Goal: Task Accomplishment & Management: Manage account settings

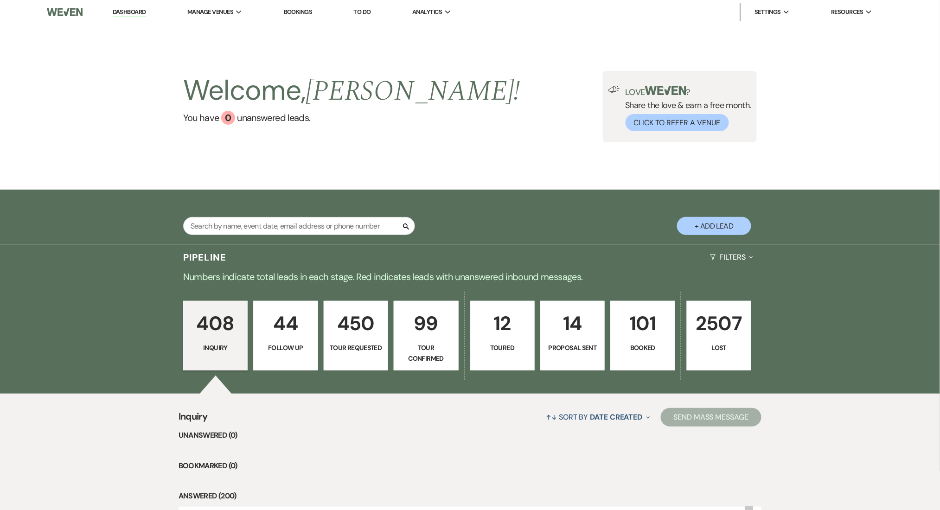
click at [131, 9] on link "Dashboard" at bounding box center [129, 12] width 33 height 9
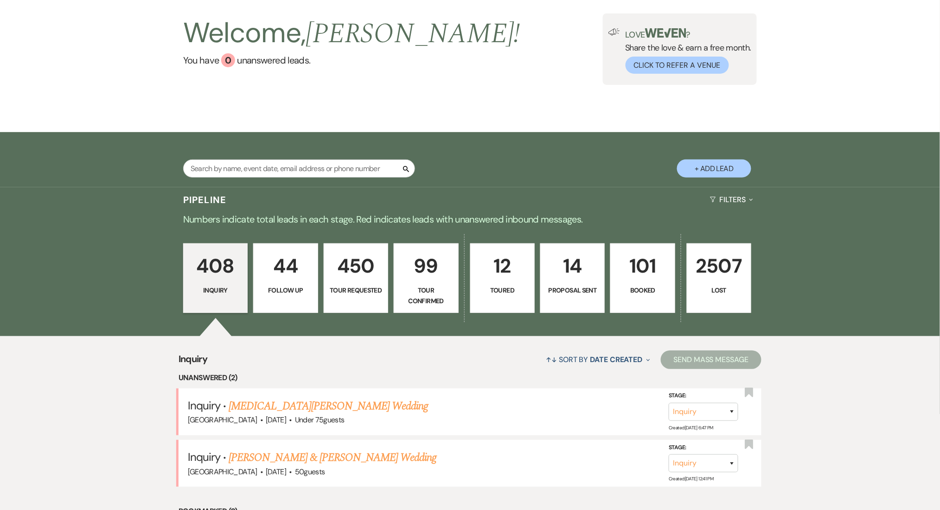
scroll to position [186, 0]
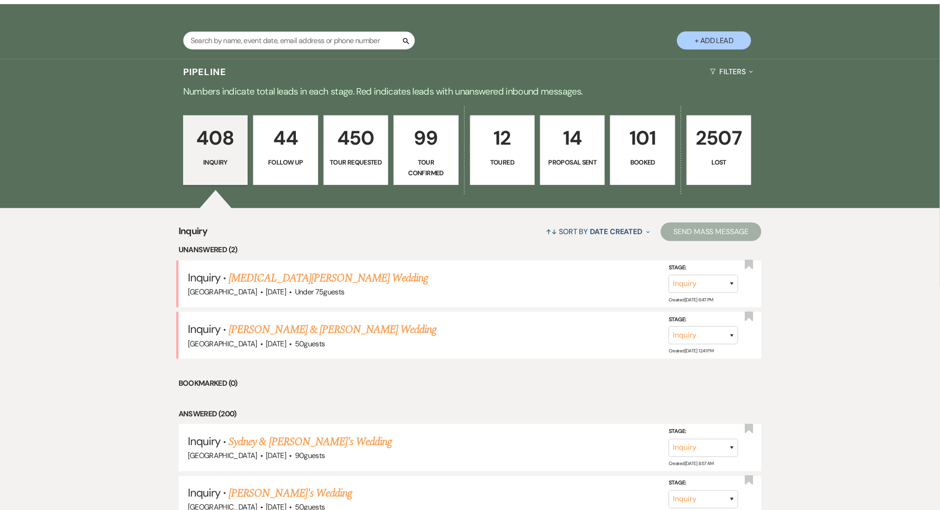
click at [245, 276] on link "Kyra Douglas's Wedding" at bounding box center [328, 278] width 199 height 17
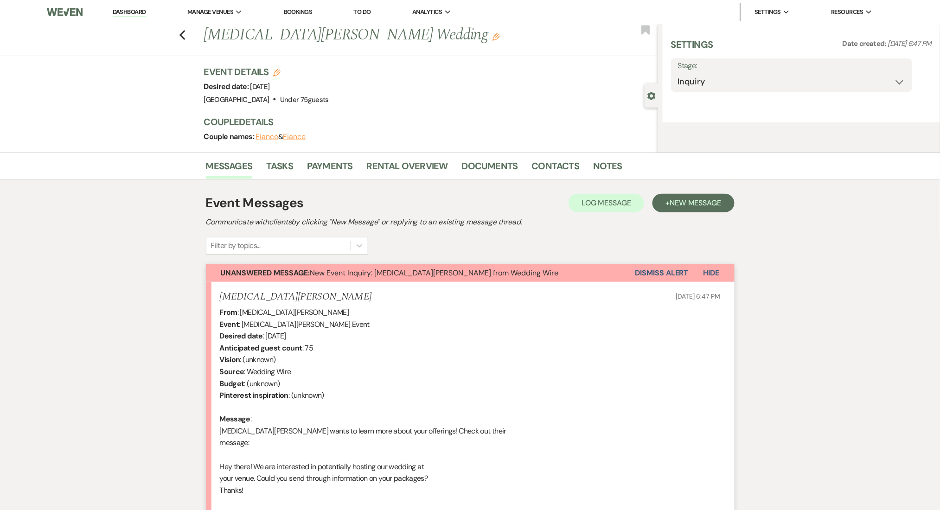
select select "3"
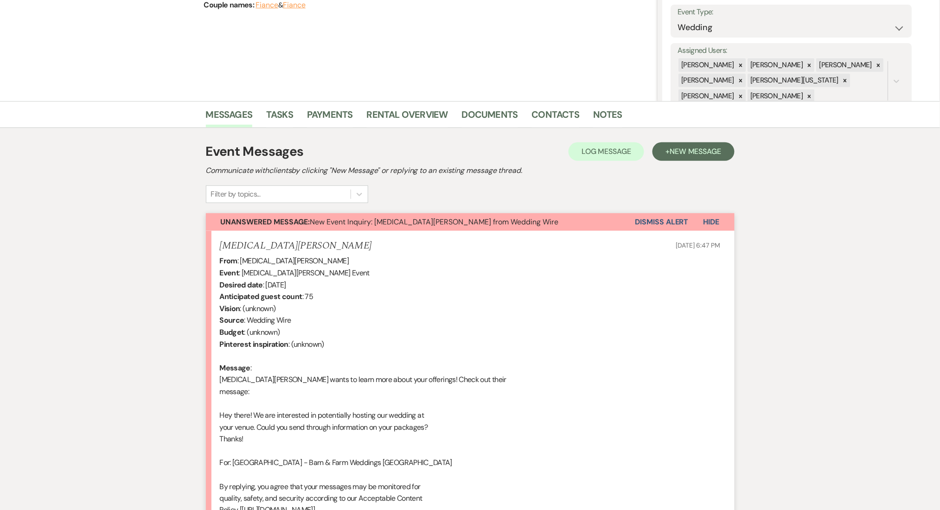
scroll to position [371, 0]
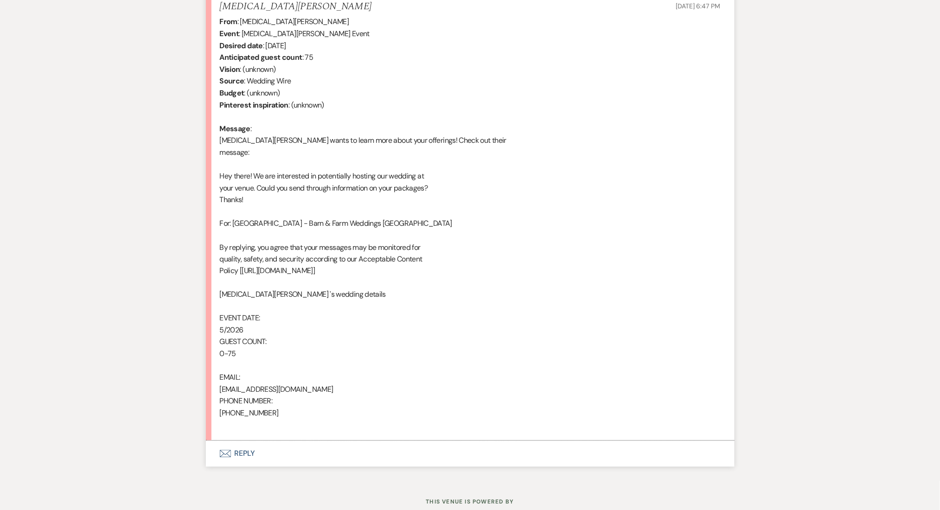
click at [240, 456] on button "Envelope Reply" at bounding box center [470, 454] width 529 height 26
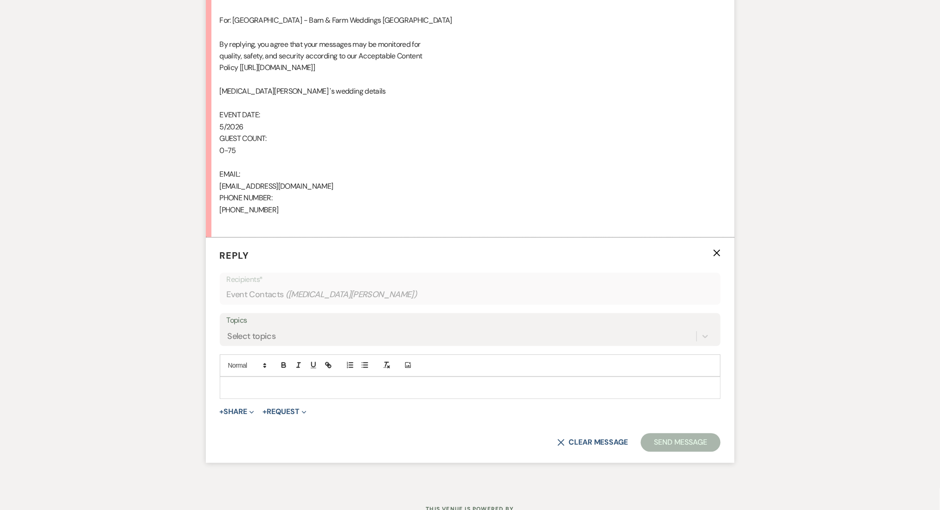
scroll to position [578, 0]
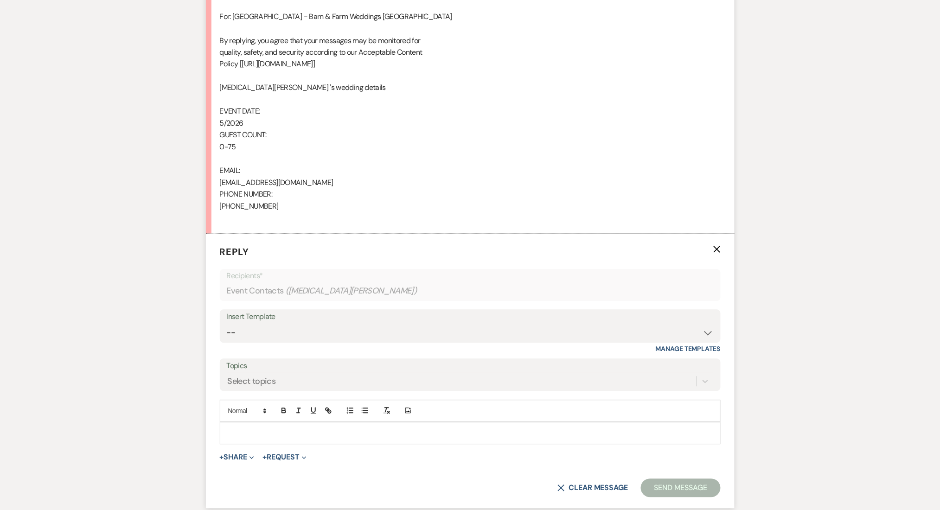
click at [47, 232] on div "Messages Tasks Payments Rental Overview Documents Contacts Notes Event Messages…" at bounding box center [470, 94] width 940 height 879
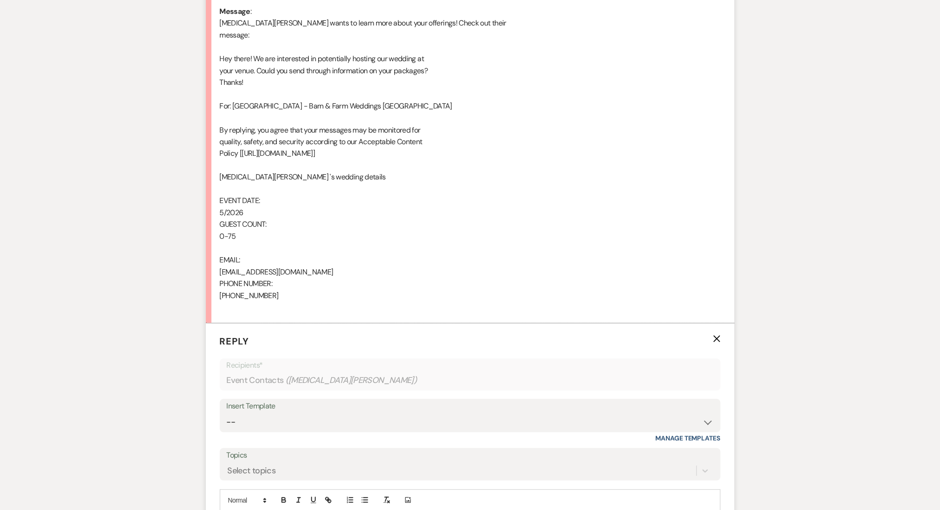
scroll to position [331, 0]
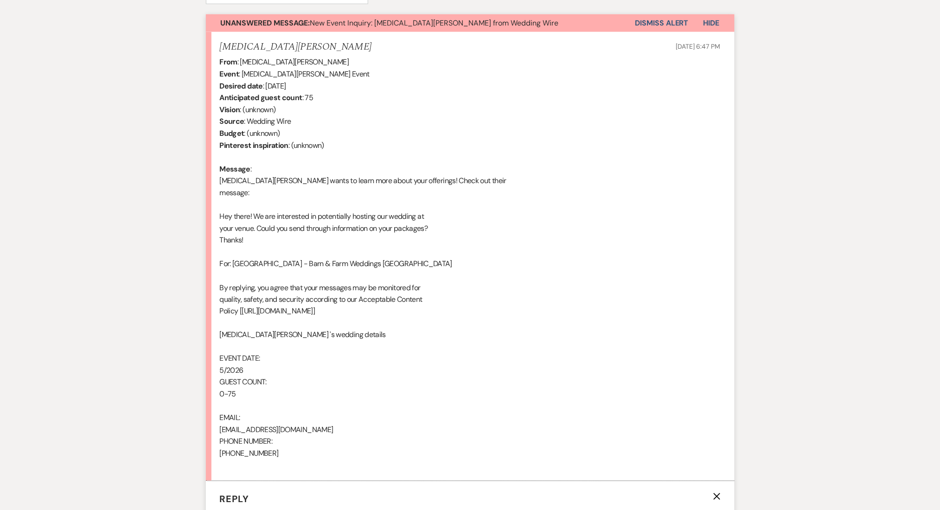
click at [745, 145] on div "Messages Tasks Payments Rental Overview Documents Contacts Notes Event Messages…" at bounding box center [470, 341] width 940 height 879
drag, startPoint x: 284, startPoint y: 62, endPoint x: 241, endPoint y: 61, distance: 43.6
click at [241, 61] on div "From : Kyra Douglas Event : Kyra Douglas's Event Desired date : May 1st 2026 An…" at bounding box center [470, 264] width 501 height 416
copy div "Kyra Douglas"
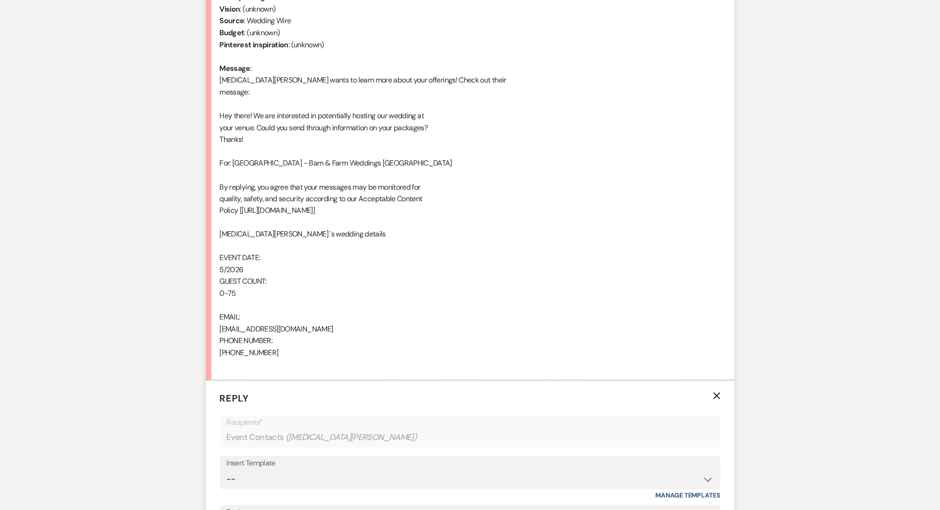
scroll to position [269, 0]
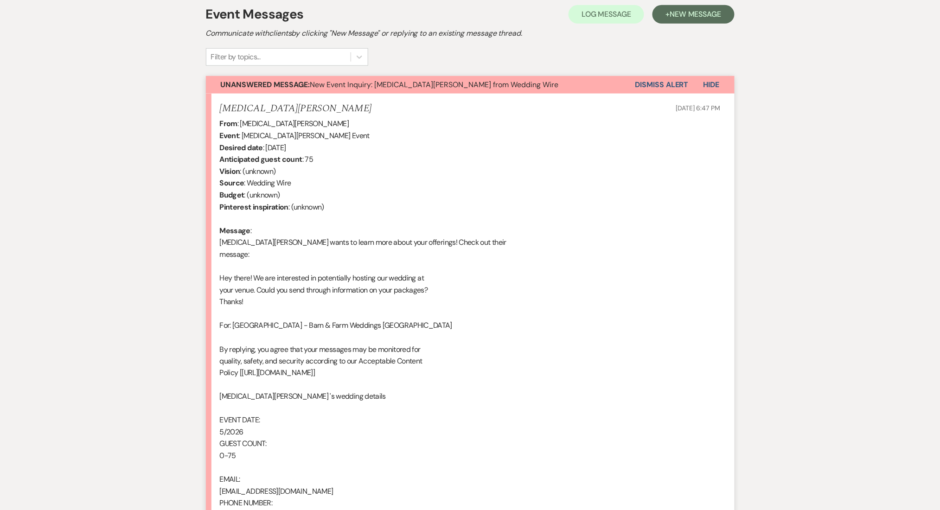
click at [342, 269] on div "From : Kyra Douglas Event : Kyra Douglas's Event Desired date : May 1st 2026 An…" at bounding box center [470, 326] width 501 height 416
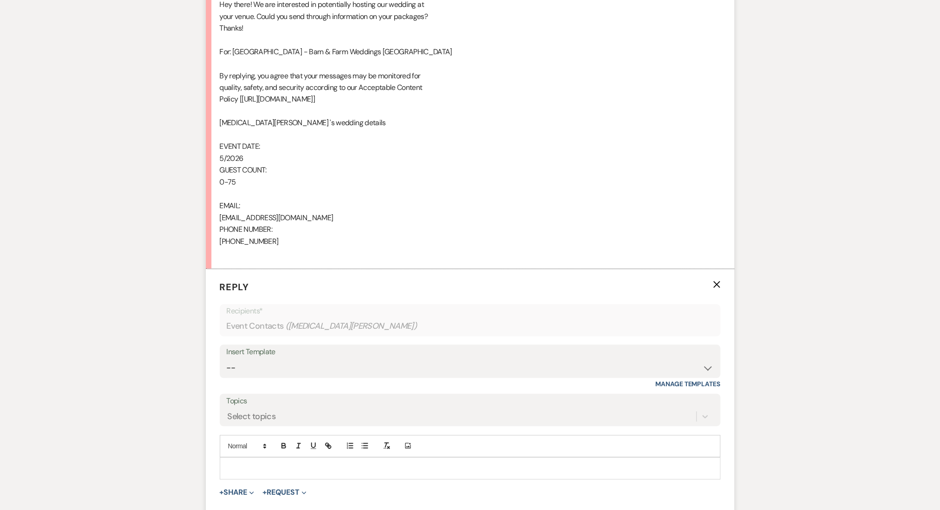
scroll to position [578, 0]
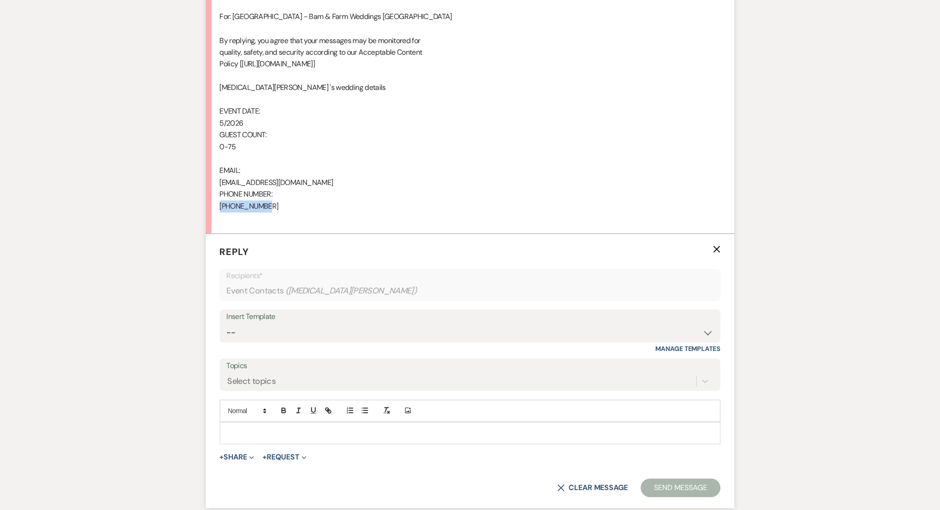
drag, startPoint x: 277, startPoint y: 202, endPoint x: 218, endPoint y: 205, distance: 59.5
click at [218, 205] on li "Kyra Douglas Sep 23, 2025, 6:47 PM From : Kyra Douglas Event : Kyra Douglas's E…" at bounding box center [470, 10] width 529 height 450
copy div "404-921-8891"
drag, startPoint x: 314, startPoint y: 186, endPoint x: 218, endPoint y: 182, distance: 96.1
click at [218, 182] on li "Kyra Douglas Sep 23, 2025, 6:47 PM From : Kyra Douglas Event : Kyra Douglas's E…" at bounding box center [470, 10] width 529 height 450
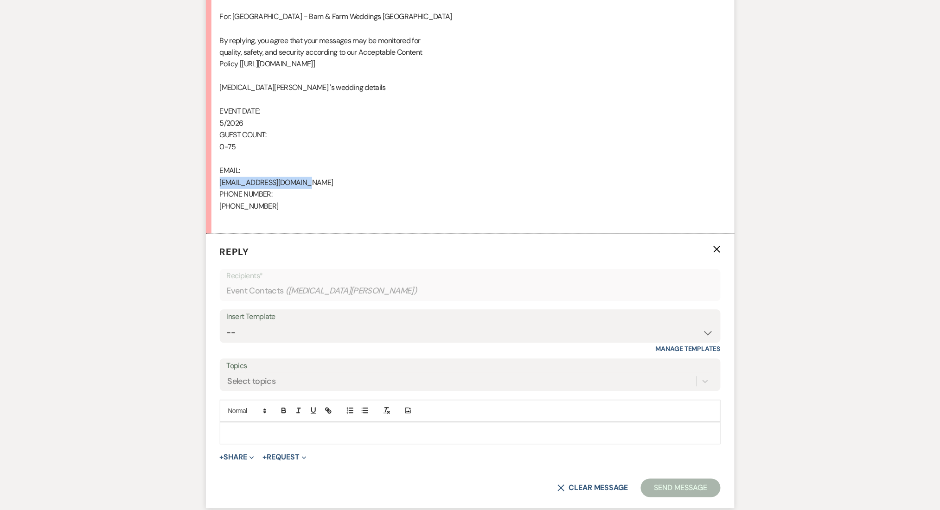
copy div "makyradouglas@gmail.com"
click at [246, 334] on select "-- Inquiry Follow Up Email #2 Contract Sending Template Payment Template Rental…" at bounding box center [470, 333] width 487 height 18
select select "4375"
click at [227, 324] on select "-- Inquiry Follow Up Email #2 Contract Sending Template Payment Template Rental…" at bounding box center [470, 333] width 487 height 18
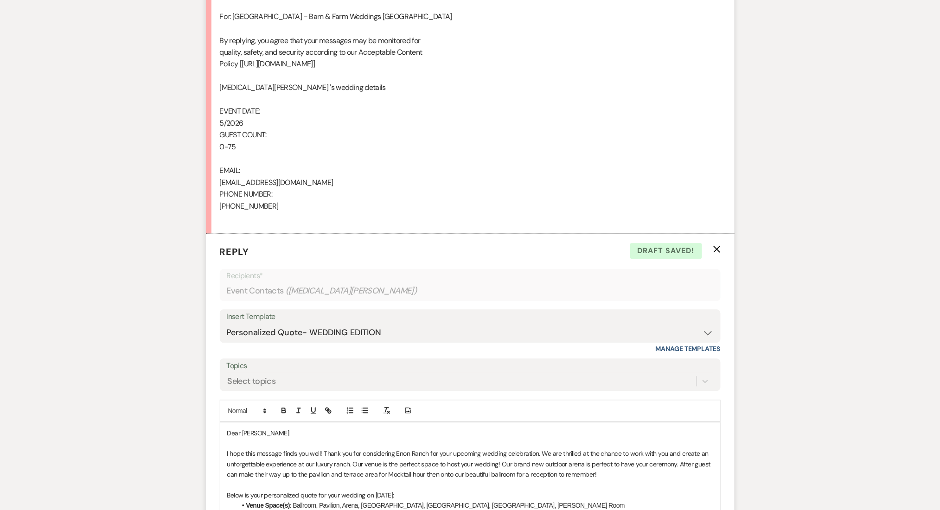
click at [19, 316] on div "Messages Tasks Payments Rental Overview Documents Contacts Notes Event Messages…" at bounding box center [470, 458] width 940 height 1606
click at [169, 254] on div "Messages Tasks Payments Rental Overview Documents Contacts Notes Event Messages…" at bounding box center [470, 458] width 940 height 1606
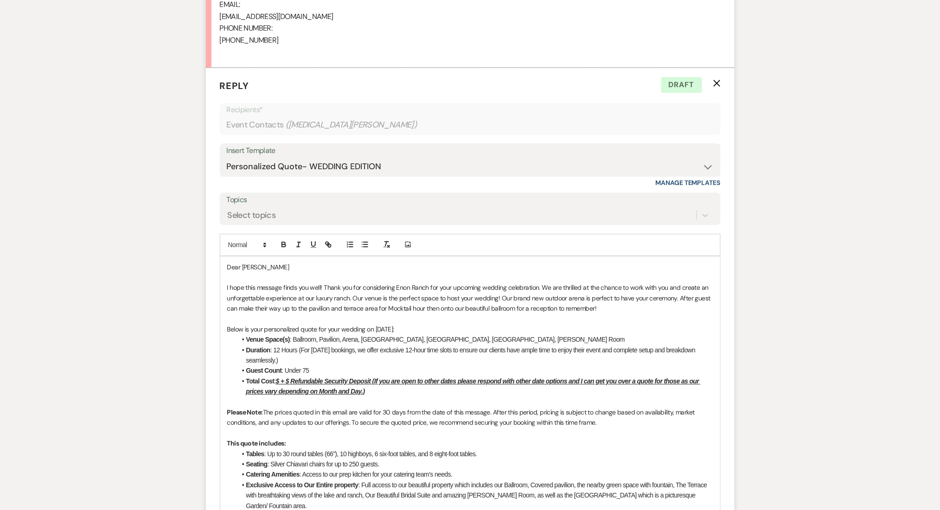
scroll to position [764, 0]
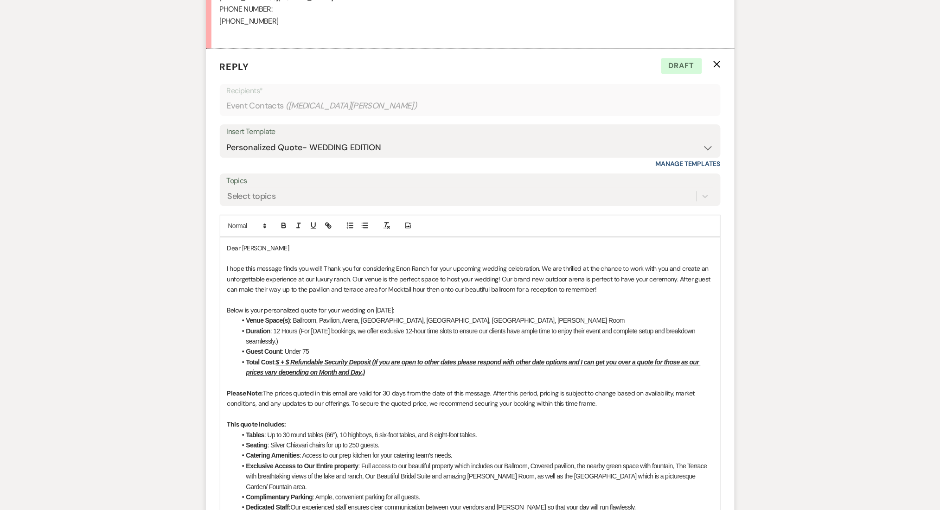
click at [280, 359] on u "$ + $ Refundable Security Deposit (If you are open to other dates please respon…" at bounding box center [473, 368] width 455 height 18
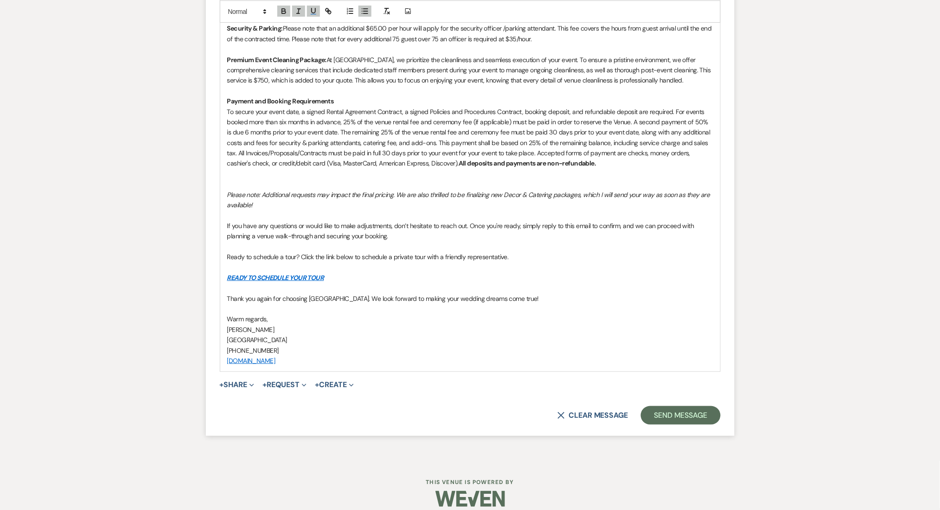
scroll to position [1316, 0]
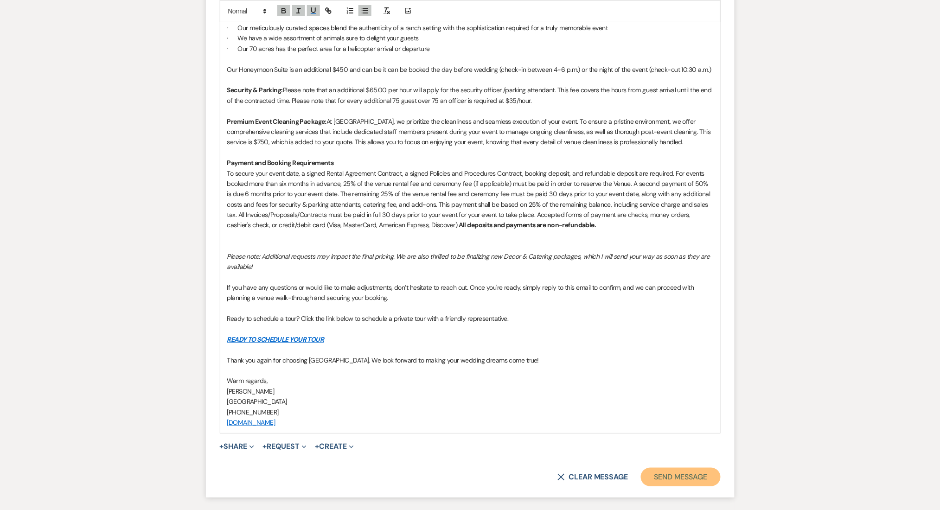
click at [683, 474] on button "Send Message" at bounding box center [680, 477] width 79 height 19
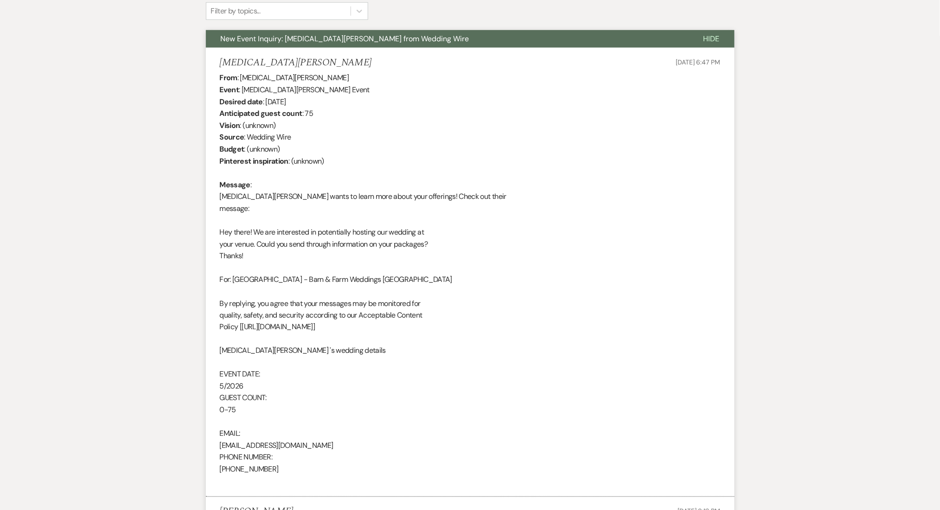
scroll to position [0, 0]
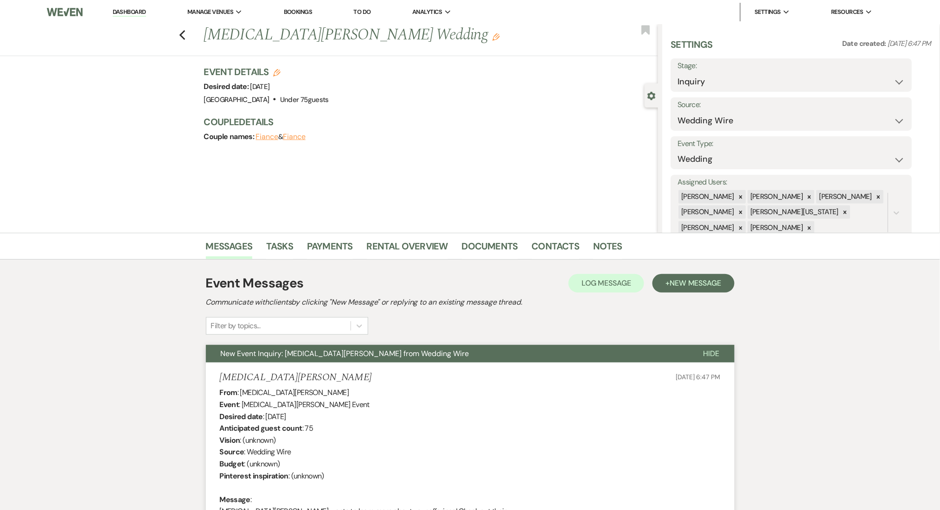
click at [128, 9] on link "Dashboard" at bounding box center [129, 12] width 33 height 9
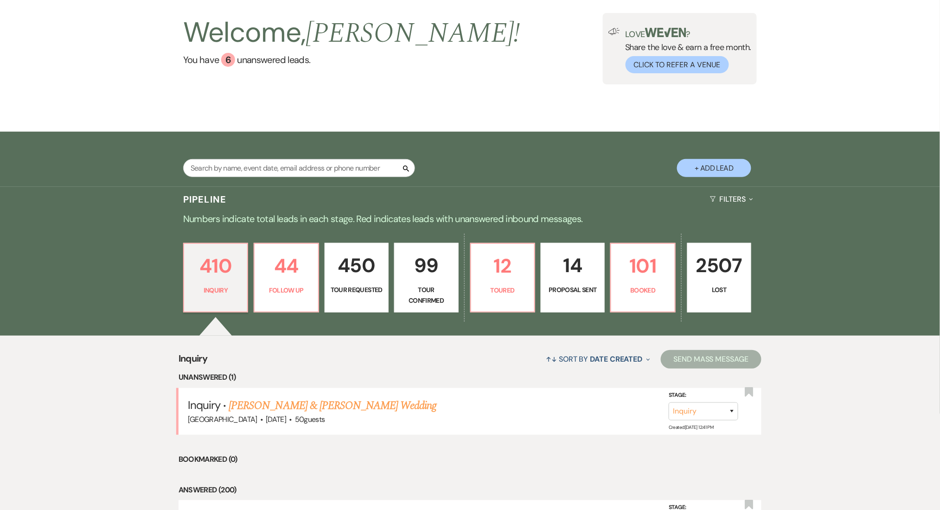
scroll to position [186, 0]
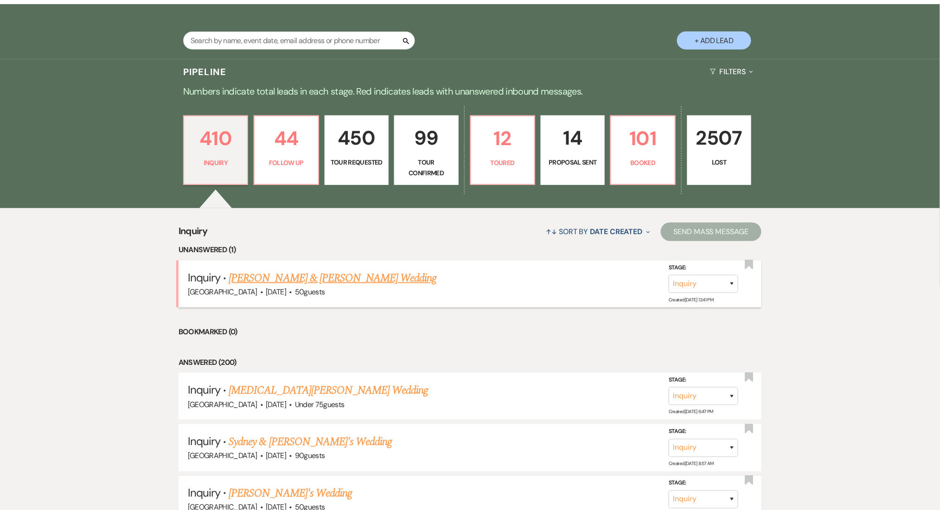
click at [278, 280] on link "Marita Thompson & Karen Gomez's Wedding" at bounding box center [333, 278] width 208 height 17
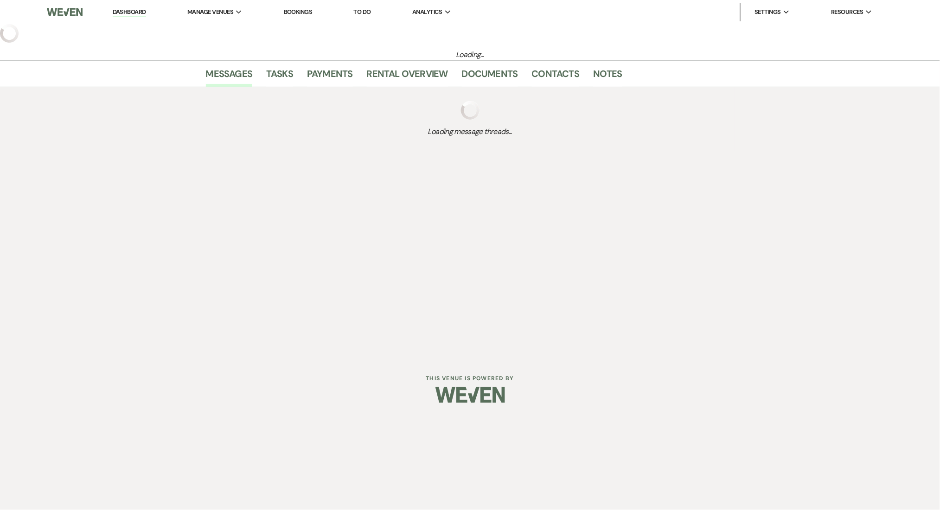
select select "5"
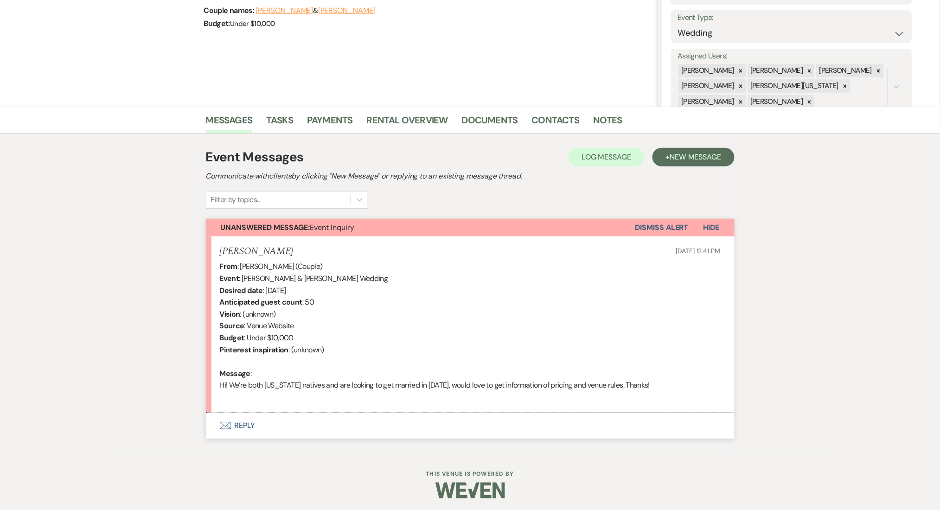
scroll to position [128, 0]
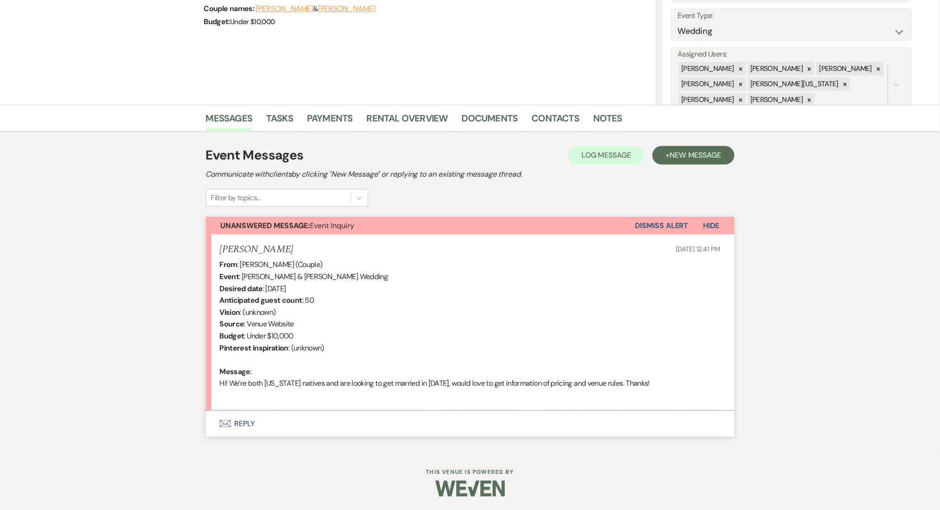
click at [268, 420] on button "Envelope Reply" at bounding box center [470, 424] width 529 height 26
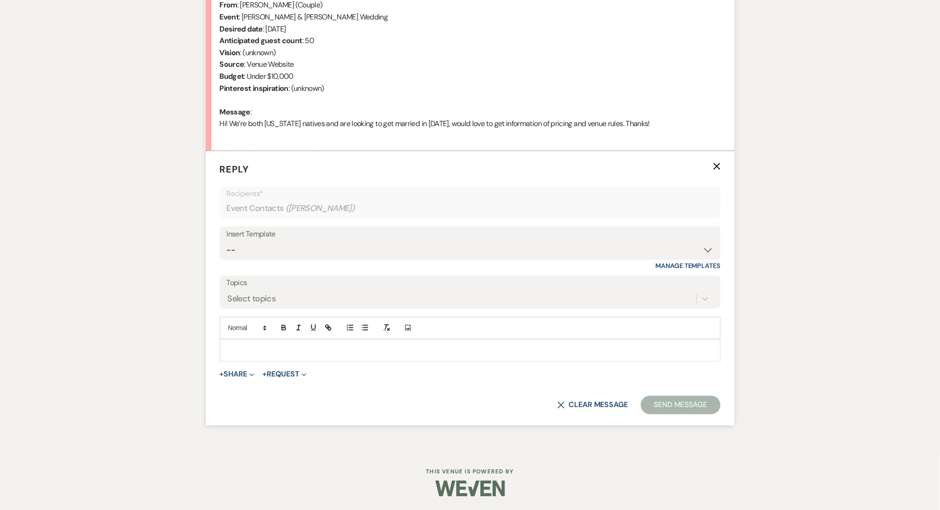
scroll to position [264, 0]
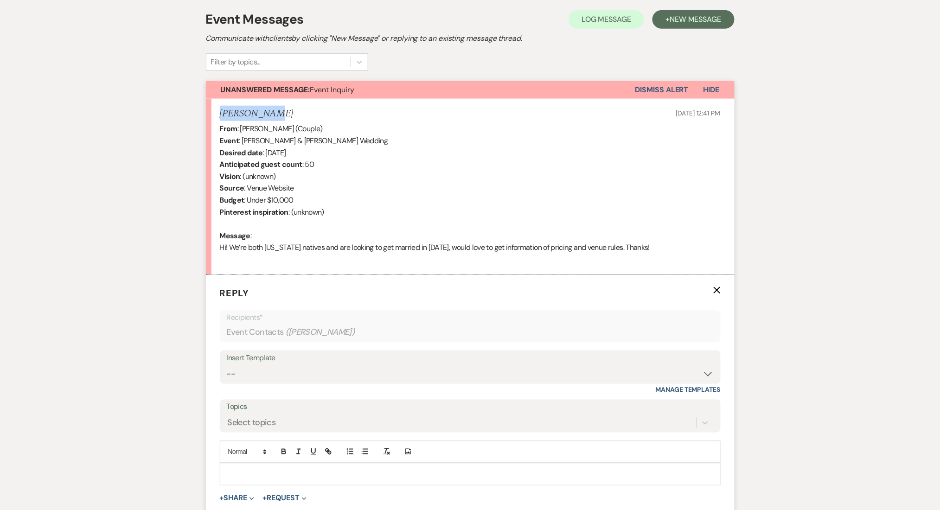
drag, startPoint x: 276, startPoint y: 110, endPoint x: 204, endPoint y: 105, distance: 72.6
click at [204, 105] on div "Messages Tasks Payments Rental Overview Documents Contacts Notes Event Messages…" at bounding box center [470, 272] width 940 height 606
copy h5 "Karen Gomez"
click at [157, 232] on div "Messages Tasks Payments Rental Overview Documents Contacts Notes Event Messages…" at bounding box center [470, 272] width 940 height 606
click at [257, 359] on div "Insert Template" at bounding box center [470, 358] width 487 height 13
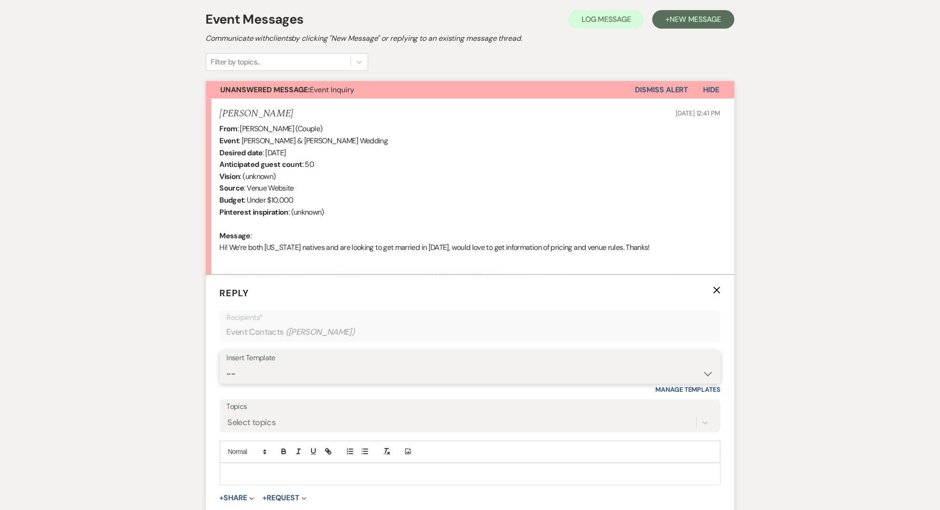
click at [261, 368] on select "-- Inquiry Follow Up Email #2 Contract Sending Template Payment Template Rental…" at bounding box center [470, 374] width 487 height 18
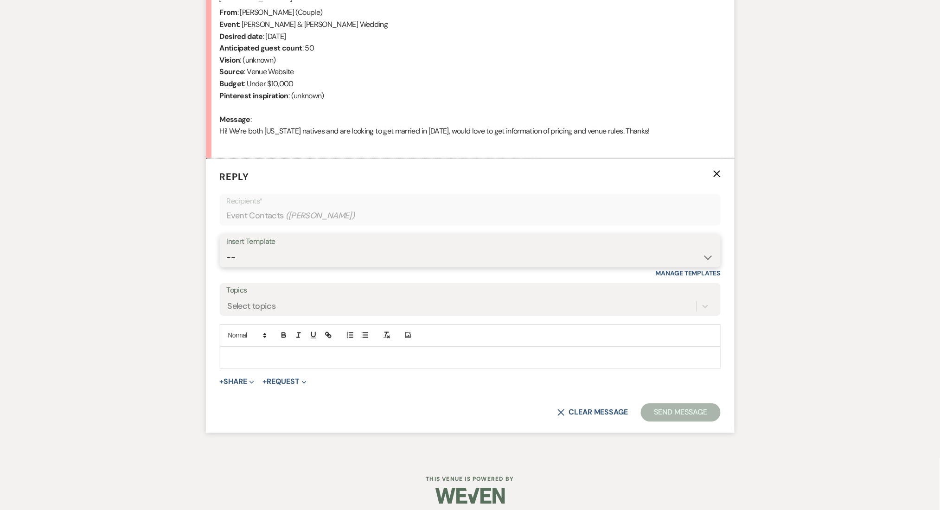
scroll to position [388, 0]
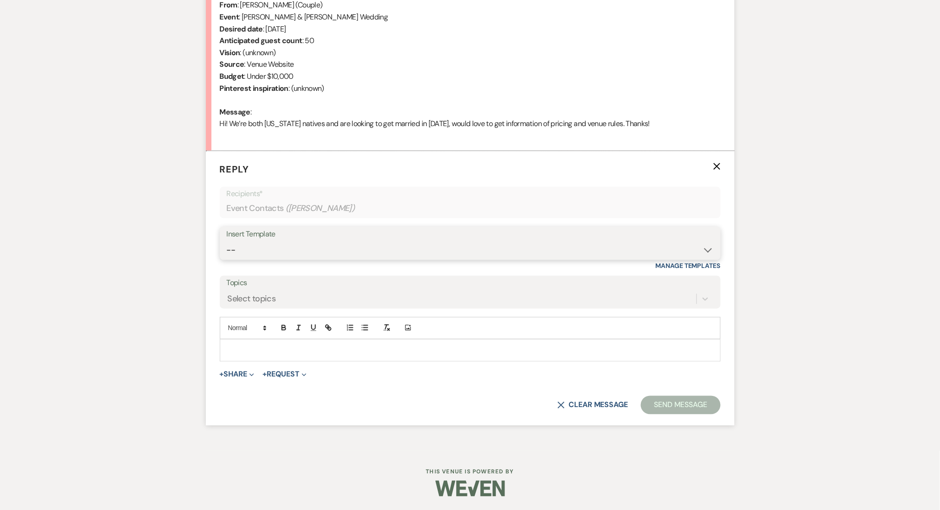
click at [245, 246] on select "-- Inquiry Follow Up Email #2 Contract Sending Template Payment Template Rental…" at bounding box center [470, 250] width 487 height 18
select select "4375"
click at [227, 241] on select "-- Inquiry Follow Up Email #2 Contract Sending Template Payment Template Rental…" at bounding box center [470, 250] width 487 height 18
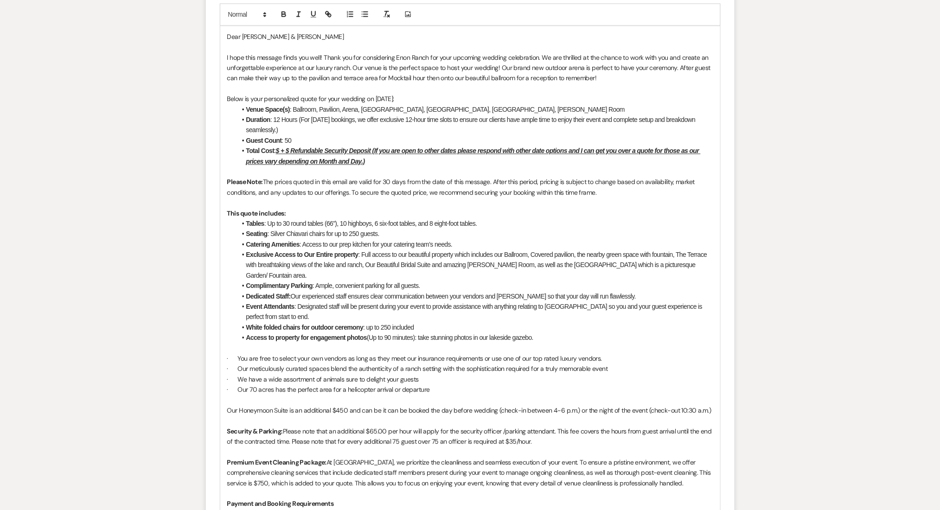
scroll to position [635, 0]
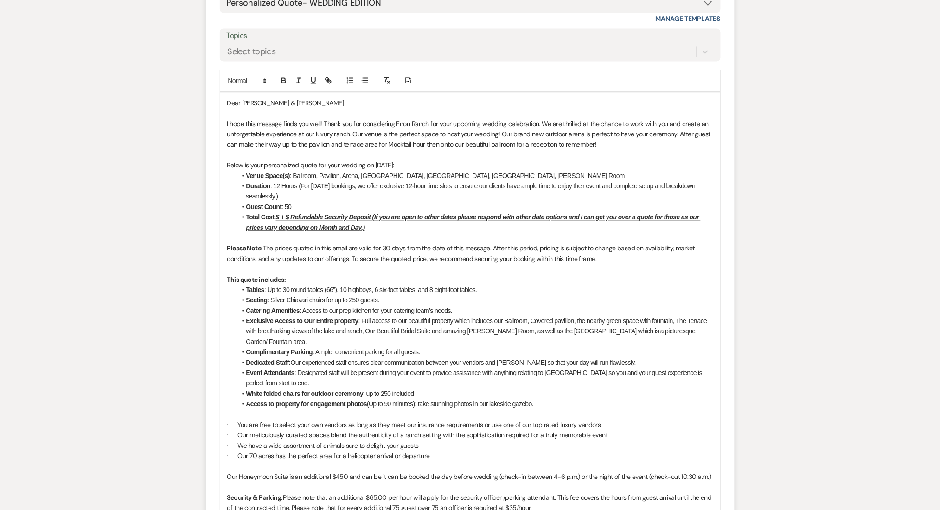
click at [279, 221] on u "$ + $ Refundable Security Deposit (If you are open to other dates please respon…" at bounding box center [473, 223] width 455 height 18
click at [309, 216] on u "$13,000 + $ Refundable Security Deposit (If you are open to other dates please …" at bounding box center [477, 223] width 462 height 18
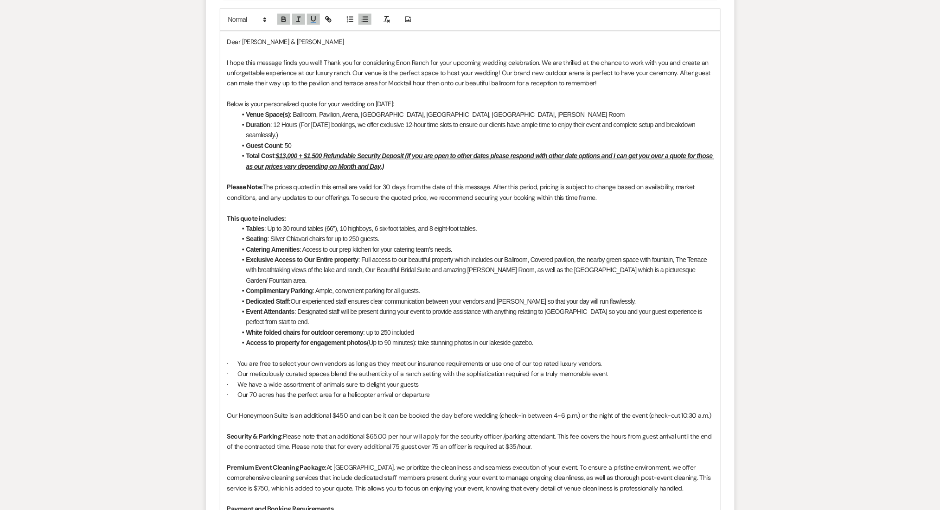
click at [241, 400] on p at bounding box center [470, 405] width 486 height 10
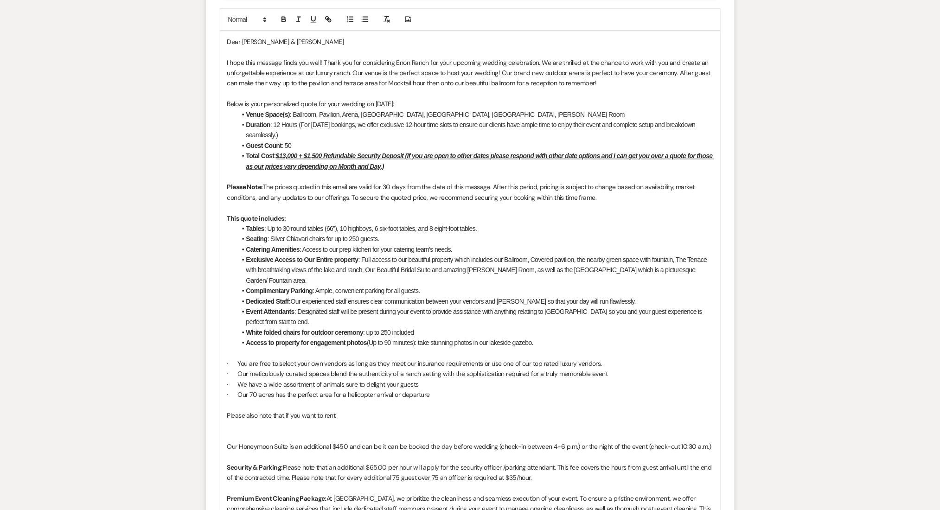
drag, startPoint x: 347, startPoint y: 406, endPoint x: 287, endPoint y: 403, distance: 60.4
click at [287, 411] on p "Please also note that if you want to rent" at bounding box center [470, 416] width 486 height 10
click at [287, 411] on p "Please also note that iwe can adjust the pricing" at bounding box center [470, 416] width 486 height 10
click at [379, 411] on p "Please also note that we can adjust the pricing" at bounding box center [470, 416] width 486 height 10
click at [379, 411] on p "Please also note that we can adjust the pricing if you are not renting the whol…" at bounding box center [470, 416] width 486 height 10
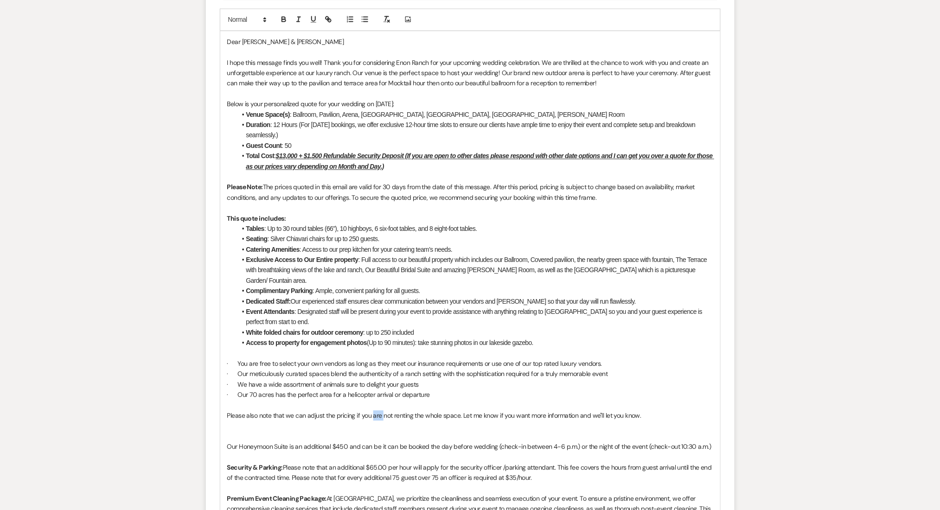
click at [379, 411] on p "Please also note that we can adjust the pricing if you are not renting the whol…" at bounding box center [470, 416] width 486 height 10
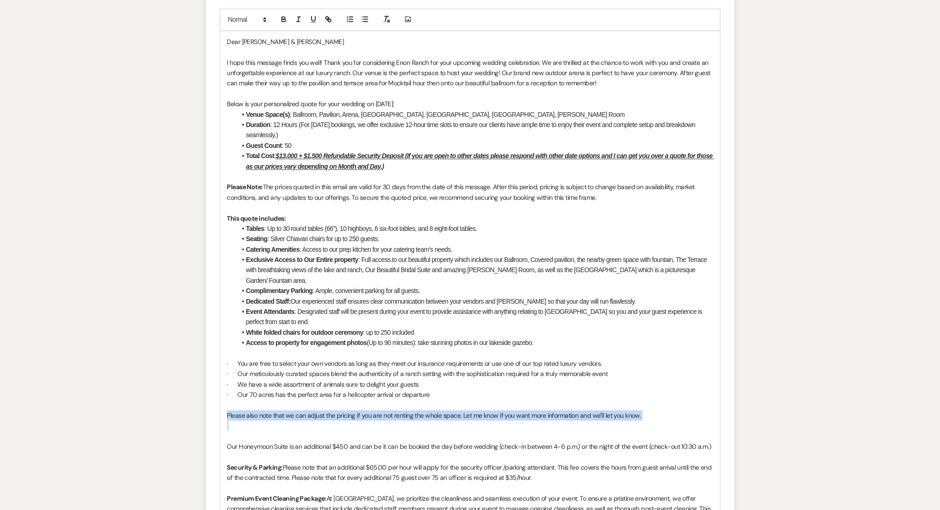
click at [379, 411] on p "Please also note that we can adjust the pricing if you are not renting the whol…" at bounding box center [470, 416] width 486 height 10
copy p "Please also note that we can adjust the pricing if you are not renting the whol…"
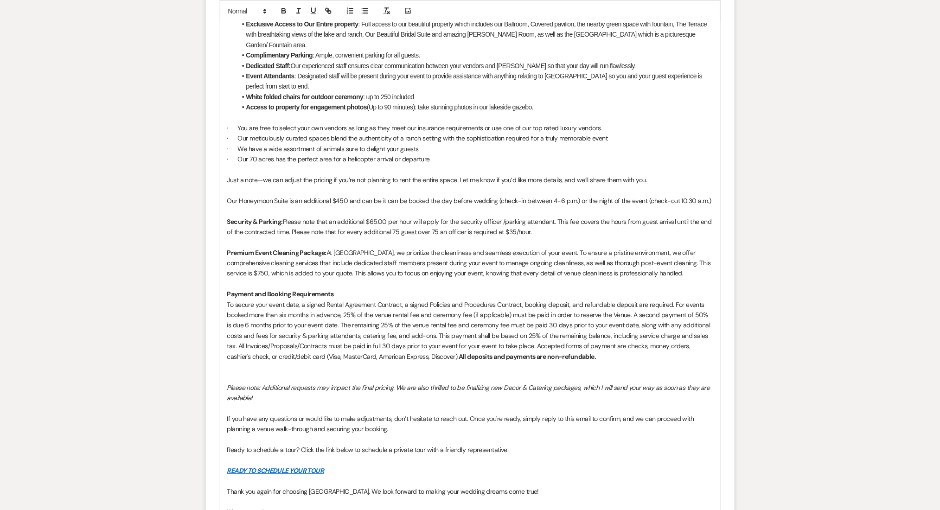
scroll to position [944, 0]
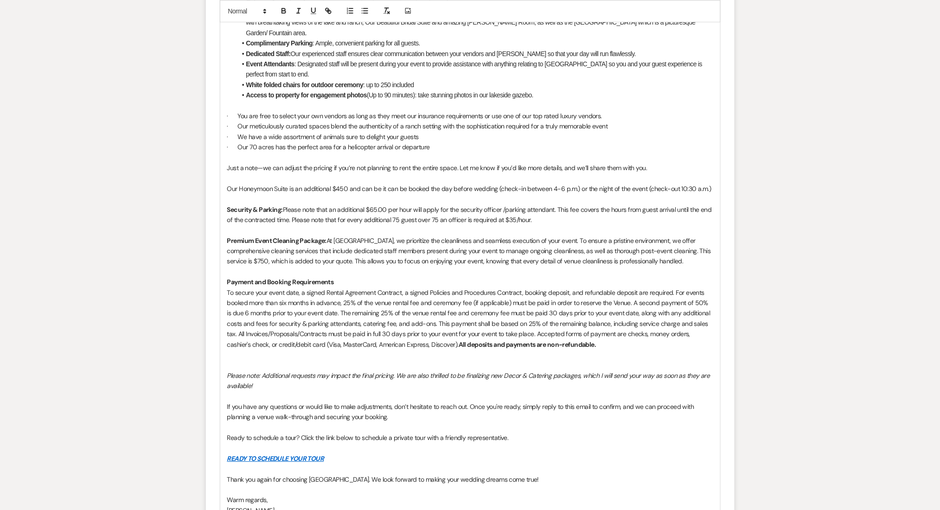
click at [234, 350] on p at bounding box center [470, 355] width 486 height 10
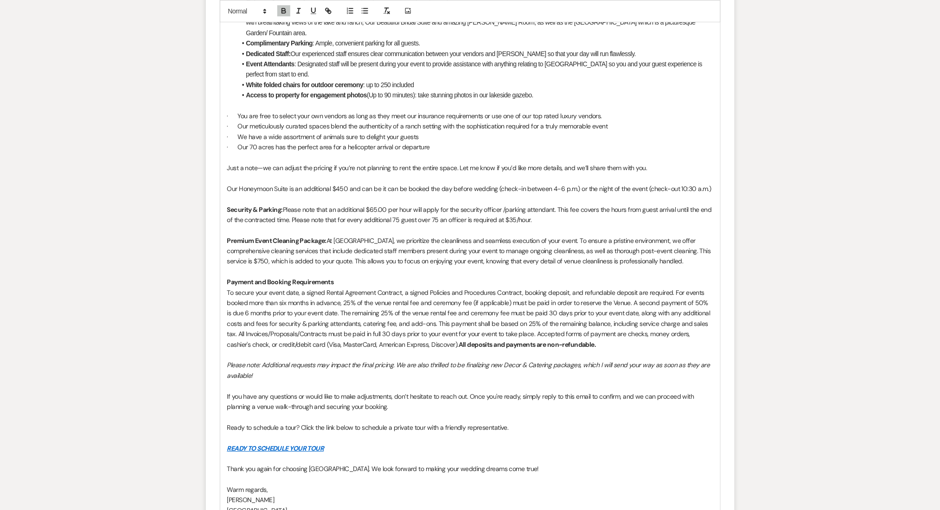
scroll to position [1115, 0]
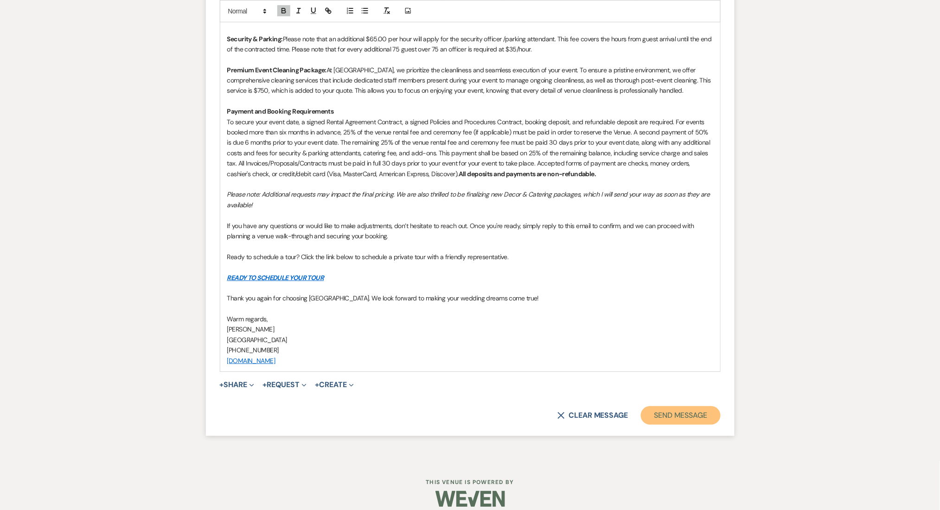
click at [685, 406] on button "Send Message" at bounding box center [680, 415] width 79 height 19
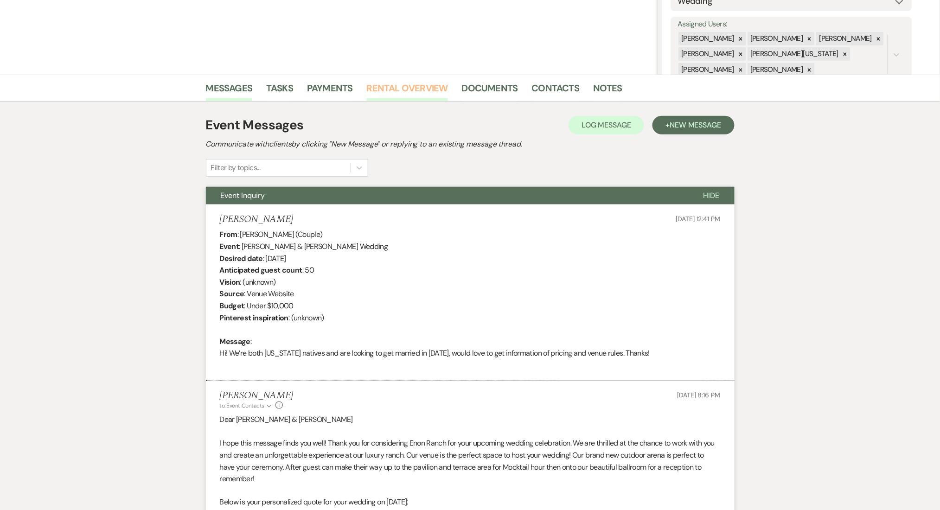
scroll to position [5, 0]
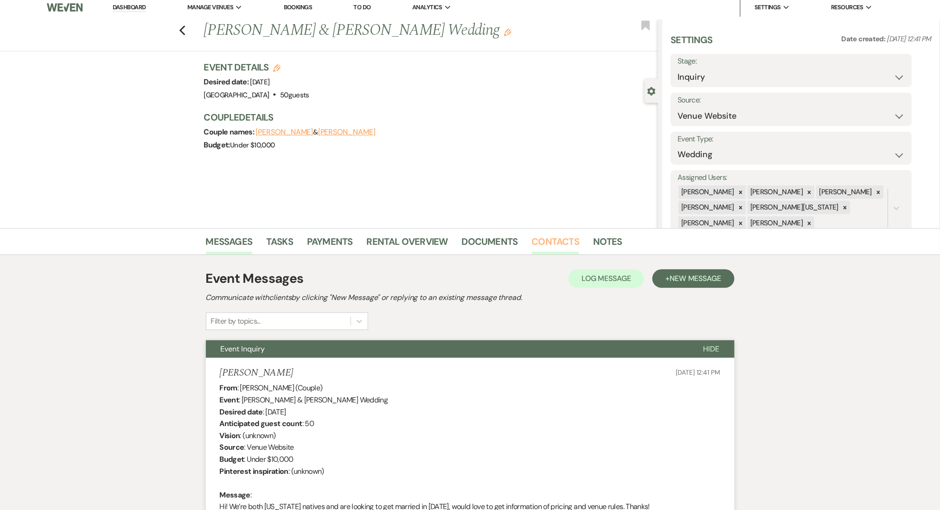
click at [553, 237] on link "Contacts" at bounding box center [556, 244] width 48 height 20
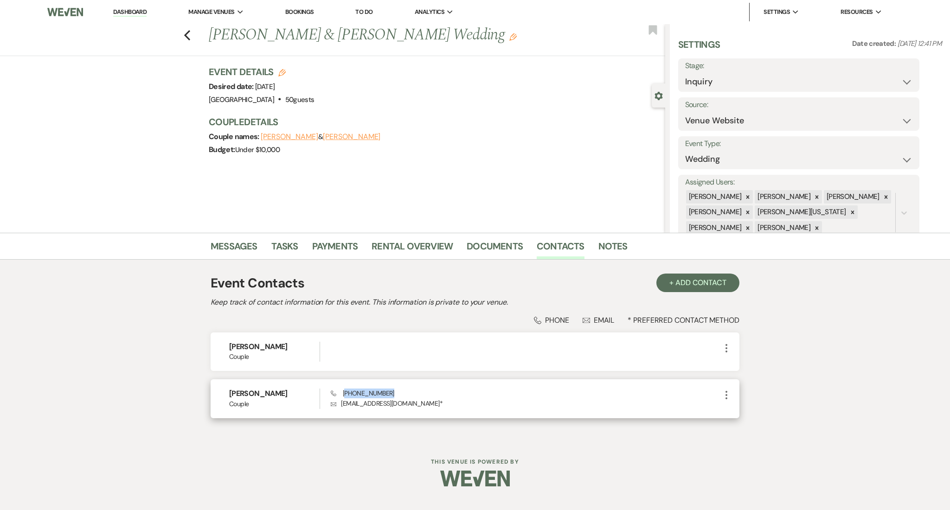
drag, startPoint x: 389, startPoint y: 391, endPoint x: 346, endPoint y: 394, distance: 43.3
click at [346, 394] on div "Phone (678) 749-6404 Envelope karenxxgomez5@gmail.com *" at bounding box center [526, 399] width 390 height 20
copy span "678) 749-6404"
drag, startPoint x: 417, startPoint y: 404, endPoint x: 342, endPoint y: 411, distance: 75.9
click at [342, 411] on div "Karen Gomez Couple Phone (678) 749-6404 Envelope karenxxgomez5@gmail.com * More" at bounding box center [475, 398] width 529 height 39
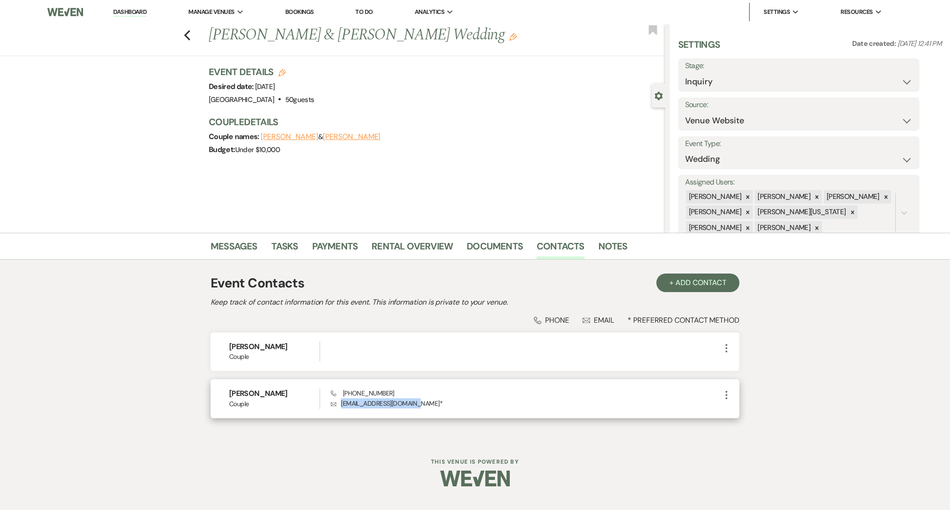
copy p "karenxxgomez5@gmail.com"
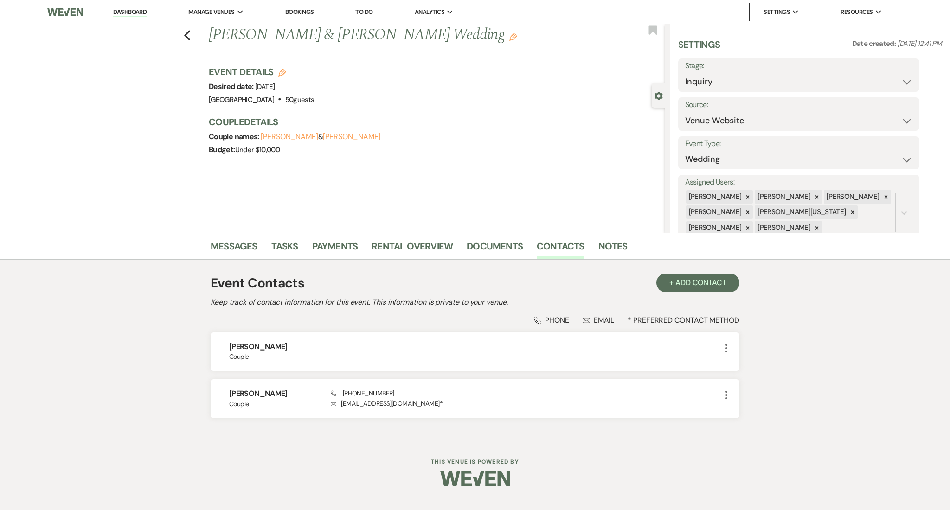
click at [183, 33] on div "Previous Marita Thompson & Karen Gomez's Wedding Edit Bookmark" at bounding box center [330, 40] width 670 height 32
click at [186, 33] on use "button" at bounding box center [187, 35] width 6 height 10
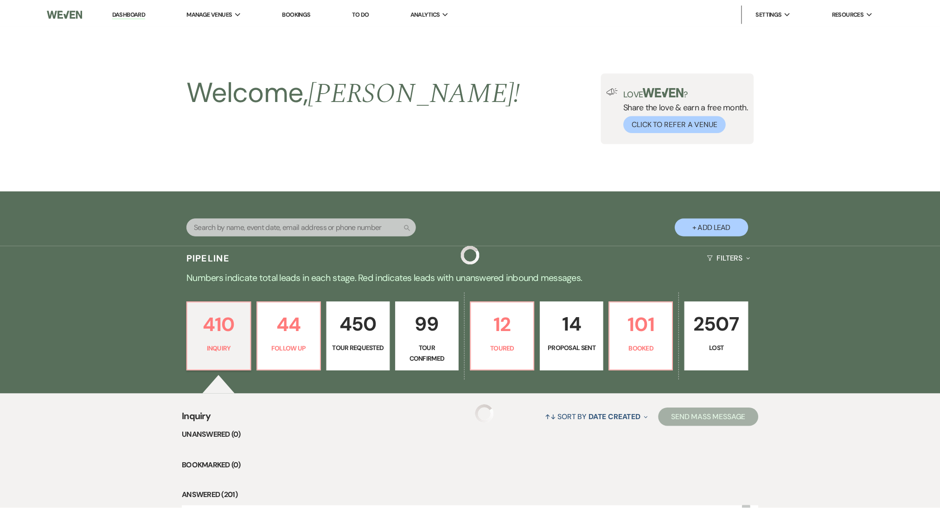
scroll to position [186, 0]
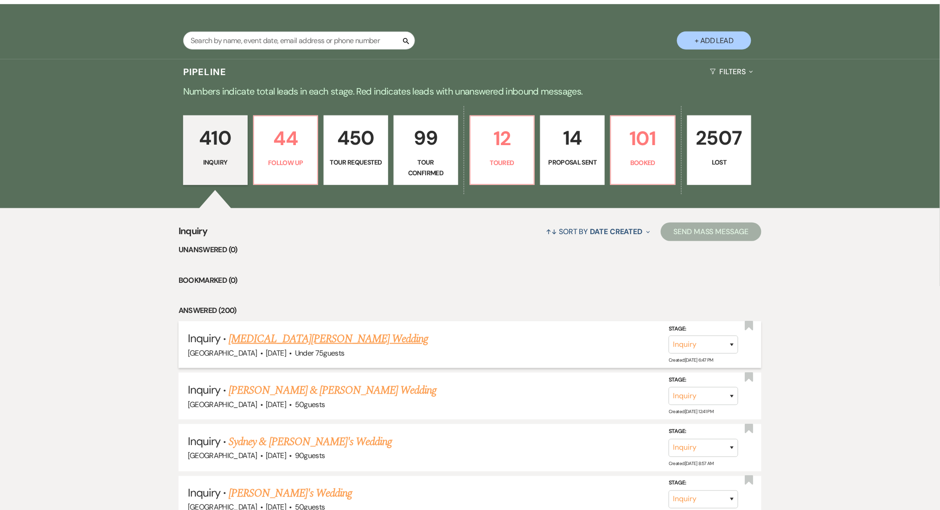
click at [260, 334] on link "[MEDICAL_DATA][PERSON_NAME] Wedding" at bounding box center [328, 339] width 199 height 17
select select "3"
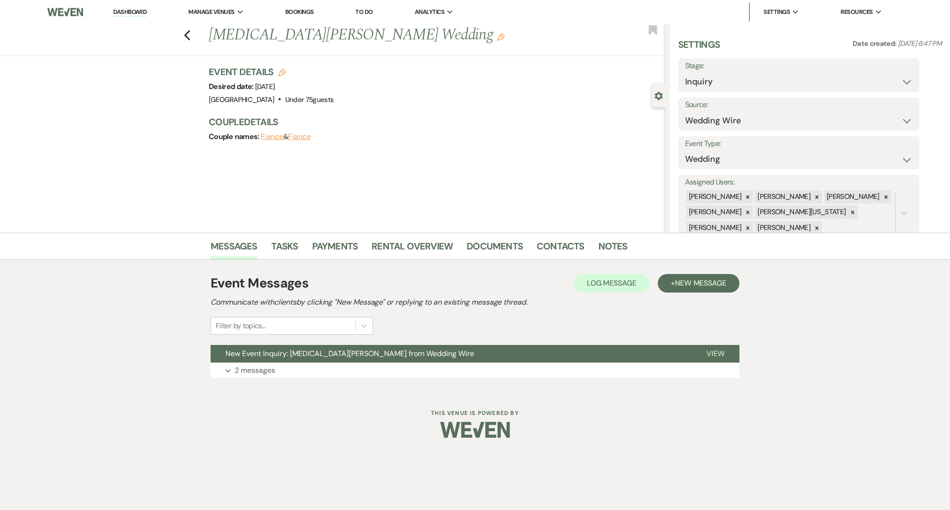
click at [282, 389] on div "Event Messages Log Log Message + New Message Communicate with clients by clicki…" at bounding box center [475, 326] width 529 height 132
click at [286, 372] on button "Expand 2 messages" at bounding box center [475, 371] width 529 height 16
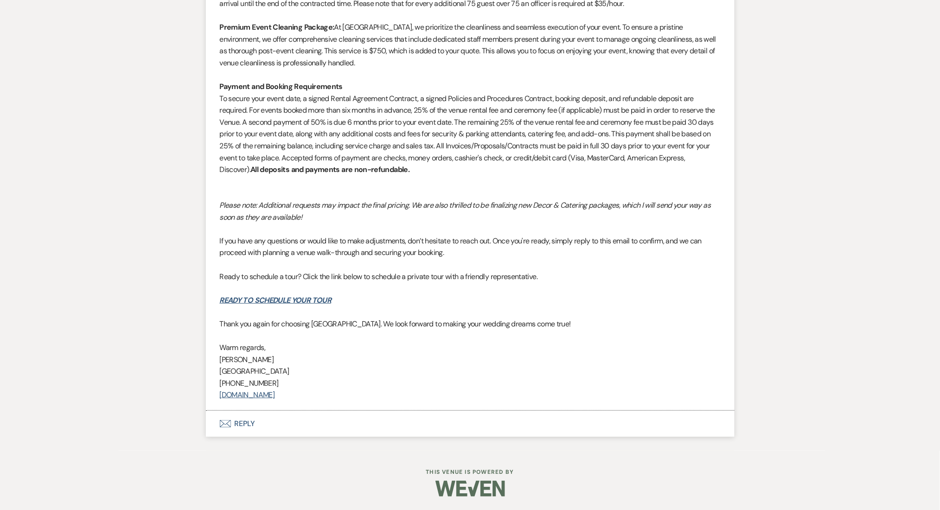
click at [242, 429] on button "Envelope Reply" at bounding box center [470, 424] width 529 height 26
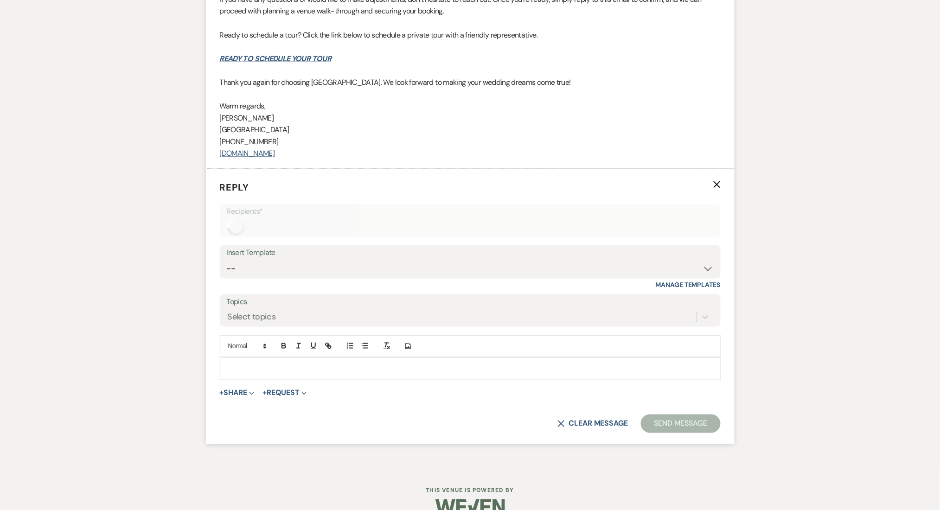
scroll to position [1594, 0]
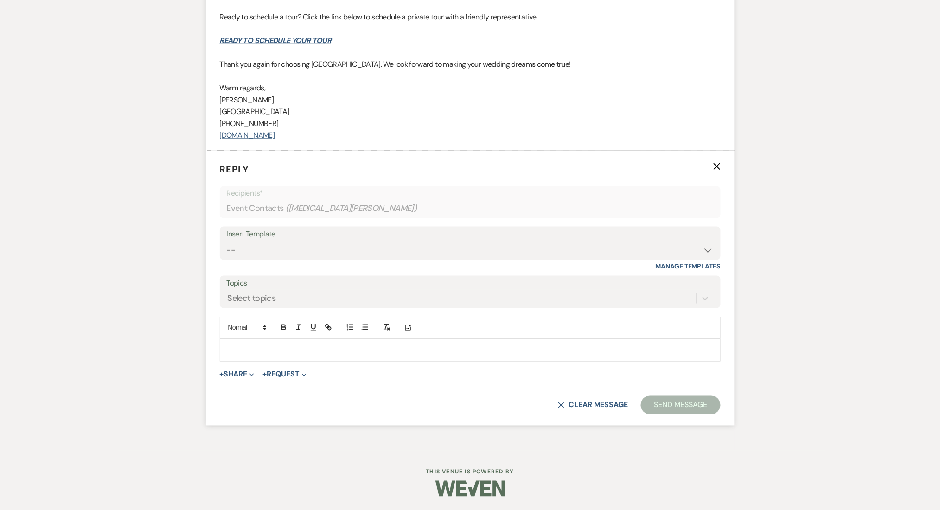
click at [285, 351] on p at bounding box center [470, 350] width 486 height 10
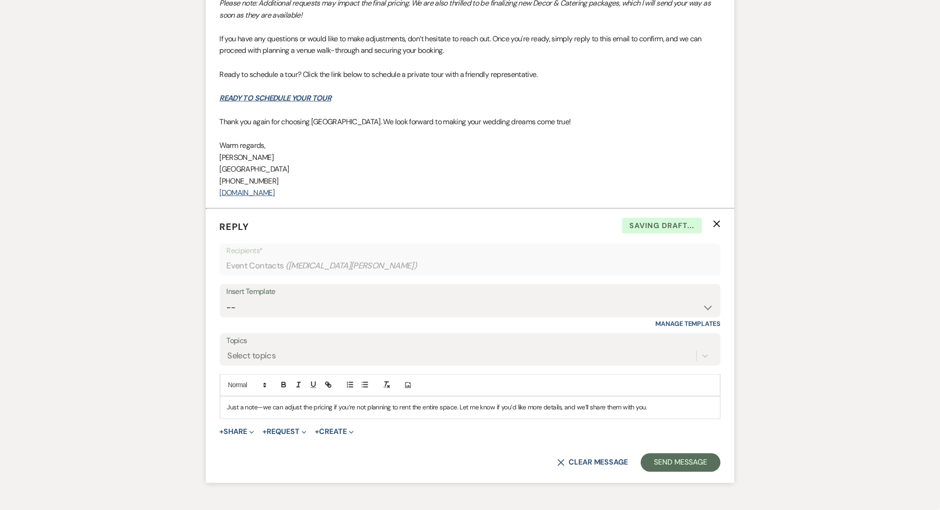
scroll to position [1471, 0]
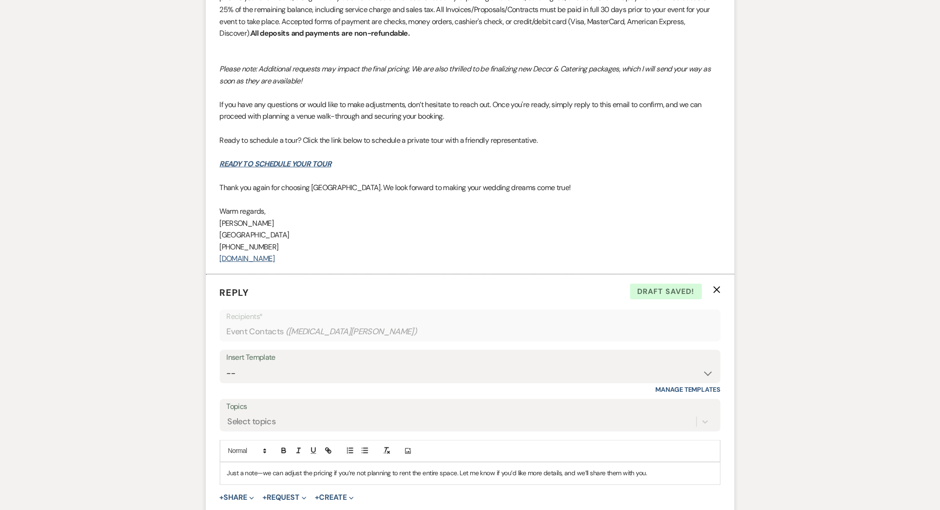
click at [330, 476] on p "Just a note—we can adjust the pricing if you’re not planning to rent the entire…" at bounding box center [470, 474] width 486 height 10
click at [330, 477] on p "Just a note—we can adjust the pricing if you’re not planning to rent the entire…" at bounding box center [470, 474] width 486 height 10
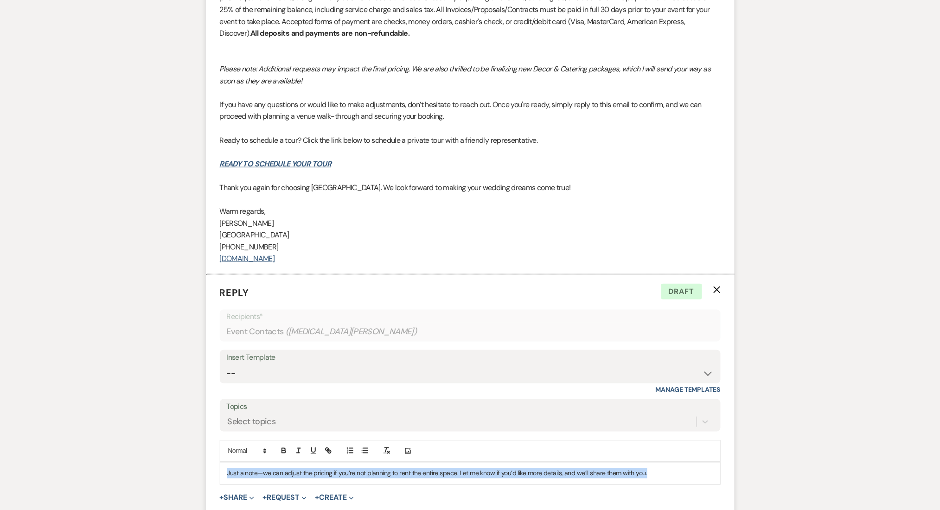
click at [330, 477] on p "Just a note—we can adjust the pricing if you’re not planning to rent the entire…" at bounding box center [470, 474] width 486 height 10
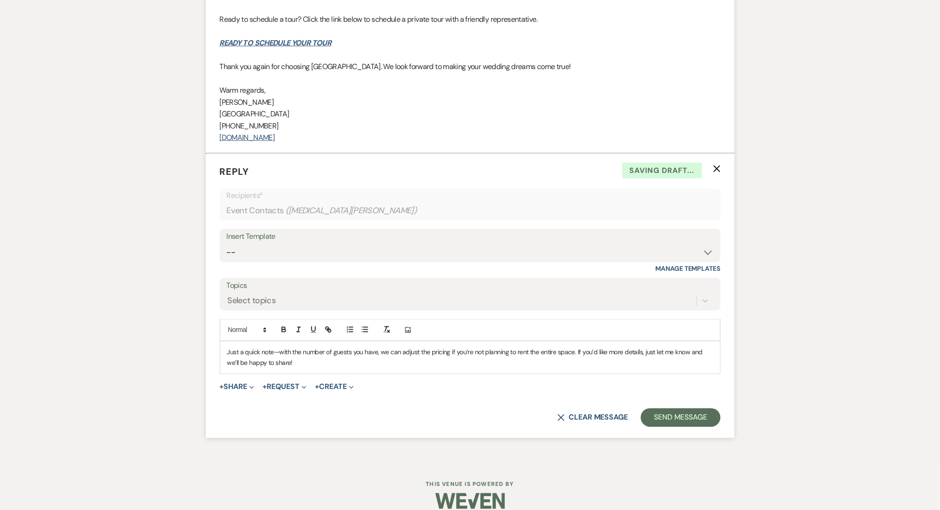
scroll to position [1594, 0]
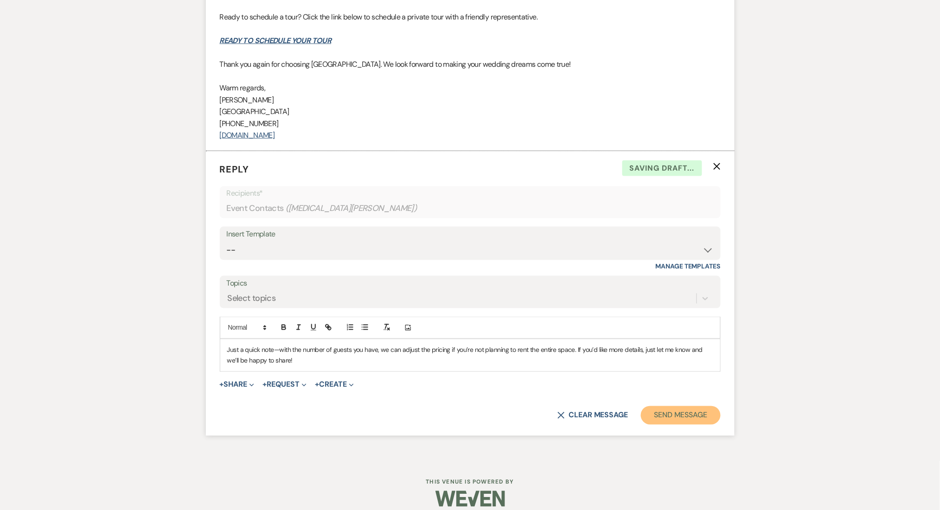
click at [666, 417] on button "Send Message" at bounding box center [680, 415] width 79 height 19
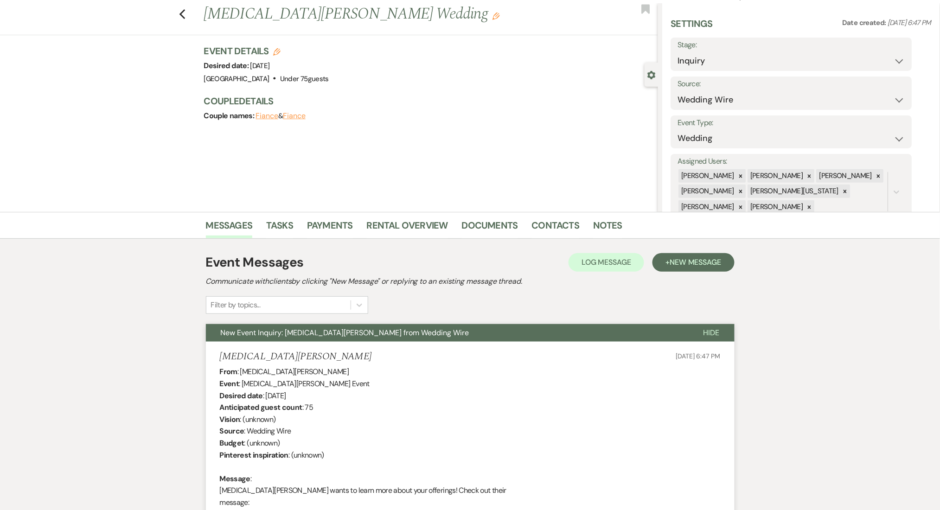
scroll to position [0, 0]
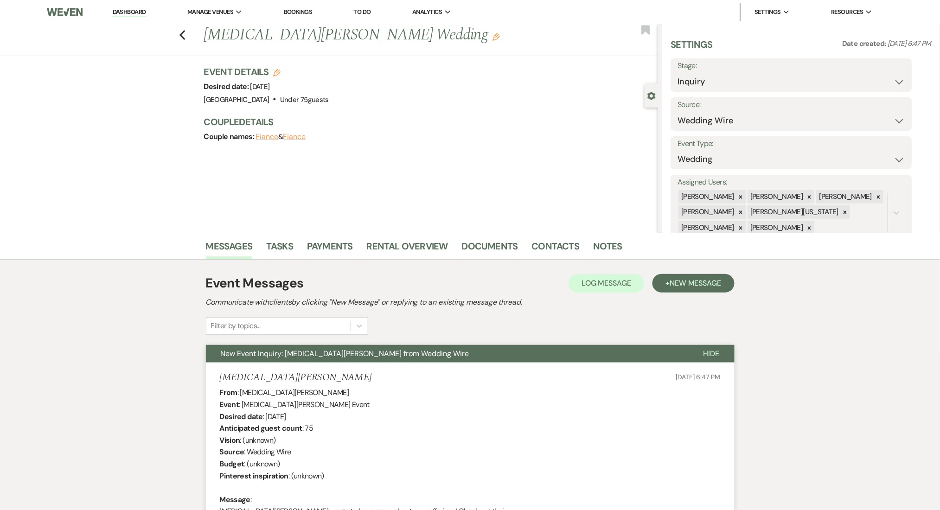
click at [133, 14] on link "Dashboard" at bounding box center [129, 12] width 33 height 9
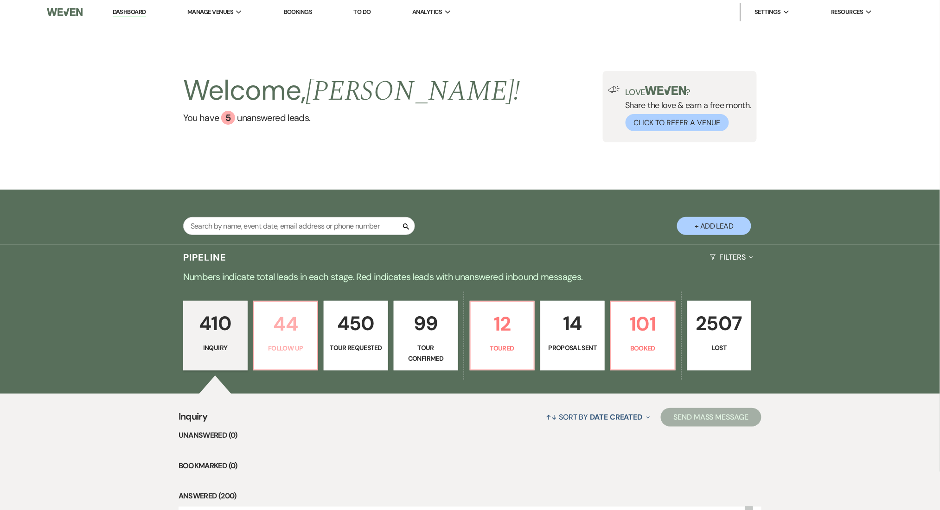
click at [281, 332] on p "44" at bounding box center [286, 323] width 52 height 31
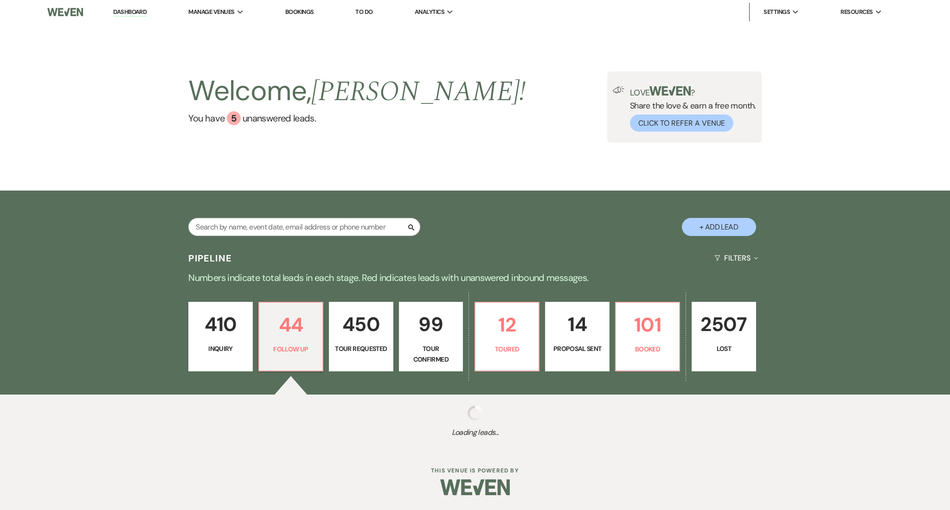
select select "9"
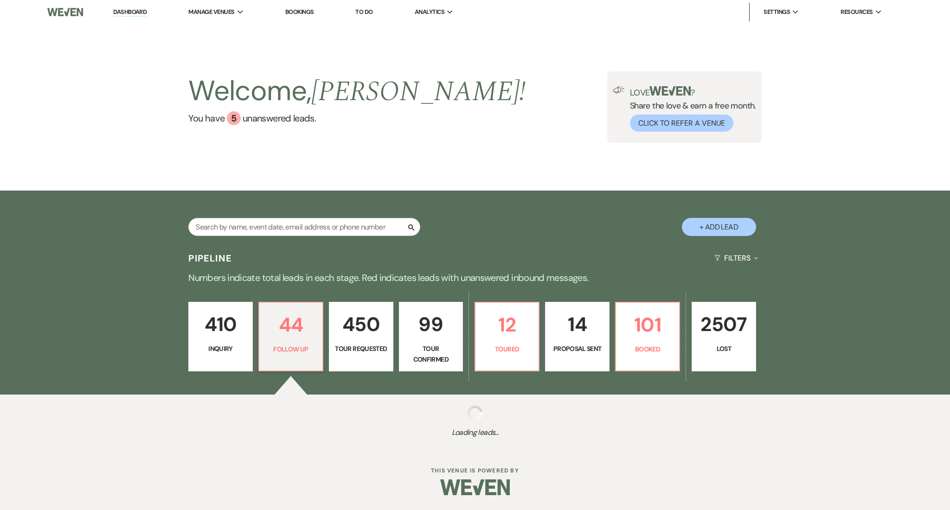
select select "9"
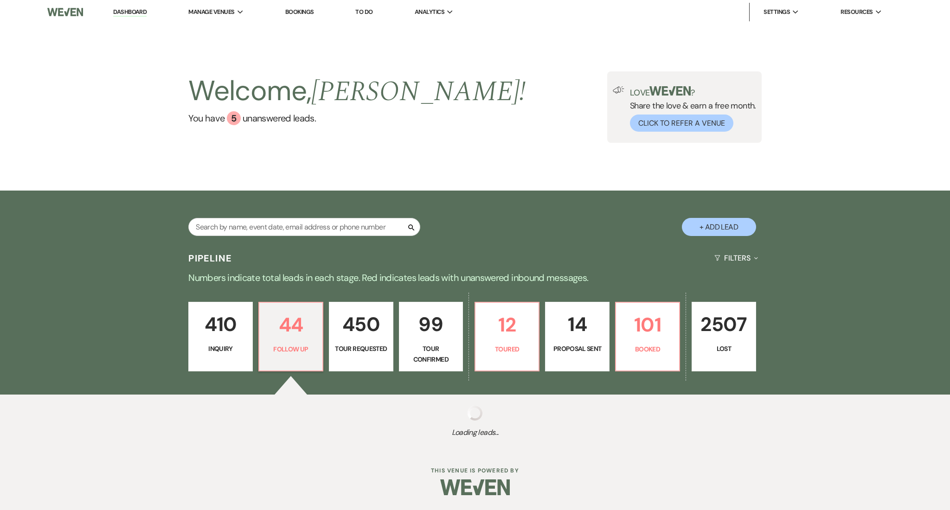
select select "9"
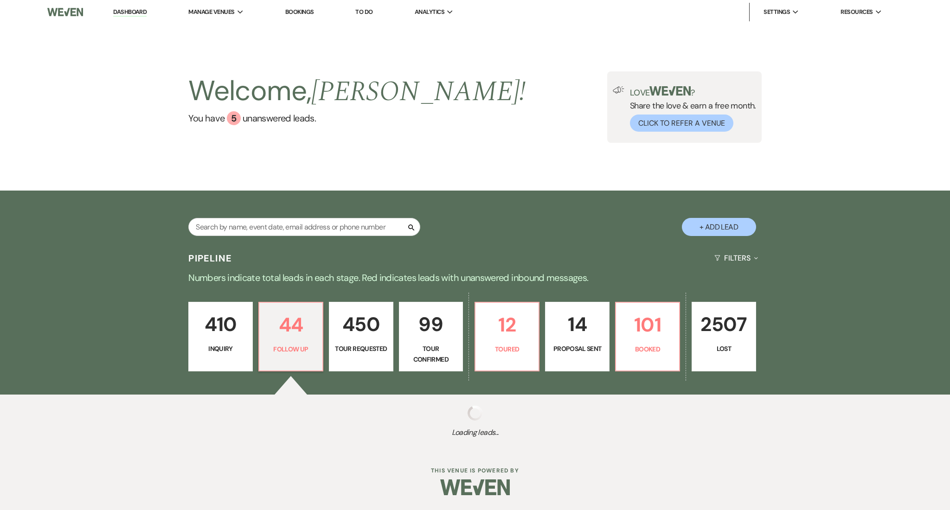
select select "9"
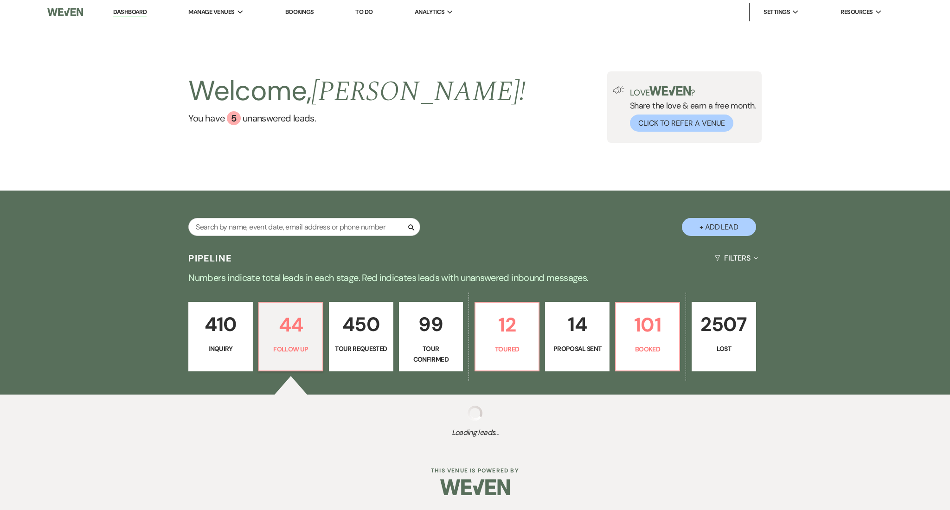
select select "9"
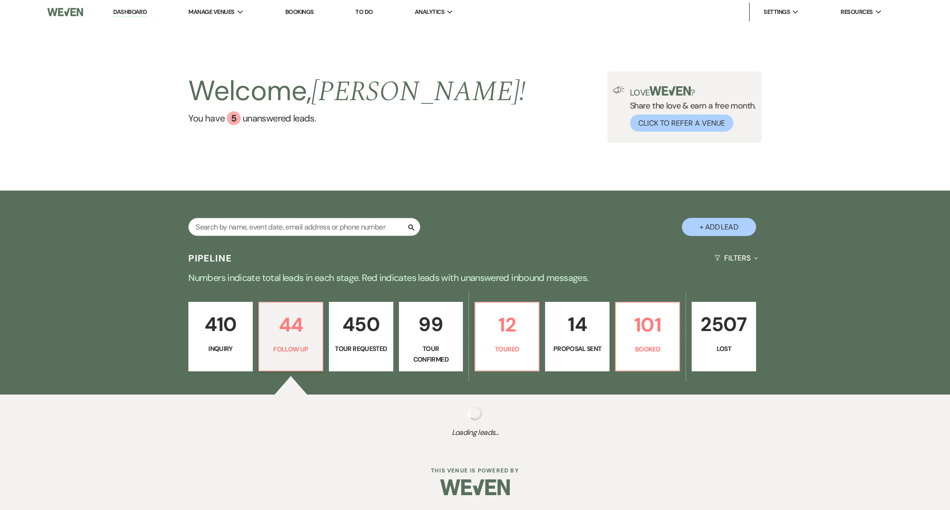
select select "9"
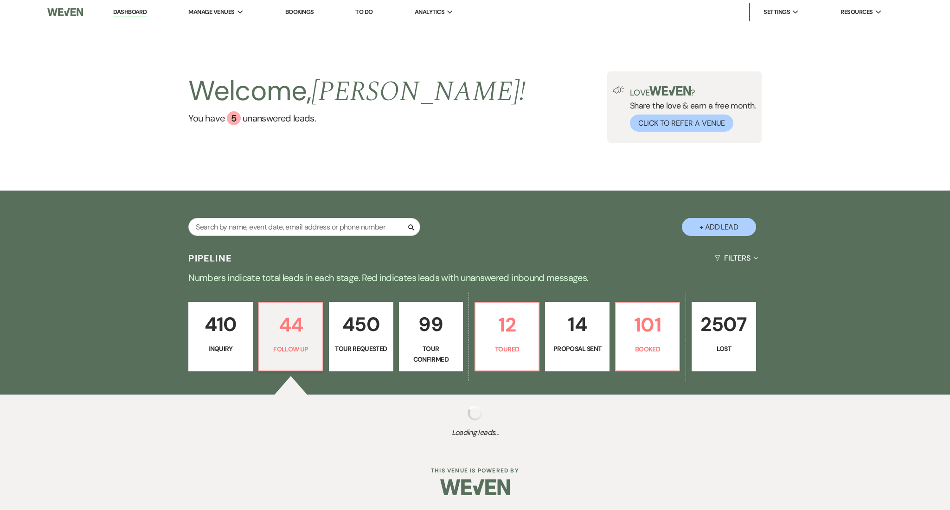
select select "9"
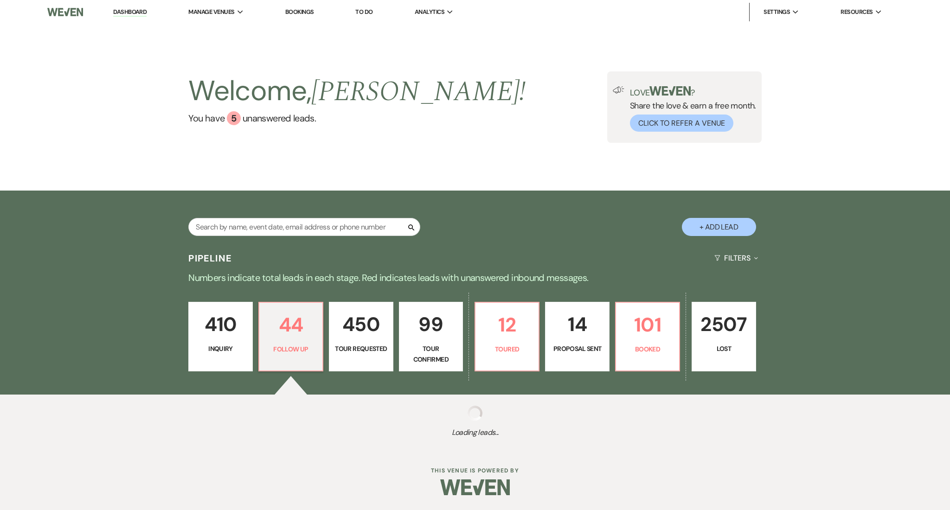
select select "9"
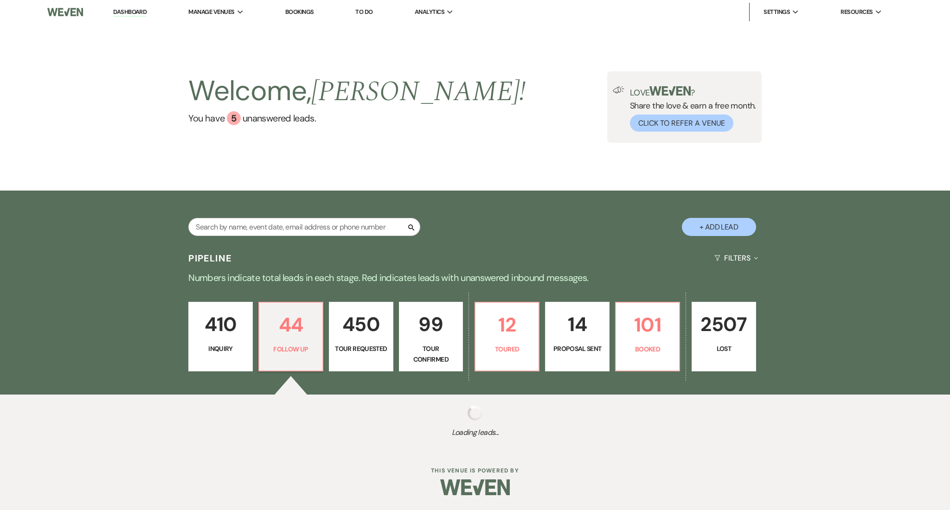
select select "9"
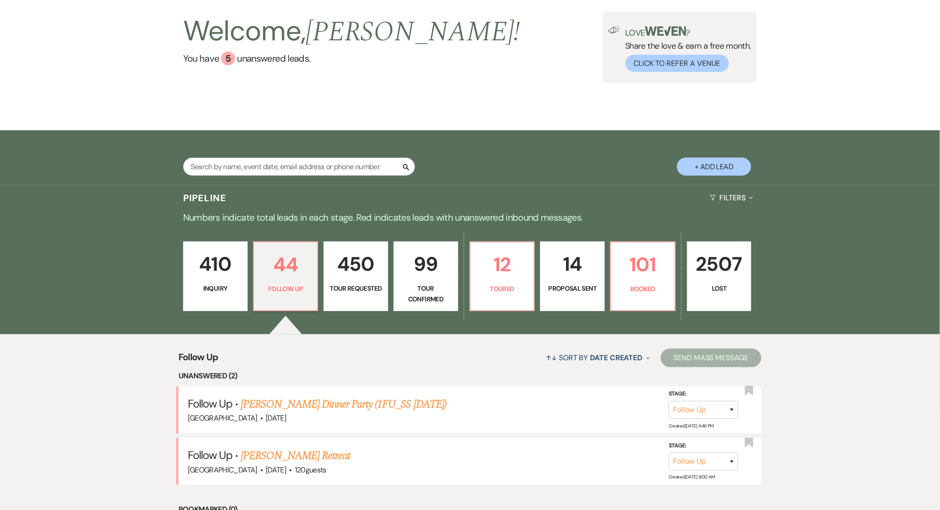
scroll to position [186, 0]
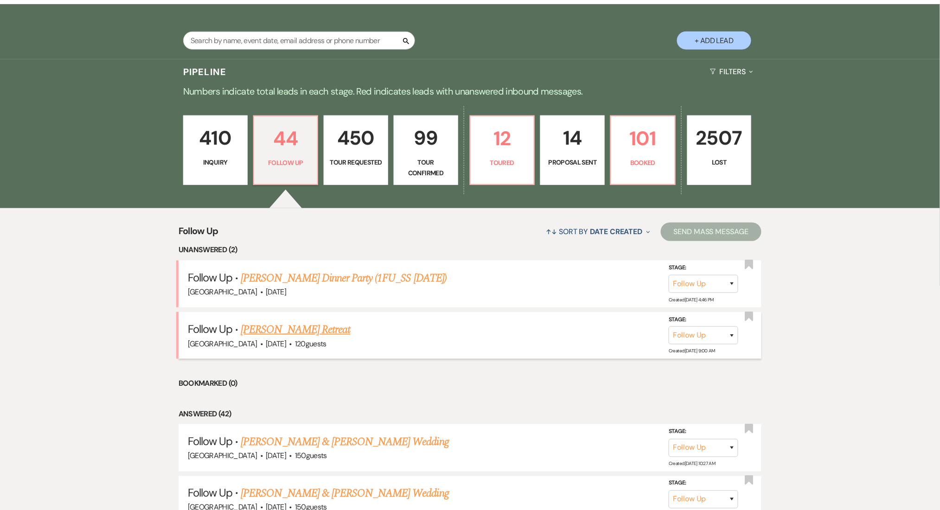
click at [276, 326] on link "Shatavia Scott's Retreat" at bounding box center [295, 329] width 109 height 17
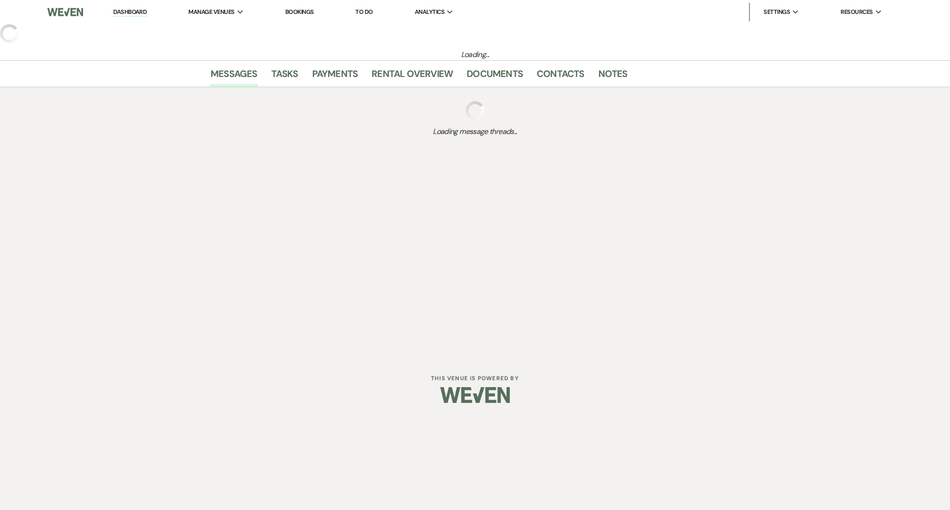
select select "9"
select select "22"
select select "21"
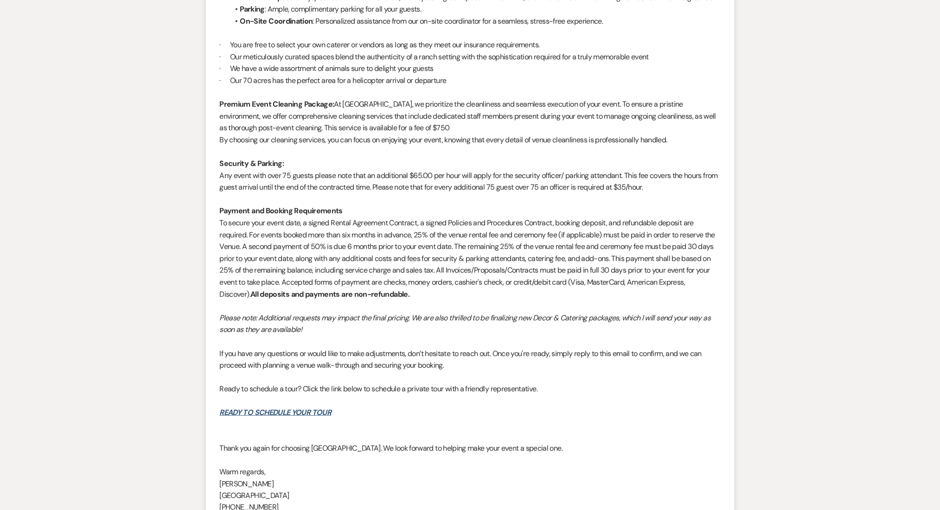
scroll to position [2966, 0]
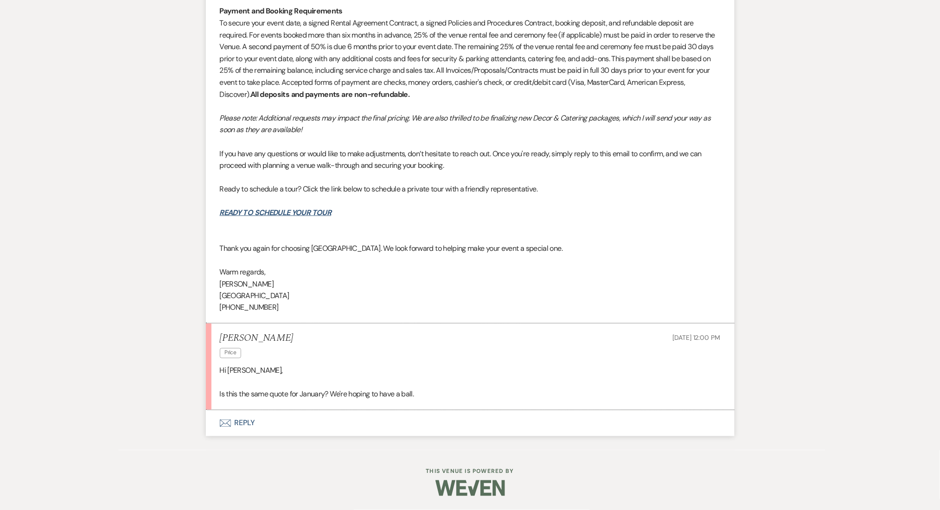
click at [251, 421] on button "Envelope Reply" at bounding box center [470, 424] width 529 height 26
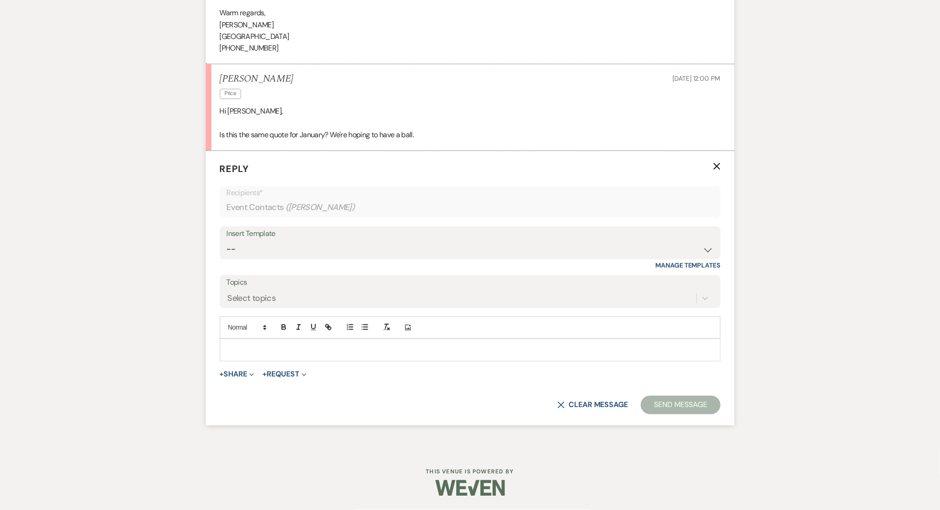
scroll to position [3226, 0]
click at [304, 345] on p at bounding box center [470, 350] width 486 height 10
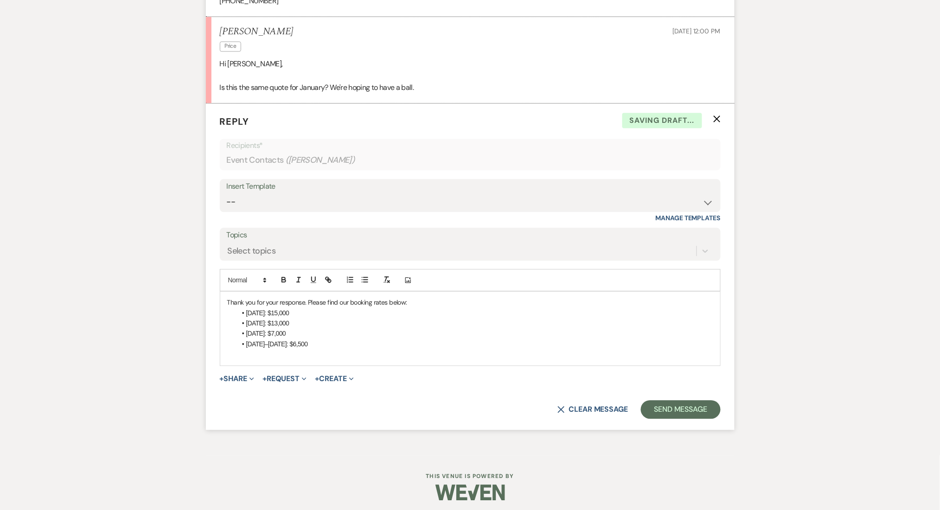
click at [418, 308] on p "Thank you for your response. Please find our booking rates below:" at bounding box center [470, 302] width 486 height 10
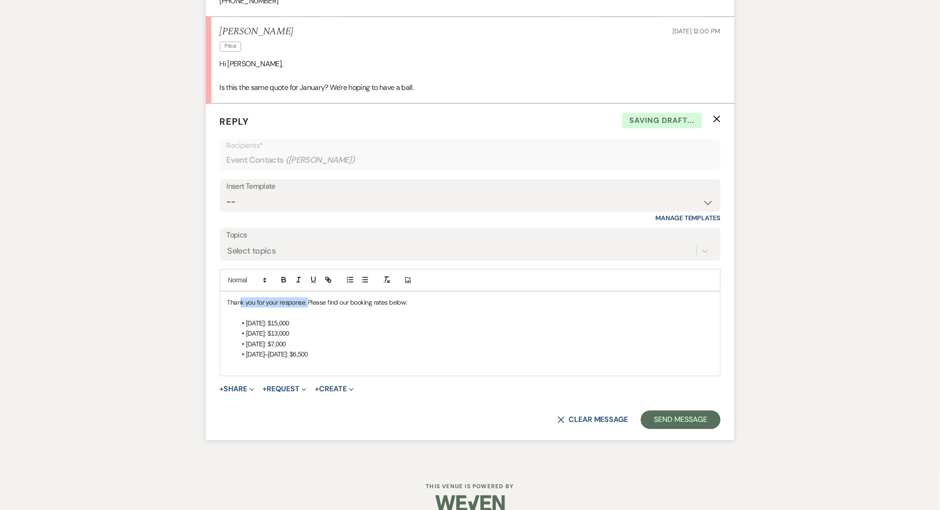
drag, startPoint x: 308, startPoint y: 350, endPoint x: 242, endPoint y: 353, distance: 66.9
click at [242, 308] on p "Thank you for your response. Please find our booking rates below:" at bounding box center [470, 302] width 486 height 10
click at [257, 308] on p "Thanks for rgetting back to us! Please find our booking rates below:" at bounding box center [470, 302] width 486 height 10
click at [309, 308] on p "Thanks for getting back to us! Please find our booking rates below:" at bounding box center [470, 302] width 486 height 10
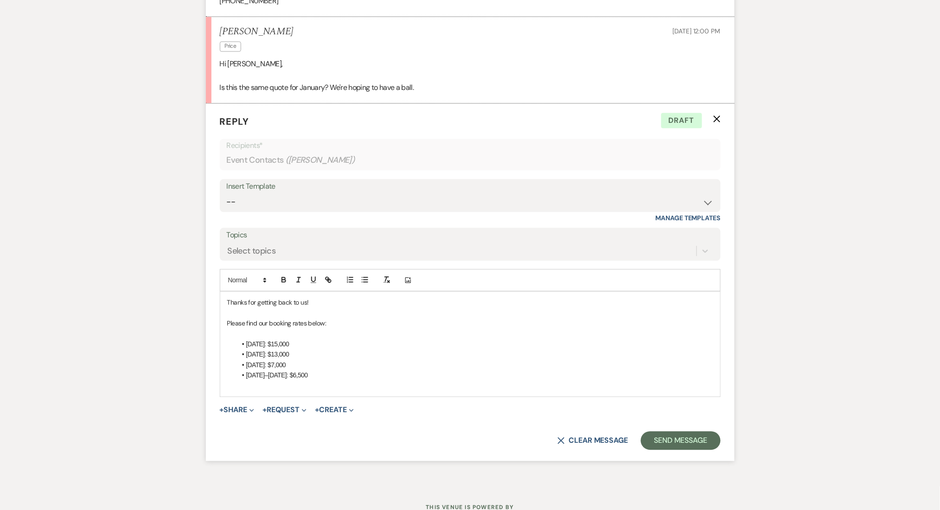
click at [325, 328] on p "Please find our booking rates below:" at bounding box center [470, 323] width 486 height 10
drag, startPoint x: 338, startPoint y: 421, endPoint x: 222, endPoint y: 349, distance: 136.8
click at [222, 349] on div "Thanks for getting back to us! Please find our booking rates below: Saturday: $…" at bounding box center [470, 344] width 500 height 105
click at [254, 286] on span at bounding box center [246, 280] width 45 height 11
click at [255, 346] on span at bounding box center [256, 338] width 57 height 14
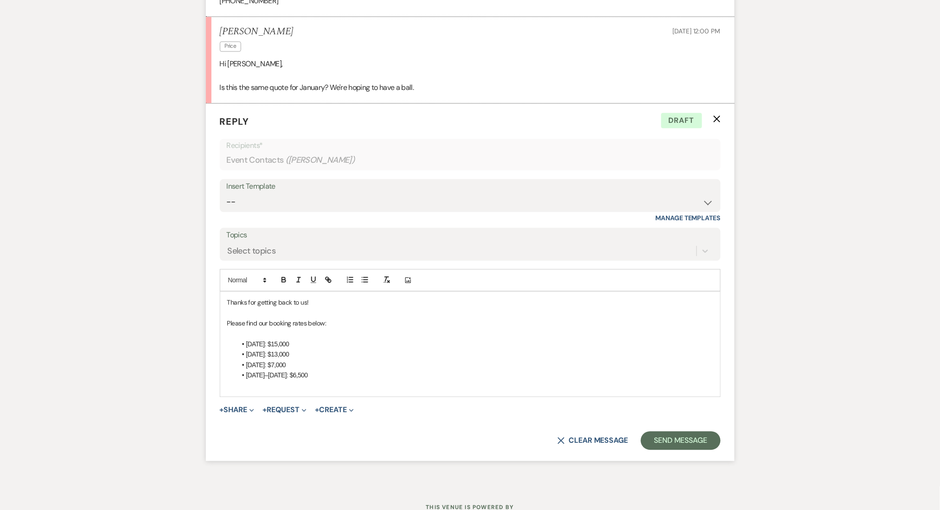
click at [407, 339] on p at bounding box center [470, 333] width 486 height 10
click at [344, 328] on p "Please find our booking rates below:" at bounding box center [470, 323] width 486 height 10
drag, startPoint x: 336, startPoint y: 431, endPoint x: 220, endPoint y: 393, distance: 122.5
click at [220, 393] on div "Thanks for getting back to us! Please find our booking rates below: Saturday: $…" at bounding box center [470, 344] width 500 height 105
click at [208, 411] on form "Reply X Draft Recipients* Event Contacts ( Shatavia Scott ) Insert Template -- …" at bounding box center [470, 282] width 529 height 358
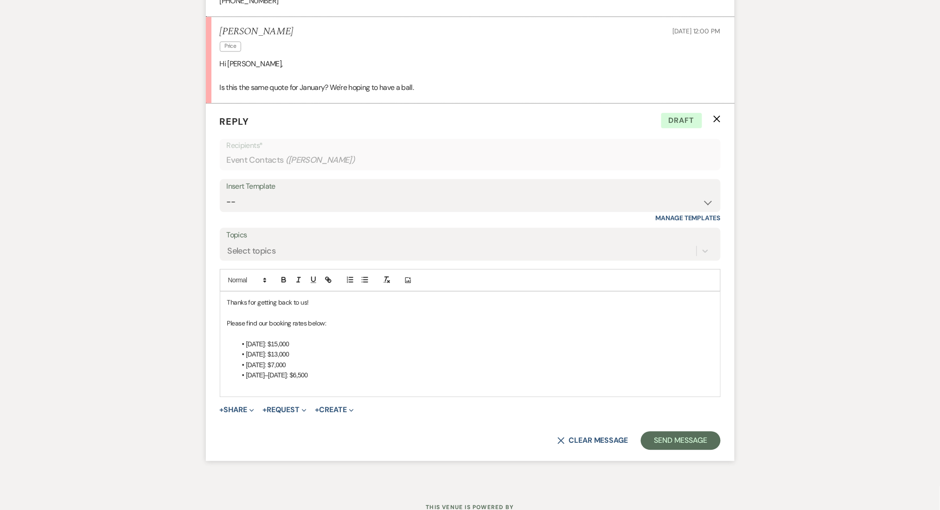
click at [361, 370] on li "Sunday: $7,000" at bounding box center [475, 365] width 477 height 10
click at [306, 308] on p "Thanks for getting back to us!" at bounding box center [470, 302] width 486 height 10
click at [311, 308] on p "Thanks for getting back to us, hatavia!" at bounding box center [470, 302] width 486 height 10
click at [308, 308] on p "Thanks for getting back to us, hatavia!" at bounding box center [470, 302] width 486 height 10
click at [393, 328] on p "Please find our booking rates below:" at bounding box center [470, 323] width 486 height 10
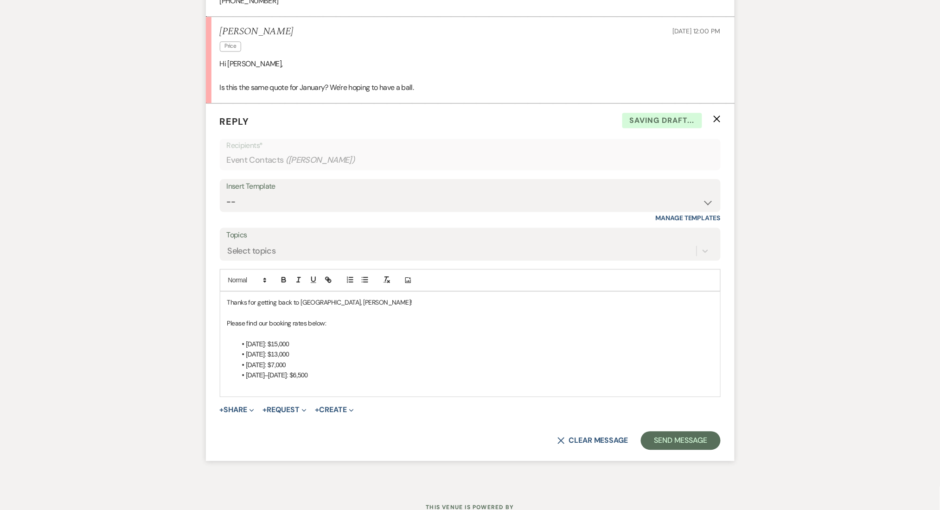
click at [362, 359] on li "Friday: $13,000" at bounding box center [475, 354] width 477 height 10
click at [373, 380] on li "Monday–Thursday: $6,500" at bounding box center [475, 375] width 477 height 10
click at [409, 380] on li "Monday–Thursday: $6,500" at bounding box center [475, 375] width 477 height 10
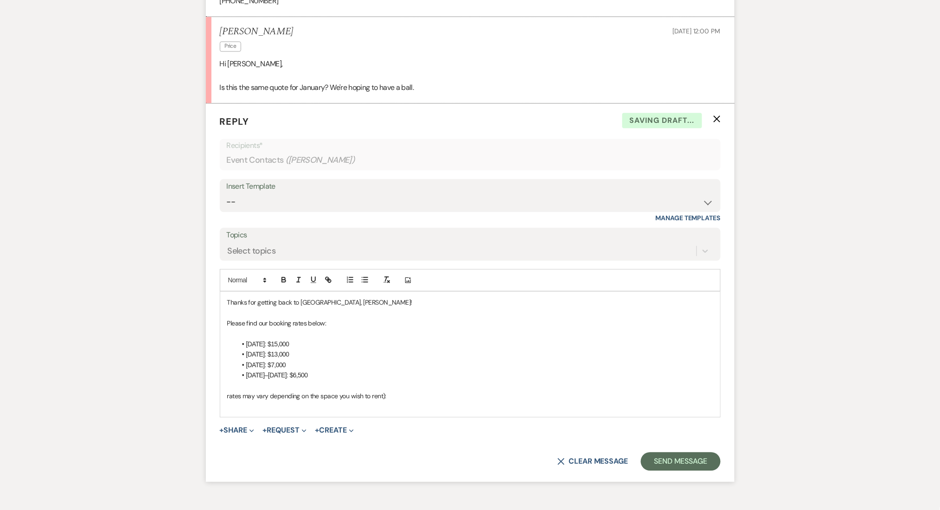
click at [231, 401] on p "rates may vary depending on the space you wish to rent):" at bounding box center [470, 396] width 486 height 10
click at [263, 401] on p "Rates may vary depending on the space you wish to rent):" at bounding box center [470, 396] width 486 height 10
click at [260, 401] on p "Rates may vary depending on the space you wish to rent):" at bounding box center [470, 396] width 486 height 10
click at [258, 401] on p "Rates may vary depending on the space you wish to rent):" at bounding box center [470, 396] width 486 height 10
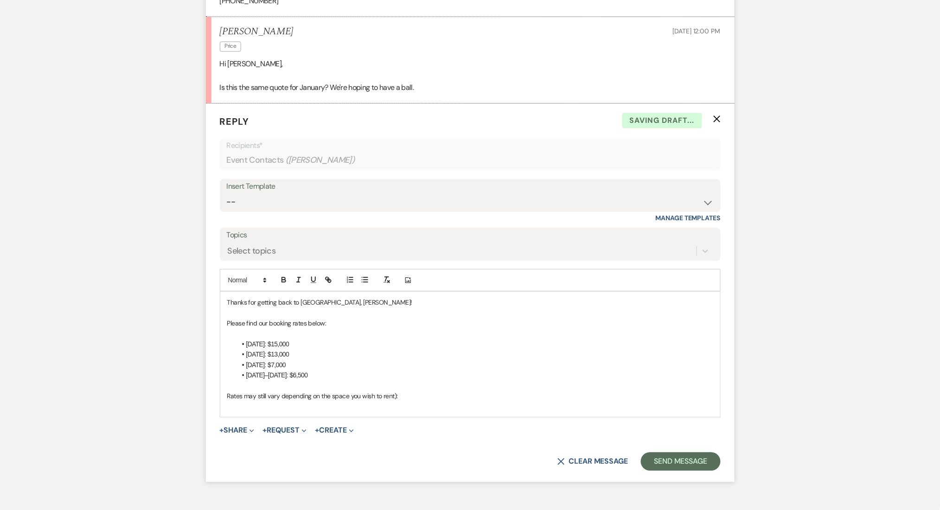
click at [419, 401] on p "Rates may still vary depending on the space you wish to rent):" at bounding box center [470, 396] width 486 height 10
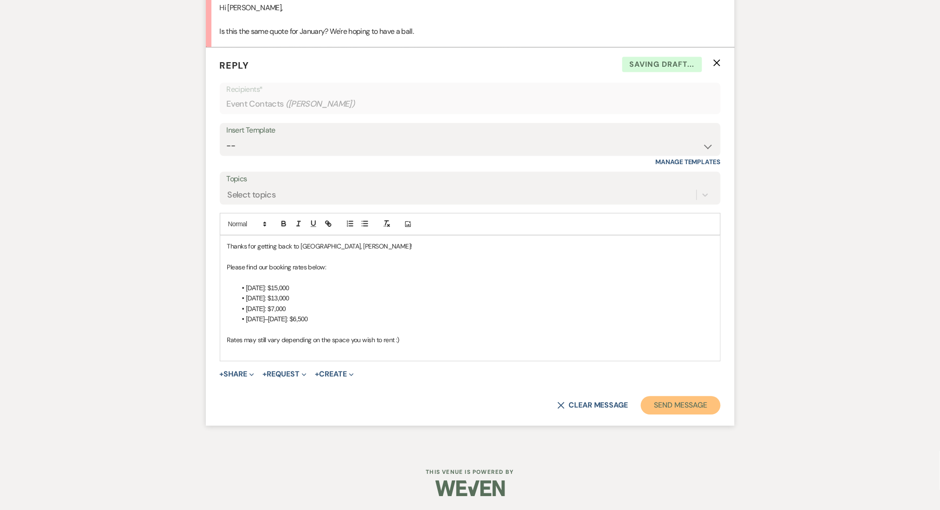
click at [694, 415] on button "Send Message" at bounding box center [680, 405] width 79 height 19
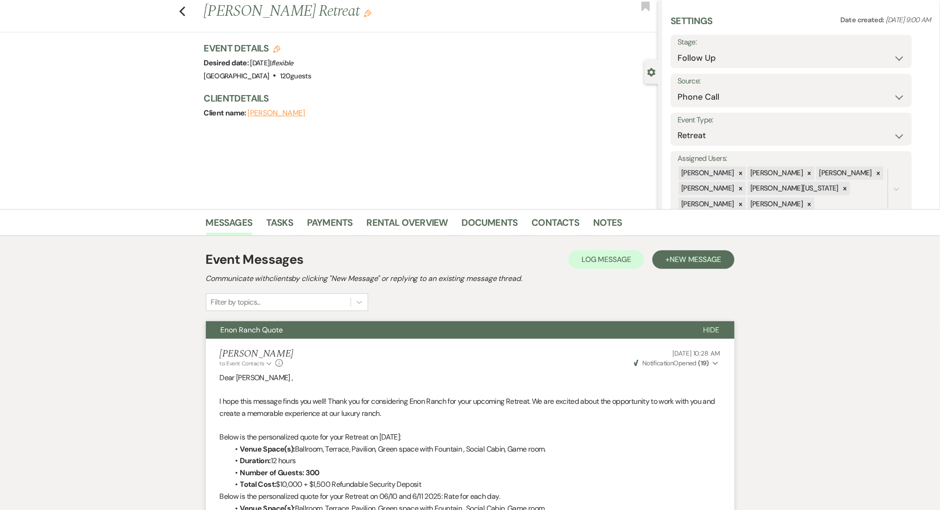
scroll to position [0, 0]
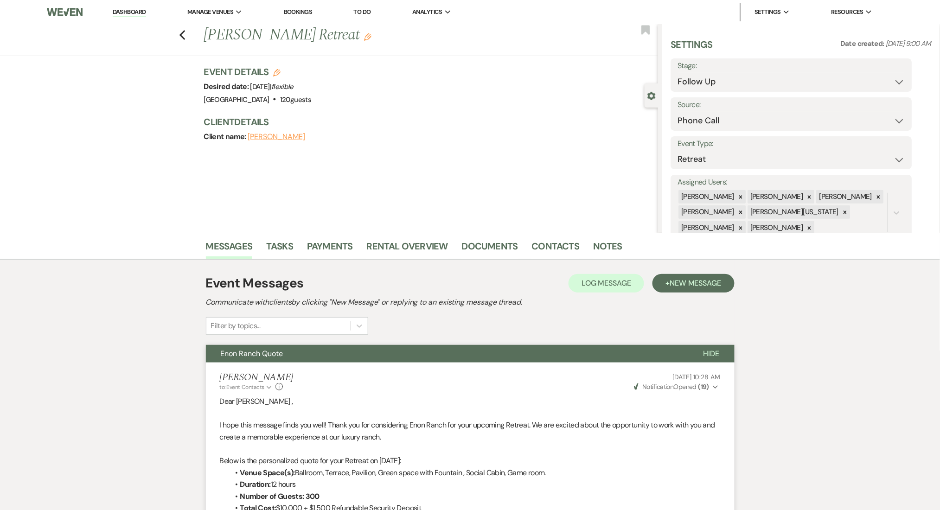
click at [134, 14] on link "Dashboard" at bounding box center [129, 12] width 33 height 9
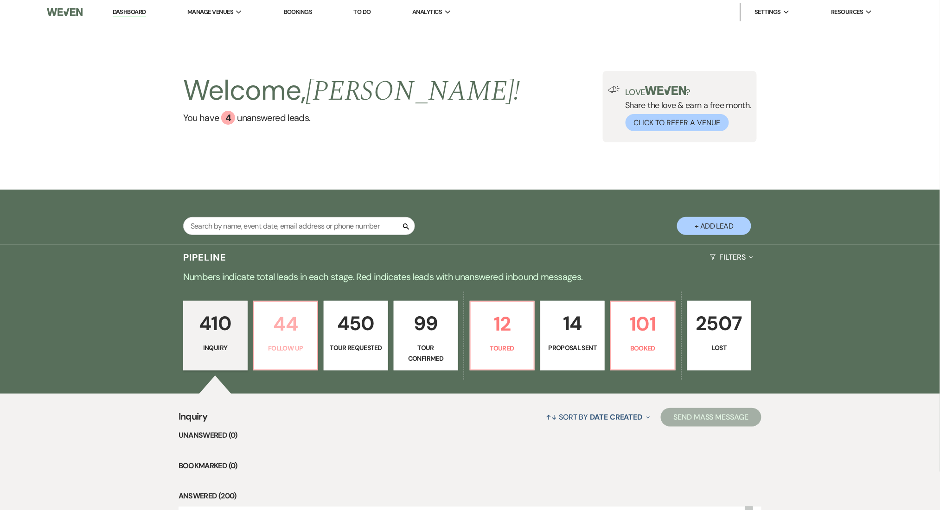
click at [297, 329] on p "44" at bounding box center [286, 323] width 52 height 31
select select "9"
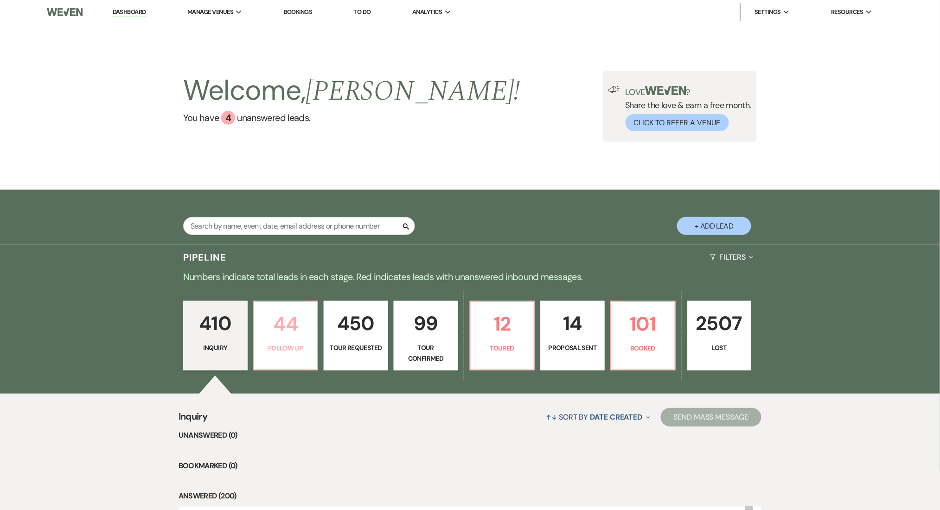
select select "9"
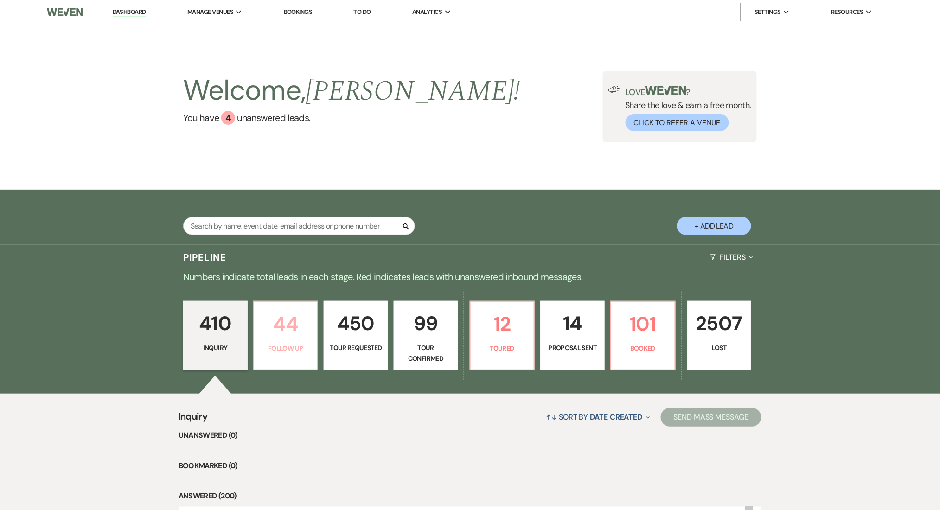
select select "9"
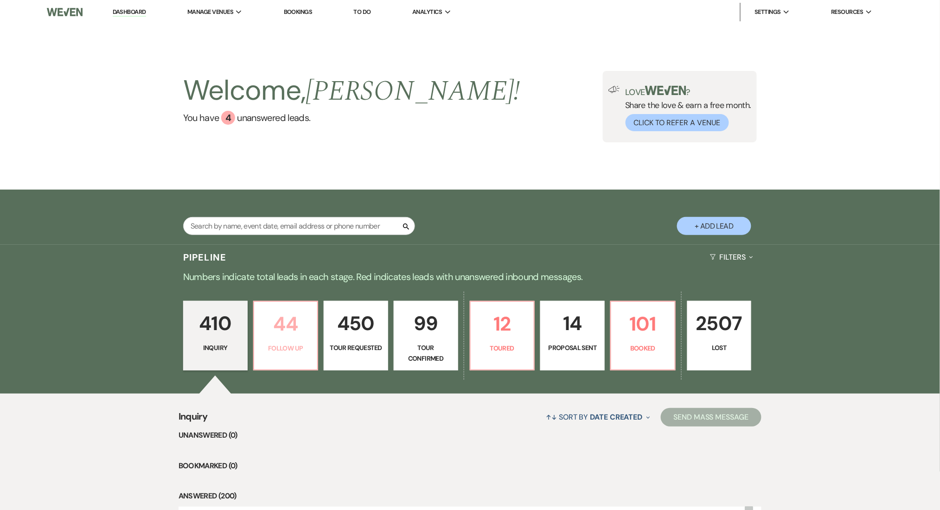
select select "9"
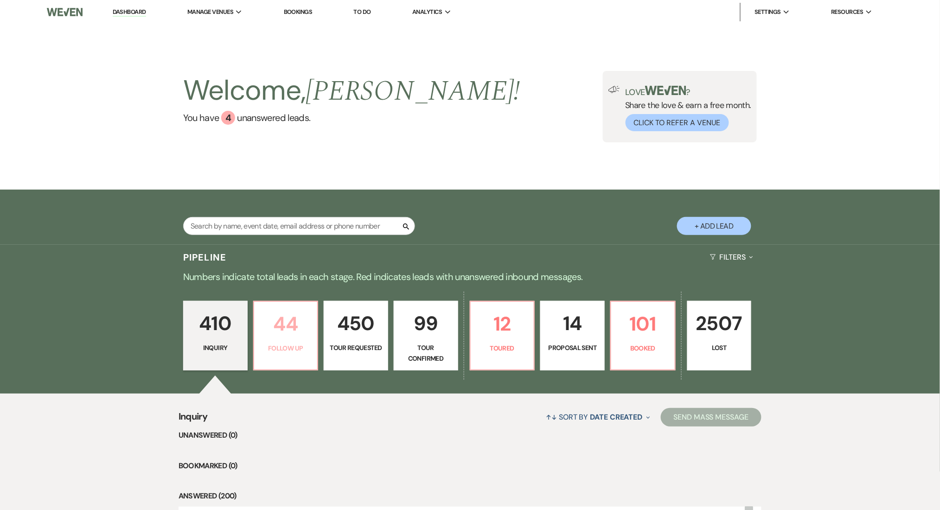
select select "9"
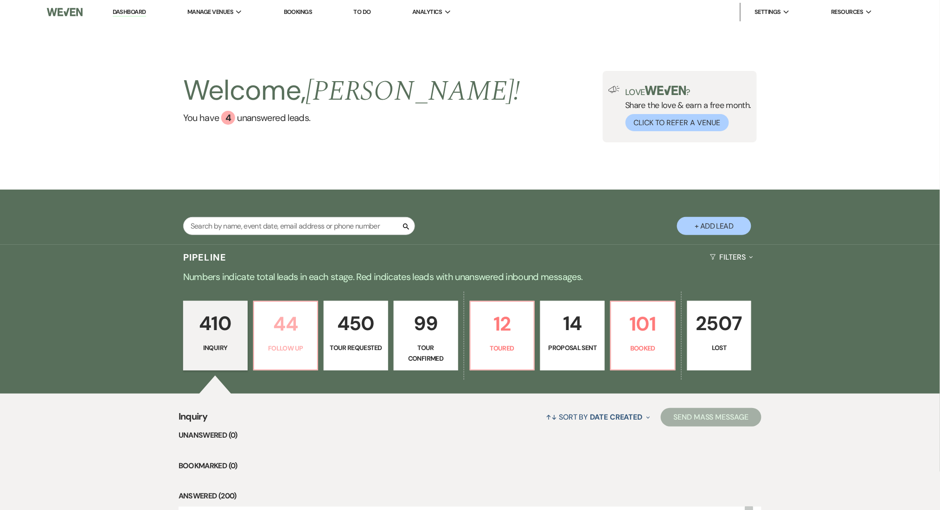
select select "9"
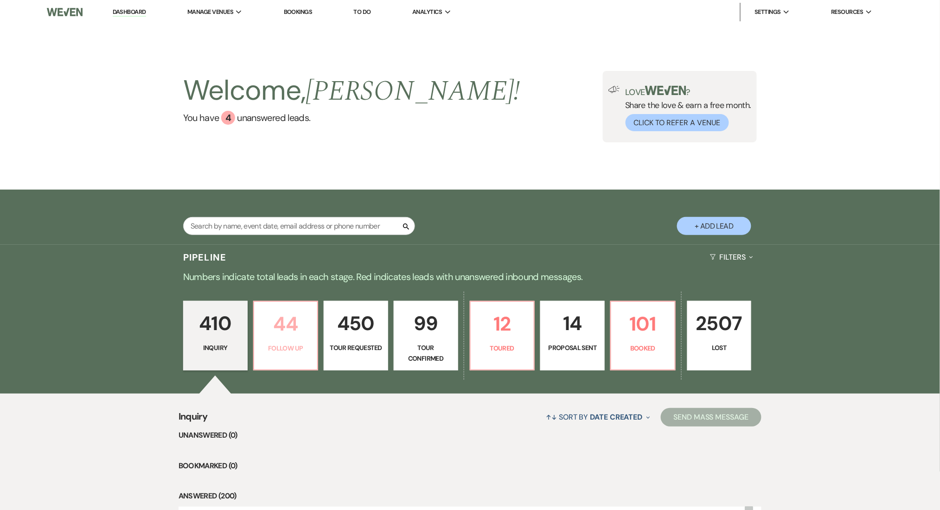
select select "9"
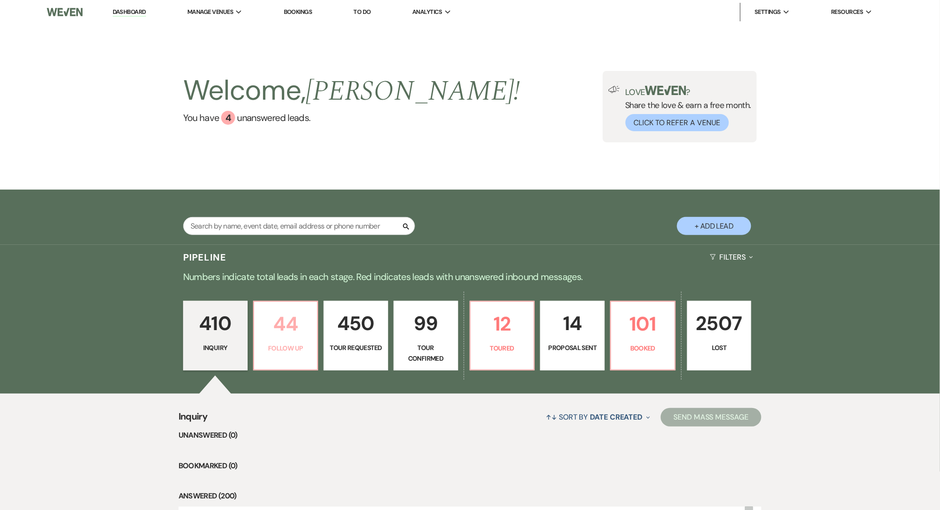
select select "9"
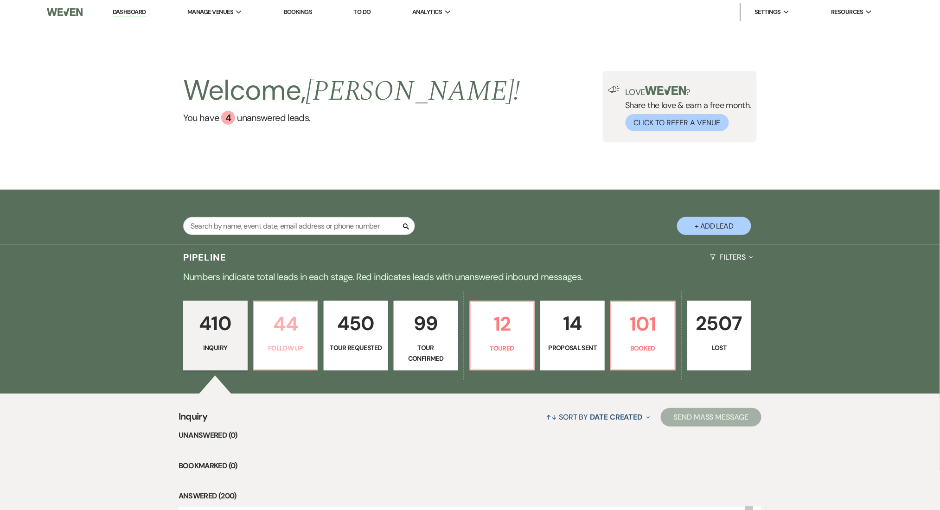
select select "9"
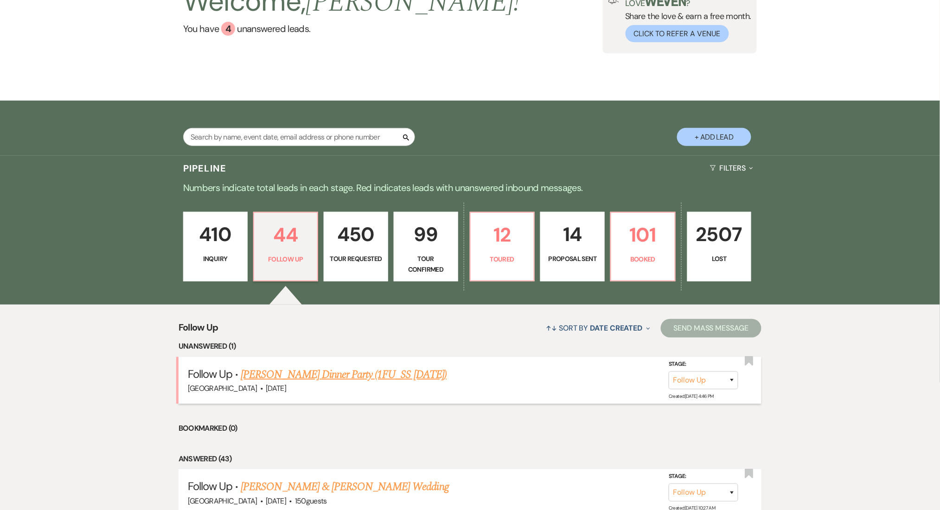
scroll to position [123, 0]
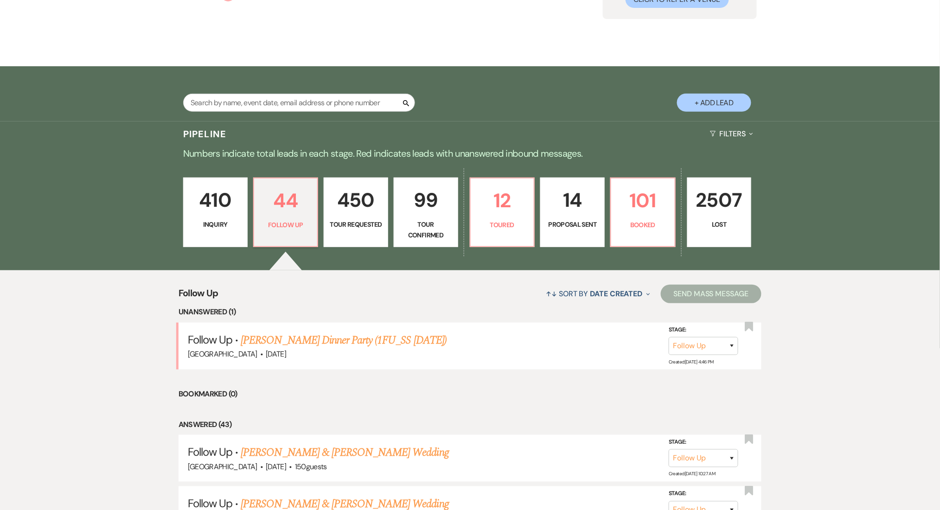
drag, startPoint x: 338, startPoint y: 335, endPoint x: 327, endPoint y: 332, distance: 11.6
click at [338, 335] on link "Shawanda Cole's Dinner Party (1FU_SS 7.21.25)" at bounding box center [344, 340] width 206 height 17
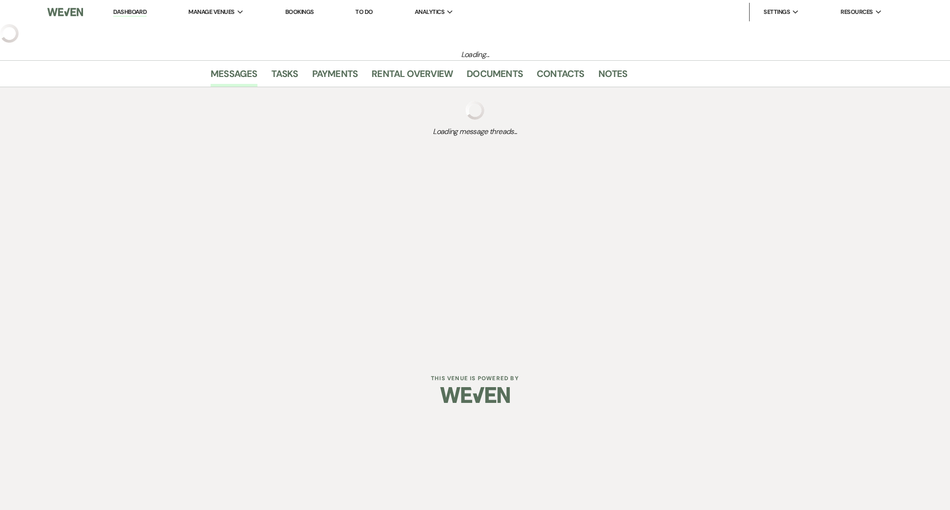
select select "9"
select select "26"
select select "13"
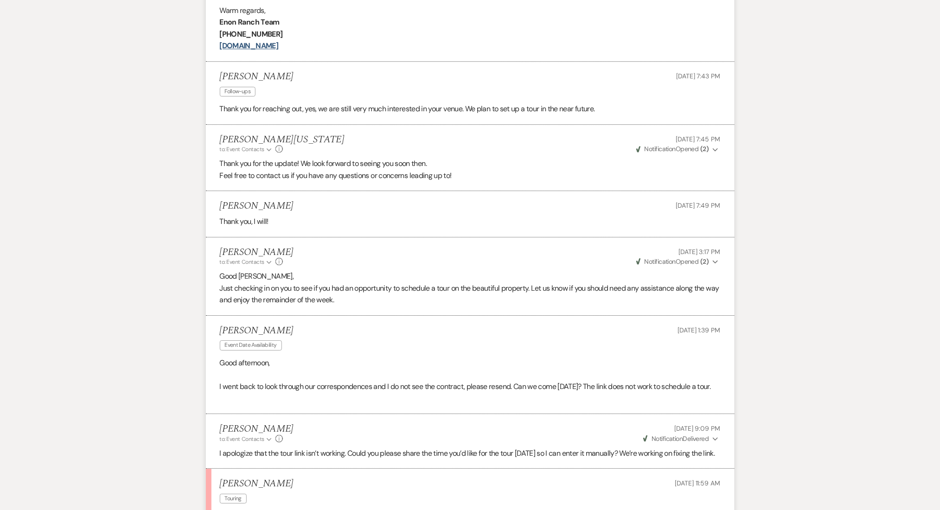
scroll to position [2473, 0]
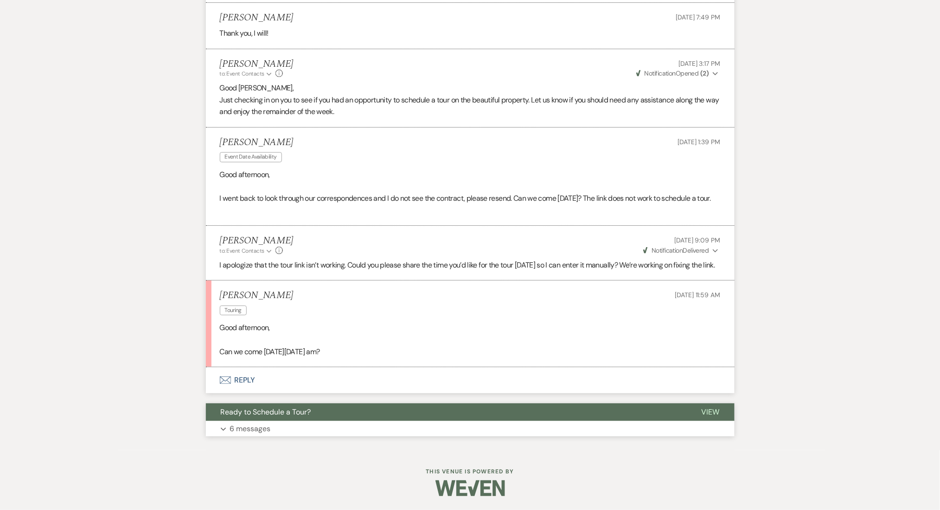
click at [275, 423] on button "Expand 6 messages" at bounding box center [470, 429] width 529 height 16
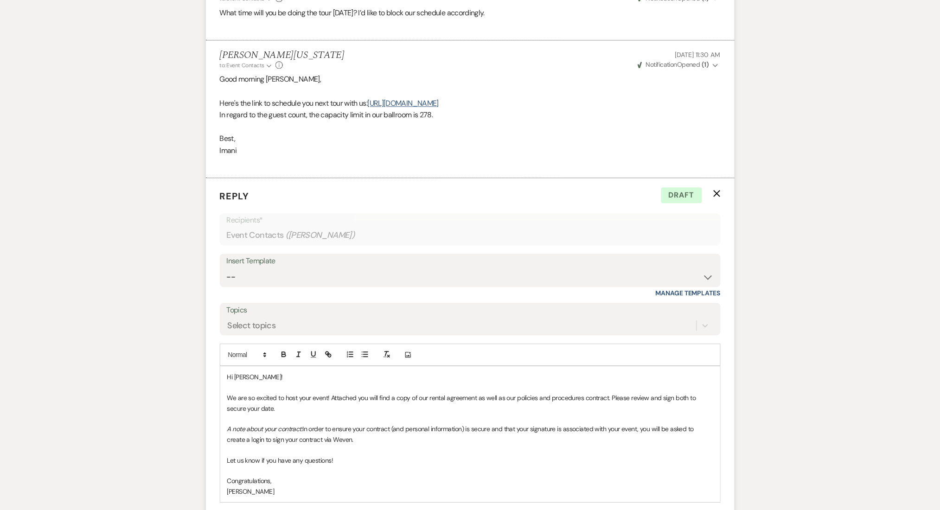
scroll to position [3245, 0]
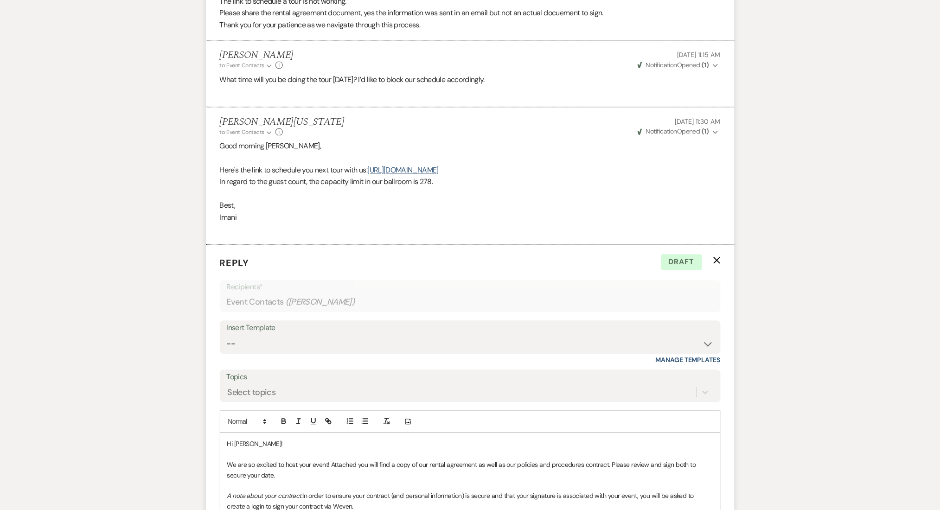
click at [715, 264] on icon "X" at bounding box center [716, 260] width 7 height 7
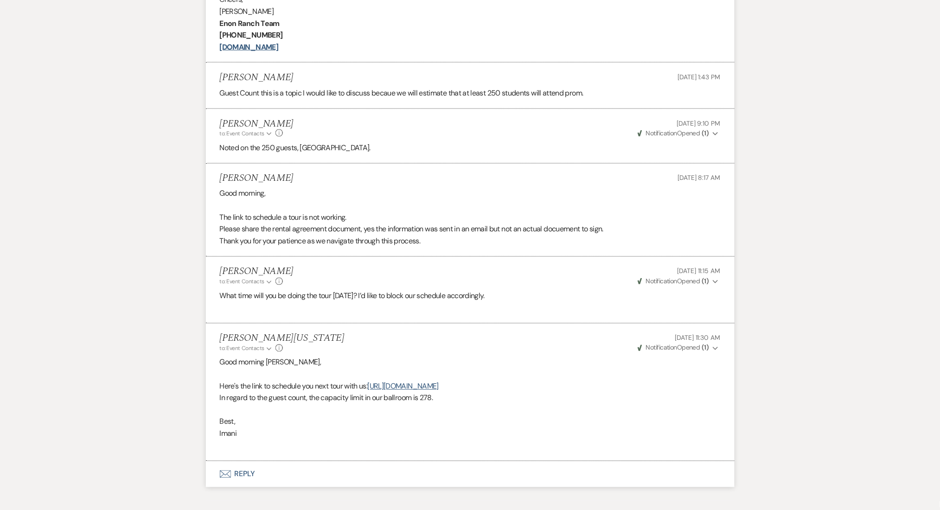
scroll to position [3066, 0]
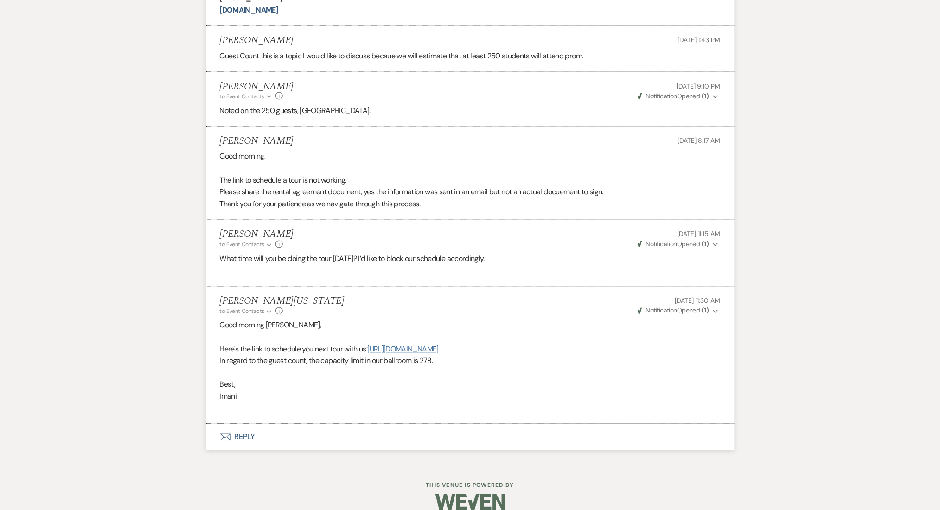
click at [439, 354] on link "https://calendly.com/visitenon/visitors-tour-clone" at bounding box center [403, 350] width 71 height 10
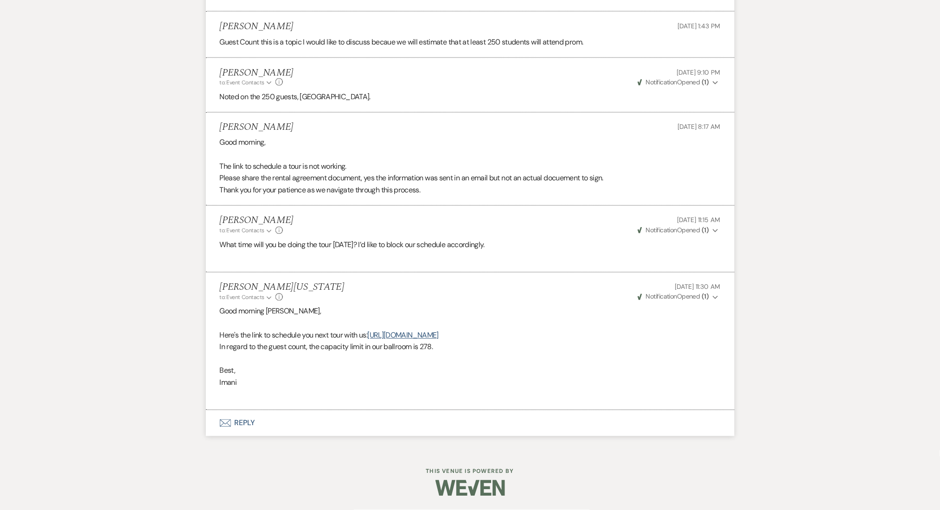
scroll to position [3127, 0]
drag, startPoint x: 551, startPoint y: 336, endPoint x: 195, endPoint y: 337, distance: 355.8
copy p "Here's the link to schedule you next tour with us: https://calendly.com/visiten…"
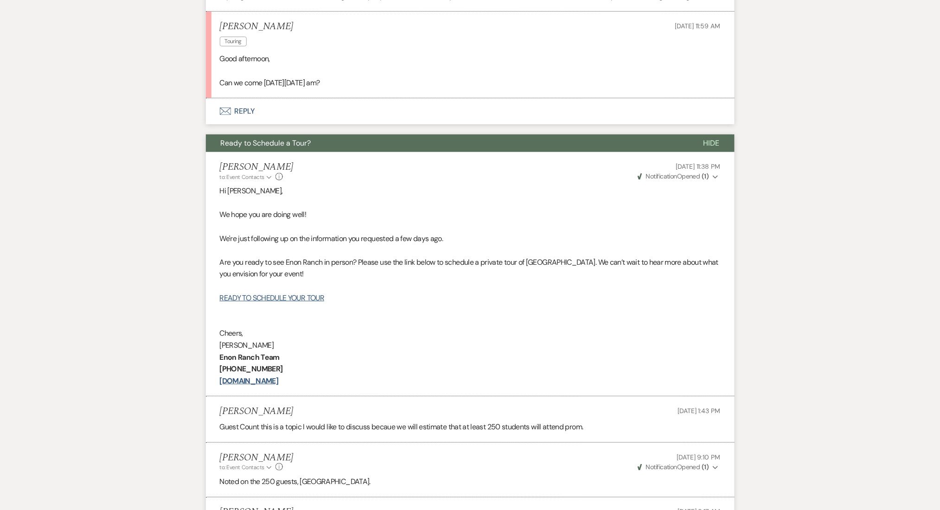
click at [235, 124] on button "Envelope Reply" at bounding box center [470, 111] width 529 height 26
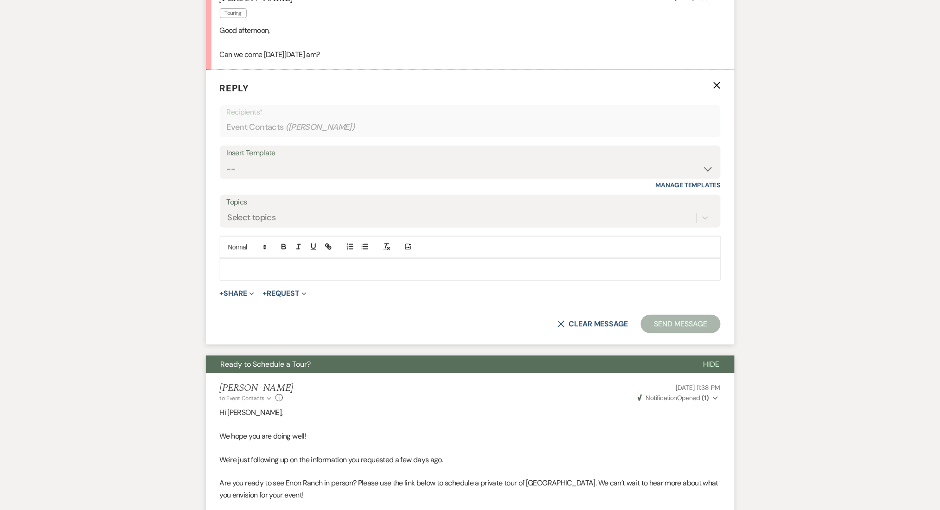
click at [282, 275] on p at bounding box center [470, 269] width 486 height 10
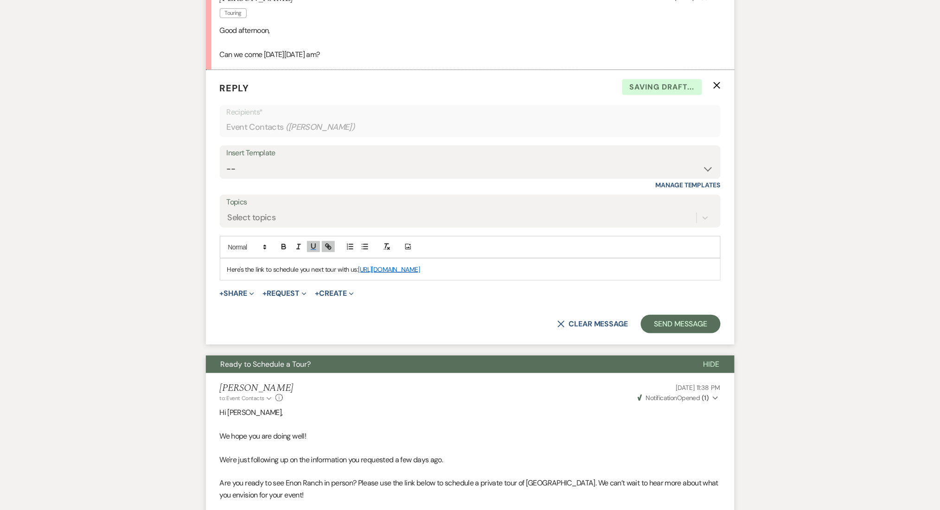
click at [279, 274] on span "Here's the link to schedule you next tour with us:" at bounding box center [292, 269] width 131 height 8
click at [527, 275] on p "Here's the link to book your next tour with us: https://calendly.com/visitenon/…" at bounding box center [470, 269] width 486 height 10
click at [696, 334] on button "Send Message" at bounding box center [680, 324] width 79 height 19
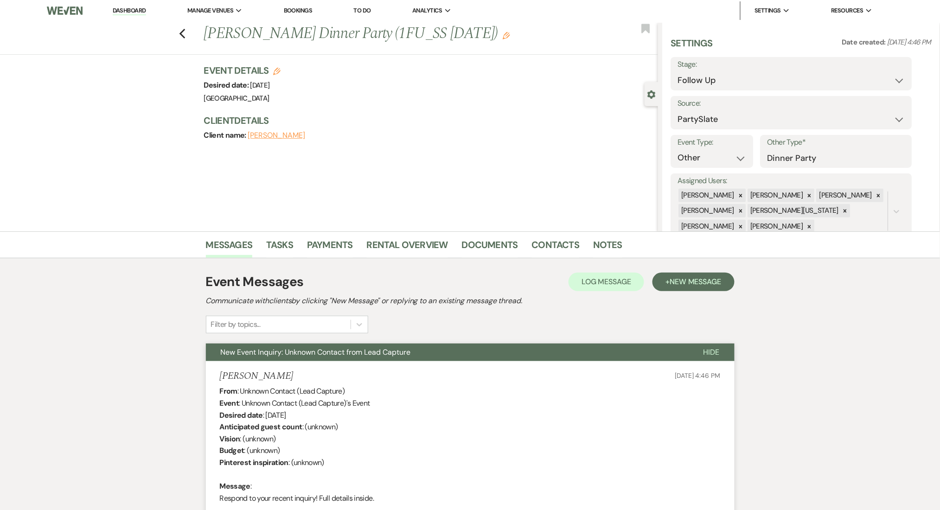
scroll to position [0, 0]
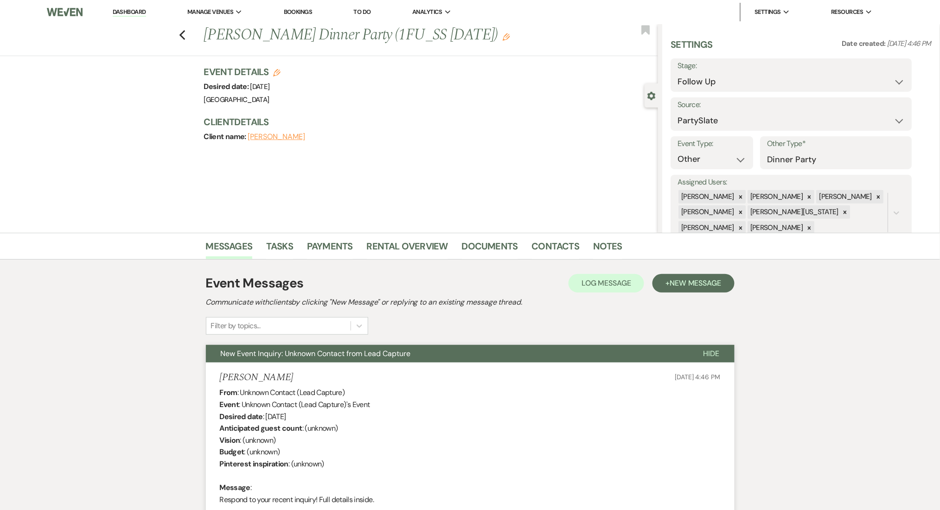
click at [135, 9] on link "Dashboard" at bounding box center [129, 12] width 33 height 9
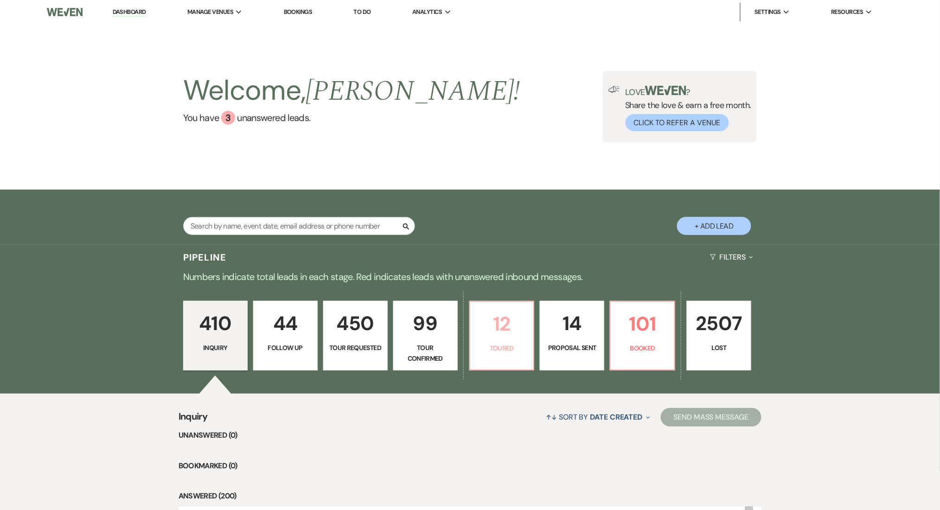
click at [515, 334] on p "12" at bounding box center [502, 323] width 52 height 31
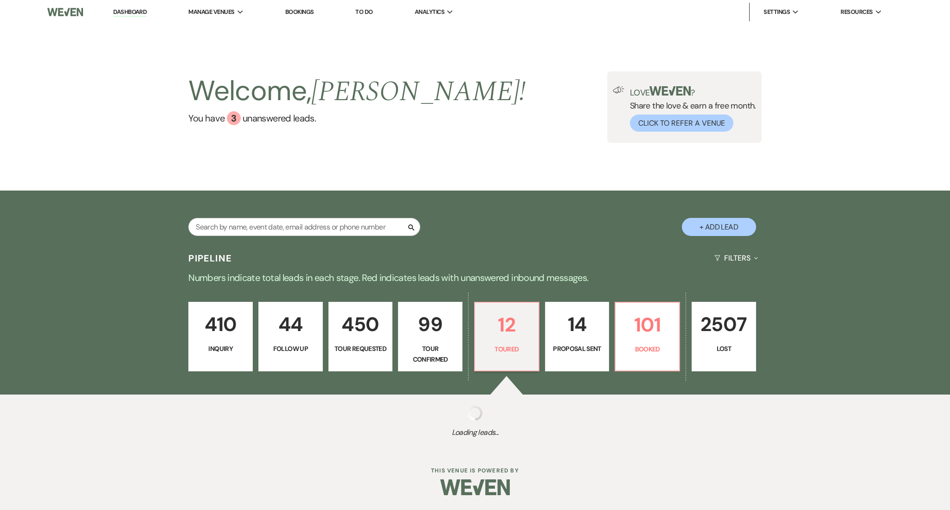
select select "5"
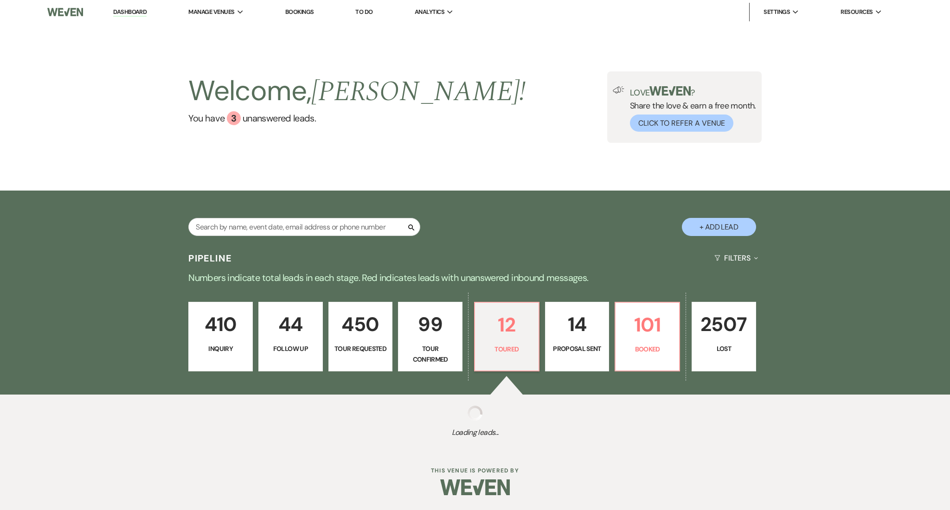
select select "5"
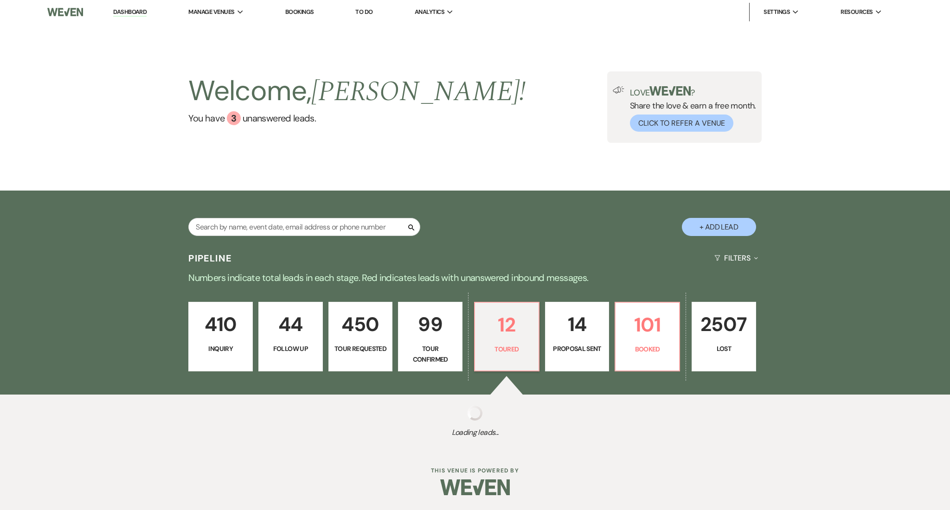
select select "5"
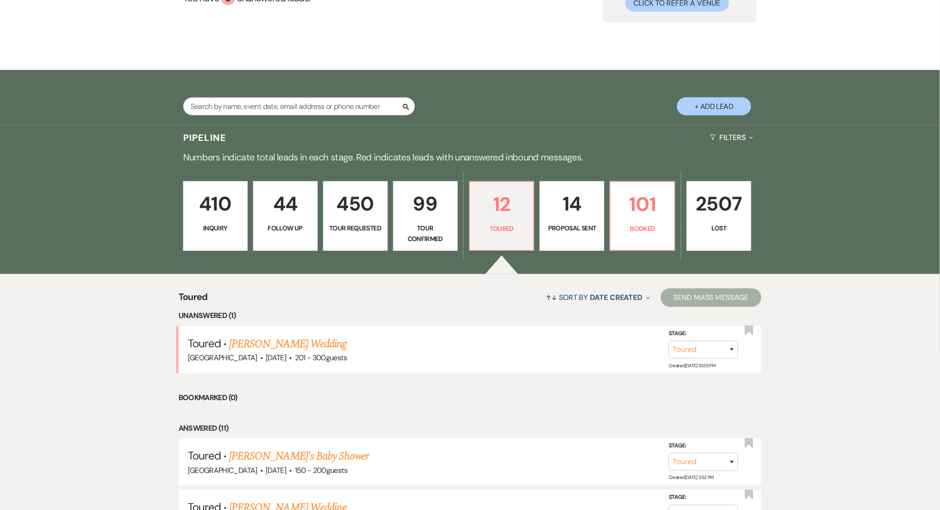
scroll to position [247, 0]
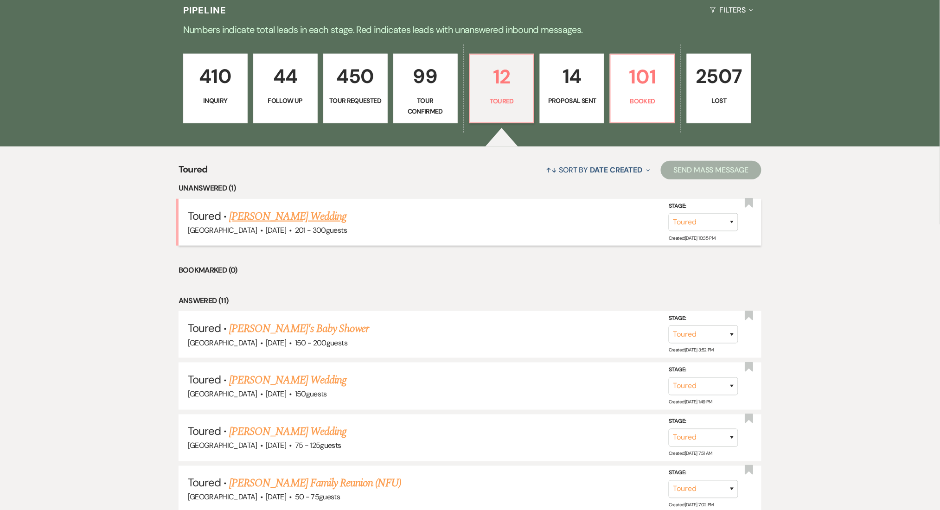
click at [260, 216] on link "Brisa Gomez's Wedding" at bounding box center [287, 216] width 117 height 17
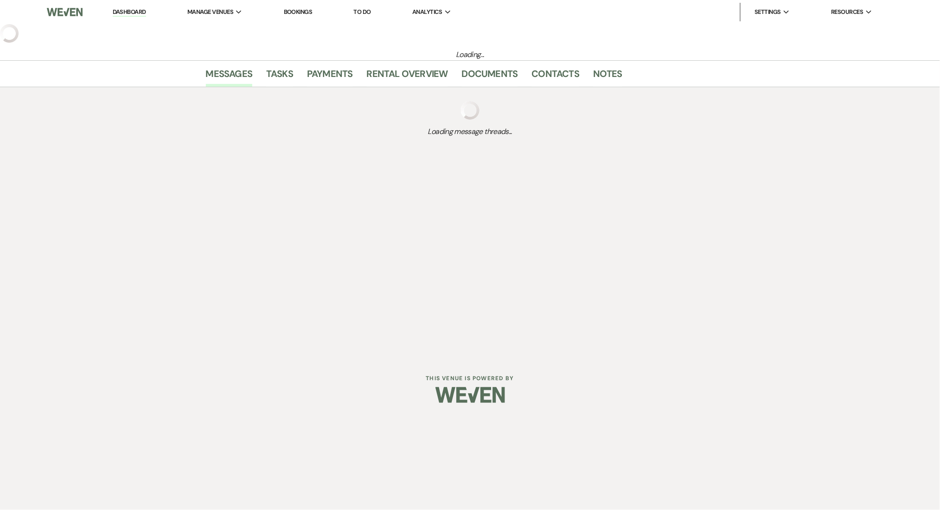
select select "5"
select select "2"
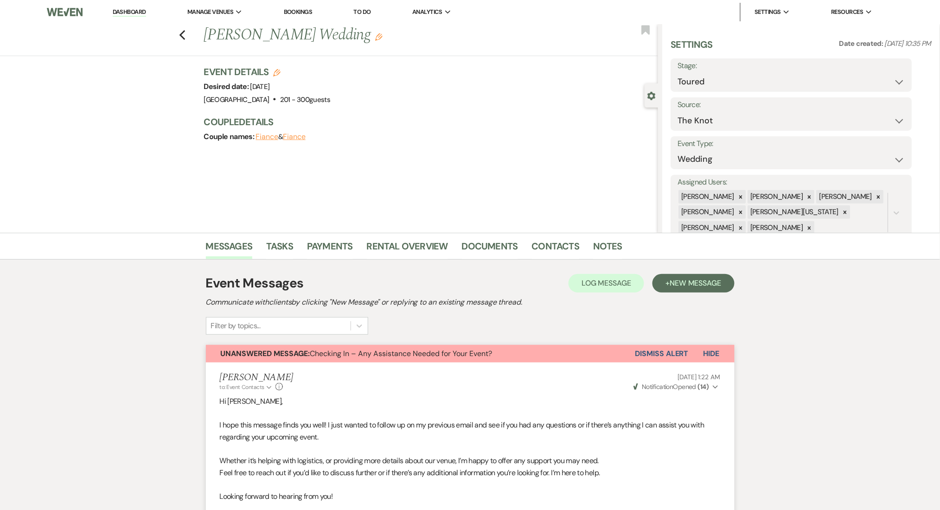
click at [656, 350] on button "Dismiss Alert" at bounding box center [661, 354] width 53 height 18
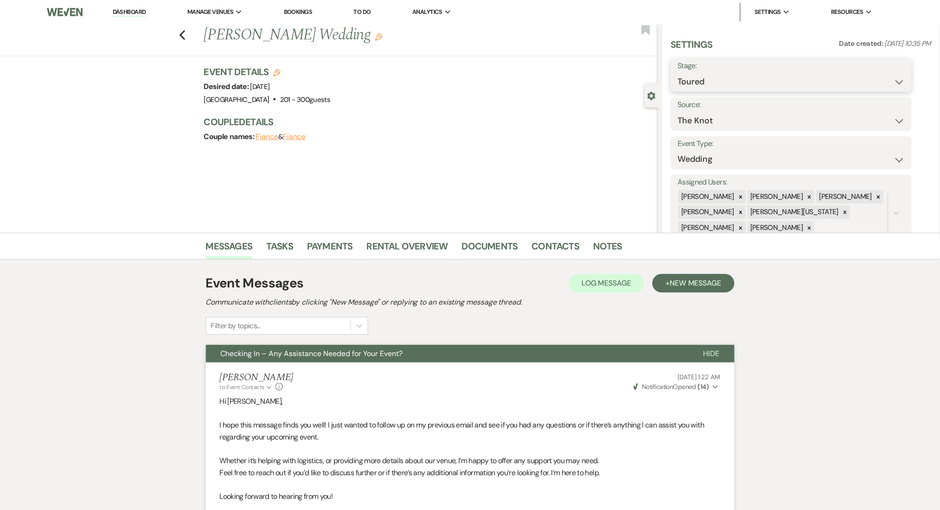
click at [735, 82] on select "Inquiry Follow Up Tour Requested Tour Confirmed Toured Proposal Sent Booked Lost" at bounding box center [791, 82] width 227 height 18
select select "8"
click at [678, 73] on select "Inquiry Follow Up Tour Requested Tour Confirmed Toured Proposal Sent Booked Lost" at bounding box center [791, 82] width 227 height 18
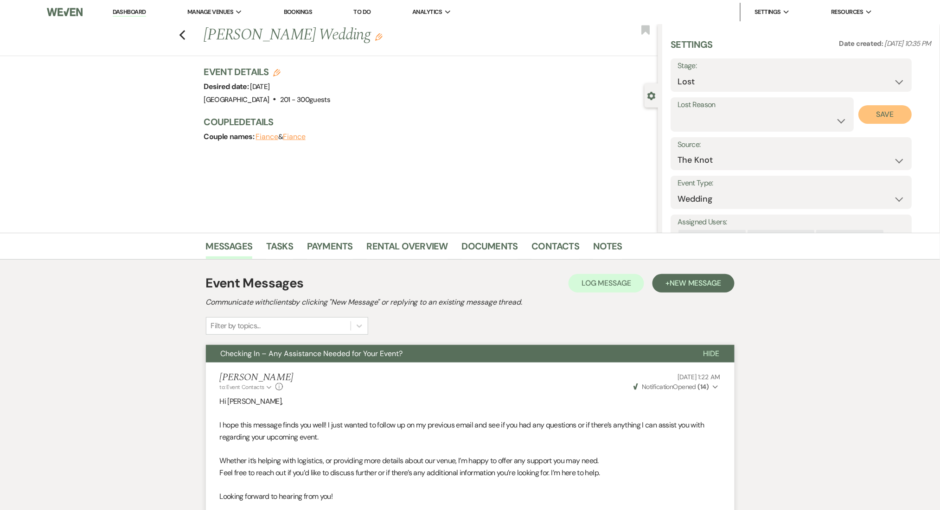
click at [880, 115] on button "Save" at bounding box center [885, 114] width 53 height 19
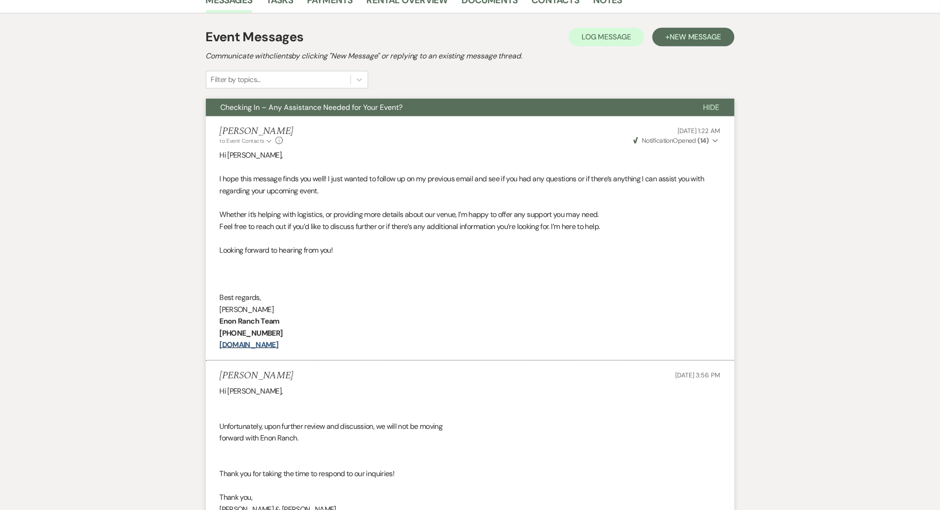
scroll to position [123, 0]
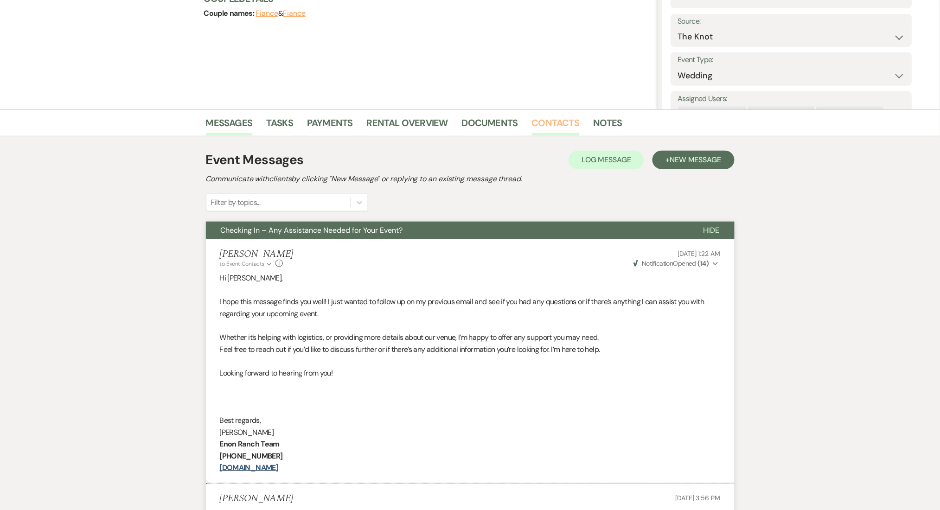
click at [543, 118] on link "Contacts" at bounding box center [556, 126] width 48 height 20
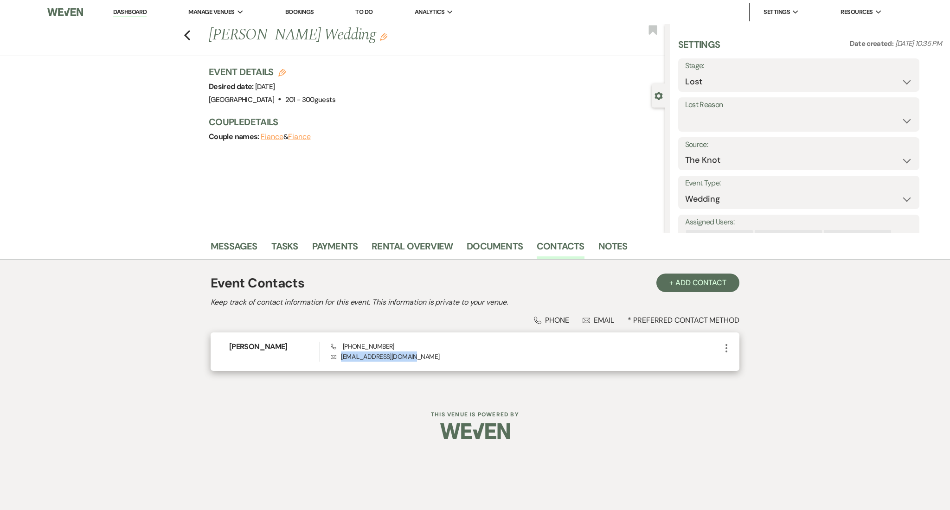
drag, startPoint x: 421, startPoint y: 357, endPoint x: 332, endPoint y: 359, distance: 89.5
click at [332, 359] on p "Envelope weddingparra@gmail.com" at bounding box center [526, 357] width 390 height 10
drag, startPoint x: 210, startPoint y: 246, endPoint x: 231, endPoint y: 247, distance: 20.4
click at [211, 246] on link "Messages" at bounding box center [234, 249] width 47 height 20
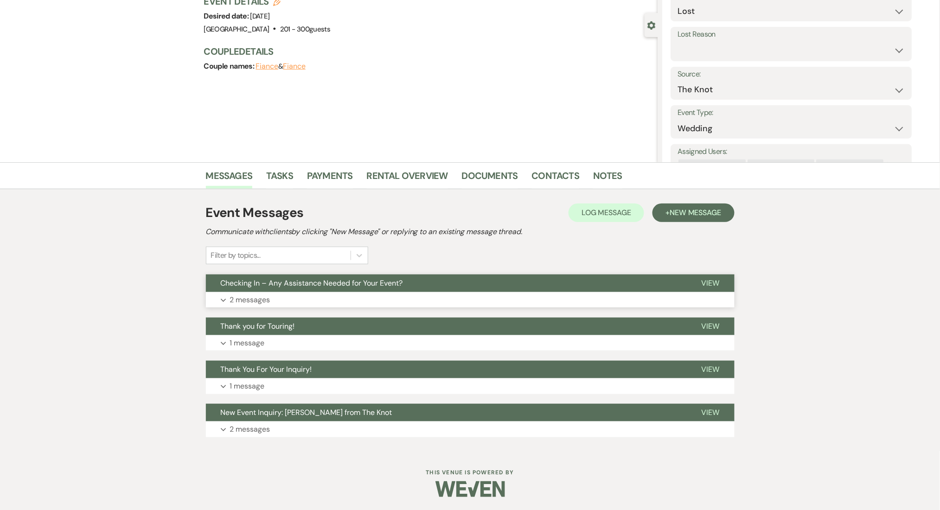
click at [379, 304] on button "Expand 2 messages" at bounding box center [470, 300] width 529 height 16
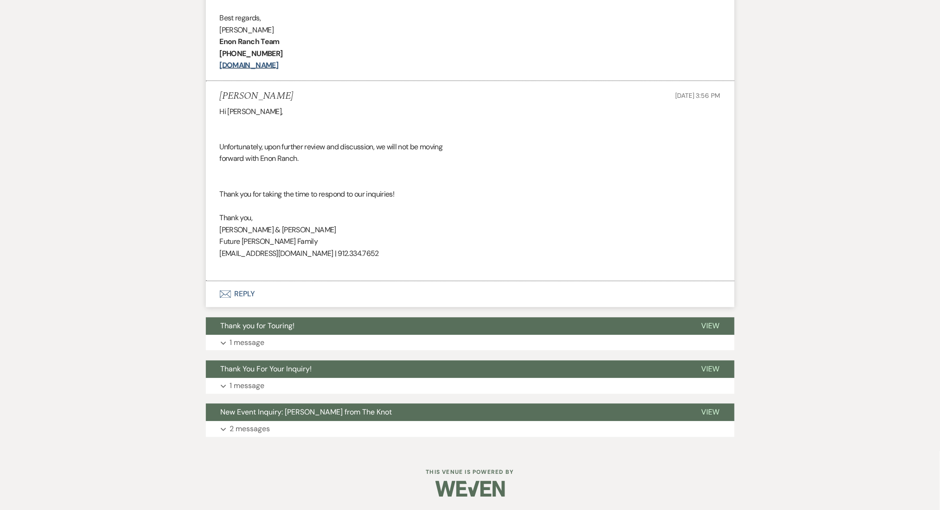
click at [240, 294] on button "Envelope Reply" at bounding box center [470, 295] width 529 height 26
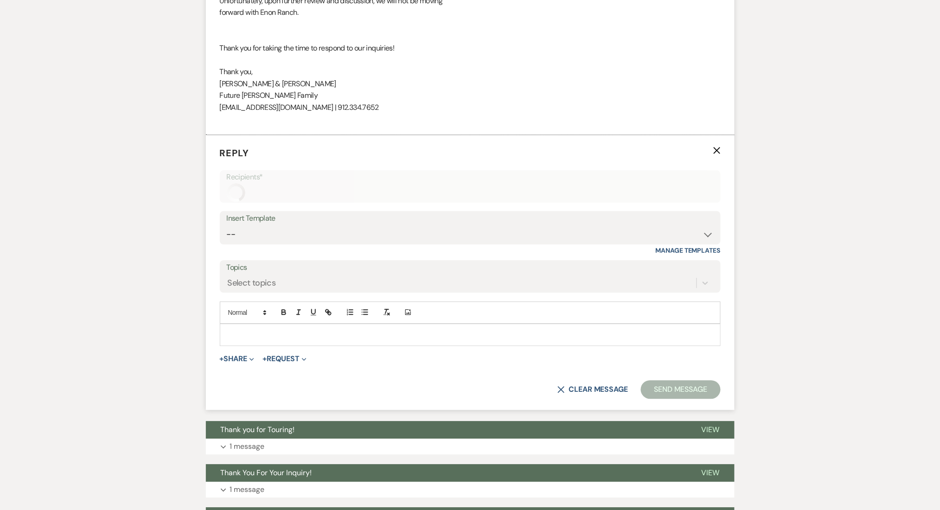
scroll to position [689, 0]
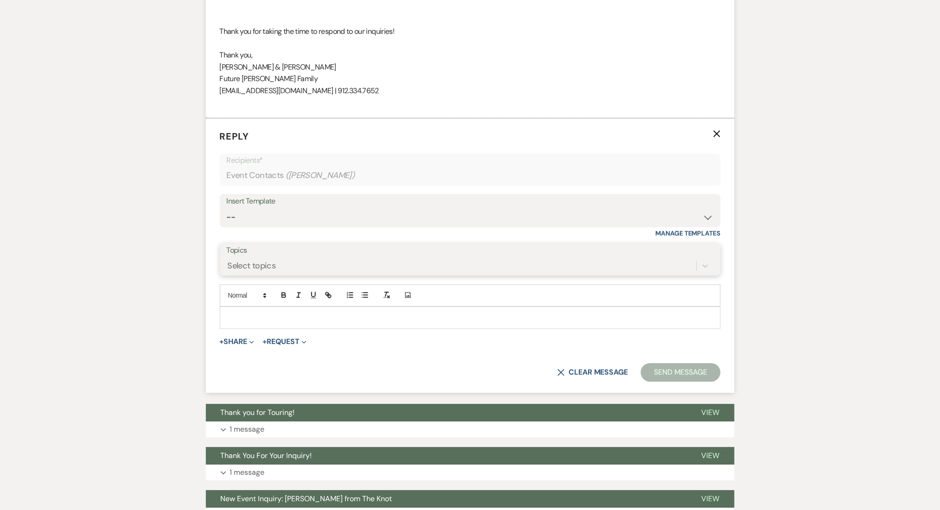
click at [281, 259] on div "Select topics" at bounding box center [462, 266] width 470 height 16
click at [308, 243] on div "Topics Select topics" at bounding box center [470, 259] width 501 height 33
click at [257, 316] on p at bounding box center [470, 318] width 486 height 10
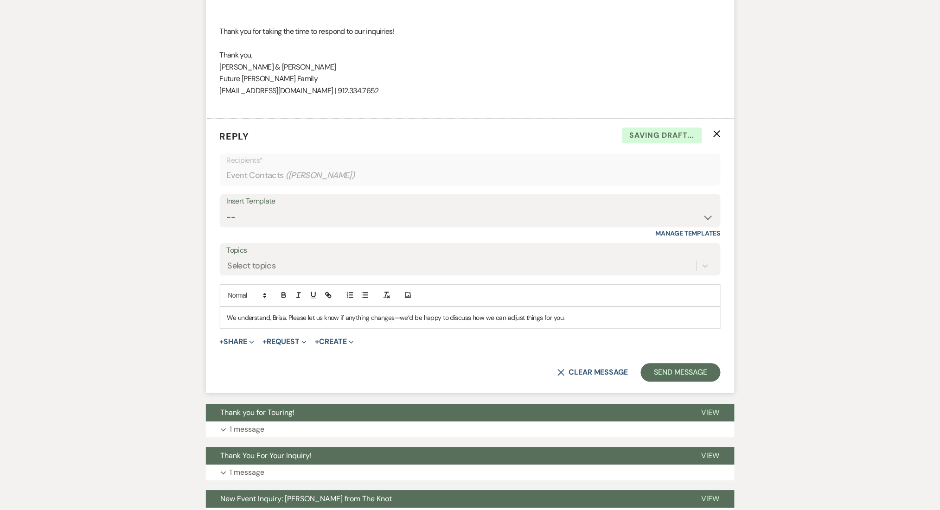
click at [672, 386] on form "Reply X Saving draft... Recipients* Event Contacts ( Brisa Gomez ) Insert Templ…" at bounding box center [470, 255] width 529 height 275
click at [678, 375] on button "Send Message" at bounding box center [680, 372] width 79 height 19
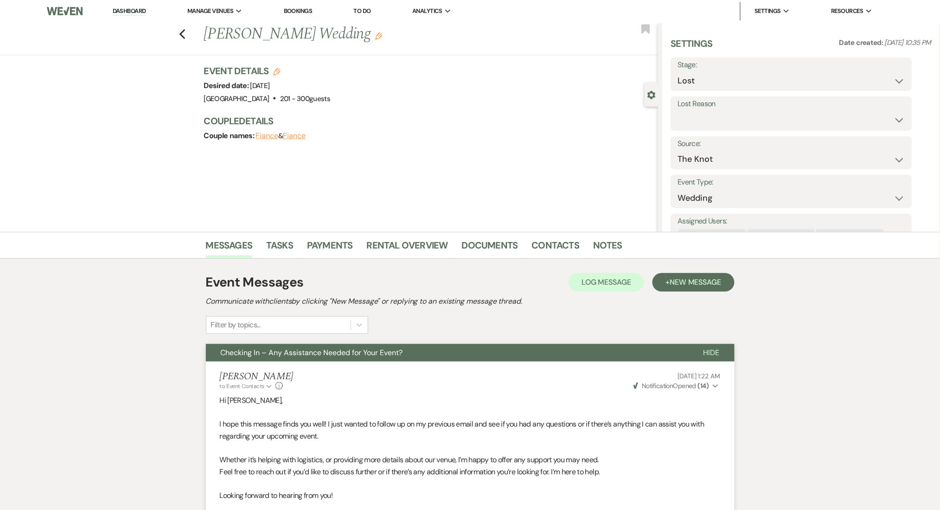
scroll to position [0, 0]
click at [120, 9] on link "Dashboard" at bounding box center [129, 12] width 33 height 9
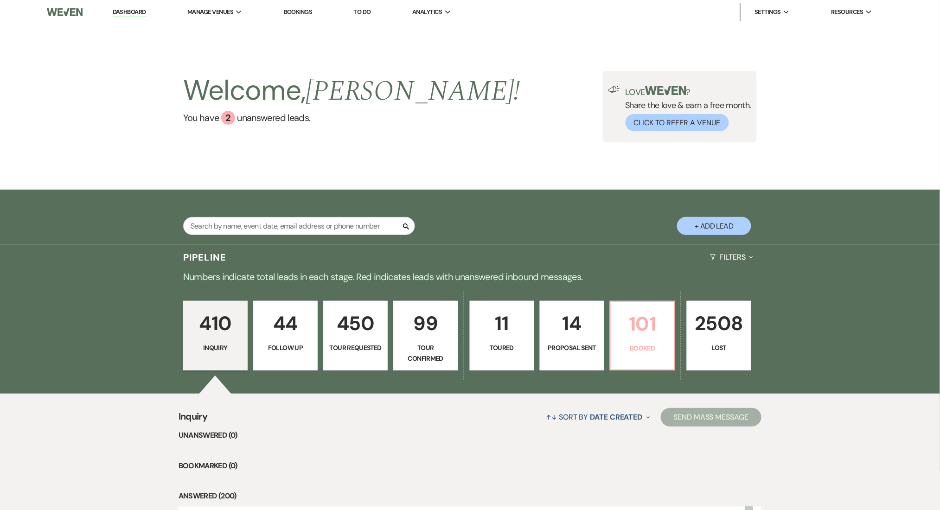
click at [637, 334] on p "101" at bounding box center [642, 323] width 52 height 31
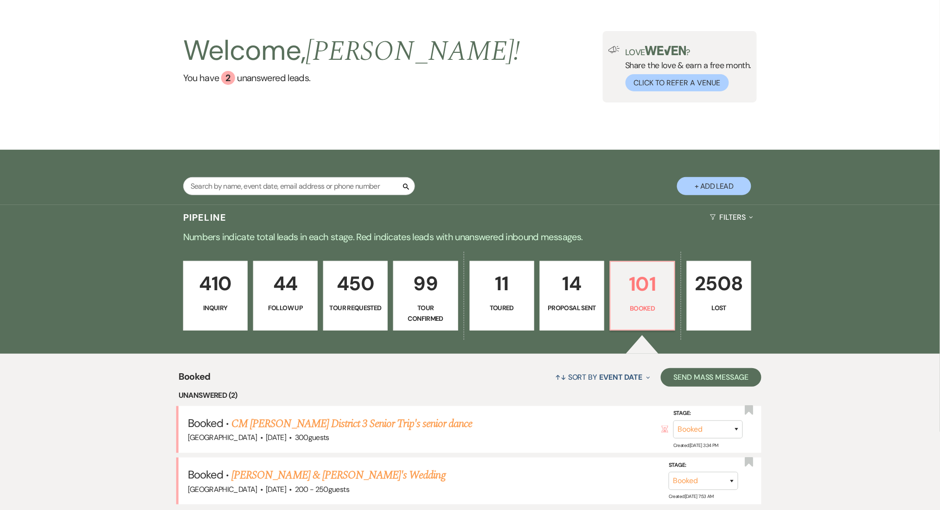
scroll to position [247, 0]
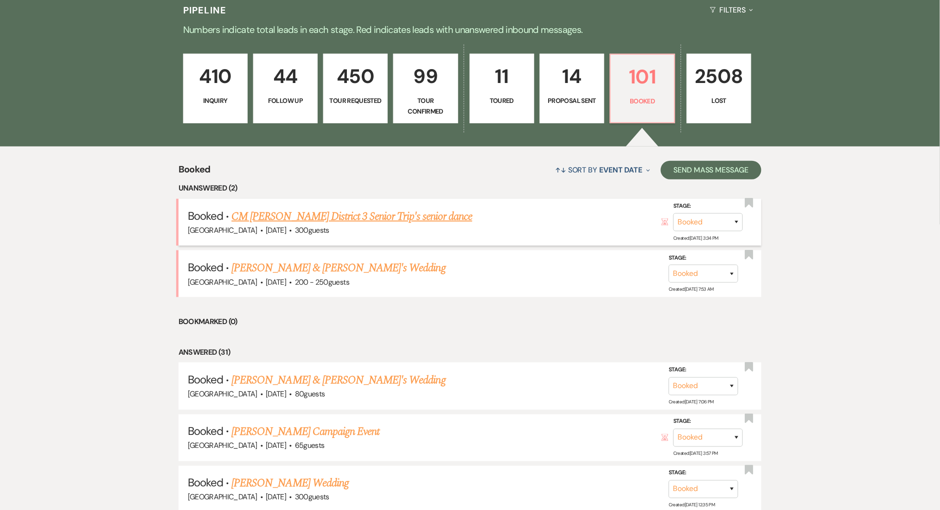
click at [326, 218] on link "CM Amos Byron District 3 Senior Trip's senior dance" at bounding box center [351, 216] width 241 height 17
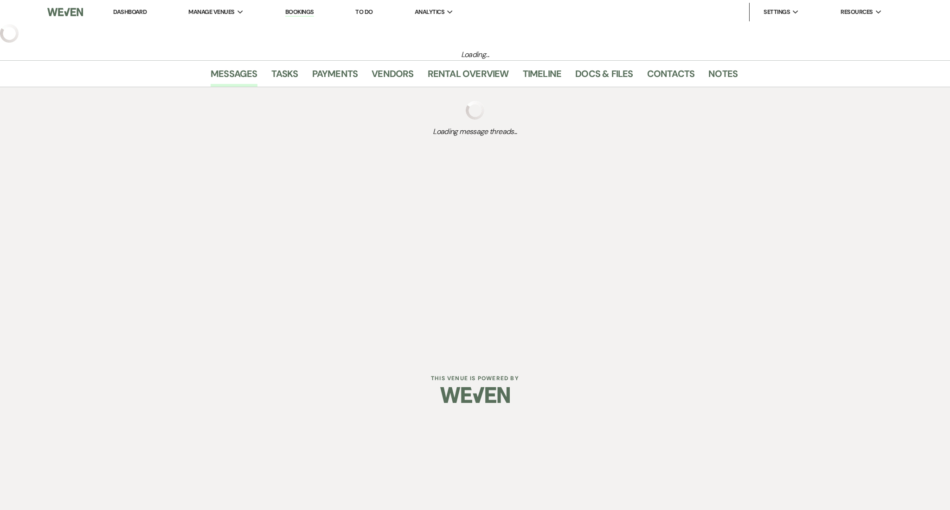
select select "14"
select select "13"
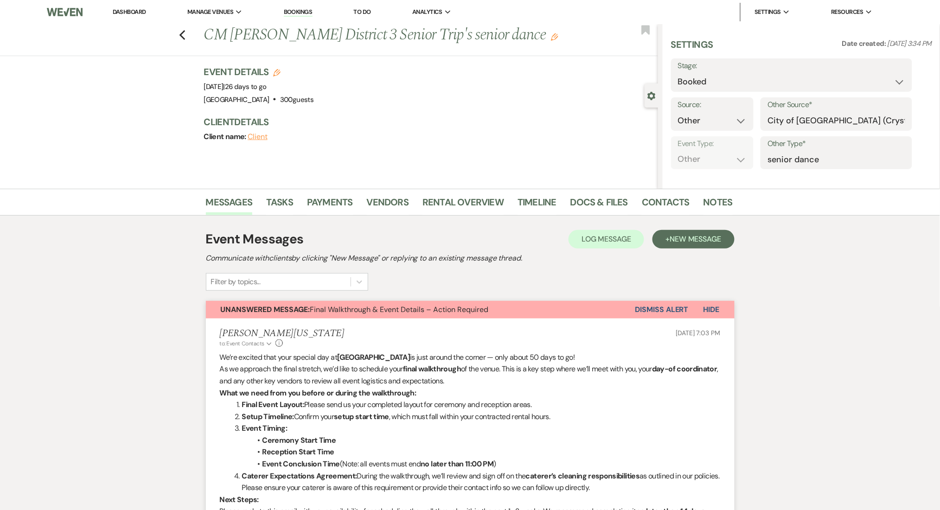
select select "13"
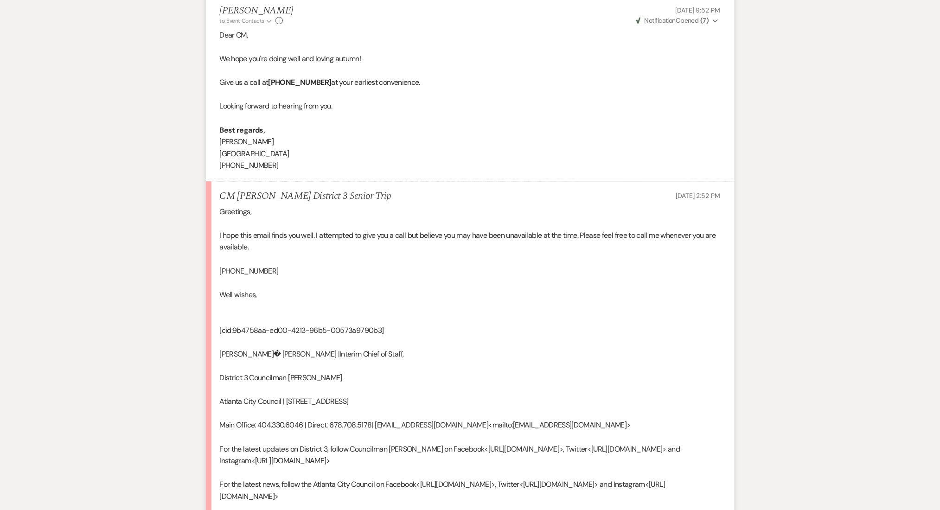
scroll to position [2140, 0]
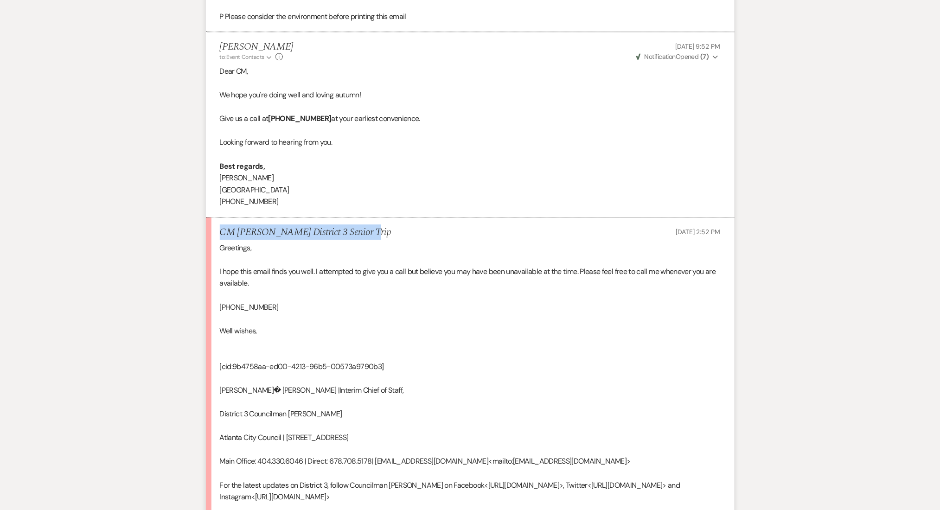
drag, startPoint x: 389, startPoint y: 230, endPoint x: 218, endPoint y: 233, distance: 170.7
click at [218, 233] on li "CM Amos Byron District 3 Senior Trip Sep 23, 2025, 2:52 PM Greetings, I hope th…" at bounding box center [470, 407] width 529 height 379
copy h5 "CM Amos Byron District 3 Senior Trip"
click at [263, 303] on div "Greetings, I hope this email finds you well. I attempted to give you a call but…" at bounding box center [470, 414] width 501 height 344
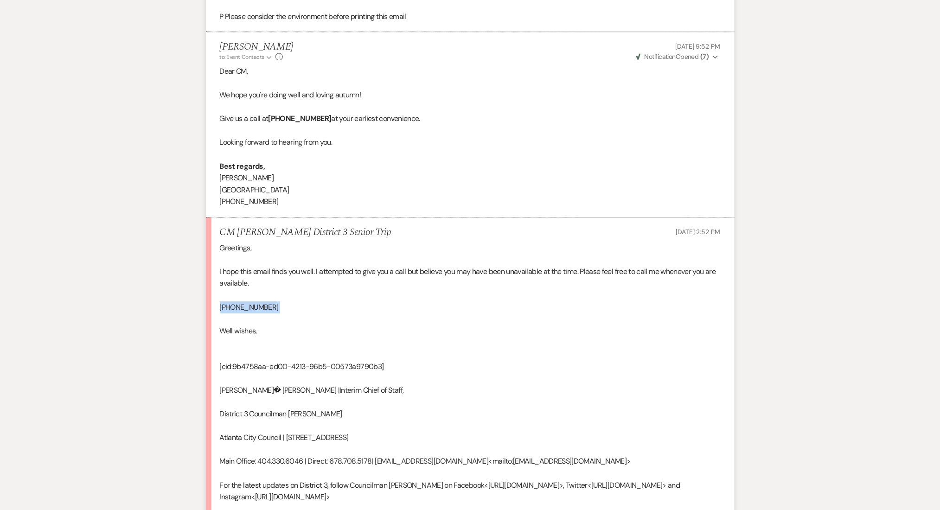
click at [263, 303] on div "Greetings, I hope this email finds you well. I attempted to give you a call but…" at bounding box center [470, 414] width 501 height 344
copy div "678-708-5178"
click at [216, 275] on li "CM Amos Byron District 3 Senior Trip Sep 23, 2025, 2:52 PM Greetings, I hope th…" at bounding box center [470, 407] width 529 height 379
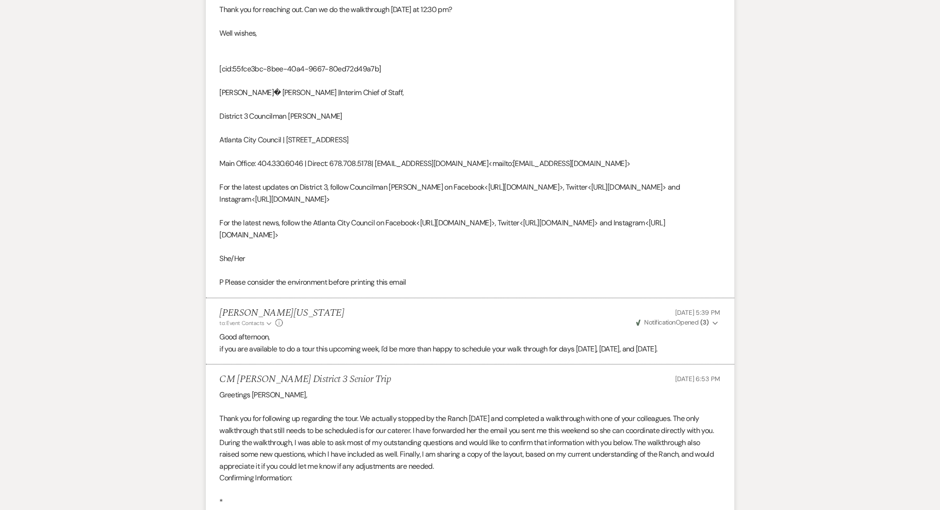
scroll to position [718, 0]
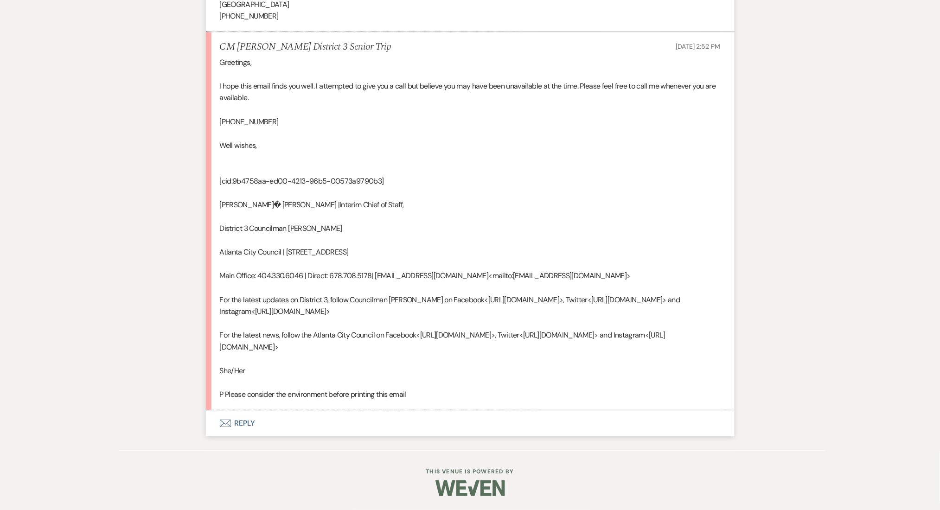
click at [240, 417] on button "Envelope Reply" at bounding box center [470, 424] width 529 height 26
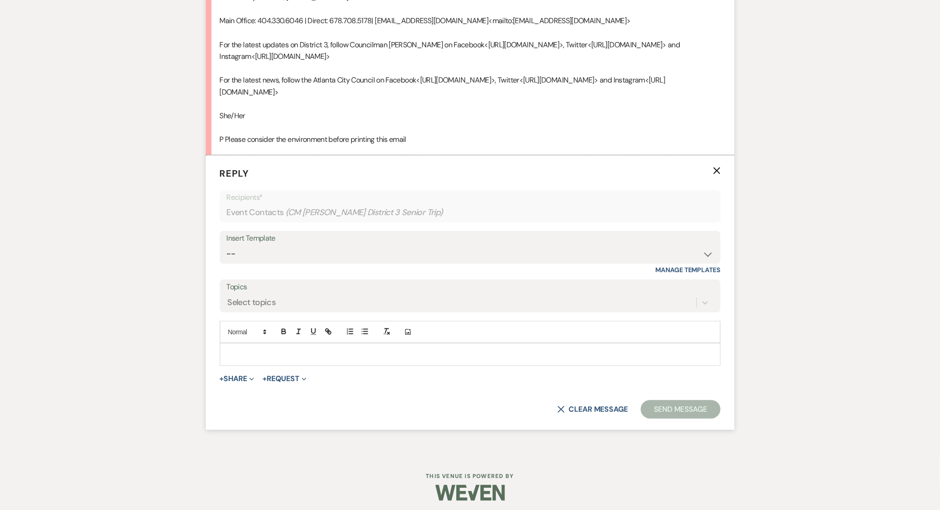
scroll to position [2586, 0]
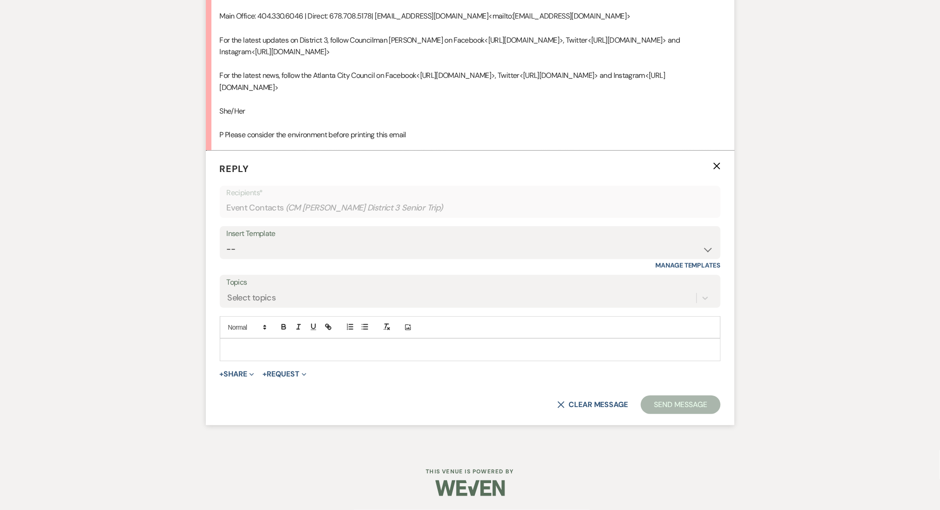
click at [284, 350] on p at bounding box center [470, 350] width 486 height 10
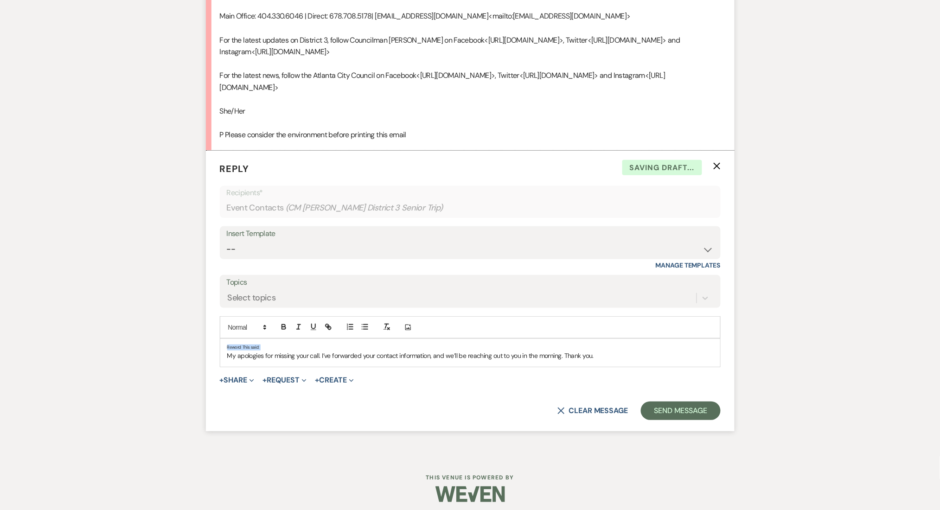
drag, startPoint x: 227, startPoint y: 357, endPoint x: 216, endPoint y: 346, distance: 15.8
click at [216, 346] on form "Reply X Saving draft... Recipients* Event Contacts ( CM Amos Byron District 3 S…" at bounding box center [470, 291] width 529 height 281
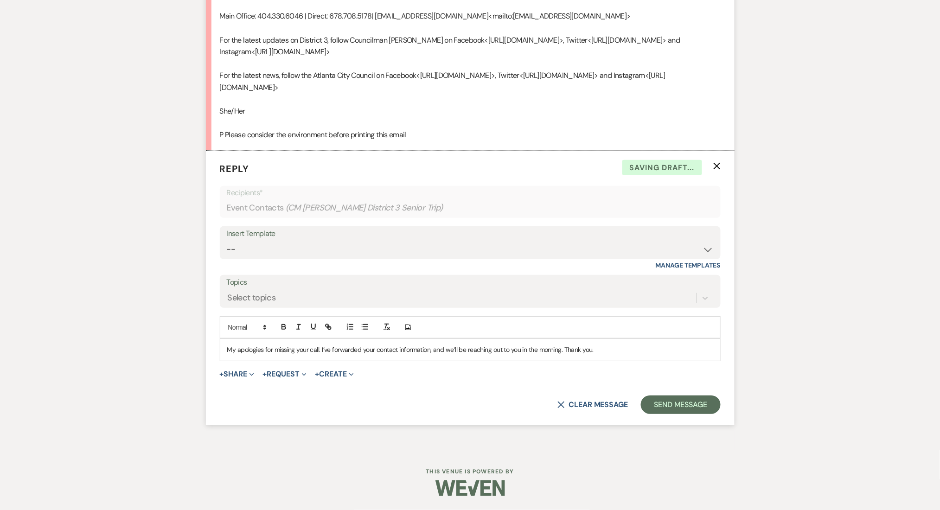
click at [654, 351] on p "My apologies for missing your call. I’ve forwarded your contact information, an…" at bounding box center [470, 350] width 486 height 10
click at [672, 406] on button "Send Message" at bounding box center [680, 405] width 79 height 19
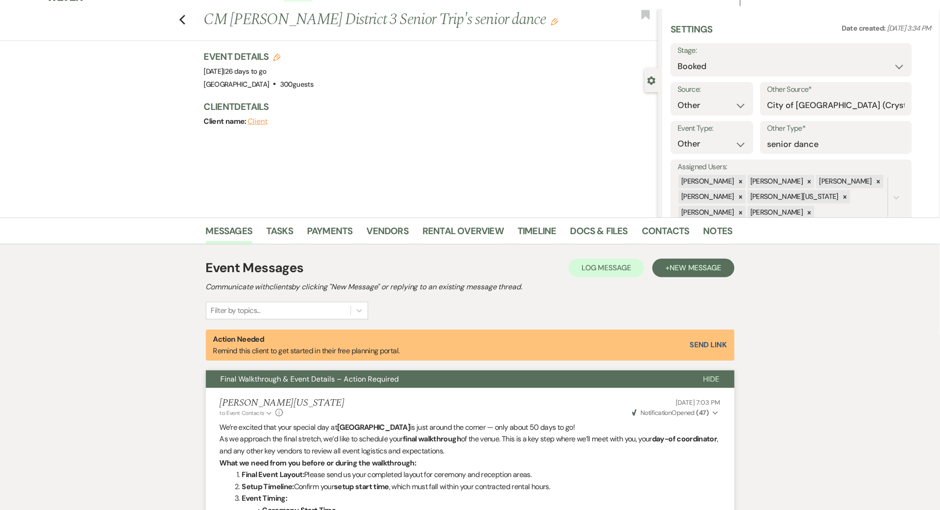
scroll to position [0, 0]
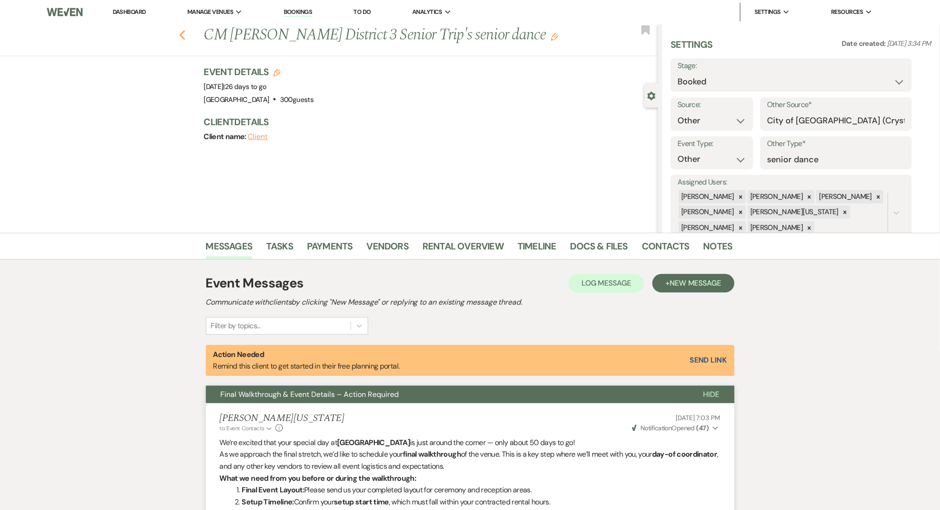
click at [186, 36] on icon "Previous" at bounding box center [182, 35] width 7 height 11
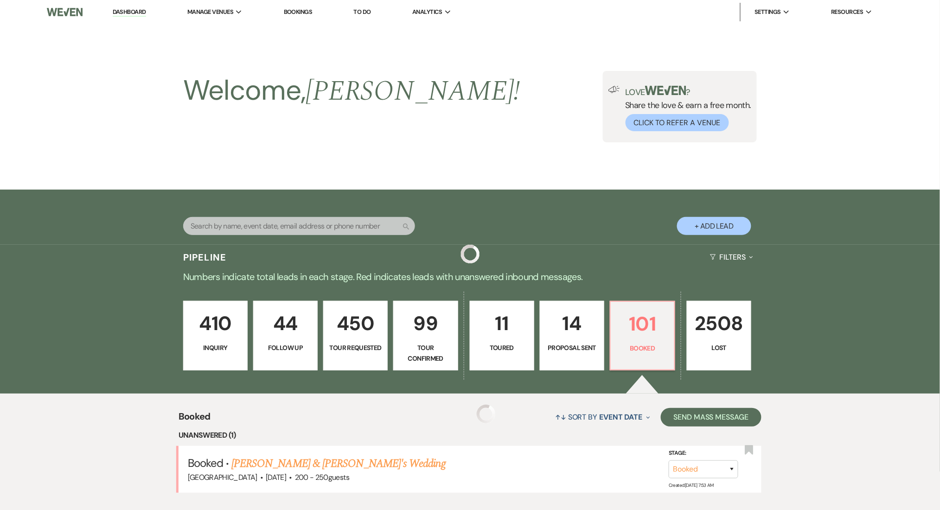
scroll to position [247, 0]
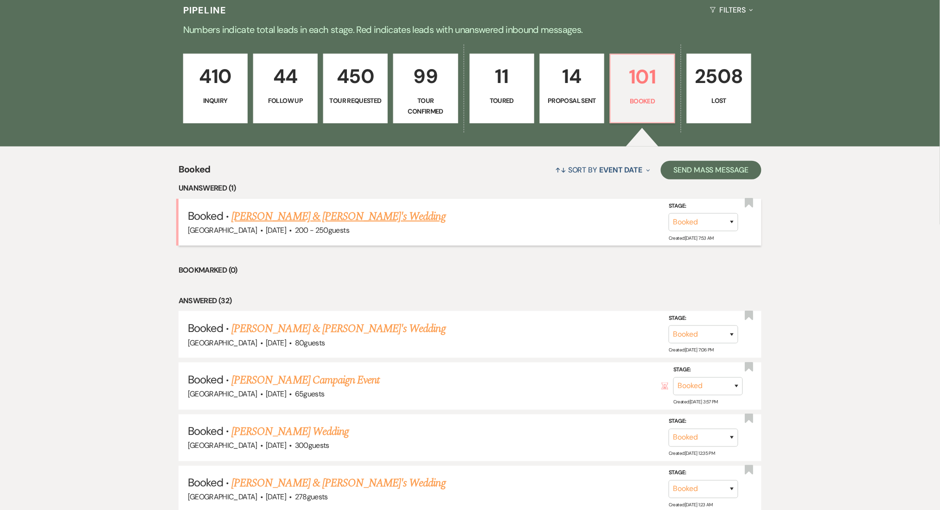
click at [310, 210] on link "Moriah White & Xavier's Wedding" at bounding box center [338, 216] width 214 height 17
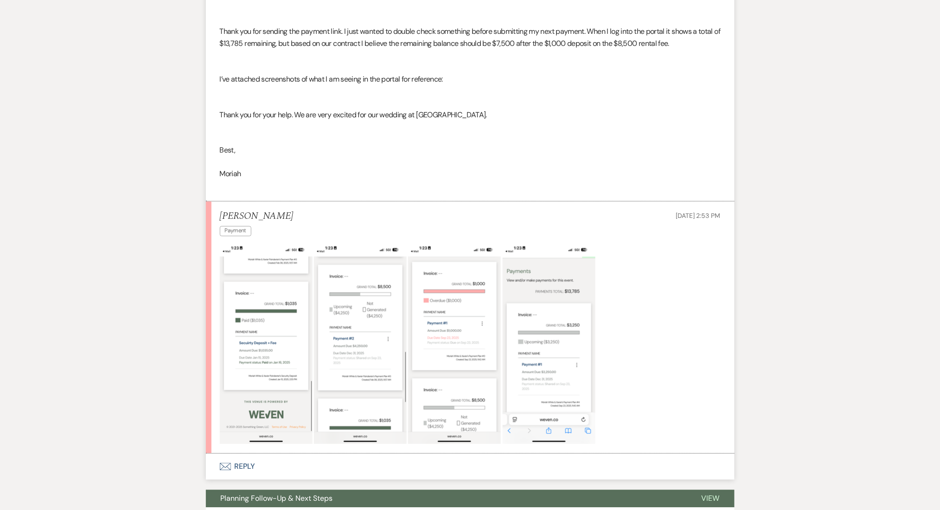
scroll to position [494, 0]
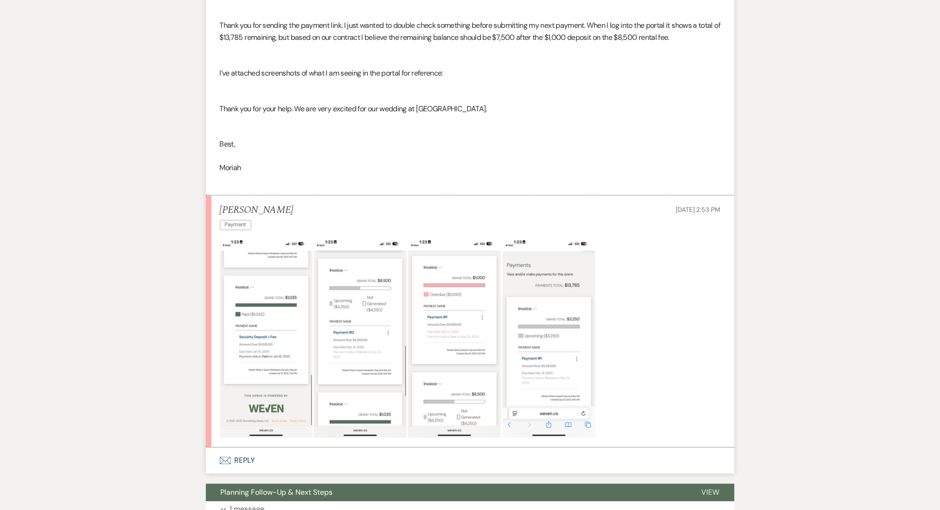
click at [262, 290] on img at bounding box center [266, 337] width 93 height 201
click at [24, 316] on div "Messages Tasks Payments Vendors Rental Overview Timeline Docs & Files Contacts …" at bounding box center [470, 354] width 940 height 1392
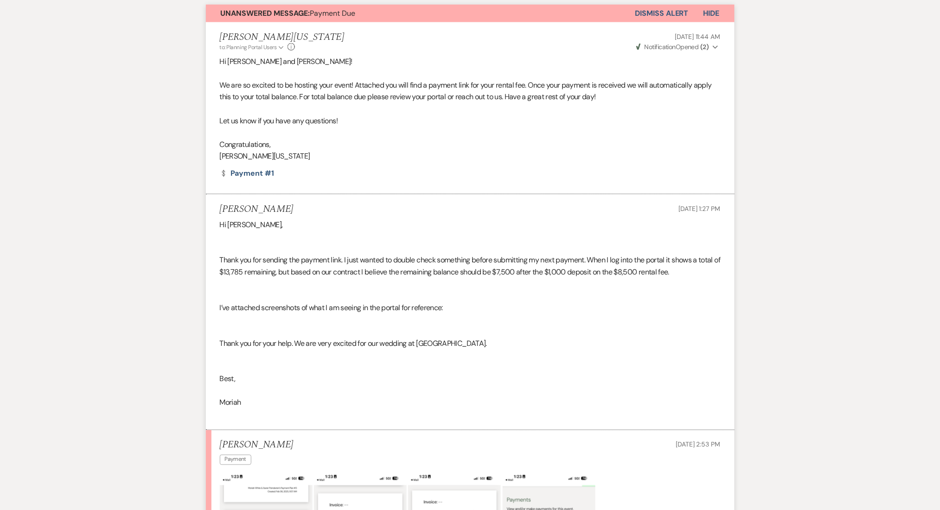
scroll to position [247, 0]
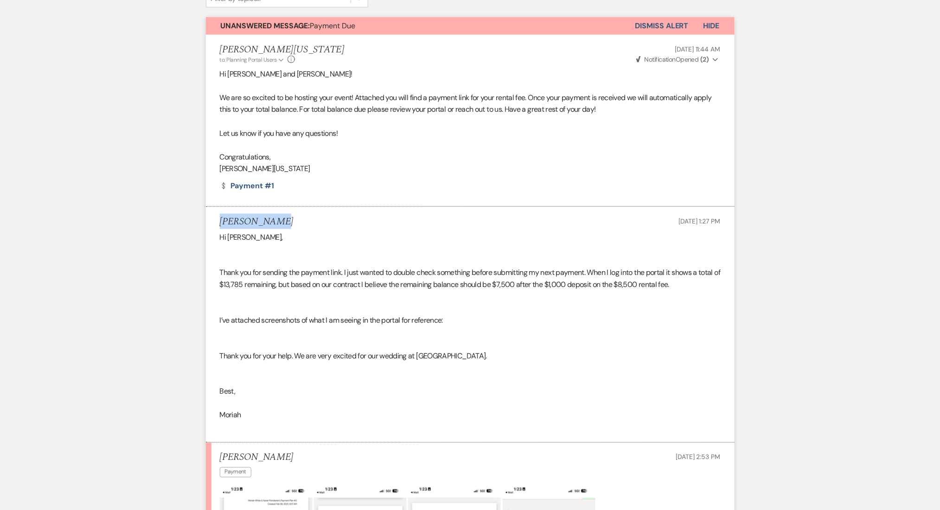
drag, startPoint x: 290, startPoint y: 216, endPoint x: 189, endPoint y: 207, distance: 101.9
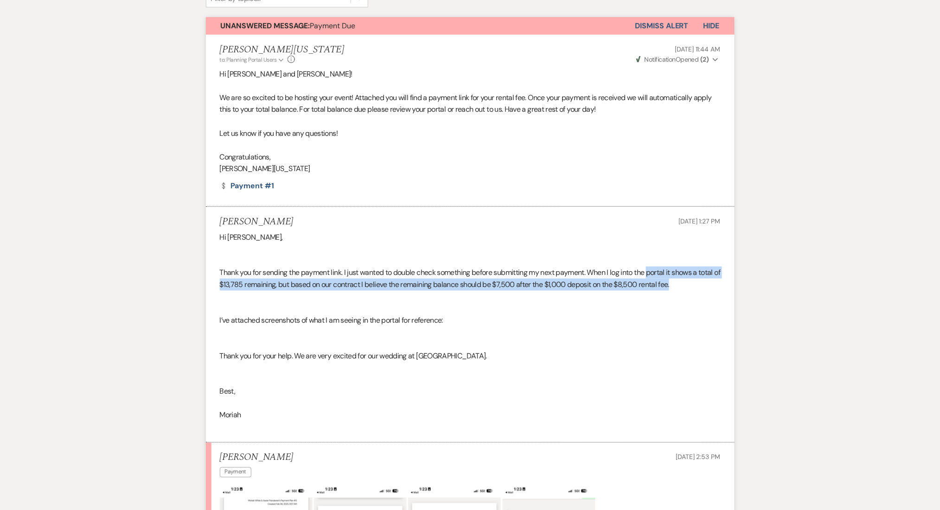
drag, startPoint x: 652, startPoint y: 269, endPoint x: 686, endPoint y: 286, distance: 38.2
click at [686, 286] on div "Hi Imani, Thank you for sending the payment link. I just wanted to double check…" at bounding box center [470, 332] width 501 height 202
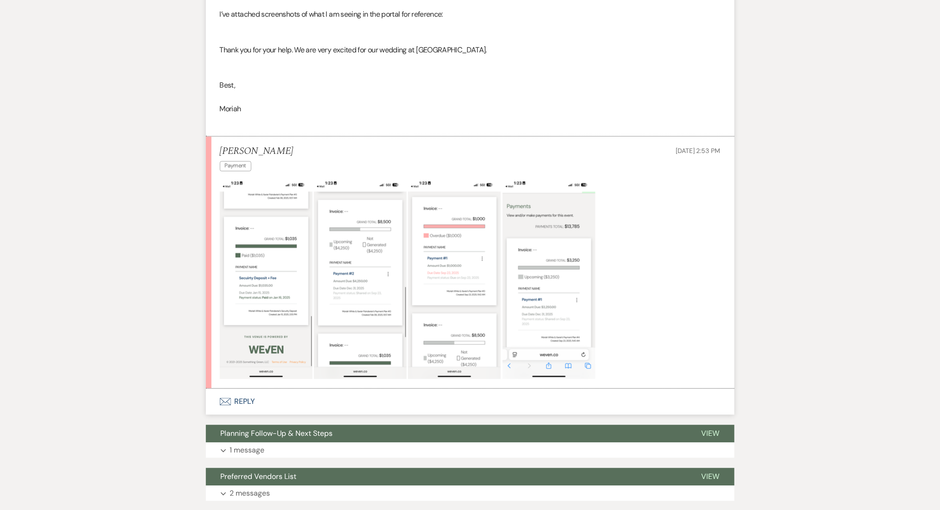
scroll to position [618, 0]
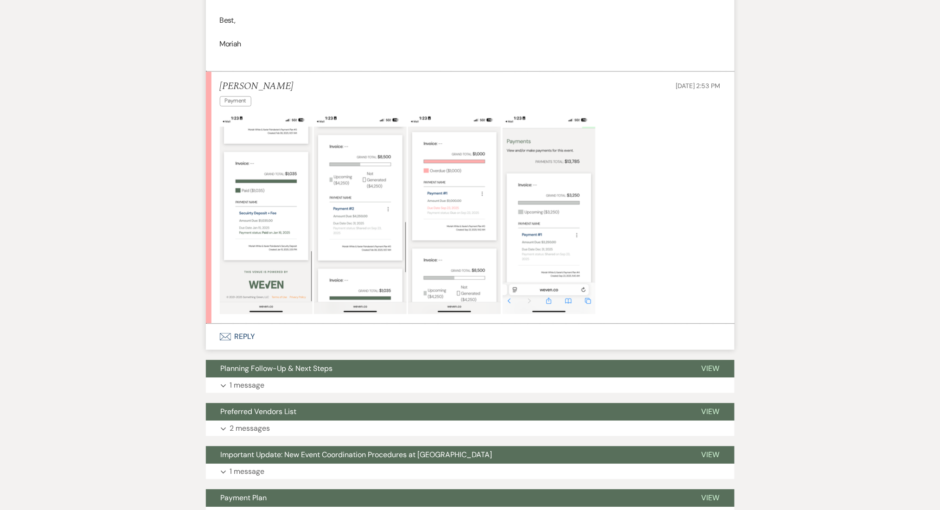
click at [232, 330] on button "Envelope Reply" at bounding box center [470, 337] width 529 height 26
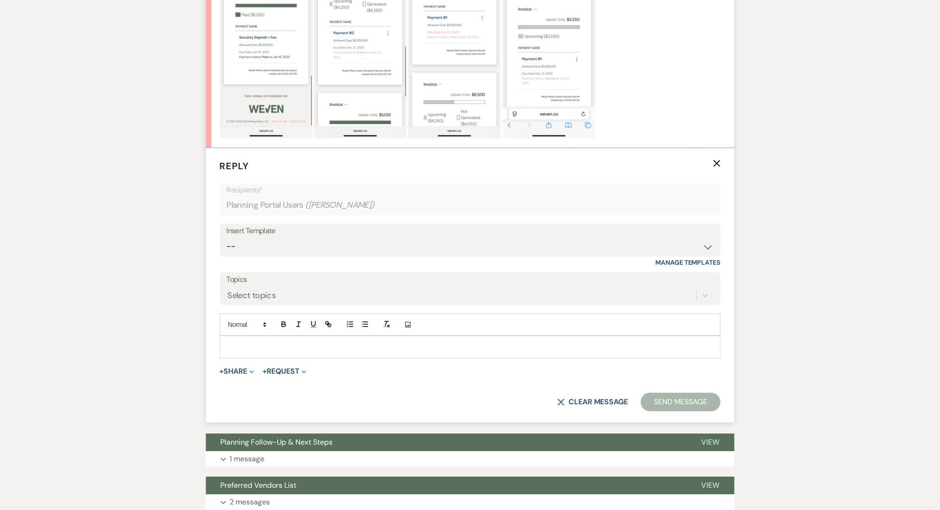
scroll to position [825, 0]
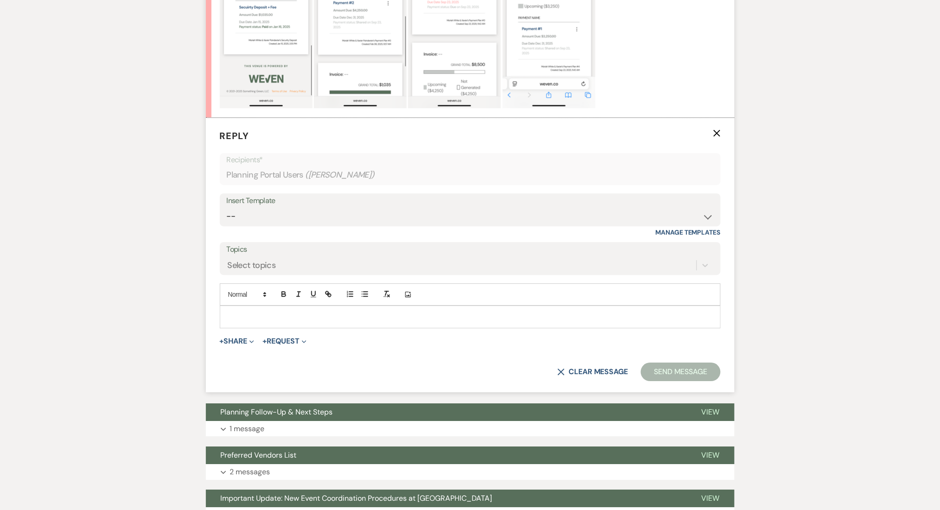
click at [316, 317] on p at bounding box center [470, 317] width 486 height 10
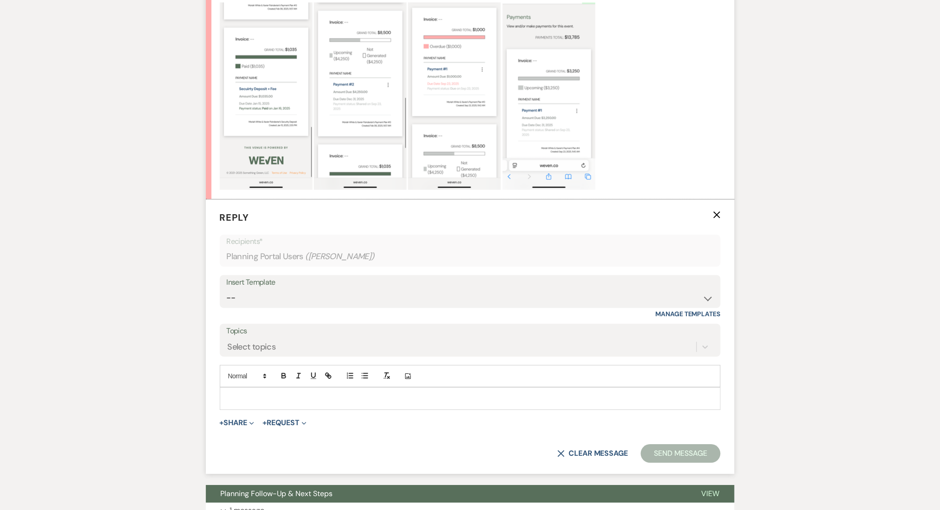
scroll to position [763, 0]
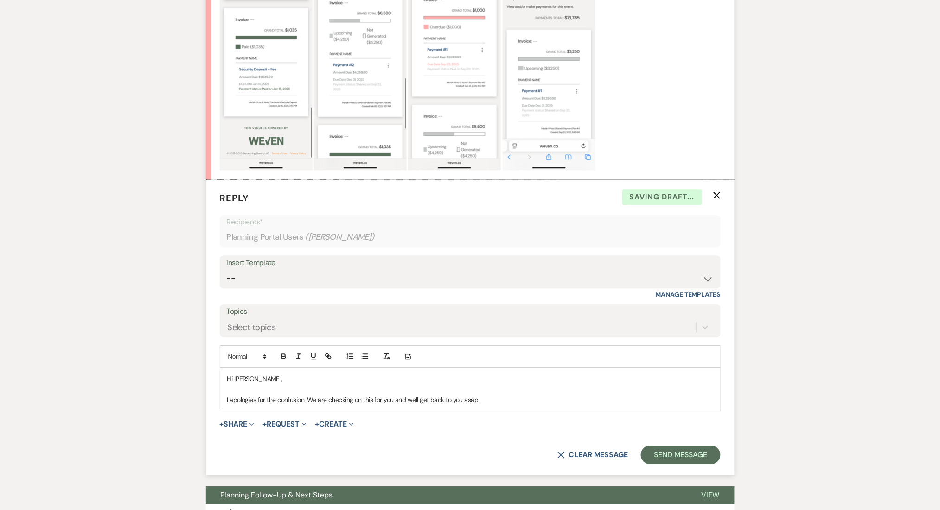
click at [316, 409] on div "Hi Moriah, I apologies for the confusion. We are checking on this for you and w…" at bounding box center [470, 389] width 500 height 42
click at [321, 409] on div "Hi Moriah, I apologies for the confusion. We are checking on this for you and w…" at bounding box center [470, 389] width 500 height 42
click at [332, 406] on div "Hi Moriah, I apologies for the confusion. We are checking on this for you and w…" at bounding box center [470, 389] width 500 height 42
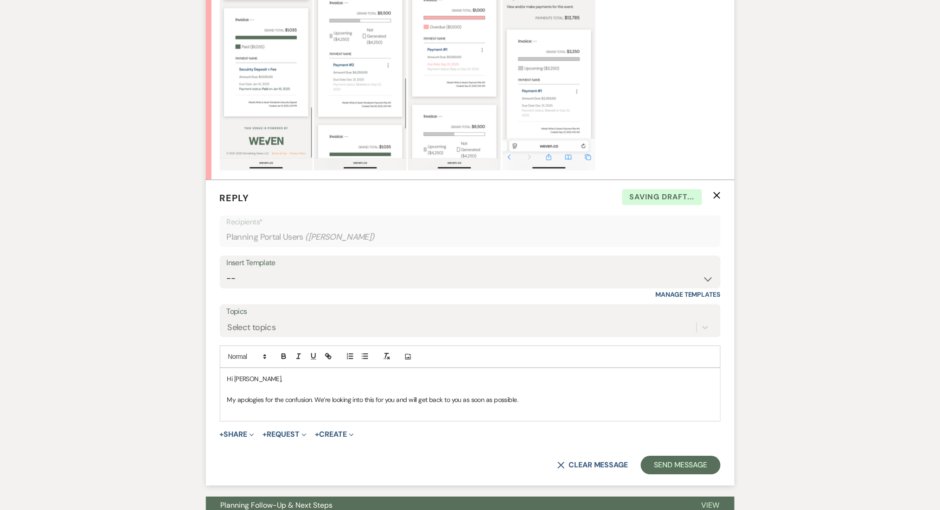
click at [184, 374] on div "Messages Tasks Payments Vendors Rental Overview Timeline Docs & Files Contacts …" at bounding box center [470, 226] width 940 height 1673
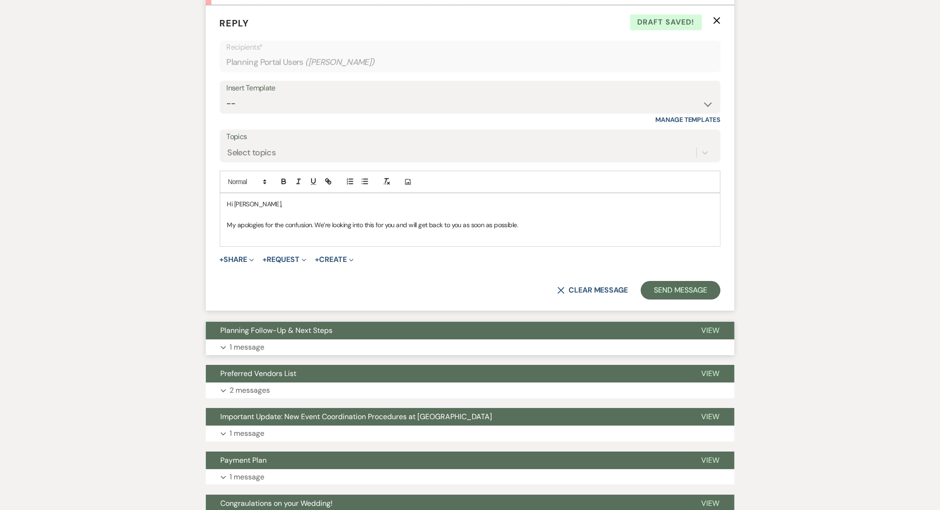
scroll to position [948, 0]
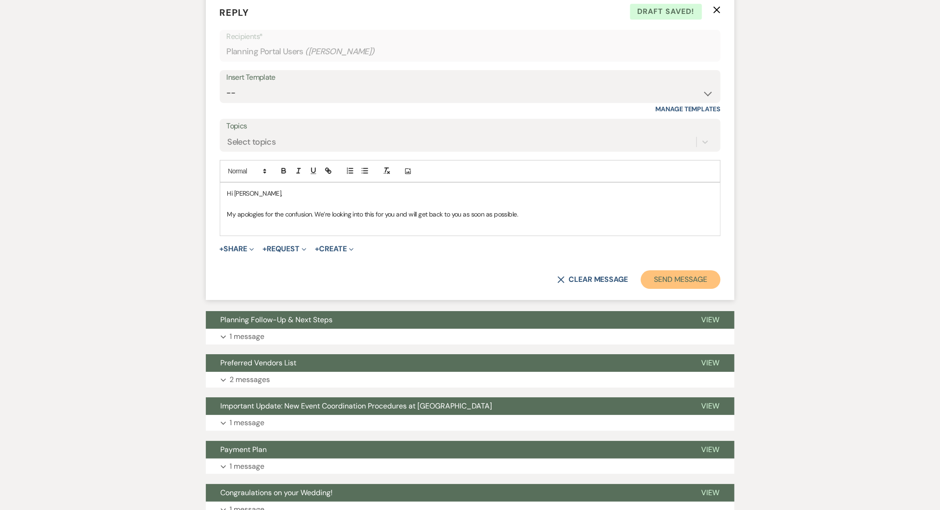
click at [685, 282] on button "Send Message" at bounding box center [680, 279] width 79 height 19
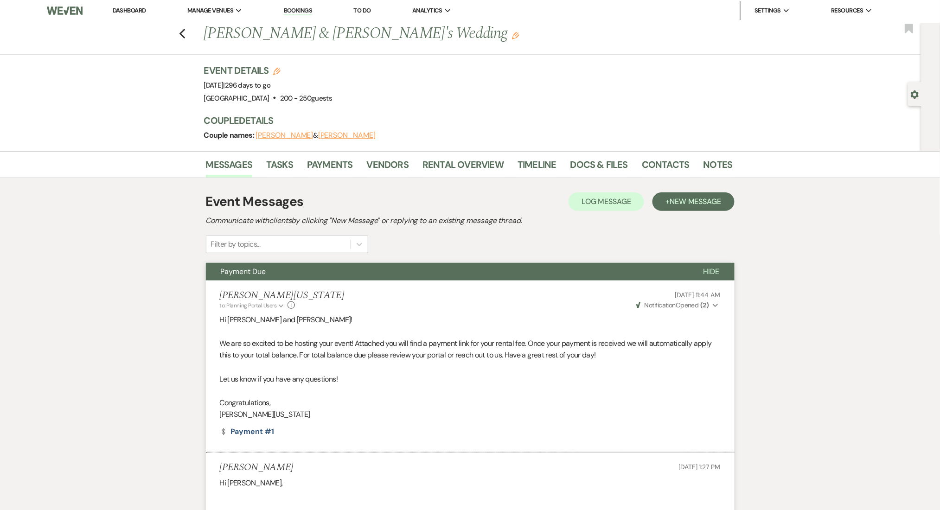
scroll to position [0, 0]
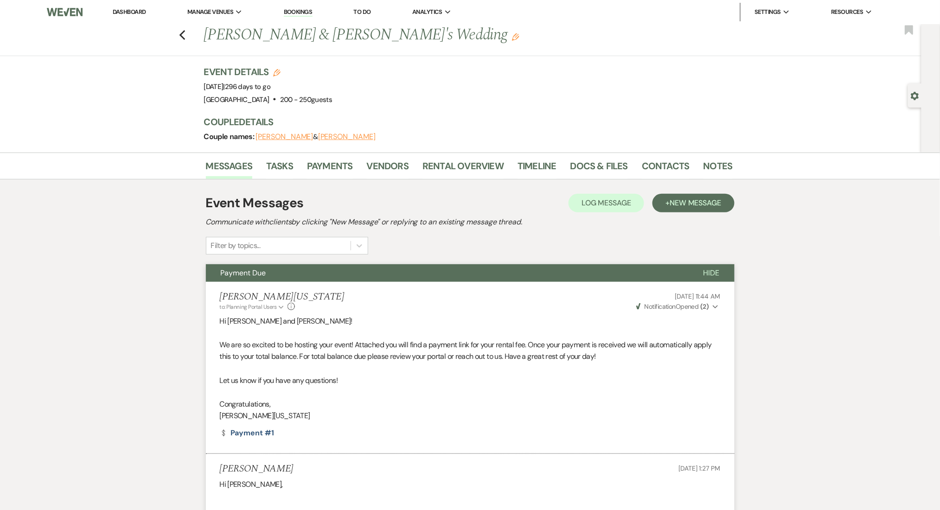
click at [123, 8] on link "Dashboard" at bounding box center [129, 12] width 33 height 8
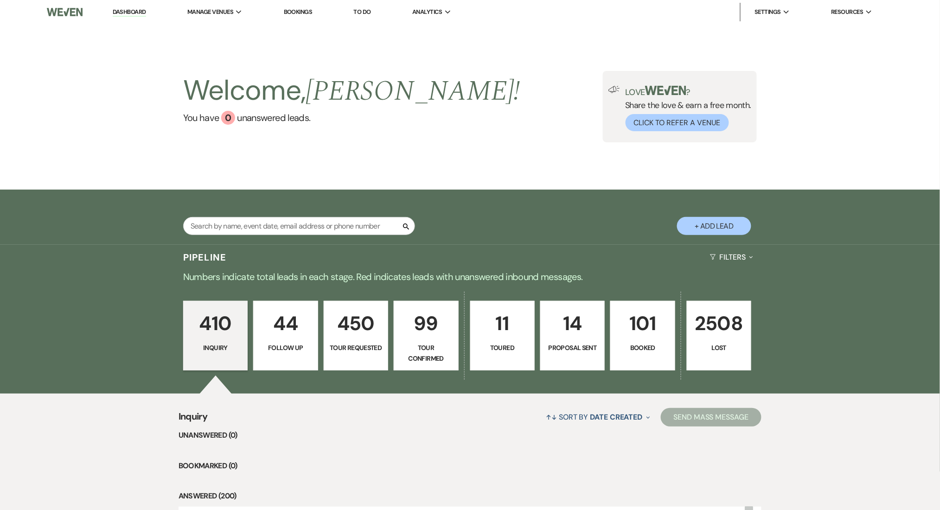
drag, startPoint x: 131, startPoint y: 15, endPoint x: 316, endPoint y: 233, distance: 286.0
click at [131, 15] on link "Dashboard" at bounding box center [129, 12] width 33 height 9
click at [81, 133] on div "Welcome, Marissa ! You have 0 unanswered lead s . Love ? Share the love & earn …" at bounding box center [470, 107] width 940 height 166
click at [100, 244] on div "Search + Add Lead" at bounding box center [470, 217] width 940 height 55
click at [278, 344] on p "Follow Up" at bounding box center [285, 348] width 52 height 10
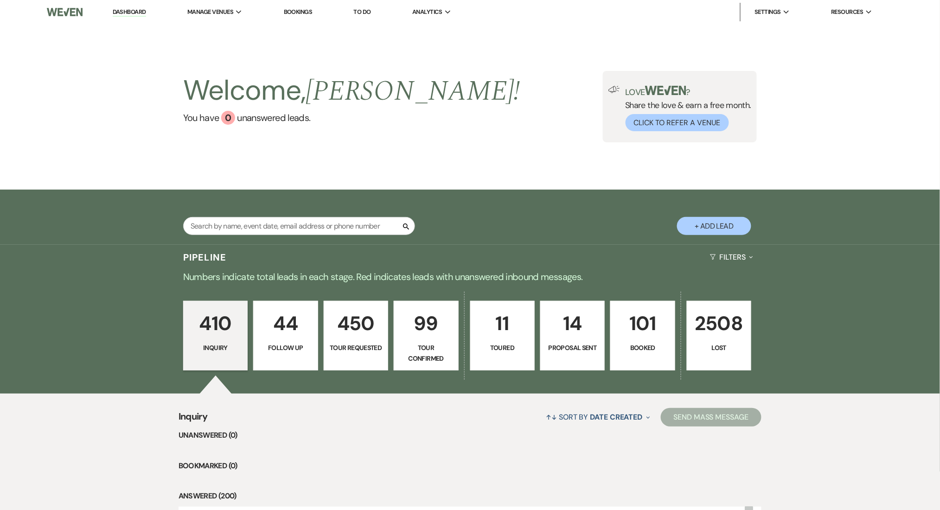
select select "9"
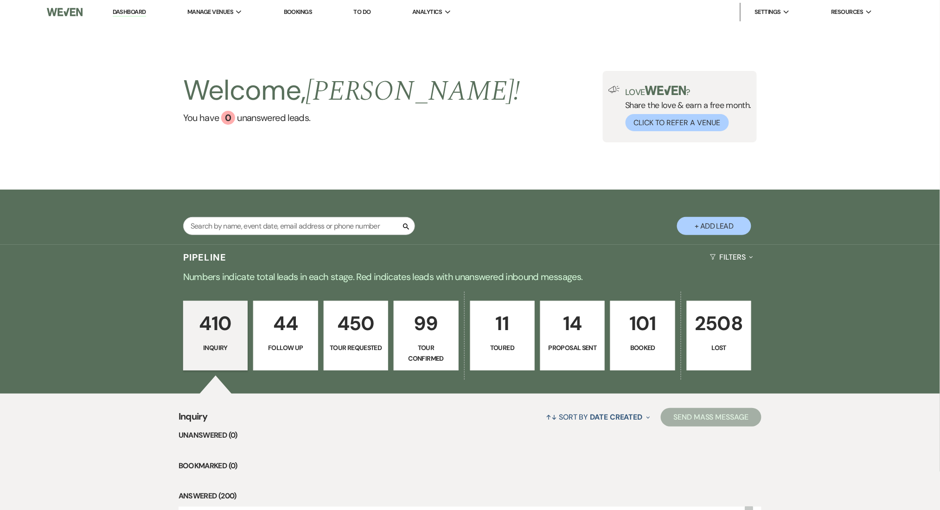
select select "9"
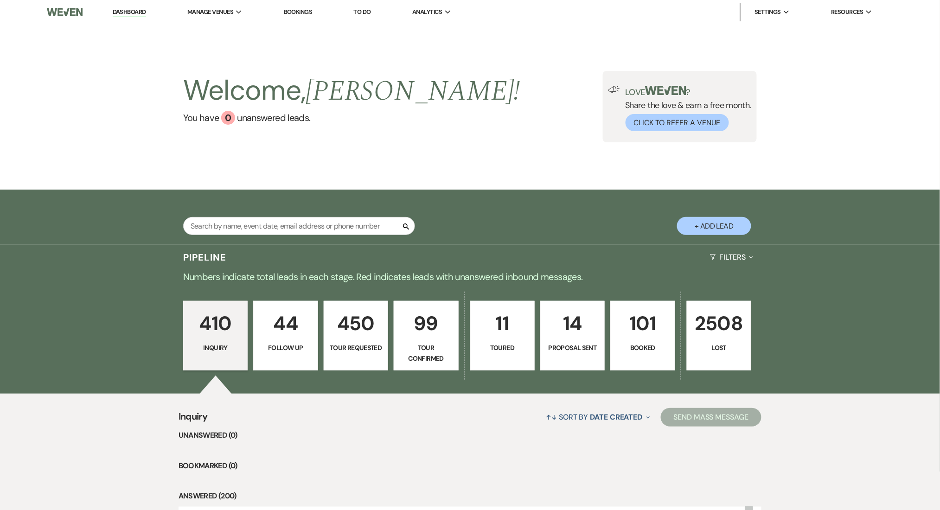
select select "9"
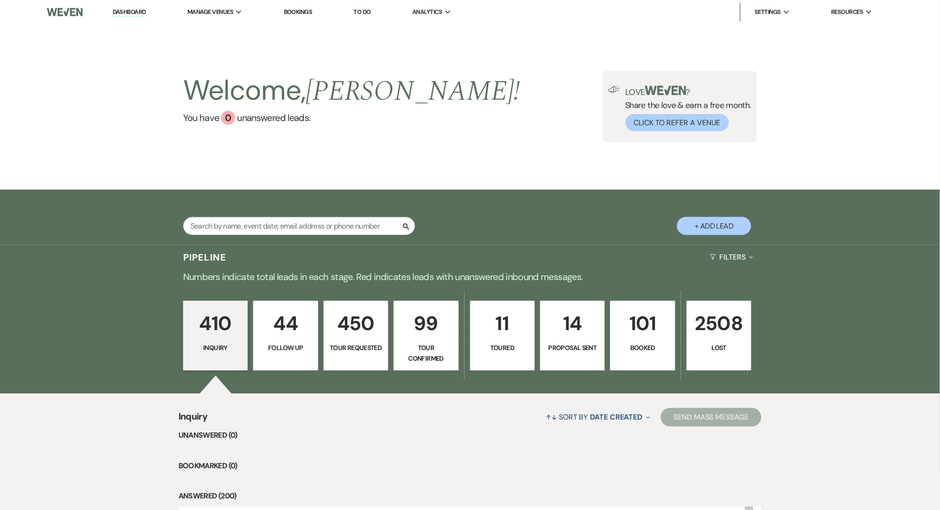
select select "9"
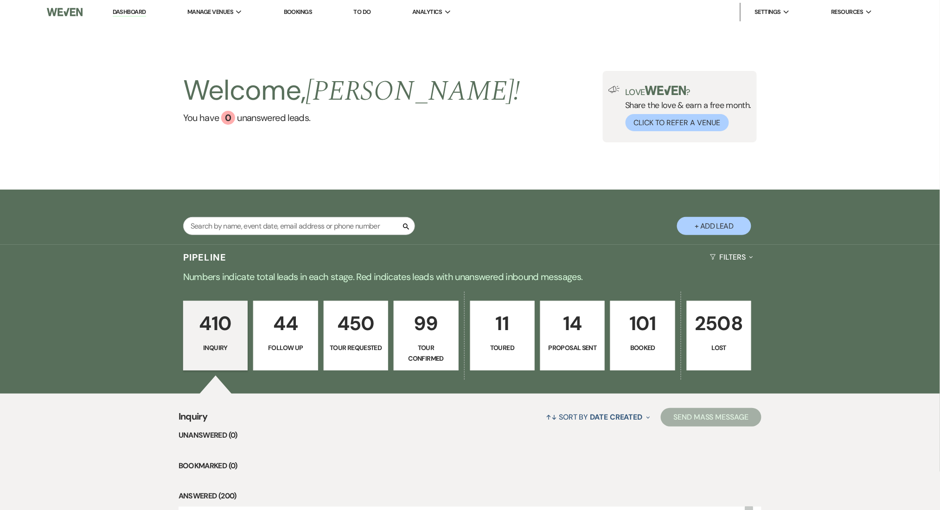
select select "9"
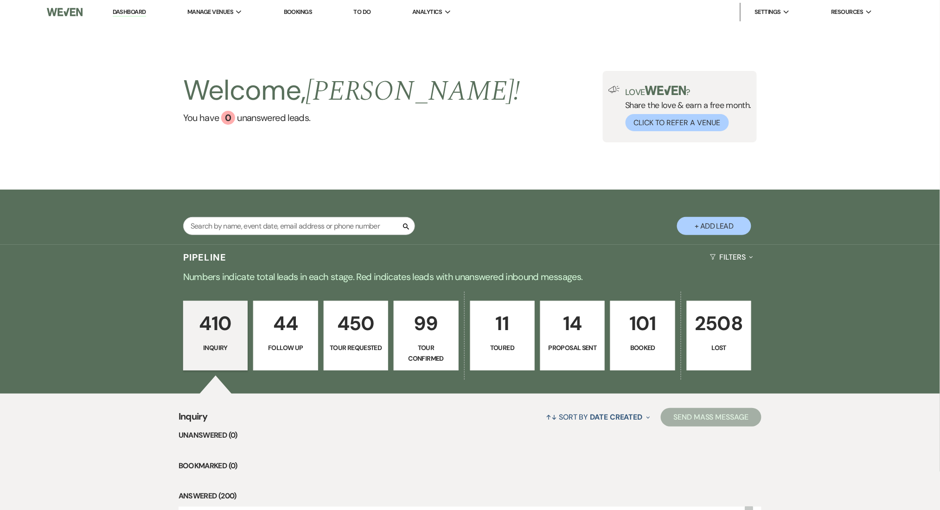
select select "9"
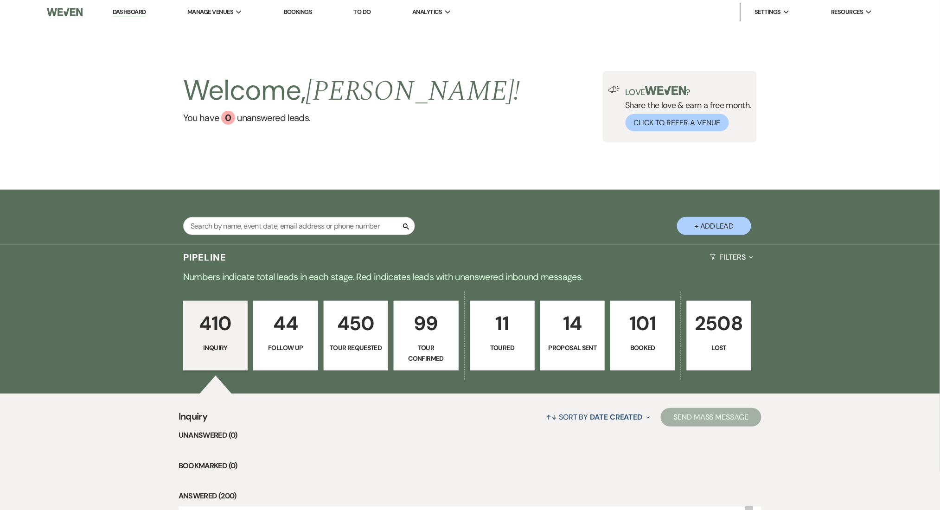
select select "9"
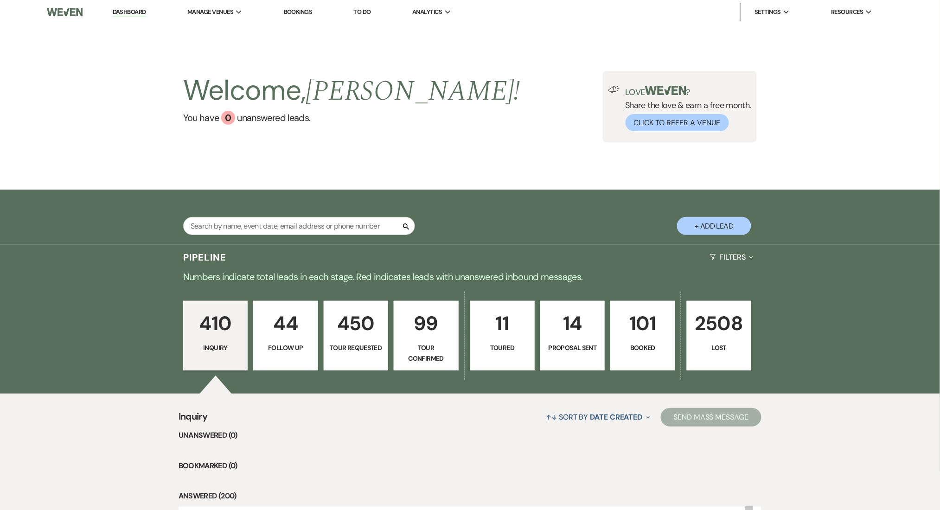
select select "9"
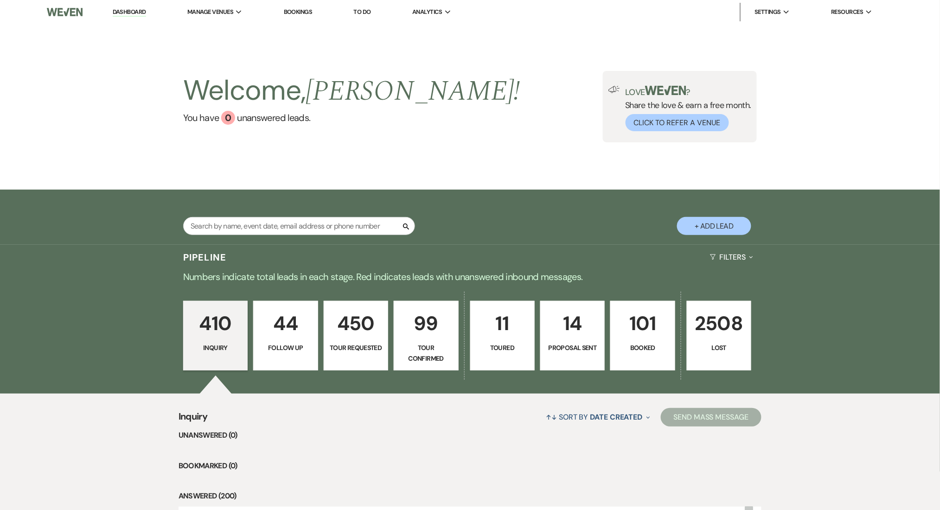
select select "9"
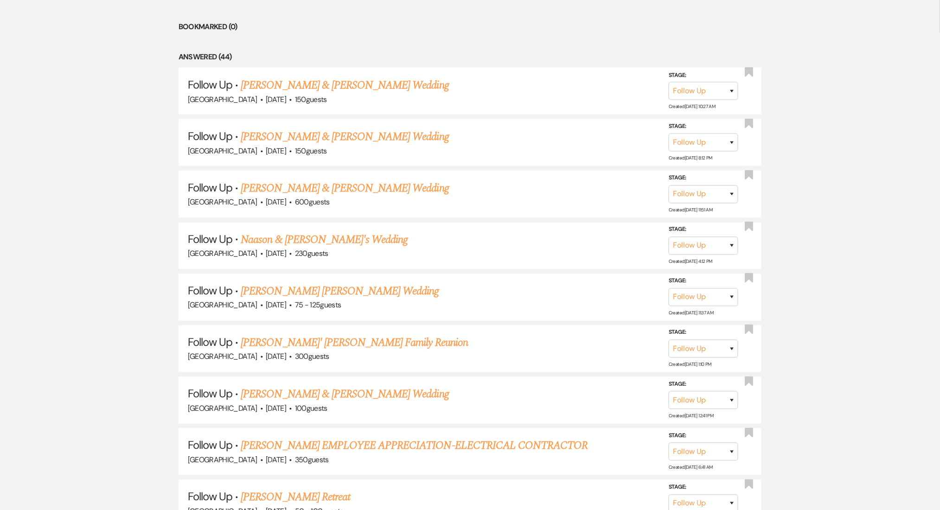
scroll to position [557, 0]
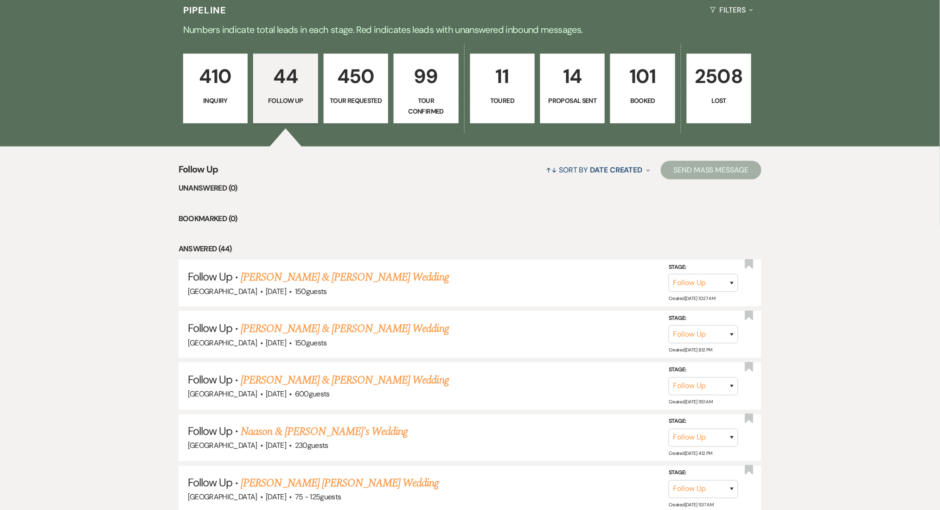
scroll to position [0, 0]
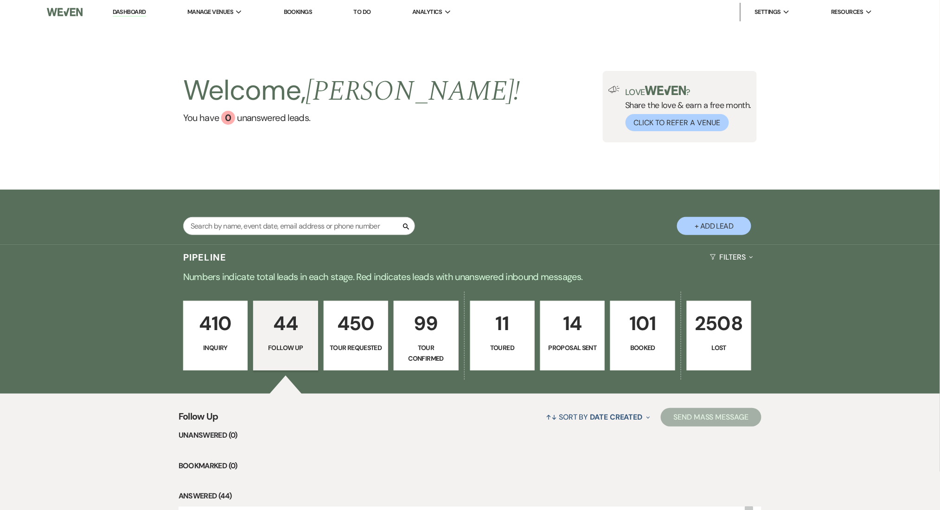
click at [64, 10] on img at bounding box center [65, 11] width 36 height 19
drag, startPoint x: 139, startPoint y: 11, endPoint x: 77, endPoint y: 214, distance: 211.8
click at [139, 11] on link "Dashboard" at bounding box center [129, 12] width 33 height 9
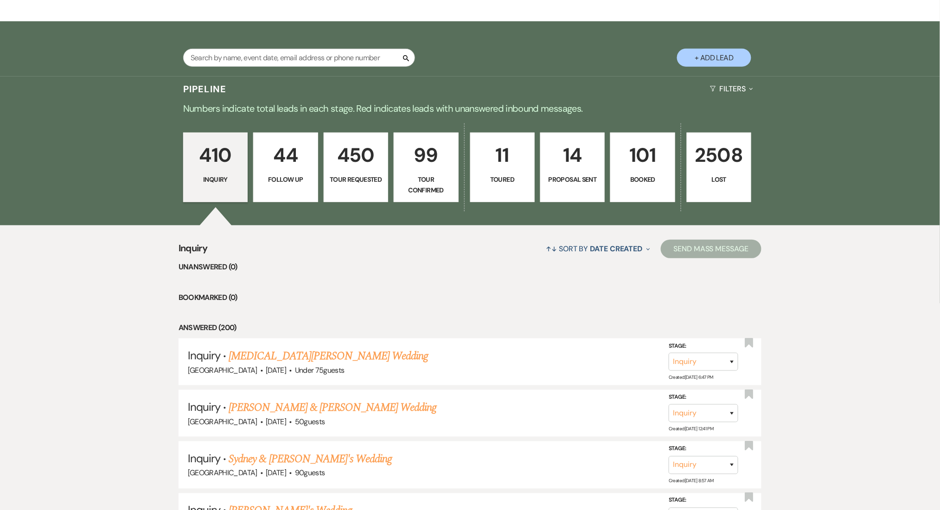
scroll to position [186, 0]
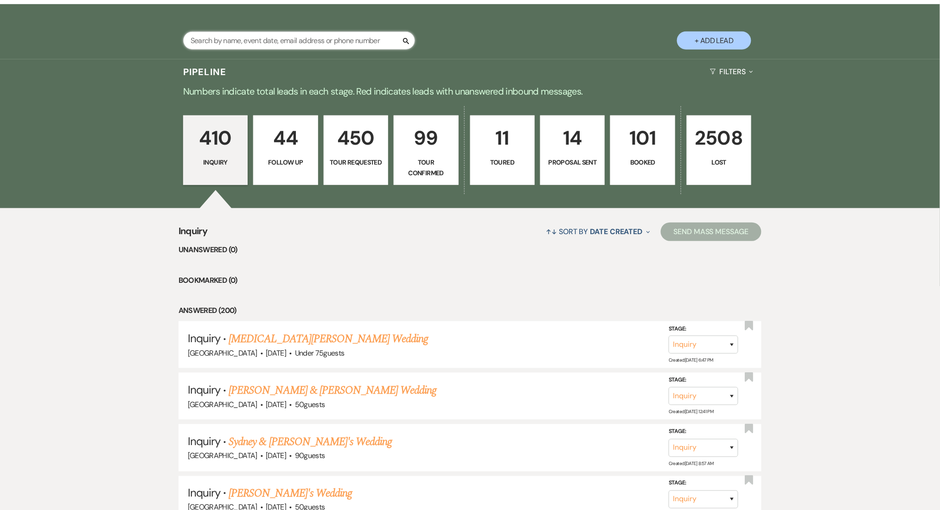
click at [234, 45] on input "text" at bounding box center [299, 41] width 232 height 18
paste input "kevinandbria30@yahoo.com"
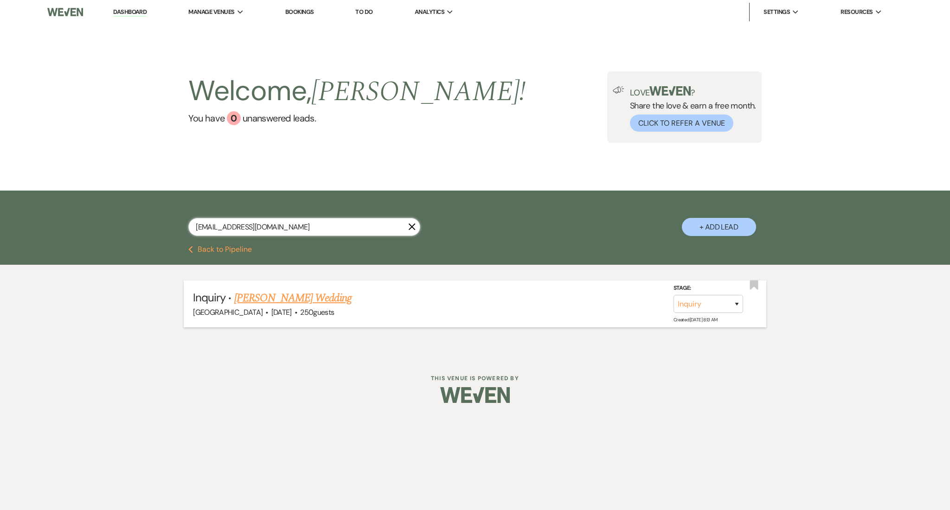
type input "kevinandbria30@yahoo.com"
click at [263, 297] on link "[PERSON_NAME] Wedding" at bounding box center [292, 298] width 117 height 17
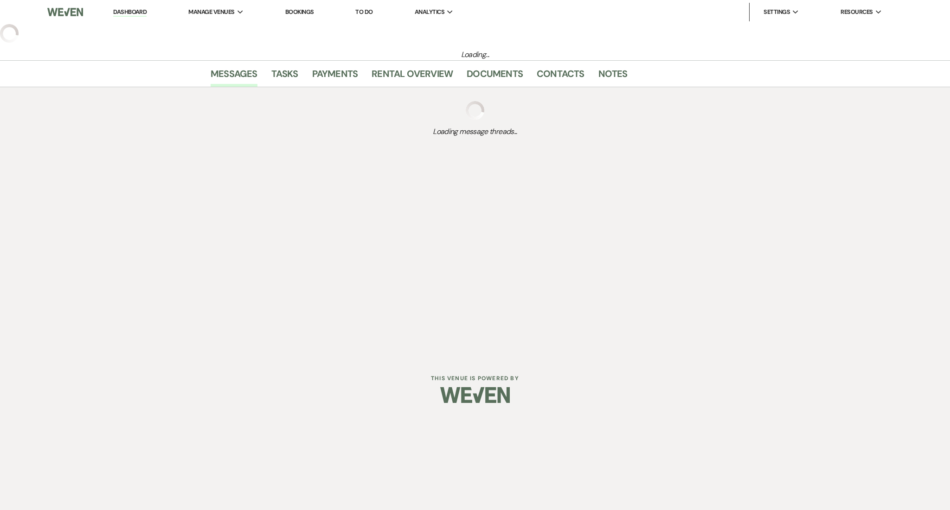
select select "3"
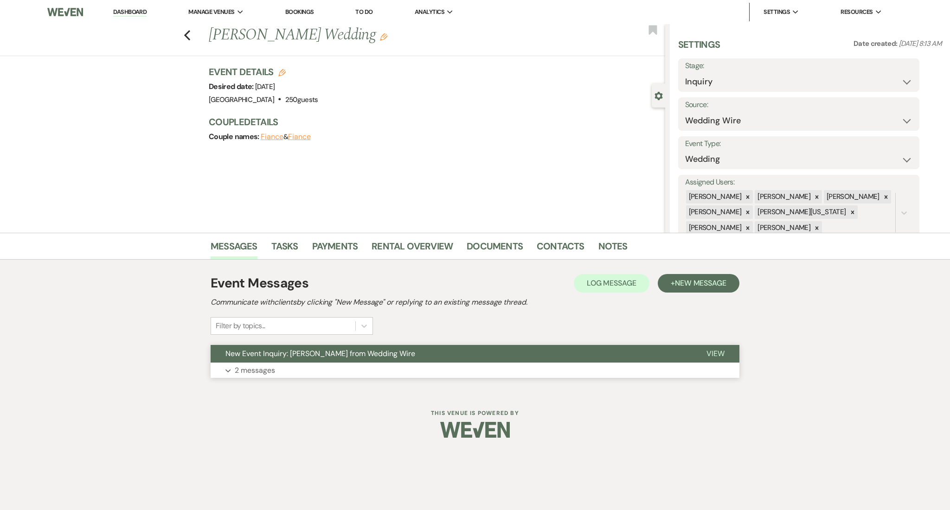
click at [287, 371] on button "Expand 2 messages" at bounding box center [475, 371] width 529 height 16
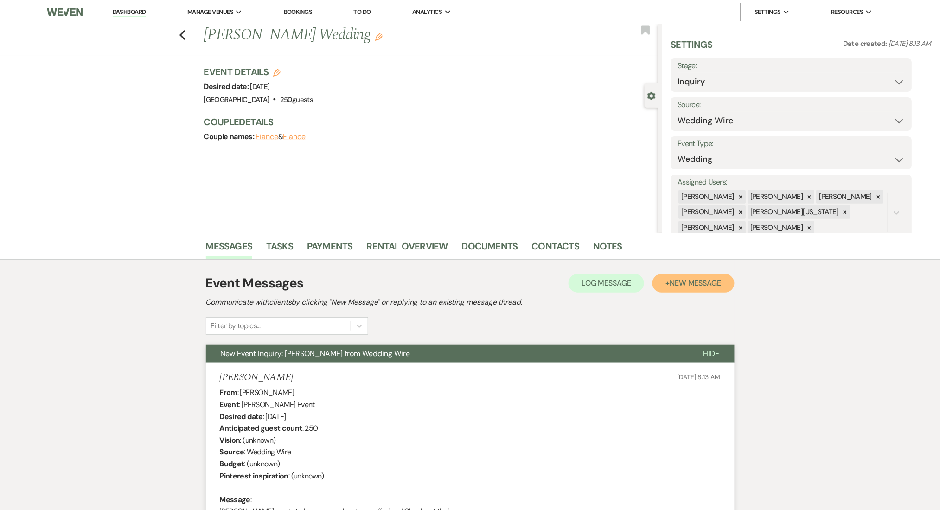
click at [680, 289] on button "+ New Message" at bounding box center [694, 283] width 82 height 19
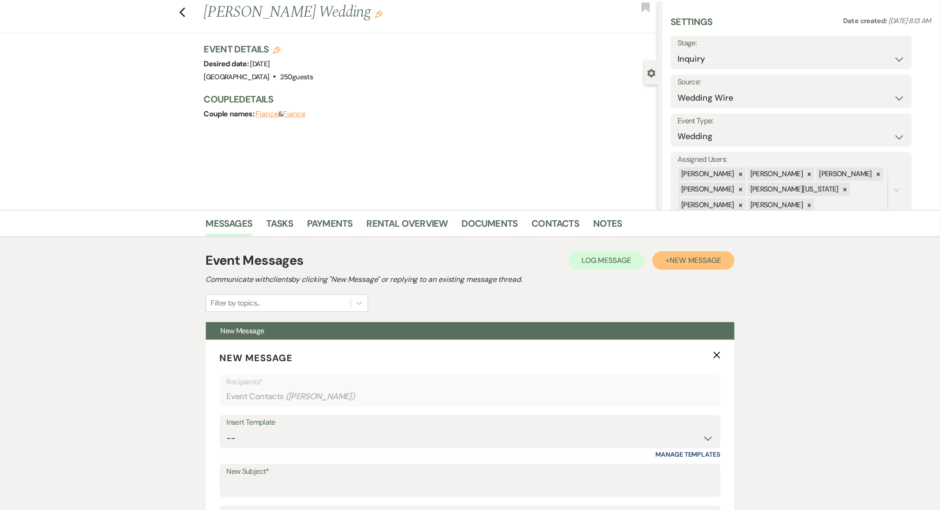
scroll to position [247, 0]
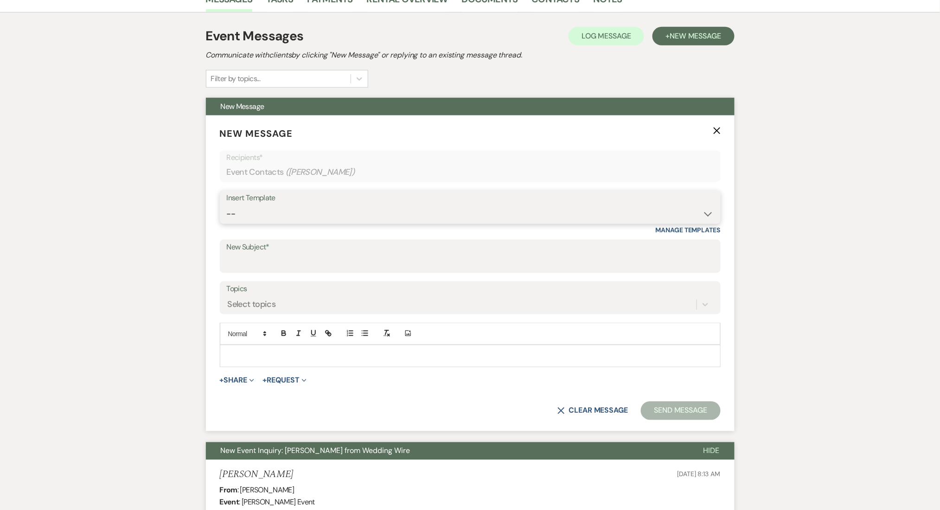
click at [252, 210] on select "-- Inquiry Follow Up Email #2 Contract Sending Template Payment Template Rental…" at bounding box center [470, 214] width 487 height 18
select select "4434"
click at [227, 205] on select "-- Inquiry Follow Up Email #2 Contract Sending Template Payment Template Rental…" at bounding box center [470, 214] width 487 height 18
type input "Enon Ranch Quote Follow up"
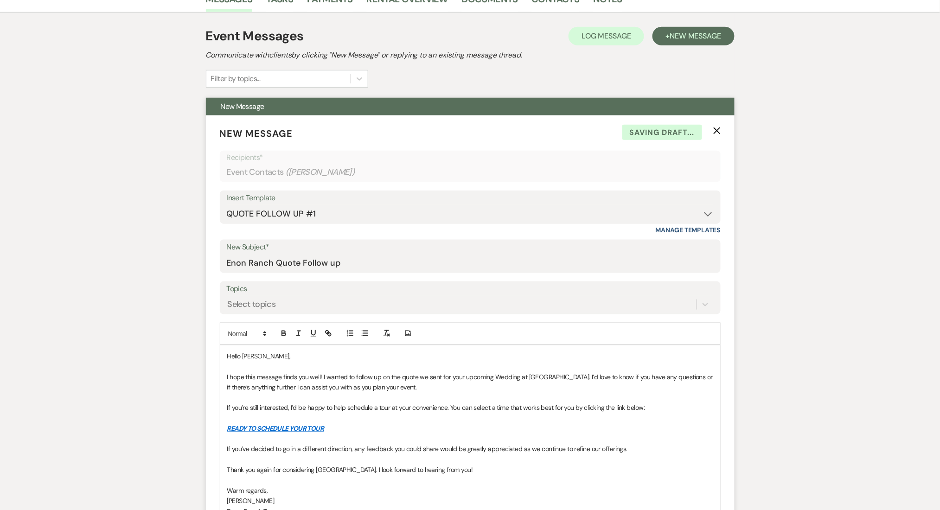
scroll to position [494, 0]
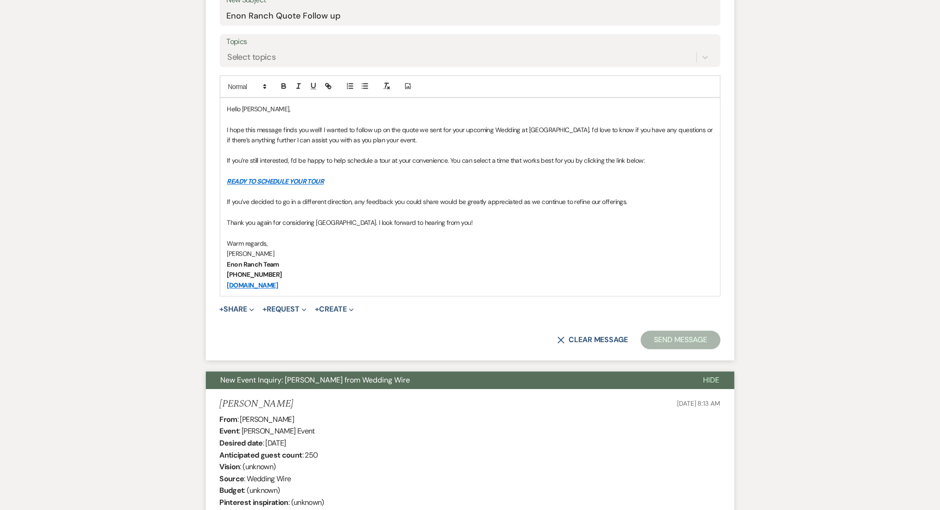
click at [271, 178] on link "READY TO SCHEDULE YOUR TOUR" at bounding box center [275, 182] width 97 height 8
click at [278, 198] on link "https://calendly.com/visitenon/visit-enon-1" at bounding box center [250, 200] width 58 height 12
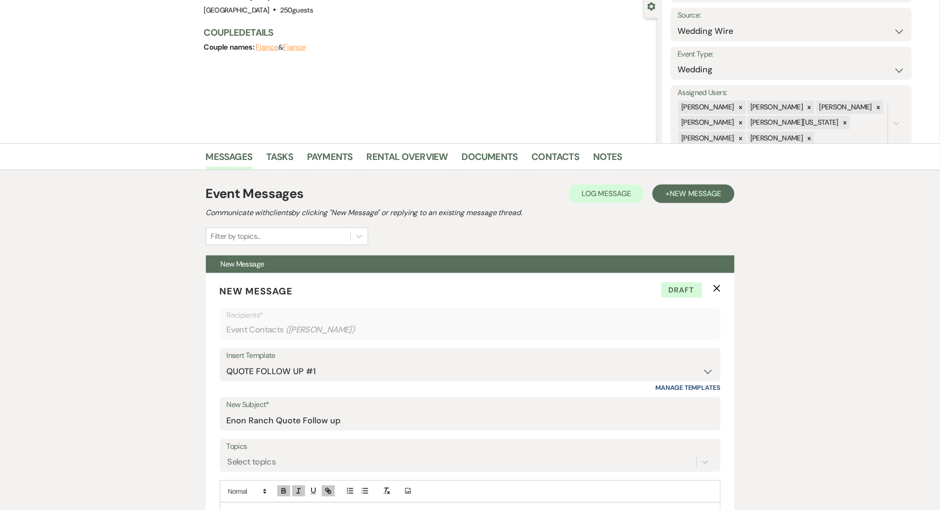
scroll to position [247, 0]
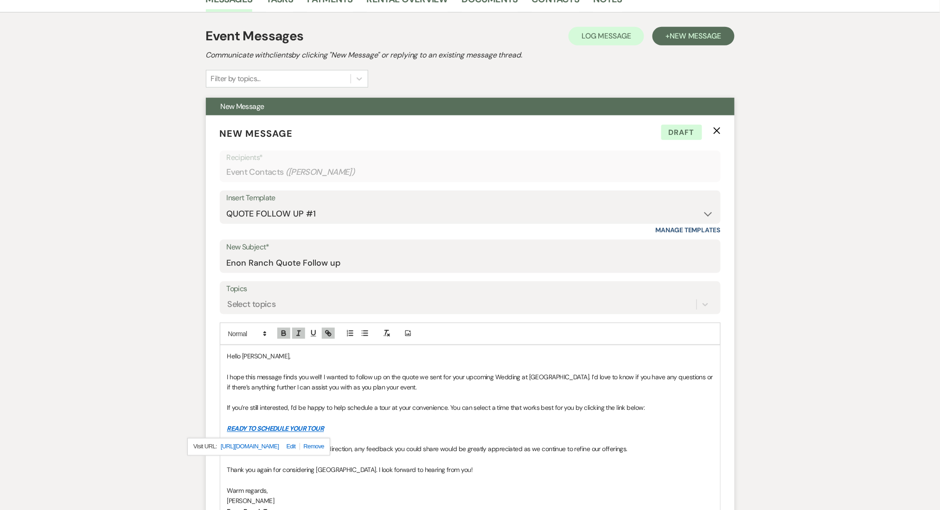
click at [721, 133] on form "New Message X Draft Recipients* Event Contacts ( Bria Davis ) Insert Template -…" at bounding box center [470, 362] width 529 height 493
click at [714, 129] on icon "X" at bounding box center [716, 130] width 7 height 7
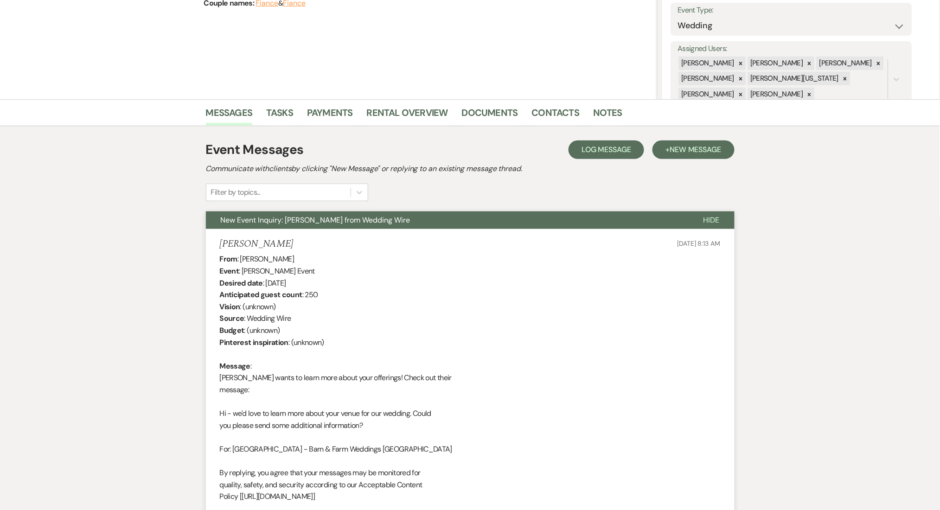
scroll to position [62, 0]
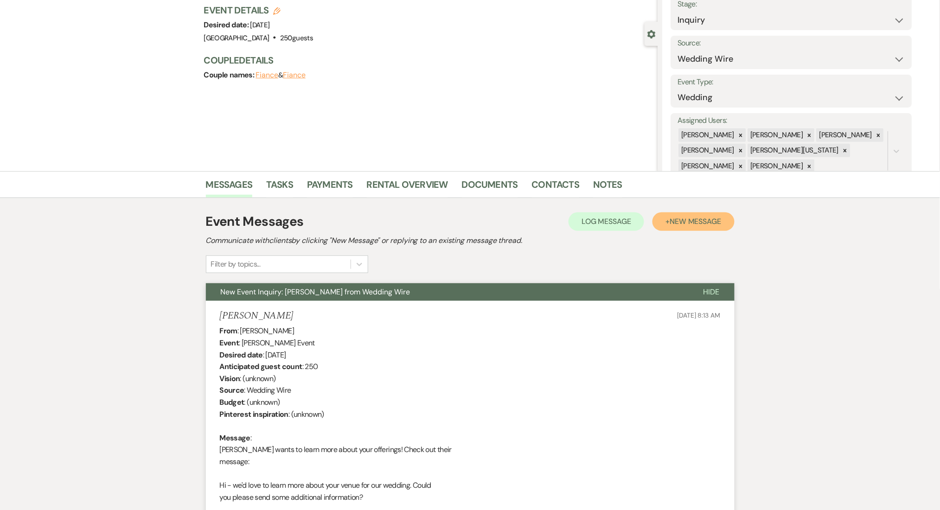
click at [694, 220] on span "New Message" at bounding box center [695, 222] width 51 height 10
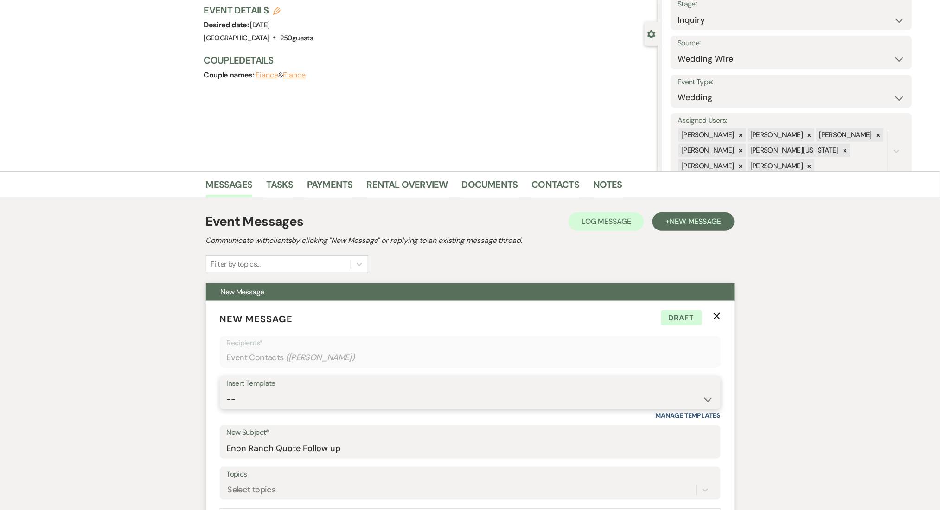
click at [280, 401] on select "-- Inquiry Follow Up Email #2 Contract Sending Template Payment Template Rental…" at bounding box center [470, 400] width 487 height 18
select select "4434"
click at [227, 391] on select "-- Inquiry Follow Up Email #2 Contract Sending Template Payment Template Rental…" at bounding box center [470, 400] width 487 height 18
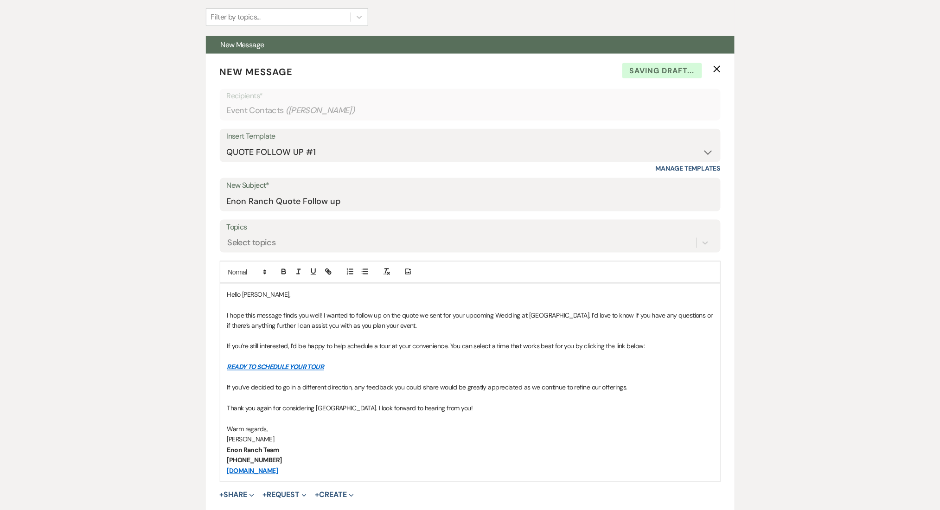
scroll to position [494, 0]
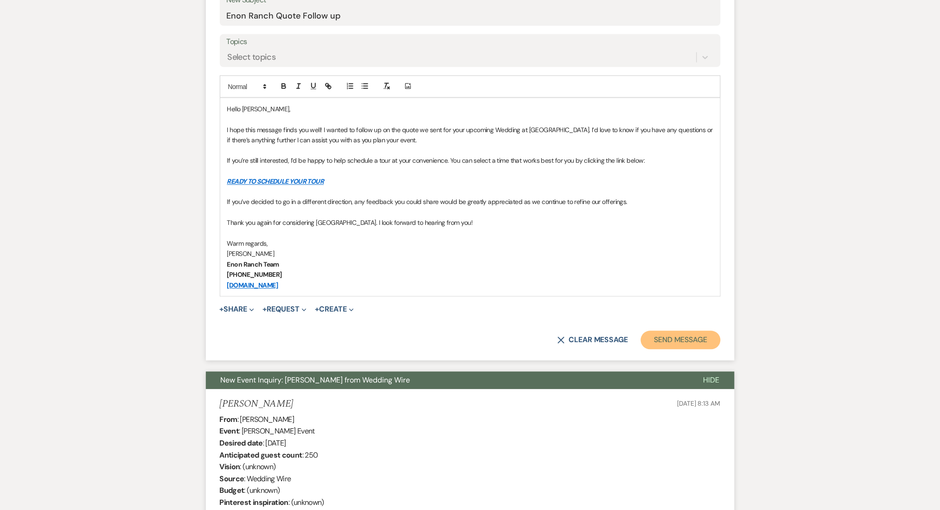
click at [669, 331] on button "Send Message" at bounding box center [680, 340] width 79 height 19
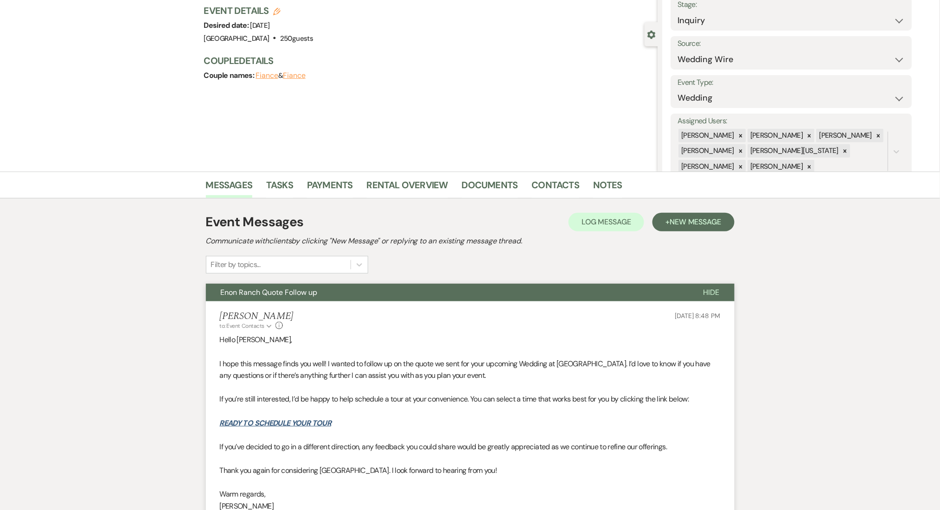
scroll to position [0, 0]
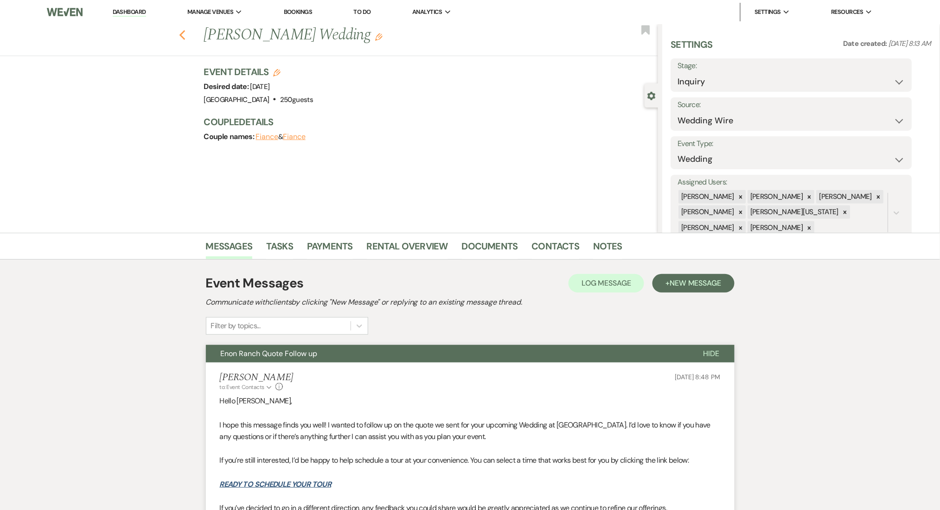
click at [186, 38] on icon "Previous" at bounding box center [182, 35] width 7 height 11
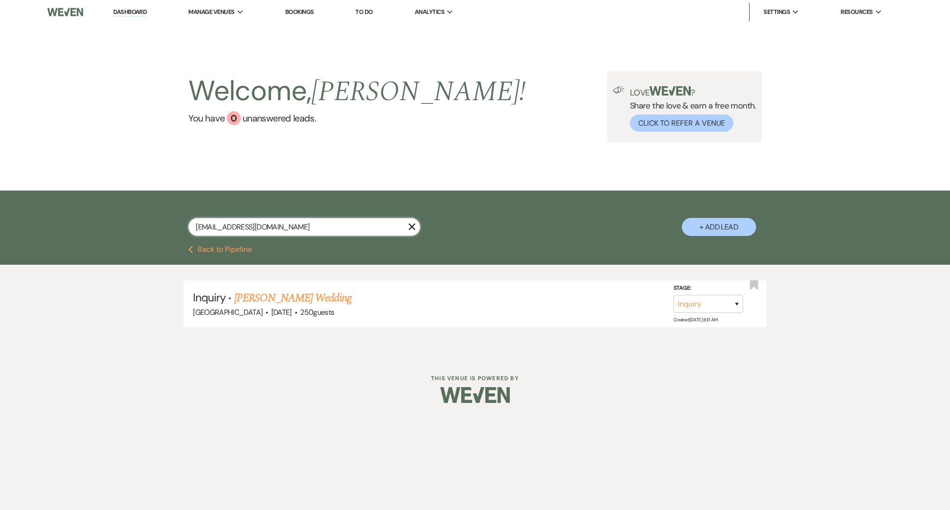
click at [266, 226] on input "kevinandbria30@yahoo.com" at bounding box center [304, 227] width 232 height 18
paste input "paulipal109@gmail"
type input "paulipal109@gmail.com"
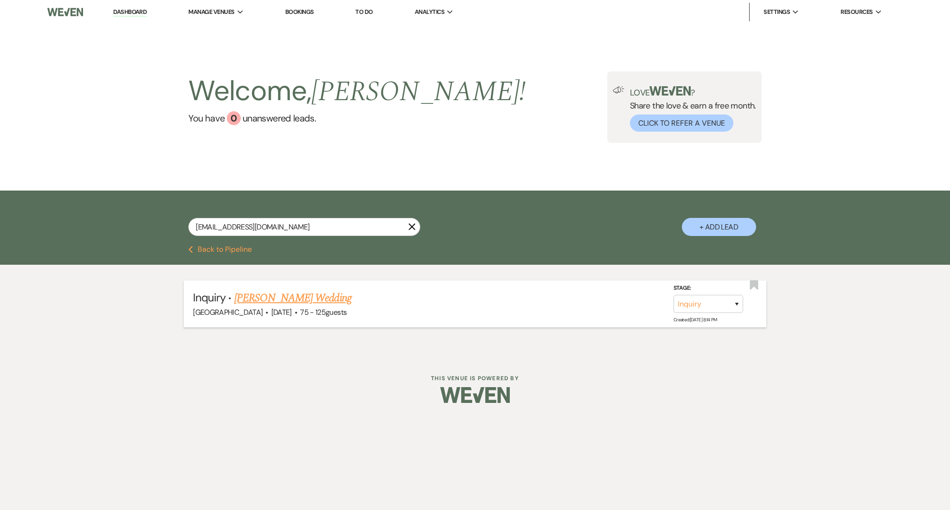
click at [279, 301] on link "[PERSON_NAME] Wedding" at bounding box center [292, 298] width 117 height 17
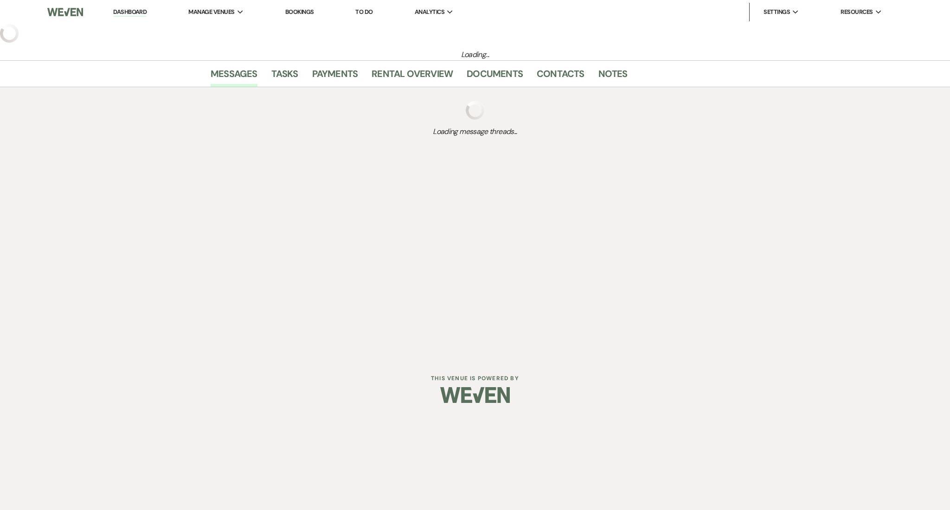
select select "3"
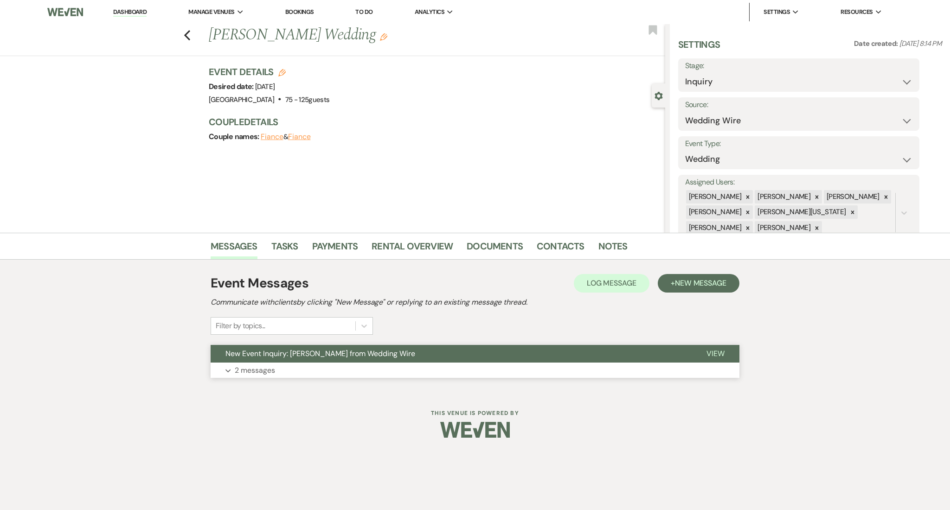
click at [275, 371] on p "2 messages" at bounding box center [255, 371] width 40 height 12
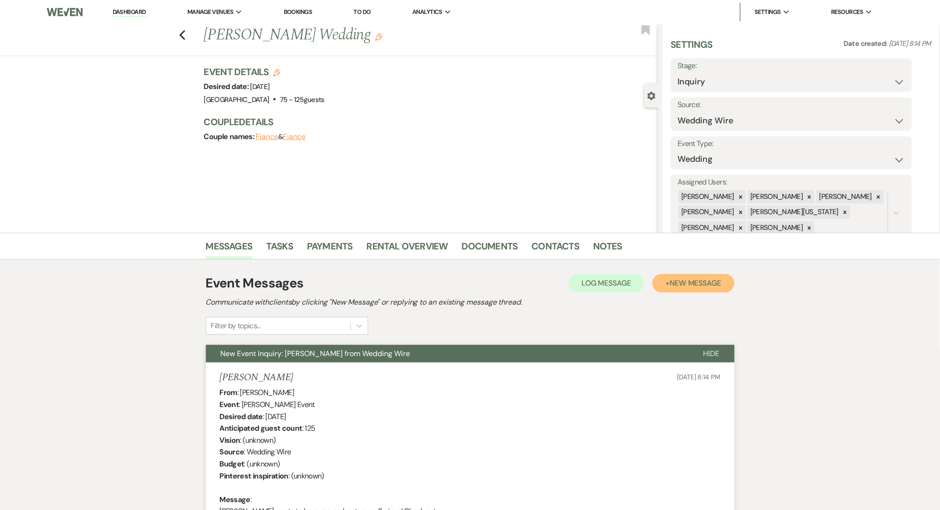
click at [686, 278] on span "New Message" at bounding box center [695, 283] width 51 height 10
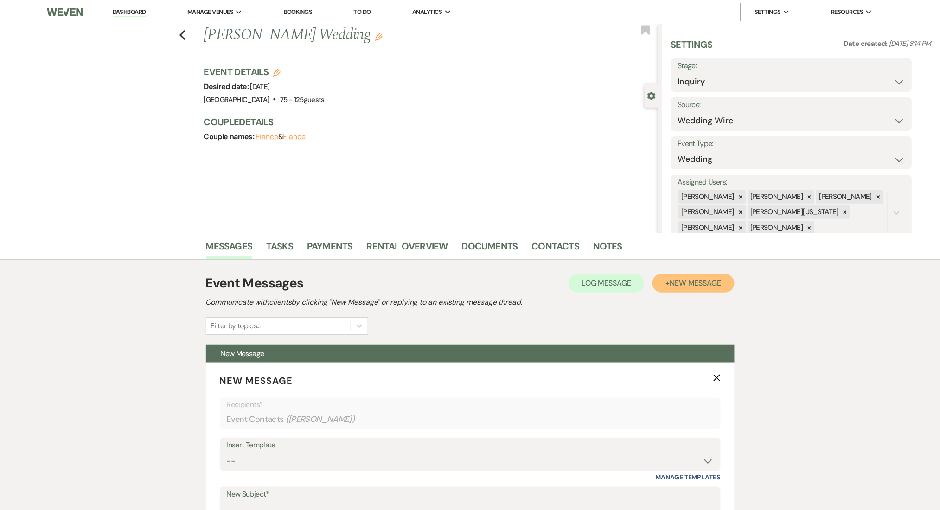
scroll to position [247, 0]
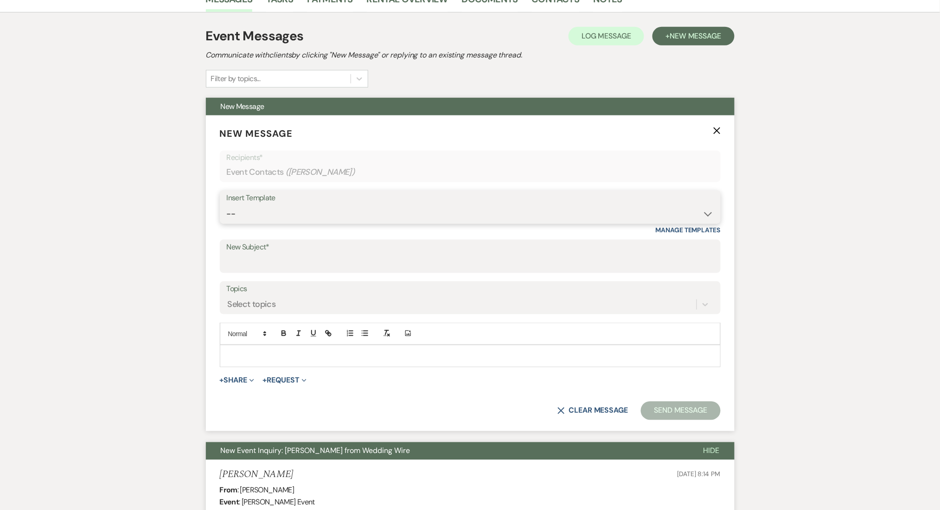
click at [273, 215] on select "-- Inquiry Follow Up Email #2 Contract Sending Template Payment Template Rental…" at bounding box center [470, 214] width 487 height 18
select select "4434"
click at [227, 205] on select "-- Inquiry Follow Up Email #2 Contract Sending Template Payment Template Rental…" at bounding box center [470, 214] width 487 height 18
type input "Enon Ranch Quote Follow up"
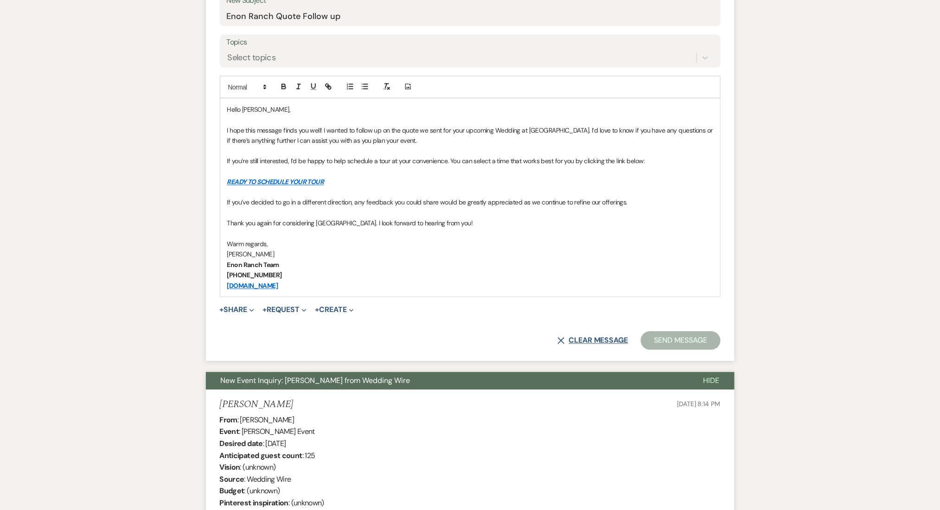
scroll to position [494, 0]
click at [301, 55] on div "Select topics" at bounding box center [462, 57] width 470 height 16
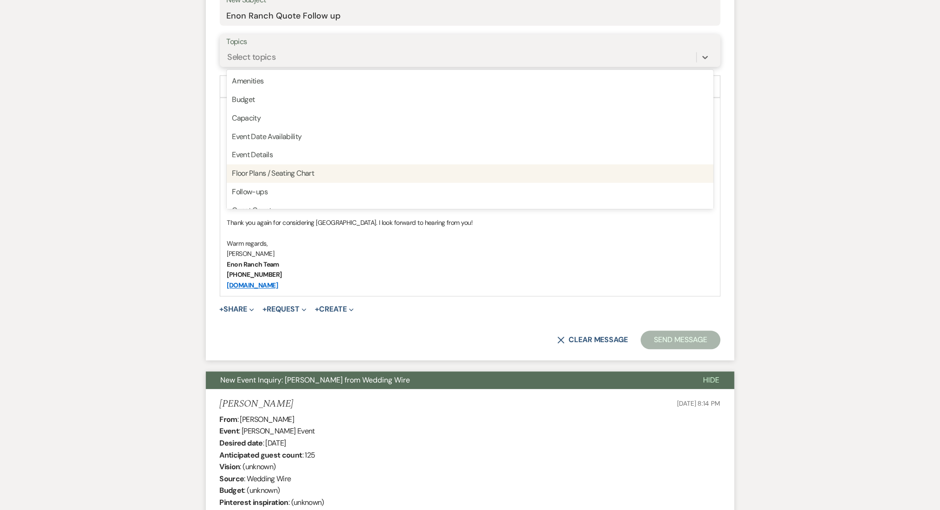
click at [257, 190] on div "Follow-ups" at bounding box center [470, 192] width 487 height 19
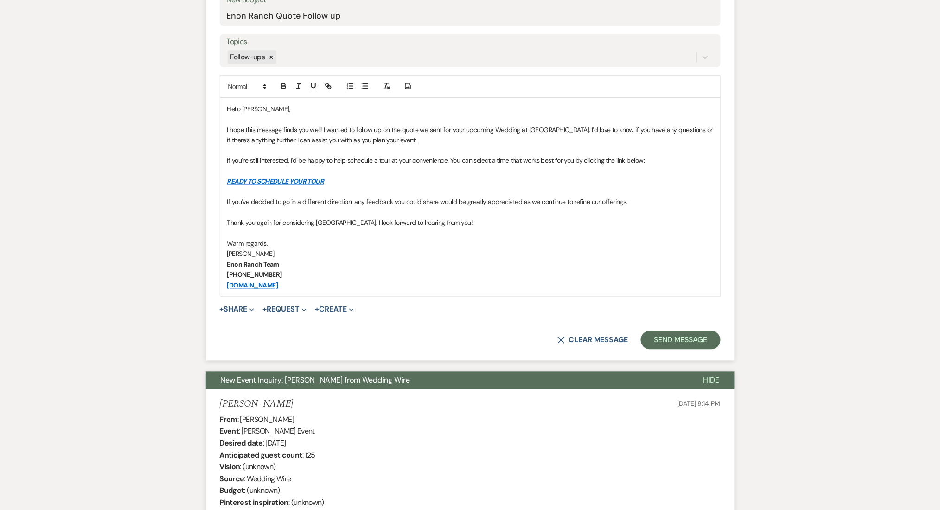
click at [671, 343] on button "Send Message" at bounding box center [680, 340] width 79 height 19
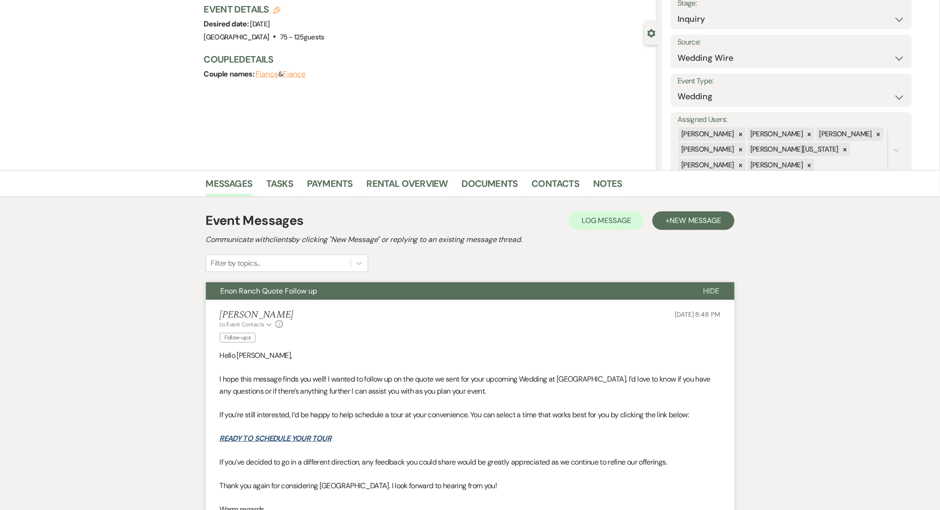
scroll to position [0, 0]
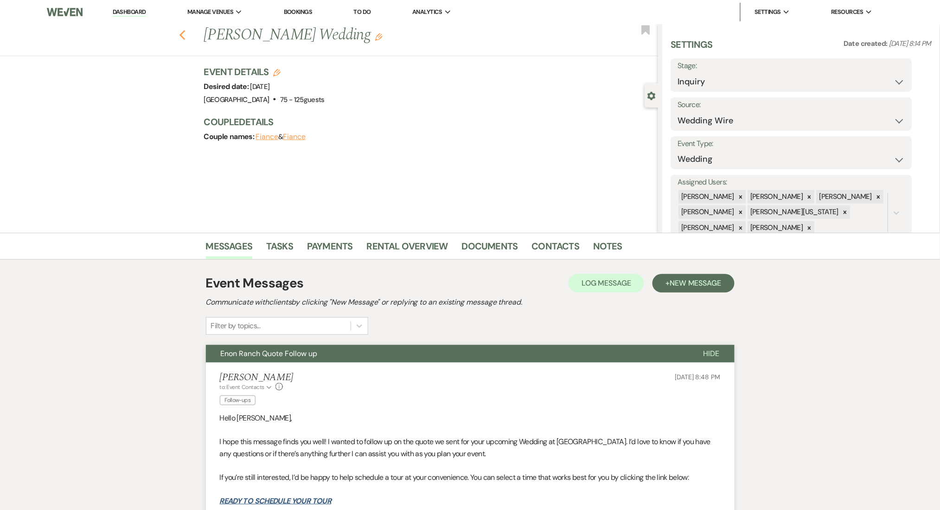
click at [185, 38] on use "button" at bounding box center [182, 35] width 6 height 10
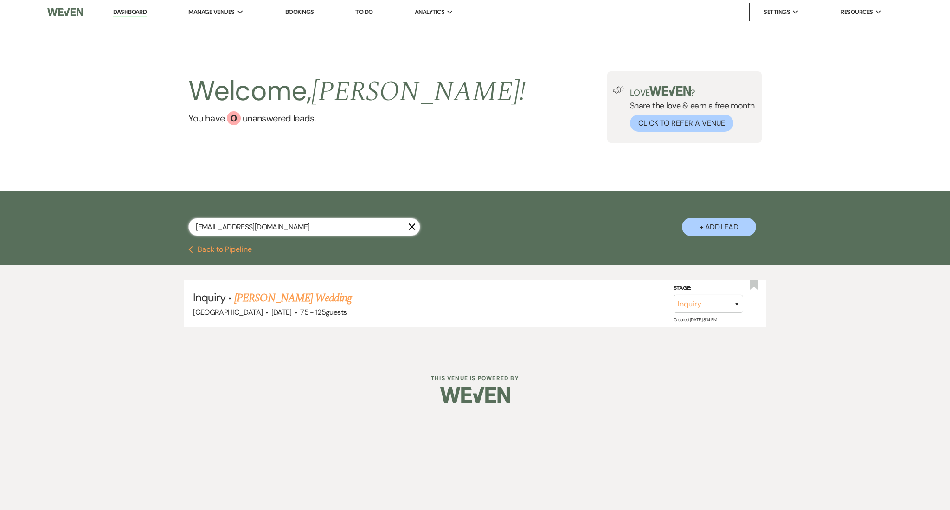
drag, startPoint x: 284, startPoint y: 231, endPoint x: 104, endPoint y: 228, distance: 179.5
click at [104, 228] on div "paulipal109@gmail.com X + Add Lead" at bounding box center [475, 218] width 950 height 55
paste input "keterramelvinsims"
type input "keterramelvinsims@gmail.com"
click at [322, 296] on link "Keterra Wheat's Anniversary Party" at bounding box center [303, 298] width 139 height 17
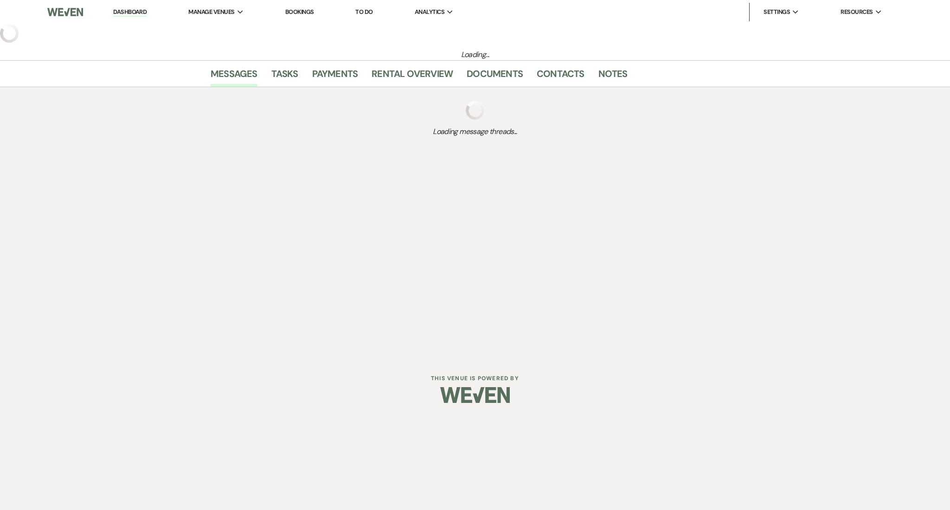
select select "5"
select select "13"
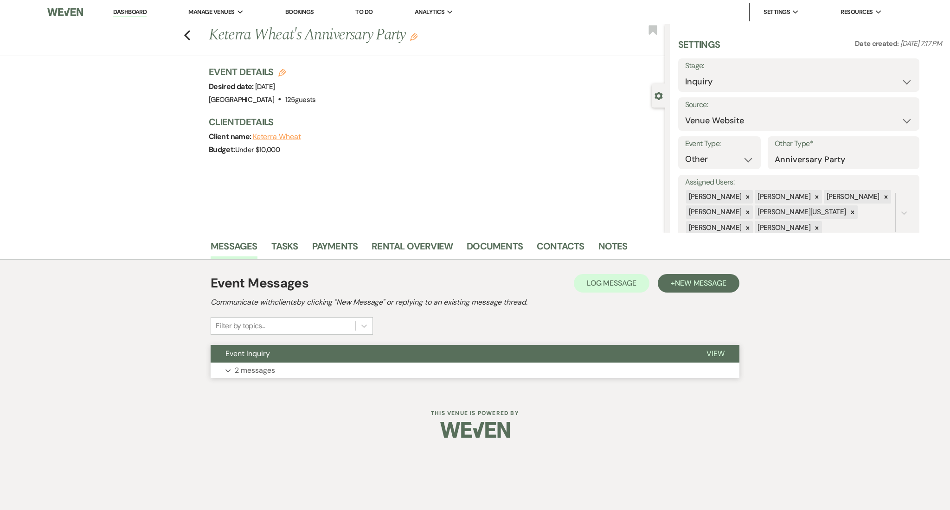
click at [402, 366] on button "Expand 2 messages" at bounding box center [475, 371] width 529 height 16
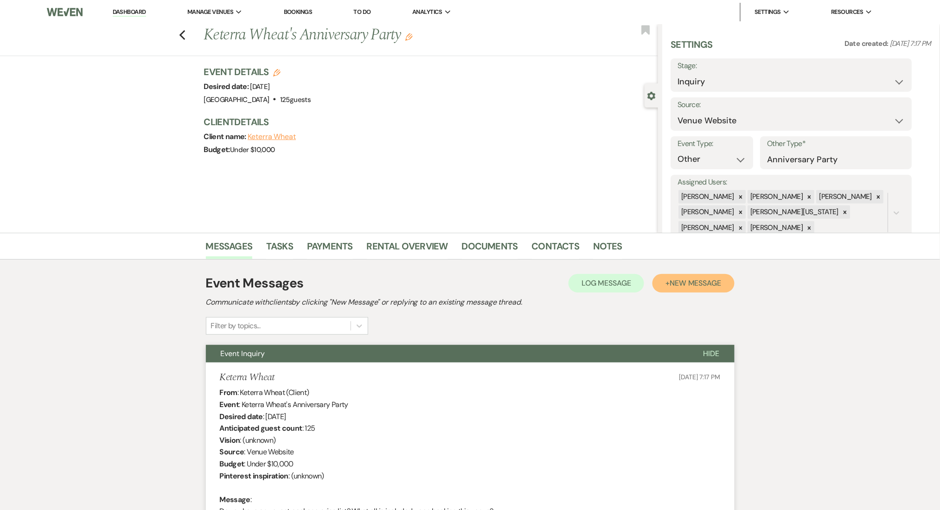
click at [679, 278] on span "New Message" at bounding box center [695, 283] width 51 height 10
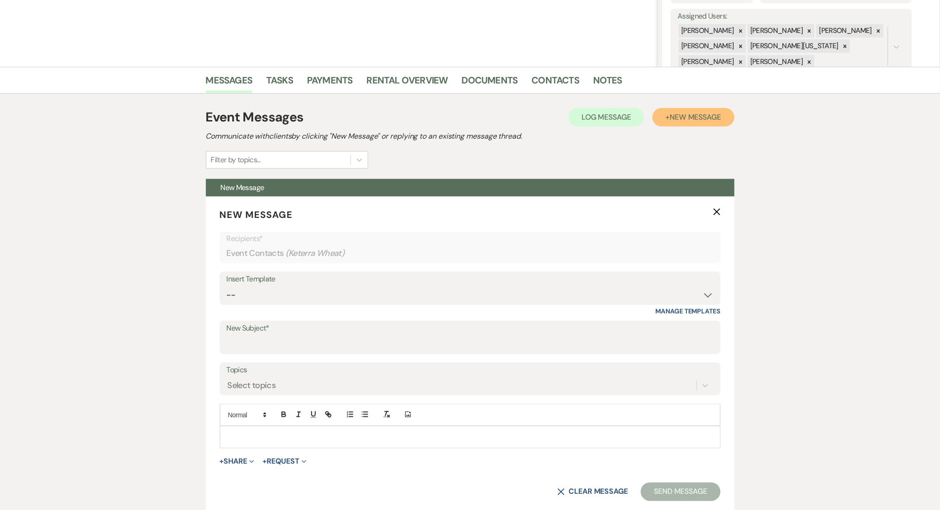
scroll to position [247, 0]
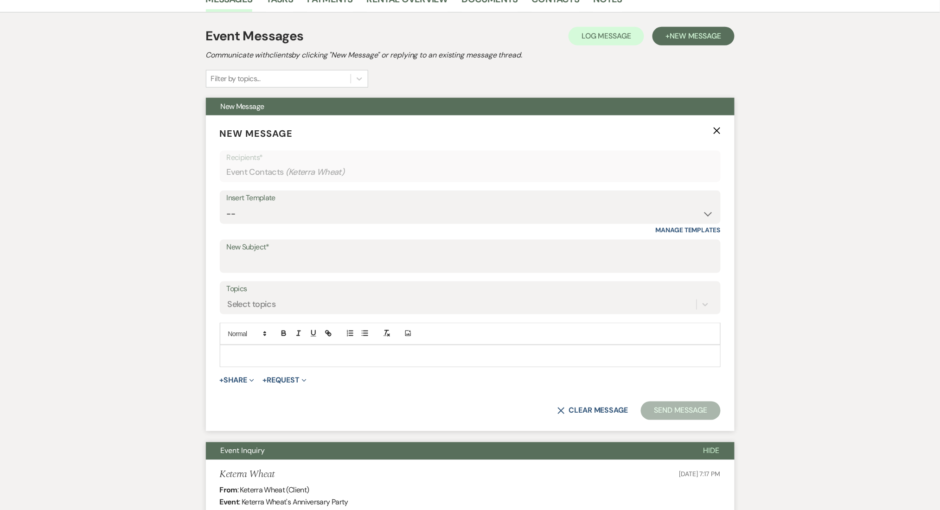
click at [278, 231] on div "Insert Template -- Inquiry Follow Up Email #2 Contract Sending Template Payment…" at bounding box center [470, 213] width 501 height 44
click at [281, 217] on select "-- Inquiry Follow Up Email #2 Contract Sending Template Payment Template Rental…" at bounding box center [470, 214] width 487 height 18
select select "4434"
click at [227, 205] on select "-- Inquiry Follow Up Email #2 Contract Sending Template Payment Template Rental…" at bounding box center [470, 214] width 487 height 18
type input "Enon Ranch Quote Follow up"
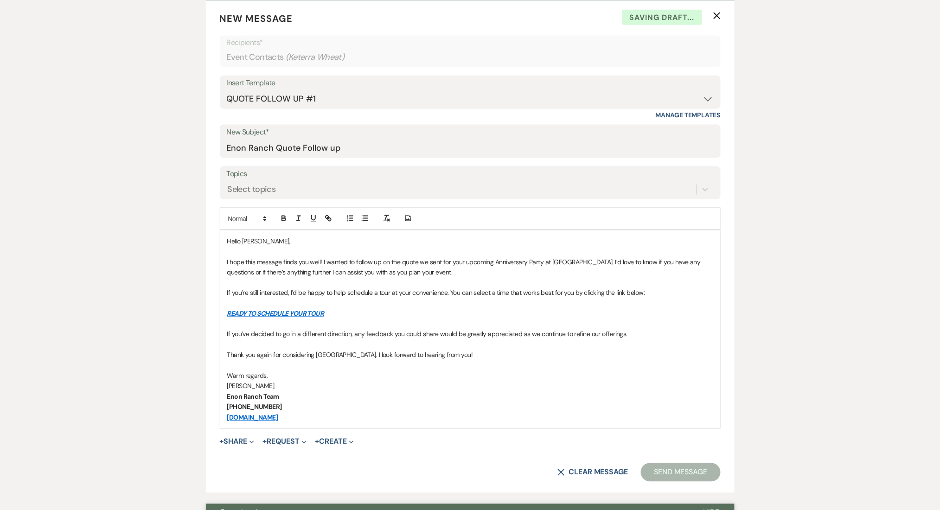
scroll to position [494, 0]
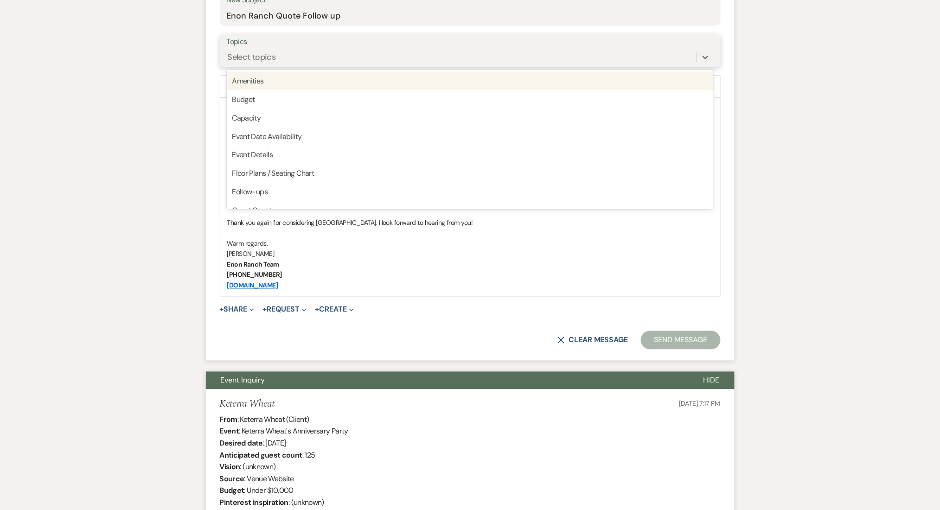
click at [277, 61] on div "Select topics" at bounding box center [462, 57] width 470 height 16
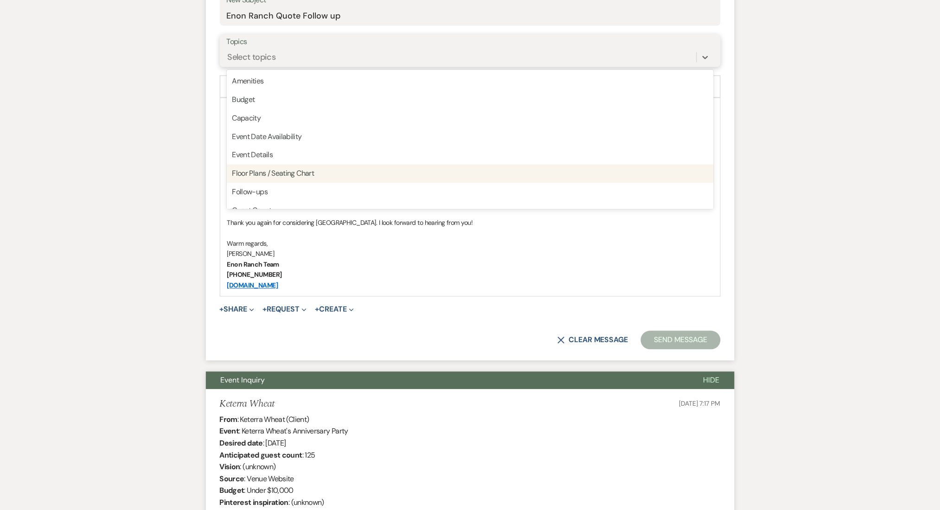
click at [256, 188] on div "Follow-ups" at bounding box center [470, 192] width 487 height 19
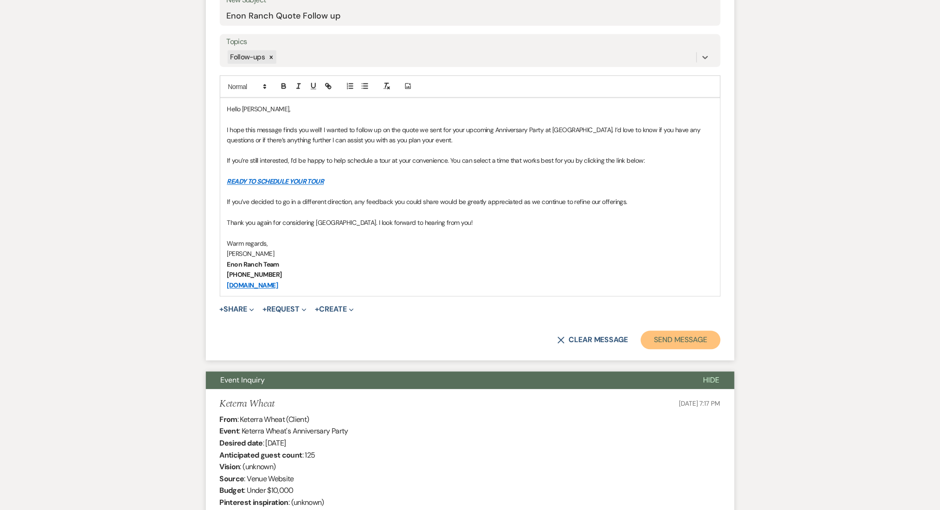
click at [664, 337] on button "Send Message" at bounding box center [680, 340] width 79 height 19
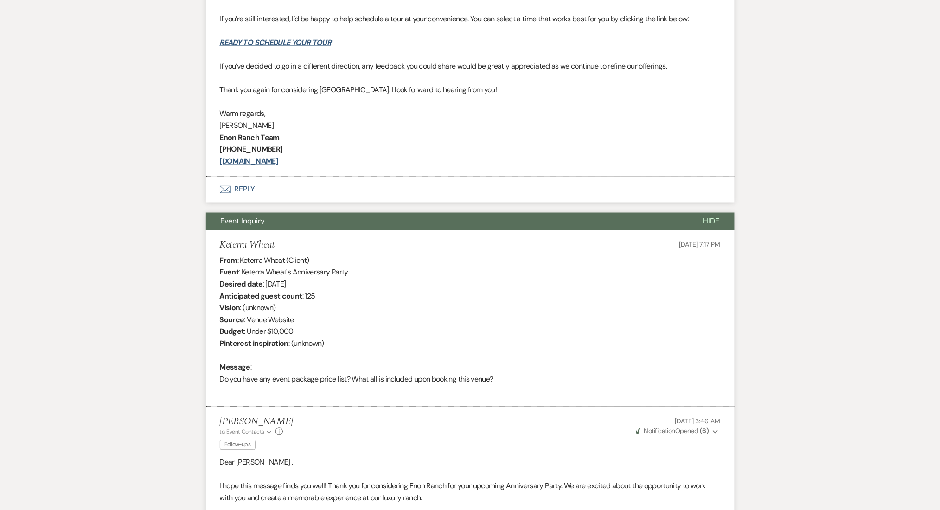
click at [843, 283] on div "Messages Tasks Payments Rental Overview Documents Contacts Notes Event Messages…" at bounding box center [470, 508] width 940 height 1469
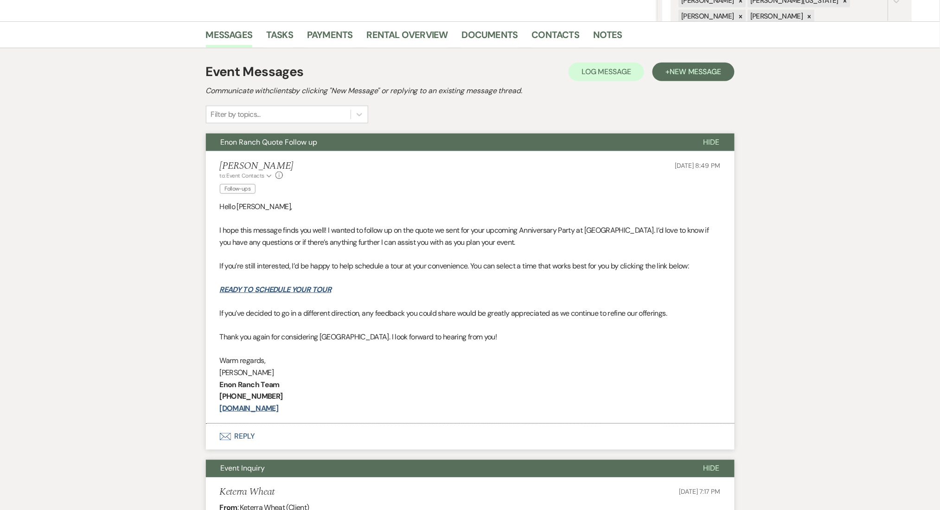
scroll to position [0, 0]
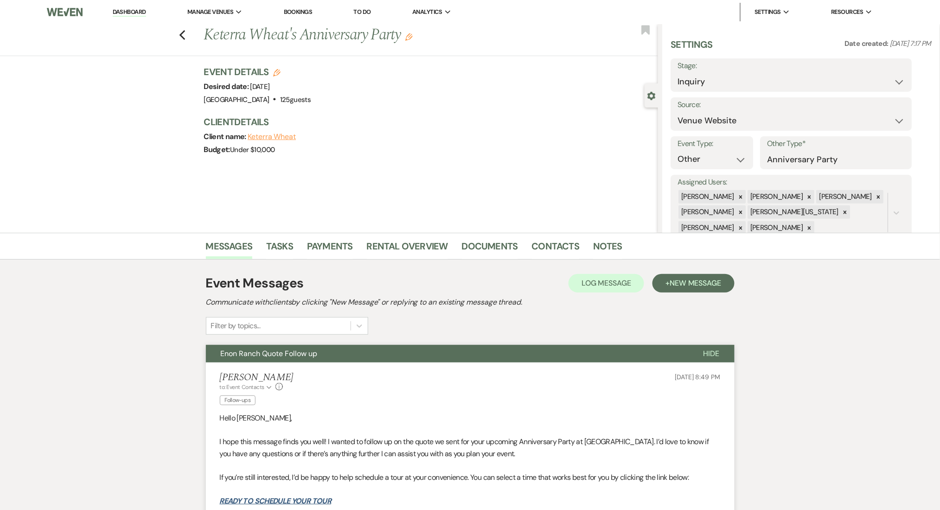
click at [121, 6] on li "Dashboard" at bounding box center [129, 12] width 43 height 19
click at [125, 8] on link "Dashboard" at bounding box center [129, 12] width 33 height 9
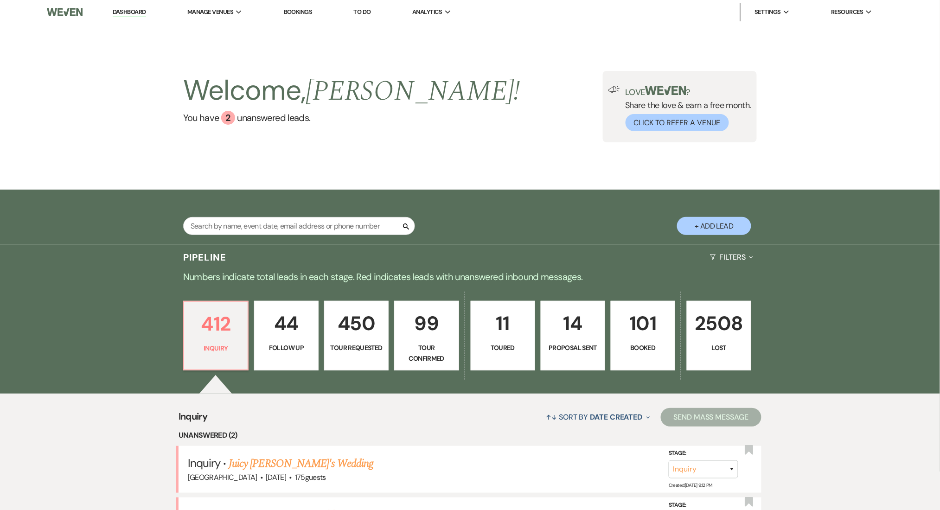
scroll to position [186, 0]
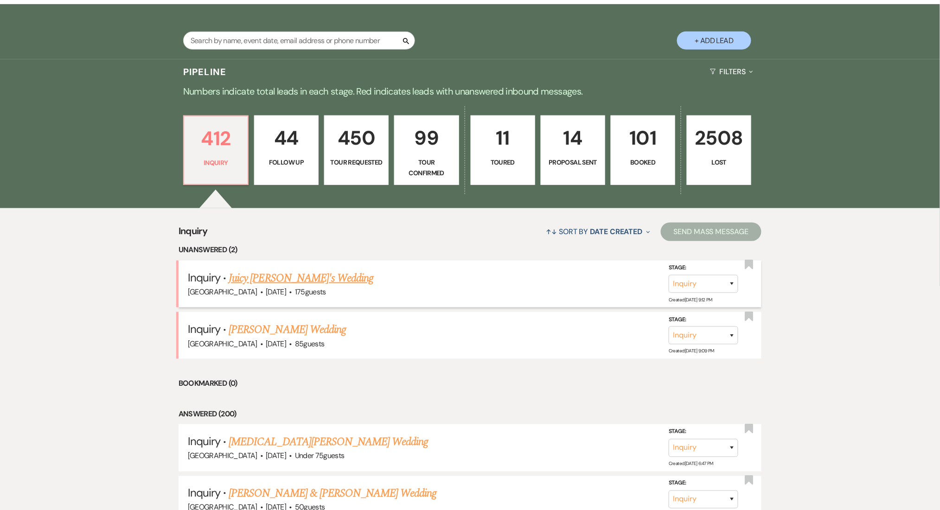
click at [269, 279] on link "Juicy [PERSON_NAME]'s Wedding" at bounding box center [301, 278] width 145 height 17
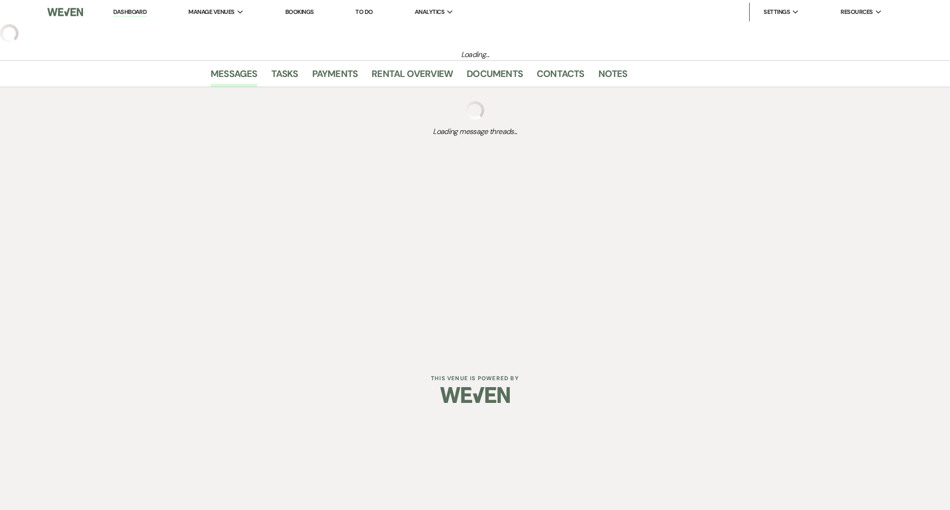
select select "3"
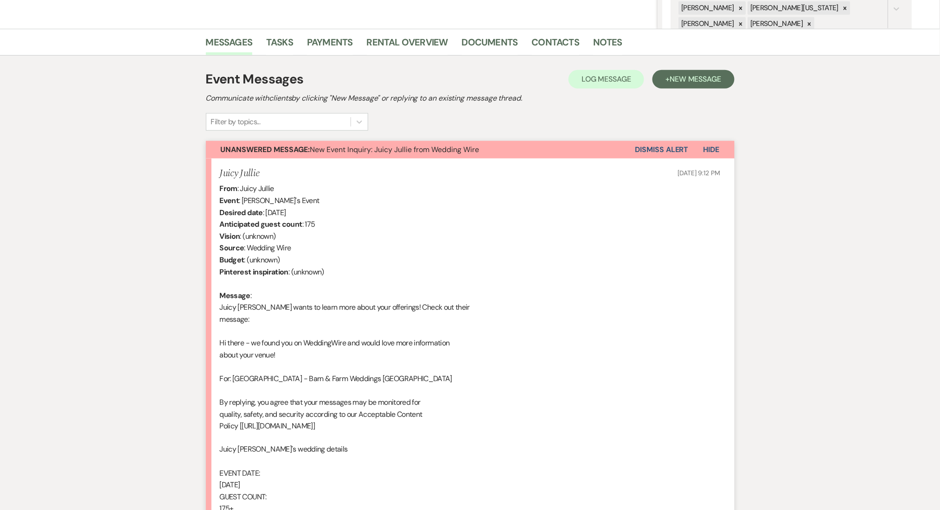
scroll to position [371, 0]
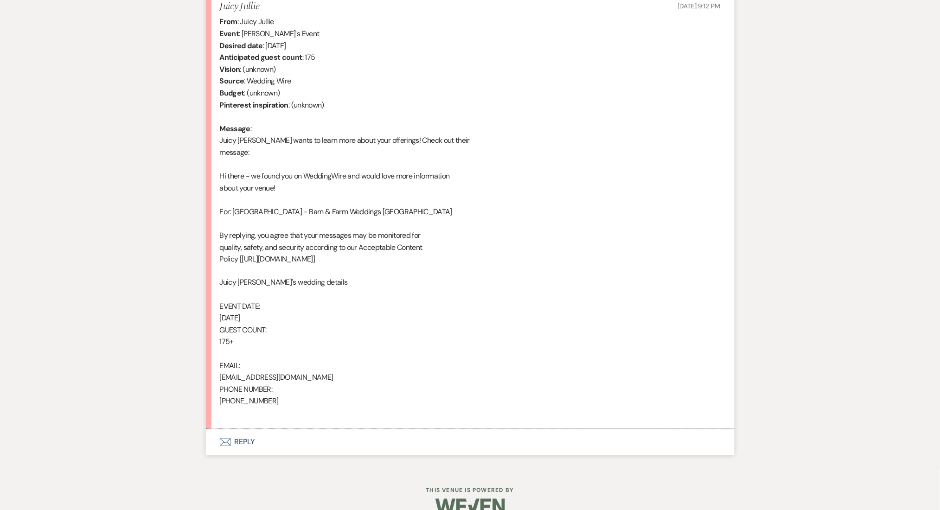
click at [236, 446] on button "Envelope Reply" at bounding box center [470, 443] width 529 height 26
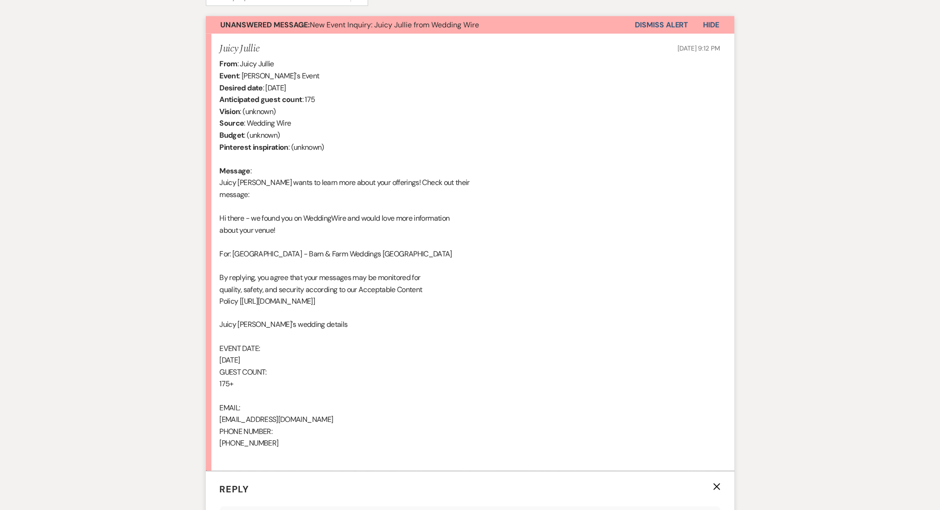
scroll to position [402, 0]
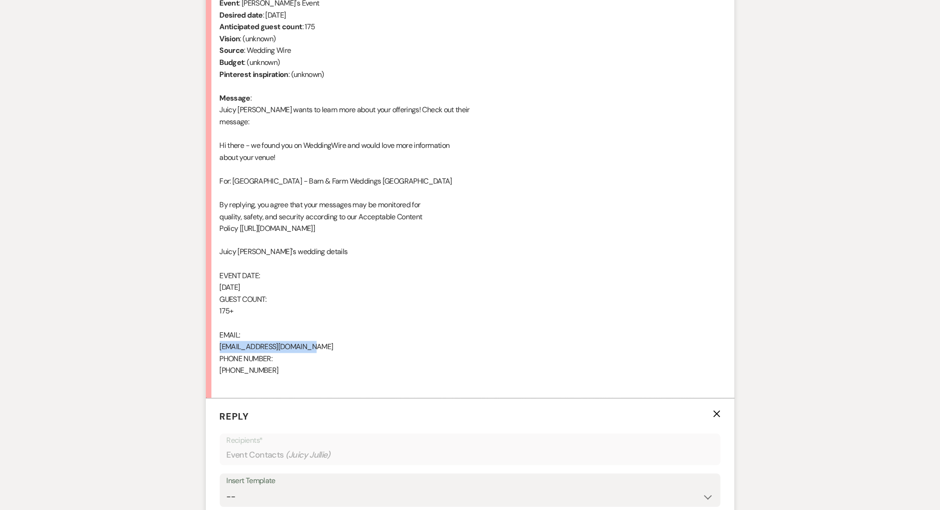
drag, startPoint x: 306, startPoint y: 345, endPoint x: 216, endPoint y: 351, distance: 89.7
click at [216, 351] on li "Juicy Jullie Sep 23, 2025, 9:12 PM From : Juicy Jullie Event : Juicy Jullie's E…" at bounding box center [470, 180] width 529 height 438
drag, startPoint x: 275, startPoint y: 368, endPoint x: 216, endPoint y: 375, distance: 59.3
click at [216, 375] on li "Juicy Jullie Sep 23, 2025, 9:12 PM From : Juicy Jullie Event : Juicy Jullie's E…" at bounding box center [470, 180] width 529 height 438
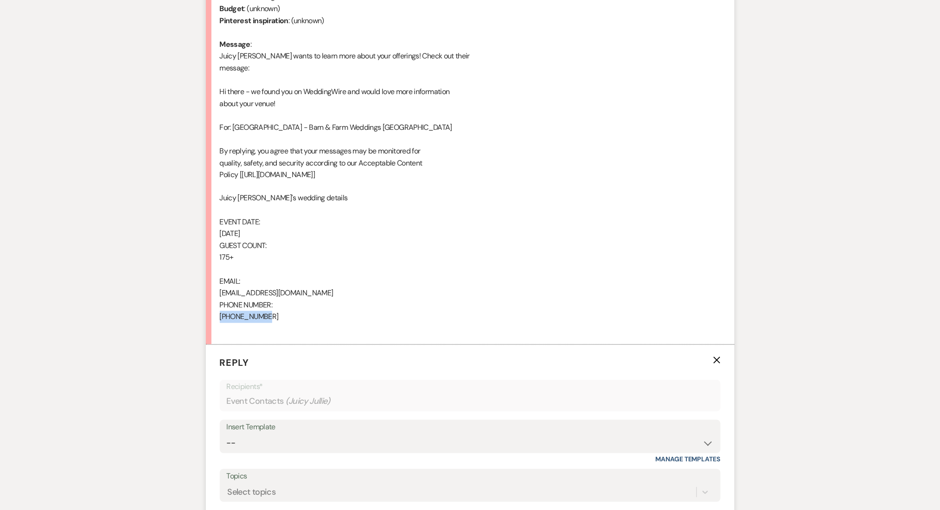
scroll to position [525, 0]
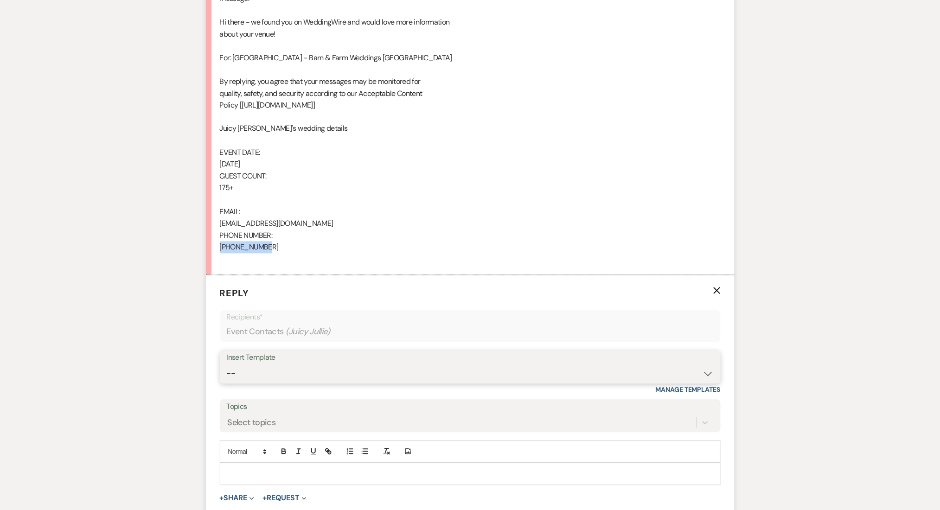
click at [254, 374] on select "-- Inquiry Follow Up Email #2 Contract Sending Template Payment Template Rental…" at bounding box center [470, 374] width 487 height 18
select select "4375"
click at [227, 365] on select "-- Inquiry Follow Up Email #2 Contract Sending Template Payment Template Rental…" at bounding box center [470, 374] width 487 height 18
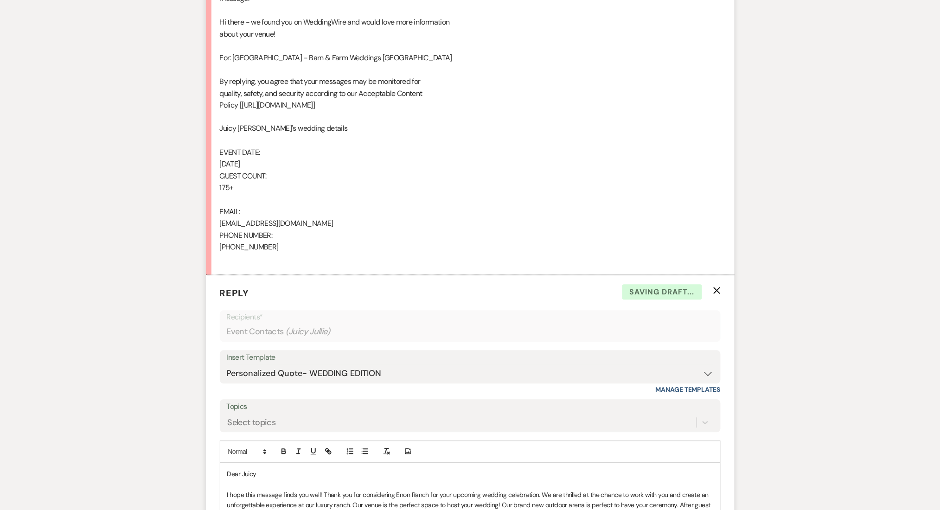
click at [116, 311] on div "Messages Tasks Payments Rental Overview Documents Contacts Notes Event Messages…" at bounding box center [470, 505] width 940 height 1594
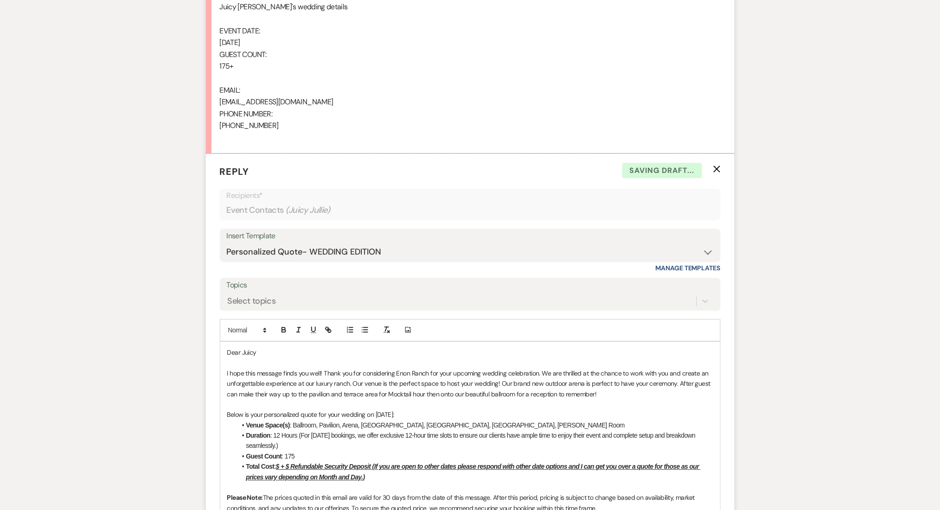
scroll to position [711, 0]
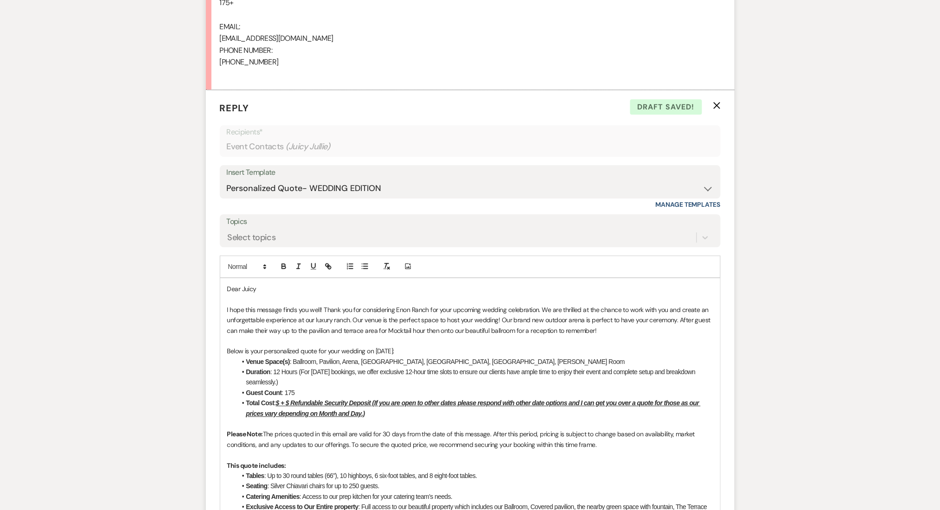
click at [279, 398] on li "Total Cost : $ + $ Refundable Security Deposit (If you are open to other dates …" at bounding box center [475, 408] width 477 height 21
click at [279, 399] on u "$ + $ Refundable Security Deposit (If you are open to other dates please respon…" at bounding box center [473, 408] width 455 height 18
click at [307, 404] on u "$13,000 + $ Refundable Security Deposit (If you are open to other dates please …" at bounding box center [477, 408] width 462 height 18
click at [309, 404] on u "$13,000 + $ Refundable Security Deposit (If you are open to other dates please …" at bounding box center [477, 408] width 462 height 18
click at [443, 411] on li "Total Cost : $13,000 + $1,500 Refundable Security Deposit (If you are open to o…" at bounding box center [475, 408] width 477 height 21
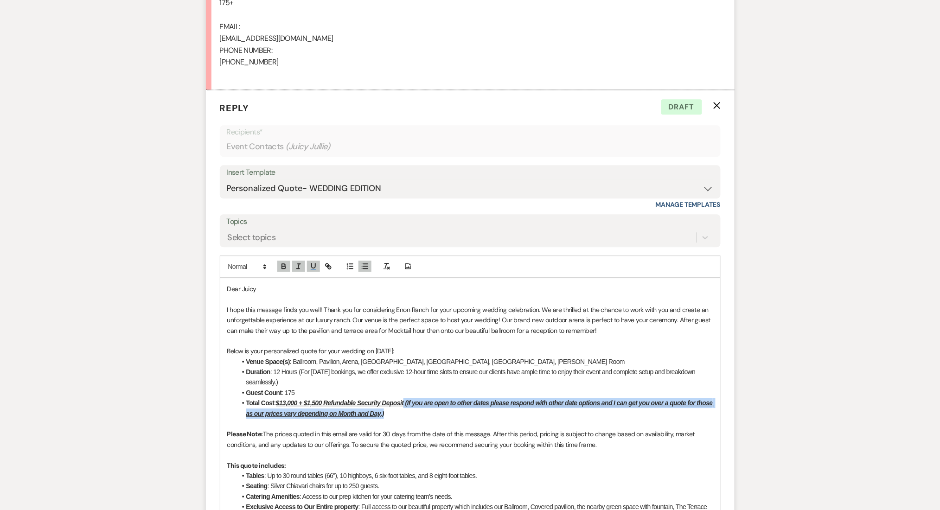
drag, startPoint x: 422, startPoint y: 411, endPoint x: 405, endPoint y: 405, distance: 17.2
click at [405, 405] on li "Total Cost : $13,000 + $1,500 Refundable Security Deposit (If you are open to o…" at bounding box center [475, 408] width 477 height 21
click at [283, 261] on button "button" at bounding box center [283, 266] width 13 height 11
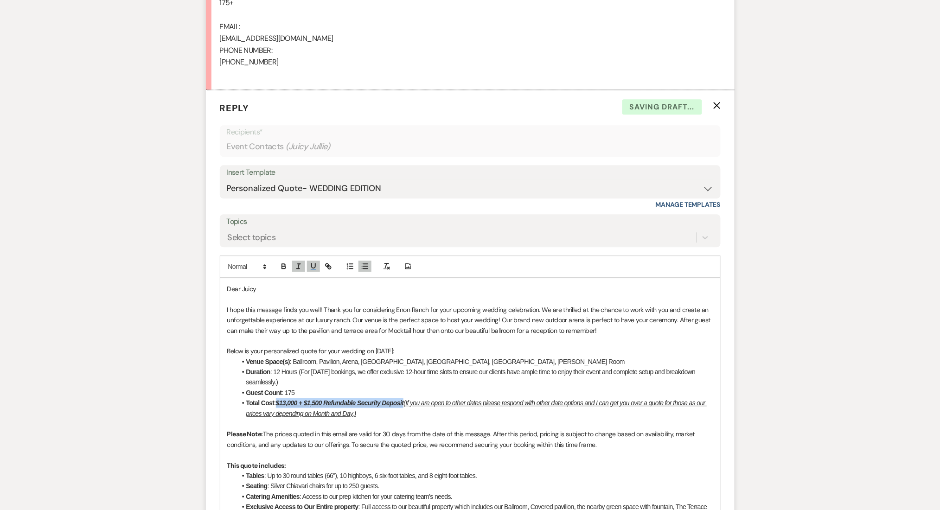
click at [449, 398] on li "Total Cost : $13,000 + $1,500 Refundable Security Deposit (If you are open to o…" at bounding box center [475, 408] width 477 height 21
click at [406, 404] on u "(If you are open to other dates please respond with other date options and I ca…" at bounding box center [476, 408] width 461 height 18
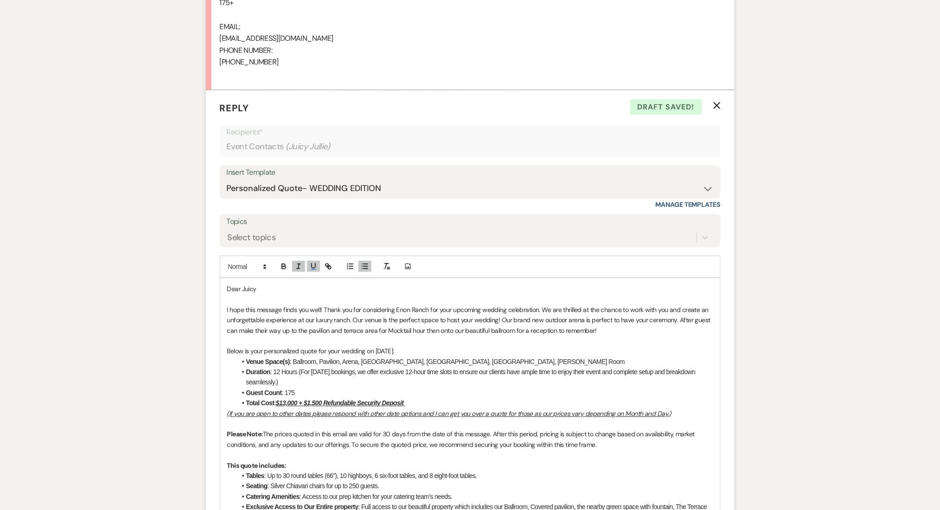
click at [860, 315] on div "Messages Tasks Payments Rental Overview Documents Contacts Notes Event Messages…" at bounding box center [470, 319] width 940 height 1594
click at [613, 411] on u "﻿ (If you are open to other dates please respond with other date options and I …" at bounding box center [449, 414] width 444 height 8
click at [613, 411] on u "(If you are open to other dates please respond with other date options and I ca…" at bounding box center [449, 414] width 444 height 8
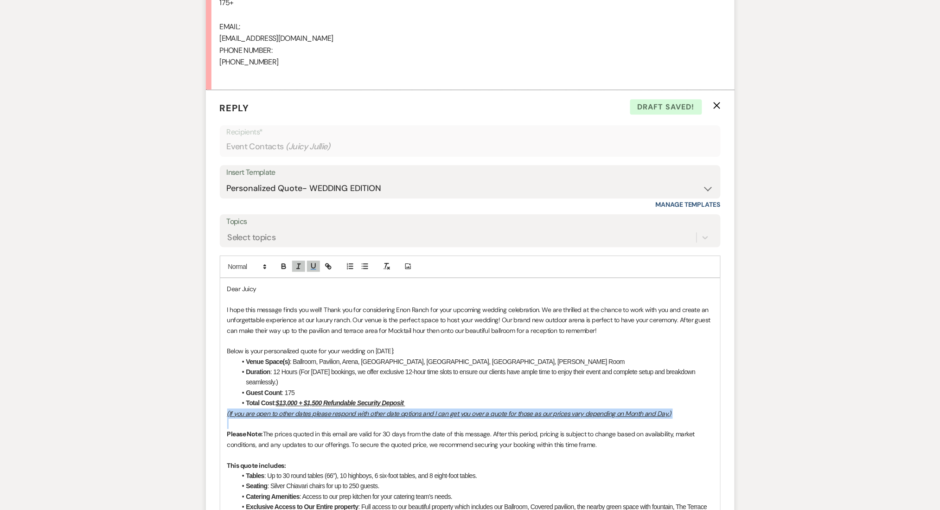
click at [613, 411] on u "(If you are open to other dates please respond with other date options and I ca…" at bounding box center [449, 414] width 444 height 8
click at [296, 269] on icon "button" at bounding box center [299, 266] width 8 height 8
click at [310, 266] on icon "button" at bounding box center [313, 266] width 8 height 8
click at [280, 414] on p "(If you are open to other dates please respond with other date options and I ca…" at bounding box center [470, 414] width 486 height 10
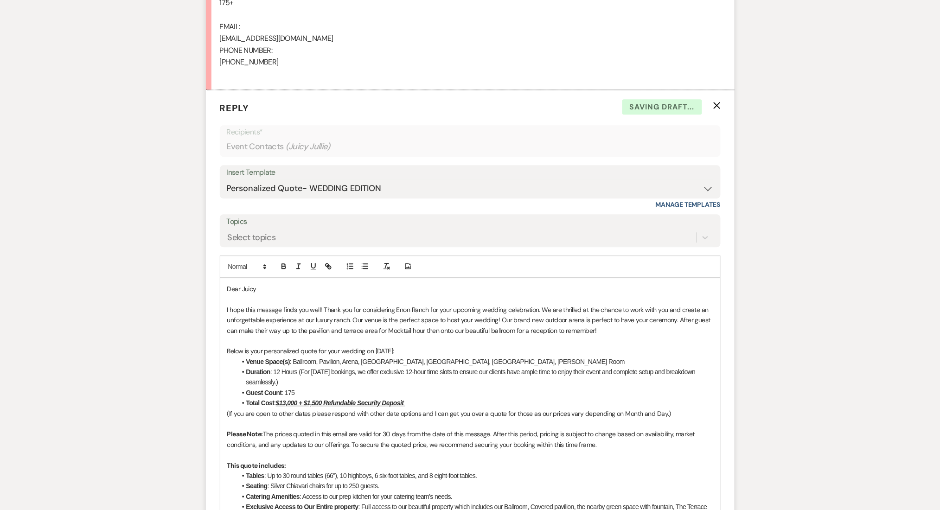
click at [228, 413] on p "(If you are open to other dates please respond with other date options and I ca…" at bounding box center [470, 414] width 486 height 10
click at [668, 412] on p "If you are open to other dates please respond with other date options and I can…" at bounding box center [470, 414] width 486 height 10
click at [308, 414] on p "If you are open to other dates please respond with other date options and I can…" at bounding box center [470, 414] width 486 height 10
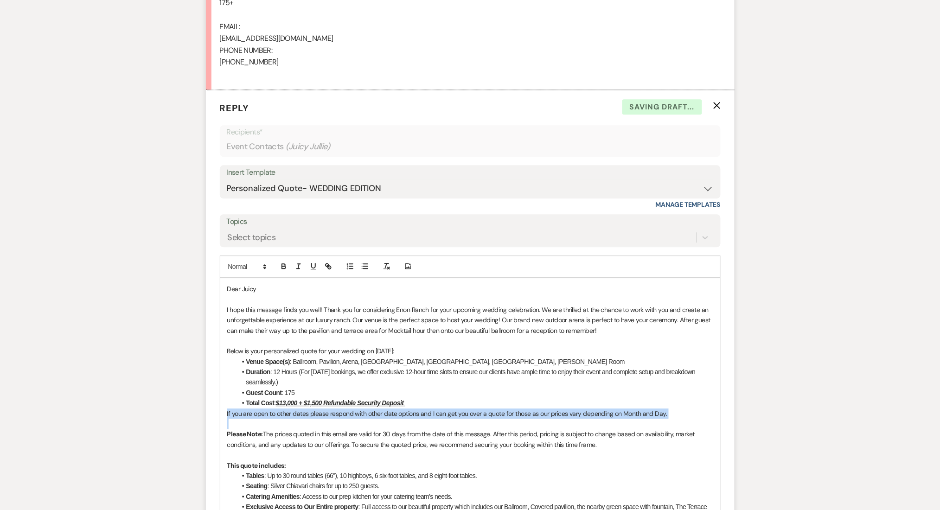
click at [308, 414] on p "If you are open to other dates please respond with other date options and I can…" at bounding box center [470, 414] width 486 height 10
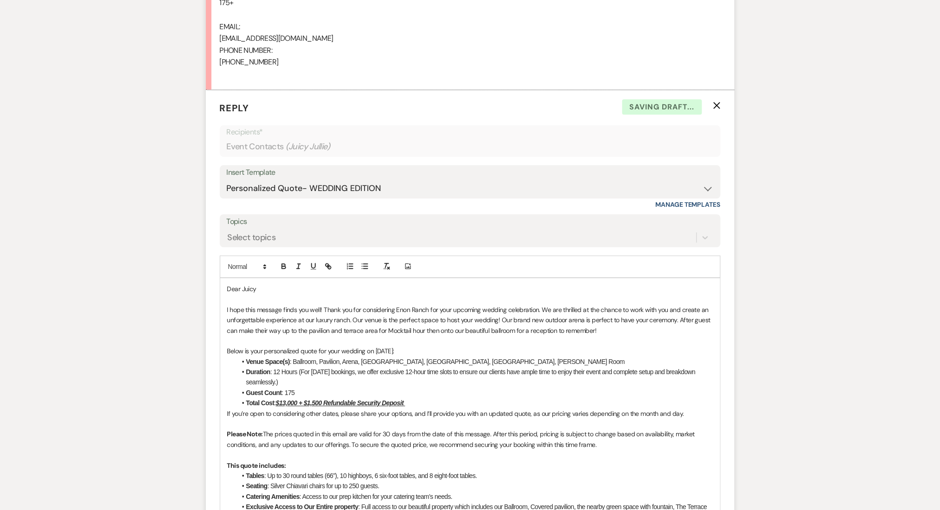
click at [198, 409] on div "Messages Tasks Payments Rental Overview Documents Contacts Notes Event Messages…" at bounding box center [470, 319] width 940 height 1594
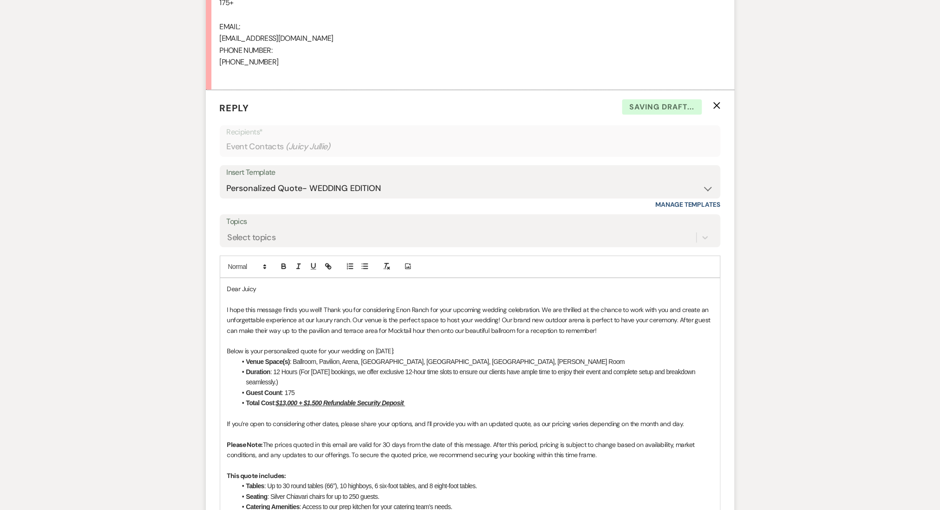
click at [436, 389] on li "Guest Count : 175" at bounding box center [475, 393] width 477 height 10
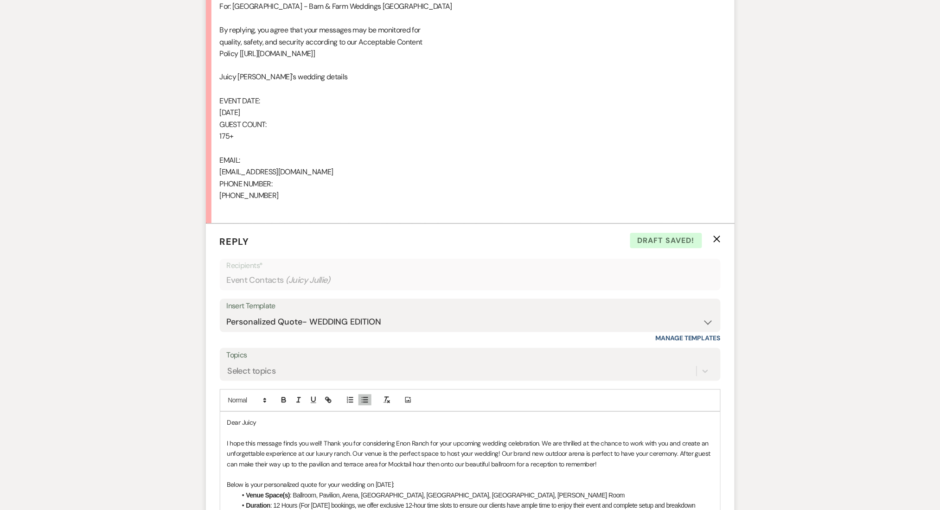
scroll to position [773, 0]
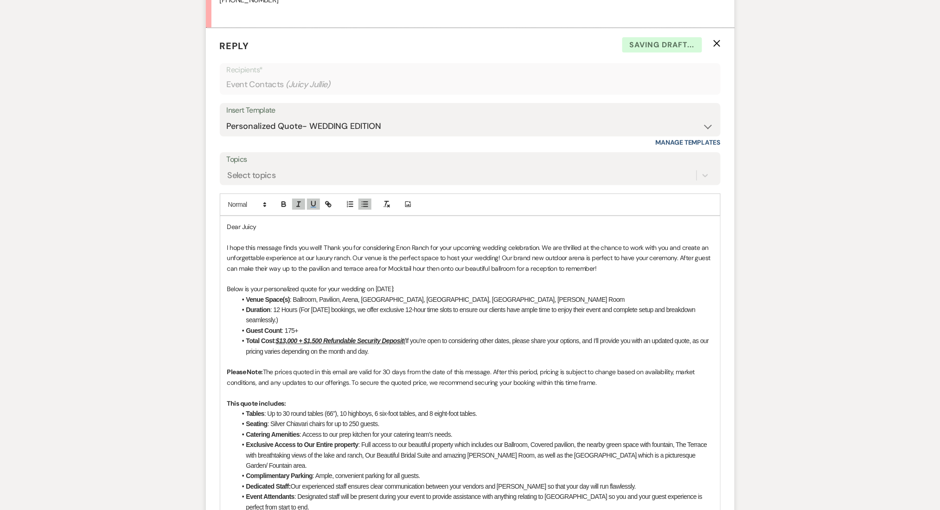
click at [401, 353] on li "Total Cost : $13,000 + $1,500 Refundable Security Deposit ( If you’re open to c…" at bounding box center [475, 346] width 477 height 21
click at [405, 342] on u "(" at bounding box center [405, 340] width 2 height 7
click at [309, 203] on icon "button" at bounding box center [313, 204] width 8 height 8
click at [492, 340] on li "Total Cost : $13,000 + $1,500 Refundable Security Deposit ( If you’re open to c…" at bounding box center [475, 346] width 477 height 21
click at [405, 343] on em "(" at bounding box center [406, 340] width 5 height 7
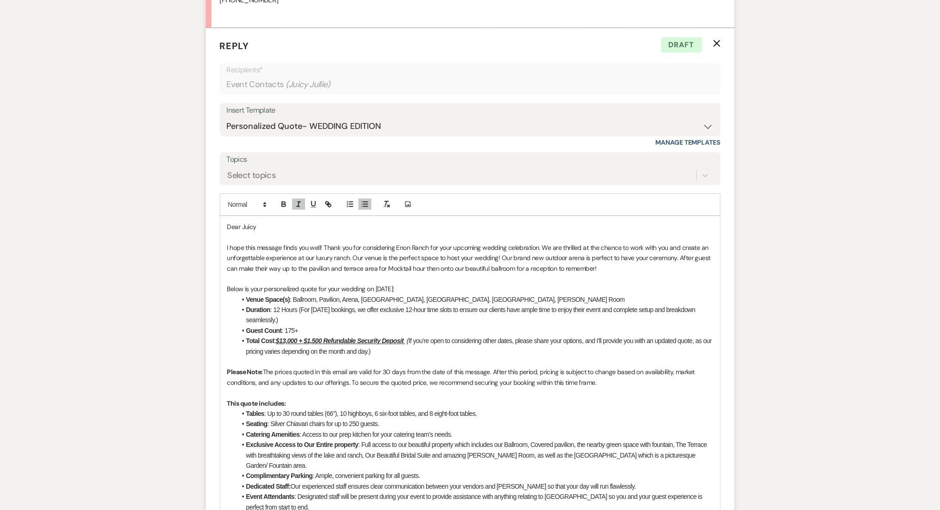
click at [495, 347] on li "Total Cost : $13,000 + $1,500 Refundable Security Deposit ( If you’re open to c…" at bounding box center [475, 346] width 477 height 21
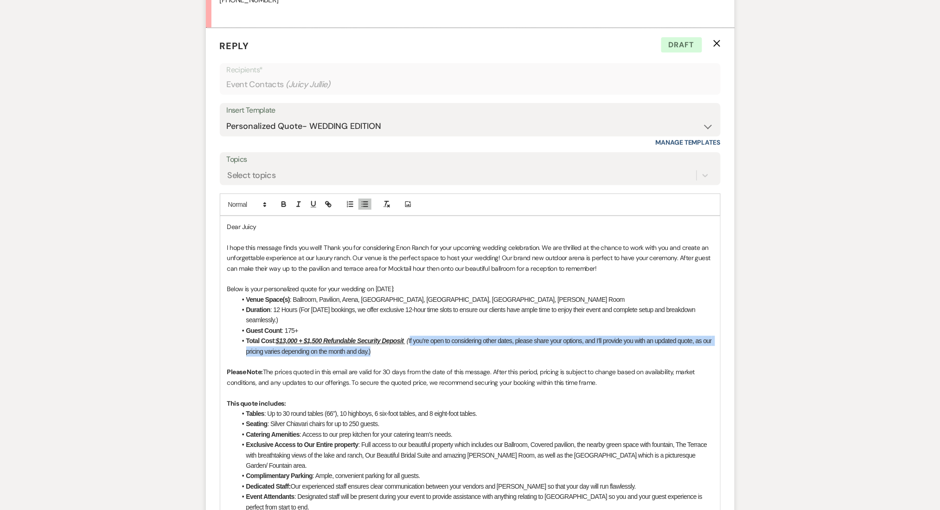
drag, startPoint x: 426, startPoint y: 350, endPoint x: 412, endPoint y: 346, distance: 14.7
click at [412, 346] on li "Total Cost : $13,000 + $1,500 Refundable Security Deposit ( If you’re open to c…" at bounding box center [475, 346] width 477 height 21
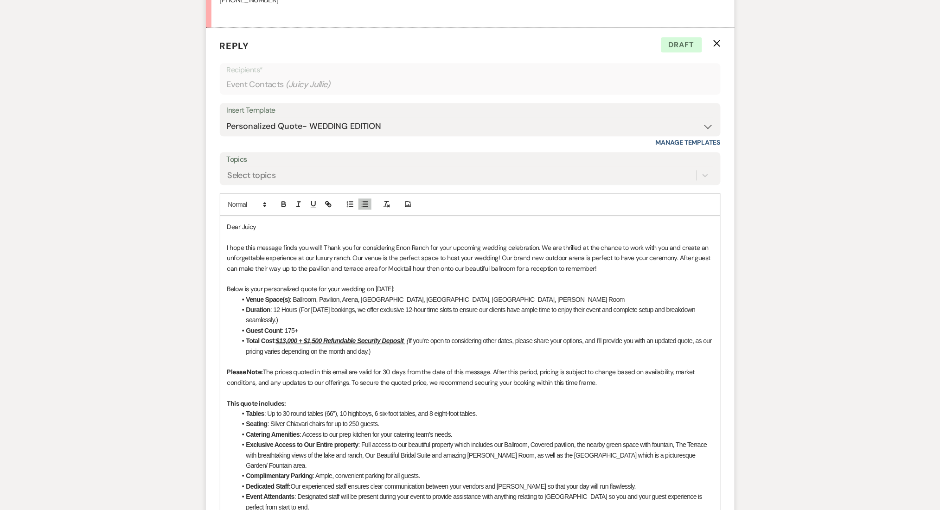
click at [397, 366] on p at bounding box center [470, 362] width 486 height 10
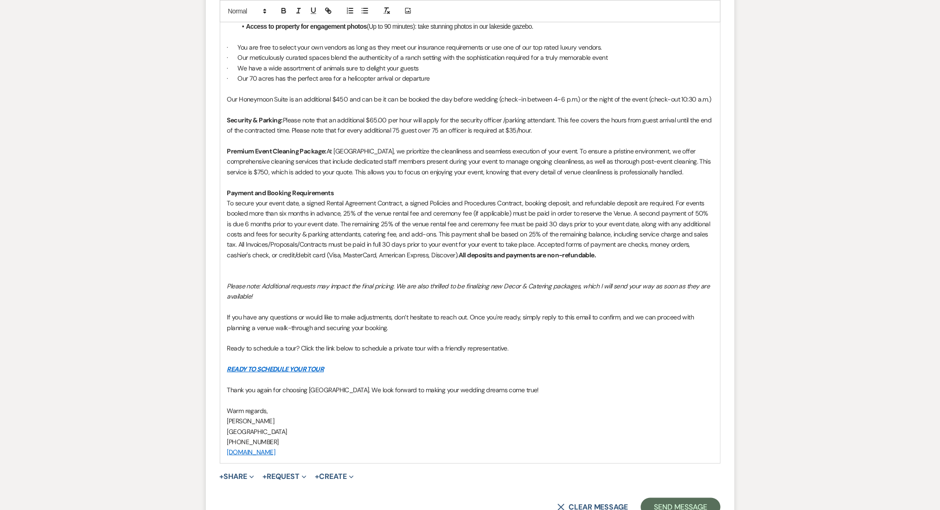
scroll to position [1366, 0]
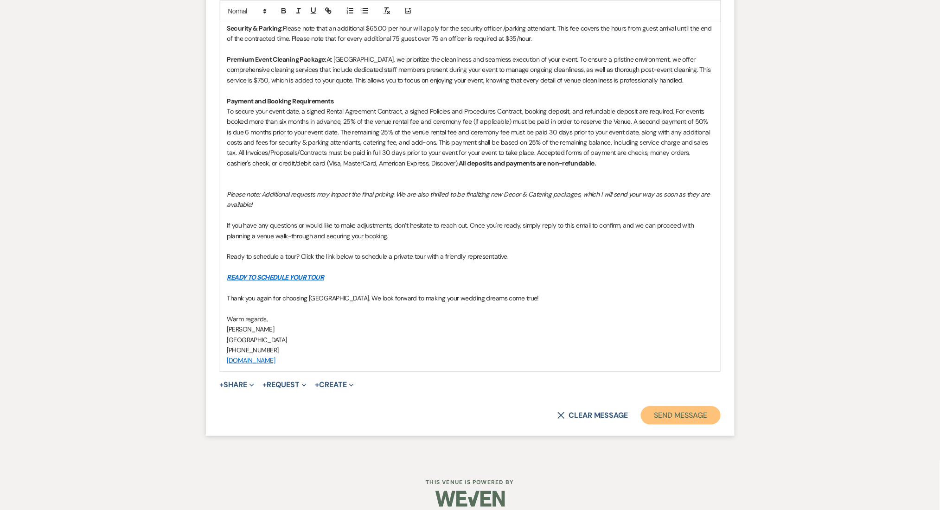
click at [683, 406] on button "Send Message" at bounding box center [680, 415] width 79 height 19
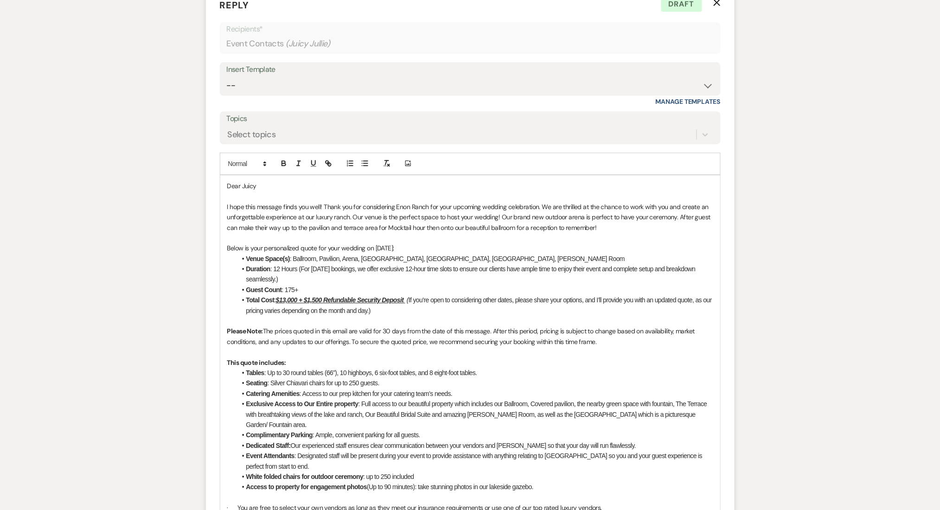
scroll to position [747, 0]
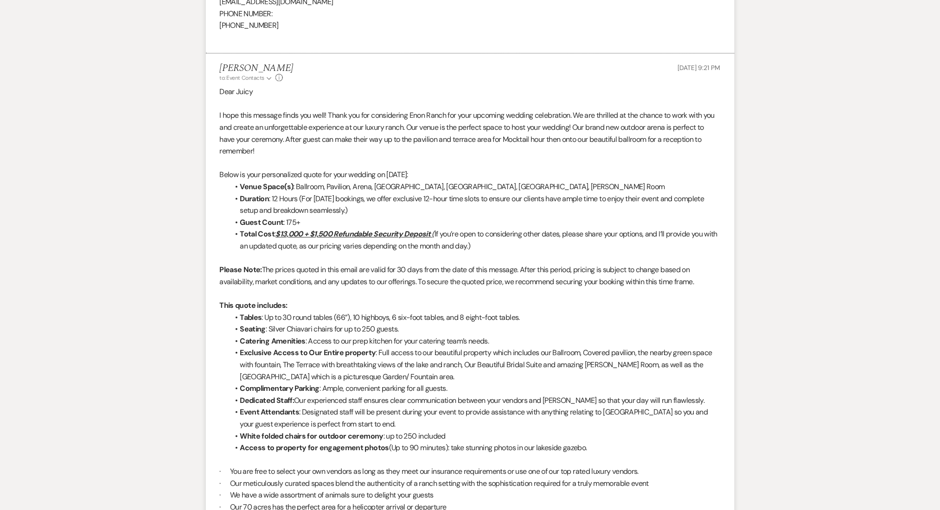
click at [520, 243] on li "Total Cost : $13,000 + $1,500 Refundable Security Deposit ( If you’re open to c…" at bounding box center [475, 240] width 492 height 24
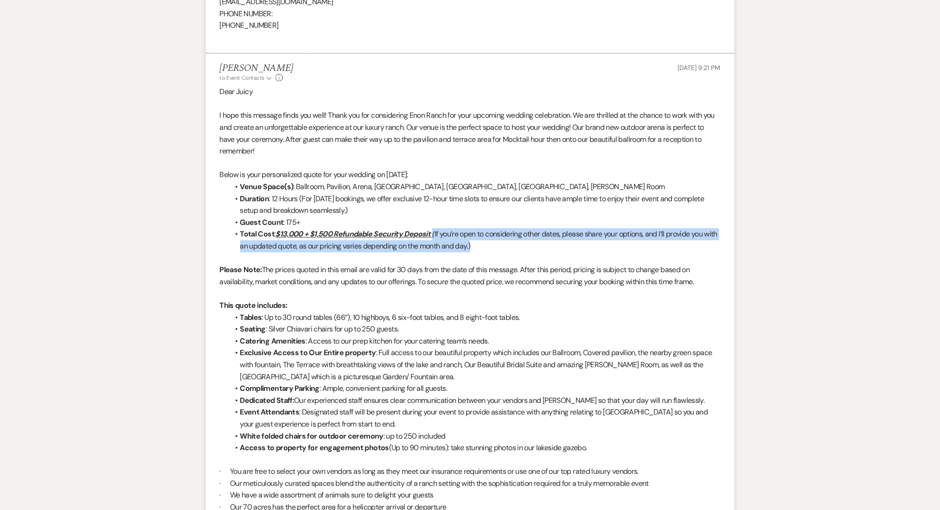
drag, startPoint x: 507, startPoint y: 245, endPoint x: 432, endPoint y: 233, distance: 76.1
click at [432, 233] on li "Total Cost : $13,000 + $1,500 Refundable Security Deposit ( If you’re open to c…" at bounding box center [475, 240] width 492 height 24
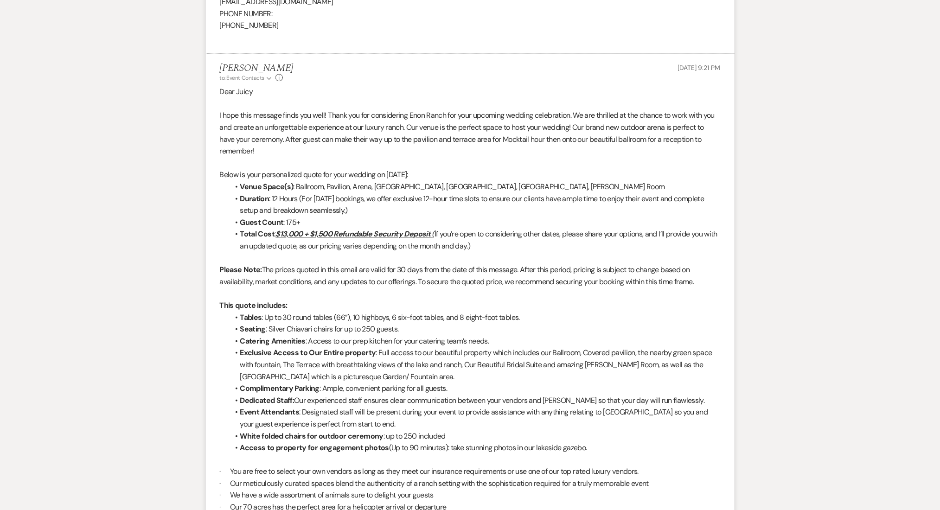
click at [458, 255] on p at bounding box center [470, 258] width 501 height 12
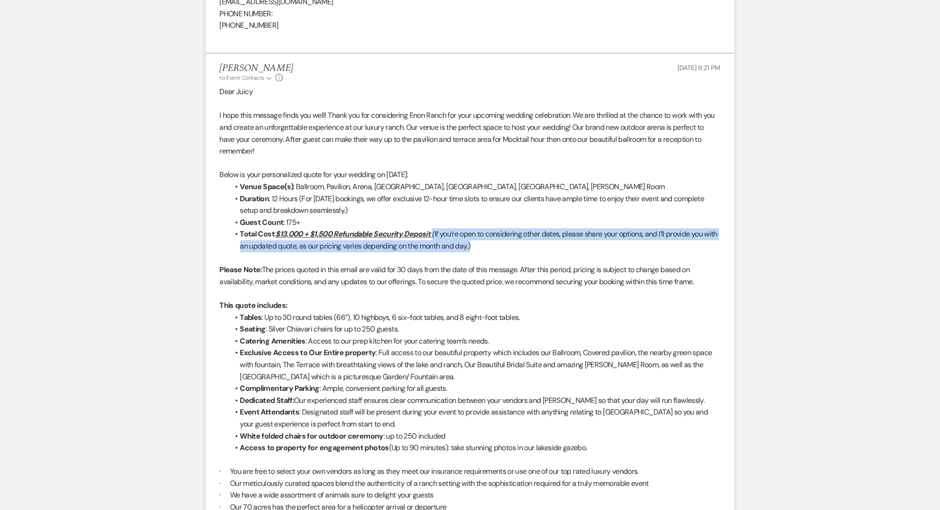
drag, startPoint x: 499, startPoint y: 245, endPoint x: 432, endPoint y: 236, distance: 67.0
click at [432, 236] on li "Total Cost : $13,000 + $1,500 Refundable Security Deposit ( If you’re open to c…" at bounding box center [475, 240] width 492 height 24
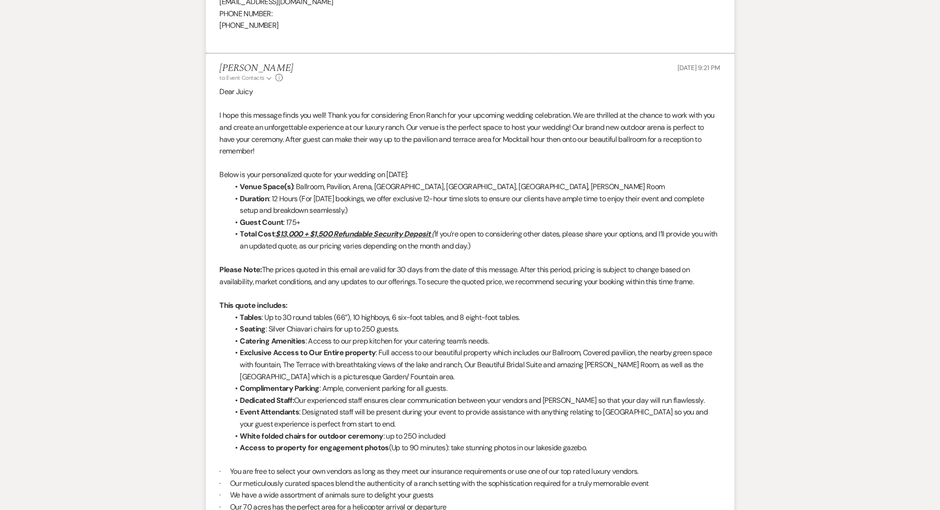
click at [376, 279] on p "Please Note: The prices quoted in this email are valid for 30 days from the dat…" at bounding box center [470, 276] width 501 height 24
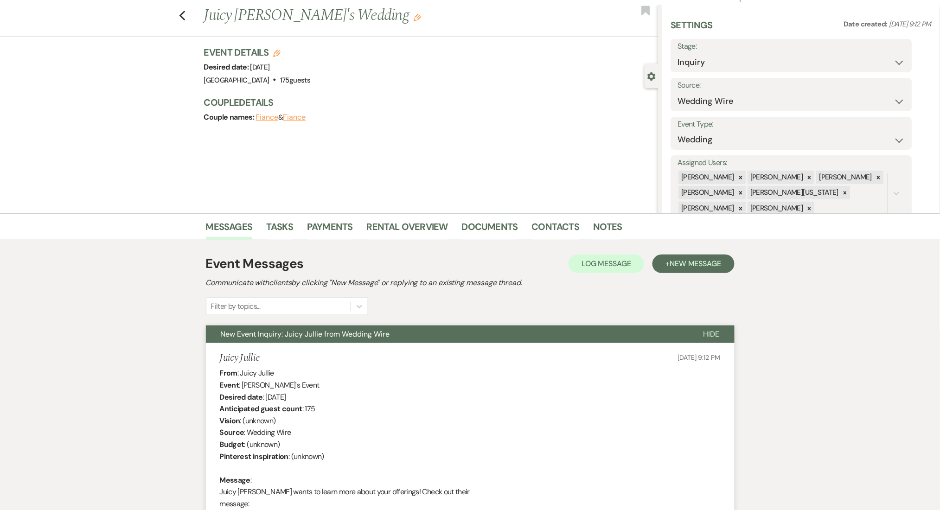
scroll to position [0, 0]
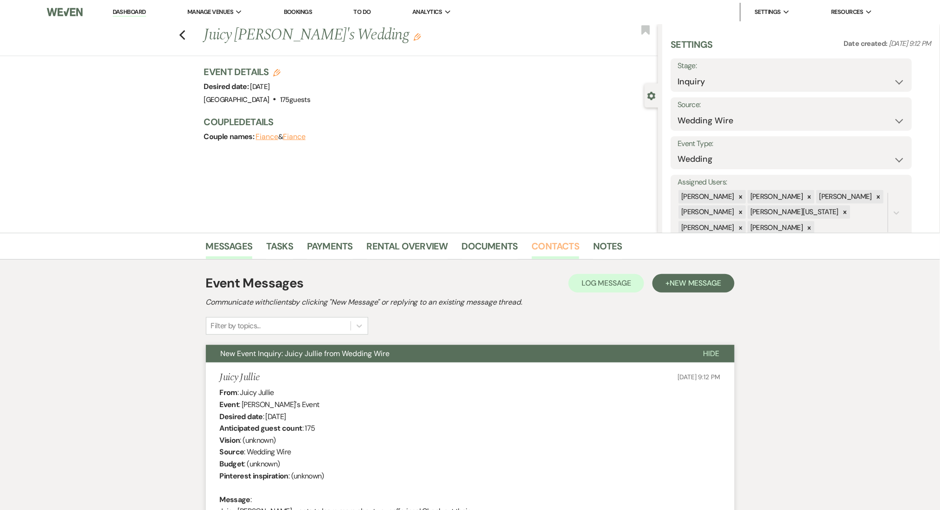
click at [547, 249] on link "Contacts" at bounding box center [556, 249] width 48 height 20
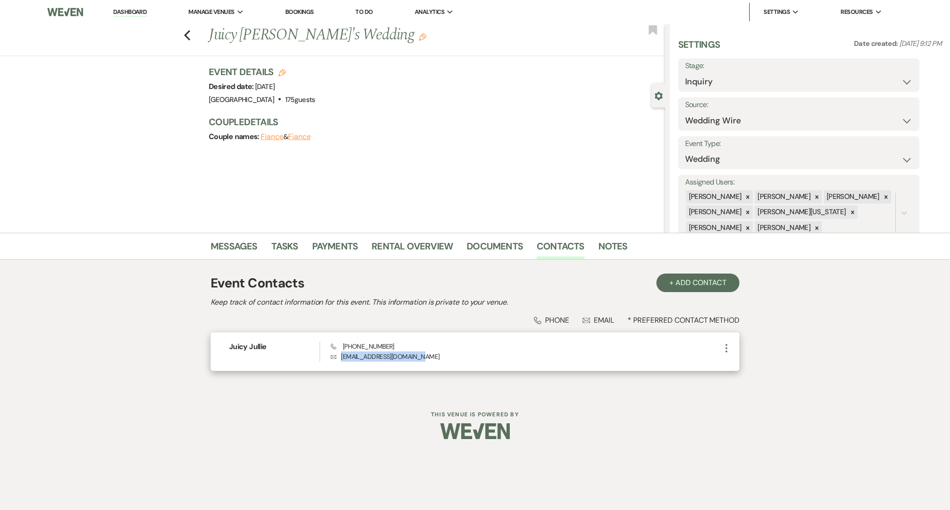
drag, startPoint x: 421, startPoint y: 357, endPoint x: 342, endPoint y: 358, distance: 78.9
click at [342, 358] on p "Envelope gloriaclaek462@gmail.com" at bounding box center [526, 357] width 390 height 10
drag, startPoint x: 390, startPoint y: 345, endPoint x: 345, endPoint y: 348, distance: 45.1
click at [345, 348] on div "Phone (305) 939-6200 Envelope gloriaclaek462@gmail.com" at bounding box center [526, 352] width 390 height 20
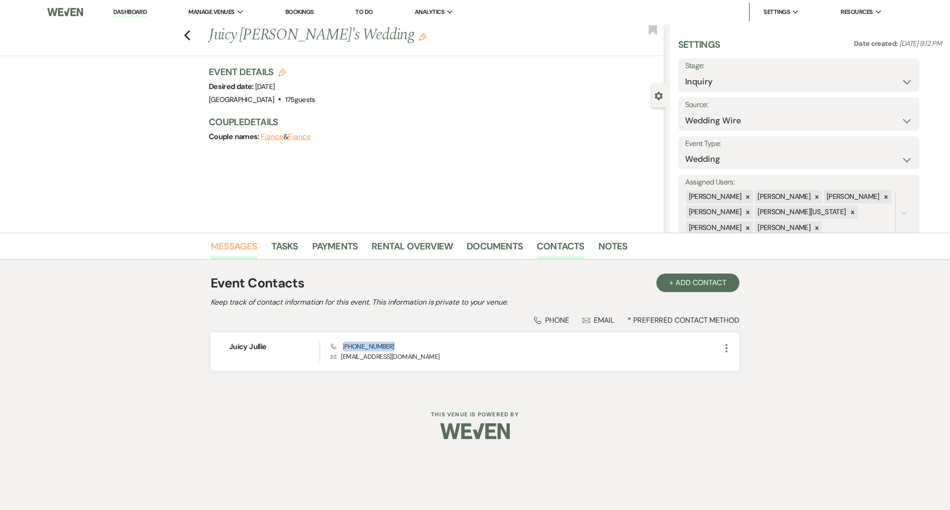
click at [234, 245] on link "Messages" at bounding box center [234, 249] width 47 height 20
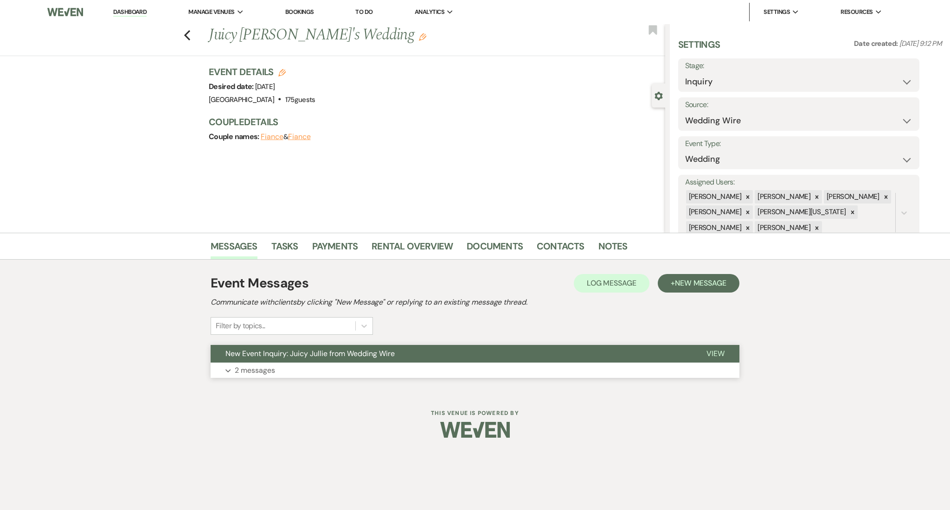
click at [281, 366] on button "Expand 2 messages" at bounding box center [475, 371] width 529 height 16
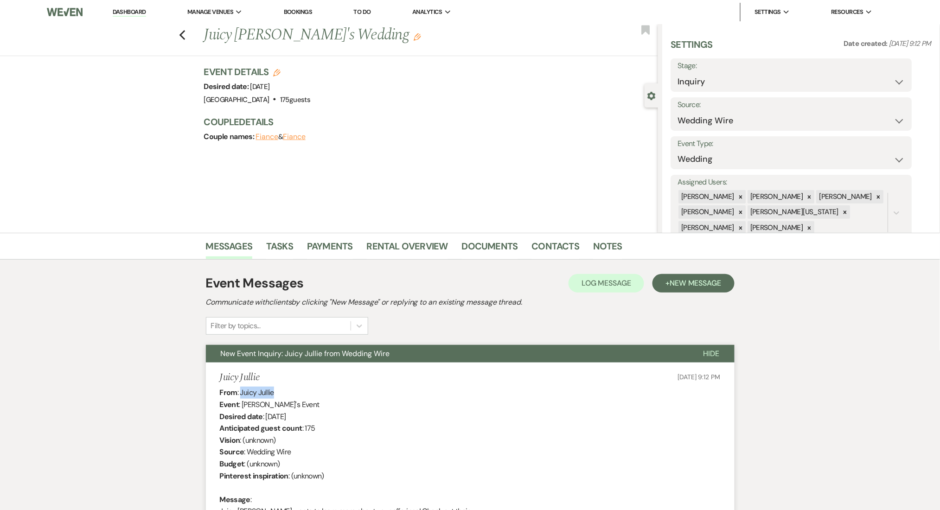
drag, startPoint x: 272, startPoint y: 391, endPoint x: 240, endPoint y: 396, distance: 32.5
click at [137, 12] on link "Dashboard" at bounding box center [129, 12] width 33 height 9
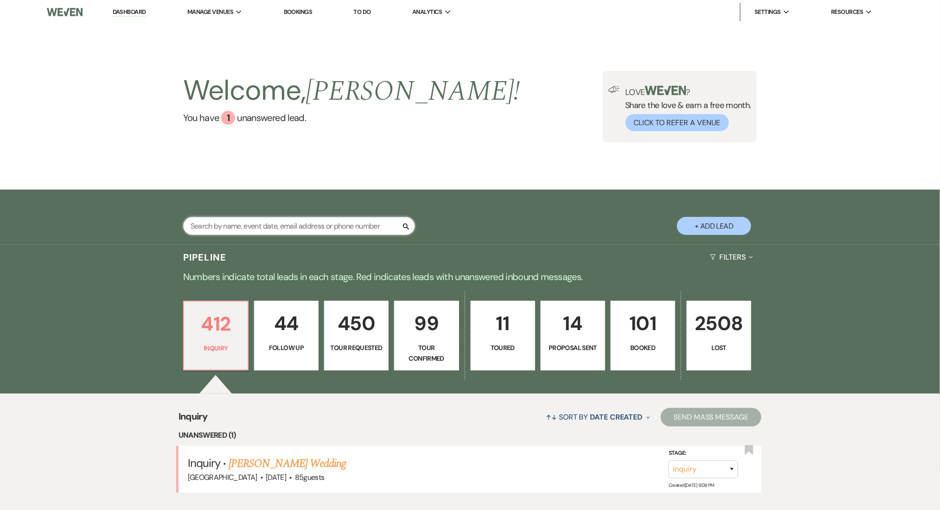
click at [250, 225] on input "text" at bounding box center [299, 226] width 232 height 18
paste input "gloriaclaek462@gmail.com"
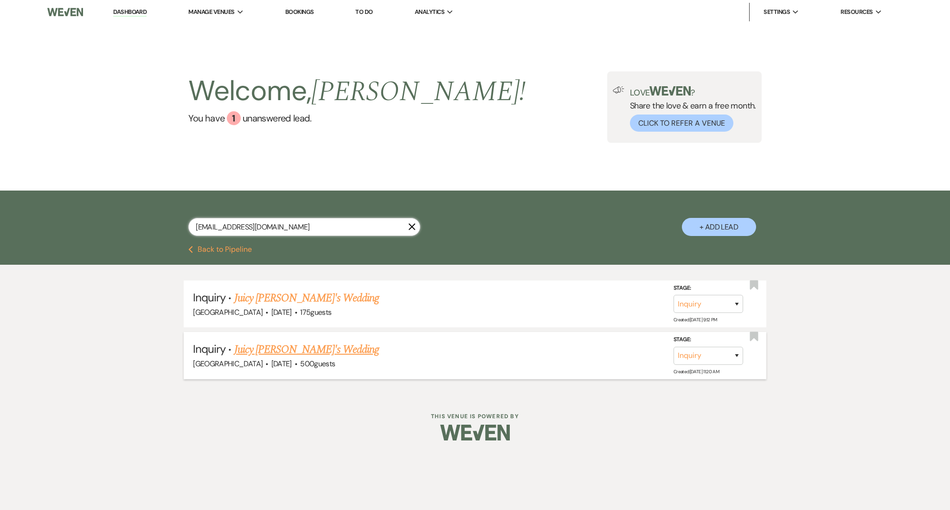
type input "gloriaclaek462@gmail.com"
click at [707, 351] on select "Inquiry Follow Up Tour Requested Tour Confirmed Toured Proposal Sent Booked Lost" at bounding box center [709, 356] width 70 height 18
select select "8"
click at [674, 347] on select "Inquiry Follow Up Tour Requested Tour Confirmed Toured Proposal Sent Booked Lost" at bounding box center [709, 356] width 70 height 18
click at [618, 359] on div "Lost Reason Booked Elsewhere Budget Date Unavailable No Response Not a Good Mat…" at bounding box center [580, 350] width 84 height 30
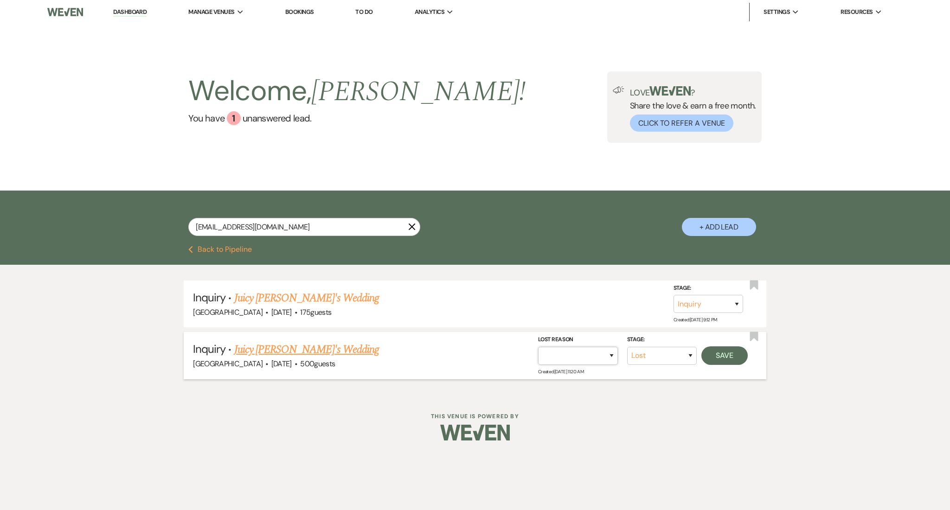
click at [603, 354] on select "Booked Elsewhere Budget Date Unavailable No Response Not a Good Match Capacity …" at bounding box center [578, 356] width 80 height 18
select select "4"
click at [538, 347] on select "Booked Elsewhere Budget Date Unavailable No Response Not a Good Match Capacity …" at bounding box center [578, 356] width 80 height 18
click at [731, 351] on button "Save" at bounding box center [724, 355] width 46 height 19
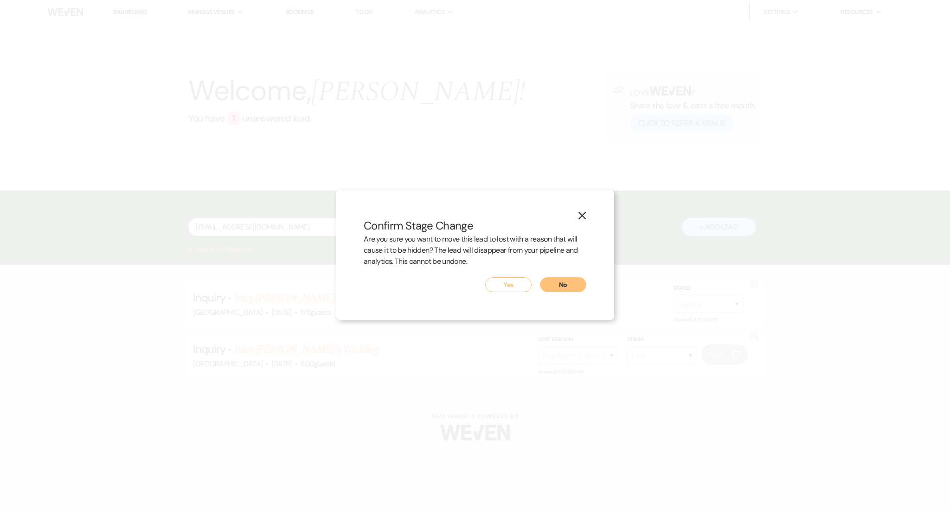
click at [513, 290] on button "Yes" at bounding box center [508, 284] width 46 height 15
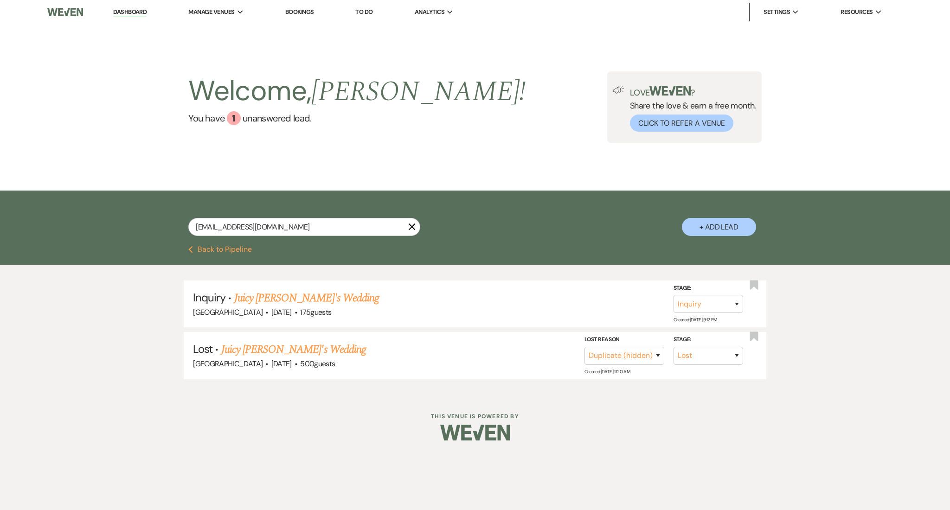
click at [143, 9] on link "Dashboard" at bounding box center [129, 12] width 33 height 9
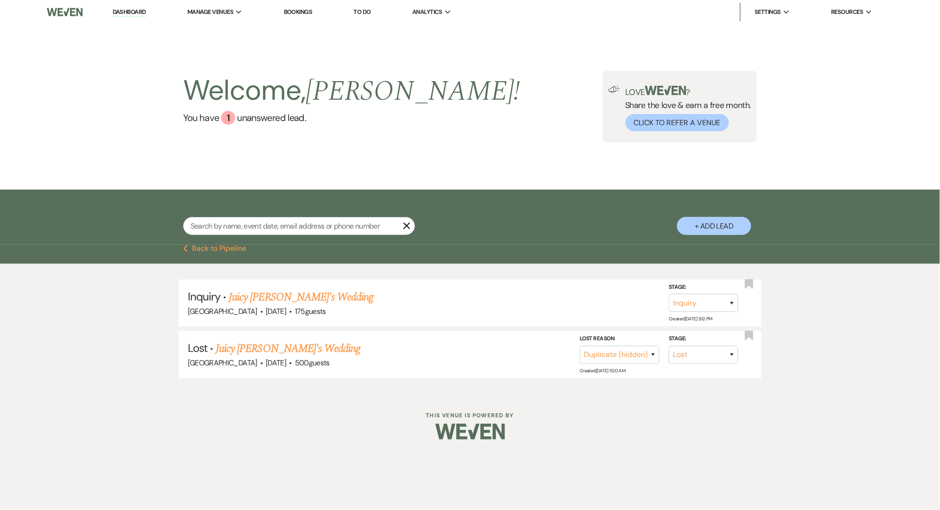
select select "8"
select select "4"
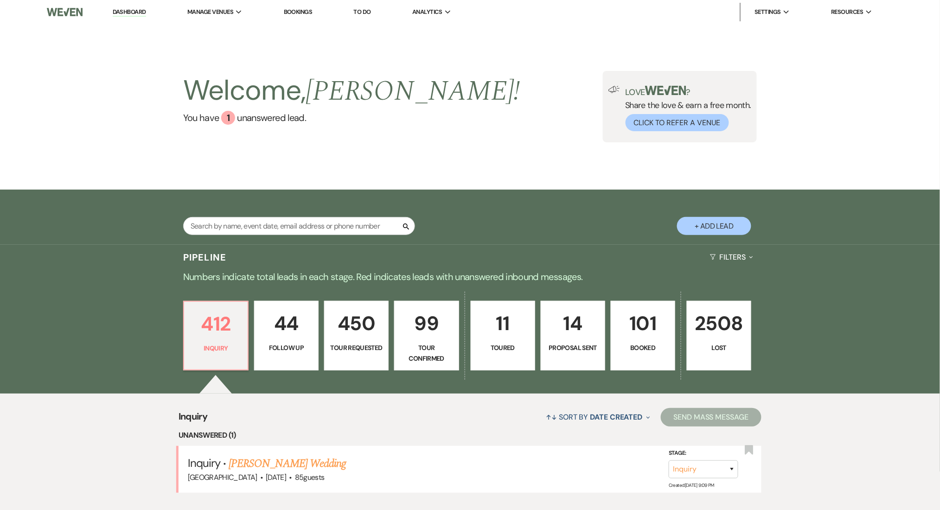
drag, startPoint x: 253, startPoint y: 469, endPoint x: 255, endPoint y: 462, distance: 7.6
click at [254, 469] on link "[PERSON_NAME] Wedding" at bounding box center [287, 464] width 117 height 17
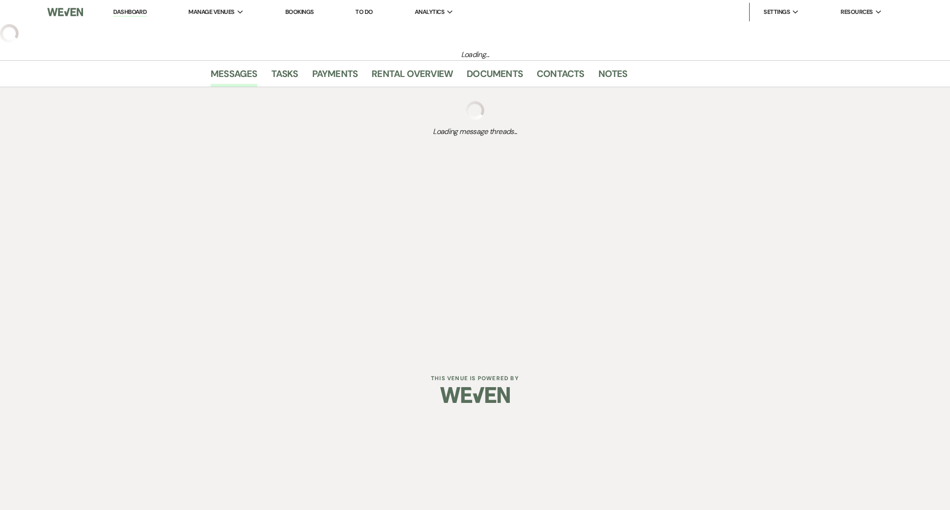
select select "3"
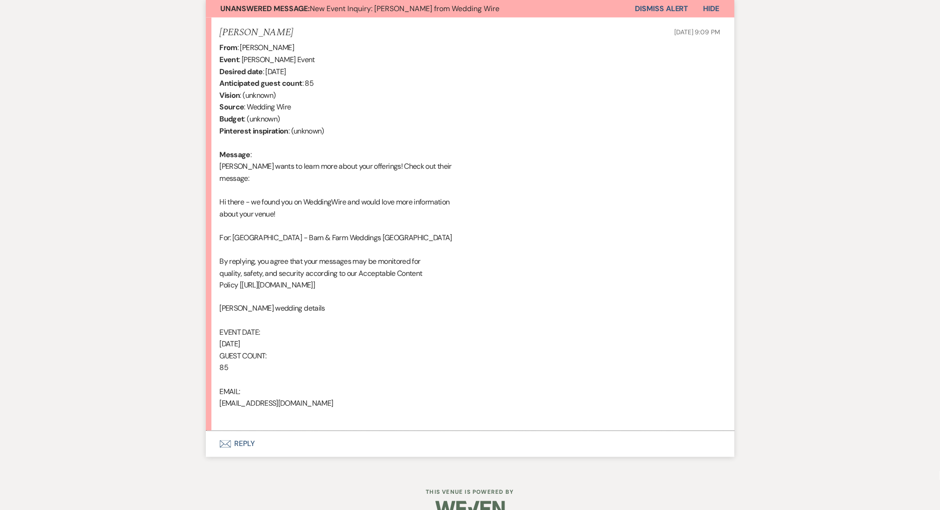
scroll to position [366, 0]
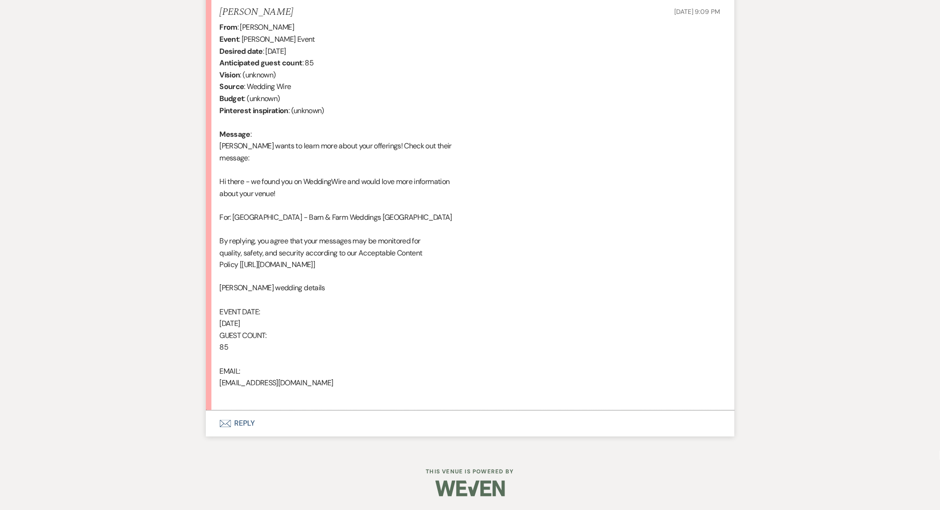
click at [279, 419] on button "Envelope Reply" at bounding box center [470, 424] width 529 height 26
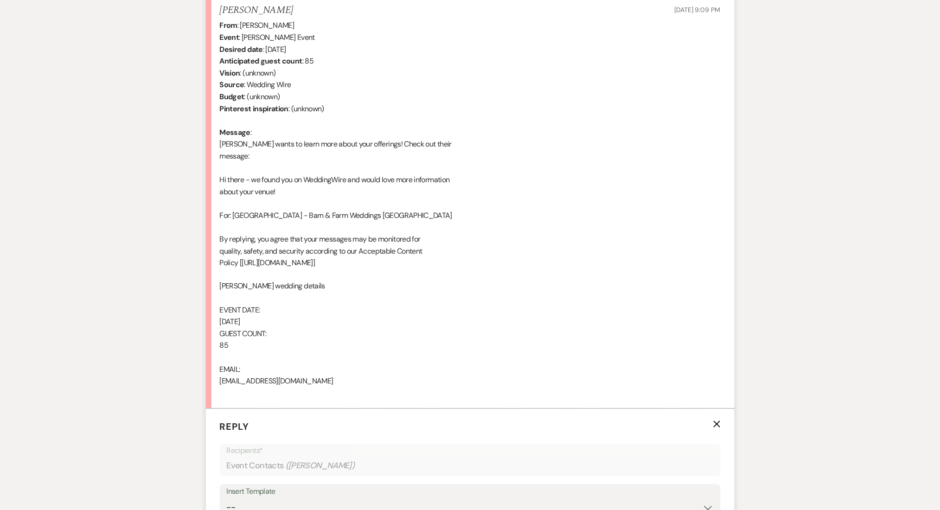
scroll to position [440, 0]
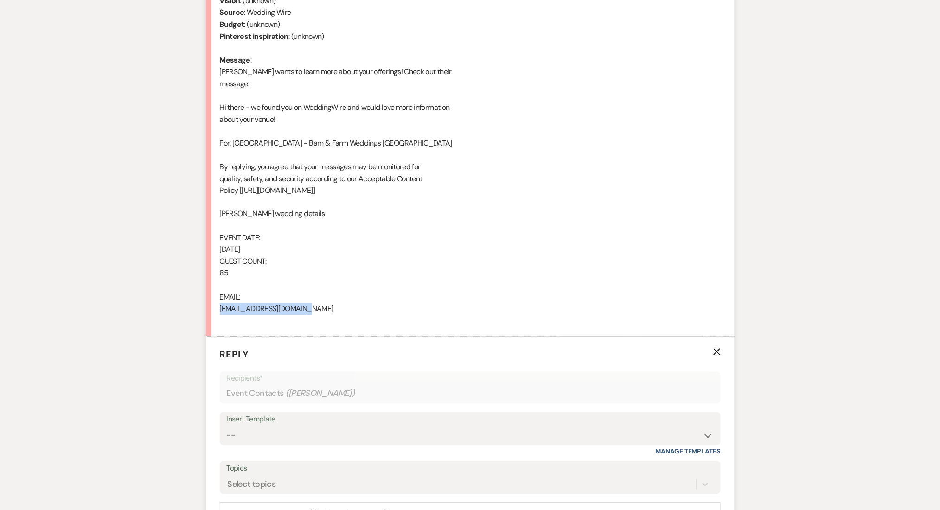
drag, startPoint x: 319, startPoint y: 313, endPoint x: 212, endPoint y: 303, distance: 107.6
click at [212, 303] on li "Judy Morris Sep 23, 2025, 9:09 PM From : Judy Morris Event : Judy Morris's Even…" at bounding box center [470, 130] width 529 height 414
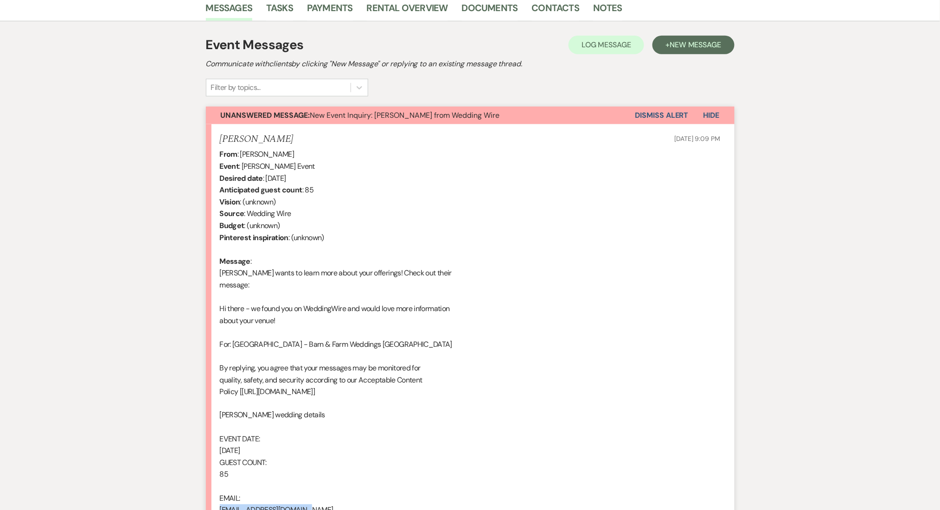
scroll to position [69, 0]
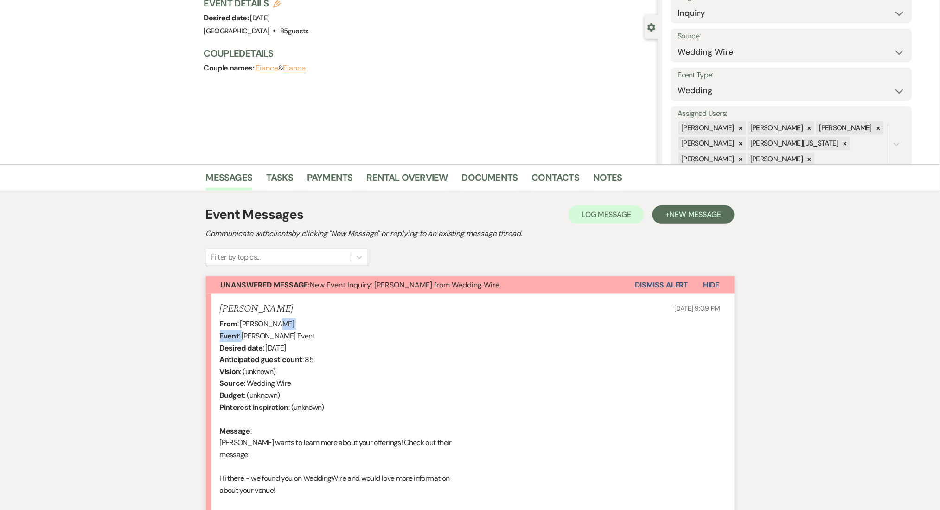
drag, startPoint x: 272, startPoint y: 324, endPoint x: 241, endPoint y: 330, distance: 31.8
click at [241, 330] on div "From : Judy Morris Event : Judy Morris's Event Desired date : October 16th 2025…" at bounding box center [470, 508] width 501 height 380
click at [264, 330] on div "From : Judy Morris Event : Judy Morris's Event Desired date : October 16th 2025…" at bounding box center [470, 508] width 501 height 380
drag, startPoint x: 286, startPoint y: 327, endPoint x: 241, endPoint y: 327, distance: 45.5
click at [241, 327] on div "From : Judy Morris Event : Judy Morris's Event Desired date : October 16th 2025…" at bounding box center [470, 508] width 501 height 380
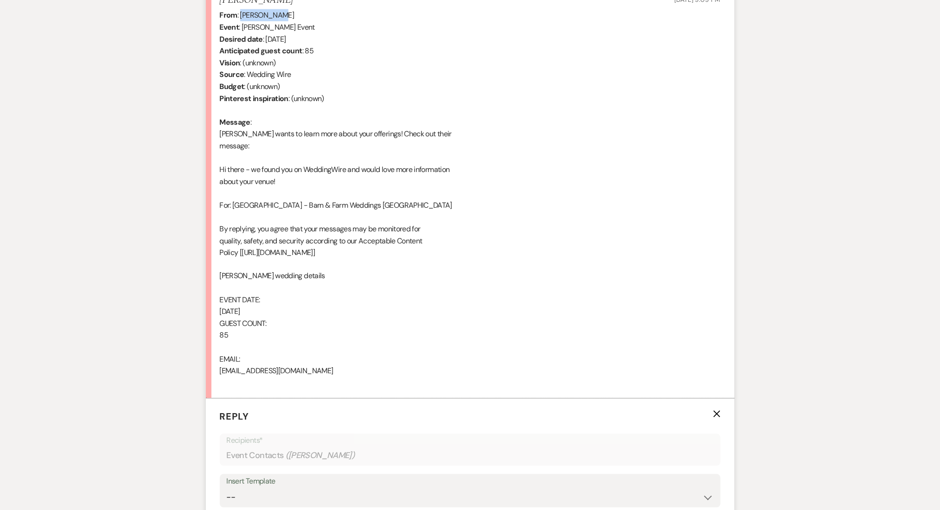
scroll to position [625, 0]
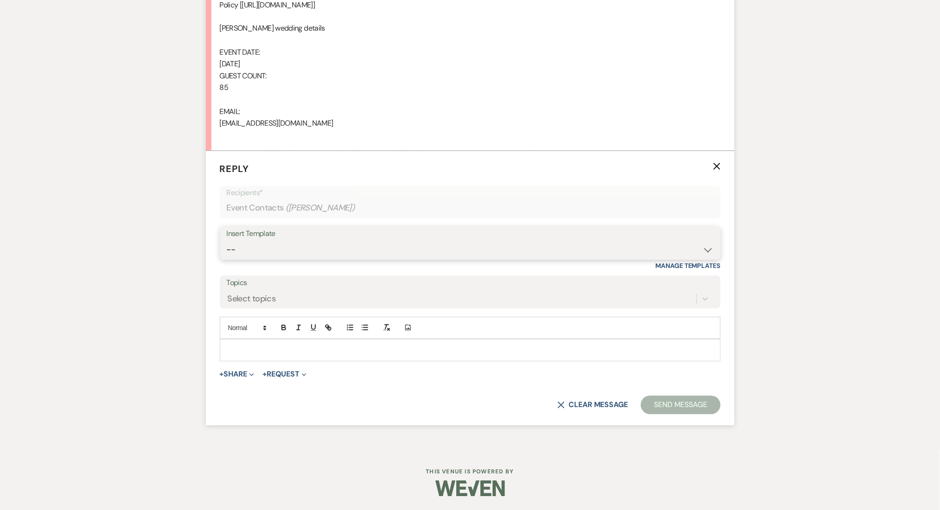
click at [278, 247] on select "-- Inquiry Follow Up Email #2 Contract Sending Template Payment Template Rental…" at bounding box center [470, 250] width 487 height 18
select select "4375"
click at [227, 241] on select "-- Inquiry Follow Up Email #2 Contract Sending Template Payment Template Rental…" at bounding box center [470, 250] width 487 height 18
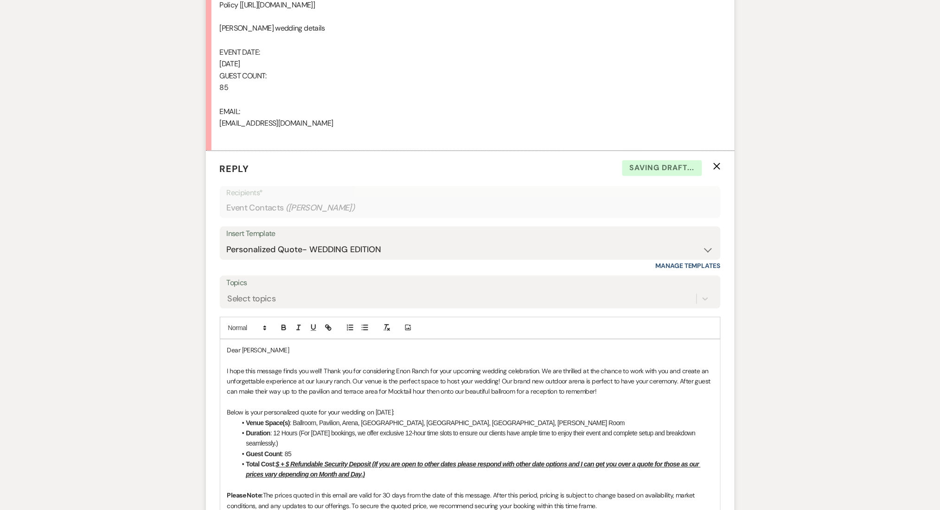
click at [129, 237] on div "Messages Tasks Payments Rental Overview Documents Contacts Notes Event Messages…" at bounding box center [470, 393] width 940 height 1571
click at [279, 468] on u "$ + $ Refundable Security Deposit (If you are open to other dates please respon…" at bounding box center [473, 470] width 455 height 18
click at [306, 463] on u "$7,500 + $ Refundable Security Deposit (If you are open to other dates please r…" at bounding box center [475, 470] width 458 height 18
click at [453, 439] on li "Duration : 12 Hours (For Saturday bookings, we offer exclusive 12-hour time slo…" at bounding box center [475, 439] width 477 height 21
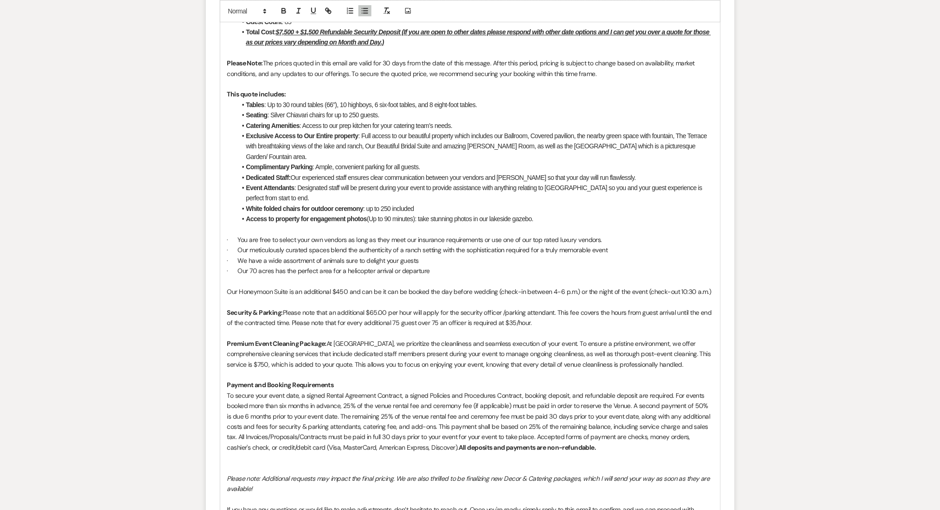
scroll to position [1342, 0]
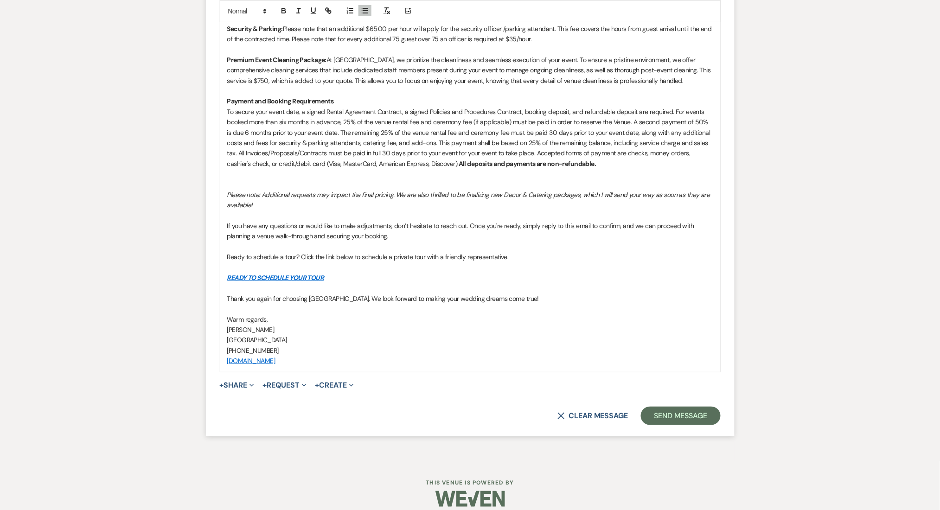
click at [680, 407] on button "Send Message" at bounding box center [680, 416] width 79 height 19
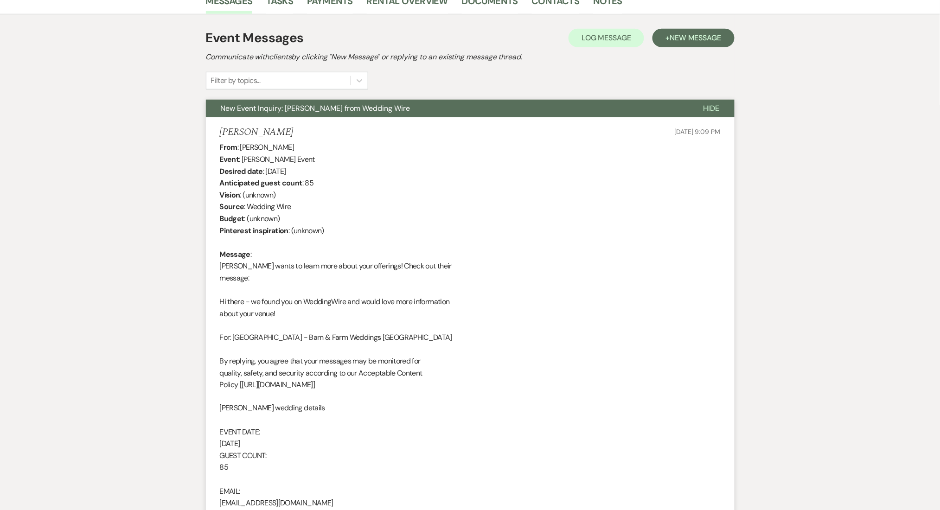
scroll to position [0, 0]
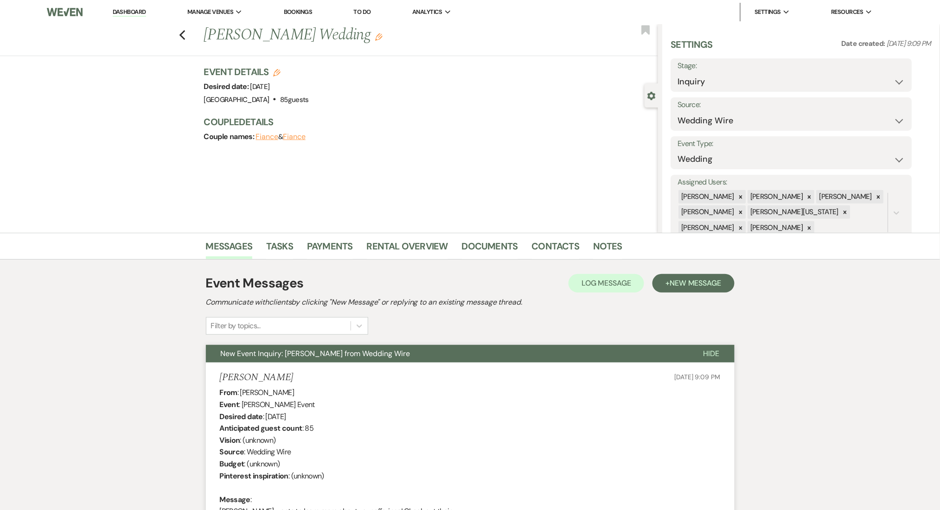
click at [129, 12] on link "Dashboard" at bounding box center [129, 12] width 33 height 9
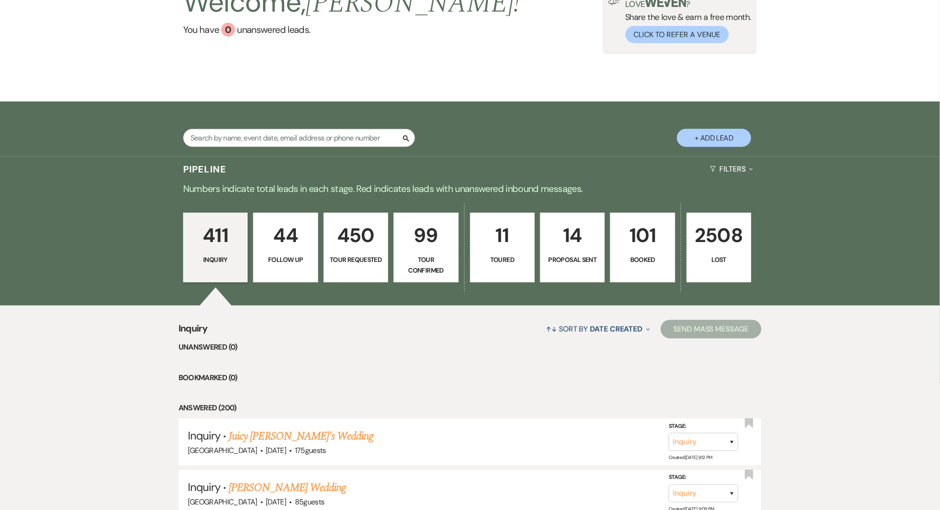
scroll to position [186, 0]
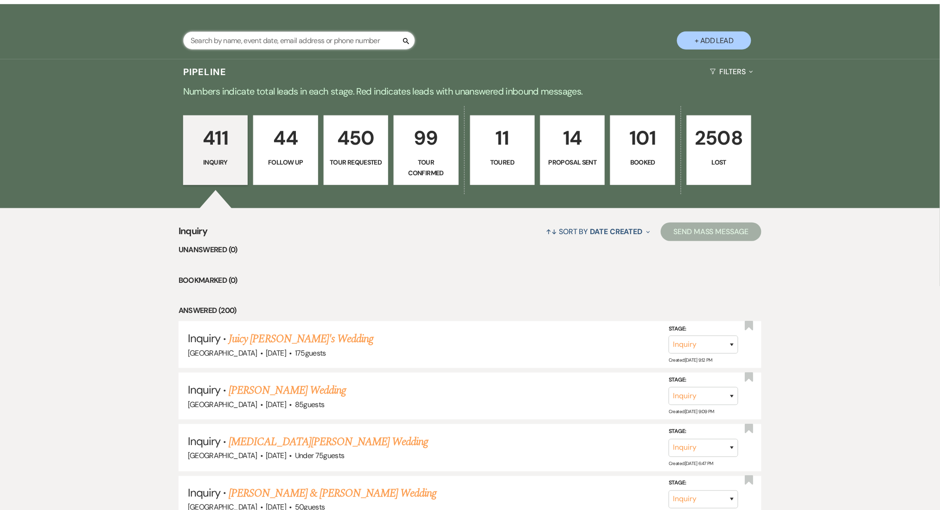
click at [258, 38] on input "text" at bounding box center [299, 41] width 232 height 18
paste input "nmegall1@gmail.com"
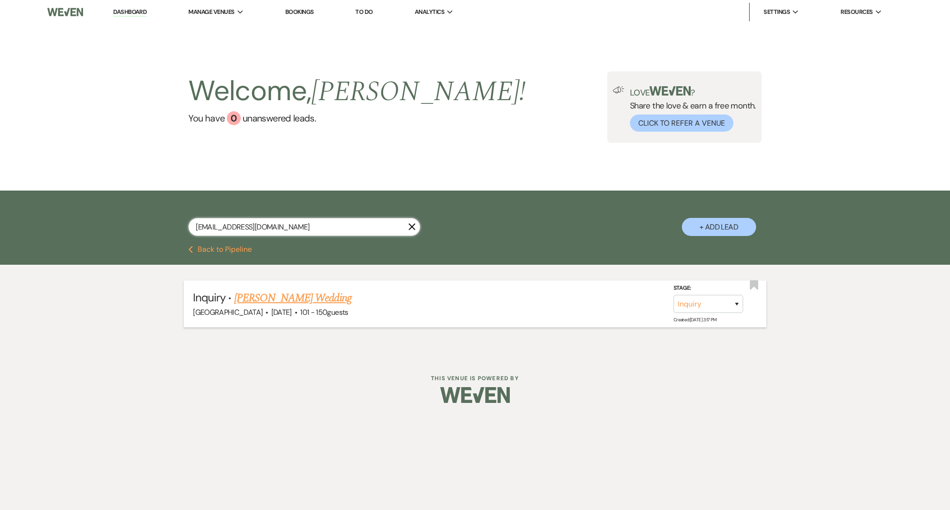
type input "nmegall1@gmail.com"
click at [264, 299] on link "[PERSON_NAME] Wedding" at bounding box center [292, 298] width 117 height 17
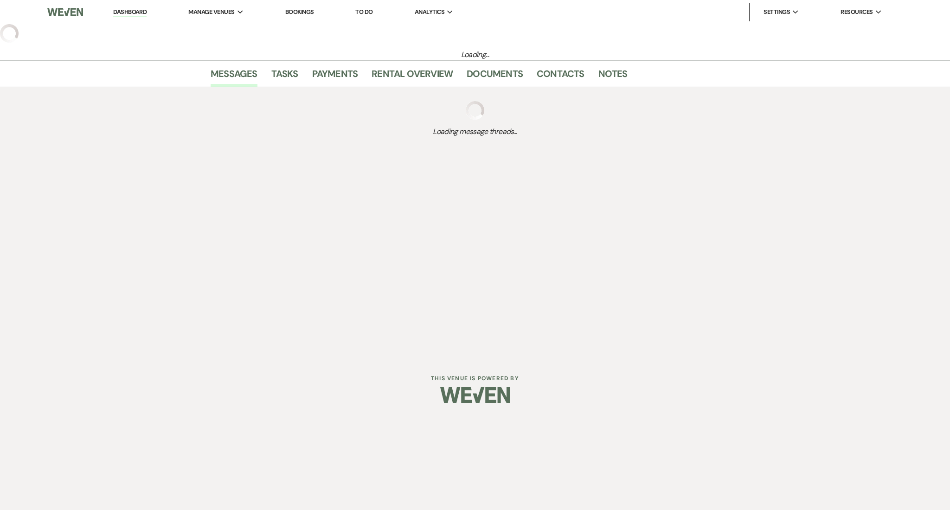
select select "2"
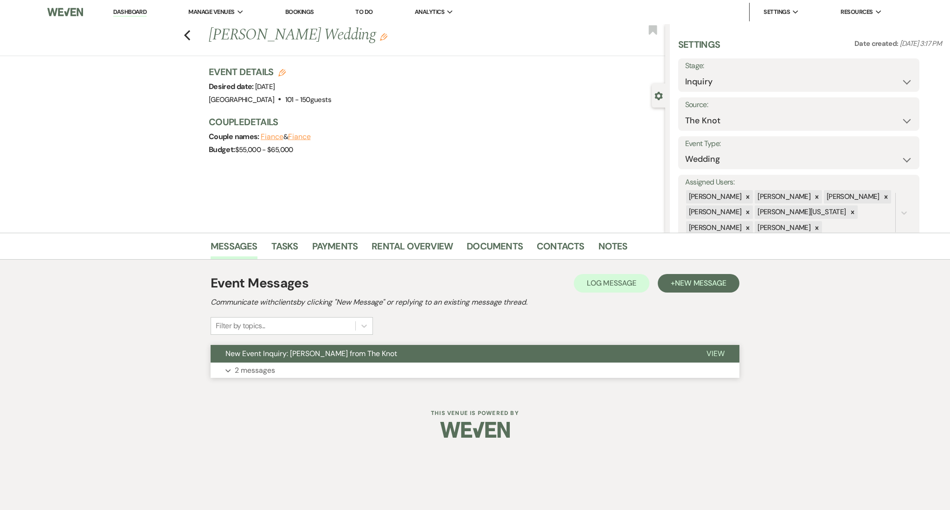
click at [255, 373] on p "2 messages" at bounding box center [255, 371] width 40 height 12
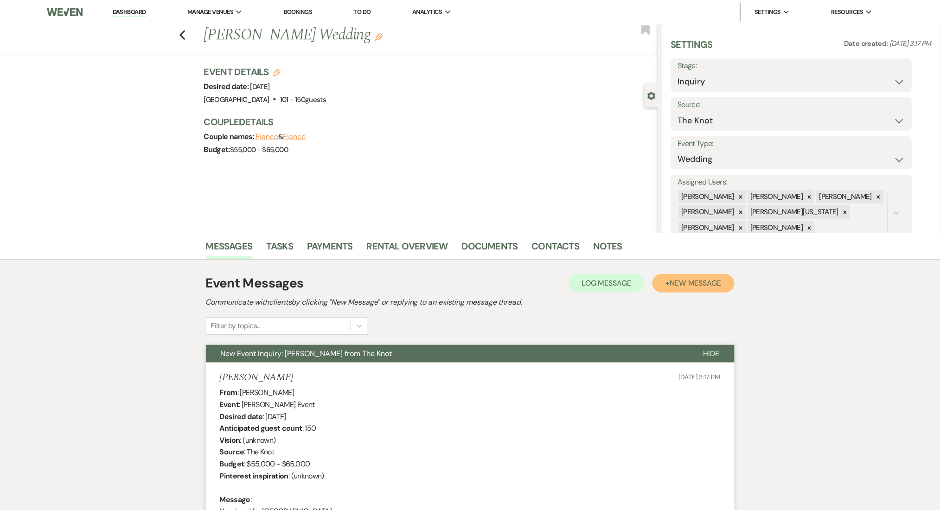
click at [669, 283] on button "+ New Message" at bounding box center [694, 283] width 82 height 19
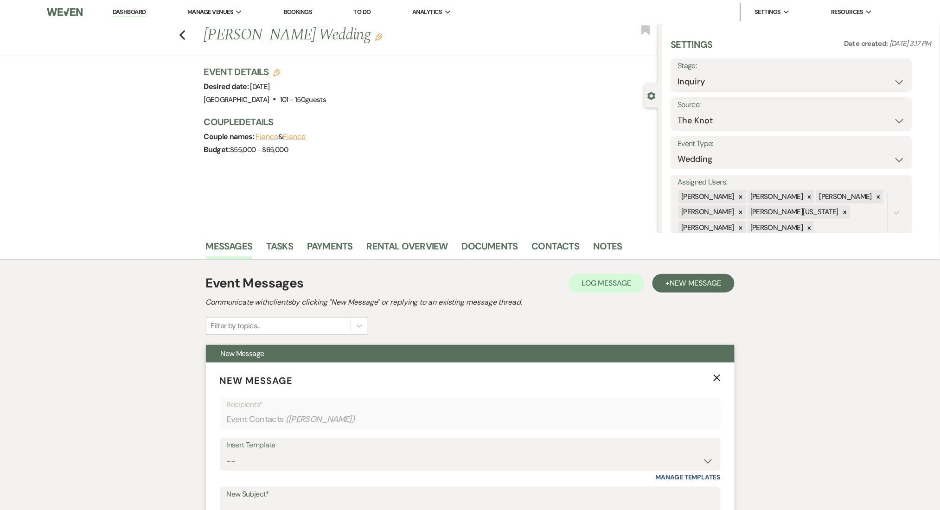
click at [349, 447] on div "Insert Template" at bounding box center [470, 445] width 487 height 13
click at [345, 452] on select "-- Inquiry Follow Up Email #2 Contract Sending Template Payment Template Rental…" at bounding box center [470, 461] width 487 height 18
select select "4434"
click at [227, 452] on select "-- Inquiry Follow Up Email #2 Contract Sending Template Payment Template Rental…" at bounding box center [470, 461] width 487 height 18
type input "Enon Ranch Quote Follow up"
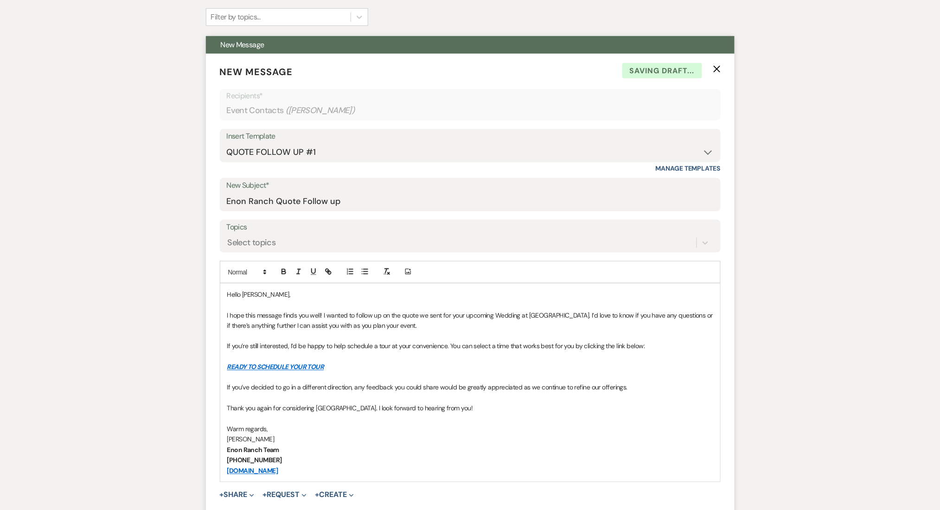
scroll to position [494, 0]
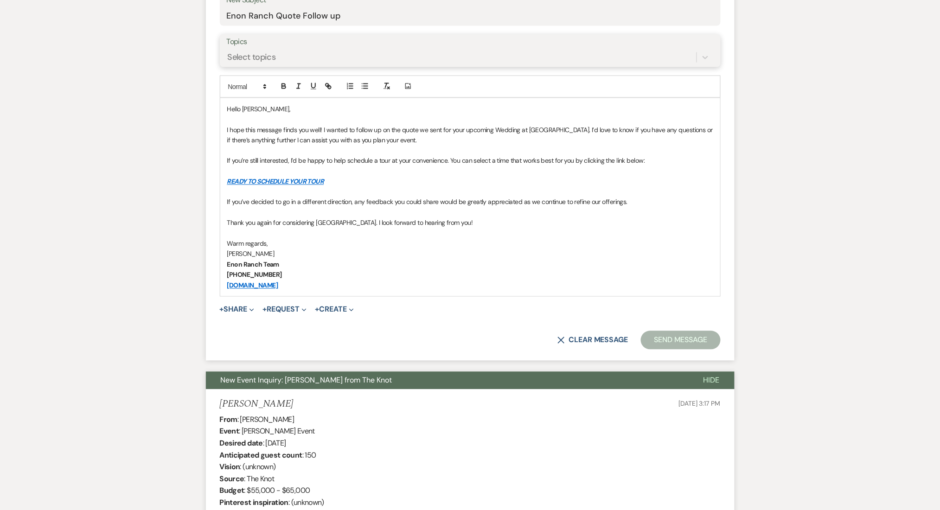
click at [288, 55] on div "Select topics" at bounding box center [462, 57] width 470 height 16
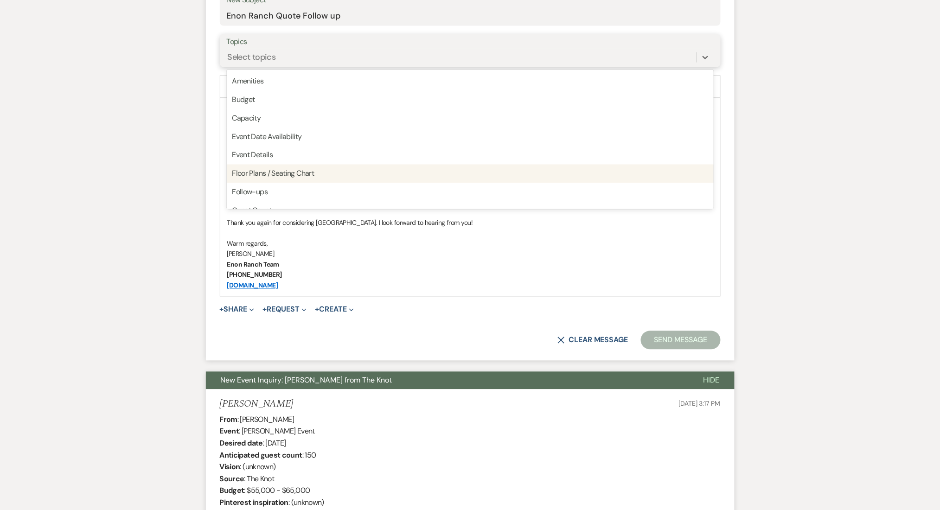
click at [293, 187] on div "Follow-ups" at bounding box center [470, 192] width 487 height 19
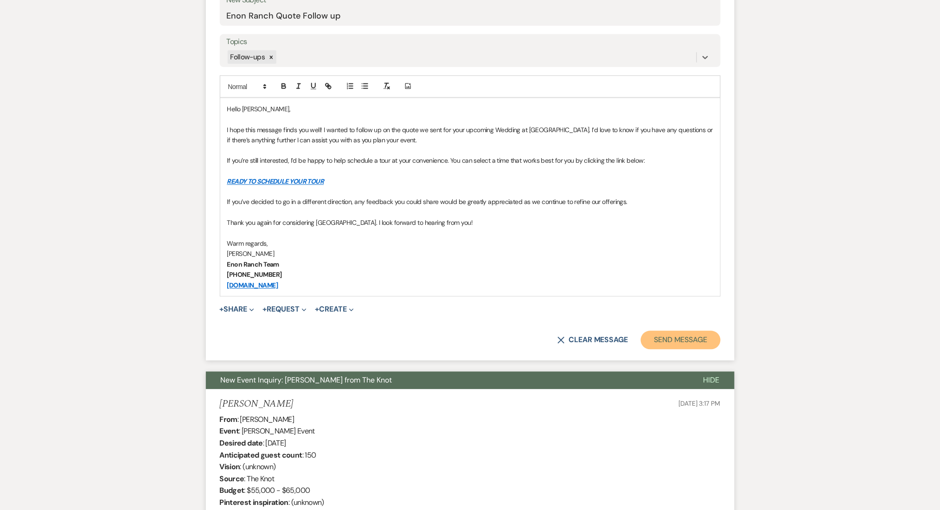
click at [670, 337] on button "Send Message" at bounding box center [680, 340] width 79 height 19
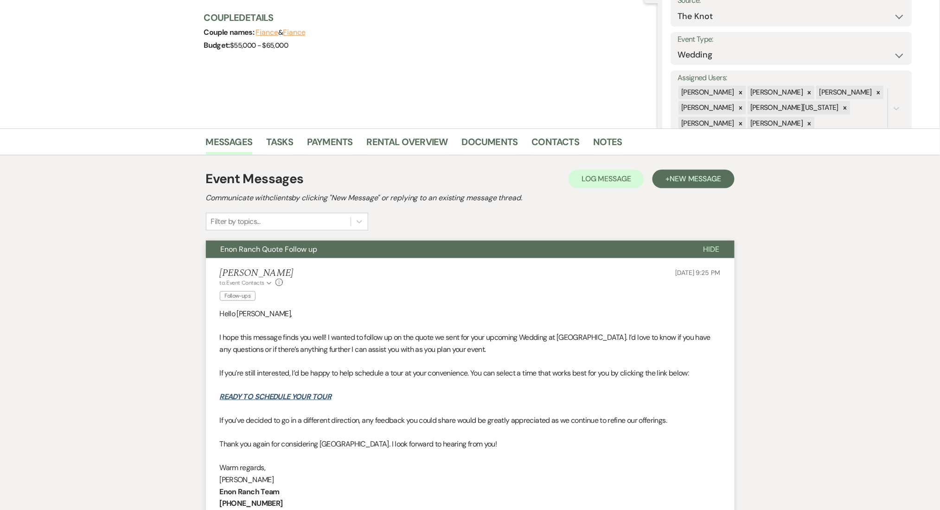
scroll to position [0, 0]
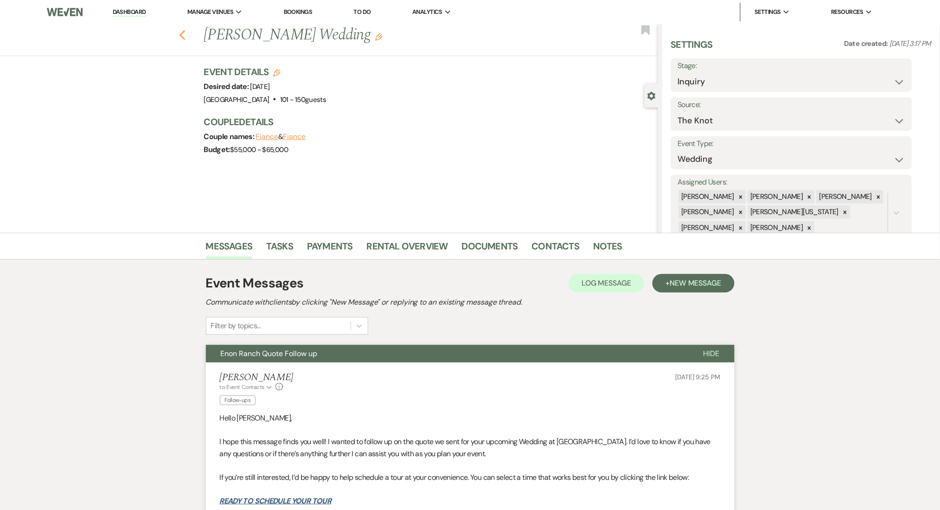
click at [186, 36] on icon "Previous" at bounding box center [182, 35] width 7 height 11
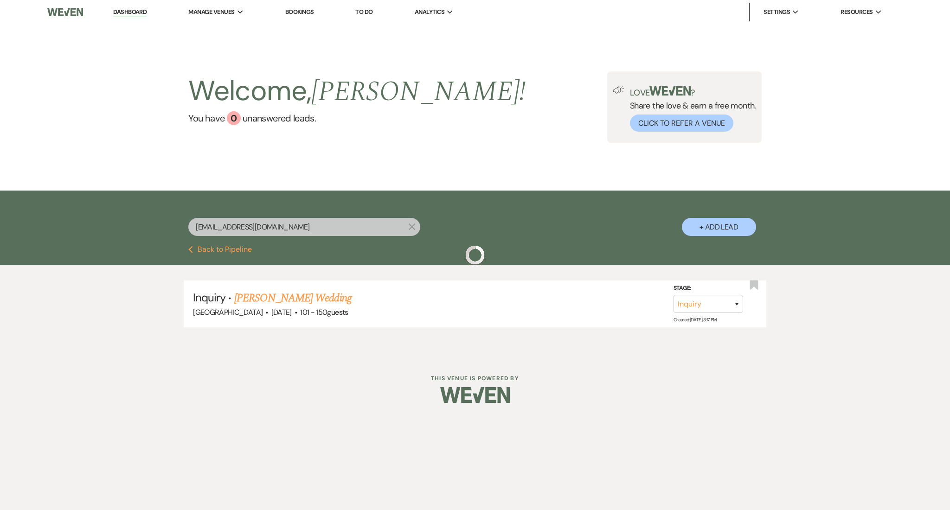
click at [145, 207] on div "nmegall1@gmail.com X + Add Lead" at bounding box center [475, 219] width 668 height 48
click at [231, 232] on input "nmegall1@gmail.com" at bounding box center [304, 227] width 232 height 18
paste input "kd.taylor18@yahoo"
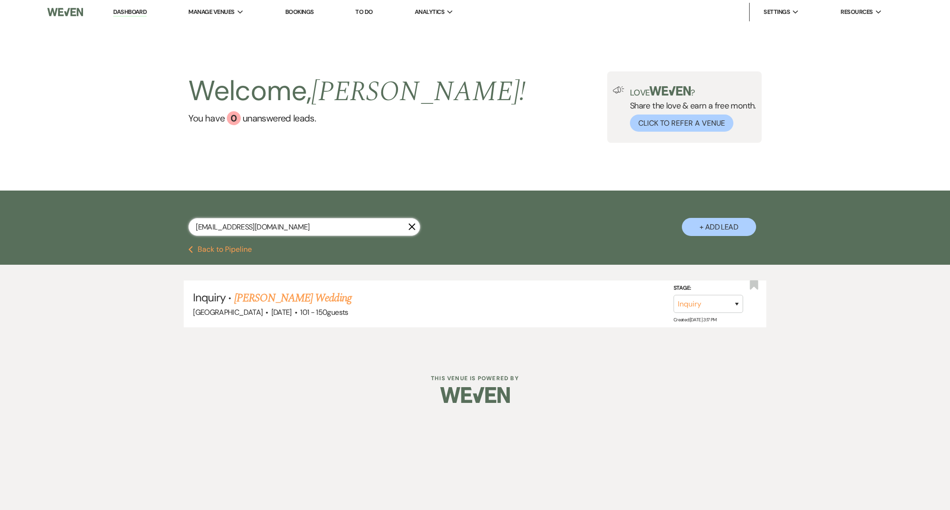
type input "kd.taylor18@yahoo.com"
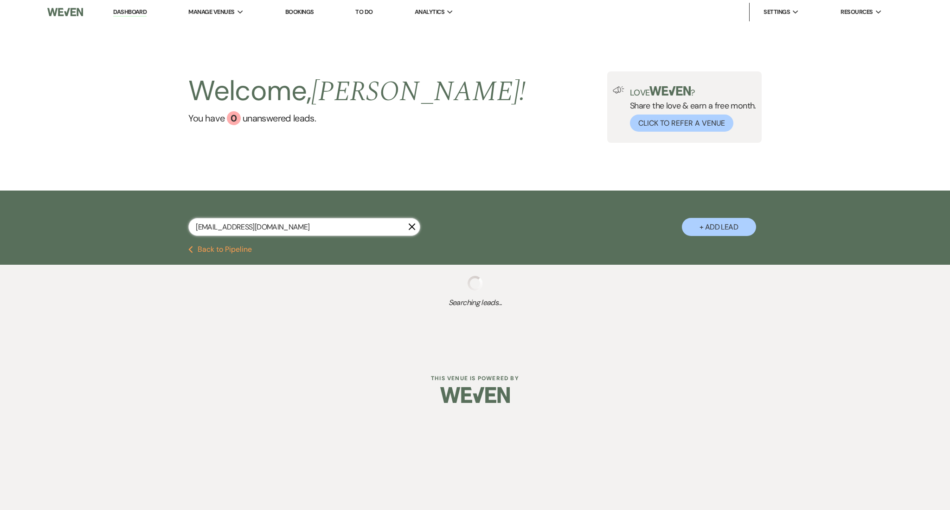
select select "8"
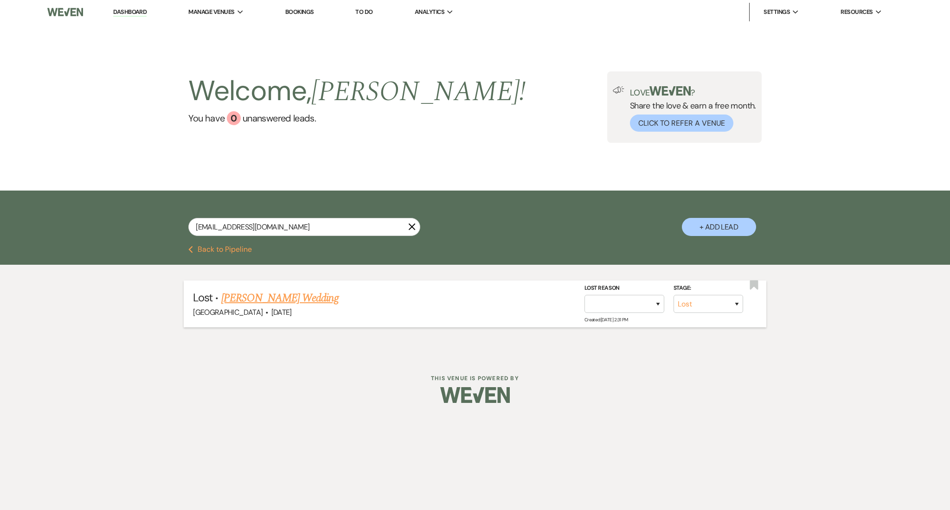
click at [306, 299] on link "Karissa Taylor's Wedding" at bounding box center [279, 298] width 117 height 17
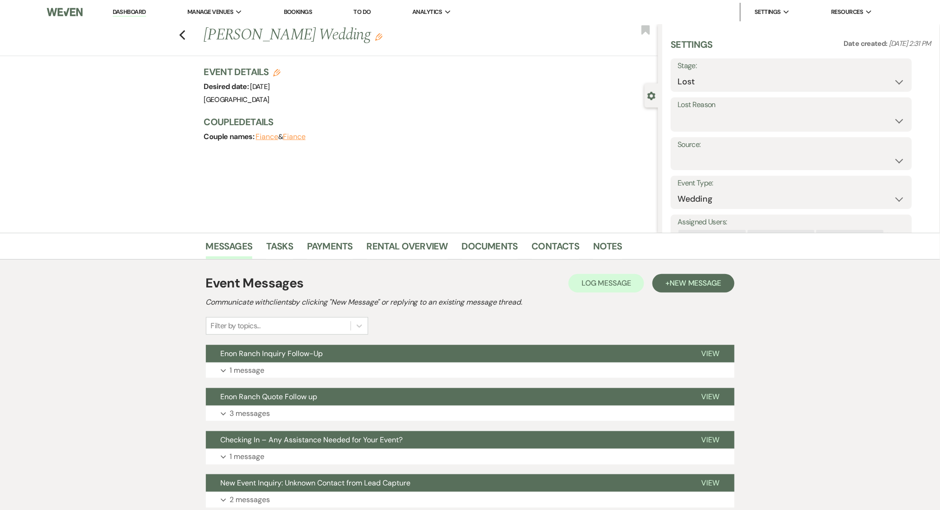
click at [324, 386] on div "Event Messages Log Log Message + New Message Communicate with clients by clicki…" at bounding box center [470, 391] width 529 height 244
click at [332, 368] on button "Expand 1 message" at bounding box center [470, 371] width 529 height 16
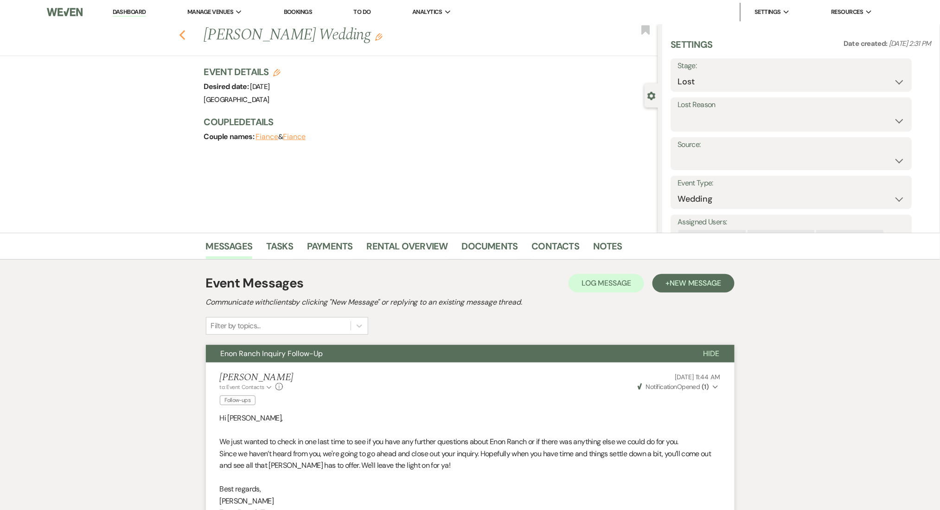
click at [186, 39] on icon "Previous" at bounding box center [182, 35] width 7 height 11
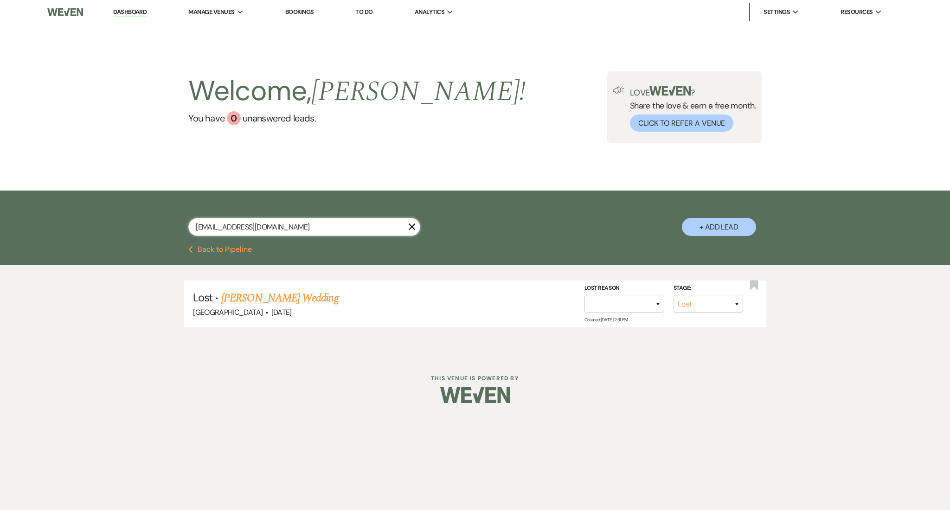
drag, startPoint x: 287, startPoint y: 218, endPoint x: 0, endPoint y: 202, distance: 287.6
click at [0, 202] on div "kd.taylor18@yahoo.com X + Add Lead" at bounding box center [475, 218] width 950 height 55
paste input "lawannas1980@gmail"
click at [345, 283] on li "Inquiry · LaWannz Shepard's Wedding Reception Enon Ranch · Jun 13, 2026 · 75 gu…" at bounding box center [475, 304] width 583 height 47
click at [341, 292] on link "LaWannz [PERSON_NAME] Wedding Reception" at bounding box center [335, 298] width 202 height 17
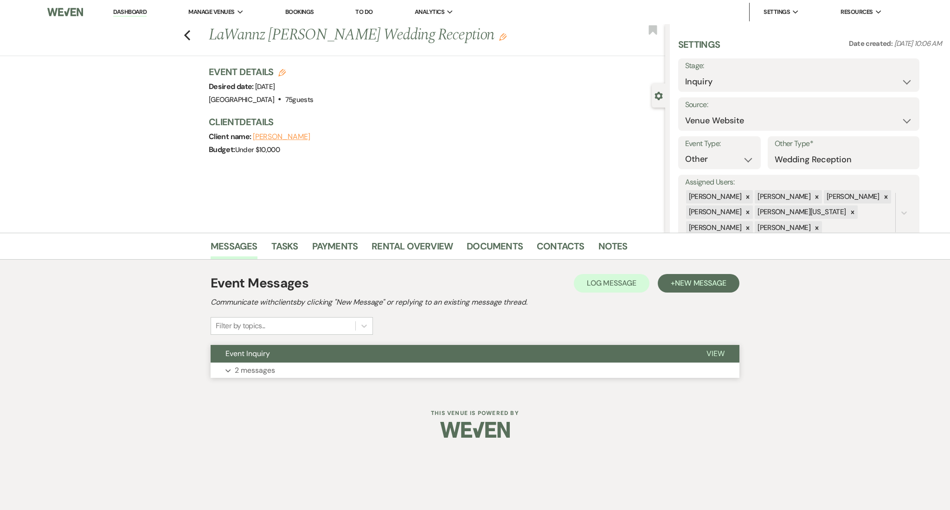
click at [293, 371] on button "Expand 2 messages" at bounding box center [475, 371] width 529 height 16
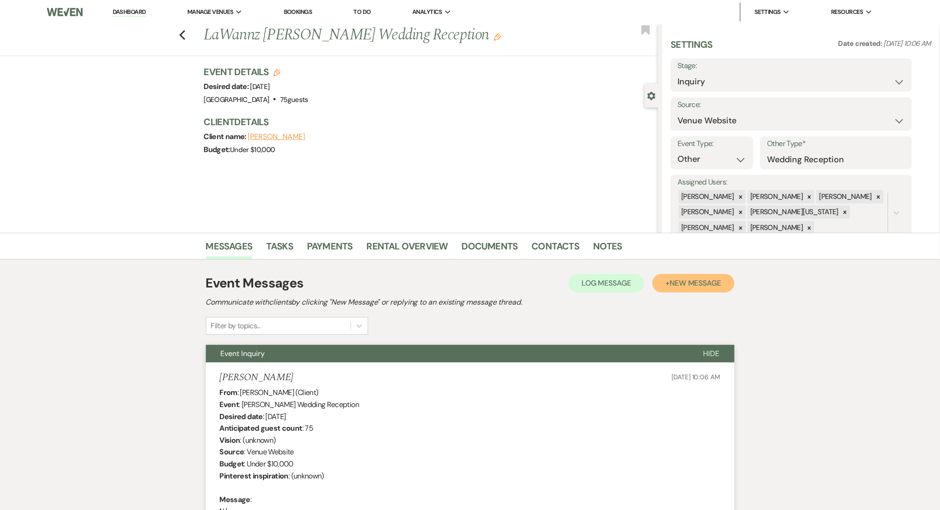
click at [714, 291] on button "+ New Message" at bounding box center [694, 283] width 82 height 19
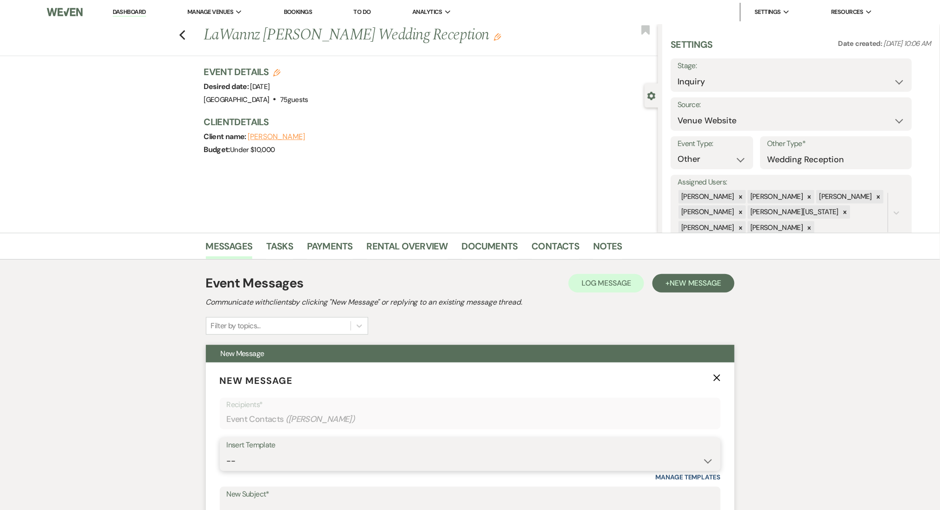
click at [306, 462] on select "-- Inquiry Follow Up Email #2 Contract Sending Template Payment Template Rental…" at bounding box center [470, 461] width 487 height 18
click at [227, 452] on select "-- Inquiry Follow Up Email #2 Contract Sending Template Payment Template Rental…" at bounding box center [470, 461] width 487 height 18
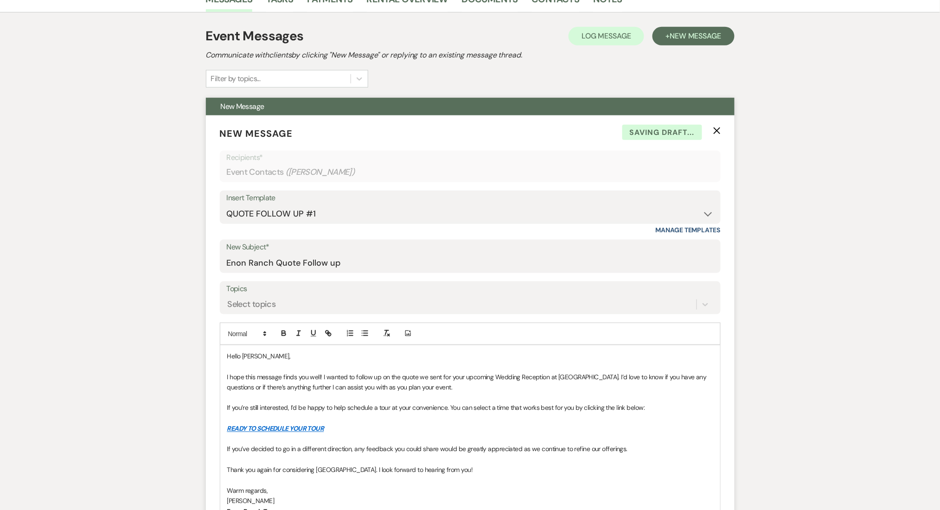
scroll to position [494, 0]
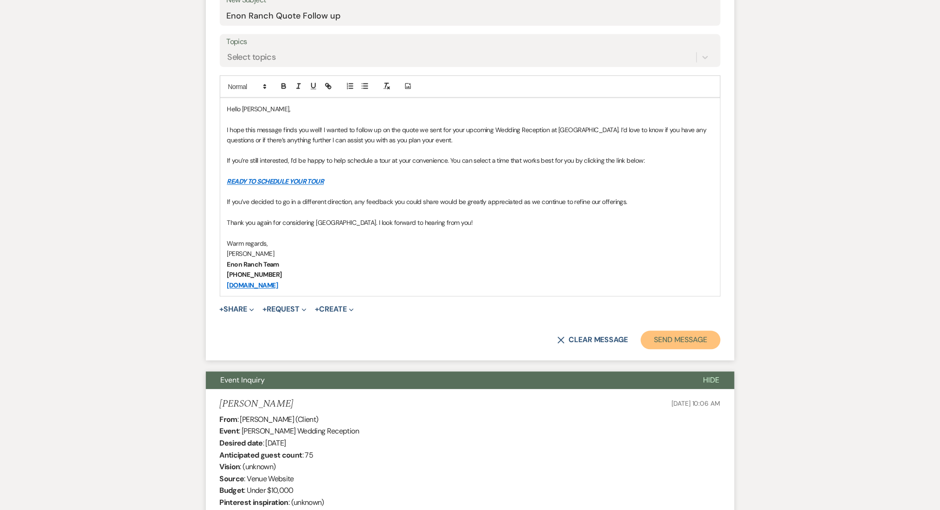
click at [679, 337] on button "Send Message" at bounding box center [680, 340] width 79 height 19
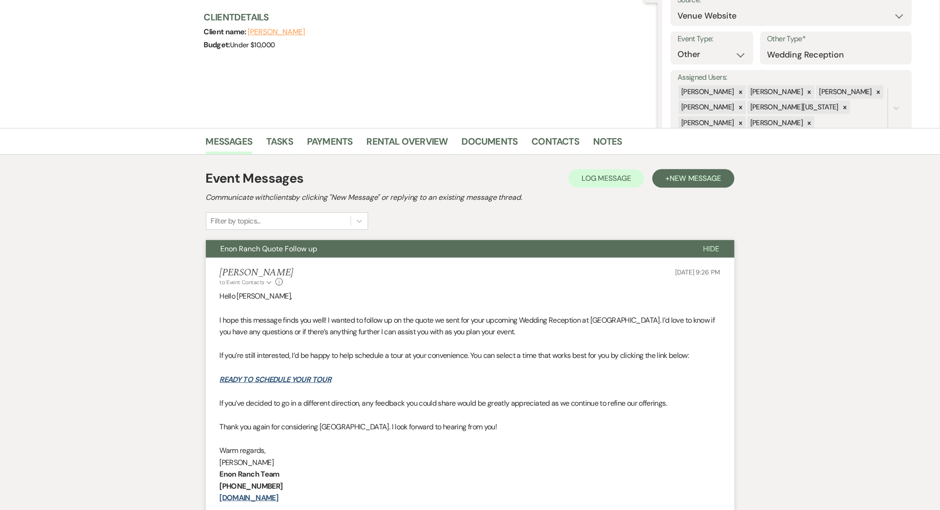
scroll to position [0, 0]
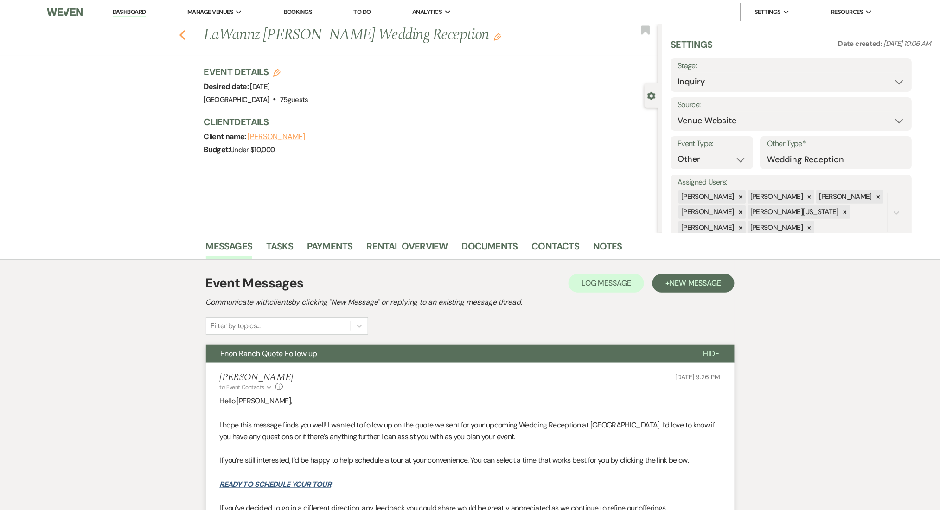
click at [185, 39] on use "button" at bounding box center [182, 35] width 6 height 10
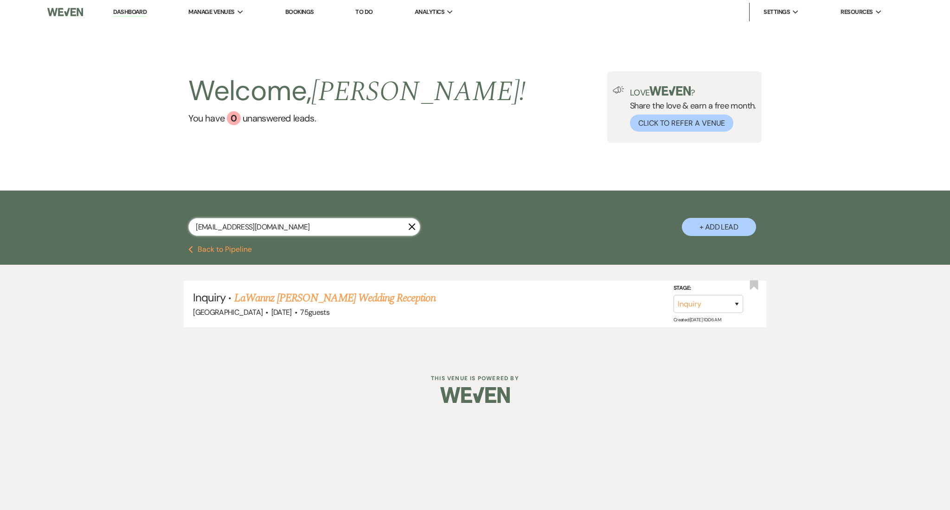
drag, startPoint x: 277, startPoint y: 230, endPoint x: 87, endPoint y: 230, distance: 190.6
click at [87, 230] on div "lawannas1980@gmail.com X + Add Lead" at bounding box center [475, 218] width 950 height 55
paste input "deadria200"
click at [361, 299] on link "[PERSON_NAME] & [PERSON_NAME] Wedding" at bounding box center [338, 298] width 208 height 17
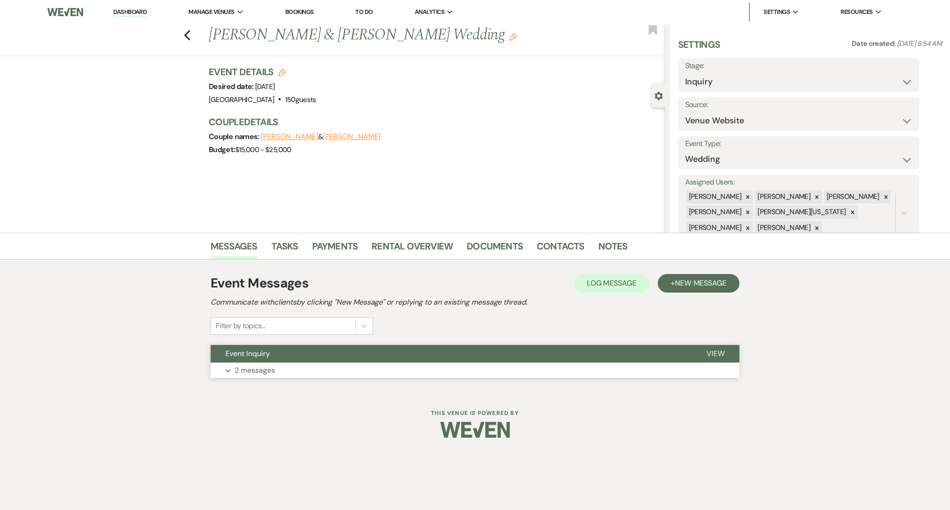
click at [359, 377] on button "Expand 2 messages" at bounding box center [475, 371] width 529 height 16
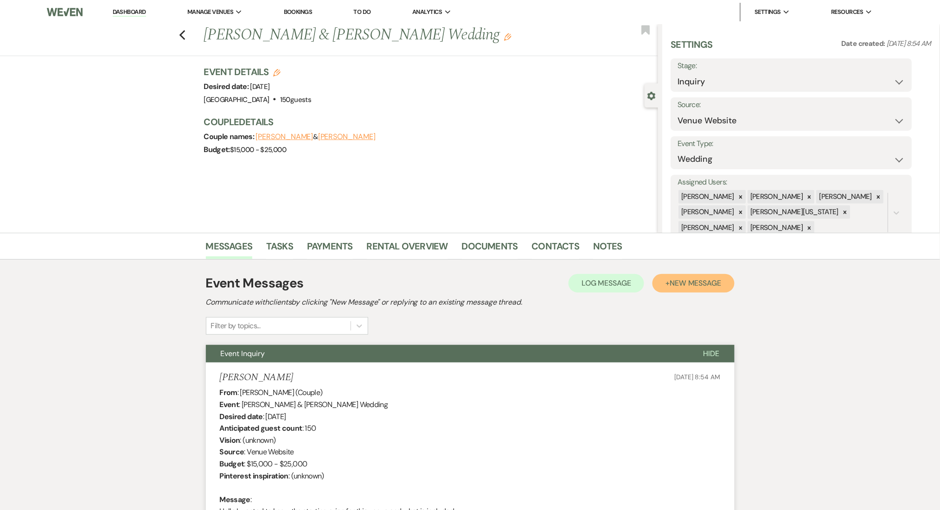
click at [693, 285] on span "New Message" at bounding box center [695, 283] width 51 height 10
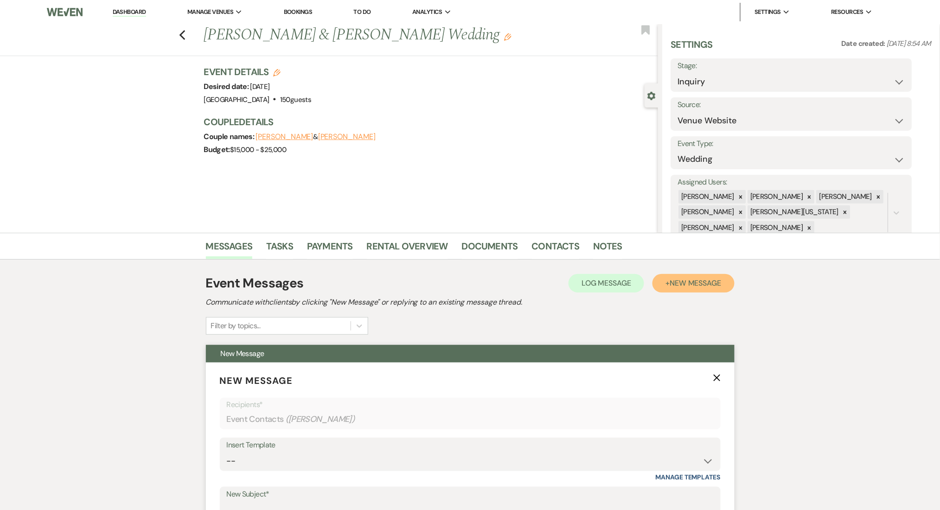
scroll to position [186, 0]
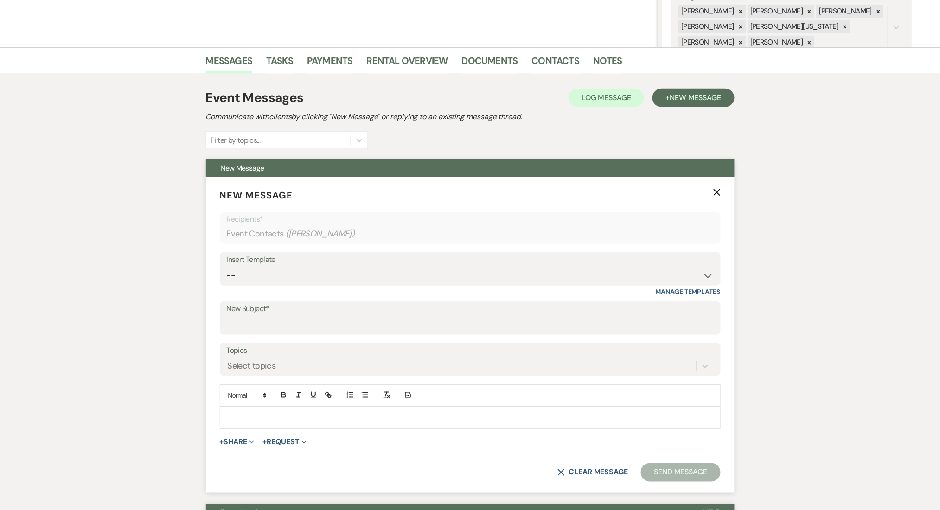
click at [333, 263] on div "Insert Template" at bounding box center [470, 259] width 487 height 13
click at [323, 274] on select "-- Inquiry Follow Up Email #2 Contract Sending Template Payment Template Rental…" at bounding box center [470, 276] width 487 height 18
click at [227, 267] on select "-- Inquiry Follow Up Email #2 Contract Sending Template Payment Template Rental…" at bounding box center [470, 276] width 487 height 18
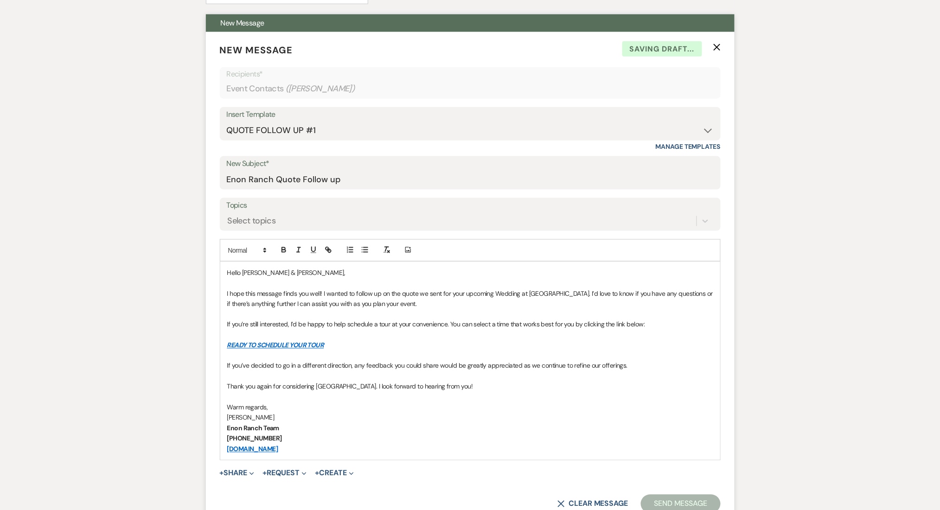
scroll to position [494, 0]
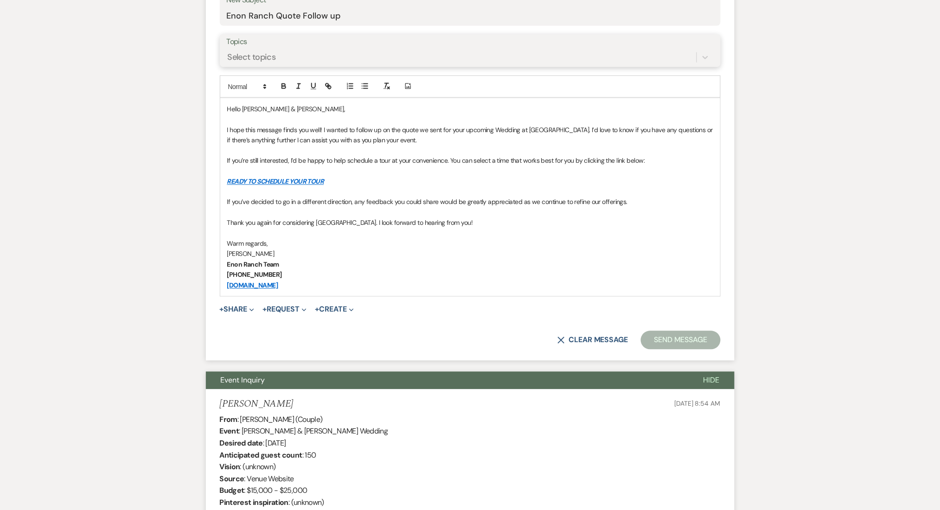
click at [273, 50] on div "Select topics" at bounding box center [462, 57] width 470 height 16
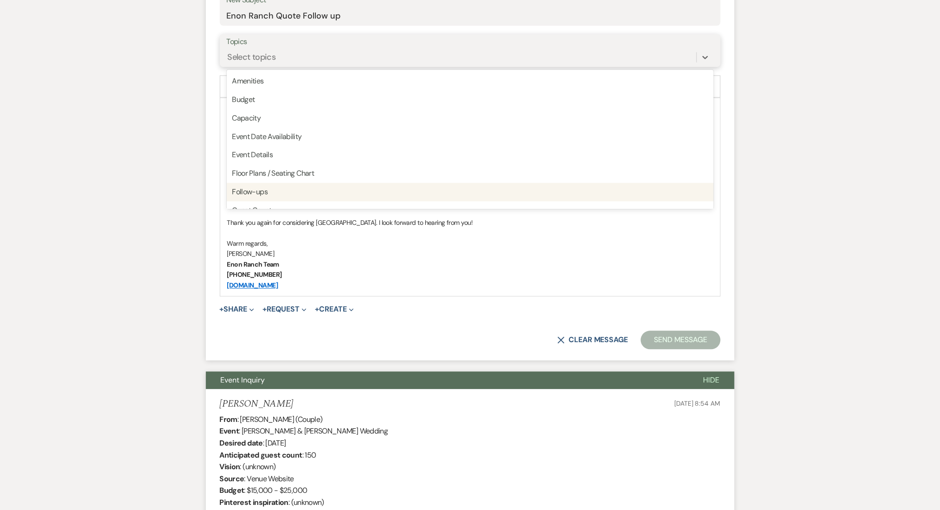
click at [258, 189] on div "Follow-ups" at bounding box center [470, 192] width 487 height 19
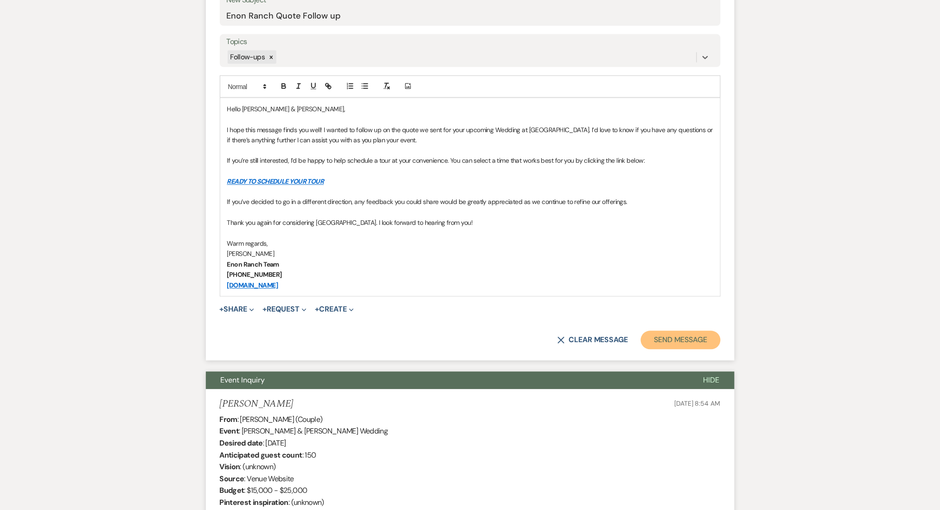
click at [689, 338] on button "Send Message" at bounding box center [680, 340] width 79 height 19
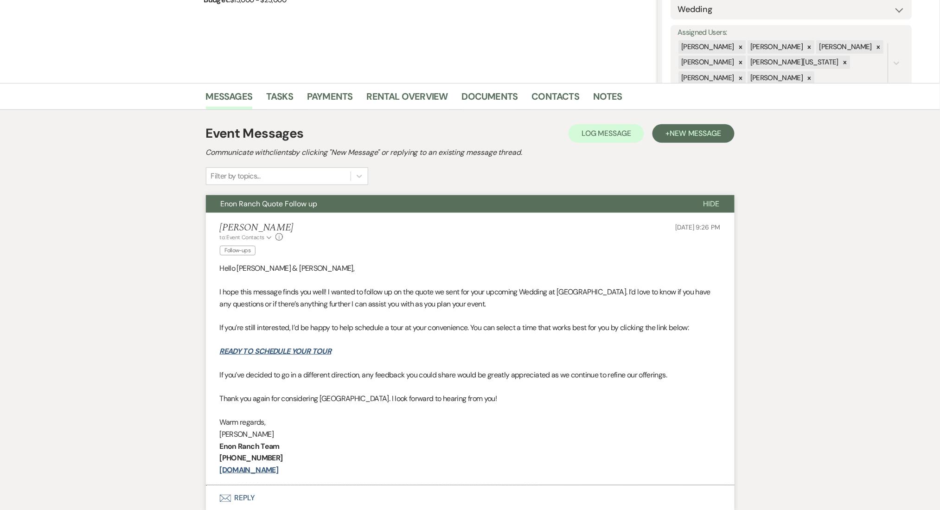
scroll to position [0, 0]
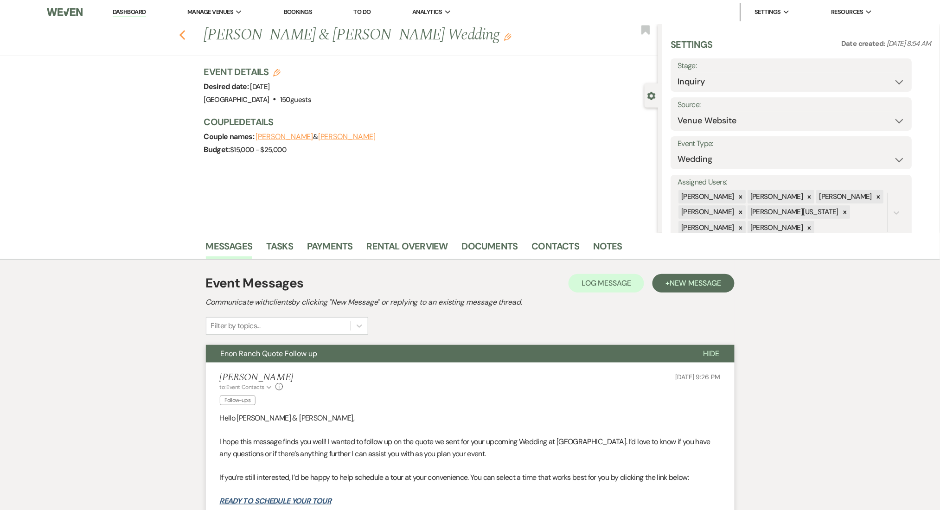
click at [186, 32] on icon "Previous" at bounding box center [182, 35] width 7 height 11
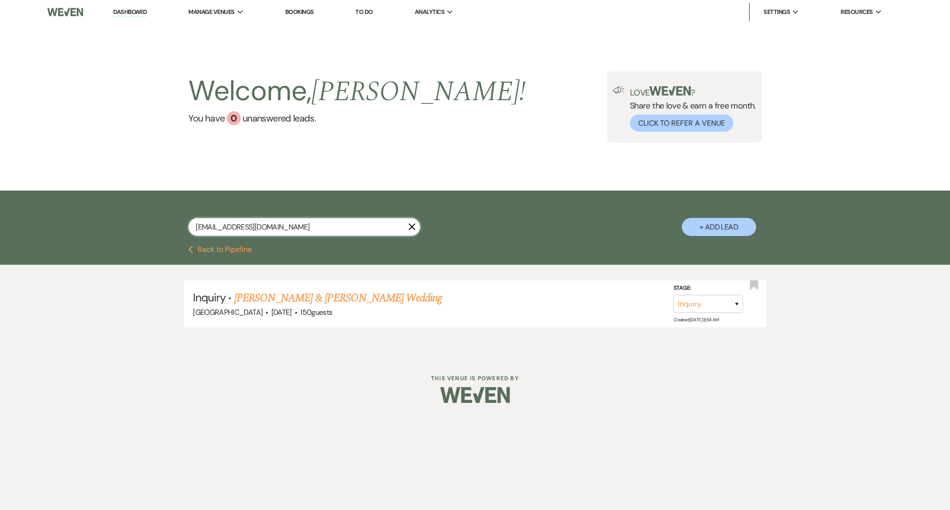
drag, startPoint x: 307, startPoint y: 233, endPoint x: 88, endPoint y: 202, distance: 221.1
click at [88, 202] on div "deadria2000@gmail.com X + Add Lead" at bounding box center [475, 218] width 950 height 55
paste input "jrenfroe007"
drag, startPoint x: 234, startPoint y: 233, endPoint x: 117, endPoint y: 219, distance: 117.7
click at [117, 219] on div "jrenfroe007@gmail.com X + Add Lead" at bounding box center [475, 218] width 950 height 55
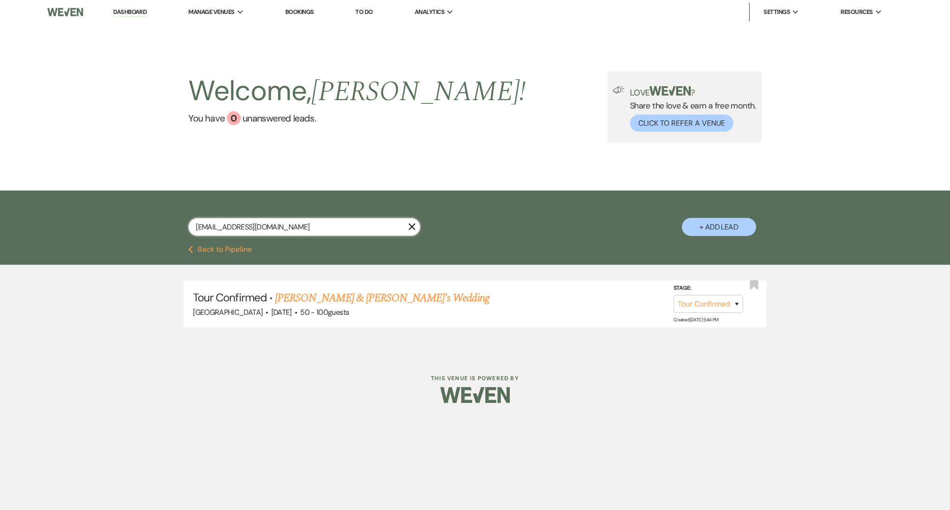
paste input "kimberly.ferguson@faithtechinc"
click at [352, 298] on link "KIMBERLY FERGUSON's EMPLOYEE APPRECIATION-ELECTRICAL CONTRACTOR" at bounding box center [419, 298] width 347 height 17
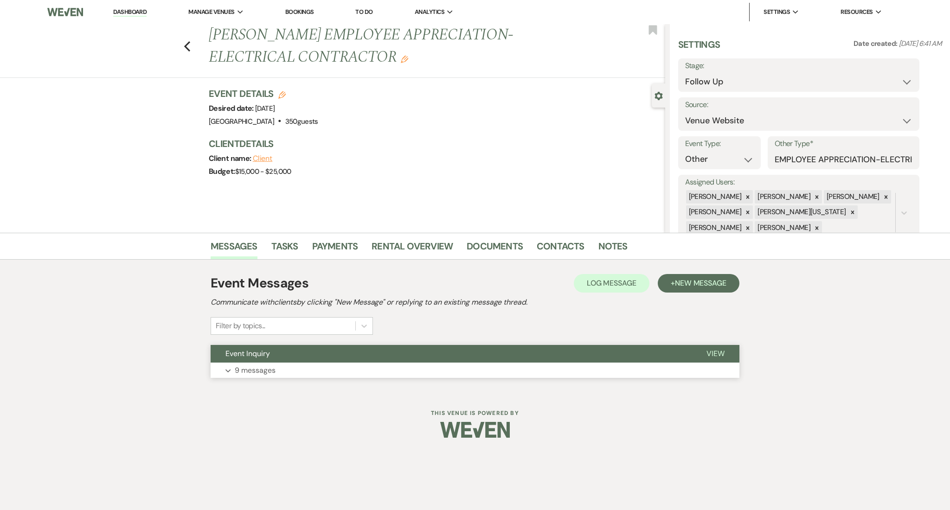
click at [454, 377] on button "Expand 9 messages" at bounding box center [475, 371] width 529 height 16
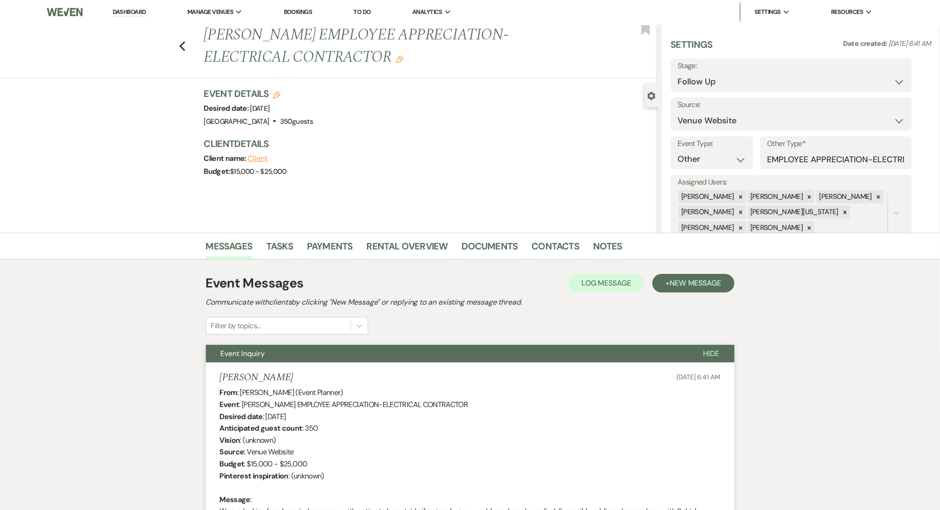
click at [135, 6] on li "Dashboard" at bounding box center [129, 12] width 43 height 19
click at [126, 10] on link "Dashboard" at bounding box center [129, 12] width 33 height 9
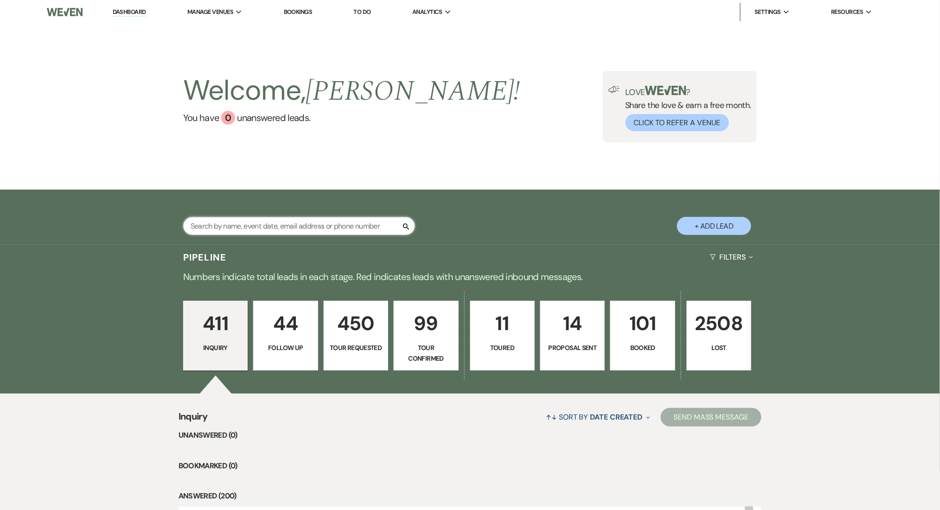
click at [246, 227] on input "text" at bounding box center [299, 226] width 232 height 18
paste input "dezzwon.hillie@icloud.com"
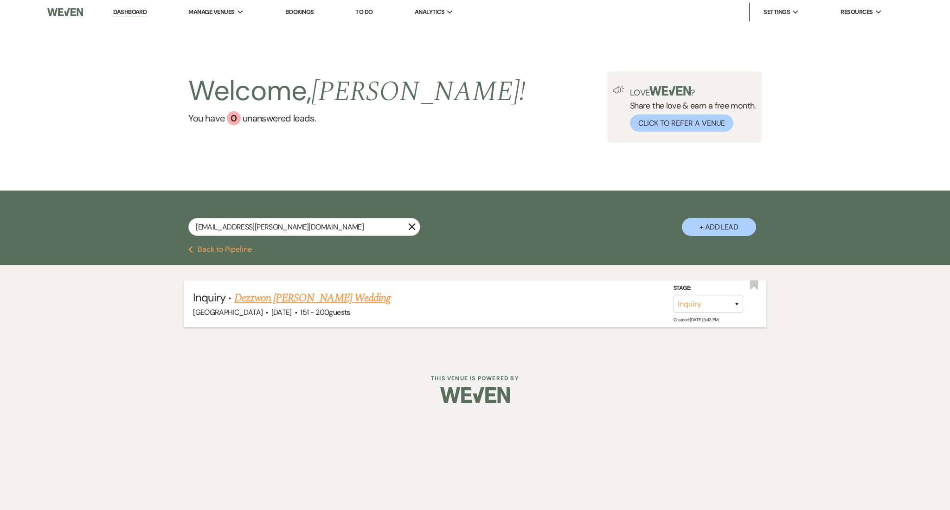
click at [306, 298] on link "Dezzwon [PERSON_NAME] Wedding" at bounding box center [312, 298] width 156 height 17
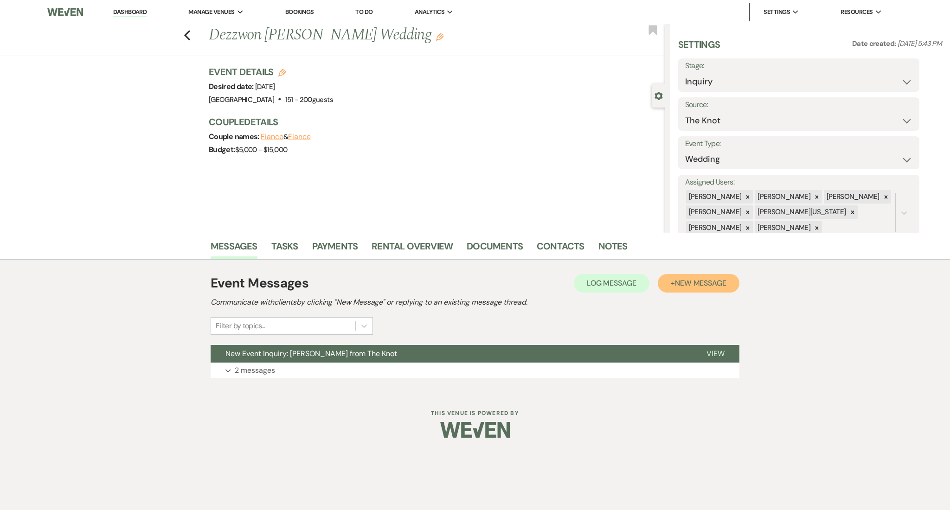
click at [715, 288] on button "+ New Message" at bounding box center [699, 283] width 82 height 19
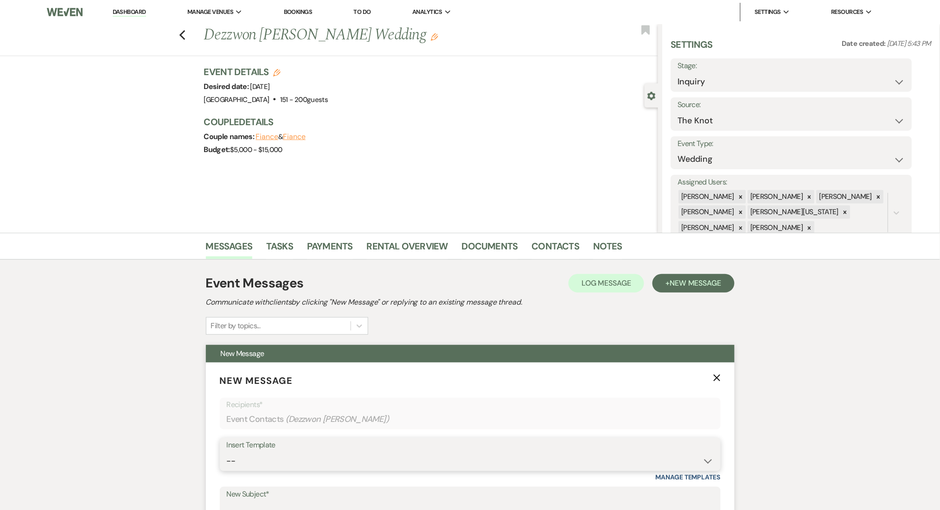
click at [345, 456] on select "-- Inquiry Follow Up Email #2 Contract Sending Template Payment Template Rental…" at bounding box center [470, 461] width 487 height 18
click at [227, 452] on select "-- Inquiry Follow Up Email #2 Contract Sending Template Payment Template Rental…" at bounding box center [470, 461] width 487 height 18
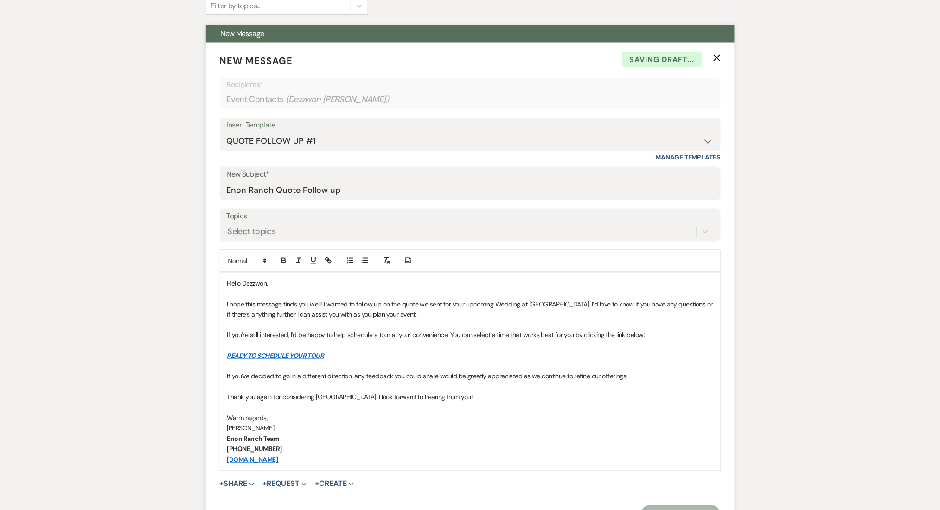
scroll to position [462, 0]
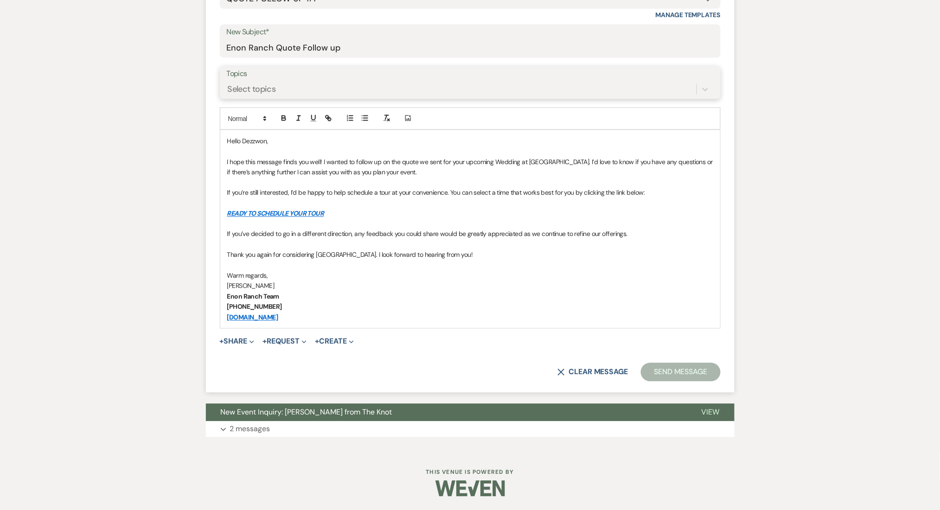
click at [252, 95] on div "Select topics" at bounding box center [252, 89] width 48 height 13
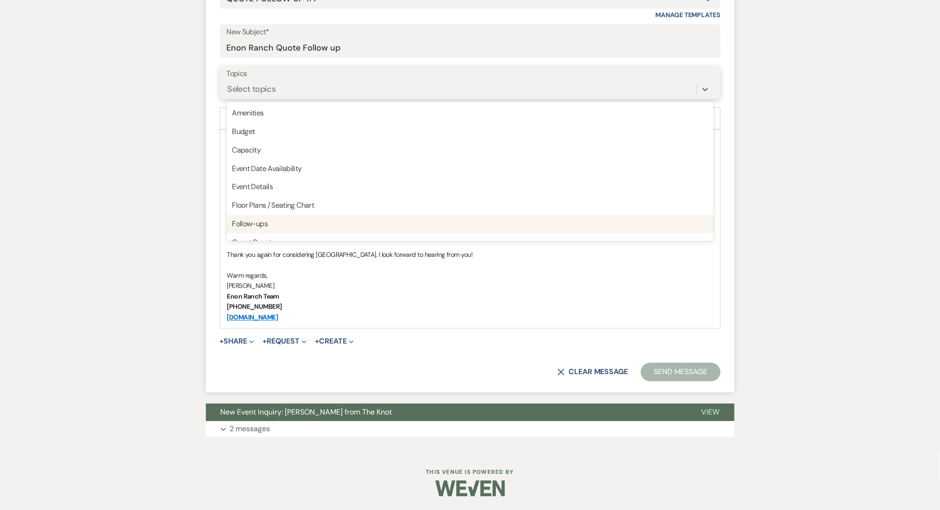
click at [280, 228] on div "Follow-ups" at bounding box center [470, 224] width 487 height 19
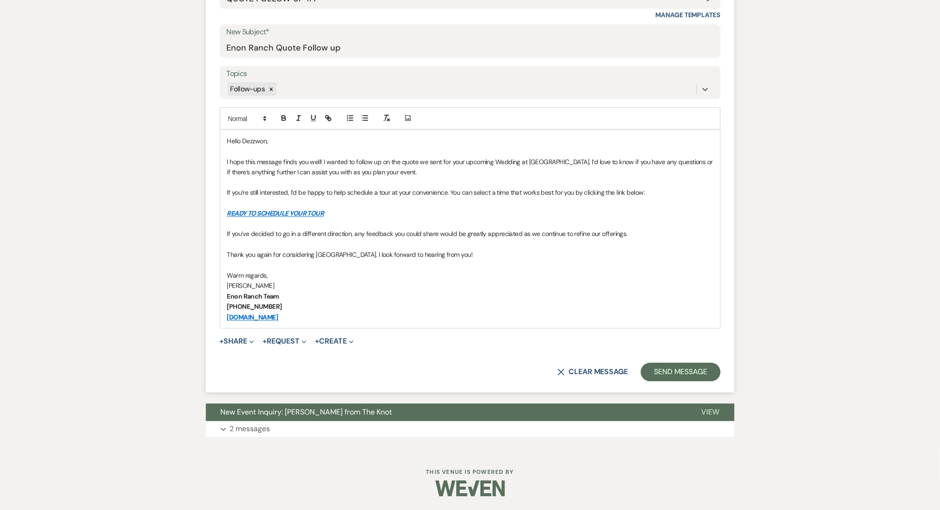
click at [697, 388] on form "New Message X Saving draft... Recipients* Event Contacts ( Dezzwon Hillie ) Ins…" at bounding box center [470, 146] width 529 height 493
click at [691, 375] on button "Send Message" at bounding box center [680, 372] width 79 height 19
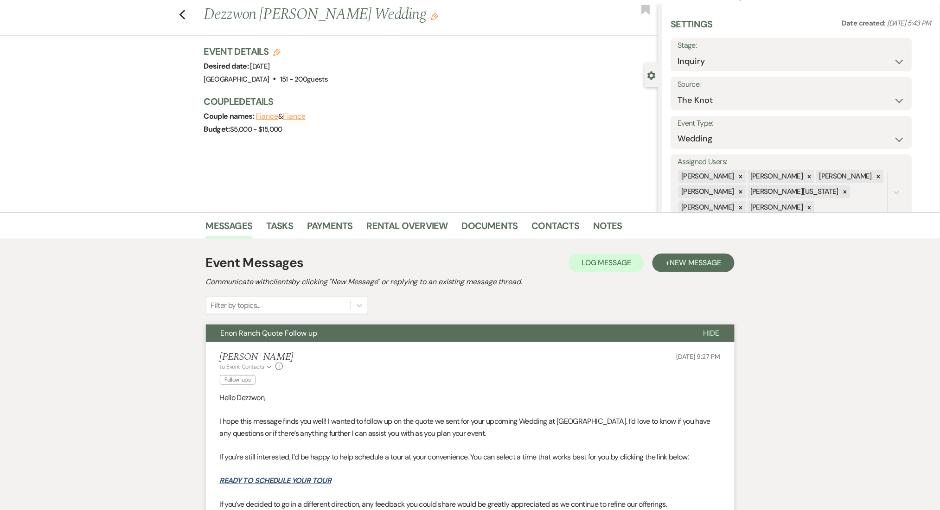
scroll to position [0, 0]
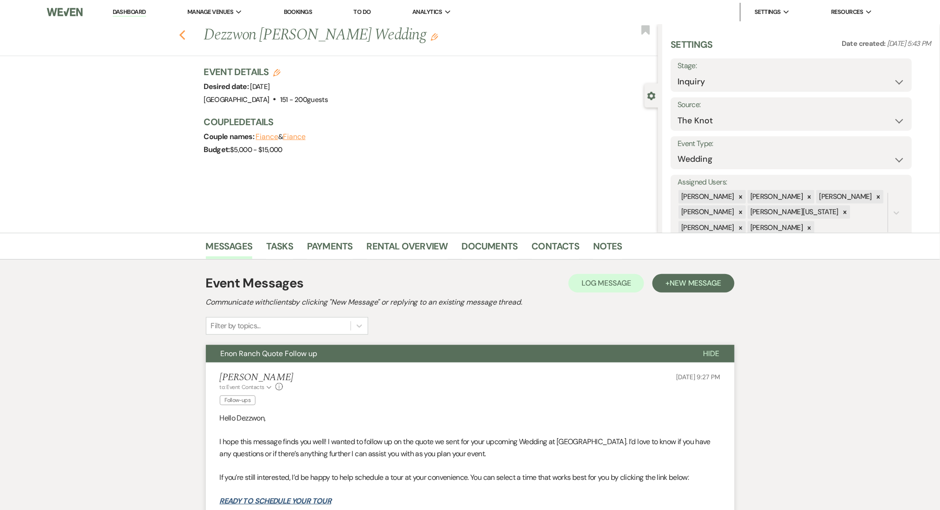
click at [185, 38] on use "button" at bounding box center [182, 35] width 6 height 10
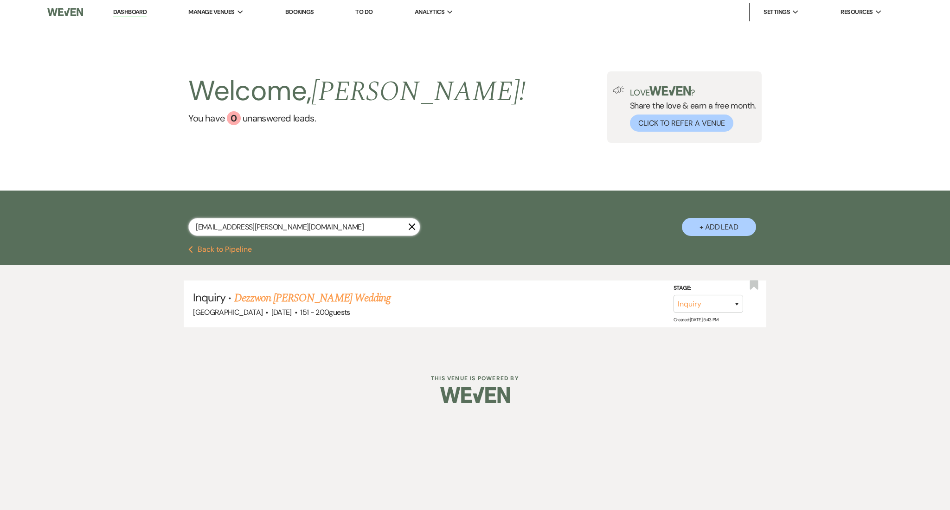
drag, startPoint x: 290, startPoint y: 226, endPoint x: 0, endPoint y: 159, distance: 297.6
click at [0, 159] on main "Welcome, Marissa ! You have 0 unanswered lead s . Love ? Share the love & earn …" at bounding box center [475, 183] width 950 height 319
paste input "sydcam811@gmail"
click at [281, 295] on link "[PERSON_NAME] & [PERSON_NAME]'s Wedding" at bounding box center [341, 298] width 214 height 17
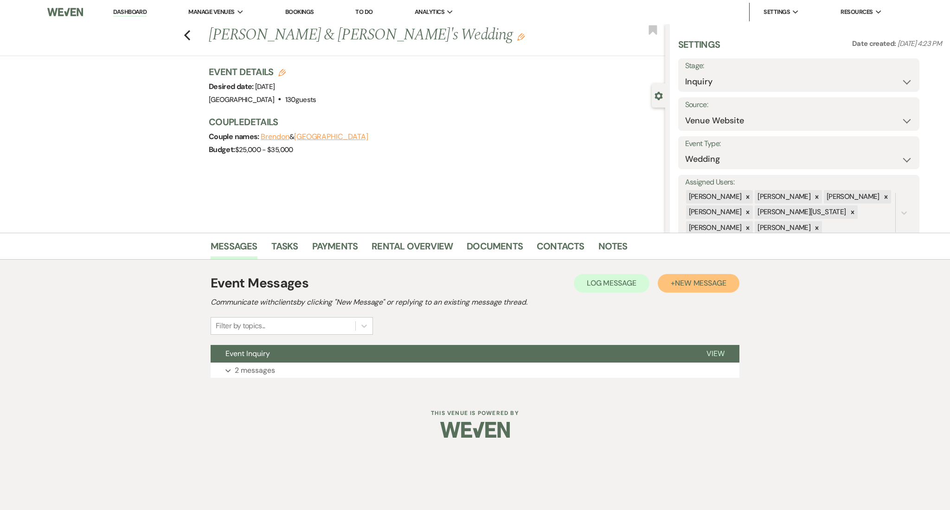
click at [705, 283] on span "New Message" at bounding box center [700, 283] width 51 height 10
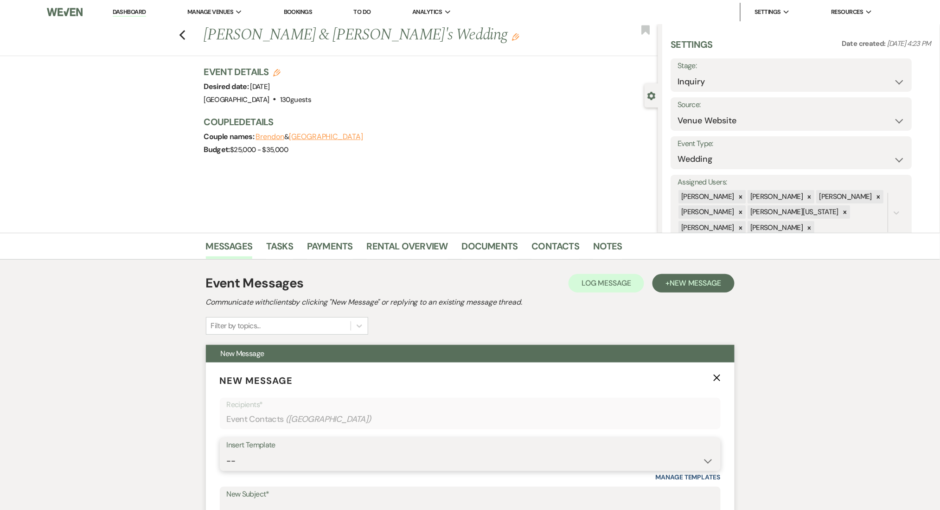
click at [376, 462] on select "-- Inquiry Follow Up Email #2 Contract Sending Template Payment Template Rental…" at bounding box center [470, 461] width 487 height 18
click at [227, 452] on select "-- Inquiry Follow Up Email #2 Contract Sending Template Payment Template Rental…" at bounding box center [470, 461] width 487 height 18
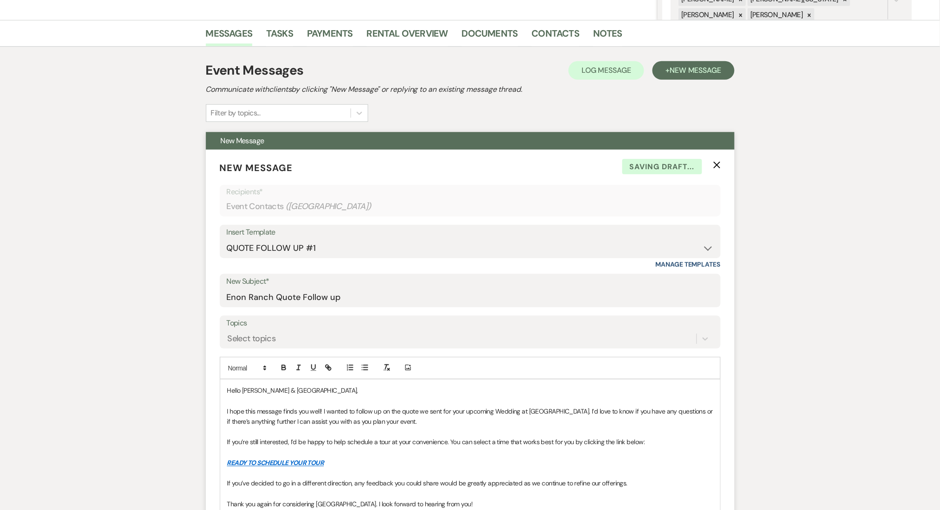
scroll to position [371, 0]
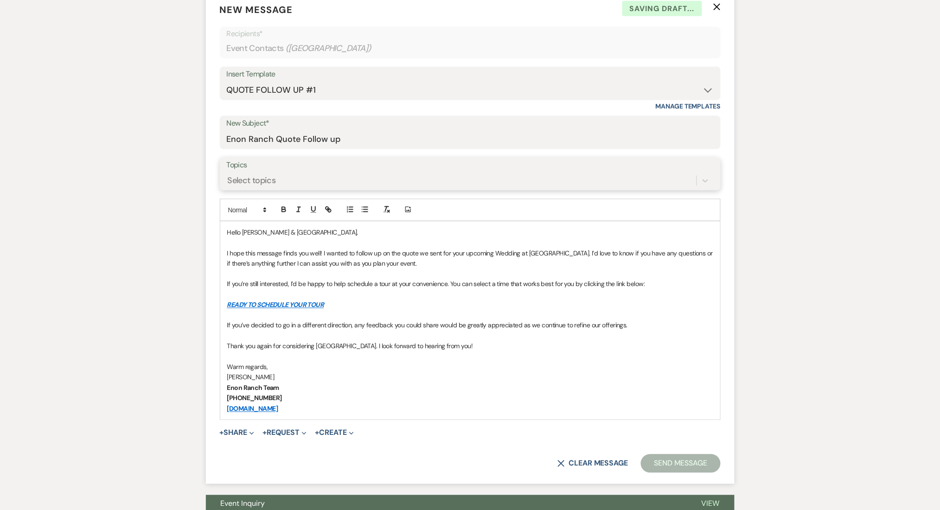
click at [369, 187] on div "Select topics" at bounding box center [462, 181] width 470 height 16
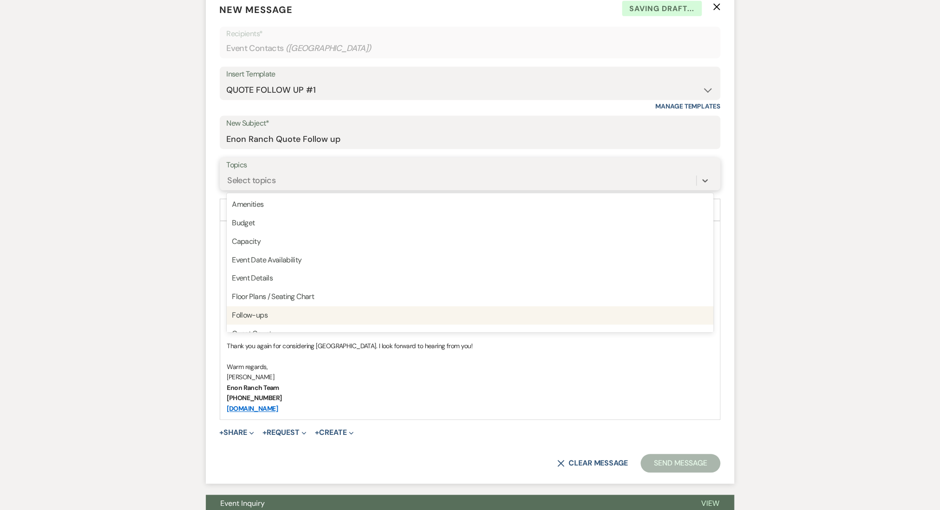
click at [329, 313] on div "Follow-ups" at bounding box center [470, 316] width 487 height 19
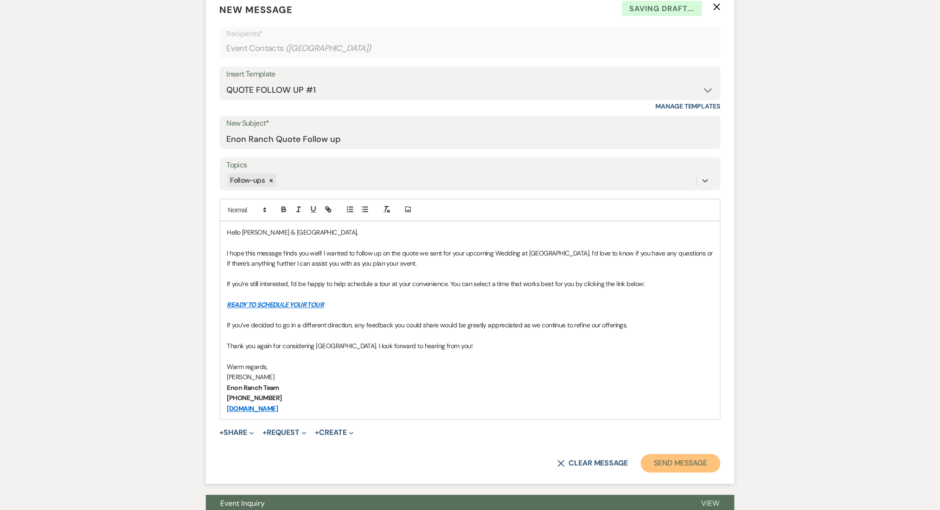
click at [663, 458] on button "Send Message" at bounding box center [680, 464] width 79 height 19
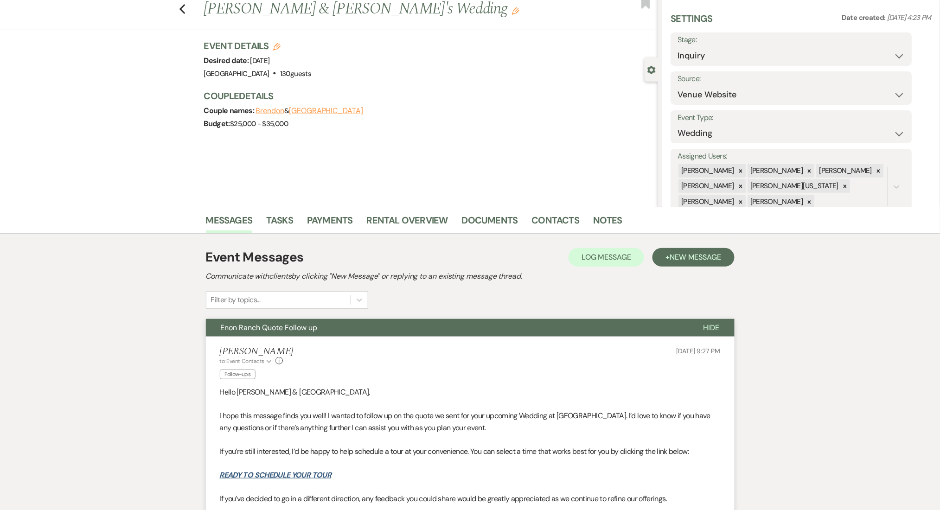
scroll to position [0, 0]
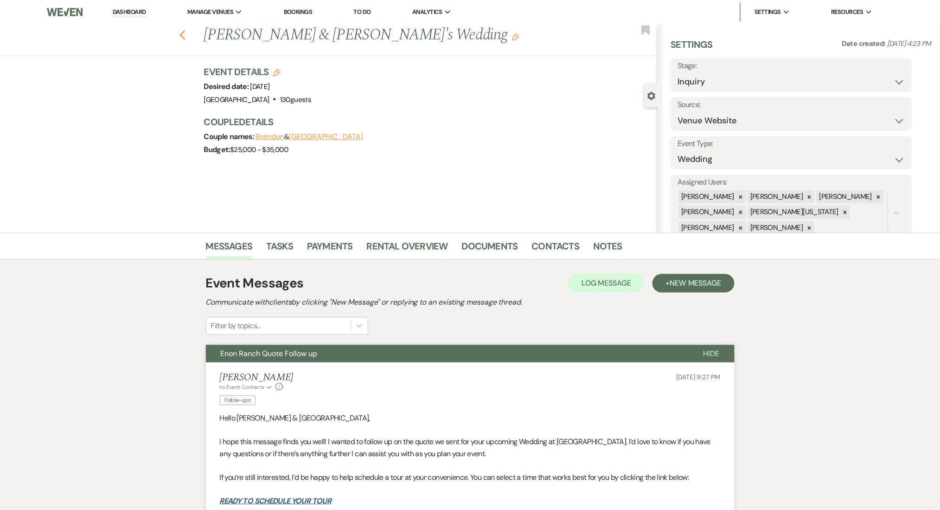
click at [184, 32] on icon "Previous" at bounding box center [182, 35] width 7 height 11
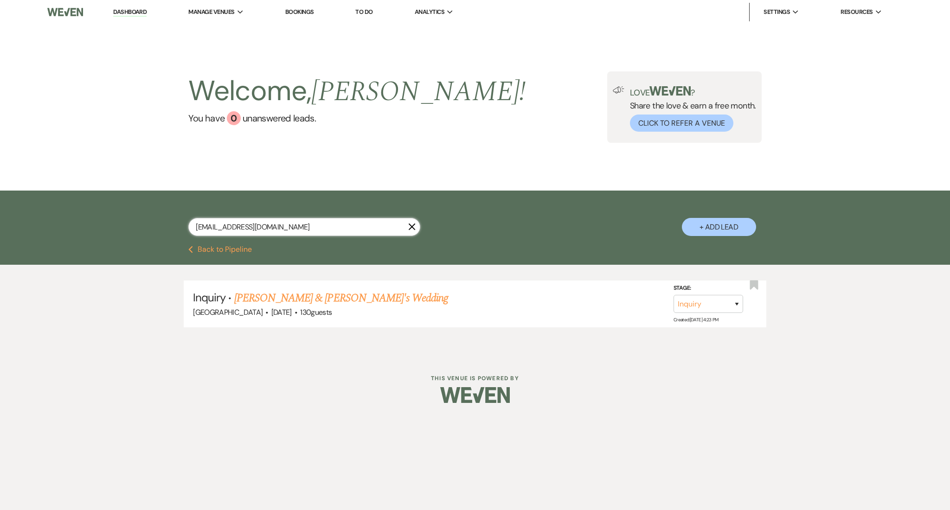
drag, startPoint x: 280, startPoint y: 223, endPoint x: 93, endPoint y: 214, distance: 187.1
click at [93, 214] on div "sydcam811@gmail.com X + Add Lead" at bounding box center [475, 218] width 950 height 55
paste input "keringuevara062"
click at [322, 291] on link "[PERSON_NAME] Wedding" at bounding box center [292, 298] width 117 height 17
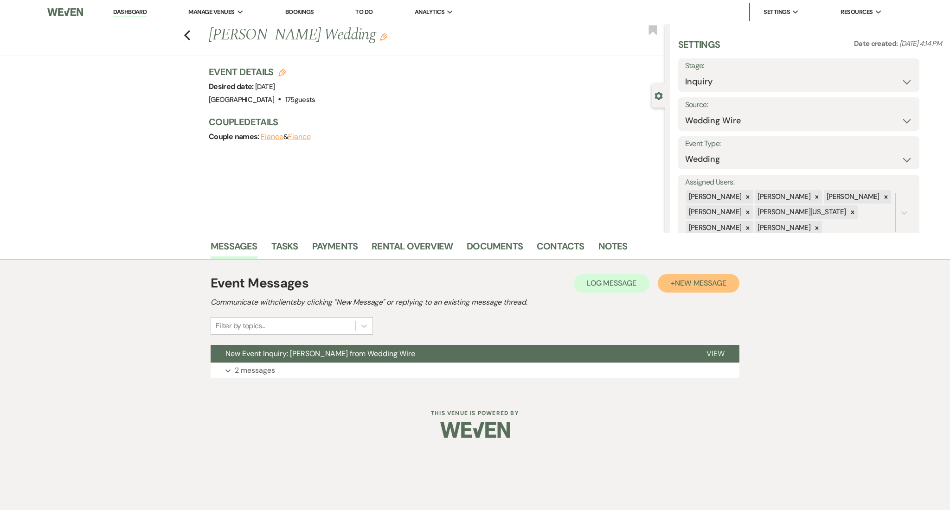
click at [693, 288] on span "New Message" at bounding box center [700, 283] width 51 height 10
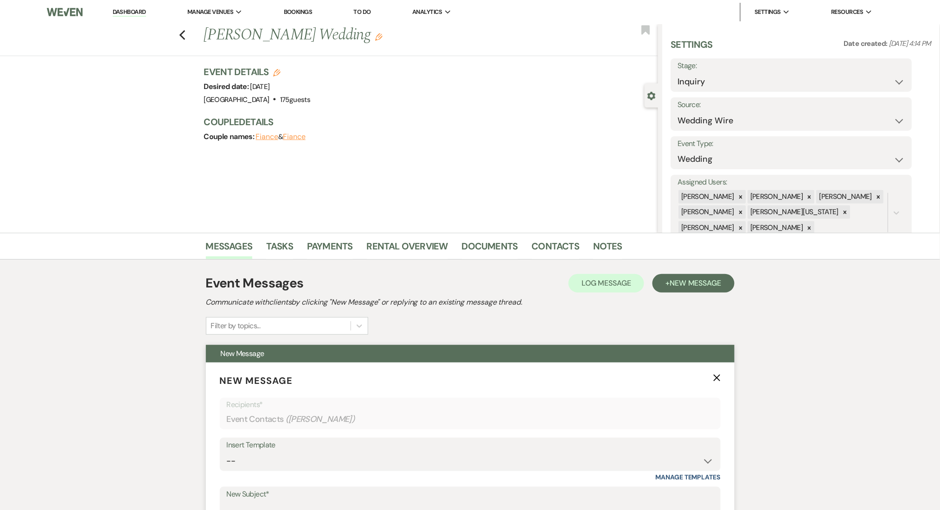
click at [451, 475] on div "Insert Template -- Inquiry Follow Up Email #2 Contract Sending Template Payment…" at bounding box center [470, 460] width 501 height 44
click at [449, 464] on select "-- Inquiry Follow Up Email #2 Contract Sending Template Payment Template Rental…" at bounding box center [470, 461] width 487 height 18
click at [227, 452] on select "-- Inquiry Follow Up Email #2 Contract Sending Template Payment Template Rental…" at bounding box center [470, 461] width 487 height 18
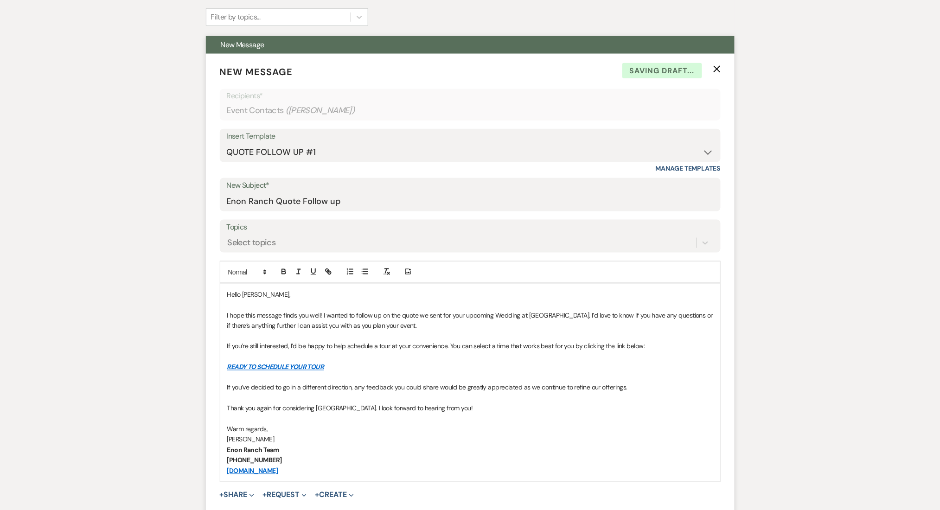
scroll to position [462, 0]
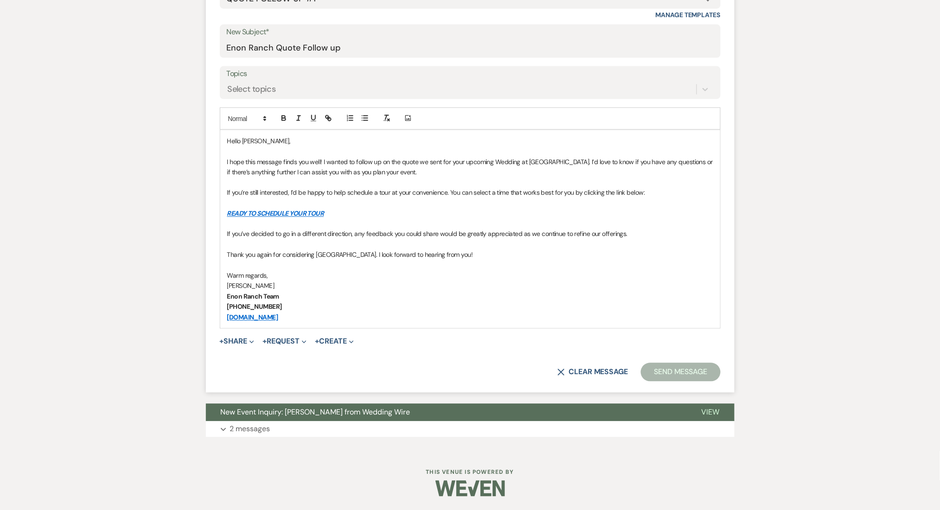
click at [322, 99] on form "New Message X Saving draft... Recipients* Event Contacts ( Kerin Guevara ) Inse…" at bounding box center [470, 146] width 529 height 493
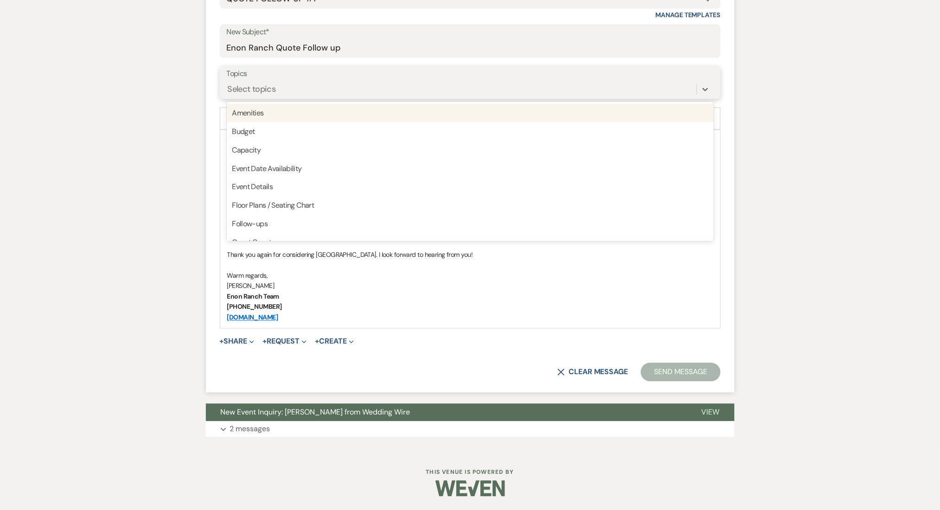
click at [319, 92] on div "Select topics" at bounding box center [462, 89] width 470 height 16
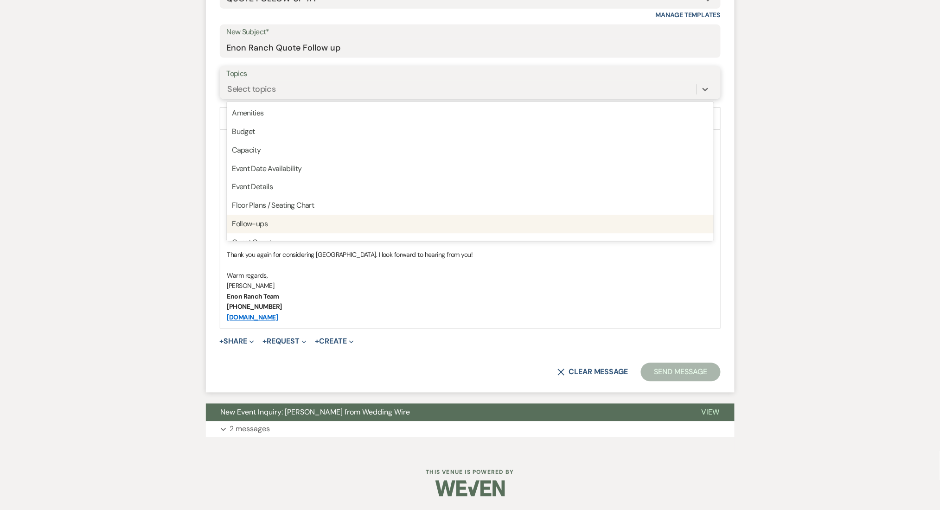
click at [318, 223] on div "Follow-ups" at bounding box center [470, 224] width 487 height 19
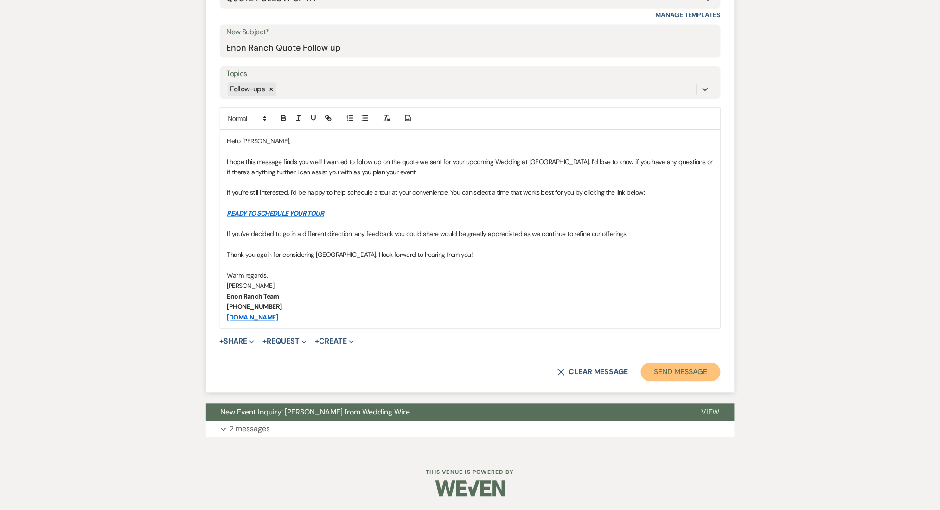
click at [683, 371] on button "Send Message" at bounding box center [680, 372] width 79 height 19
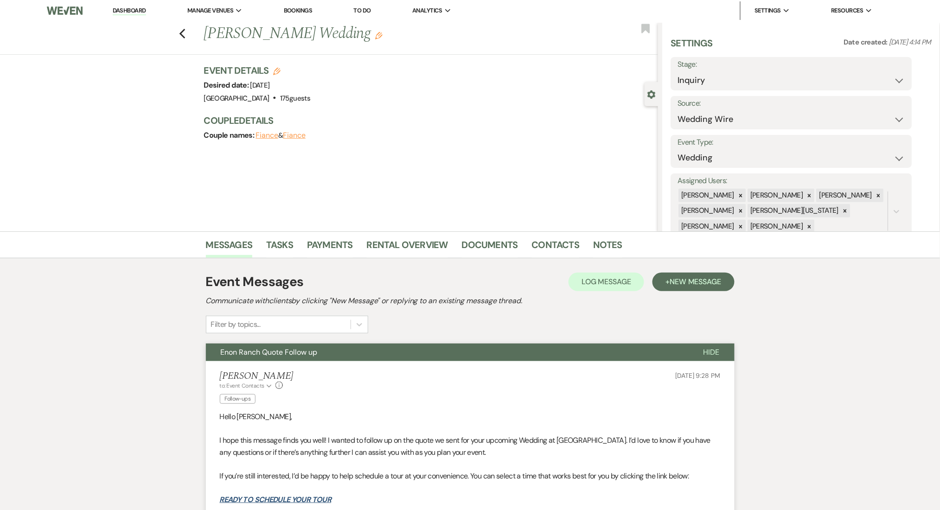
scroll to position [0, 0]
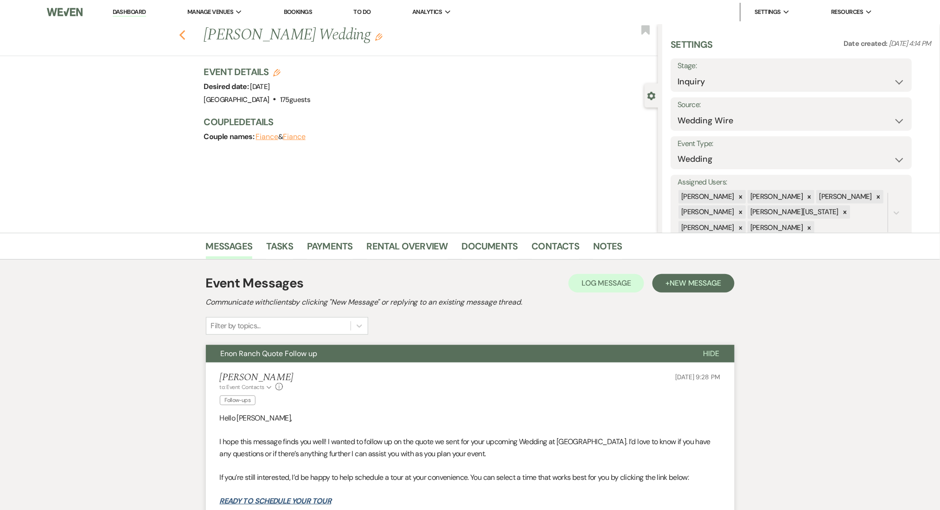
click at [186, 28] on button "Previous" at bounding box center [182, 34] width 7 height 13
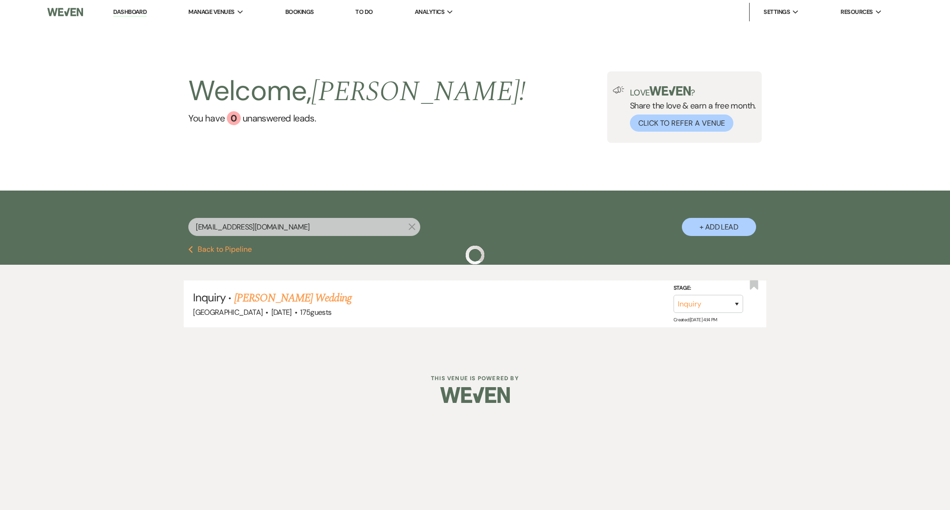
click at [222, 231] on input "keringuevara0621@gmail.com" at bounding box center [304, 227] width 232 height 18
click at [233, 231] on input "keringuevara0621@gmail.com" at bounding box center [304, 227] width 232 height 18
paste input "reneeallforyou@yahoo"
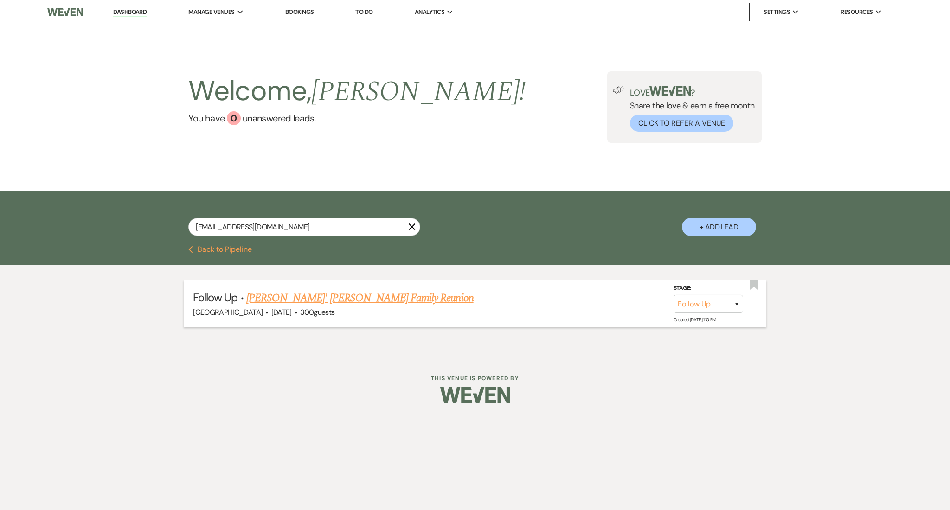
click at [302, 296] on link "Renee' Ross's Family Reunion" at bounding box center [359, 298] width 227 height 17
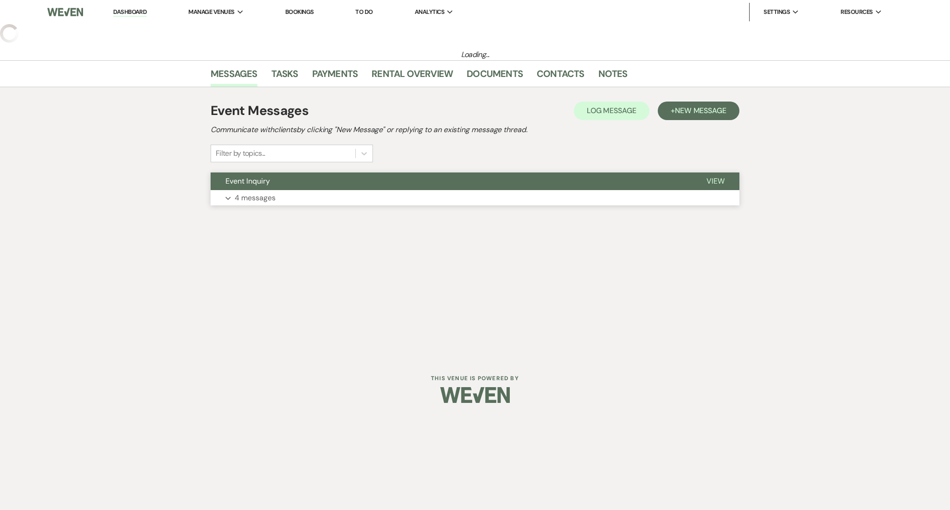
click at [465, 204] on button "Expand 4 messages" at bounding box center [475, 198] width 529 height 16
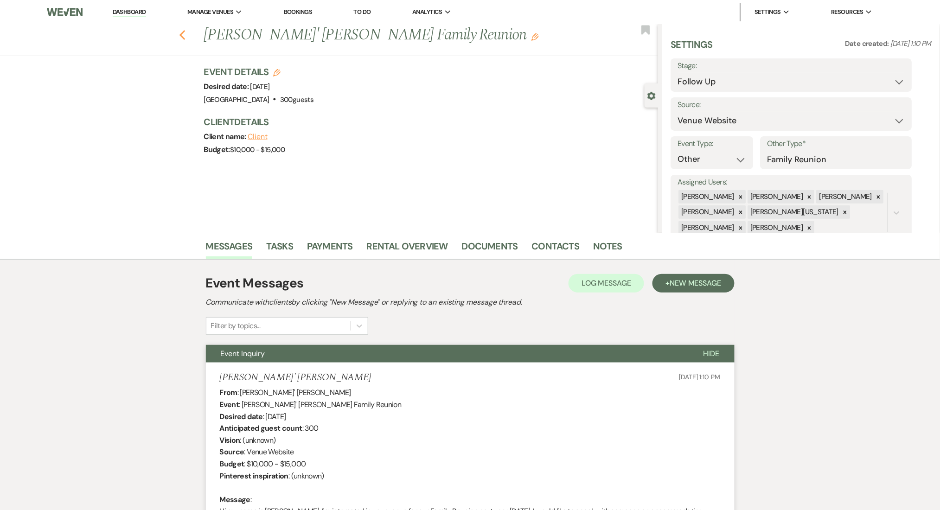
click at [186, 30] on icon "Previous" at bounding box center [182, 35] width 7 height 11
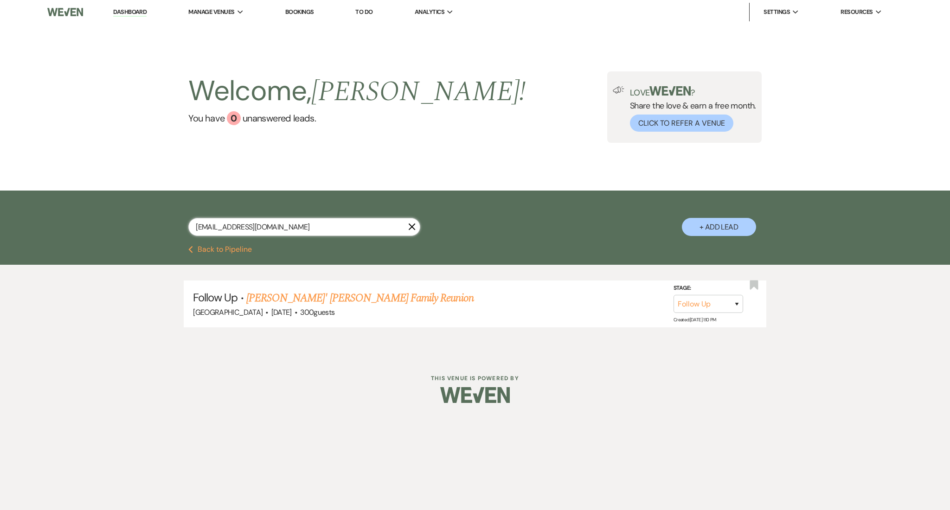
drag, startPoint x: 301, startPoint y: 227, endPoint x: 109, endPoint y: 216, distance: 192.3
click at [109, 216] on div "reneeallforyou@yahoo.com X + Add Lead" at bounding box center [475, 218] width 950 height 55
paste input "emilyareaves@gmail"
click at [335, 293] on link "[PERSON_NAME] & [PERSON_NAME] Wedding" at bounding box center [338, 298] width 208 height 17
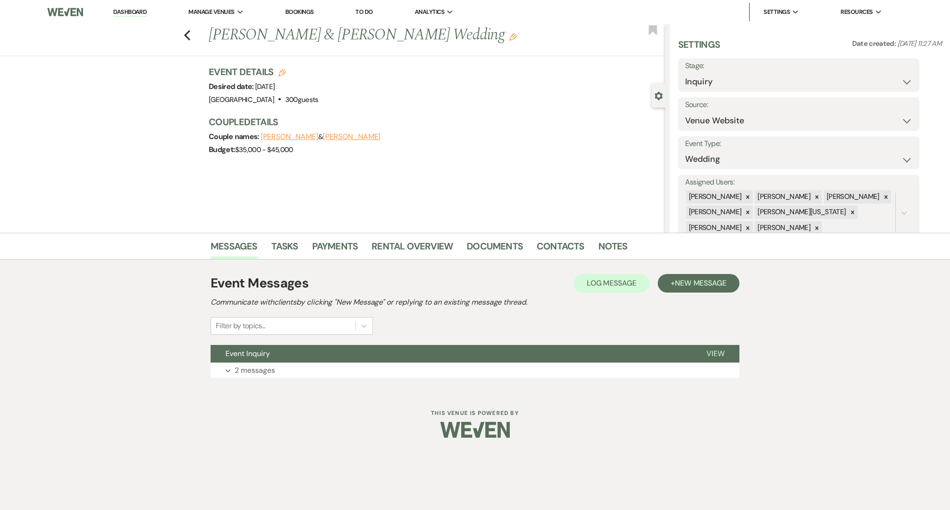
click at [648, 296] on div "Event Messages Log Log Message + New Message Communicate with clients by clicki…" at bounding box center [475, 304] width 529 height 61
click at [676, 289] on button "+ New Message" at bounding box center [699, 283] width 82 height 19
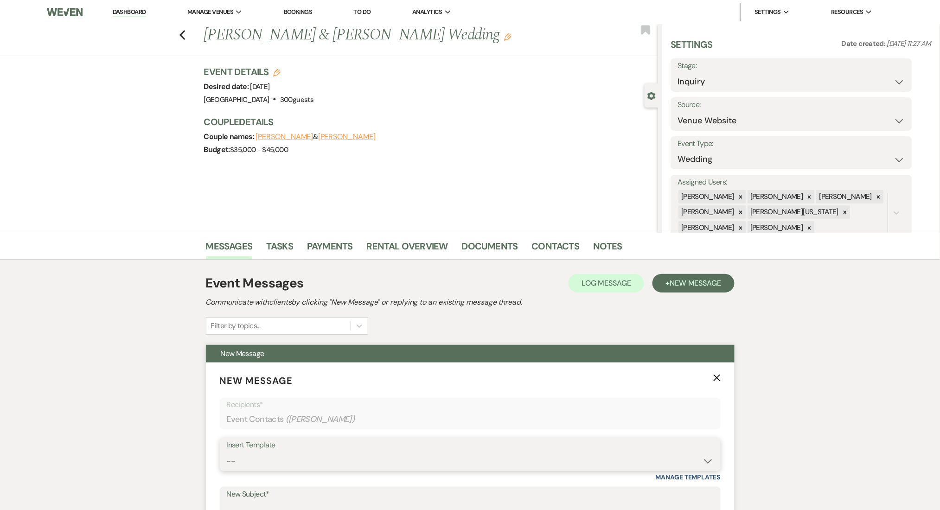
click at [456, 457] on select "-- Inquiry Follow Up Email #2 Contract Sending Template Payment Template Rental…" at bounding box center [470, 461] width 487 height 18
click at [227, 452] on select "-- Inquiry Follow Up Email #2 Contract Sending Template Payment Template Rental…" at bounding box center [470, 461] width 487 height 18
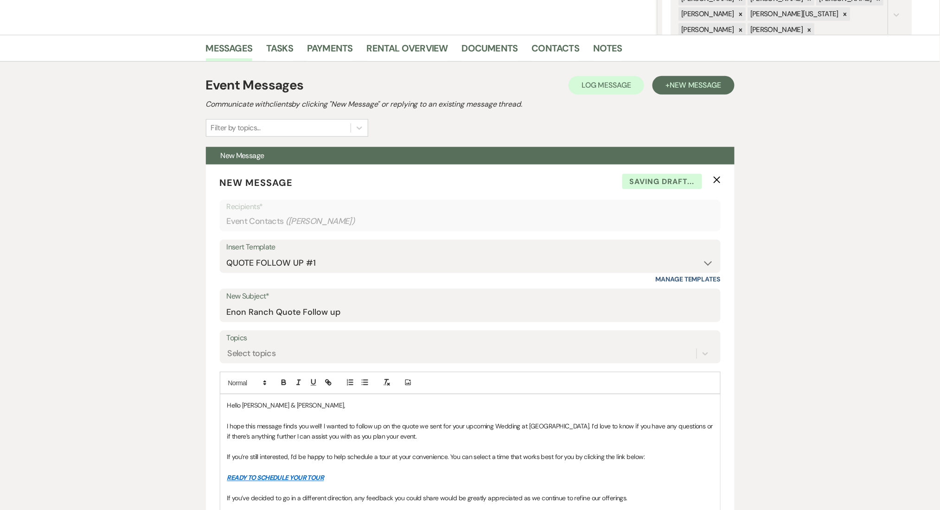
scroll to position [371, 0]
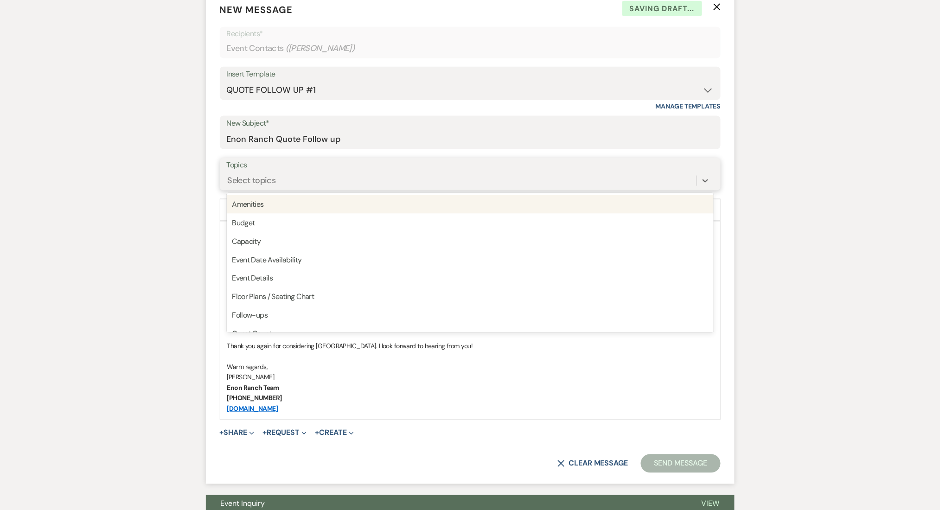
click at [260, 179] on div "Select topics" at bounding box center [252, 180] width 48 height 13
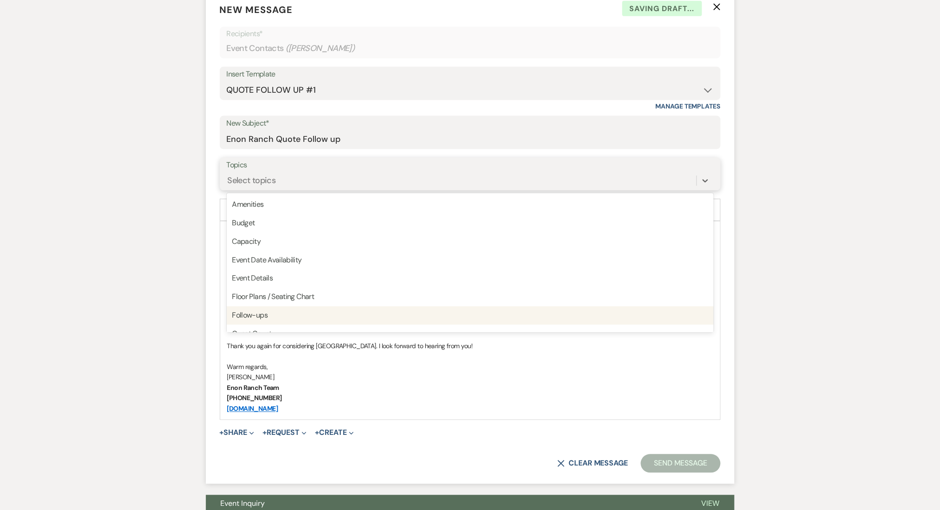
click at [276, 320] on div "Follow-ups" at bounding box center [470, 316] width 487 height 19
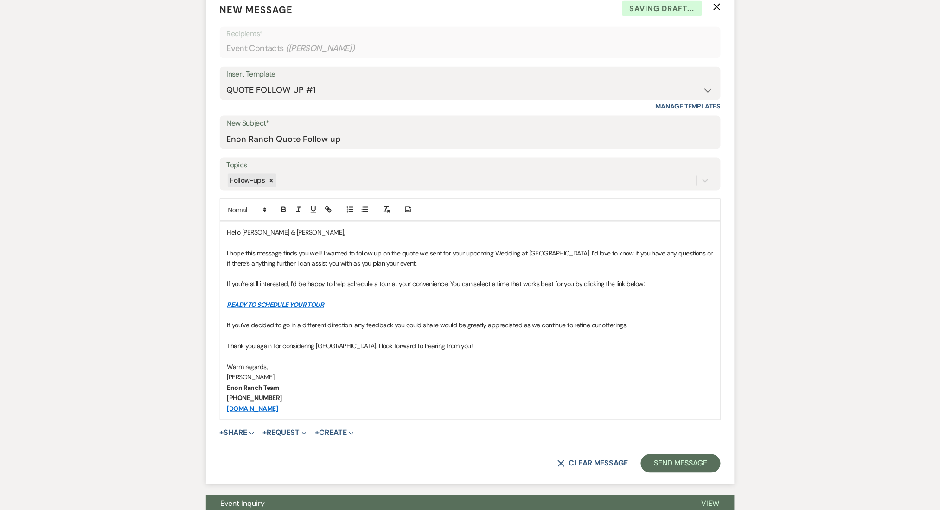
click at [687, 479] on form "New Message X Saving draft... Recipients* Event Contacts ( Emily Reaves ) Inser…" at bounding box center [470, 238] width 529 height 493
click at [687, 468] on button "Send Message" at bounding box center [680, 464] width 79 height 19
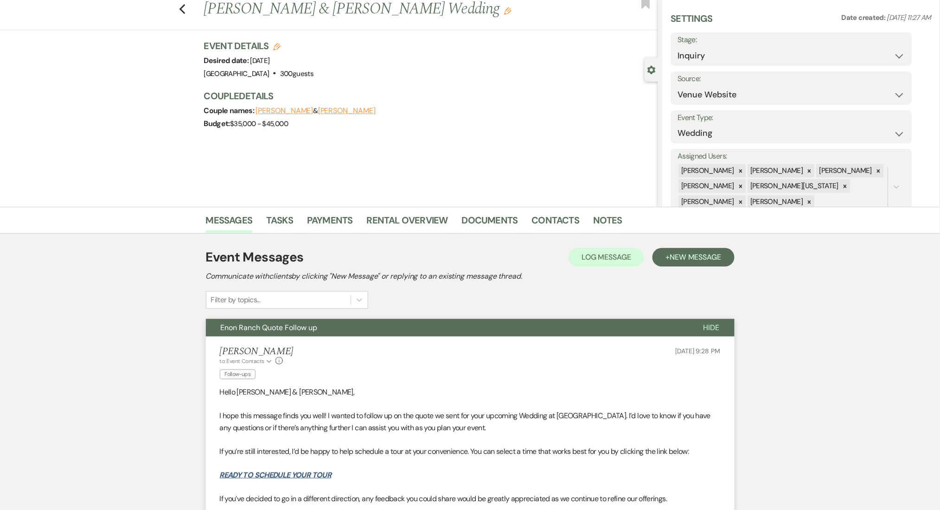
scroll to position [0, 0]
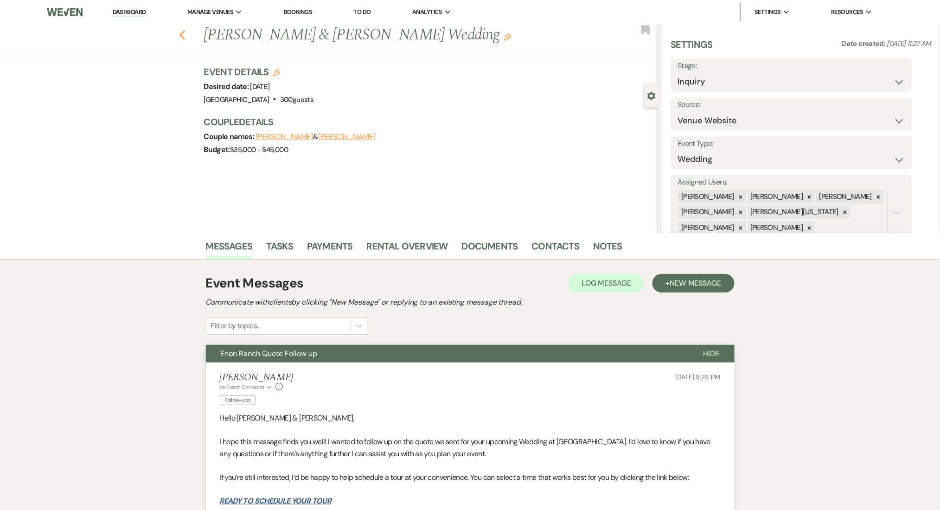
click at [184, 34] on icon "Previous" at bounding box center [182, 35] width 7 height 11
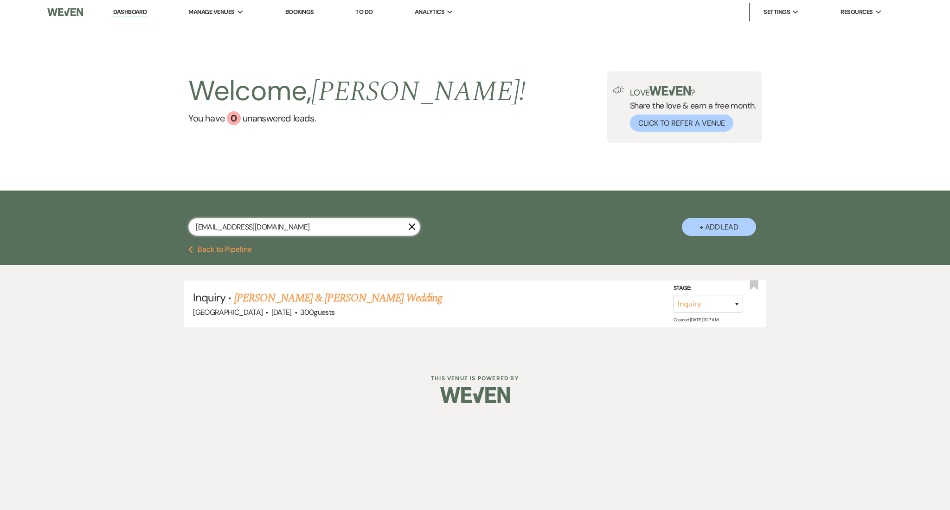
drag, startPoint x: 342, startPoint y: 226, endPoint x: 158, endPoint y: 214, distance: 184.6
click at [158, 214] on div "emilyareaves@gmail.com X + Add Lead" at bounding box center [475, 219] width 668 height 48
paste input "aimee.crank.photography"
click at [307, 294] on link "Juiet & [PERSON_NAME]'s Wedding" at bounding box center [310, 298] width 153 height 17
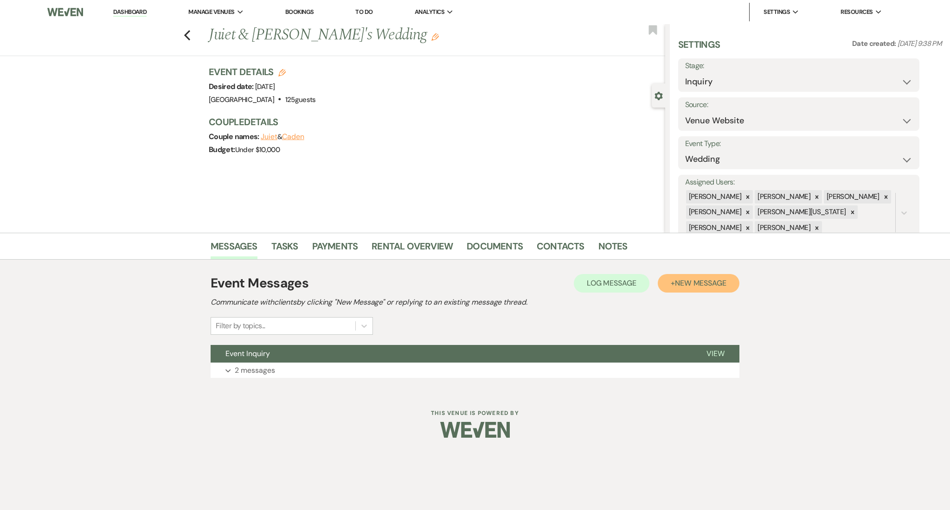
click at [685, 276] on button "+ New Message" at bounding box center [699, 283] width 82 height 19
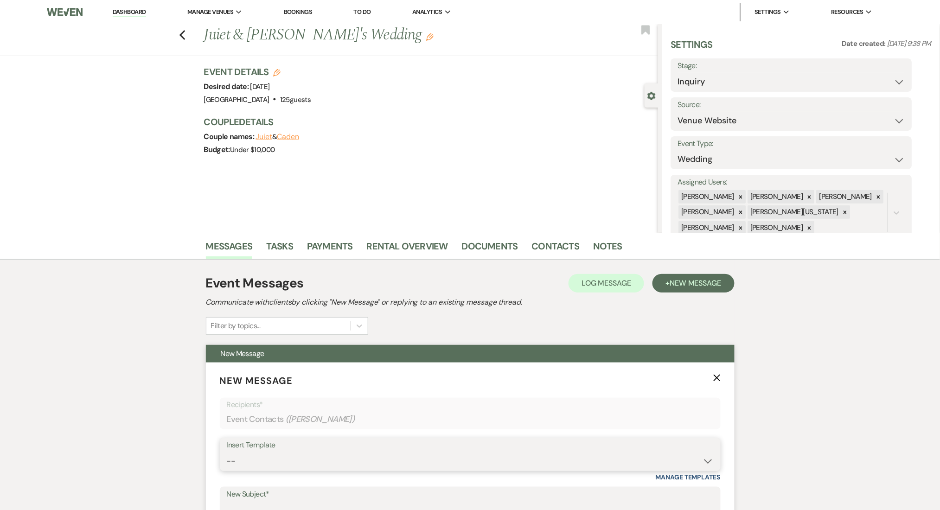
click at [361, 455] on select "-- Inquiry Follow Up Email #2 Contract Sending Template Payment Template Rental…" at bounding box center [470, 461] width 487 height 18
click at [227, 452] on select "-- Inquiry Follow Up Email #2 Contract Sending Template Payment Template Rental…" at bounding box center [470, 461] width 487 height 18
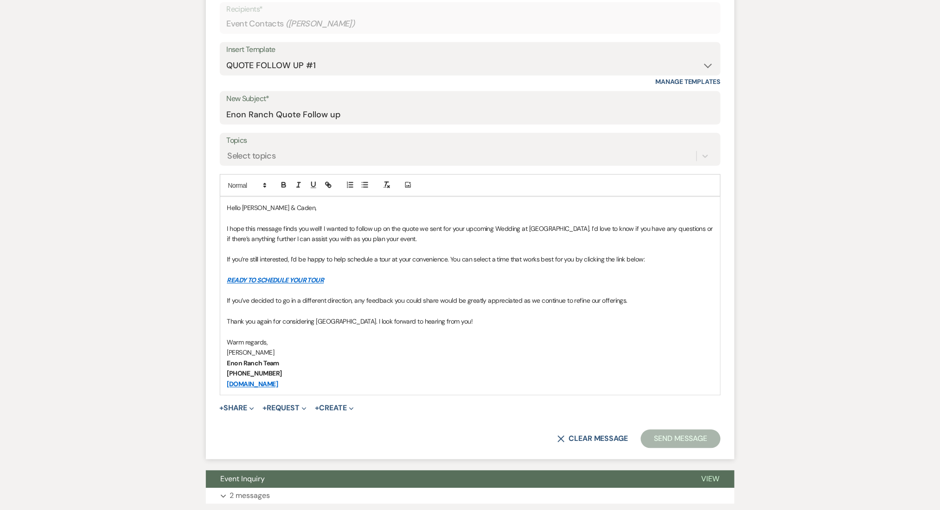
scroll to position [462, 0]
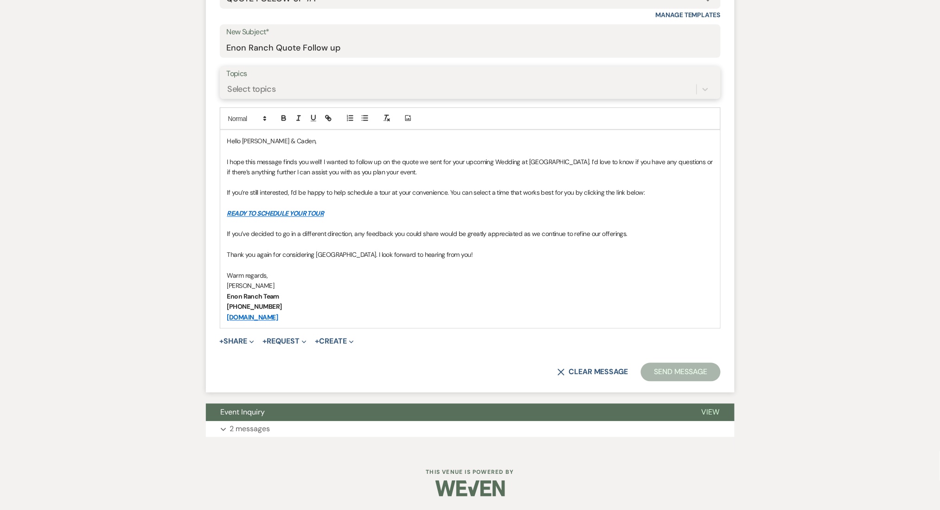
click at [253, 96] on div "Select topics" at bounding box center [462, 89] width 470 height 16
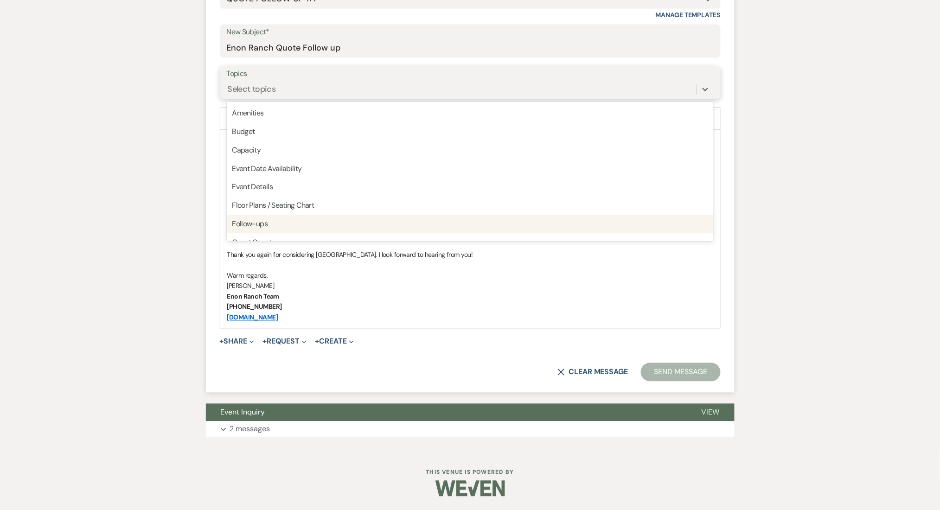
click at [250, 229] on div "Follow-ups" at bounding box center [470, 224] width 487 height 19
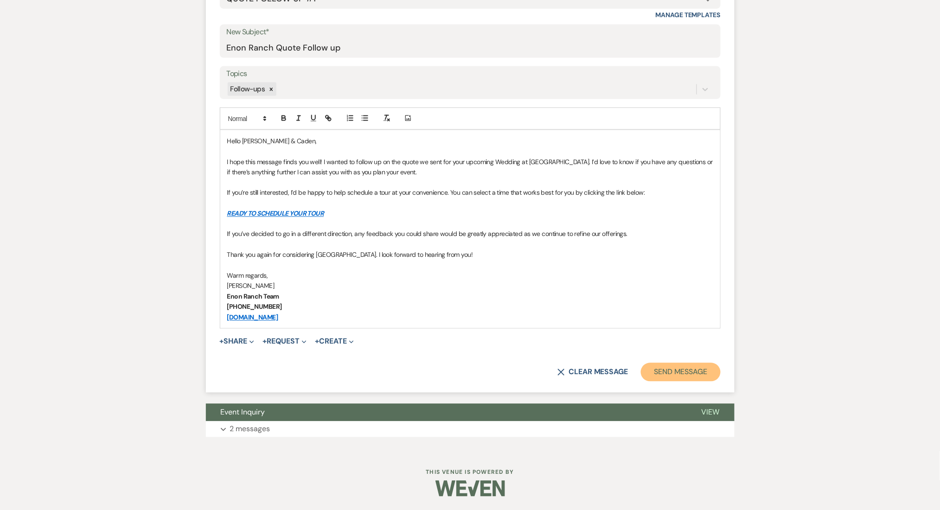
click at [680, 377] on button "Send Message" at bounding box center [680, 372] width 79 height 19
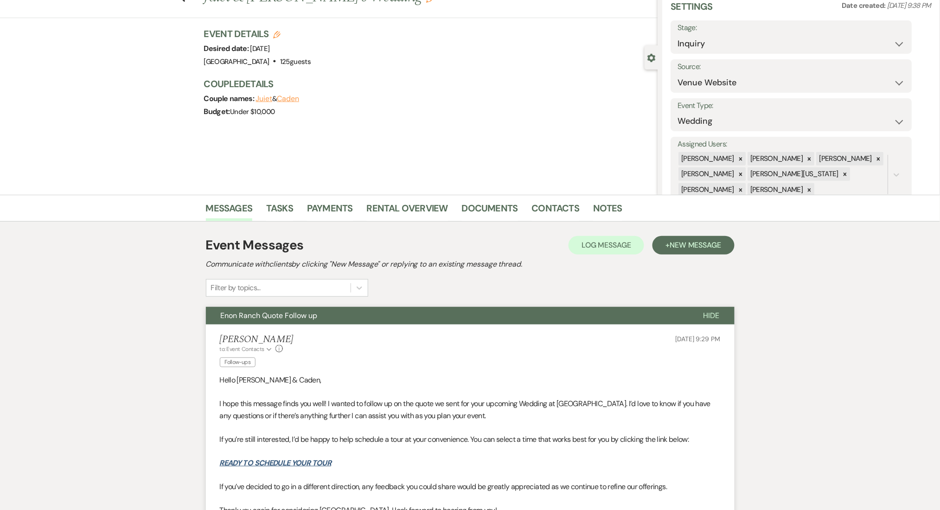
scroll to position [0, 0]
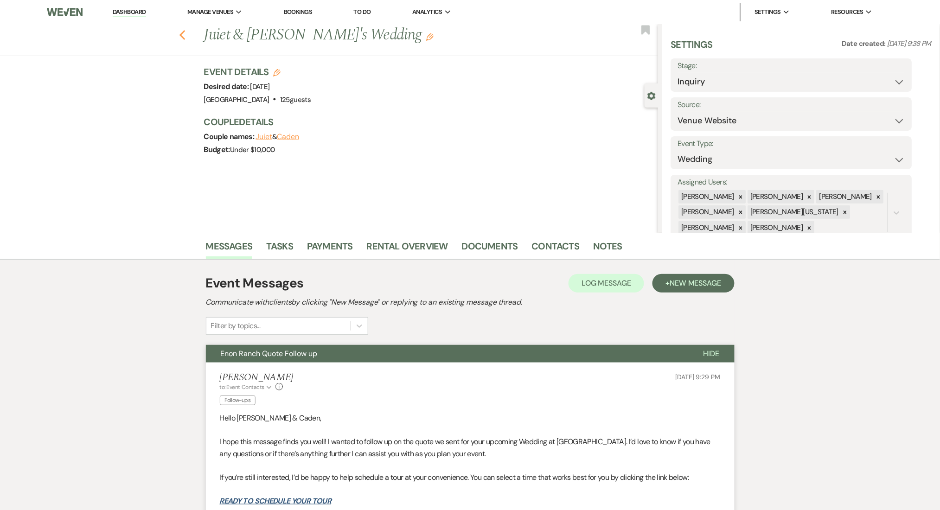
click at [185, 37] on use "button" at bounding box center [182, 35] width 6 height 10
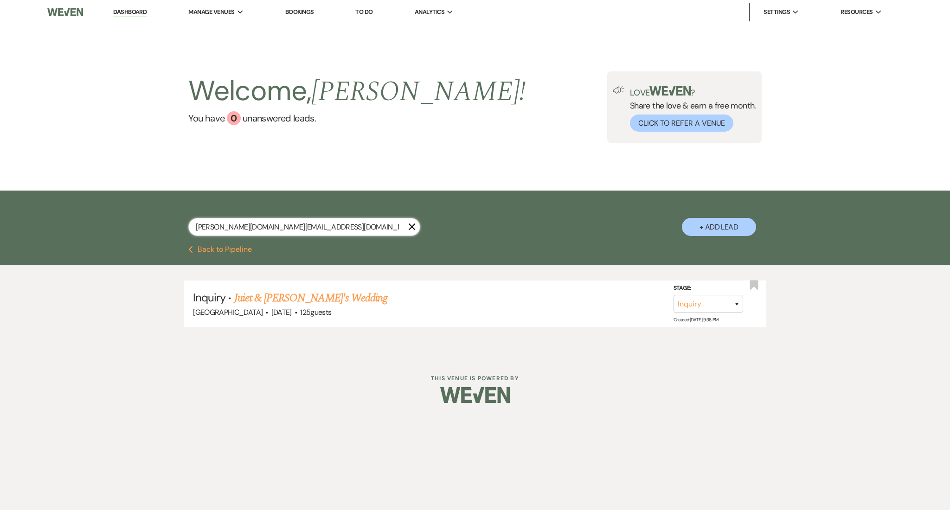
drag, startPoint x: 309, startPoint y: 225, endPoint x: 96, endPoint y: 190, distance: 216.2
click at [98, 191] on div "aimee.crank.photography@gmail.com X + Add Lead" at bounding box center [475, 218] width 950 height 55
paste input "joannamiranda989"
click at [367, 296] on link "[PERSON_NAME] & [PERSON_NAME] Wedding" at bounding box center [338, 298] width 208 height 17
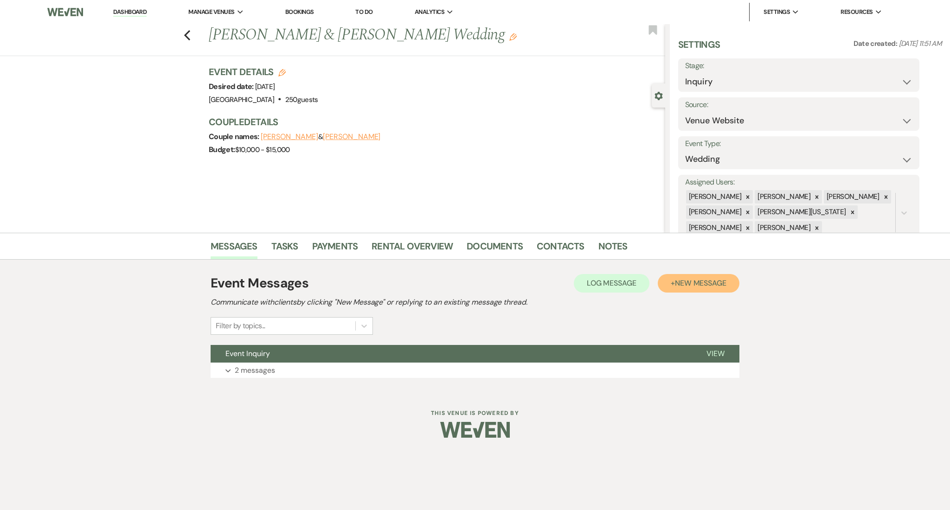
click at [693, 283] on span "New Message" at bounding box center [700, 283] width 51 height 10
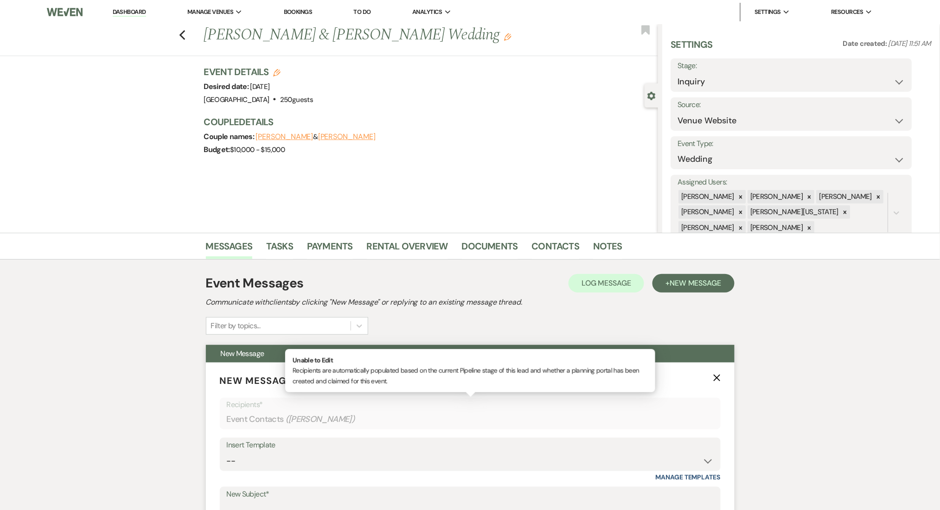
click at [375, 424] on div "Event Contacts ( Joana Miranda )" at bounding box center [470, 420] width 487 height 18
click at [367, 452] on select "-- Inquiry Follow Up Email #2 Contract Sending Template Payment Template Rental…" at bounding box center [470, 461] width 487 height 18
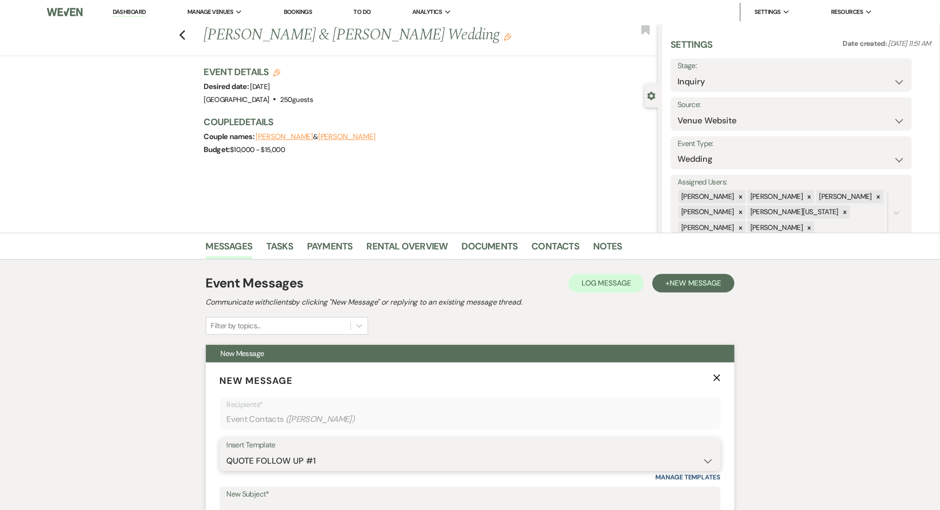
click at [227, 452] on select "-- Inquiry Follow Up Email #2 Contract Sending Template Payment Template Rental…" at bounding box center [470, 461] width 487 height 18
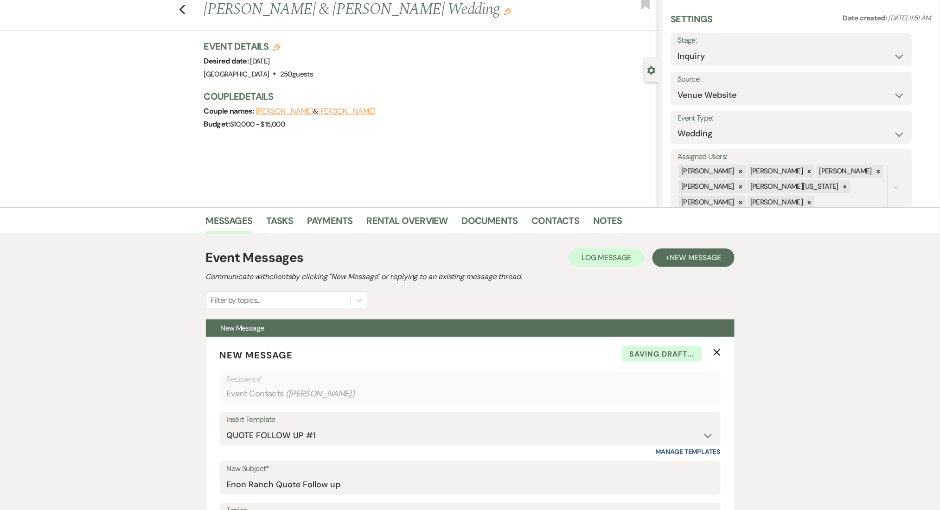
scroll to position [371, 0]
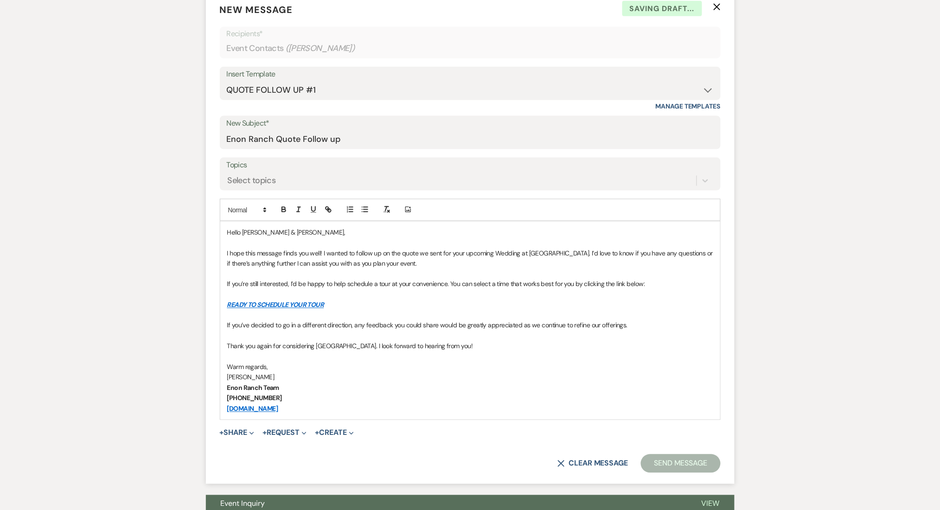
click at [340, 190] on div "Topics Select topics" at bounding box center [470, 174] width 501 height 33
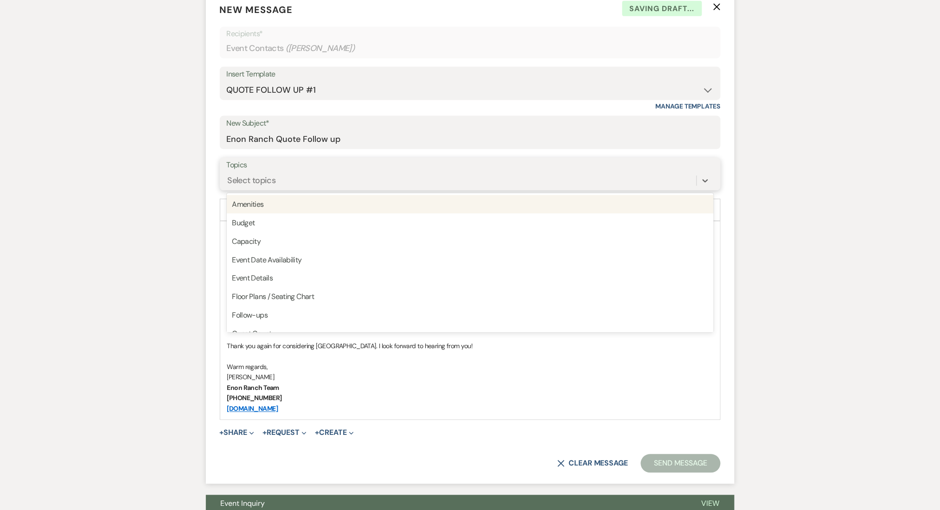
click at [342, 186] on div "Select topics" at bounding box center [462, 181] width 470 height 16
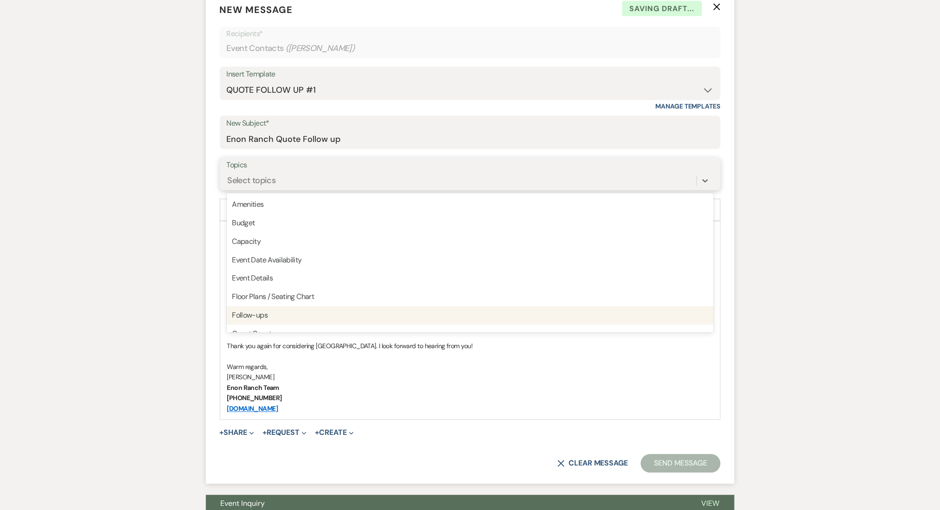
click at [290, 318] on div "Follow-ups" at bounding box center [470, 316] width 487 height 19
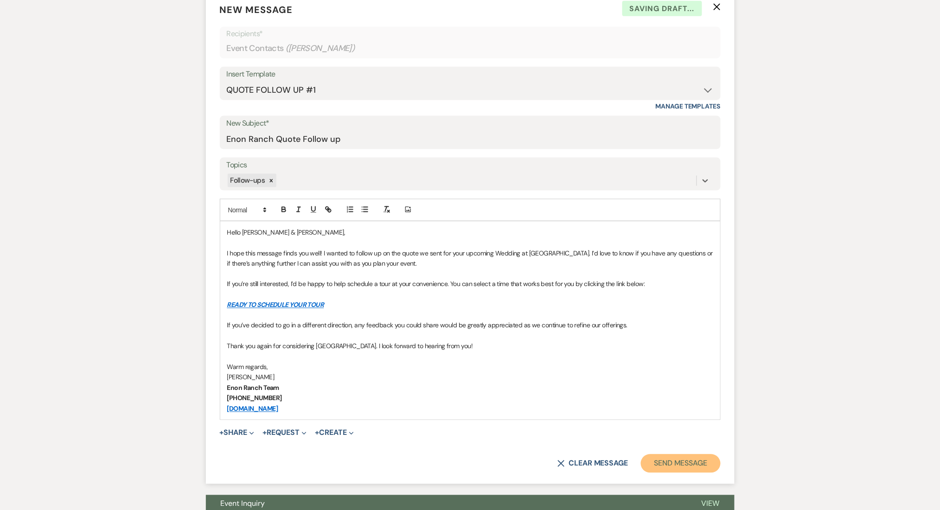
click at [703, 469] on button "Send Message" at bounding box center [680, 464] width 79 height 19
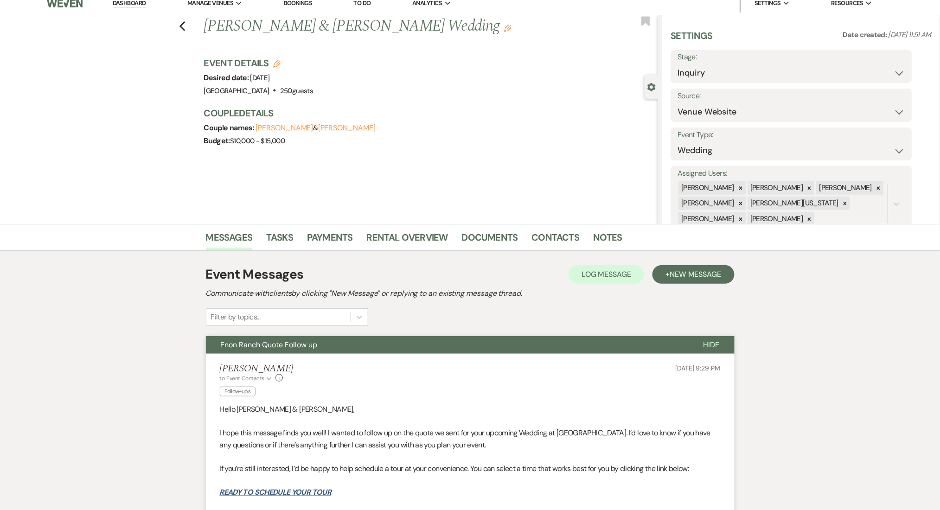
scroll to position [0, 0]
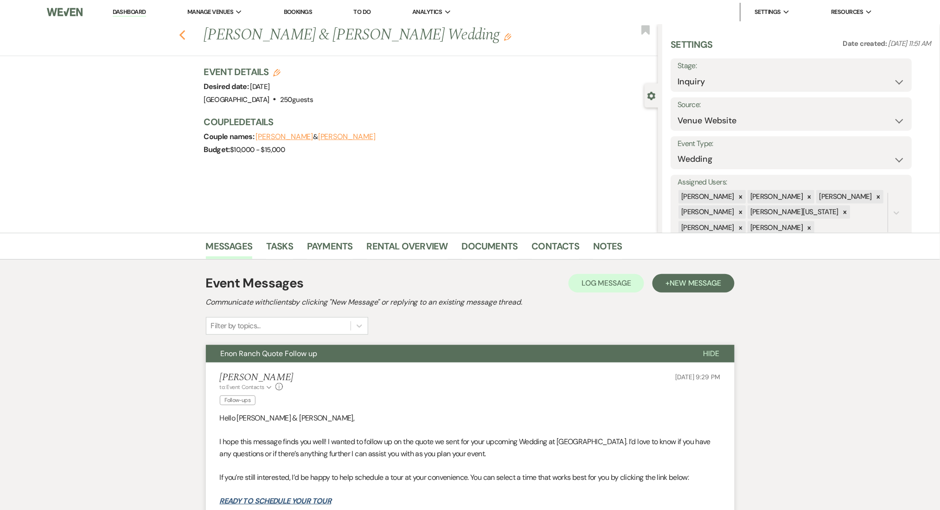
click at [186, 33] on div "Previous Marco Rodriguez & Rodriguez's Wedding Edit Bookmark" at bounding box center [326, 40] width 663 height 32
click at [185, 33] on use "button" at bounding box center [182, 35] width 6 height 10
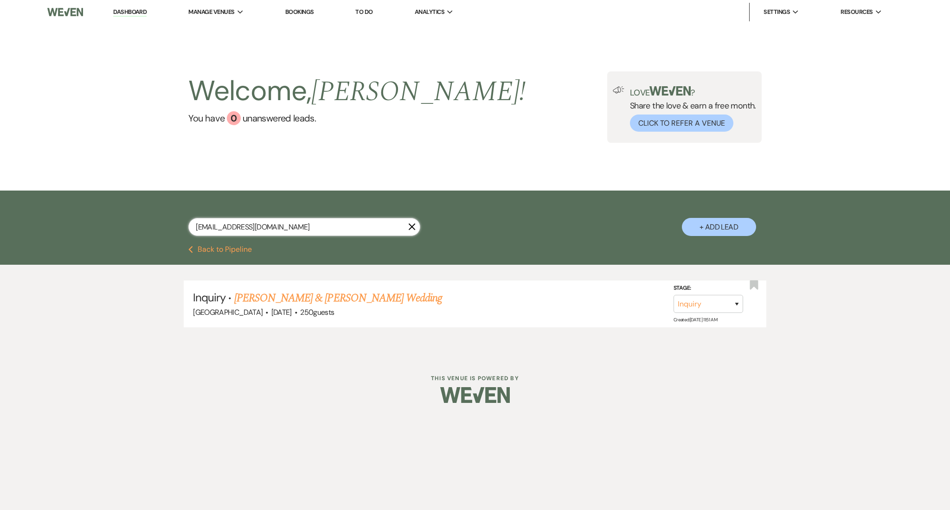
drag, startPoint x: 300, startPoint y: 229, endPoint x: 39, endPoint y: 200, distance: 262.7
click at [39, 200] on div "joannamiranda989@gmail.com X + Add Lead" at bounding box center [475, 218] width 950 height 55
paste input "becauseitsyou404"
click at [302, 291] on link "Zena & [PERSON_NAME]'s Wedding" at bounding box center [312, 298] width 156 height 17
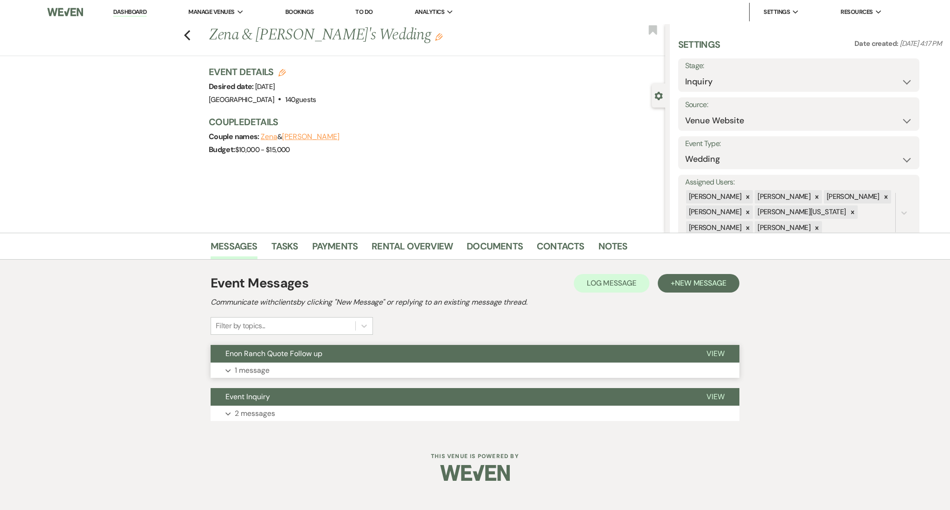
click at [382, 367] on button "Expand 1 message" at bounding box center [475, 371] width 529 height 16
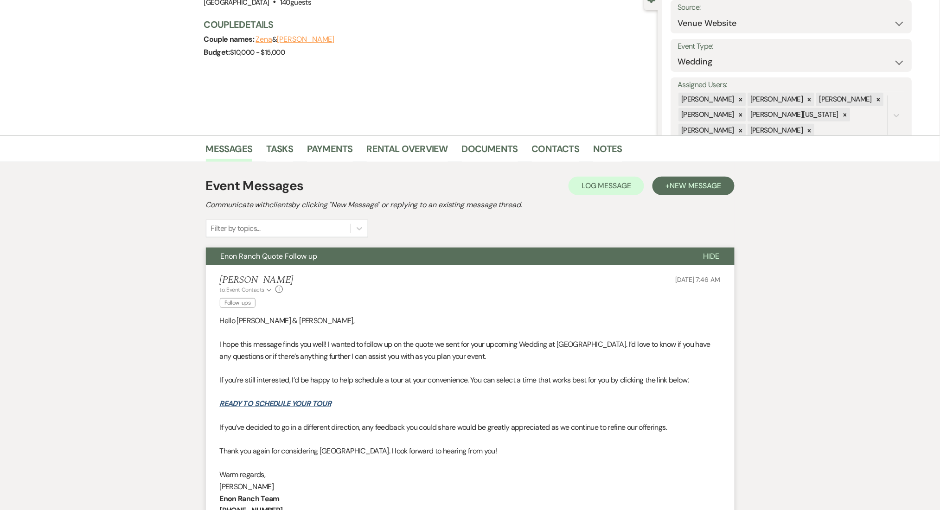
scroll to position [247, 0]
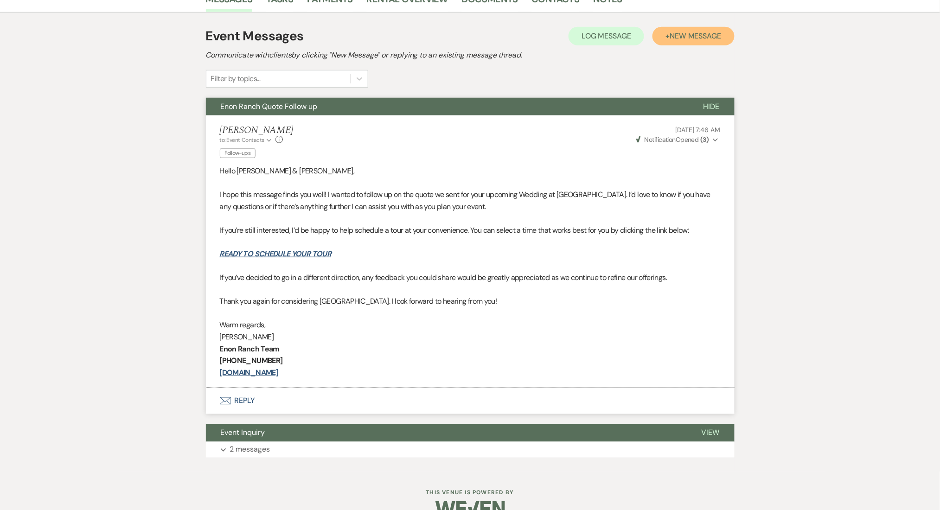
click at [693, 41] on button "+ New Message" at bounding box center [694, 36] width 82 height 19
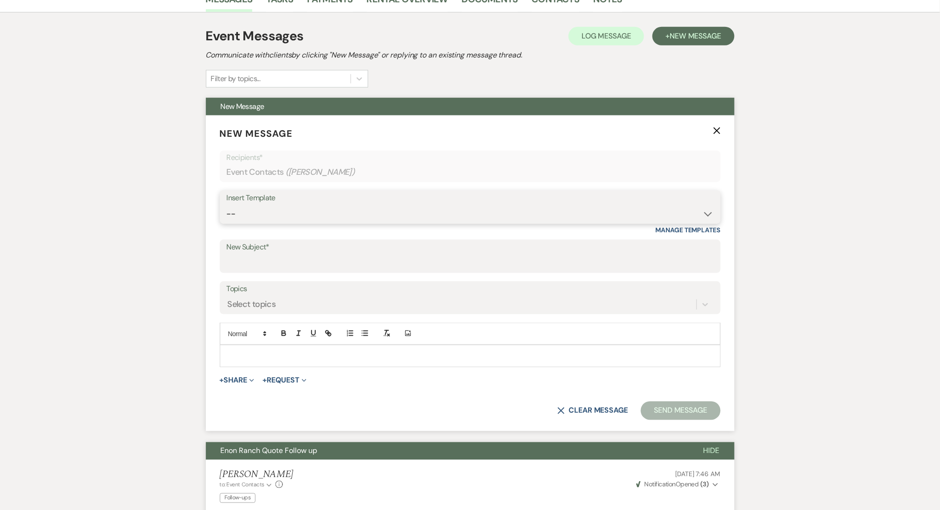
click at [306, 210] on select "-- Inquiry Follow Up Email #2 Contract Sending Template Payment Template Rental…" at bounding box center [470, 214] width 487 height 18
click at [227, 205] on select "-- Inquiry Follow Up Email #2 Contract Sending Template Payment Template Rental…" at bounding box center [470, 214] width 487 height 18
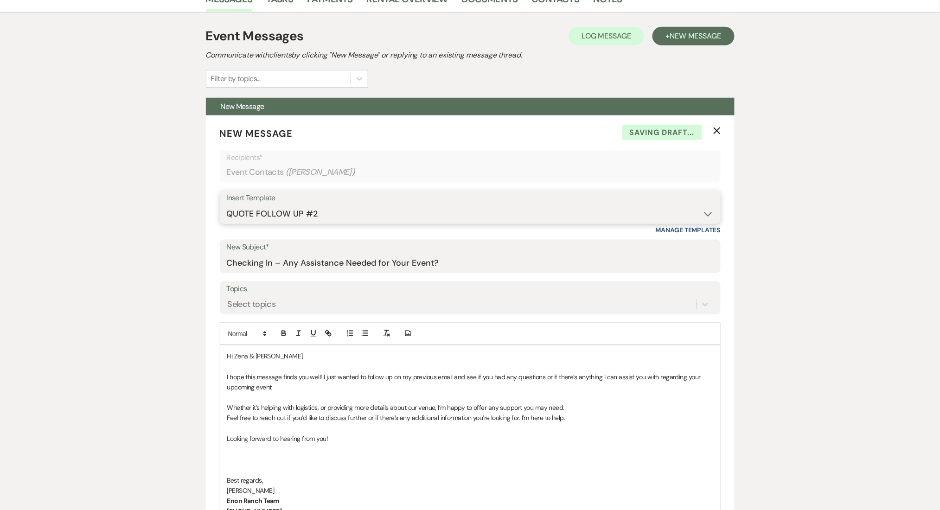
scroll to position [494, 0]
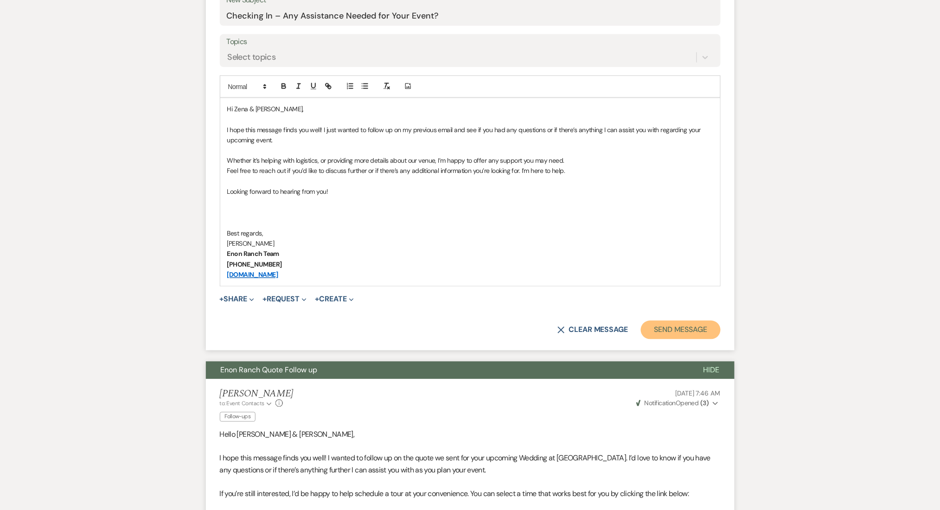
click at [678, 327] on button "Send Message" at bounding box center [680, 330] width 79 height 19
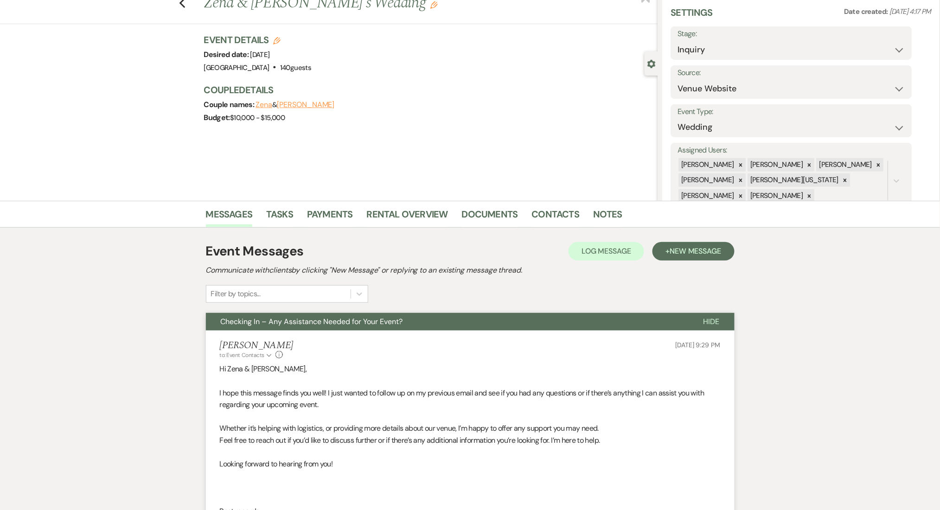
scroll to position [0, 0]
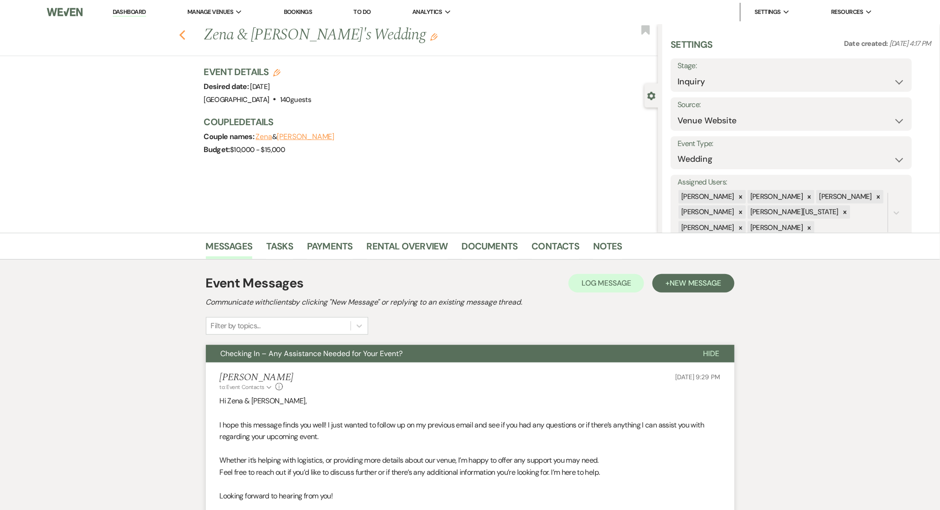
click at [186, 34] on icon "Previous" at bounding box center [182, 35] width 7 height 11
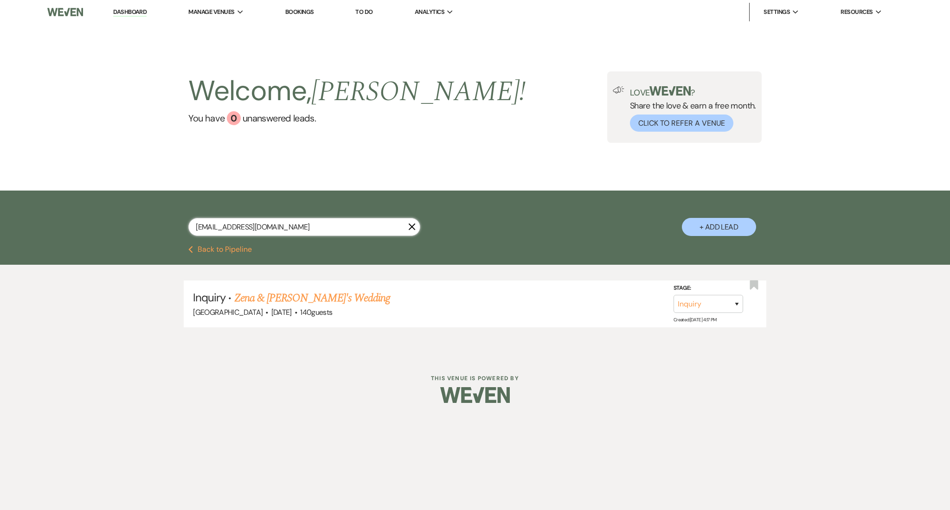
click at [334, 231] on input "becauseitsyou404@gmail.com" at bounding box center [304, 227] width 232 height 18
drag, startPoint x: 321, startPoint y: 232, endPoint x: 20, endPoint y: 218, distance: 300.4
click at [20, 218] on div "becauseitsyou404@gmail.com X + Add Lead" at bounding box center [475, 218] width 950 height 55
paste input "ucharia@yahoo"
click at [313, 296] on link "[PERSON_NAME]'s Birthday Party" at bounding box center [306, 298] width 145 height 17
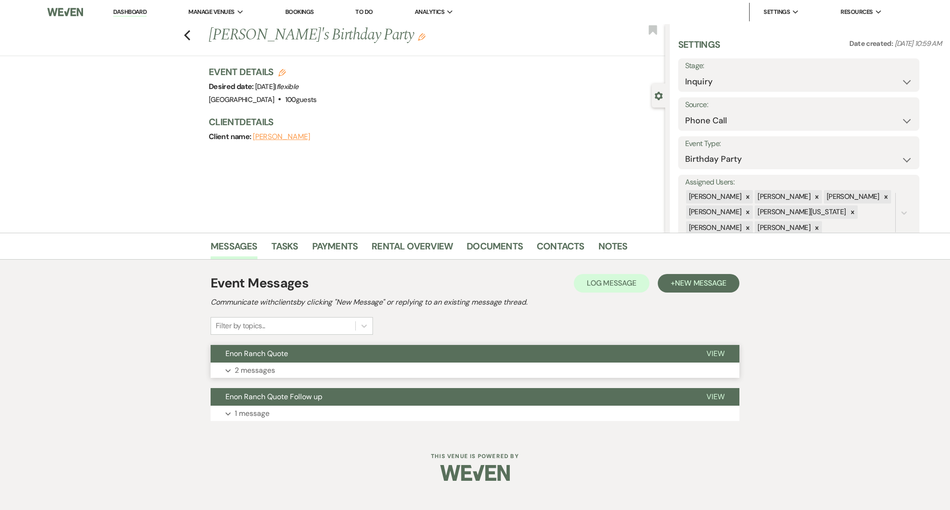
click at [436, 369] on button "Expand 2 messages" at bounding box center [475, 371] width 529 height 16
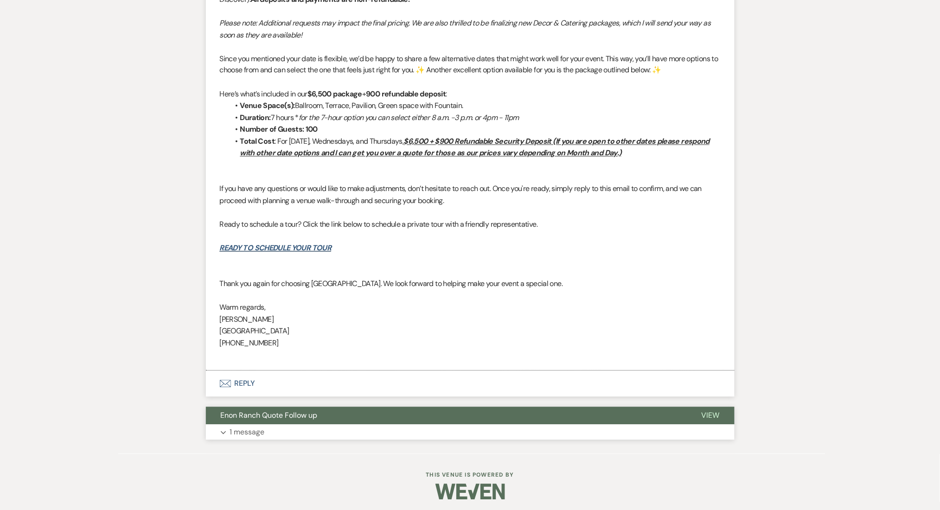
click at [424, 424] on button "Enon Ranch Quote Follow up" at bounding box center [446, 416] width 481 height 18
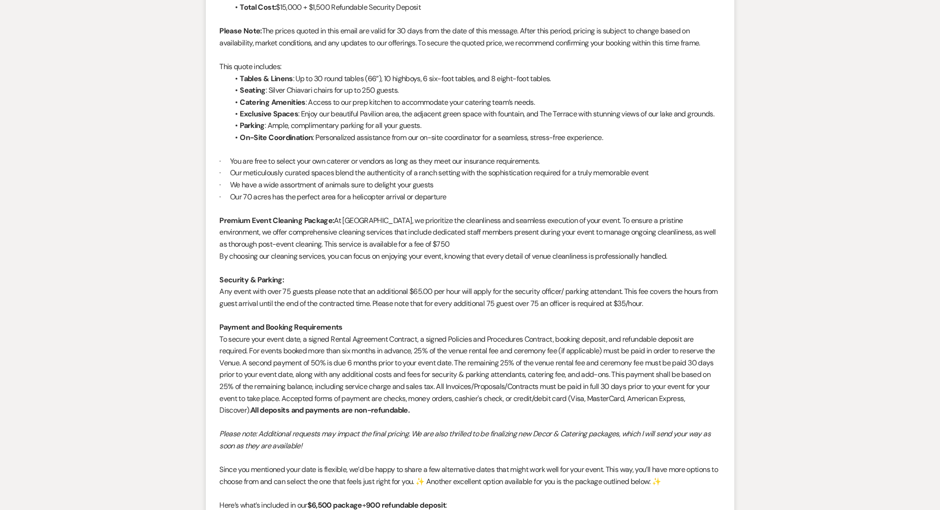
scroll to position [209, 0]
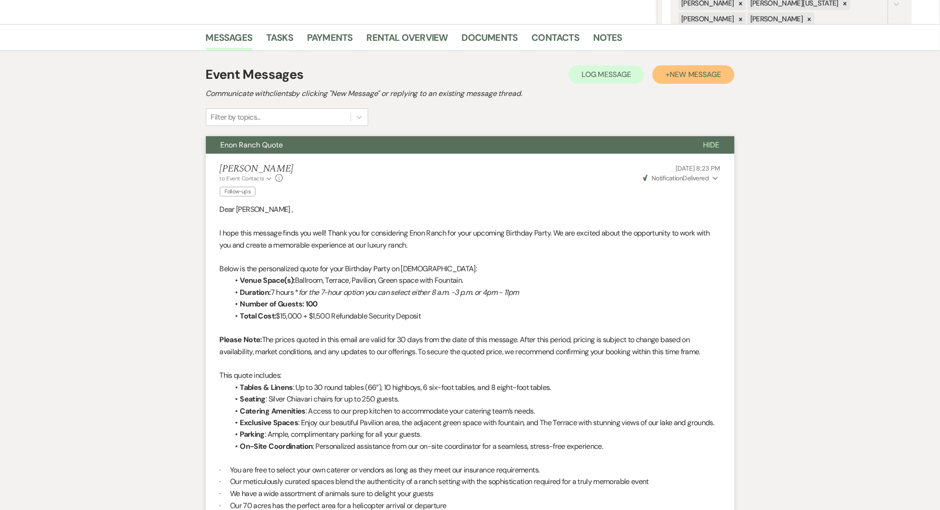
click at [691, 70] on button "+ New Message" at bounding box center [694, 74] width 82 height 19
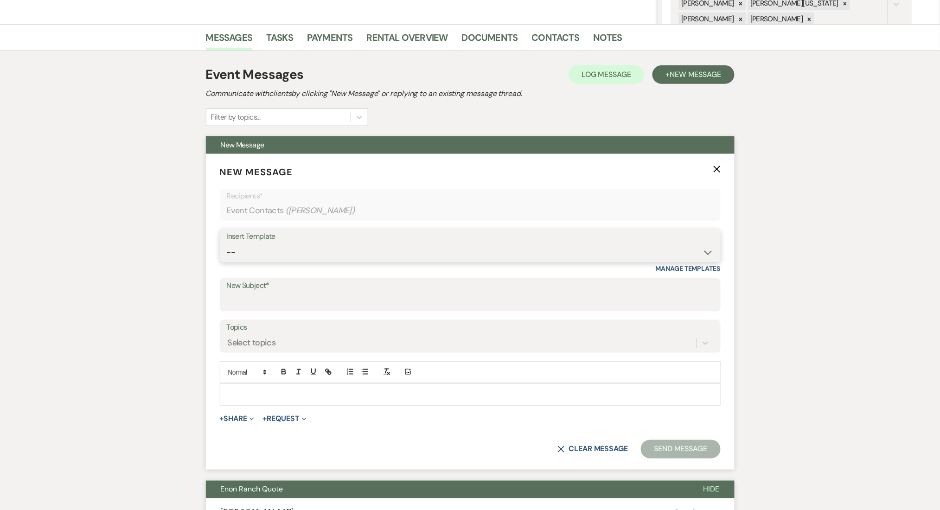
click at [426, 255] on select "-- Inquiry Follow Up Email #2 Contract Sending Template Payment Template Rental…" at bounding box center [470, 253] width 487 height 18
click at [227, 244] on select "-- Inquiry Follow Up Email #2 Contract Sending Template Payment Template Rental…" at bounding box center [470, 253] width 487 height 18
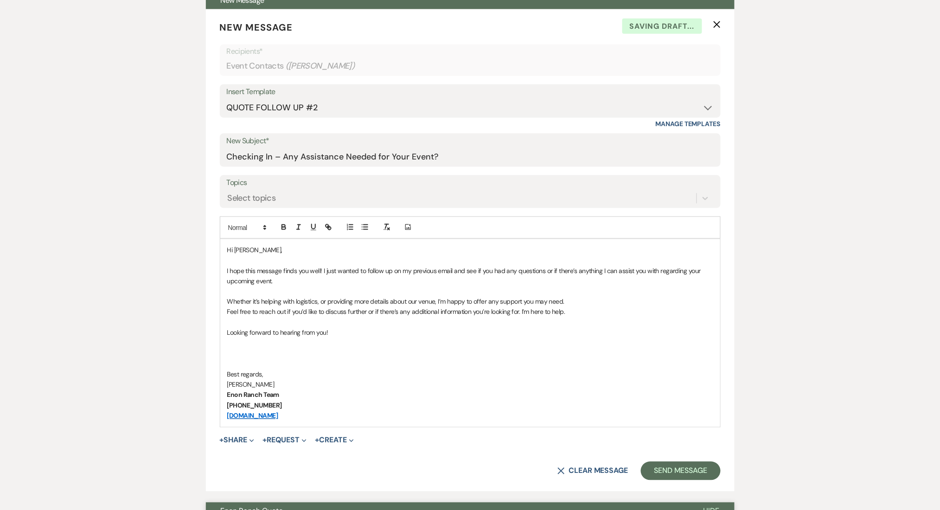
scroll to position [518, 0]
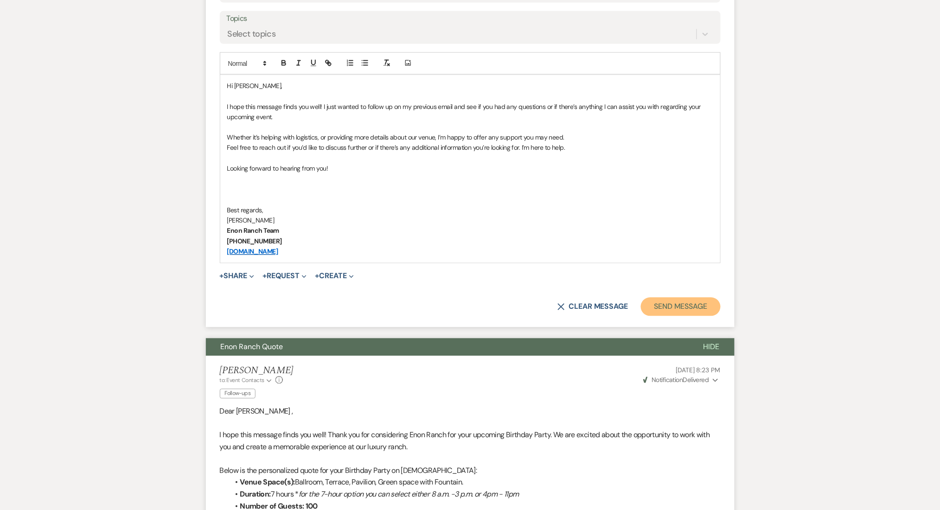
click at [683, 302] on button "Send Message" at bounding box center [680, 307] width 79 height 19
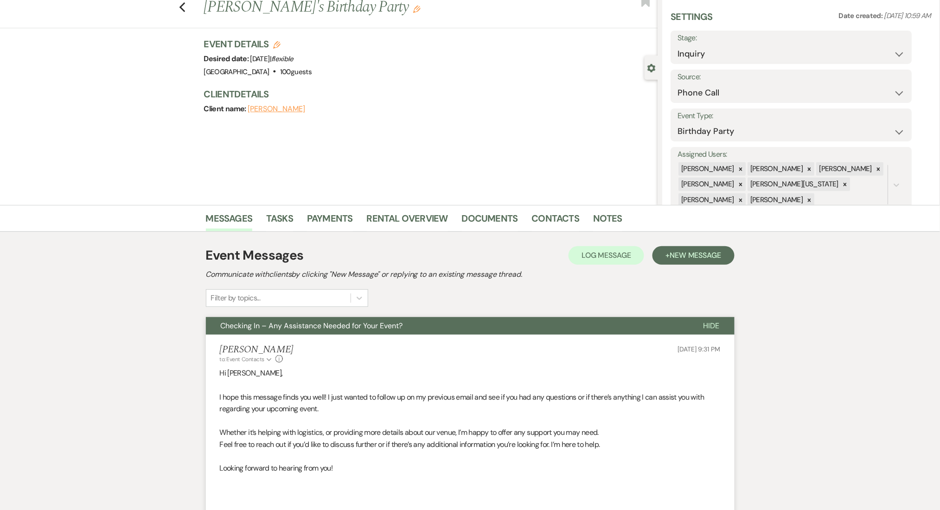
scroll to position [0, 0]
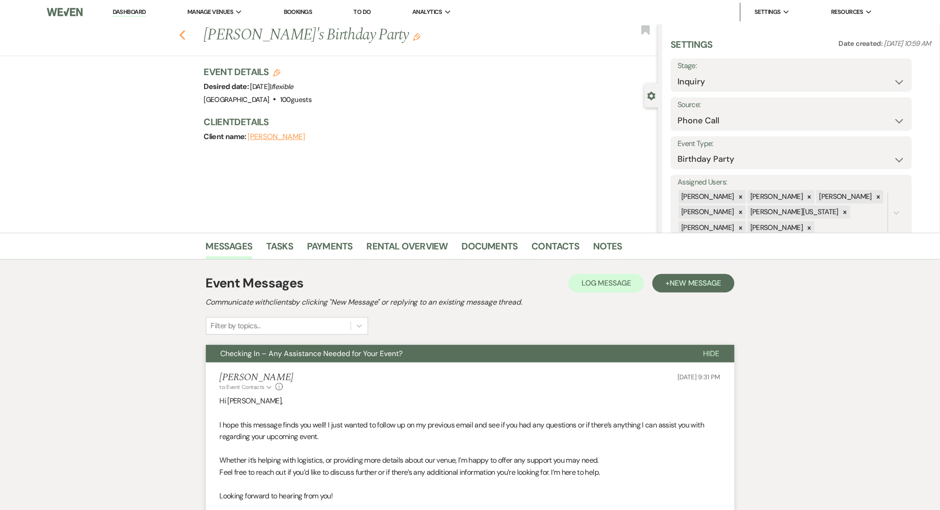
click at [185, 38] on use "button" at bounding box center [182, 35] width 6 height 10
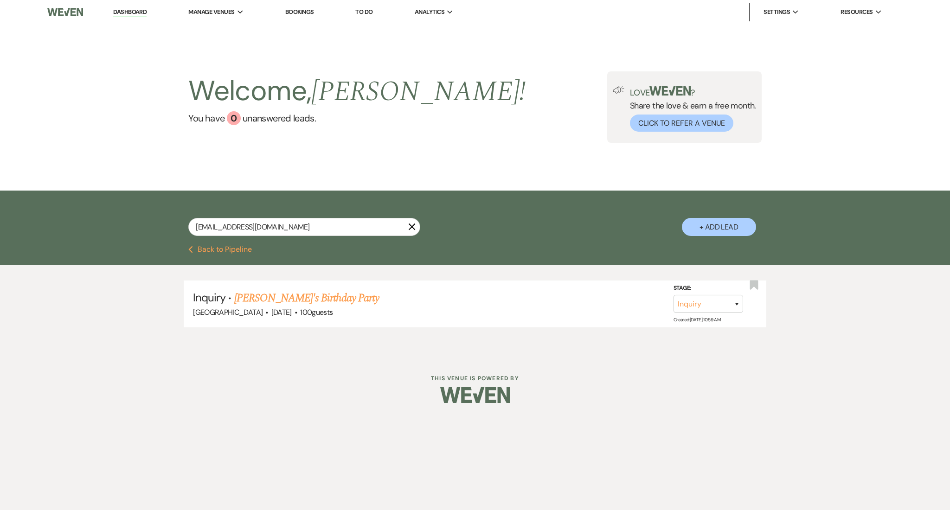
drag, startPoint x: 283, startPoint y: 215, endPoint x: 283, endPoint y: 224, distance: 9.3
click at [283, 219] on div "beucharia@yahoo.com X + Add Lead" at bounding box center [475, 219] width 668 height 48
drag, startPoint x: 283, startPoint y: 225, endPoint x: 105, endPoint y: 222, distance: 177.7
click at [105, 222] on div "beucharia@yahoo.com X + Add Lead" at bounding box center [475, 218] width 950 height 55
paste input "cathyabrown69@gmail"
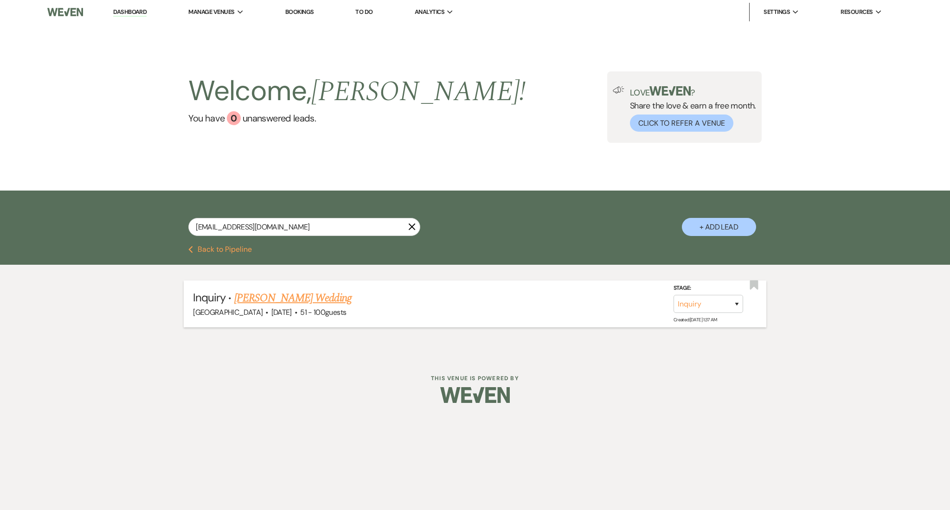
click at [286, 293] on link "[PERSON_NAME] Wedding" at bounding box center [292, 298] width 117 height 17
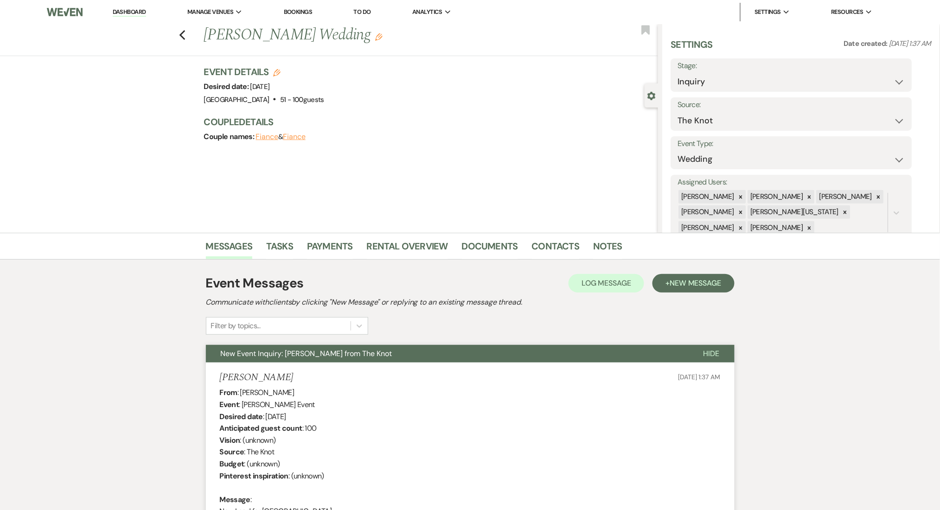
click at [687, 297] on h2 "Communicate with clients by clicking "New Message" or replying to an existing m…" at bounding box center [470, 302] width 529 height 11
click at [687, 278] on span "New Message" at bounding box center [695, 283] width 51 height 10
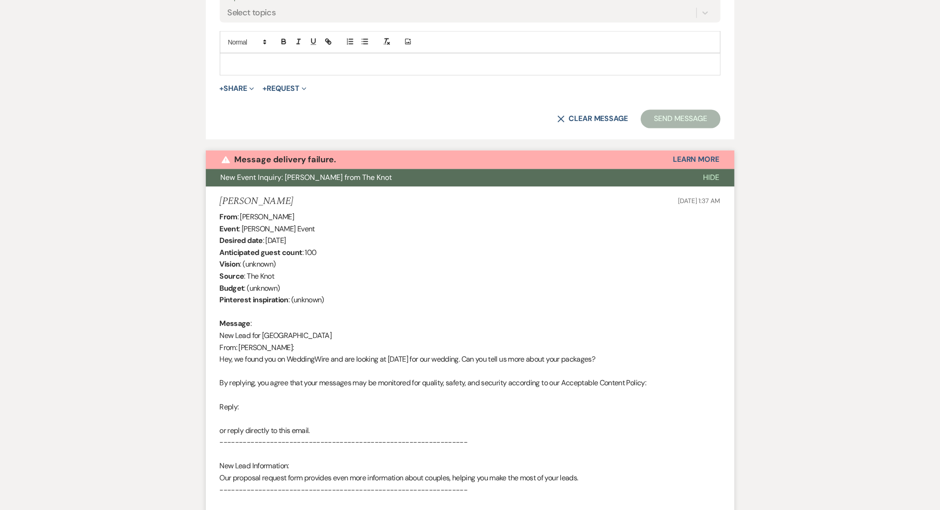
drag, startPoint x: 389, startPoint y: 452, endPoint x: 388, endPoint y: 459, distance: 7.0
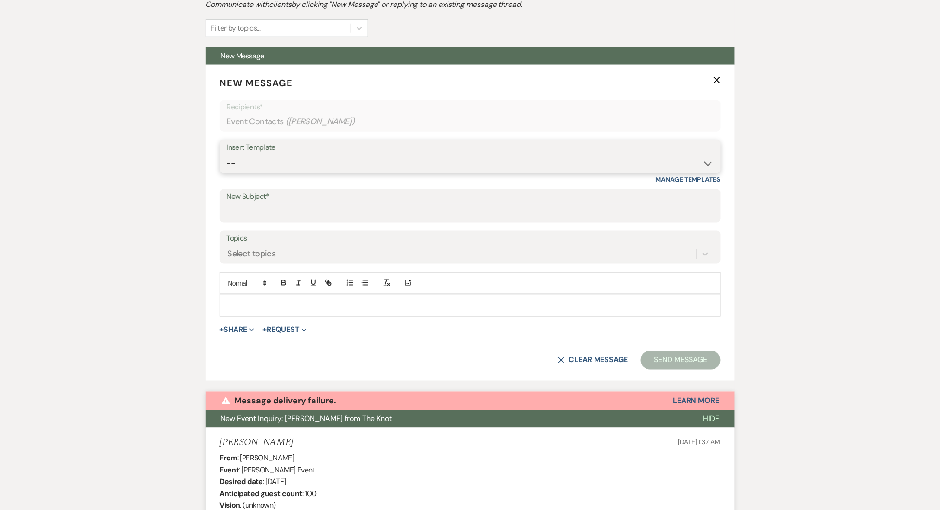
scroll to position [269, 0]
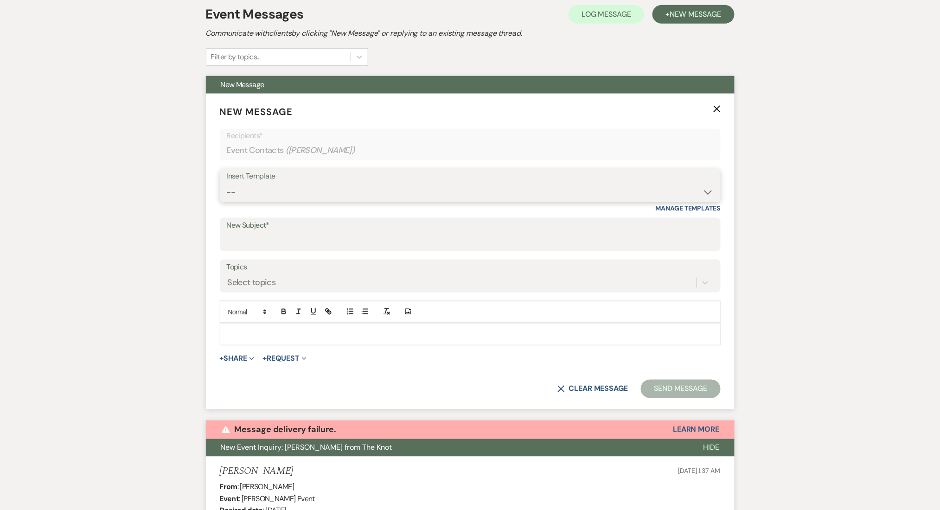
click at [291, 195] on select "-- Inquiry Follow Up Email #2 Contract Sending Template Payment Template Rental…" at bounding box center [470, 192] width 487 height 18
click at [227, 183] on select "-- Inquiry Follow Up Email #2 Contract Sending Template Payment Template Rental…" at bounding box center [470, 192] width 487 height 18
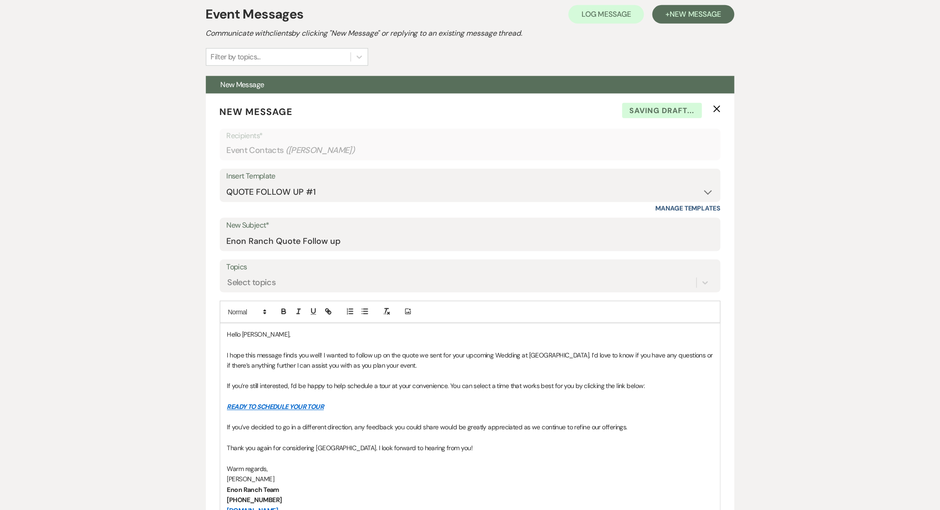
drag, startPoint x: 124, startPoint y: 348, endPoint x: 236, endPoint y: 304, distance: 120.0
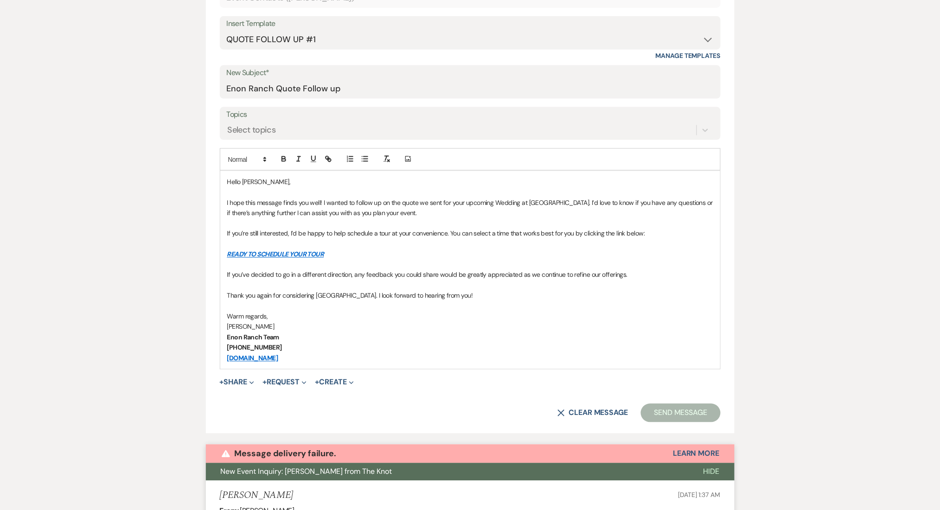
scroll to position [516, 0]
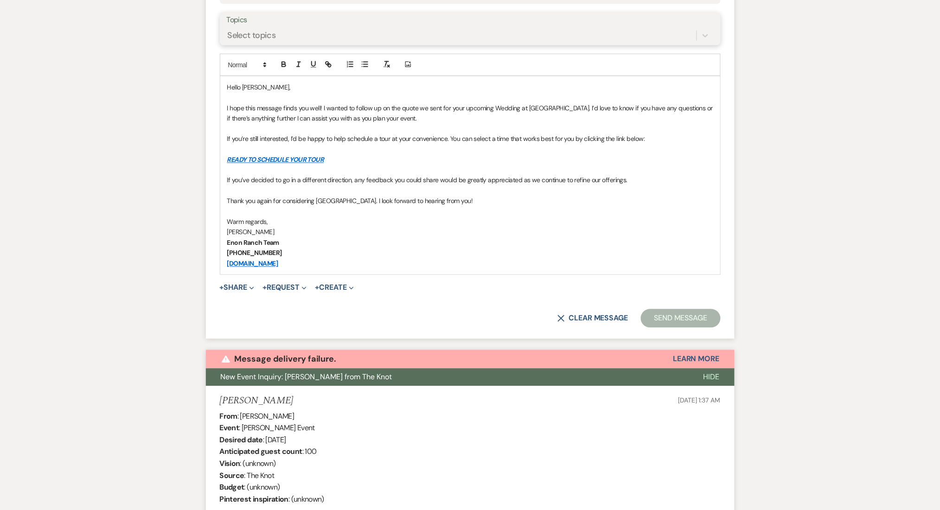
click at [271, 40] on div "Select topics" at bounding box center [252, 35] width 48 height 13
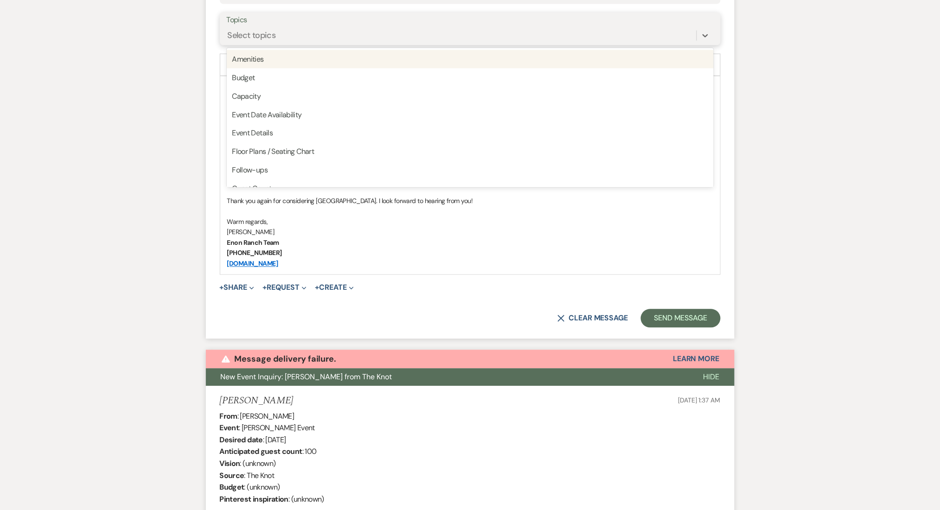
click at [268, 164] on div "Follow-ups" at bounding box center [470, 170] width 487 height 19
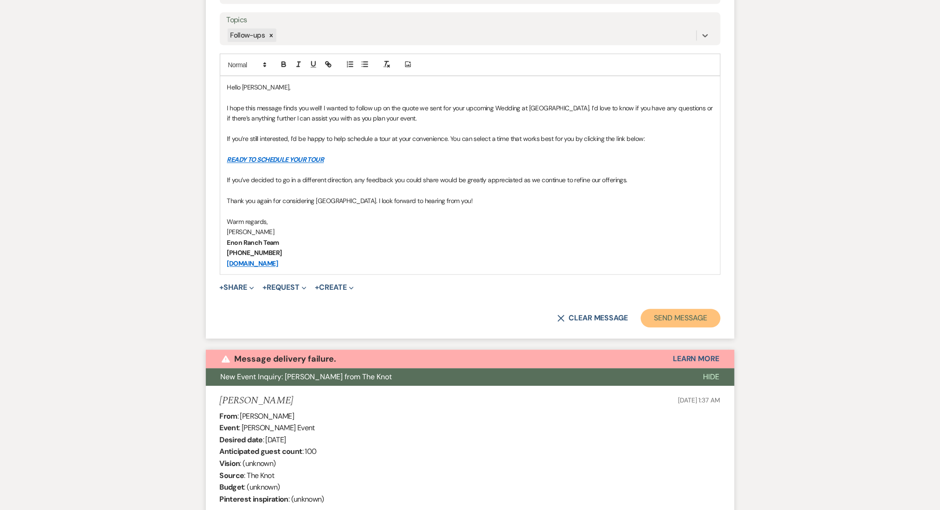
click at [678, 325] on button "Send Message" at bounding box center [680, 318] width 79 height 19
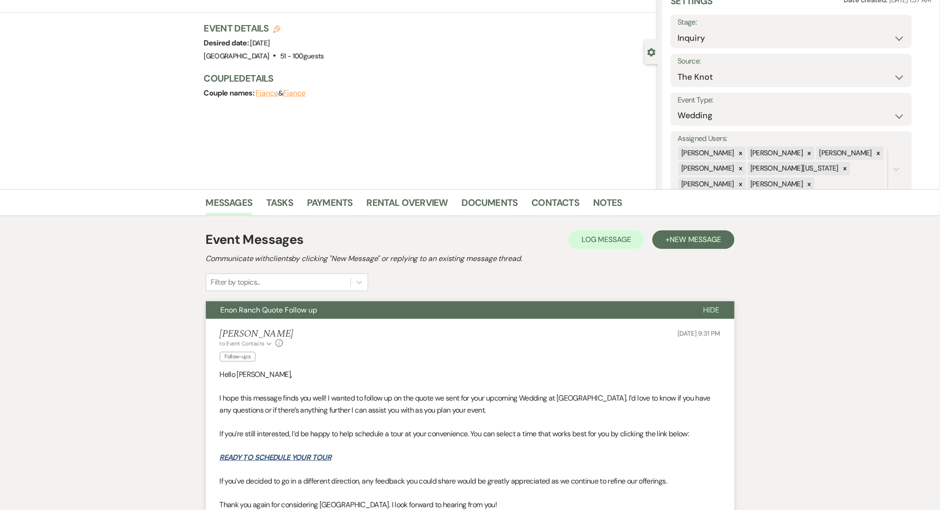
scroll to position [229, 0]
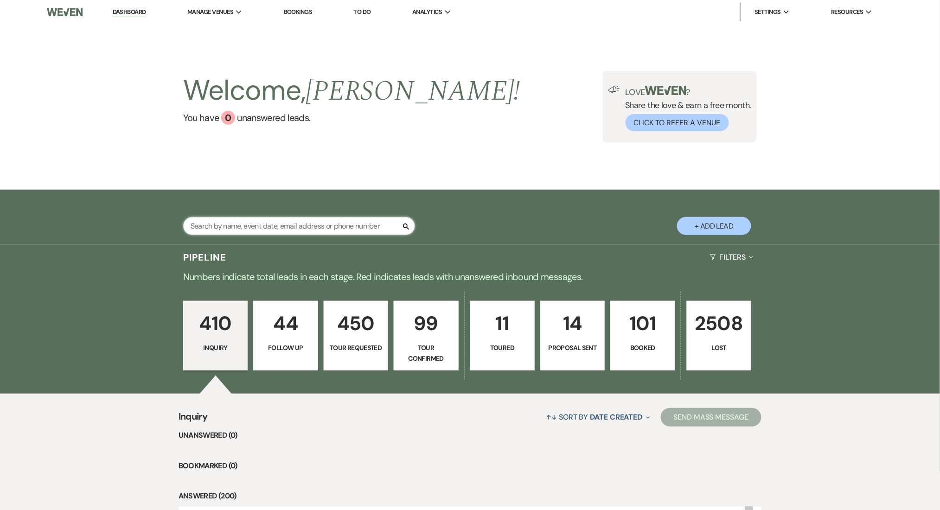
click at [292, 230] on input "text" at bounding box center [299, 226] width 232 height 18
type input "shawanda"
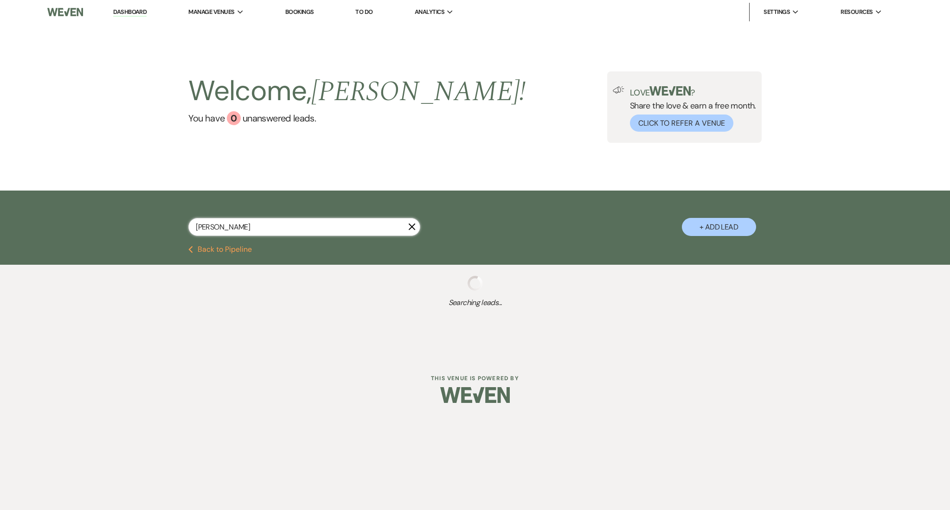
select select "9"
select select "2"
select select "8"
select select "5"
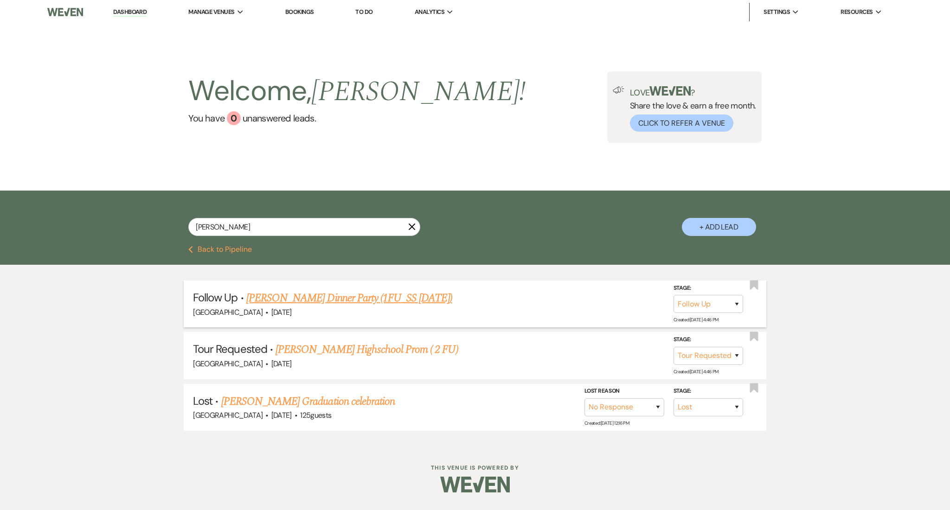
click at [365, 303] on link "Shawanda Cole's Dinner Party (1FU_SS 7.21.25)" at bounding box center [349, 298] width 206 height 17
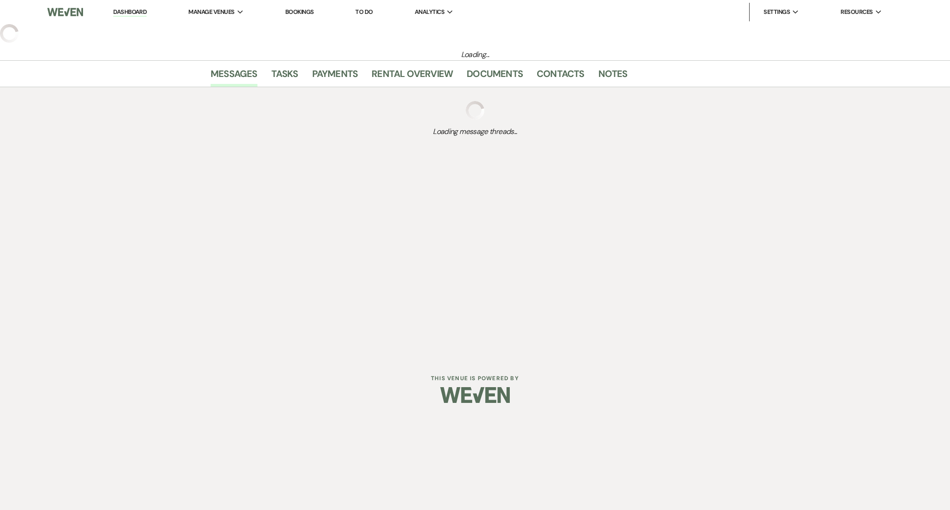
select select "9"
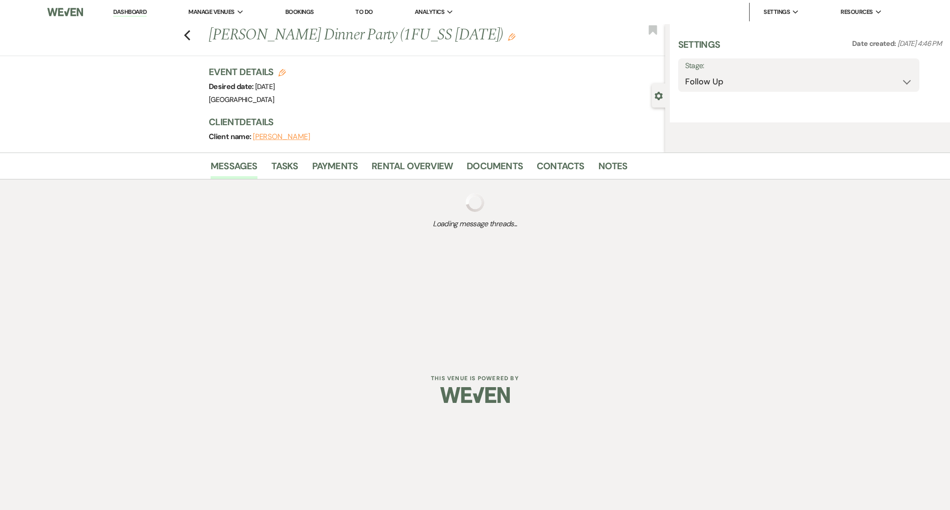
select select "26"
select select "13"
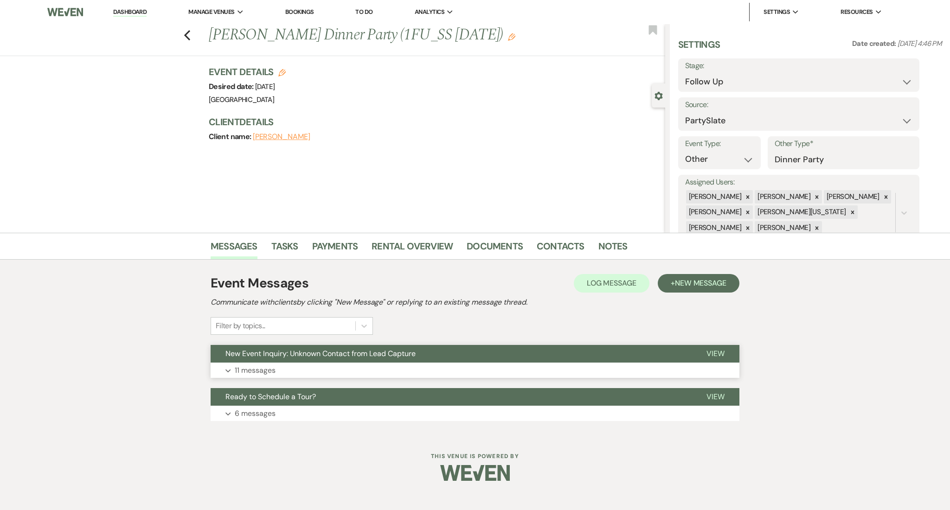
click at [283, 372] on button "Expand 11 messages" at bounding box center [475, 371] width 529 height 16
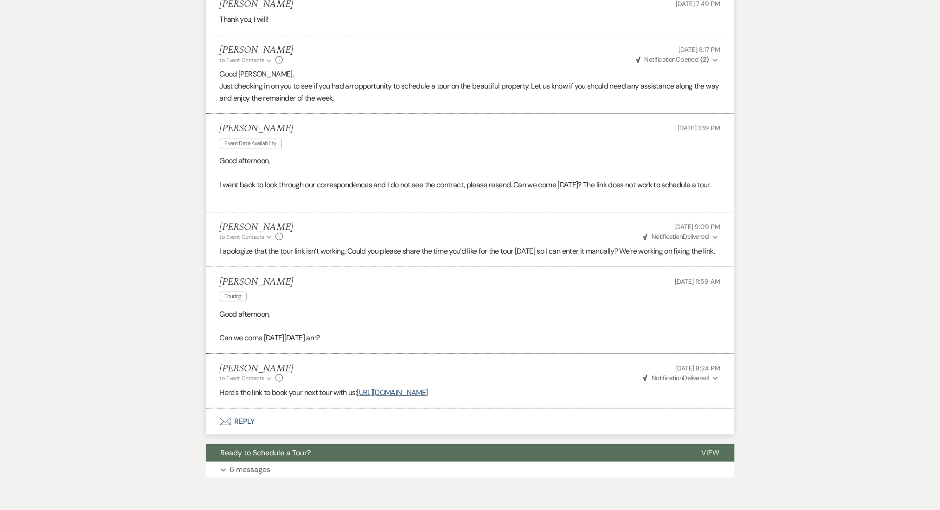
scroll to position [2528, 0]
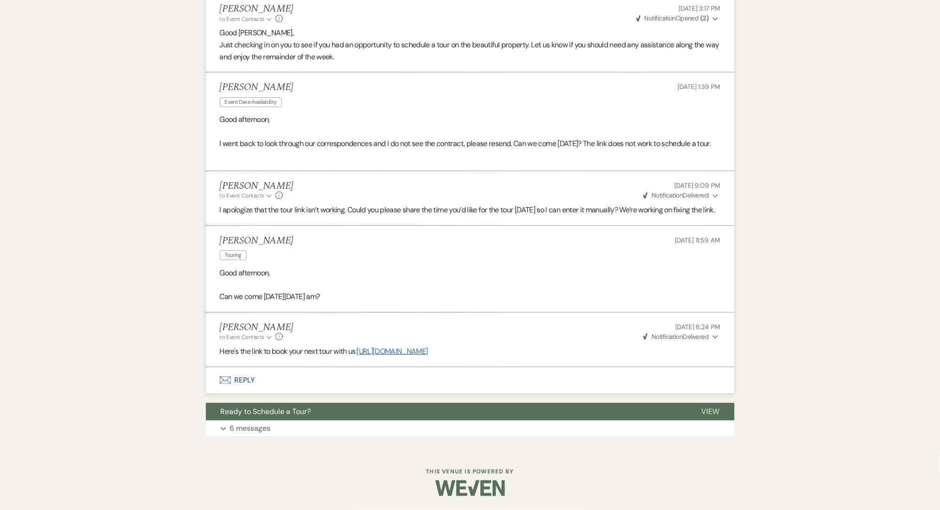
drag, startPoint x: 529, startPoint y: 351, endPoint x: 363, endPoint y: 353, distance: 166.1
click at [363, 353] on p "Here's the link to book your next tour with us: https://calendly.com/visitenon/…" at bounding box center [470, 352] width 501 height 12
copy link "[URL][DOMAIN_NAME]"
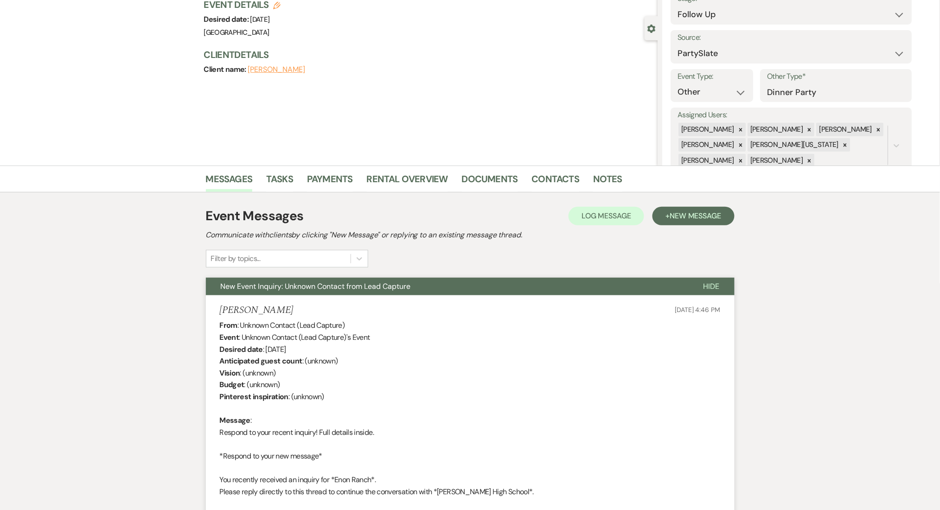
scroll to position [0, 0]
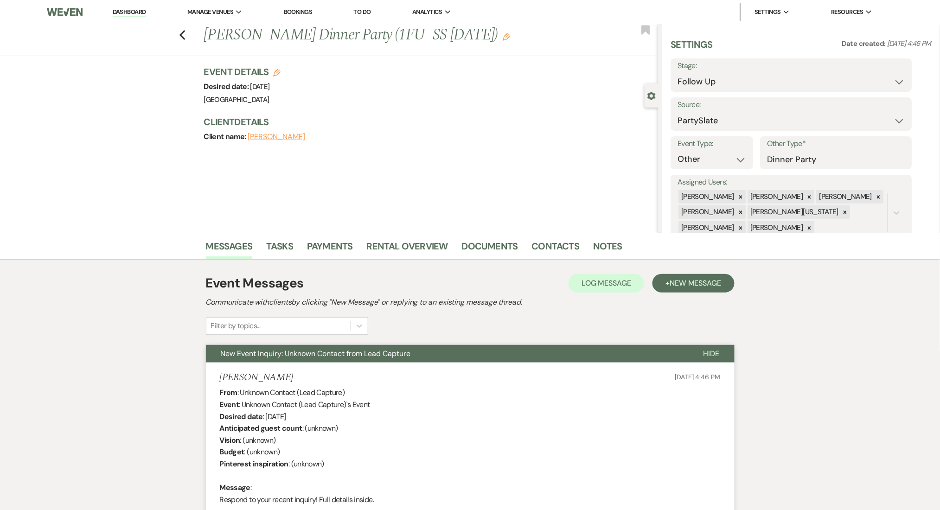
drag, startPoint x: 227, startPoint y: 28, endPoint x: 199, endPoint y: 77, distance: 56.9
click at [0, 0] on li "[GEOGRAPHIC_DATA]" at bounding box center [0, 0] width 0 height 0
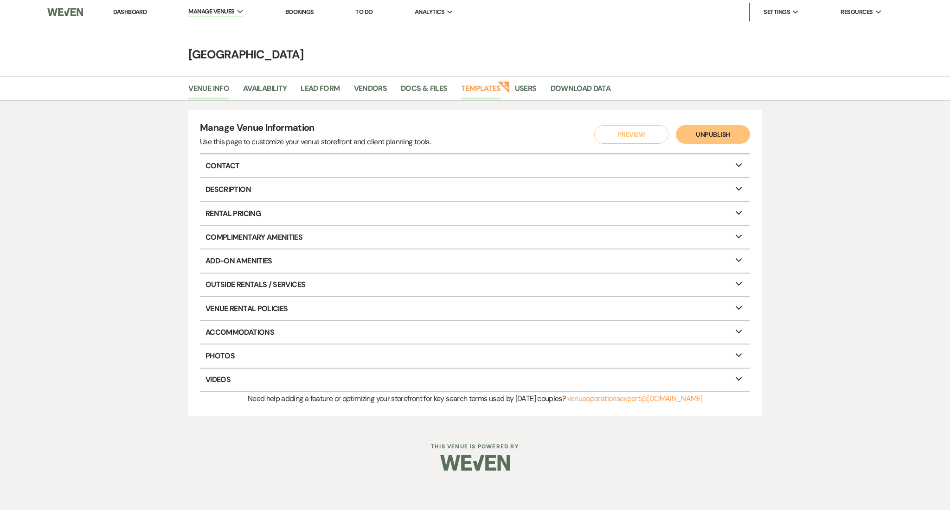
click at [469, 91] on link "Templates" at bounding box center [480, 92] width 39 height 18
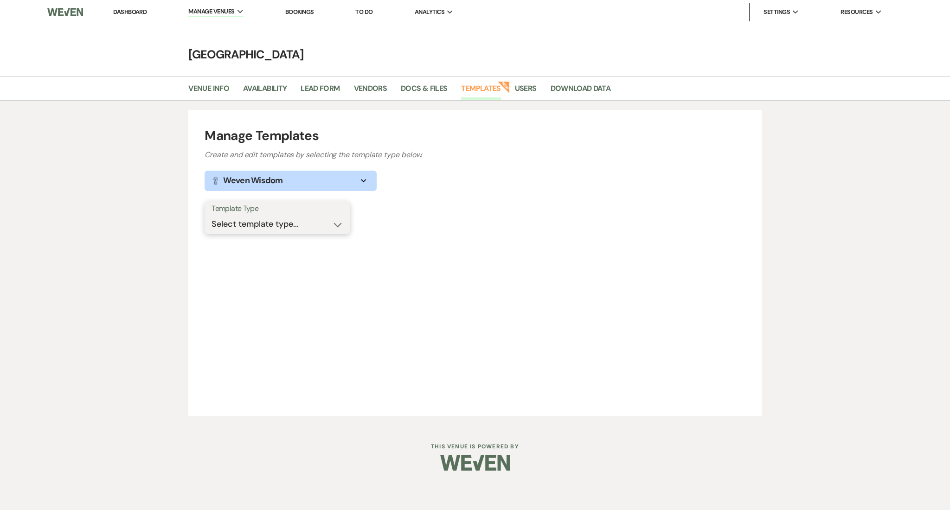
click at [266, 229] on select "Select template type... Task List Message Templates Payment Plan Inventory Item…" at bounding box center [278, 224] width 132 height 18
click at [212, 215] on select "Select template type... Task List Message Templates Payment Plan Inventory Item…" at bounding box center [278, 224] width 132 height 18
drag, startPoint x: 238, startPoint y: 221, endPoint x: 238, endPoint y: 230, distance: 8.3
click at [238, 221] on select "Select template type... Task List Message Templates Payment Plan Inventory Item…" at bounding box center [278, 224] width 132 height 18
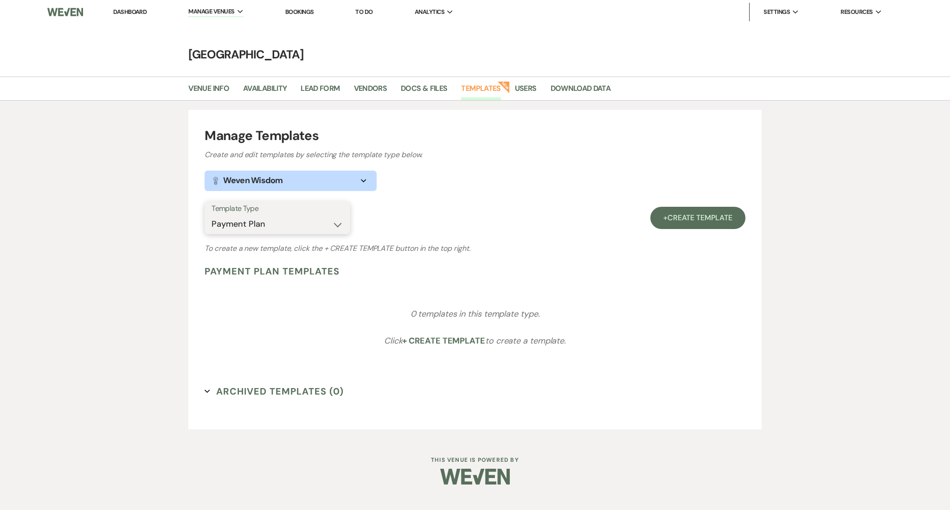
select select "Message Templates"
click at [212, 215] on select "Select template type... Task List Message Templates Payment Plan Inventory Item…" at bounding box center [278, 224] width 132 height 18
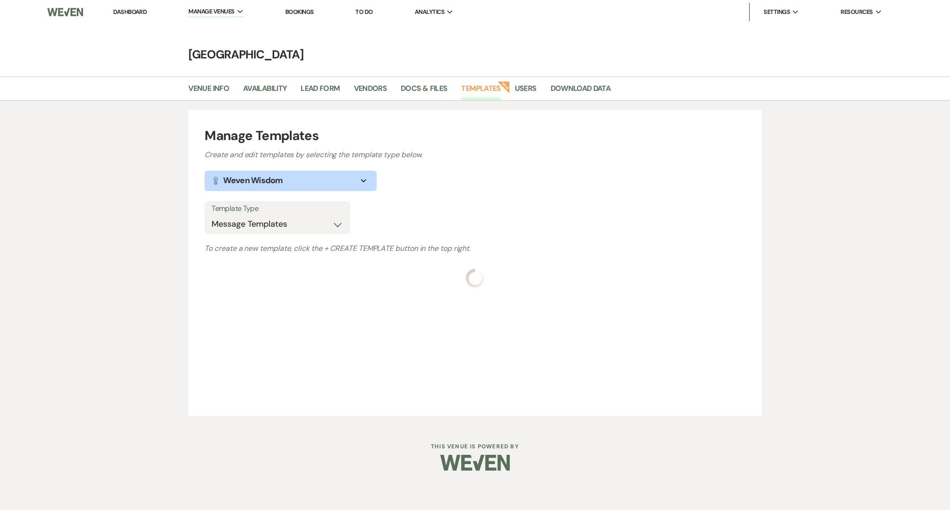
click at [105, 266] on div "Manage Templates Create and edit templates by selecting the template type below…" at bounding box center [475, 263] width 950 height 325
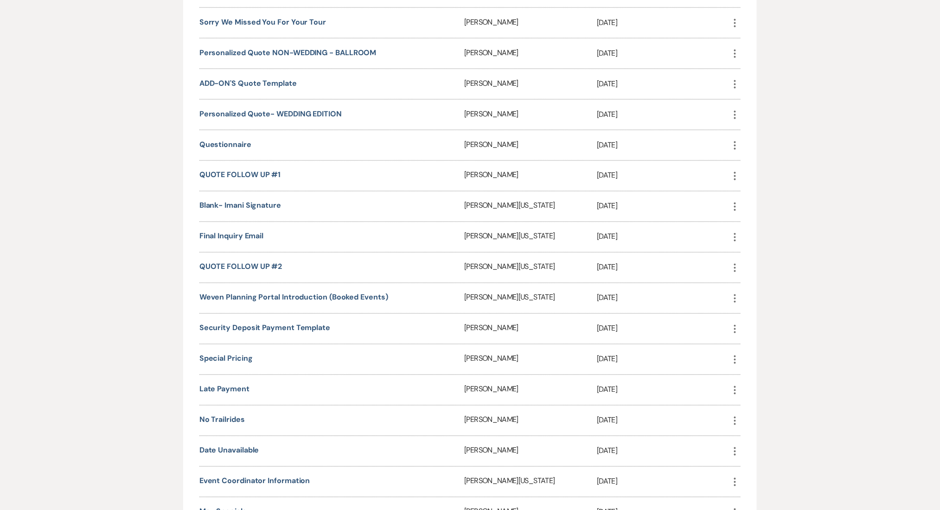
scroll to position [494, 0]
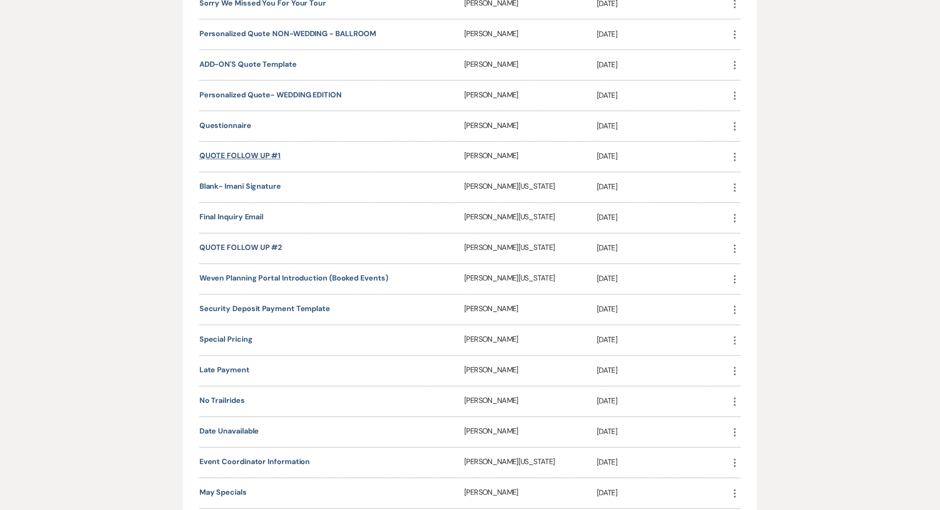
click at [255, 151] on link "QUOTE FOLLOW UP #1" at bounding box center [240, 156] width 82 height 10
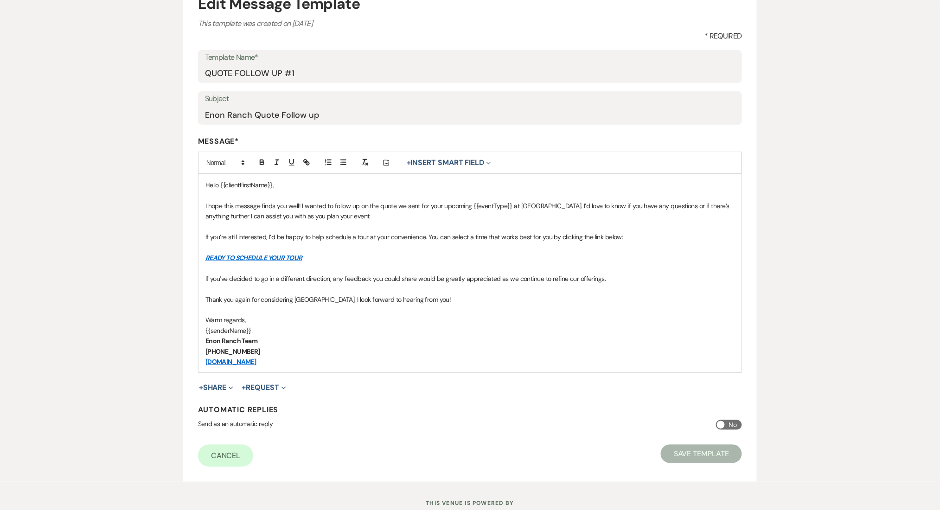
scroll to position [123, 0]
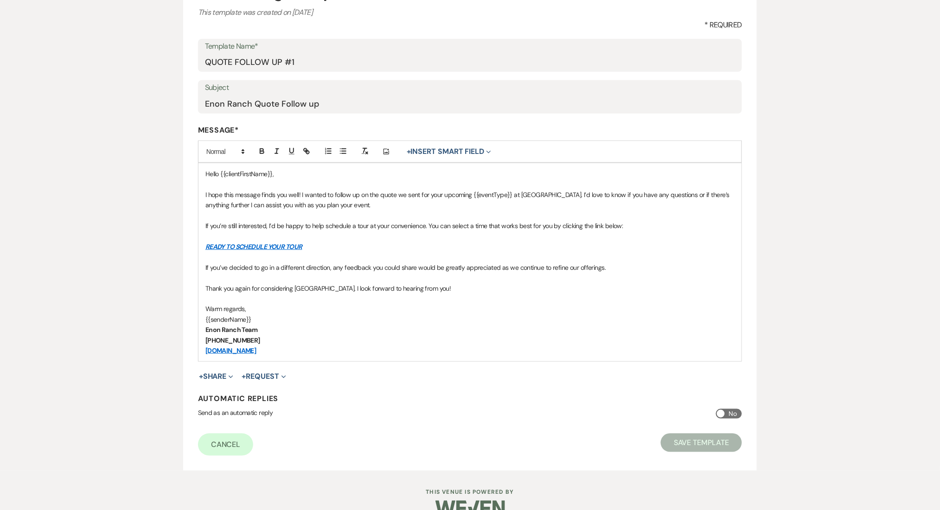
click at [231, 244] on link "READY TO SCHEDULE YOUR TOUR" at bounding box center [253, 247] width 97 height 8
click at [278, 264] on link at bounding box center [267, 264] width 21 height 7
paste input "ors-tour-clone"
type input "[URL][DOMAIN_NAME]"
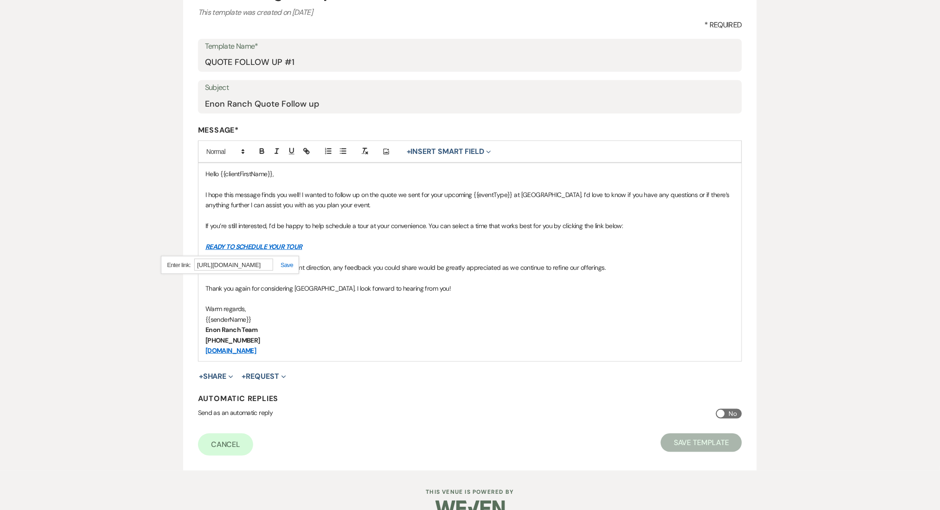
click at [285, 263] on link at bounding box center [283, 265] width 20 height 7
click at [693, 445] on button "Save Template" at bounding box center [701, 443] width 81 height 19
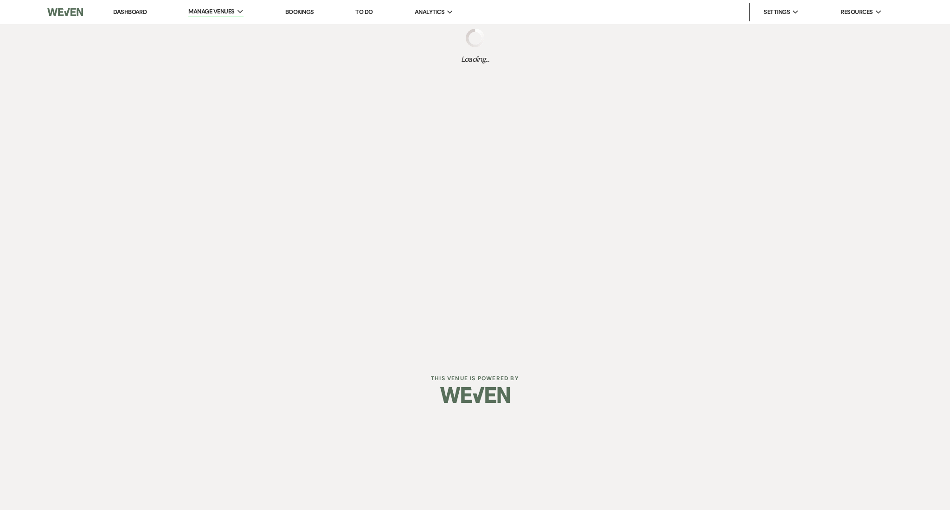
select select "Message Templates"
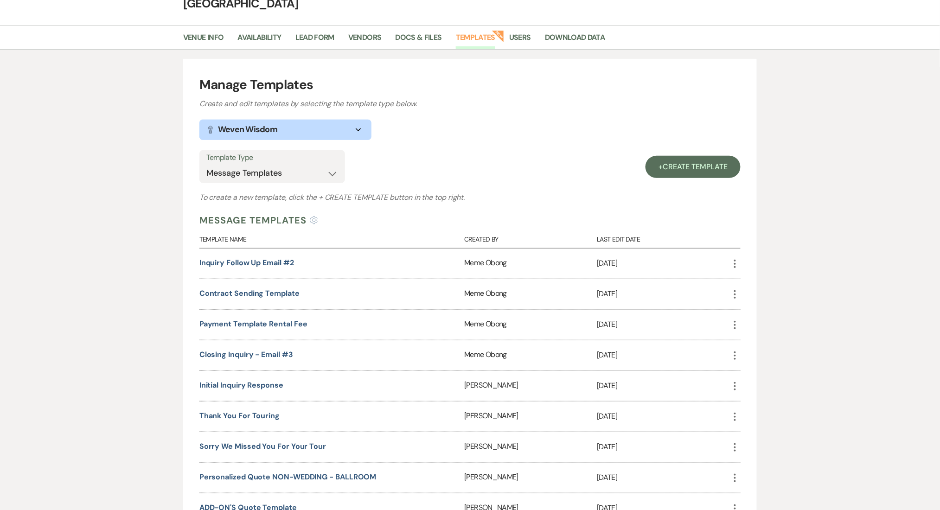
scroll to position [123, 0]
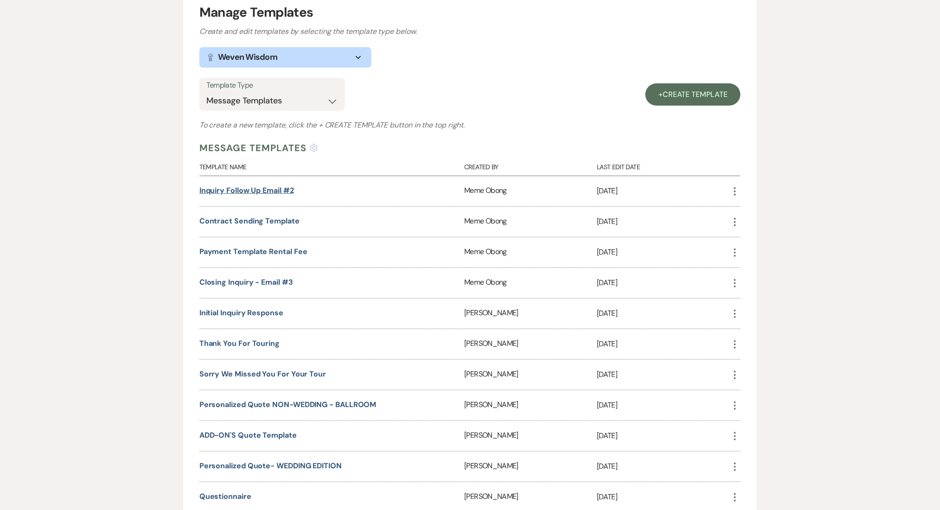
click at [253, 186] on link "Inquiry Follow Up Email #2" at bounding box center [246, 191] width 95 height 10
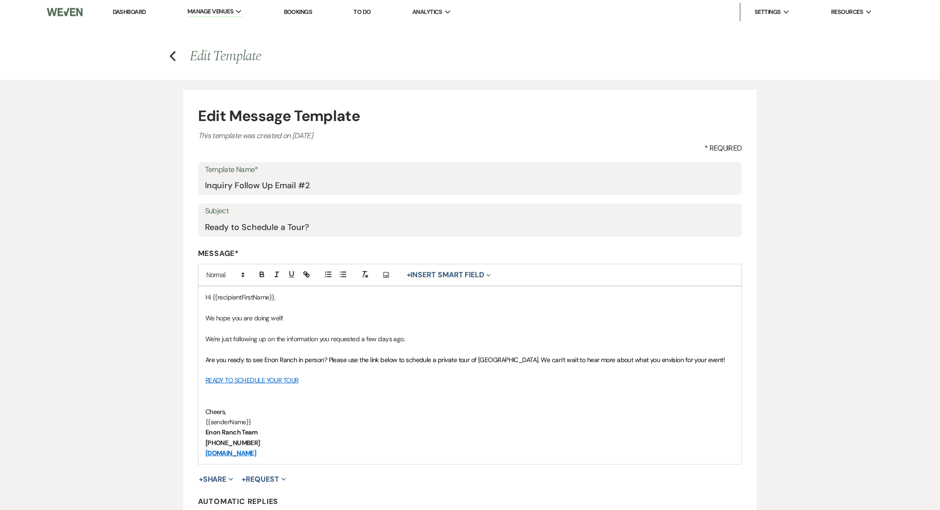
click at [257, 385] on link "READY TO SCHEDULE YOUR TOUR" at bounding box center [251, 380] width 93 height 8
click at [276, 396] on link at bounding box center [266, 398] width 21 height 7
click at [270, 401] on input "https://calendly.com/visitenon/visit-enon" at bounding box center [262, 399] width 79 height 12
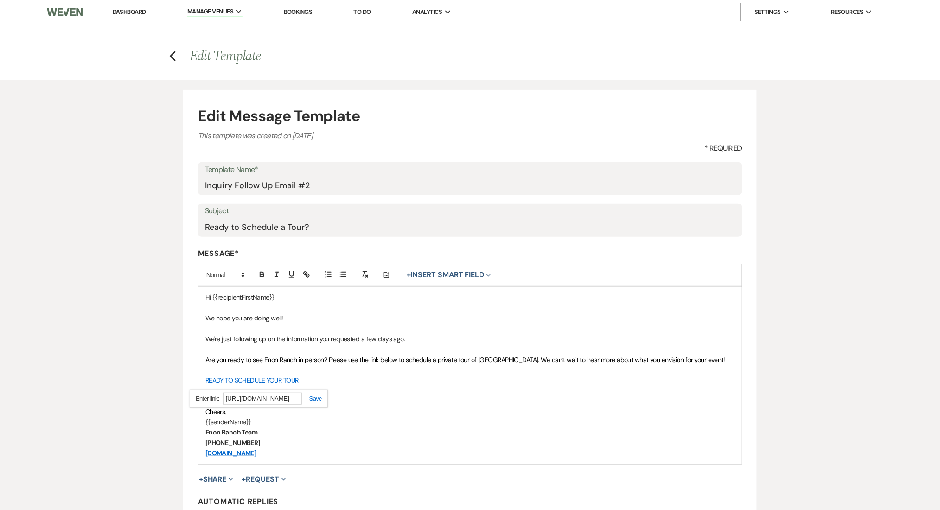
paste input "ors-tour-clone"
type input "[URL][DOMAIN_NAME]"
click at [313, 400] on link at bounding box center [312, 398] width 20 height 7
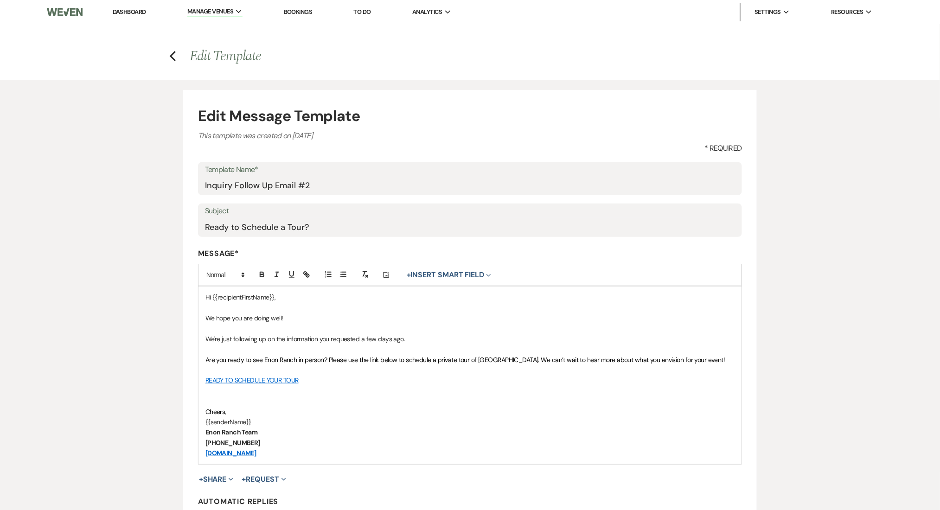
click at [227, 380] on link "READY TO SCHEDULE YOUR TOUR" at bounding box center [251, 380] width 93 height 8
click at [254, 397] on link "[URL][DOMAIN_NAME]" at bounding box center [226, 399] width 58 height 12
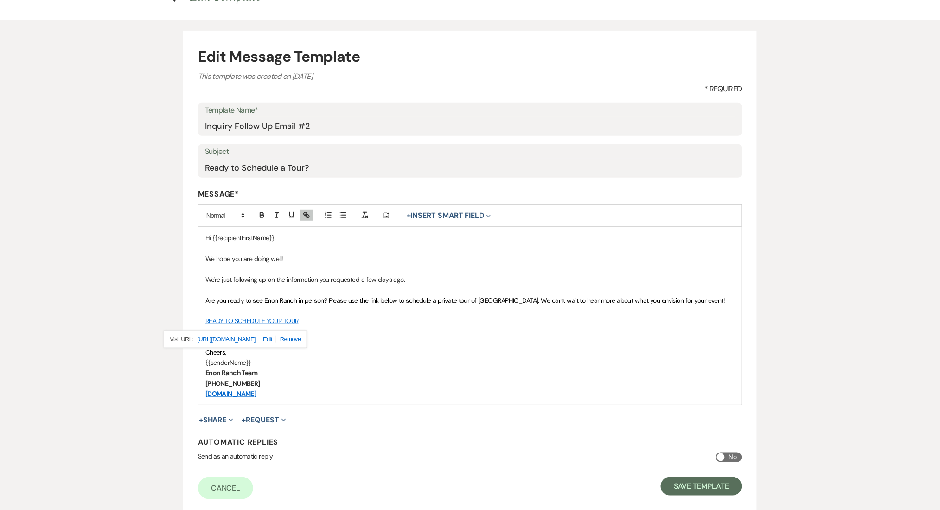
scroll to position [123, 0]
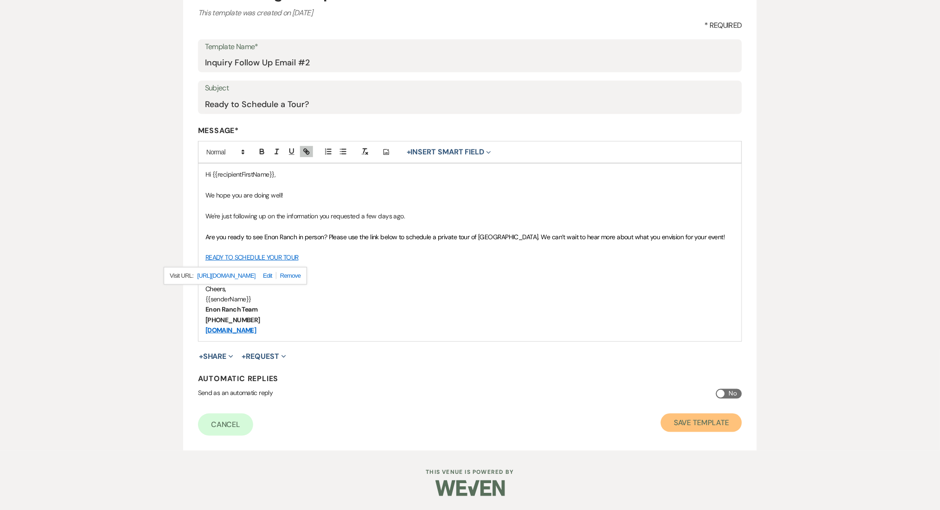
click at [677, 428] on button "Save Template" at bounding box center [701, 423] width 81 height 19
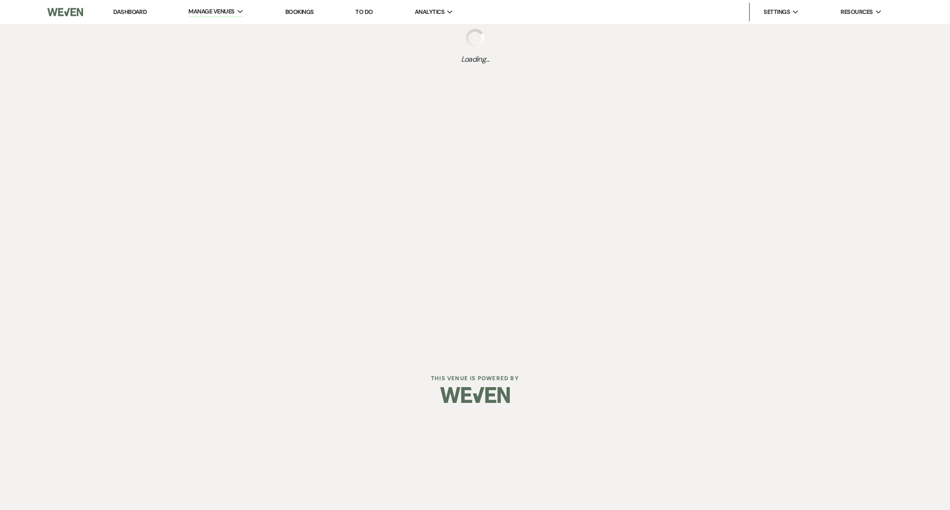
select select "Message Templates"
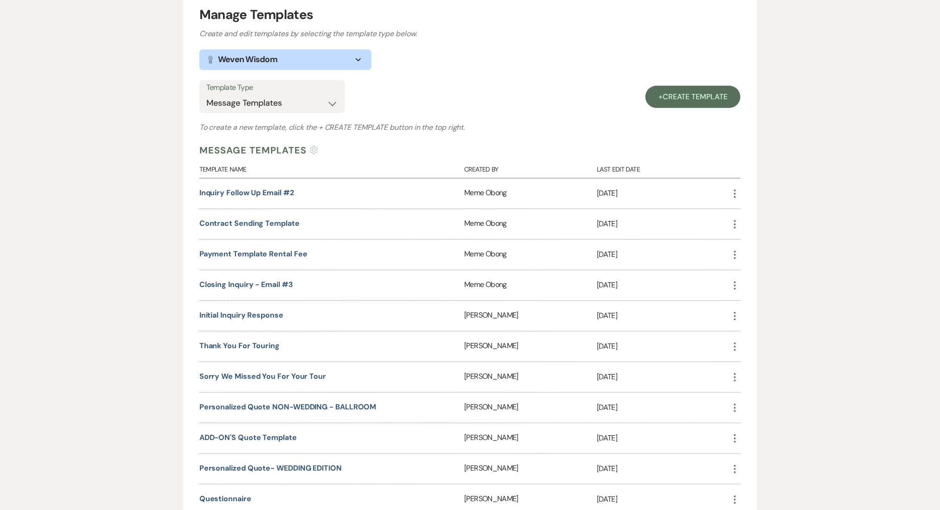
scroll to position [123, 0]
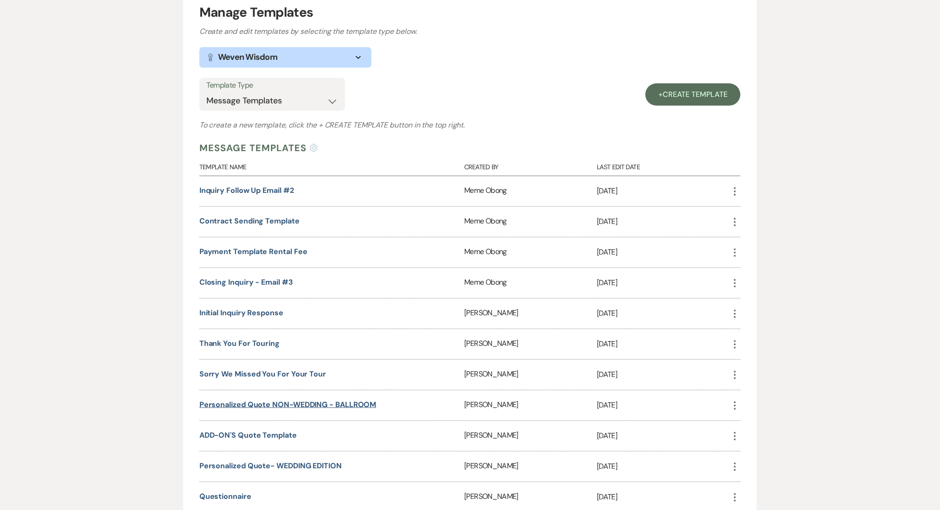
click at [277, 400] on link "Personalized Quote NON-WEDDING - BALLROOM" at bounding box center [287, 405] width 177 height 10
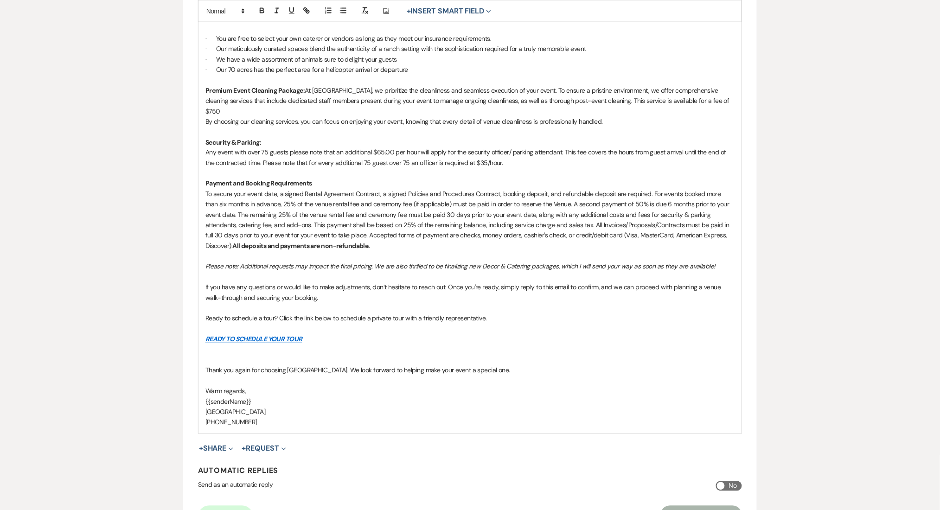
scroll to position [557, 0]
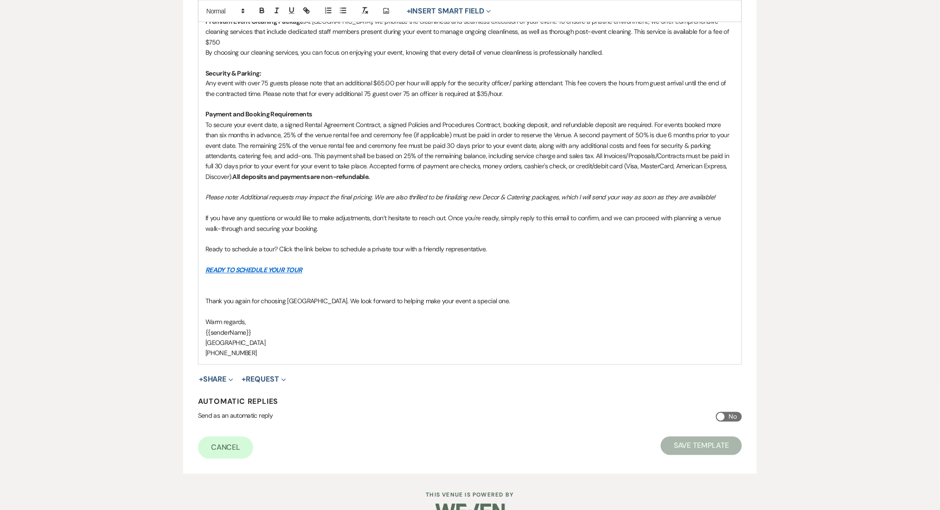
click at [276, 266] on link "READY TO SCHEDULE YOUR TOUR" at bounding box center [253, 270] width 97 height 8
click at [278, 279] on link at bounding box center [267, 278] width 21 height 7
click at [284, 278] on input "[URL][DOMAIN_NAME]" at bounding box center [281, 279] width 79 height 12
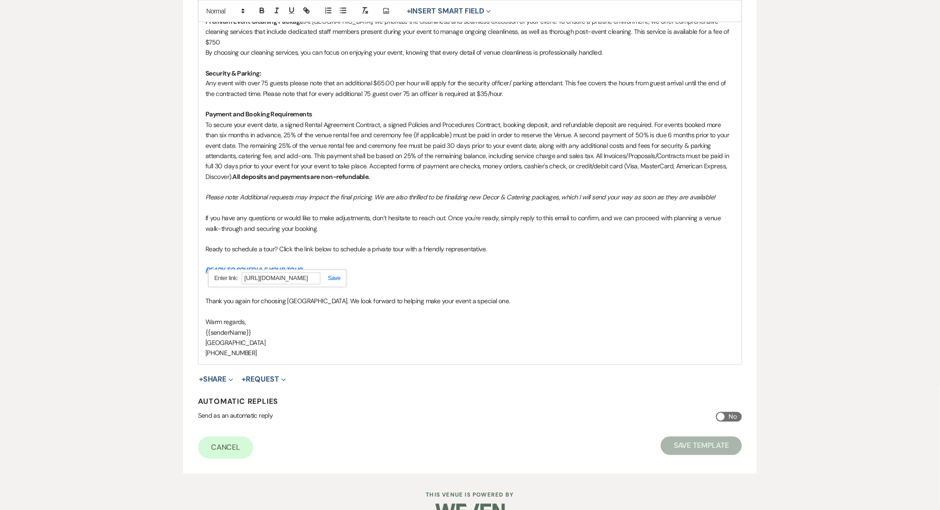
paste input "ors-tour-clone"
type input "[URL][DOMAIN_NAME]"
click at [333, 281] on link at bounding box center [331, 278] width 20 height 7
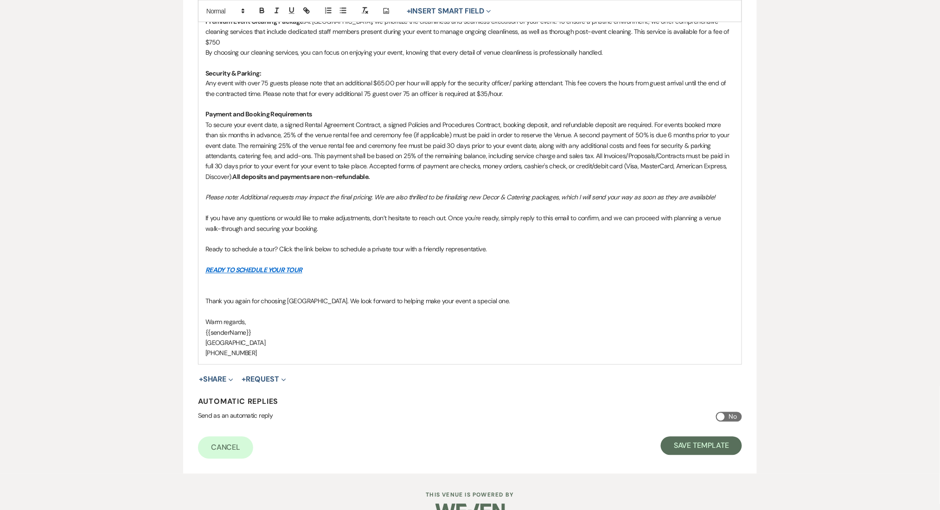
click at [234, 266] on link "READY TO SCHEDULE YOUR TOUR" at bounding box center [253, 270] width 97 height 8
click at [252, 277] on link "https://calendly.com/visitenon/visitors-tour-clone" at bounding box center [228, 279] width 58 height 12
click at [700, 438] on button "Save Template" at bounding box center [701, 446] width 81 height 19
select select "Message Templates"
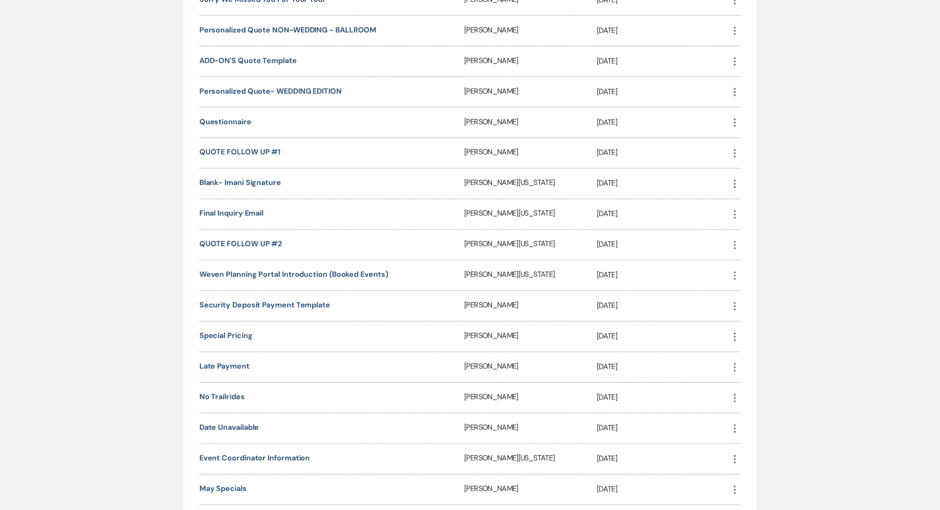
scroll to position [433, 0]
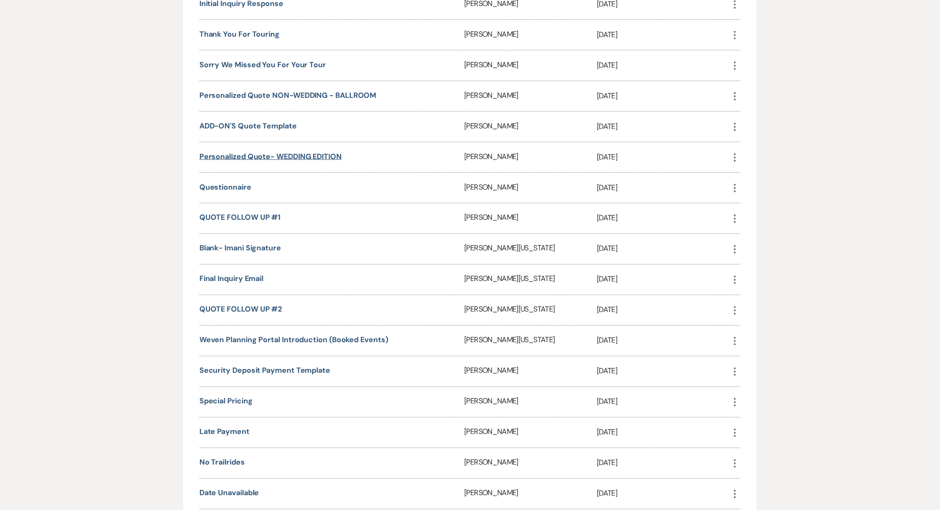
click at [265, 153] on link "Personalized Quote- WEDDING EDITION" at bounding box center [270, 157] width 142 height 10
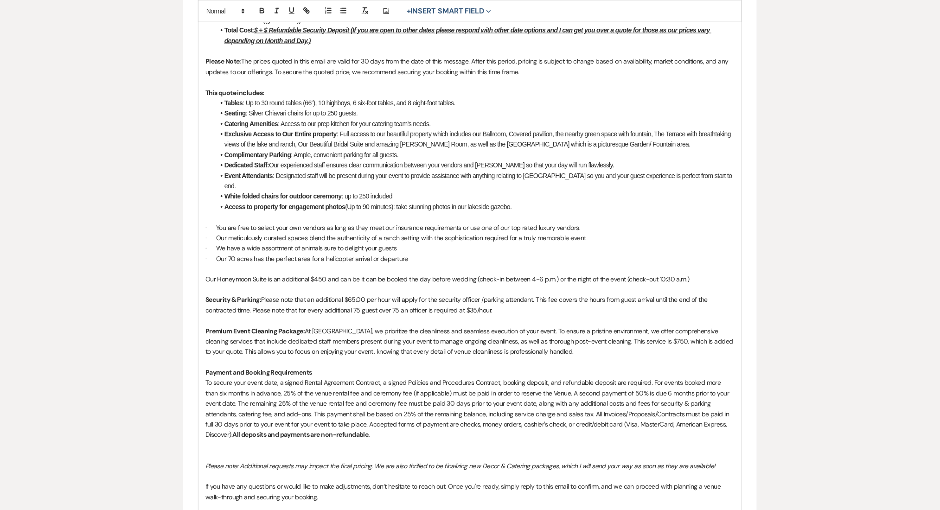
scroll to position [653, 0]
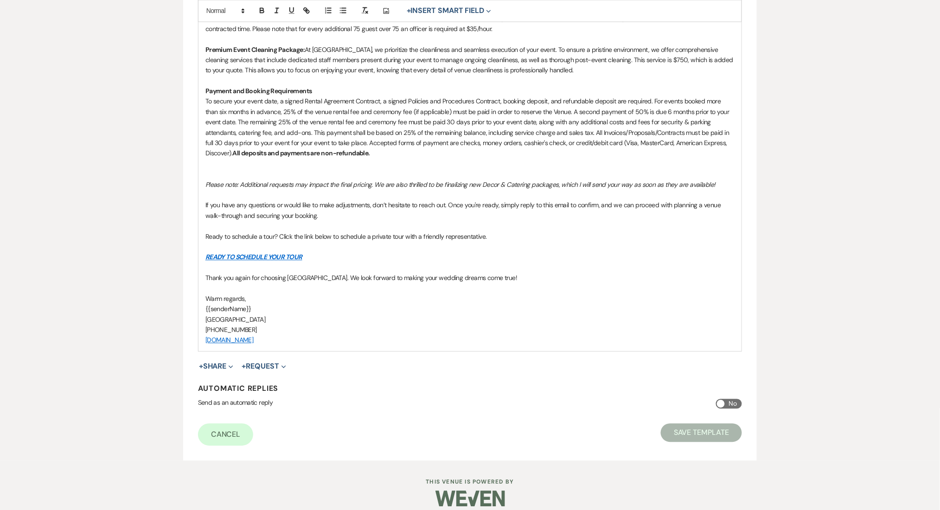
click at [268, 253] on link "READY TO SCHEDULE YOUR TOUR" at bounding box center [253, 257] width 97 height 8
click at [278, 264] on link at bounding box center [267, 265] width 21 height 7
click at [279, 267] on input "[URL][DOMAIN_NAME]" at bounding box center [271, 265] width 79 height 12
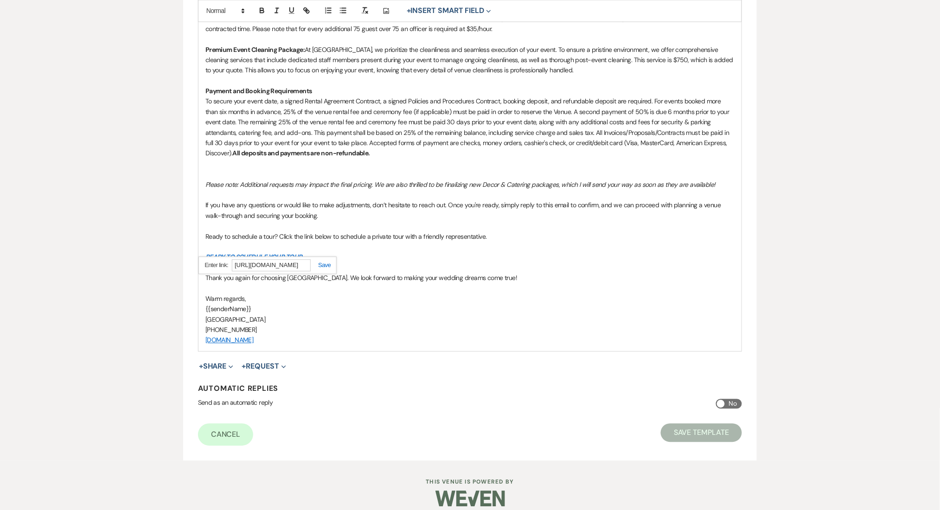
paste input "ors-tour-clone"
type input "[URL][DOMAIN_NAME]"
click at [327, 264] on link at bounding box center [321, 265] width 20 height 7
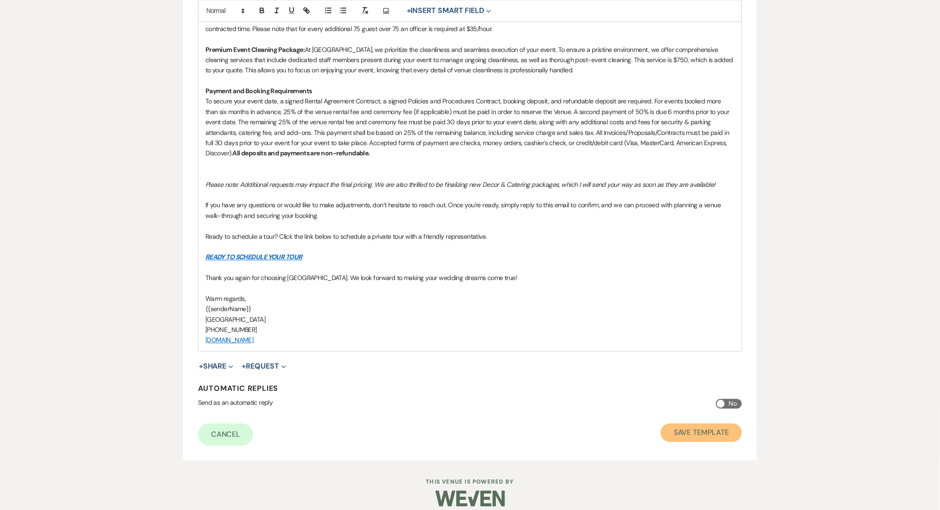
click at [703, 426] on button "Save Template" at bounding box center [701, 433] width 81 height 19
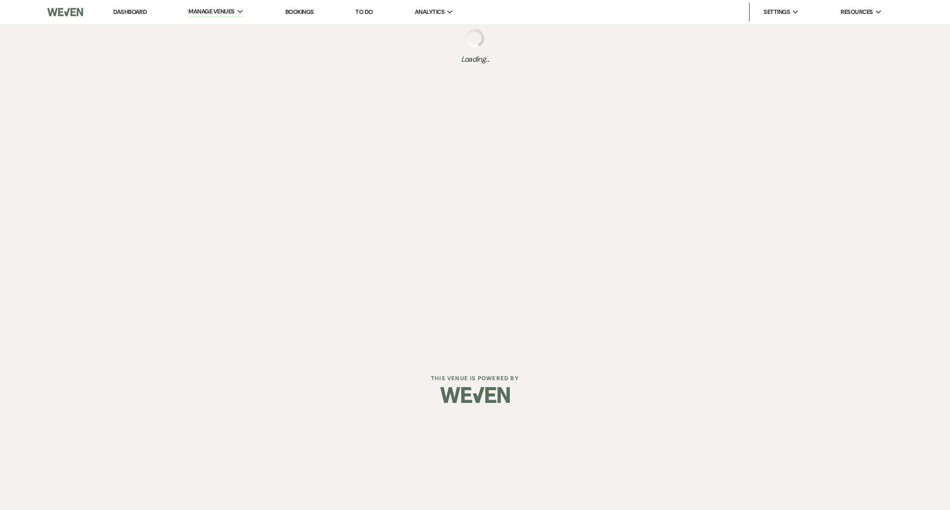
select select "Message Templates"
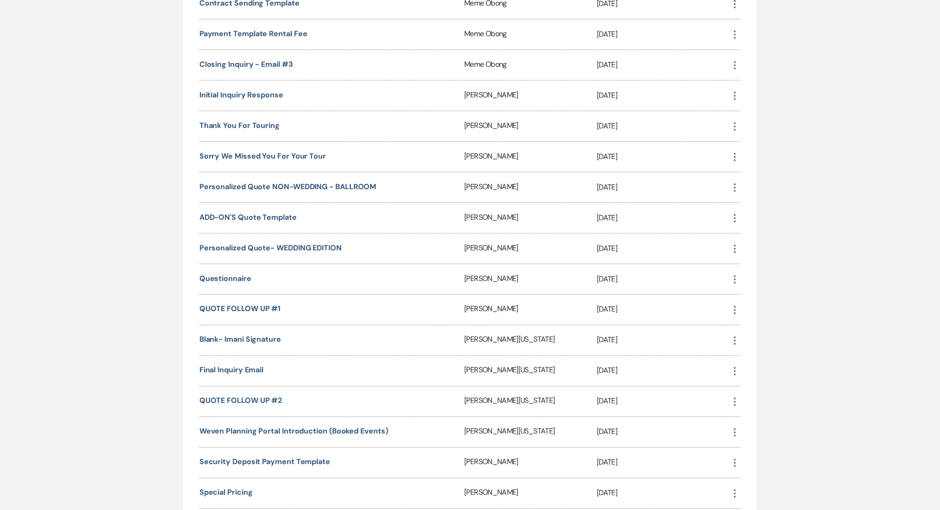
scroll to position [371, 0]
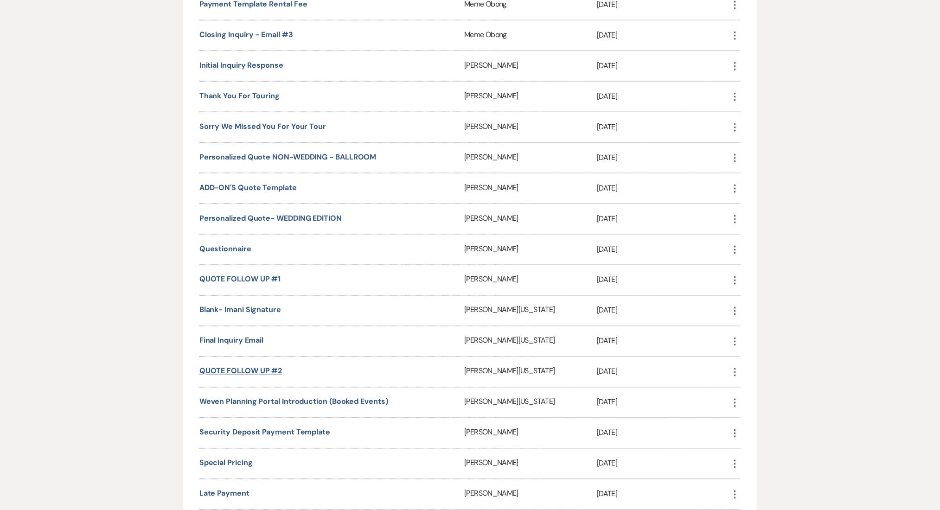
click at [239, 366] on link "QUOTE FOLLOW UP #2" at bounding box center [240, 371] width 83 height 10
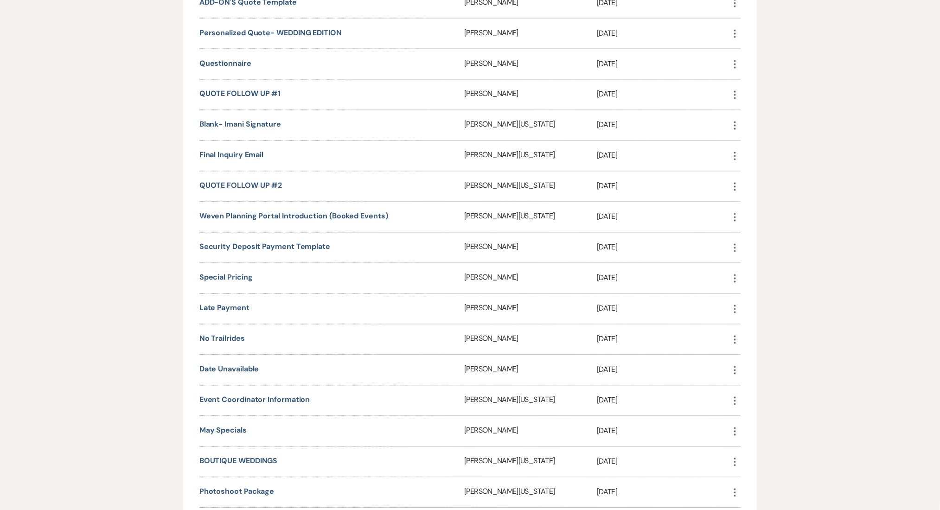
scroll to position [673, 0]
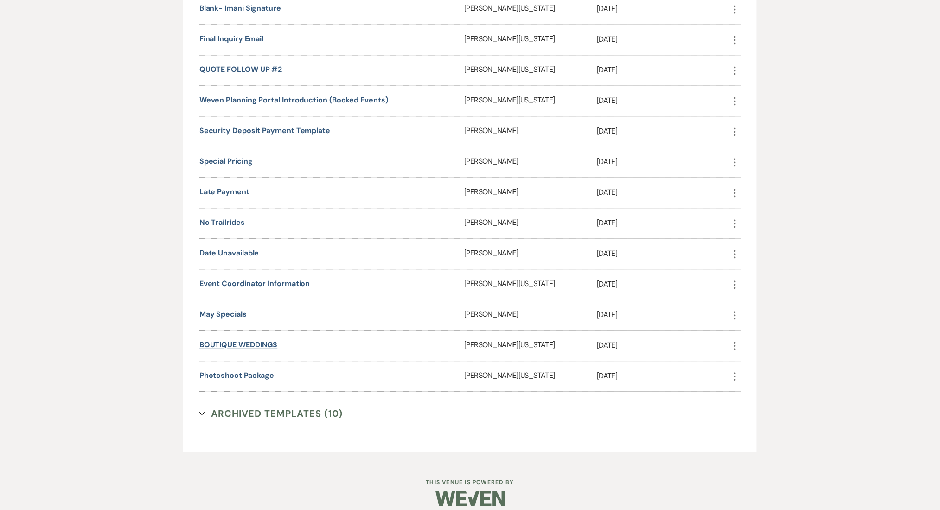
click at [243, 340] on link "BOUTIQUE WEDDINGS" at bounding box center [238, 345] width 78 height 10
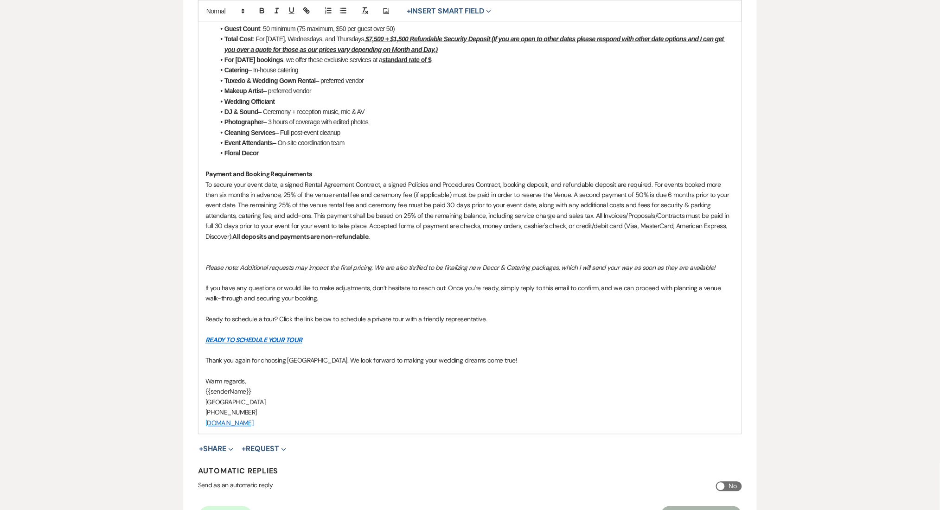
scroll to position [371, 0]
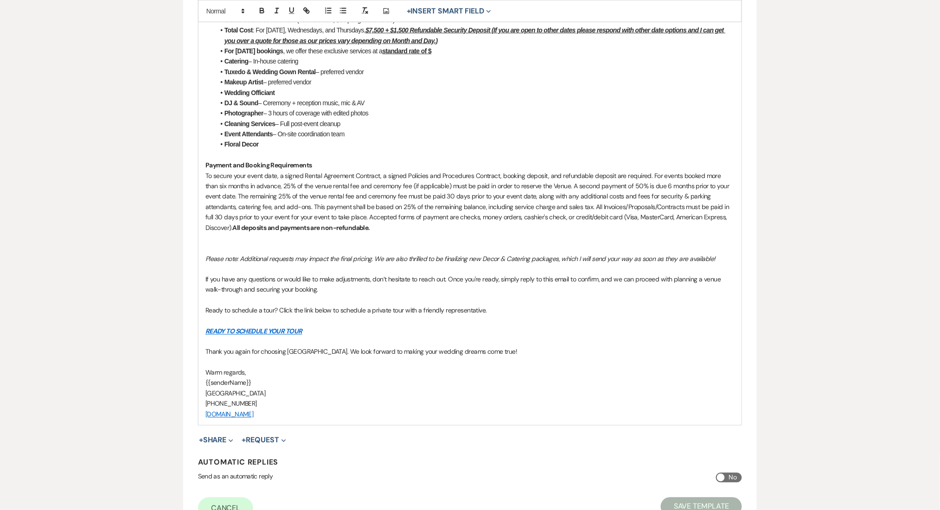
click at [253, 329] on link "READY TO SCHEDULE YOUR TOUR" at bounding box center [253, 331] width 97 height 8
click at [278, 347] on link at bounding box center [267, 349] width 21 height 7
click at [260, 351] on input "[URL][DOMAIN_NAME]" at bounding box center [256, 350] width 79 height 12
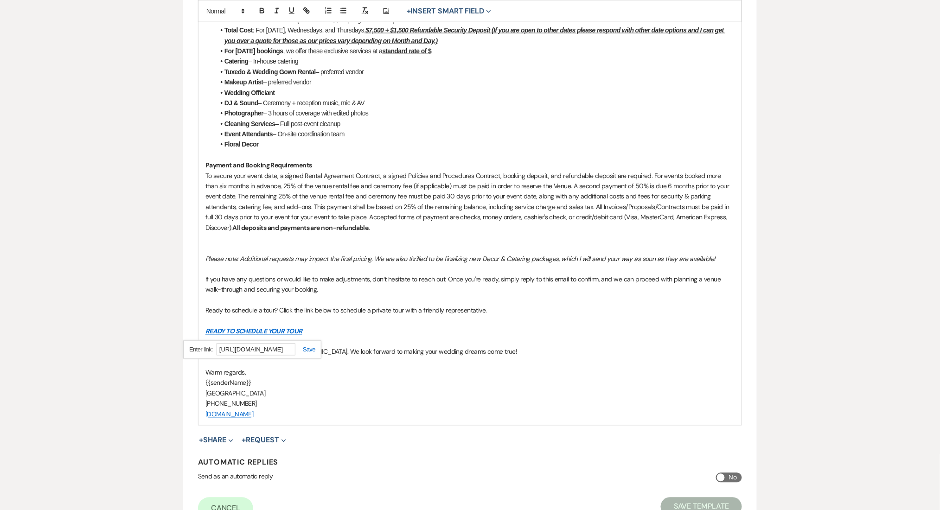
paste input "ors-tour-clone"
type input "[URL][DOMAIN_NAME]"
click at [314, 353] on link at bounding box center [305, 350] width 20 height 7
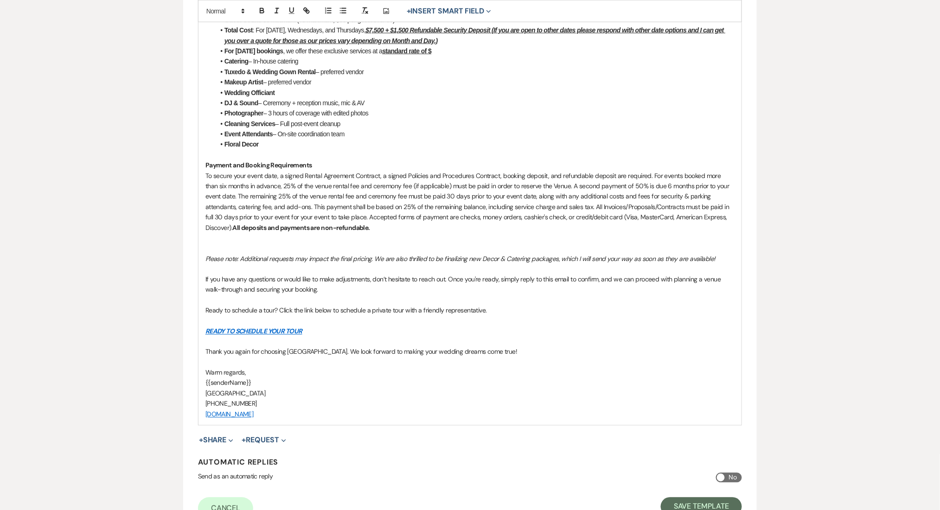
click at [167, 312] on div "Edit Message Template This template was created on Jun 30, 2025 * Required Temp…" at bounding box center [470, 122] width 668 height 826
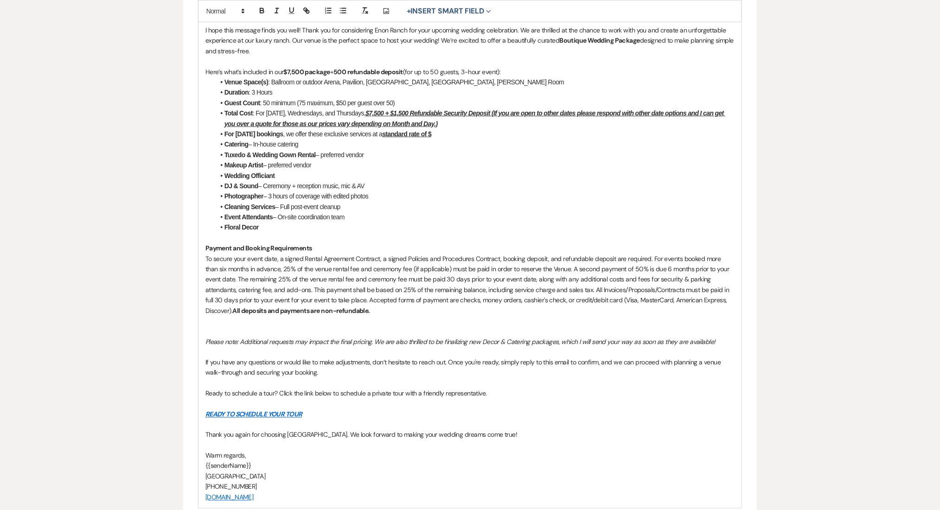
scroll to position [371, 0]
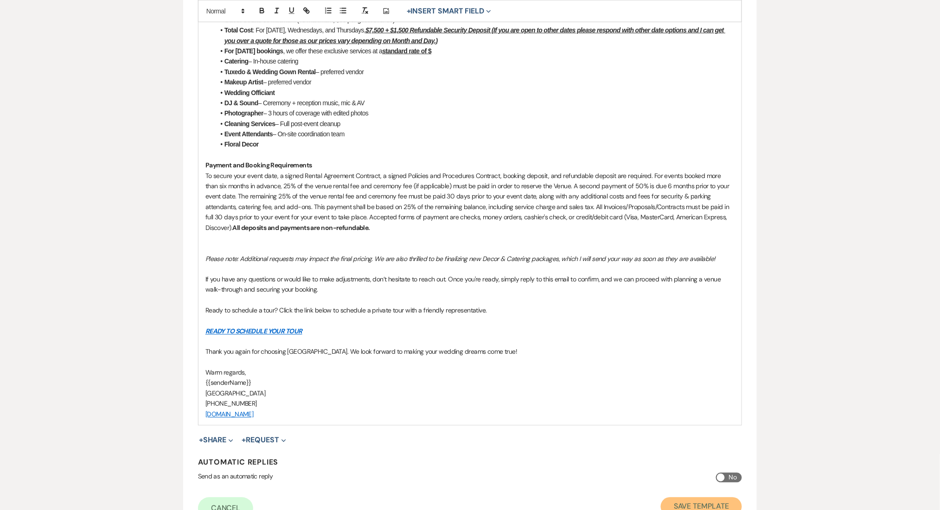
click at [721, 500] on button "Save Template" at bounding box center [701, 507] width 81 height 19
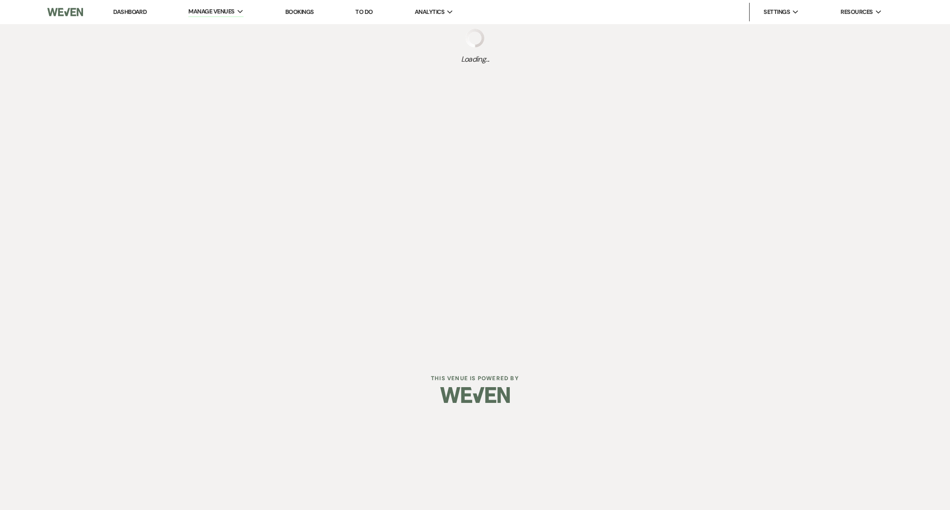
select select "Message Templates"
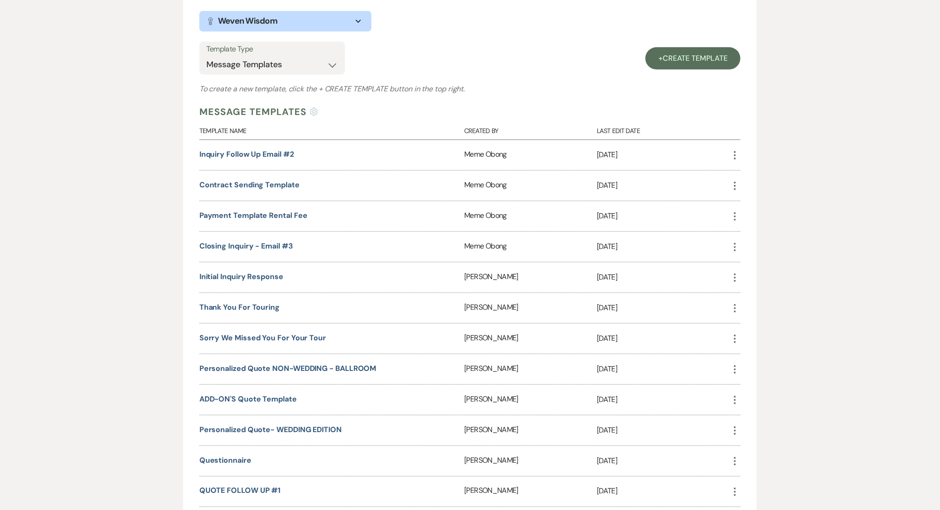
scroll to position [309, 0]
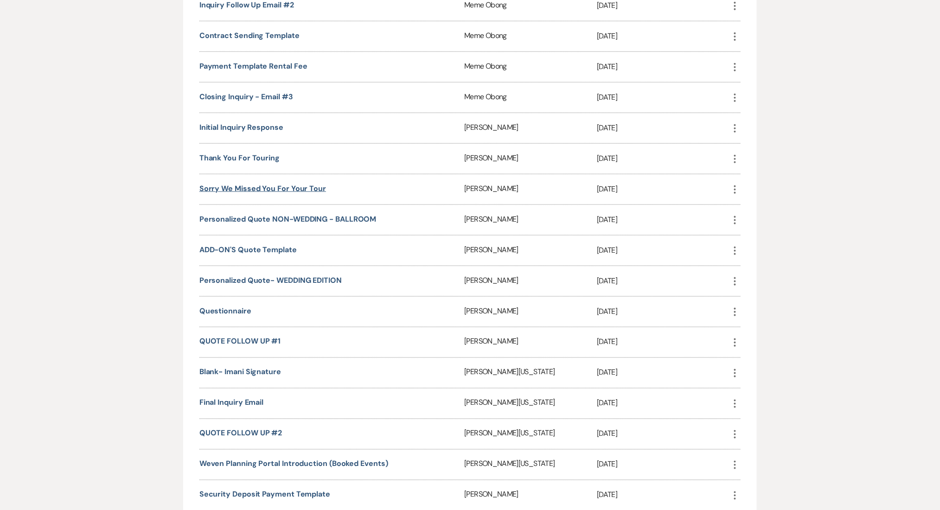
click at [228, 189] on link "Sorry We Missed You for Your Tour" at bounding box center [262, 189] width 127 height 10
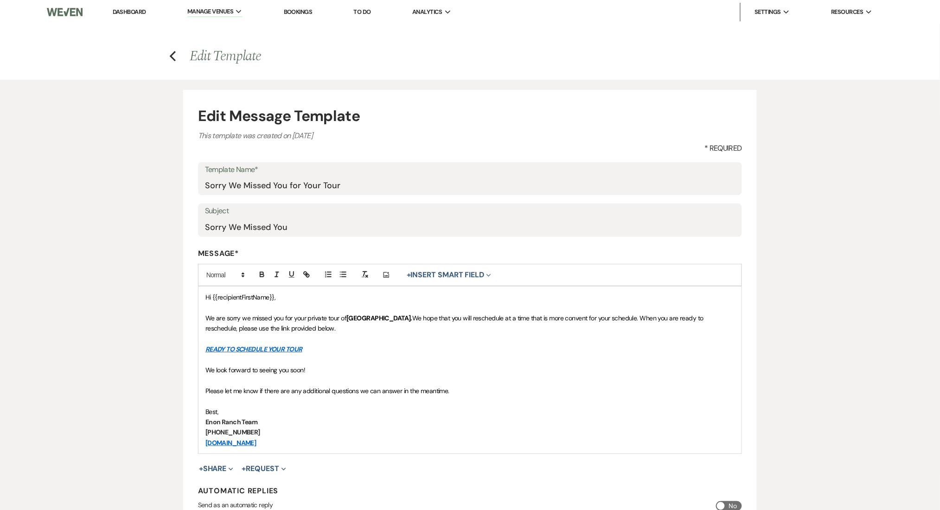
click at [262, 350] on link "READY TO SCHEDULE YOUR TOUR" at bounding box center [253, 349] width 97 height 8
click at [278, 364] on link at bounding box center [267, 367] width 21 height 7
paste input "ors-tour-clone"
type input "https://calendly.com/visitenon/visitors-tour-clone"
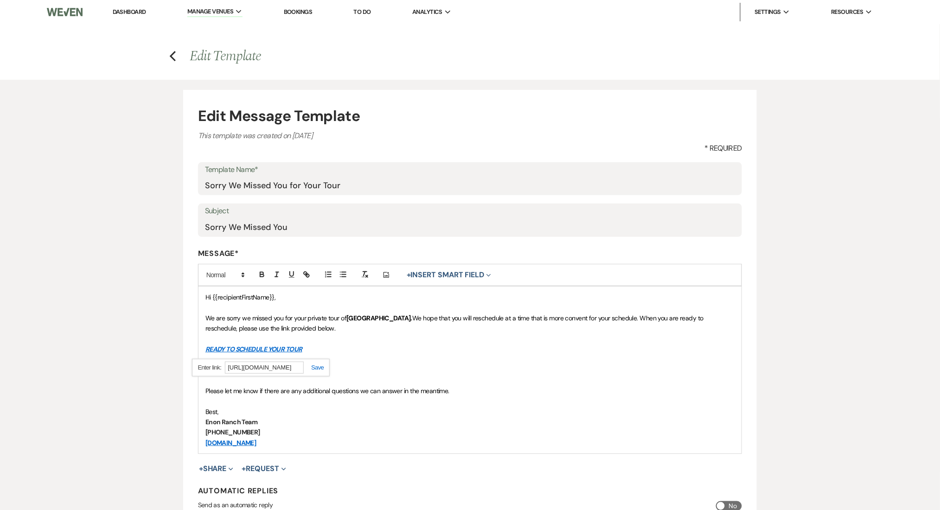
click at [322, 369] on link at bounding box center [314, 367] width 20 height 7
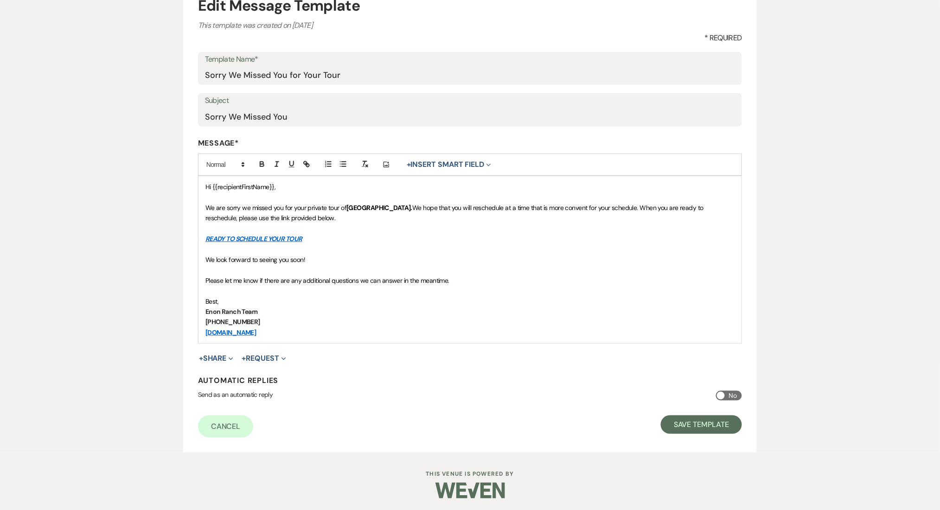
scroll to position [113, 0]
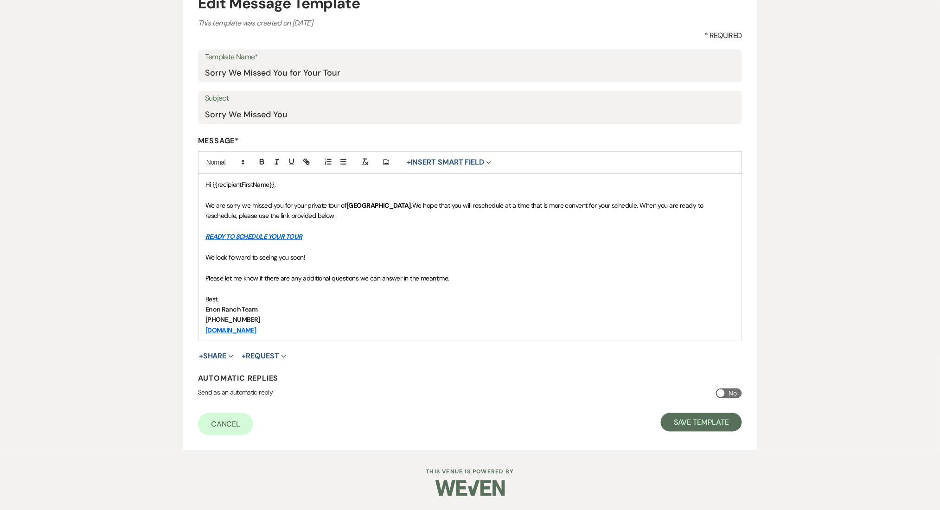
click at [716, 437] on form "Edit Message Template This template was created on Jul 15, 2024 * Required Temp…" at bounding box center [470, 213] width 574 height 473
click at [710, 420] on button "Save Template" at bounding box center [701, 422] width 81 height 19
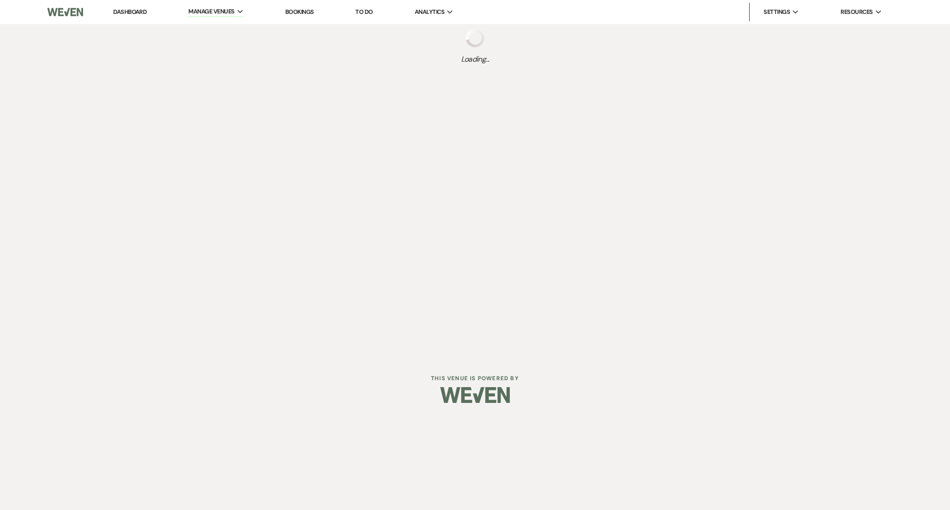
select select "Message Templates"
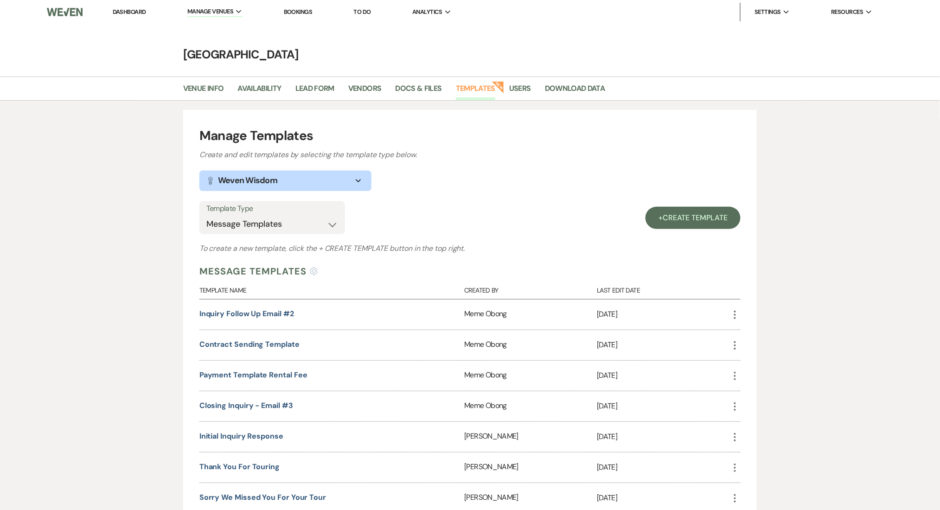
click at [471, 83] on link "Templates" at bounding box center [475, 92] width 39 height 18
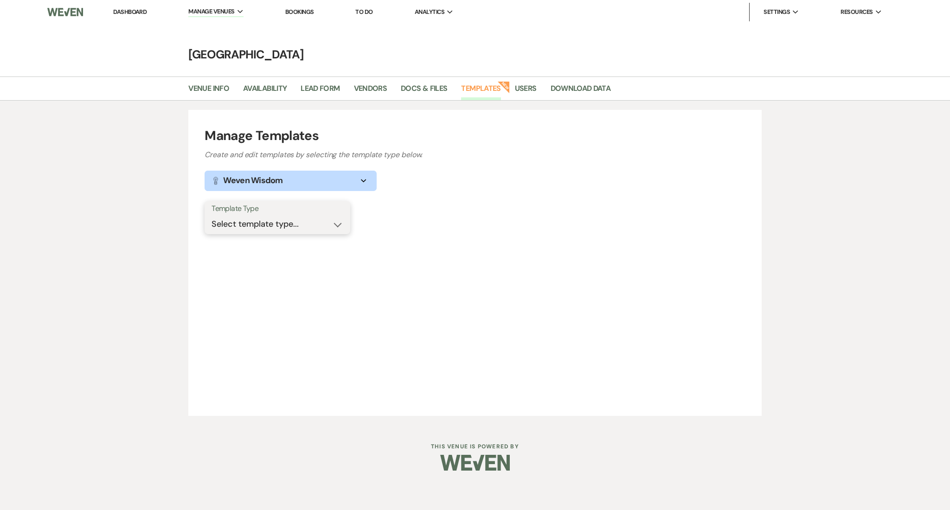
click at [239, 225] on select "Select template type... Task List Message Templates Payment Plan Inventory Item…" at bounding box center [278, 224] width 132 height 18
select select "Message Templates"
click at [212, 215] on select "Select template type... Task List Message Templates Payment Plan Inventory Item…" at bounding box center [278, 224] width 132 height 18
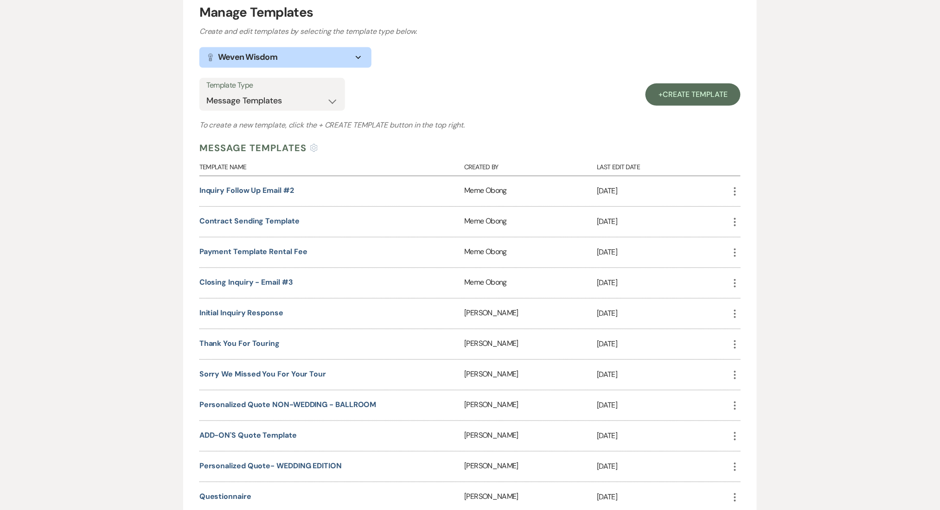
scroll to position [247, 0]
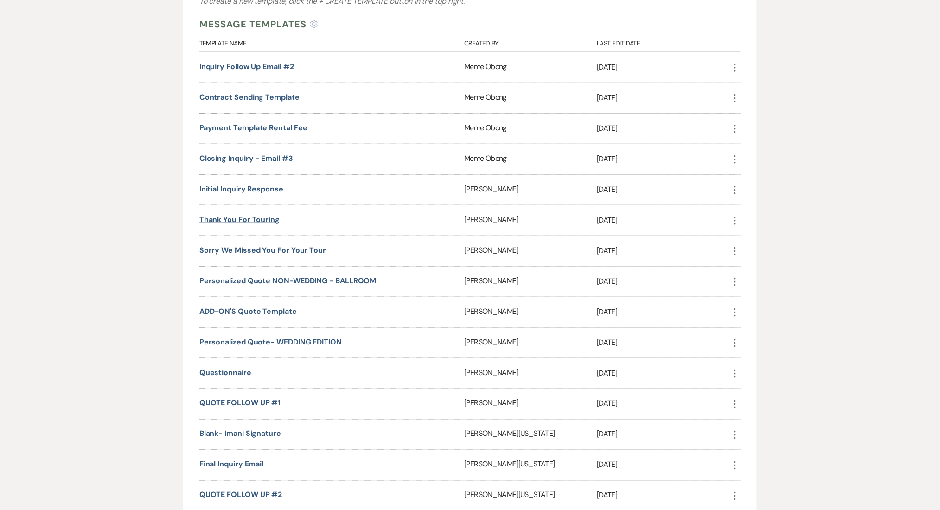
drag, startPoint x: 233, startPoint y: 217, endPoint x: 225, endPoint y: 216, distance: 8.9
click at [233, 217] on link "Thank you for Touring" at bounding box center [239, 220] width 80 height 10
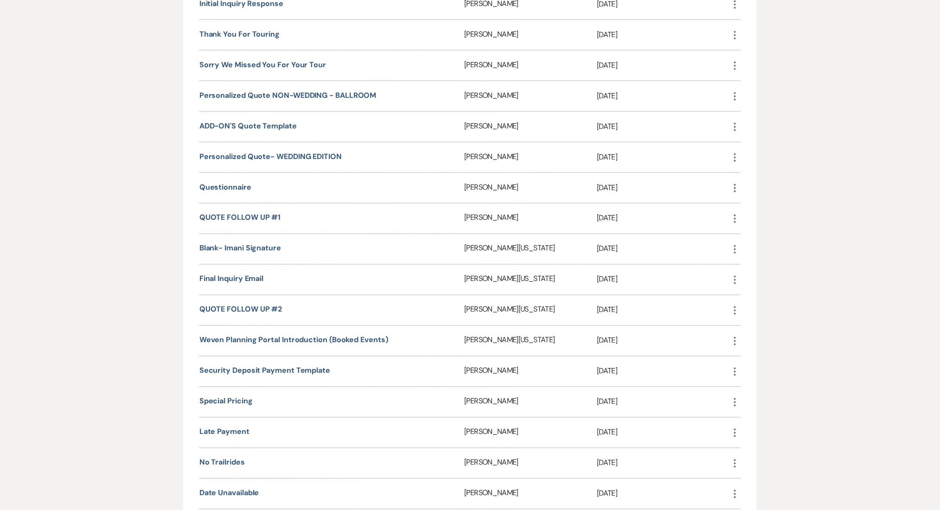
click at [237, 265] on div "Final Inquiry Email" at bounding box center [331, 280] width 265 height 30
click at [237, 274] on link "Final Inquiry Email" at bounding box center [231, 279] width 64 height 10
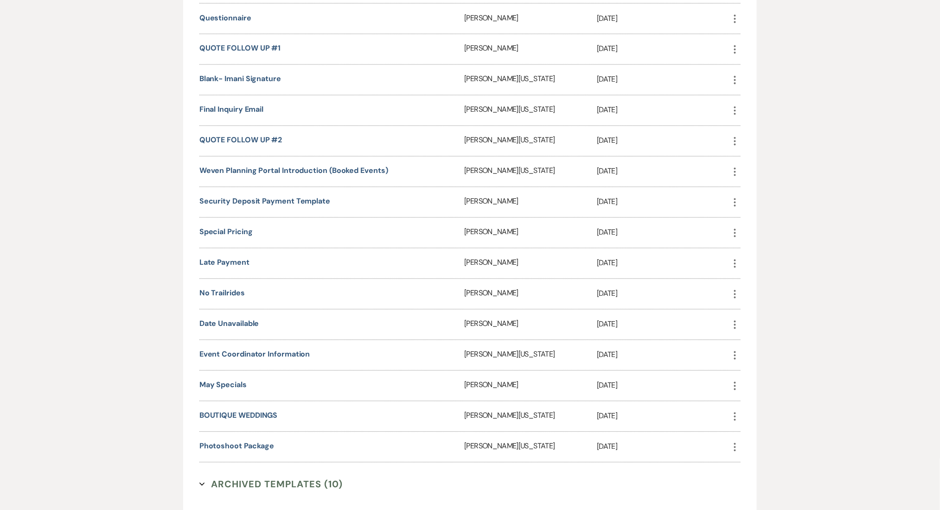
scroll to position [618, 0]
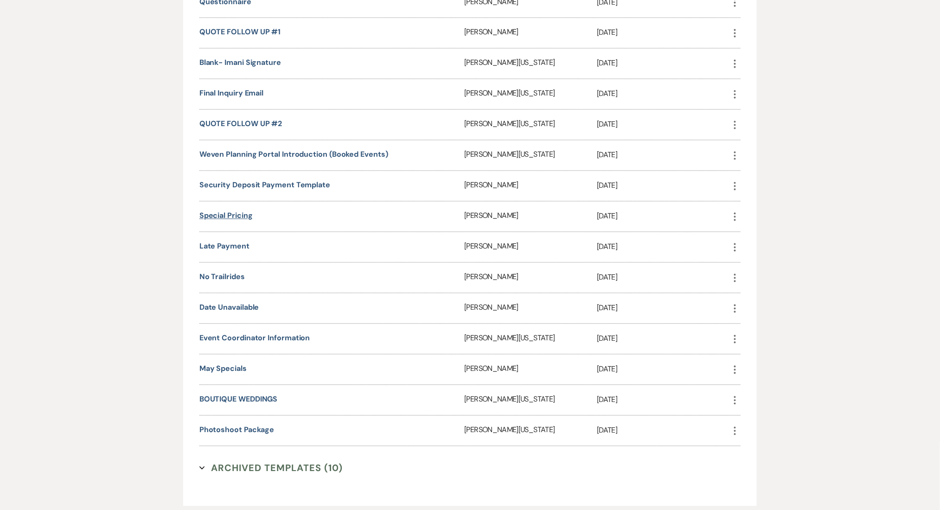
click at [237, 211] on link "Special Pricing" at bounding box center [225, 216] width 53 height 10
click at [226, 364] on link "May Specials" at bounding box center [222, 369] width 47 height 10
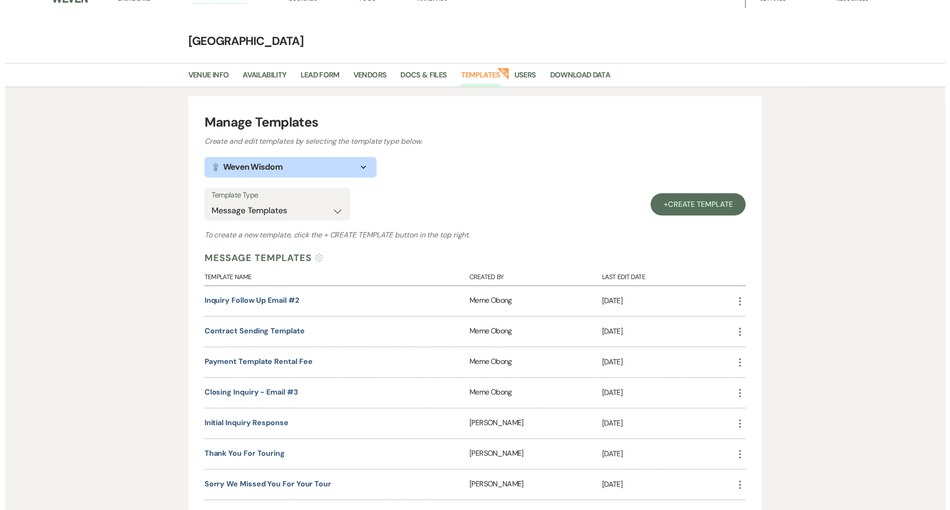
scroll to position [0, 0]
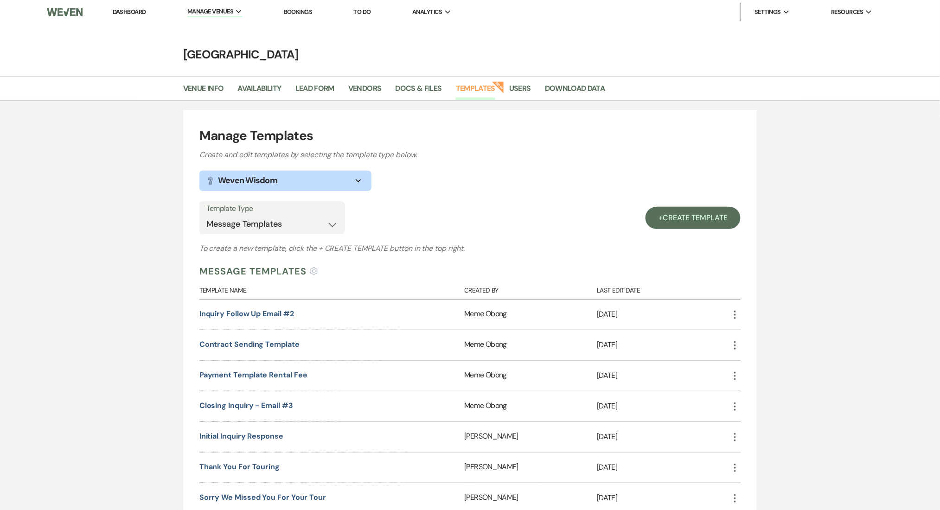
click at [139, 9] on link "Dashboard" at bounding box center [129, 12] width 33 height 8
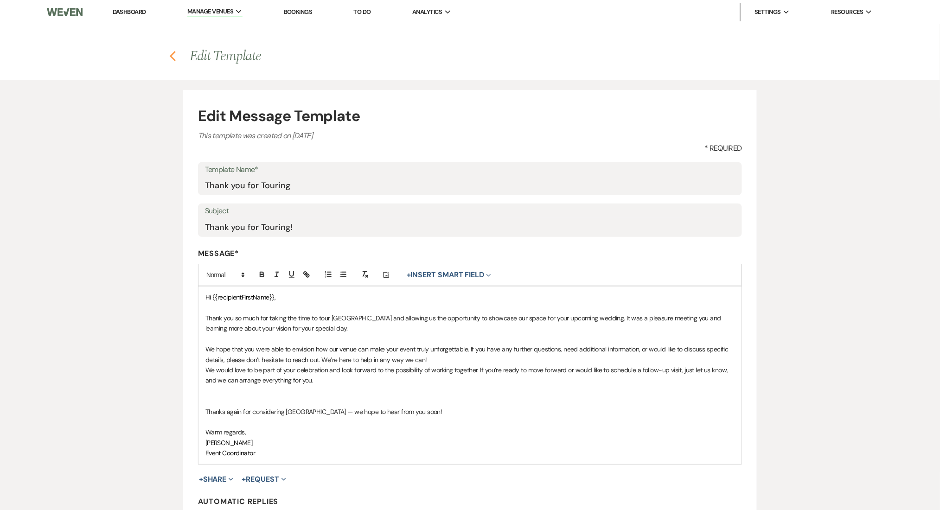
click at [172, 55] on use "button" at bounding box center [173, 56] width 6 height 10
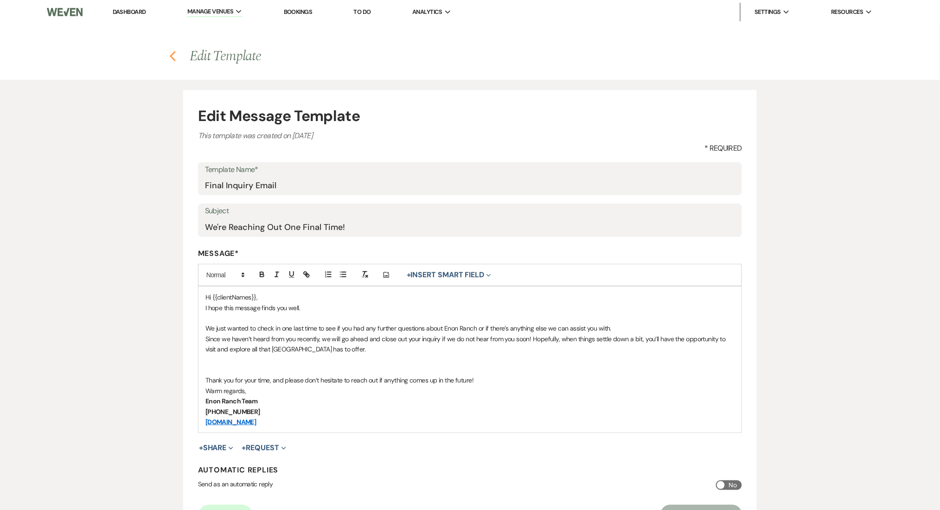
click at [173, 51] on icon "Previous" at bounding box center [172, 56] width 7 height 11
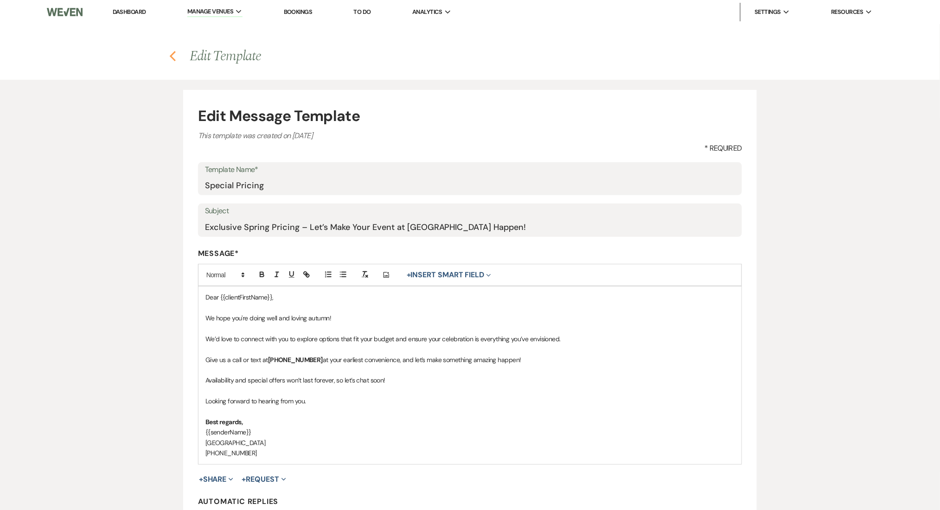
click at [176, 60] on icon "Previous" at bounding box center [172, 56] width 7 height 11
click at [173, 55] on icon "Previous" at bounding box center [172, 56] width 7 height 11
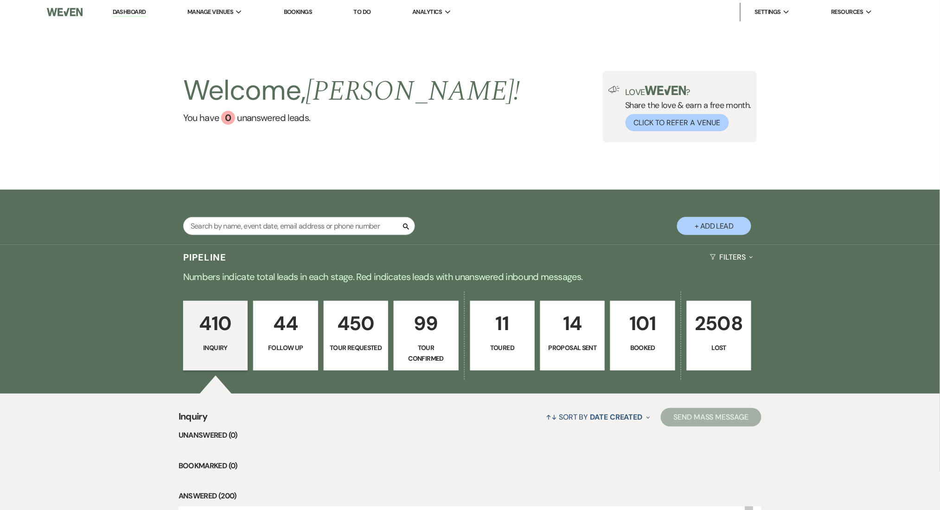
drag, startPoint x: 219, startPoint y: 28, endPoint x: 130, endPoint y: 68, distance: 97.6
click at [0, 0] on li "[GEOGRAPHIC_DATA]" at bounding box center [0, 0] width 0 height 0
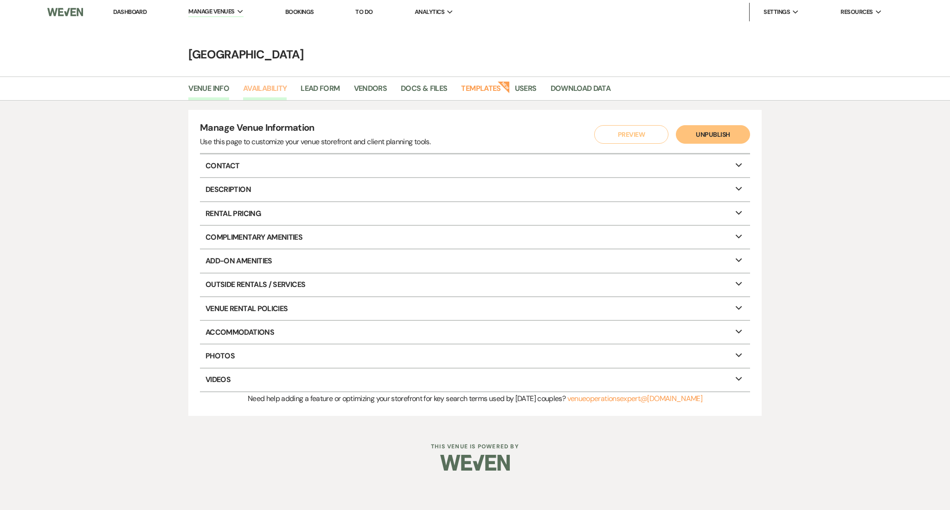
click at [253, 94] on link "Availability" at bounding box center [265, 92] width 44 height 18
select select "2"
select select "2026"
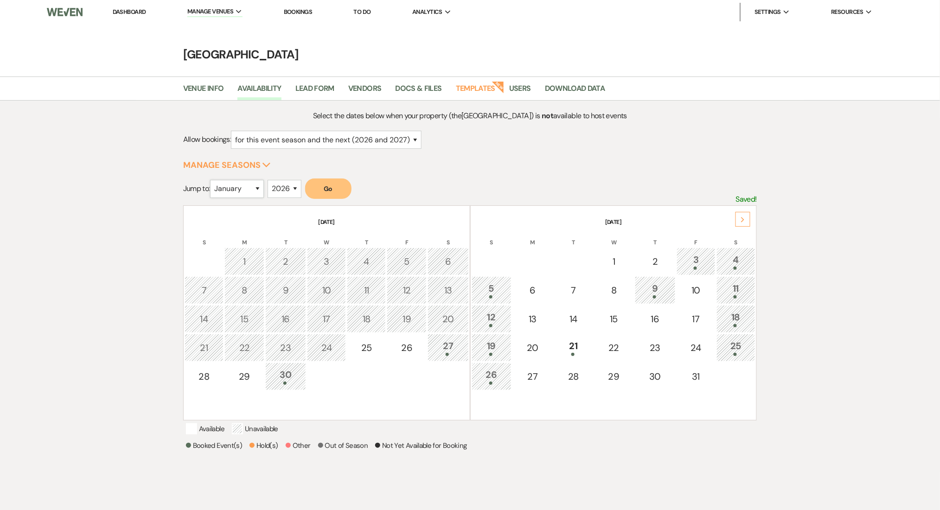
click at [240, 185] on select "January February March April May June July August September October November De…" at bounding box center [237, 189] width 54 height 18
select select "9"
click at [212, 180] on select "January February March April May June July August September October November De…" at bounding box center [237, 189] width 54 height 18
click at [290, 190] on select "2025 2026 2027 2028 2029" at bounding box center [285, 189] width 34 height 18
select select "2025"
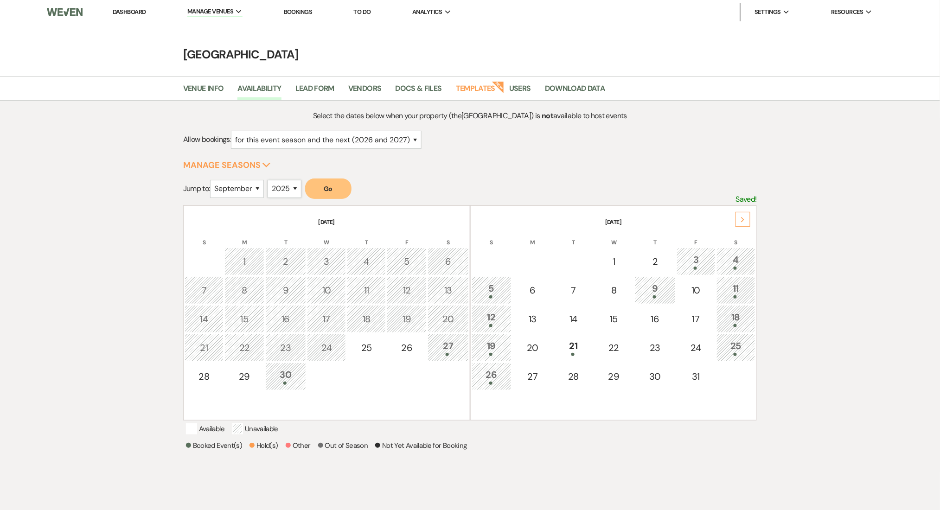
click at [270, 180] on select "2025 2026 2027 2028 2029" at bounding box center [285, 189] width 34 height 18
click at [334, 181] on button "Go" at bounding box center [328, 189] width 46 height 20
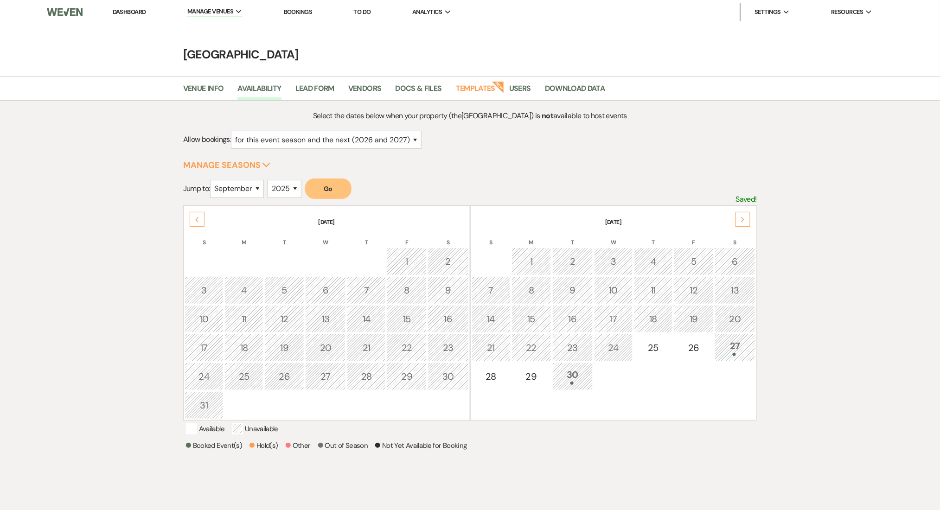
click at [803, 325] on div "Select the dates below when your property (the Enon Ranch ) is not available to…" at bounding box center [470, 317] width 668 height 414
click at [734, 342] on div "27" at bounding box center [735, 347] width 31 height 17
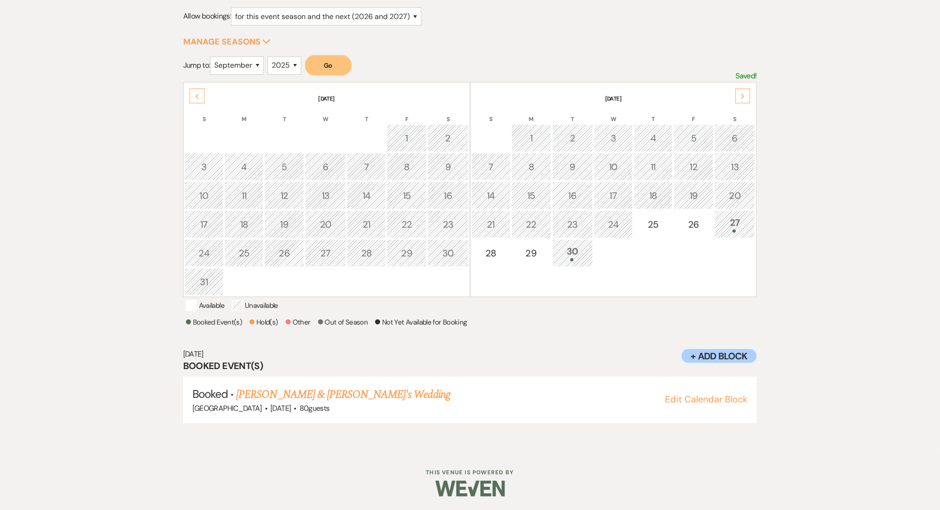
scroll to position [62, 0]
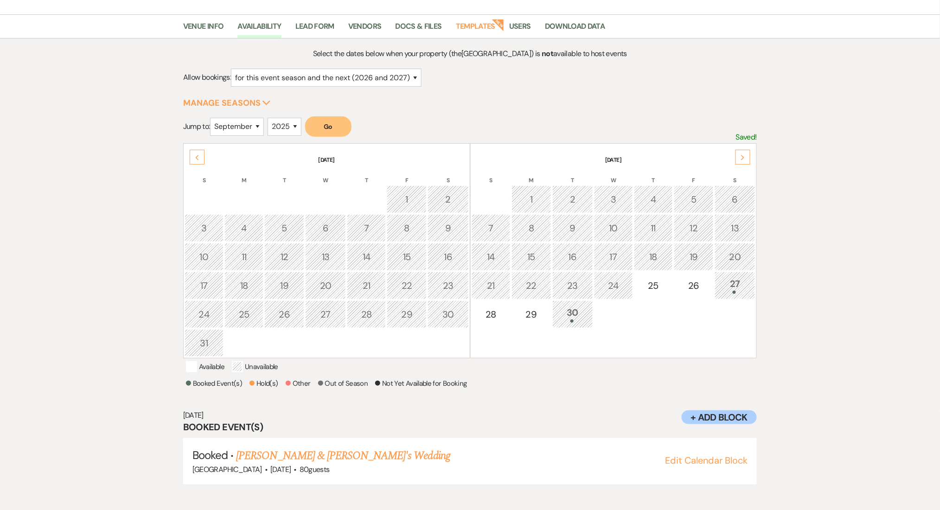
click at [747, 153] on div "Next" at bounding box center [743, 157] width 15 height 15
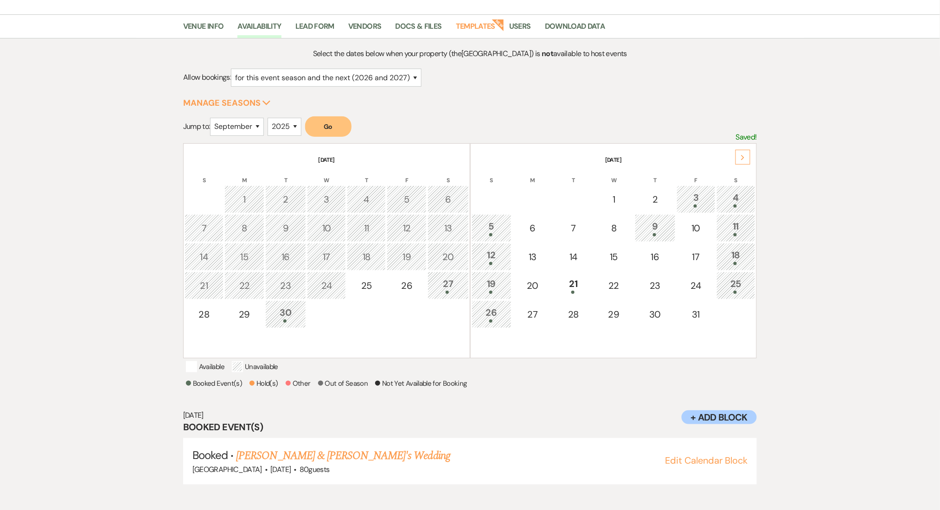
click at [748, 158] on div "Next" at bounding box center [743, 157] width 15 height 15
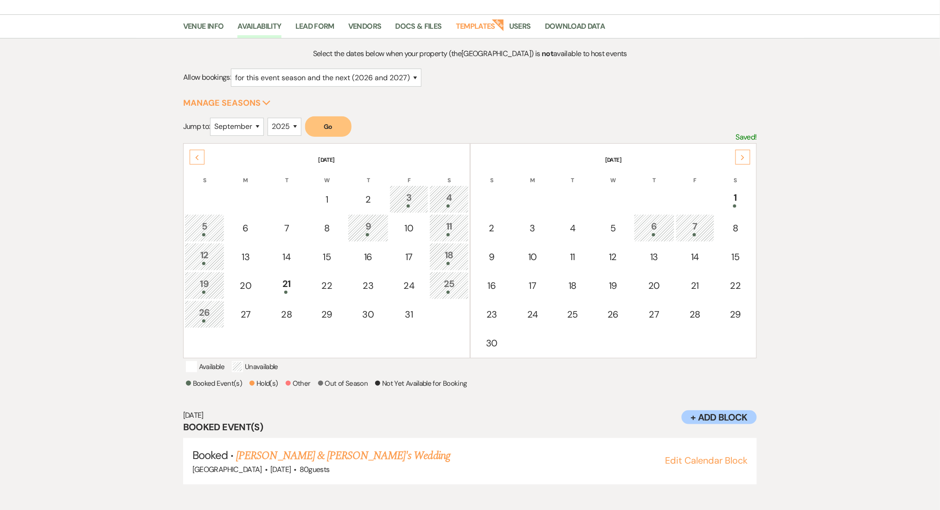
click at [748, 158] on div "Next" at bounding box center [743, 157] width 15 height 15
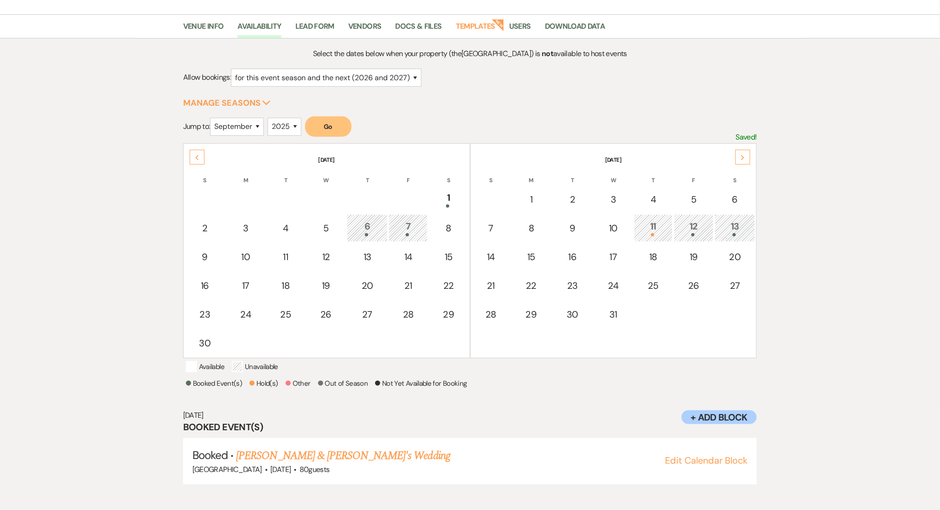
click at [748, 158] on div "Next" at bounding box center [743, 157] width 15 height 15
click at [187, 160] on th "December 2025" at bounding box center [327, 154] width 284 height 19
click at [193, 156] on div "Previous" at bounding box center [197, 157] width 15 height 15
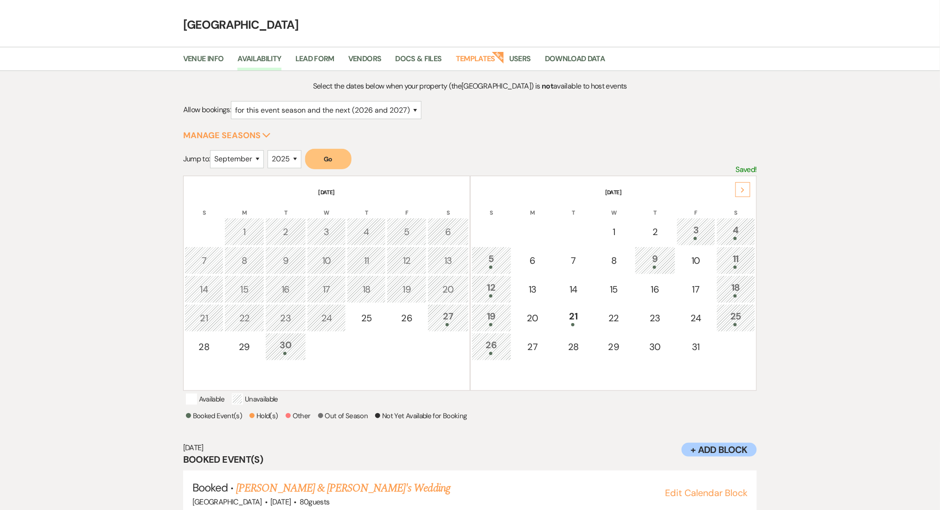
scroll to position [0, 0]
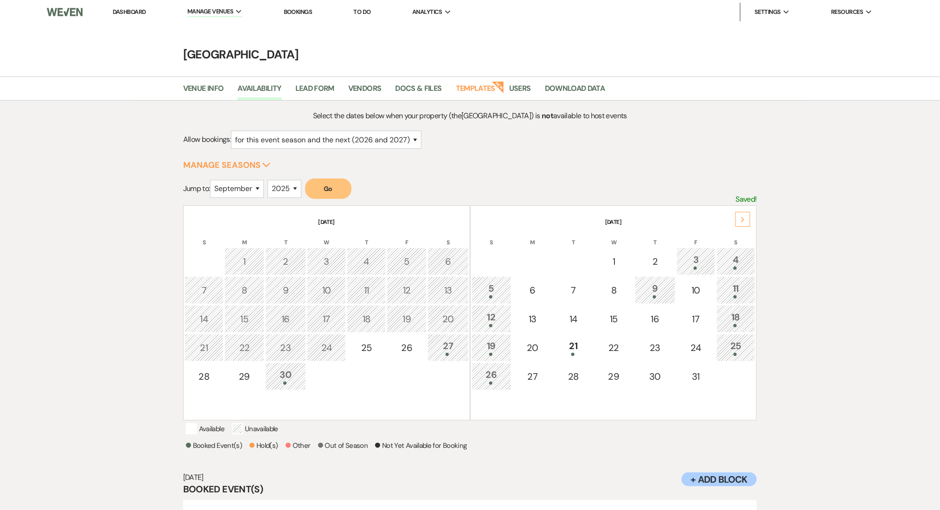
drag, startPoint x: 472, startPoint y: 85, endPoint x: 456, endPoint y: 90, distance: 16.6
click at [472, 85] on link "Templates" at bounding box center [475, 92] width 39 height 18
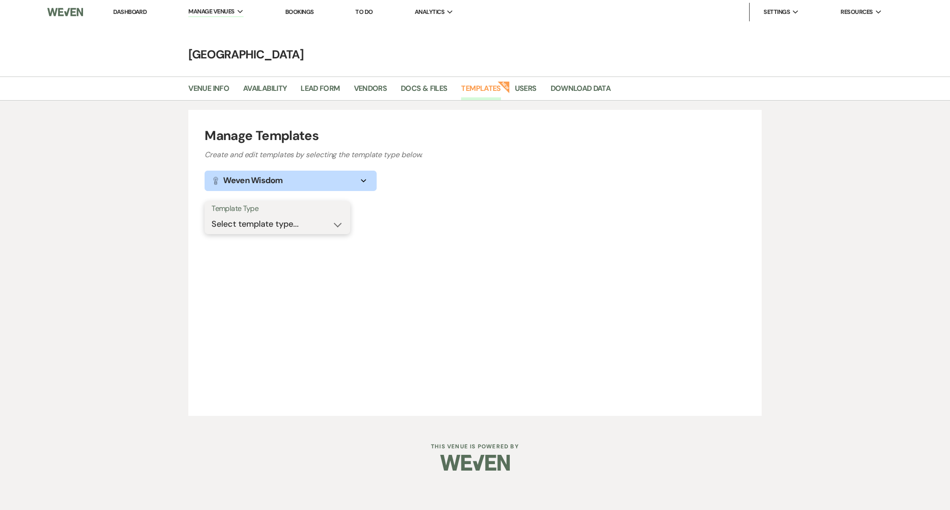
click at [256, 225] on select "Select template type... Task List Message Templates Payment Plan Inventory Item…" at bounding box center [278, 224] width 132 height 18
select select "Message Templates"
click at [212, 215] on select "Select template type... Task List Message Templates Payment Plan Inventory Item…" at bounding box center [278, 224] width 132 height 18
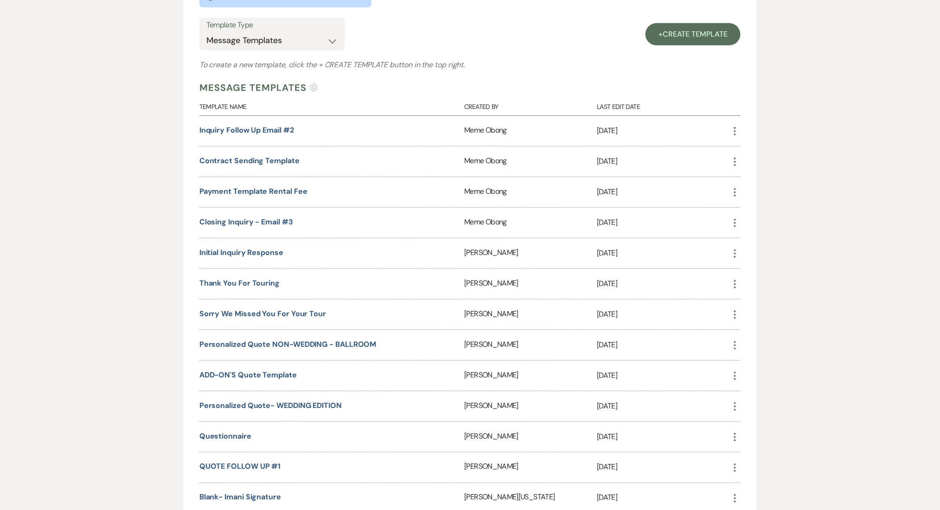
scroll to position [186, 0]
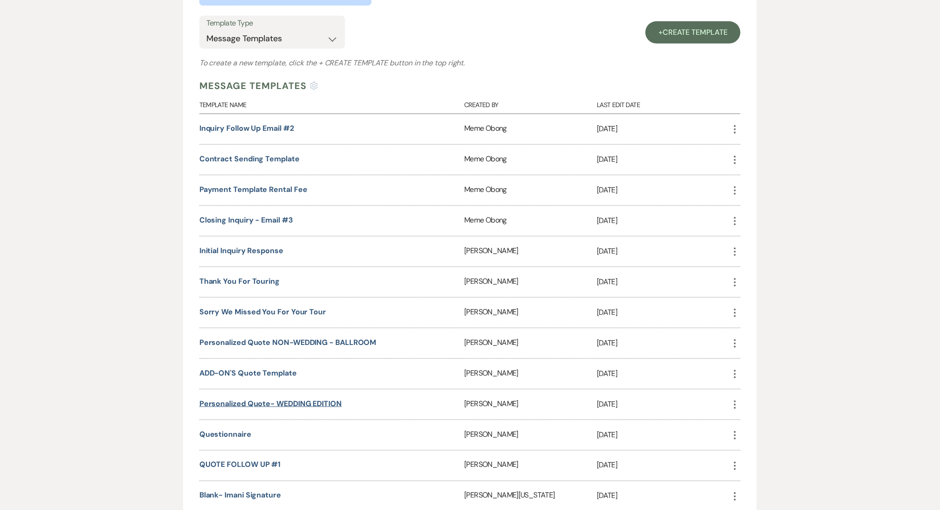
drag, startPoint x: 281, startPoint y: 399, endPoint x: 281, endPoint y: 395, distance: 4.7
click at [281, 399] on link "Personalized Quote- WEDDING EDITION" at bounding box center [270, 404] width 142 height 10
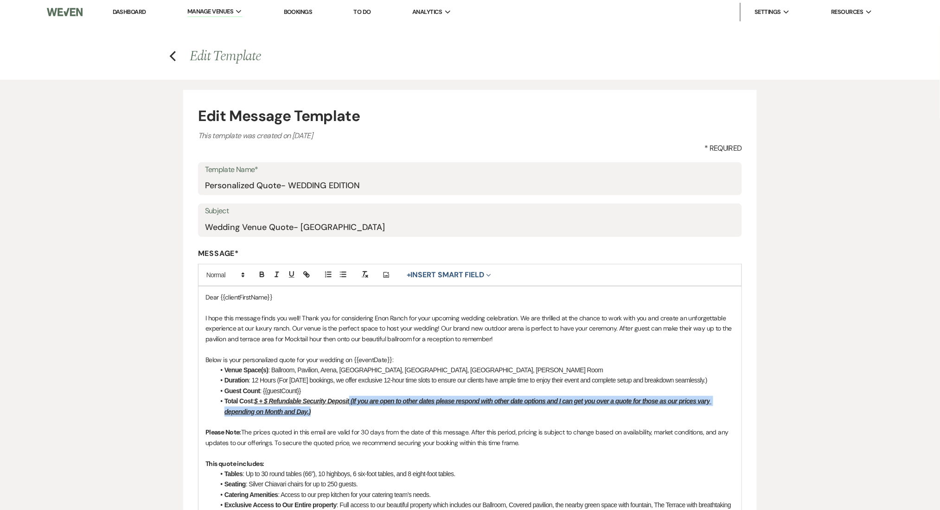
drag, startPoint x: 348, startPoint y: 410, endPoint x: 351, endPoint y: 403, distance: 7.5
click at [351, 403] on li "Total Cost : $ + $ Refundable Security Deposit (If you are open to other dates …" at bounding box center [475, 406] width 520 height 21
click at [353, 403] on u "$ + $ Refundable Security Deposit (If you are open to other dates please respon…" at bounding box center [469, 407] width 488 height 18
drag, startPoint x: 352, startPoint y: 403, endPoint x: 358, endPoint y: 410, distance: 9.6
click at [358, 410] on li "Total Cost : $ + $ Refundable Security Deposit (If you are open to other dates …" at bounding box center [475, 406] width 520 height 21
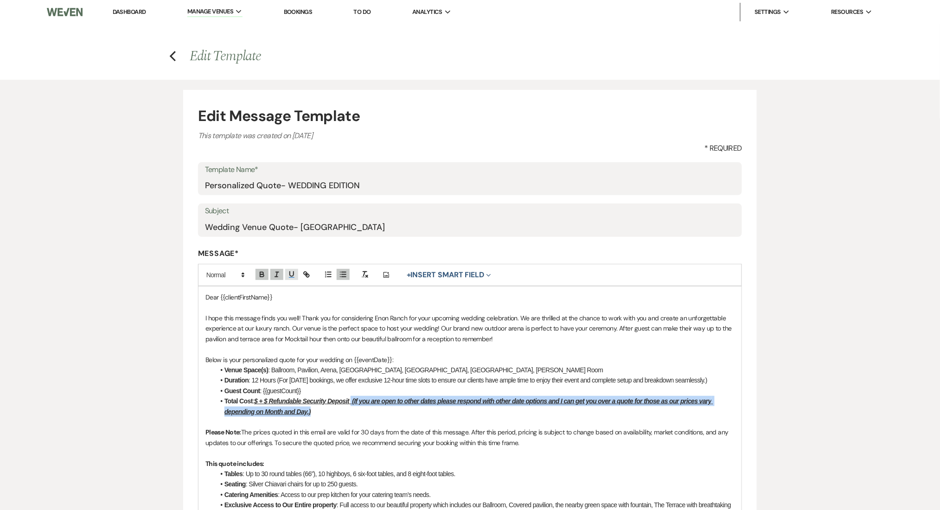
click at [291, 271] on icon "button" at bounding box center [292, 274] width 8 height 8
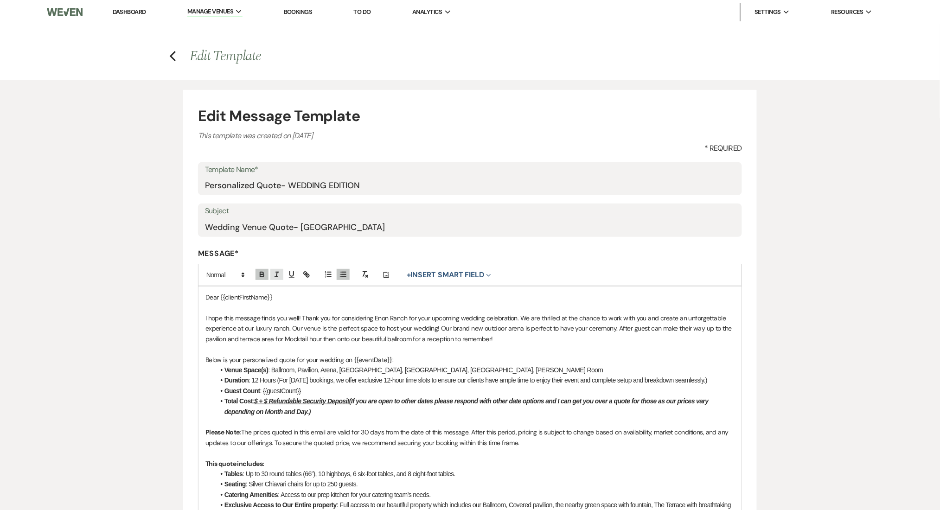
click at [273, 276] on icon "button" at bounding box center [277, 274] width 8 height 8
click at [260, 276] on icon "button" at bounding box center [262, 276] width 4 height 2
click at [409, 414] on li "Total Cost : $ + $ Refundable Security Deposit (If you are open to other dates …" at bounding box center [475, 406] width 520 height 21
drag, startPoint x: 371, startPoint y: 415, endPoint x: 353, endPoint y: 402, distance: 22.5
click at [353, 402] on li "Total Cost : $ + $ Refundable Security Deposit (If you are open to other dates …" at bounding box center [475, 406] width 520 height 21
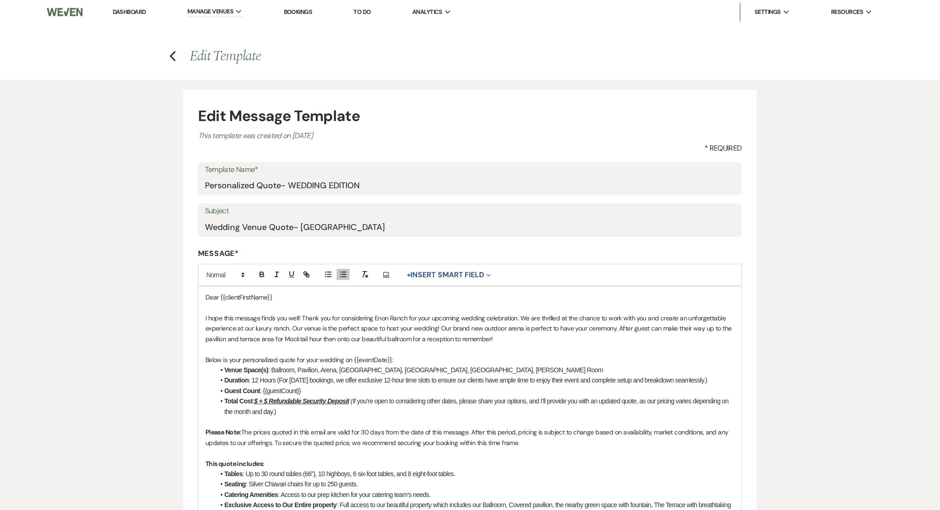
click at [451, 411] on li "Total Cost : $ + $ Refundable Security Deposit ( If you’re open to considering …" at bounding box center [475, 406] width 520 height 21
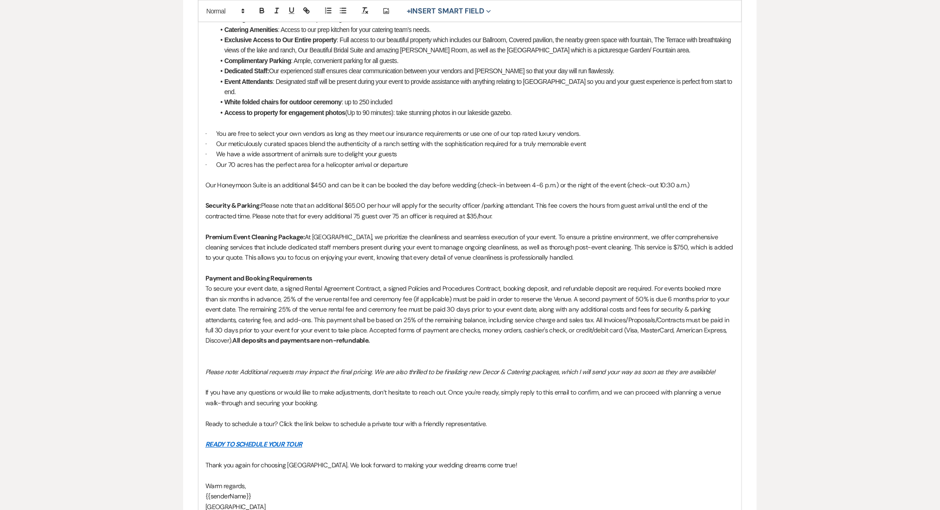
scroll to position [653, 0]
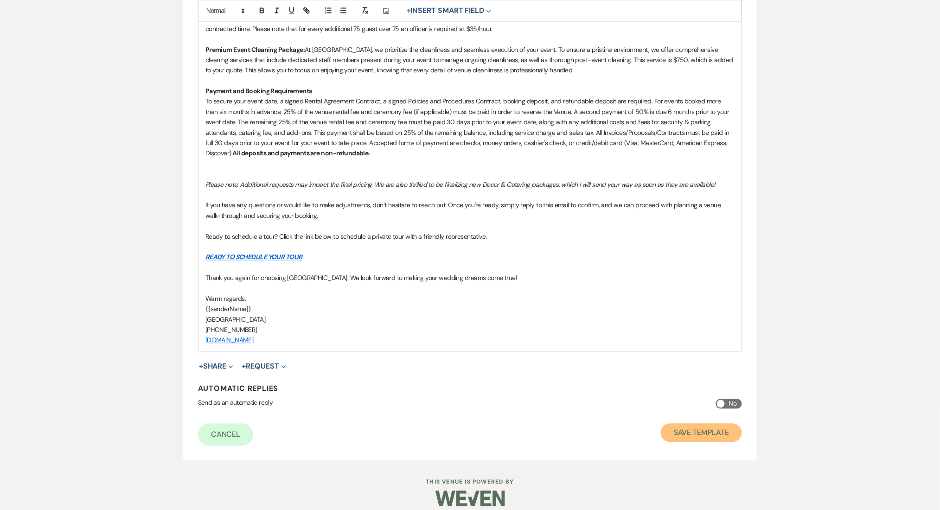
click at [694, 424] on button "Save Template" at bounding box center [701, 433] width 81 height 19
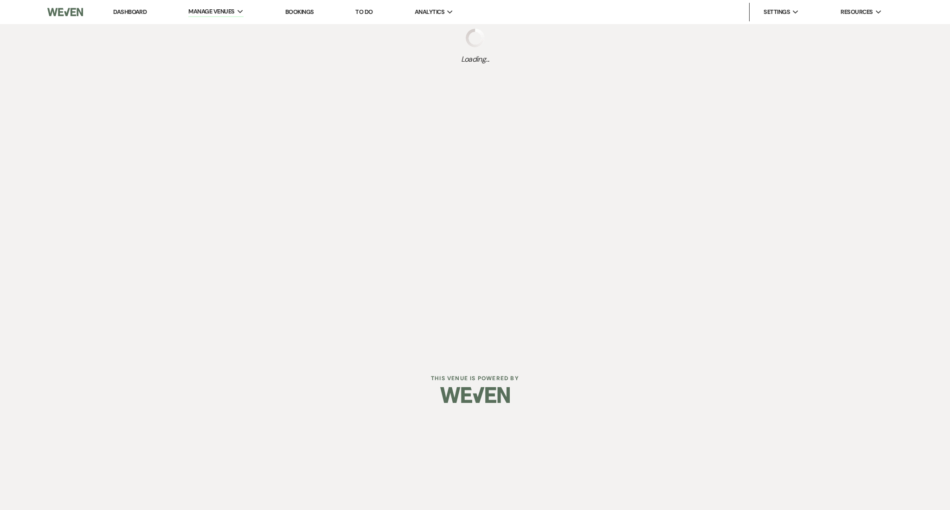
select select "Message Templates"
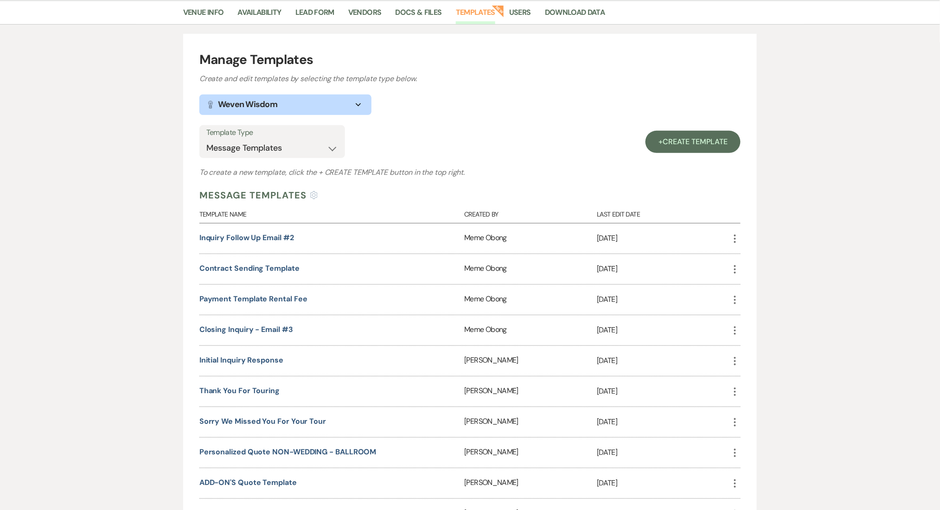
scroll to position [186, 0]
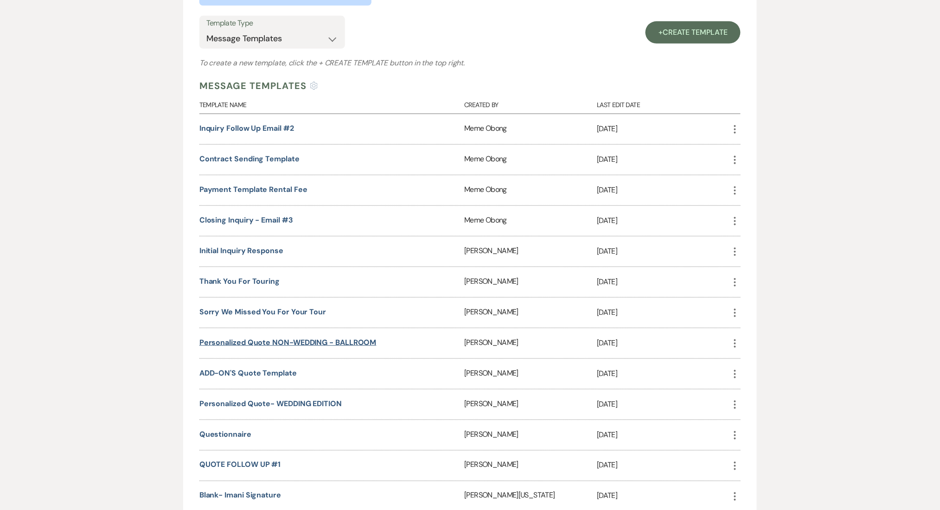
click at [294, 340] on link "Personalized Quote NON-WEDDING - BALLROOM" at bounding box center [287, 343] width 177 height 10
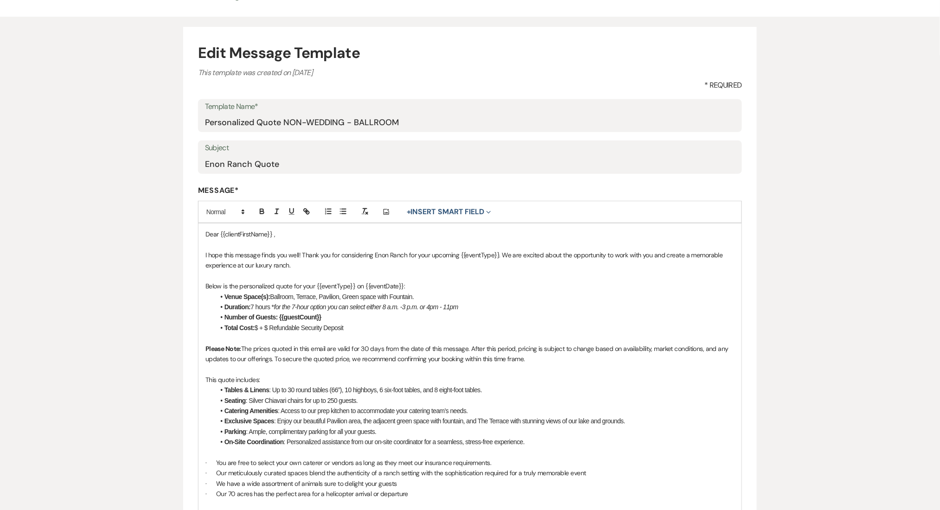
scroll to position [123, 0]
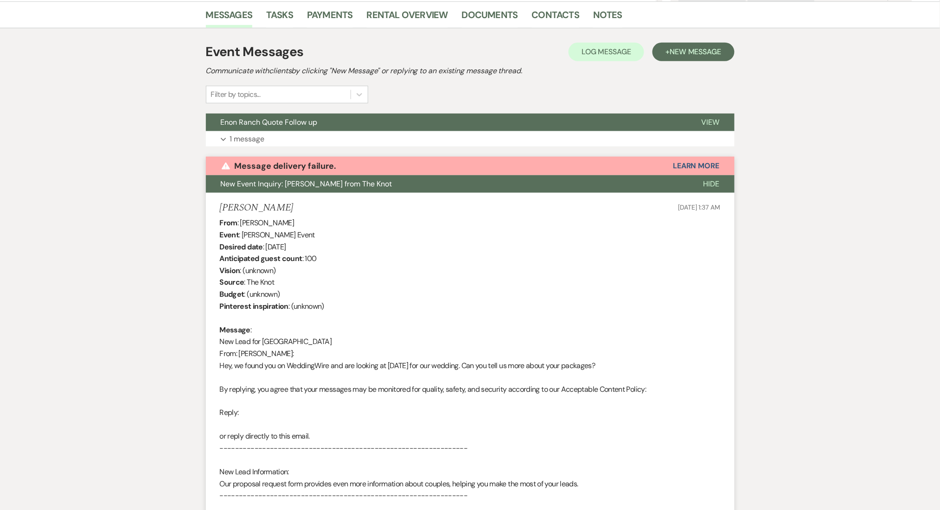
scroll to position [92, 0]
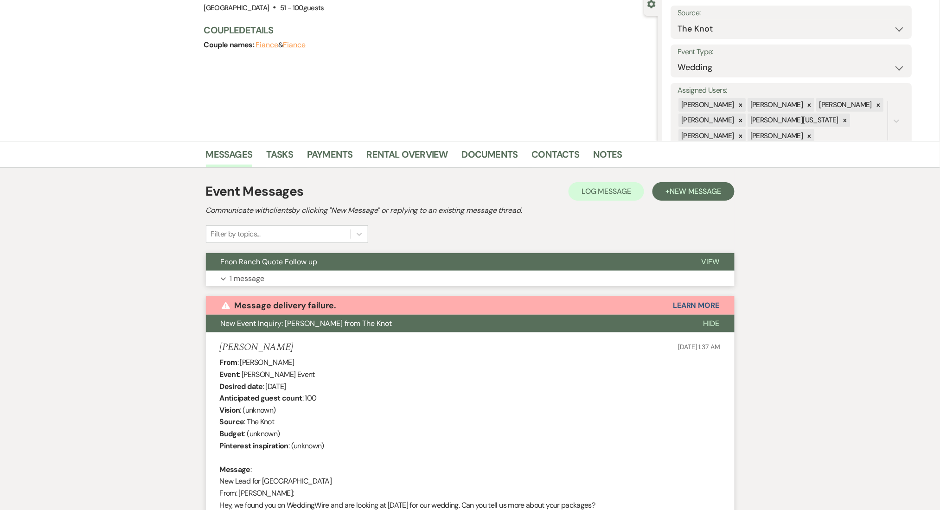
click at [378, 269] on button "Enon Ranch Quote Follow up" at bounding box center [446, 262] width 481 height 18
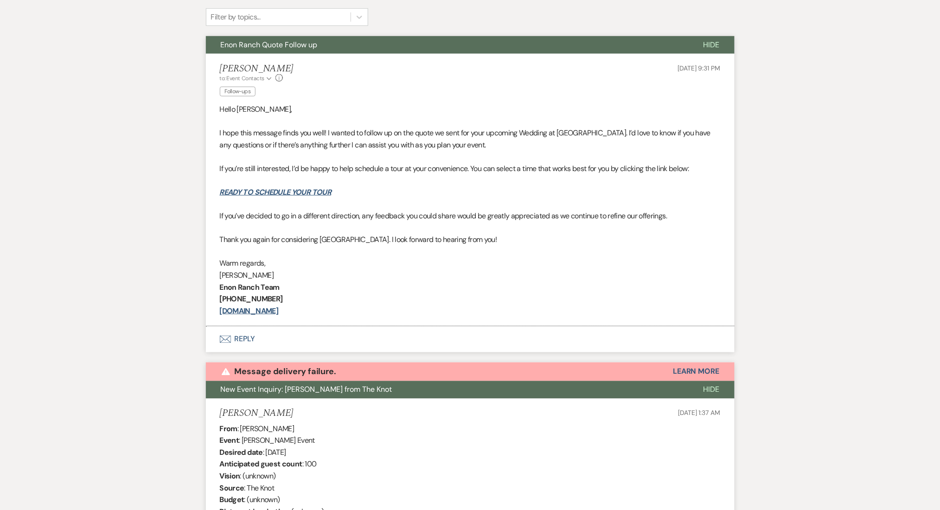
scroll to position [0, 0]
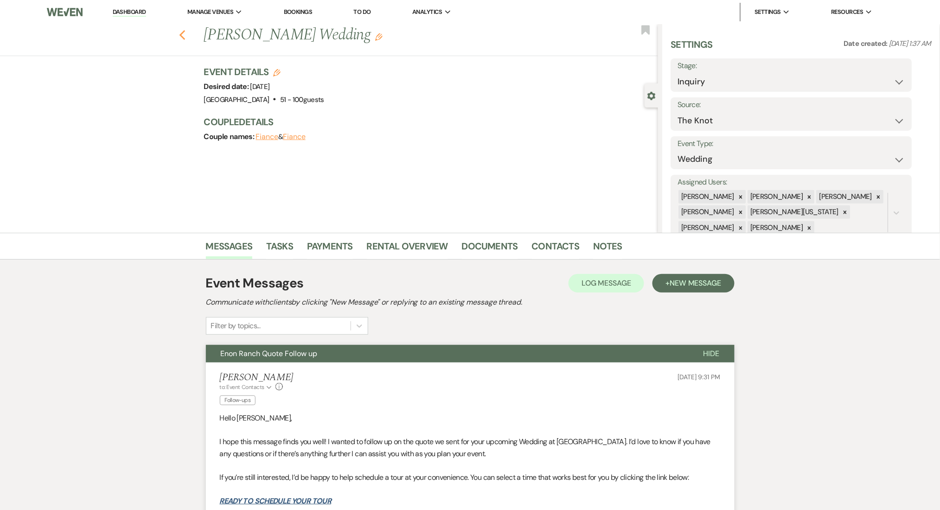
click at [185, 35] on use "button" at bounding box center [182, 35] width 6 height 10
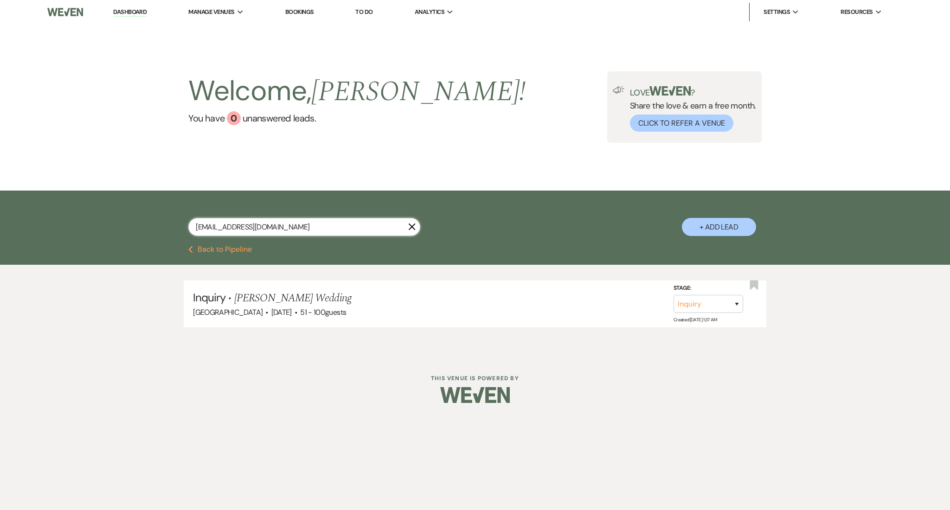
drag, startPoint x: 289, startPoint y: 229, endPoint x: 79, endPoint y: 212, distance: 211.3
click at [79, 212] on div "[EMAIL_ADDRESS][DOMAIN_NAME] X + Add Lead" at bounding box center [475, 218] width 950 height 55
paste input "mayawagner1000"
type input "[EMAIL_ADDRESS][DOMAIN_NAME]"
click at [264, 294] on link "[PERSON_NAME] Wedding" at bounding box center [292, 298] width 117 height 17
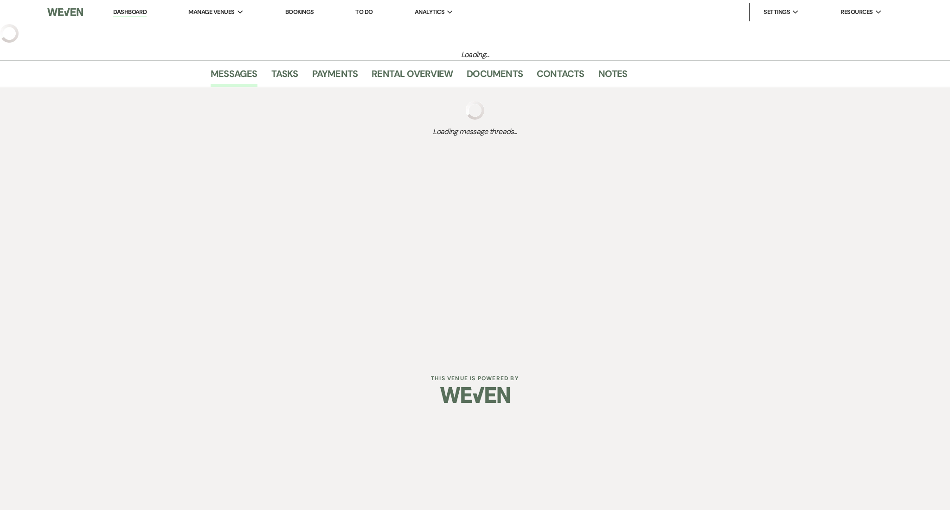
select select "3"
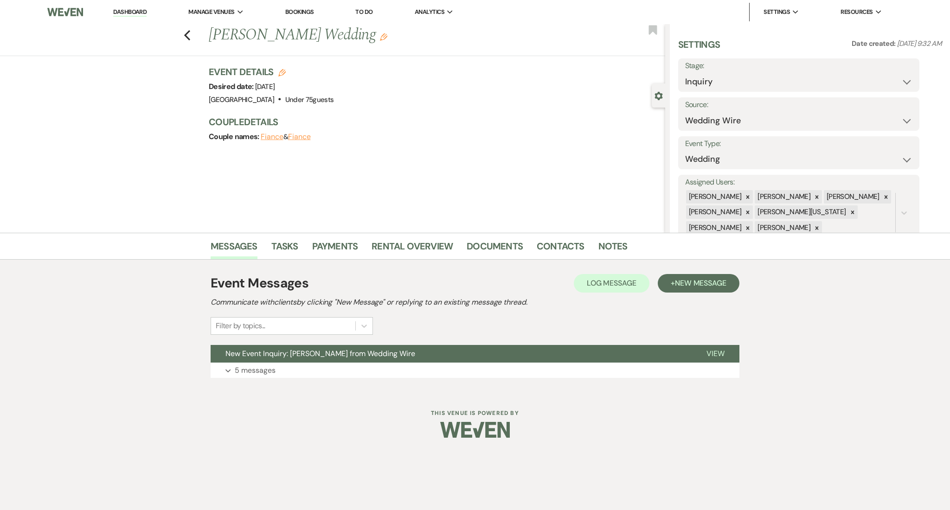
click at [540, 380] on div "Event Messages Log Log Message + New Message Communicate with clients by clicki…" at bounding box center [475, 326] width 529 height 114
click at [543, 371] on button "Expand 5 messages" at bounding box center [475, 371] width 529 height 16
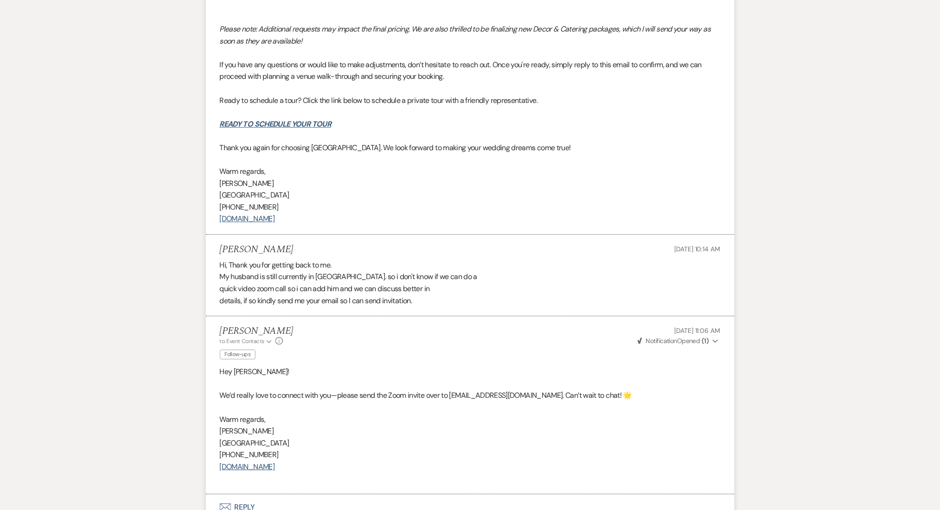
scroll to position [2253, 0]
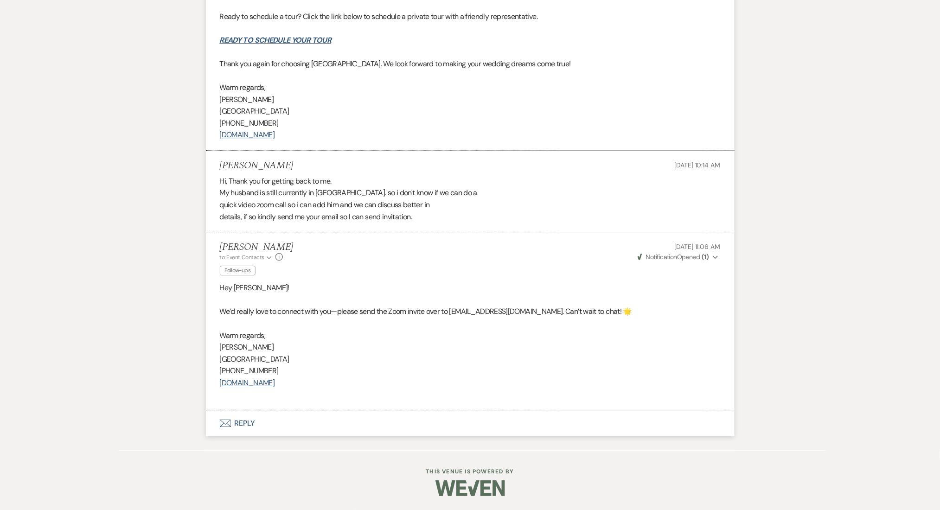
click at [289, 426] on button "Envelope Reply" at bounding box center [470, 424] width 529 height 26
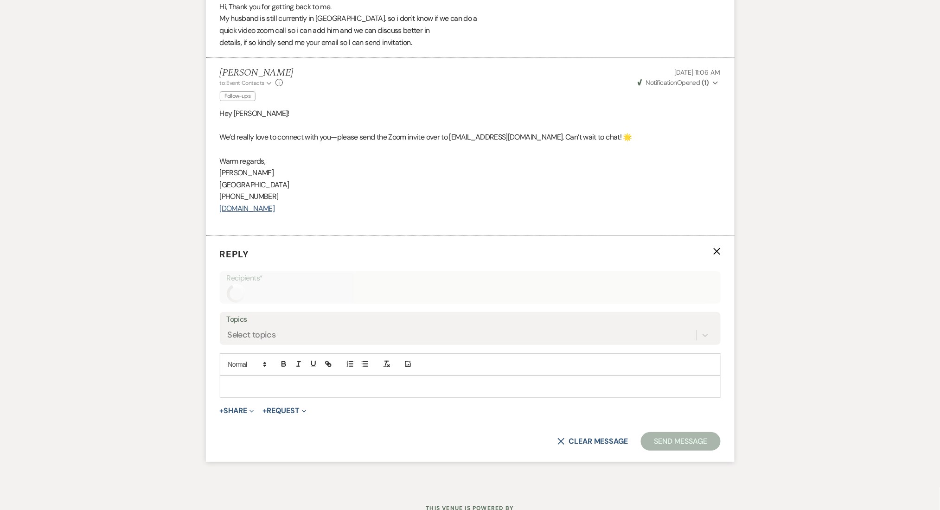
scroll to position [2430, 0]
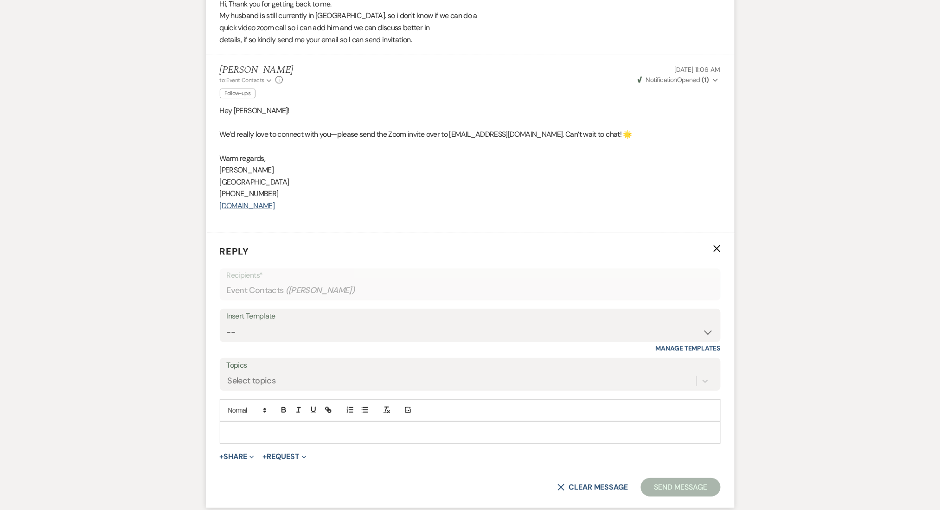
click at [320, 436] on p at bounding box center [470, 433] width 486 height 10
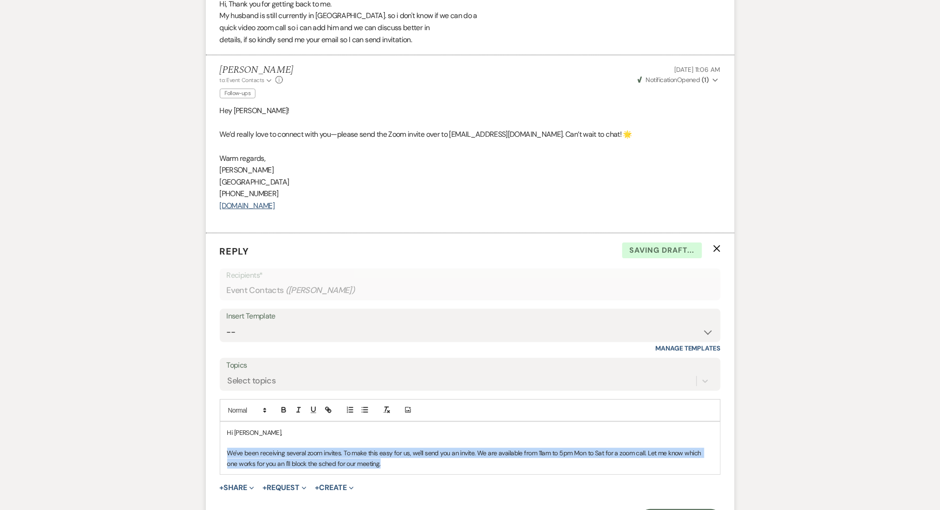
drag, startPoint x: 410, startPoint y: 464, endPoint x: 214, endPoint y: 449, distance: 195.9
click at [214, 449] on form "Reply X Saving draft... Recipients* Event Contacts ( [PERSON_NAME] ) Insert Tem…" at bounding box center [470, 386] width 529 height 306
copy p "We've been receiving several zoom invites. To make this easy for us, we'll send…"
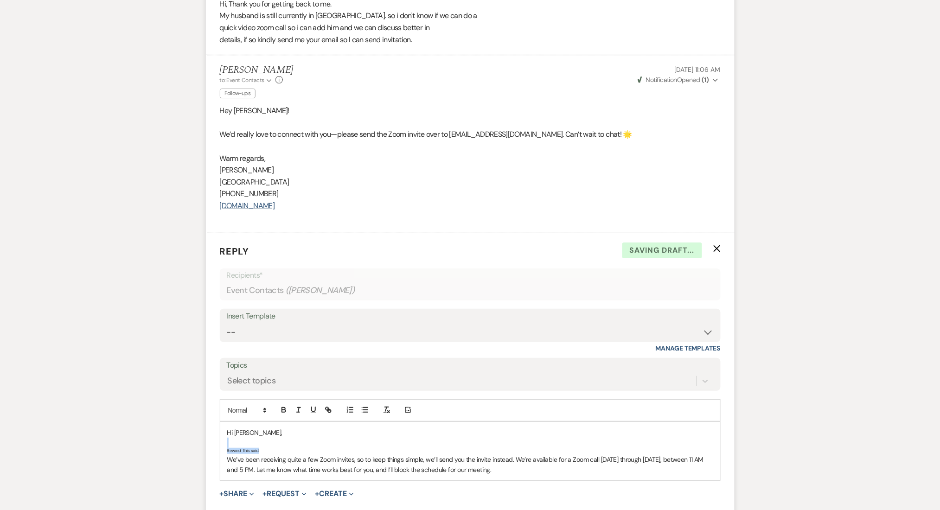
drag, startPoint x: 273, startPoint y: 451, endPoint x: 209, endPoint y: 443, distance: 64.0
click at [209, 443] on form "Reply X Saving draft... Recipients* Event Contacts ( [PERSON_NAME] ) Insert Tem…" at bounding box center [470, 389] width 529 height 312
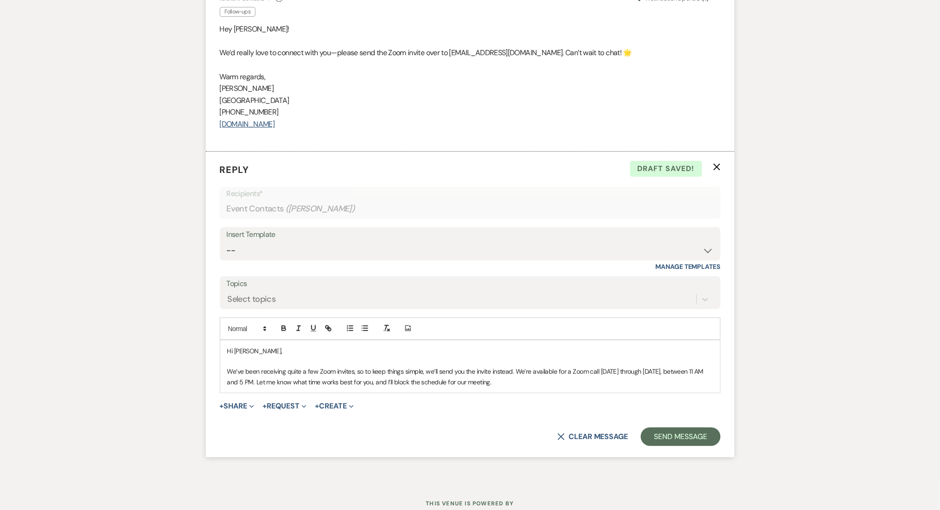
scroll to position [2543, 0]
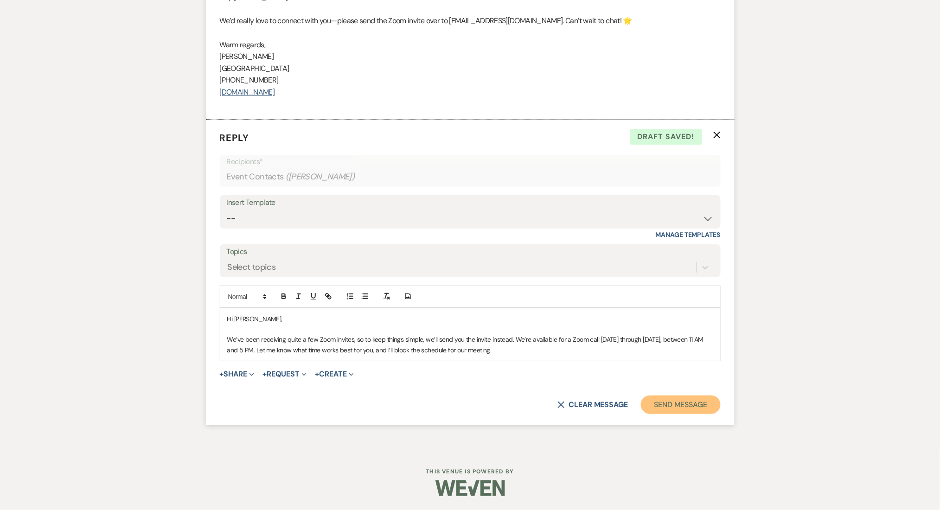
click at [717, 401] on button "Send Message" at bounding box center [680, 405] width 79 height 19
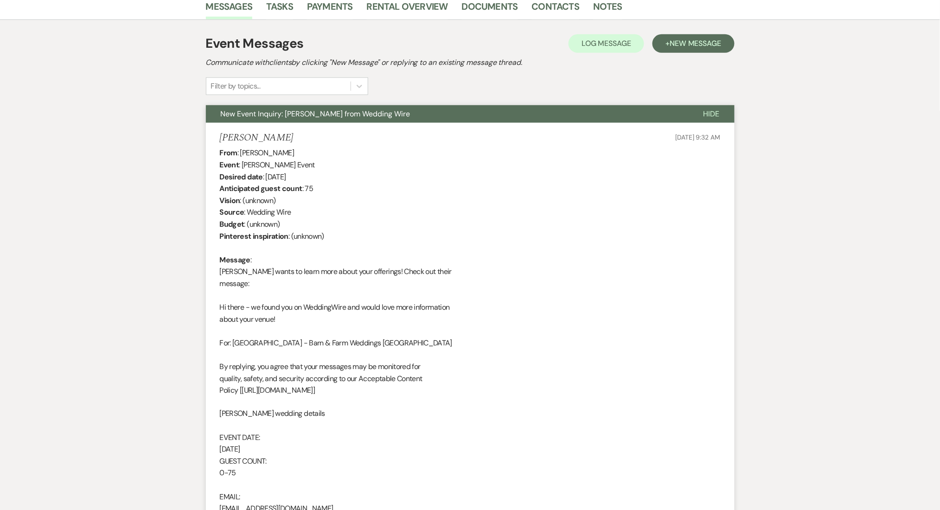
scroll to position [0, 0]
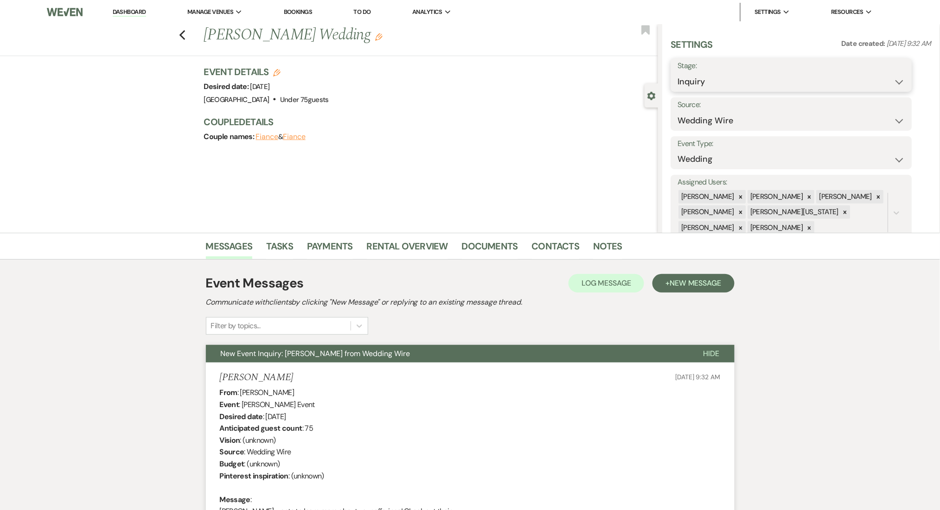
drag, startPoint x: 703, startPoint y: 90, endPoint x: 703, endPoint y: 83, distance: 6.5
click at [703, 90] on select "Inquiry Follow Up Tour Requested Tour Confirmed Toured Proposal Sent Booked Lost" at bounding box center [791, 82] width 227 height 18
select select "9"
click at [678, 73] on select "Inquiry Follow Up Tour Requested Tour Confirmed Toured Proposal Sent Booked Lost" at bounding box center [791, 82] width 227 height 18
click at [863, 68] on button "Save" at bounding box center [886, 75] width 52 height 19
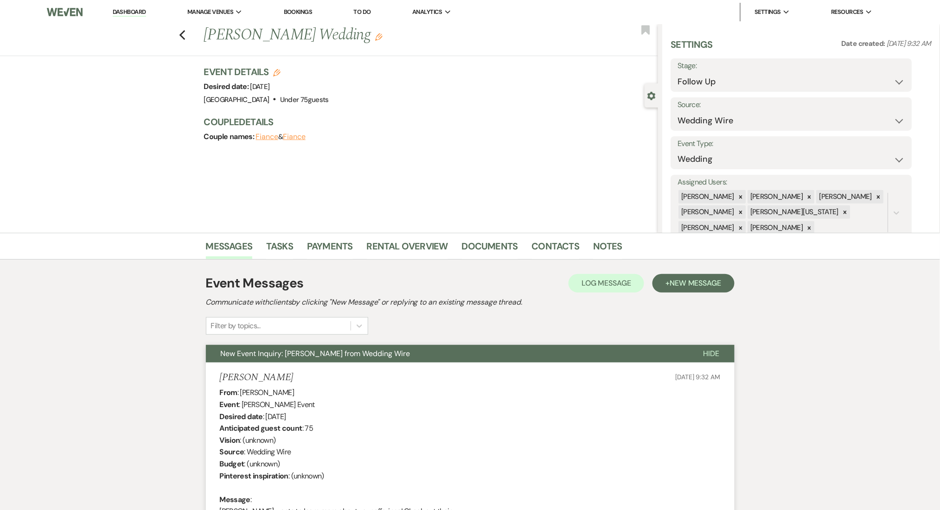
click at [123, 6] on li "Dashboard" at bounding box center [129, 12] width 43 height 19
click at [131, 3] on li "Dashboard" at bounding box center [129, 12] width 43 height 19
click at [130, 8] on link "Dashboard" at bounding box center [129, 12] width 33 height 9
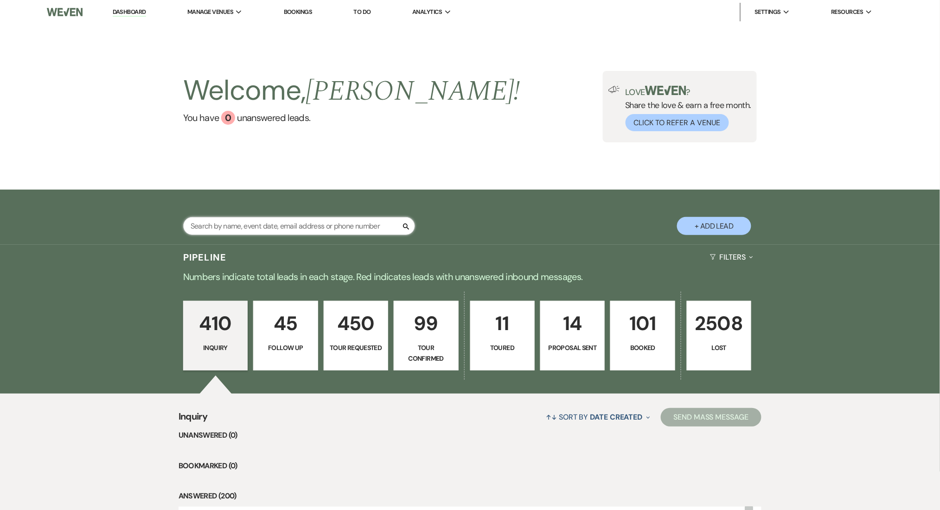
click at [272, 229] on input "text" at bounding box center [299, 226] width 232 height 18
paste input "[EMAIL_ADDRESS][DOMAIN_NAME]"
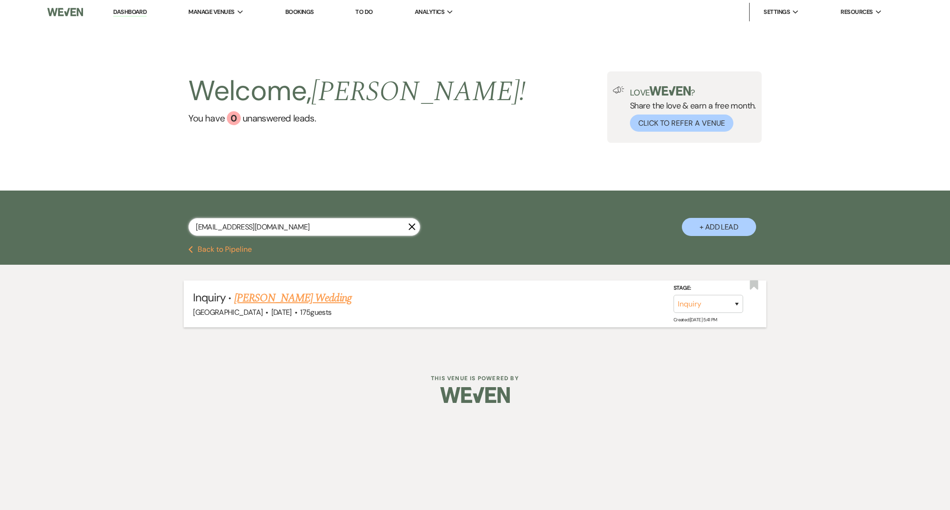
type input "[EMAIL_ADDRESS][DOMAIN_NAME]"
click at [291, 291] on link "[PERSON_NAME] Wedding" at bounding box center [292, 298] width 117 height 17
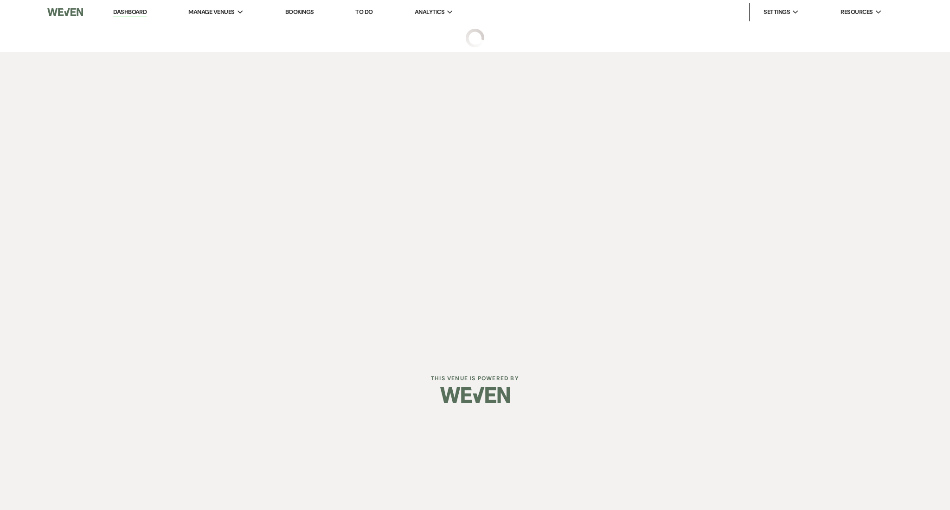
select select "3"
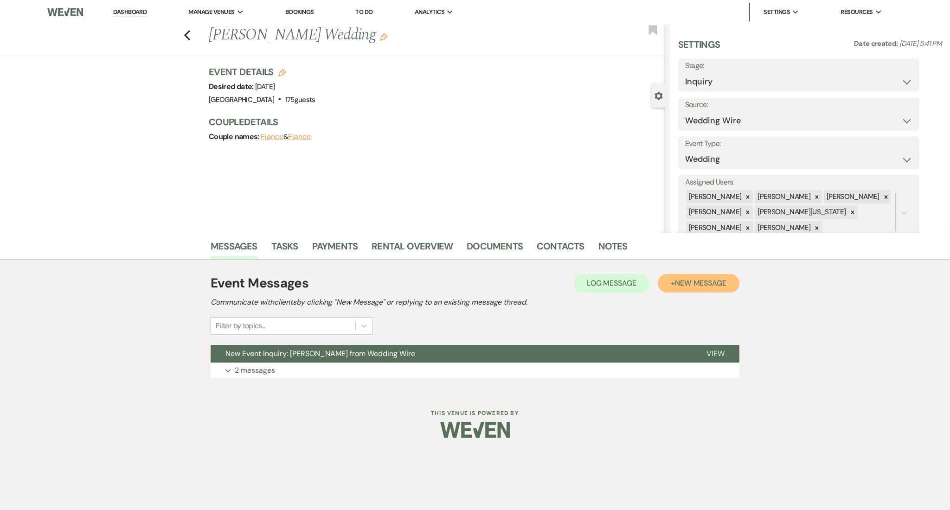
click at [702, 285] on span "New Message" at bounding box center [700, 283] width 51 height 10
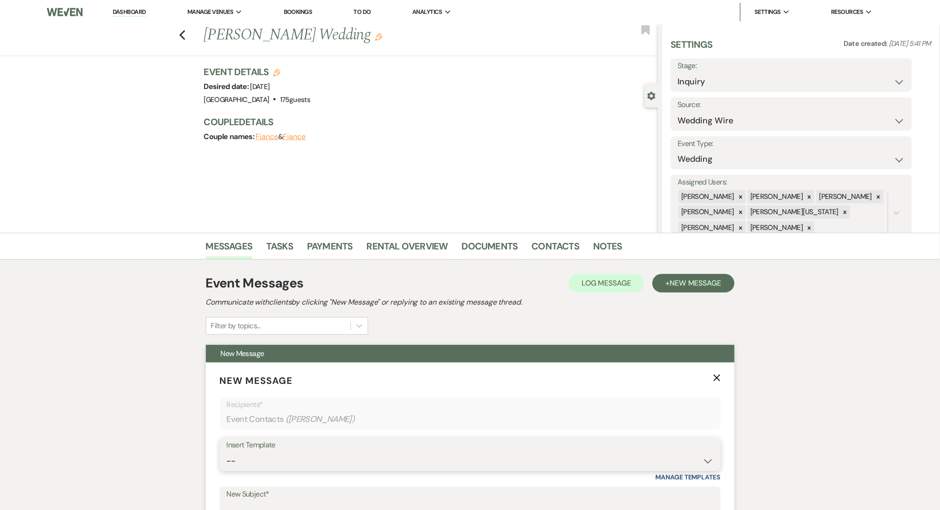
click at [323, 454] on select "-- Inquiry Follow Up Email #2 Contract Sending Template Payment Template Rental…" at bounding box center [470, 461] width 487 height 18
select select "4434"
click at [227, 452] on select "-- Inquiry Follow Up Email #2 Contract Sending Template Payment Template Rental…" at bounding box center [470, 461] width 487 height 18
click at [140, 317] on div "Messages Tasks Payments Rental Overview Documents Contacts Notes Event Messages…" at bounding box center [470, 485] width 940 height 504
type input "Enon Ranch Quote Follow up"
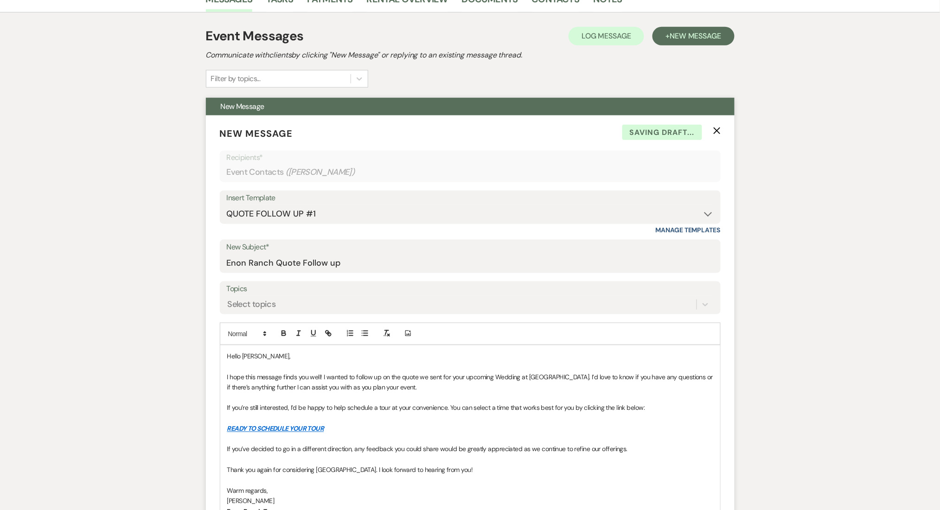
scroll to position [462, 0]
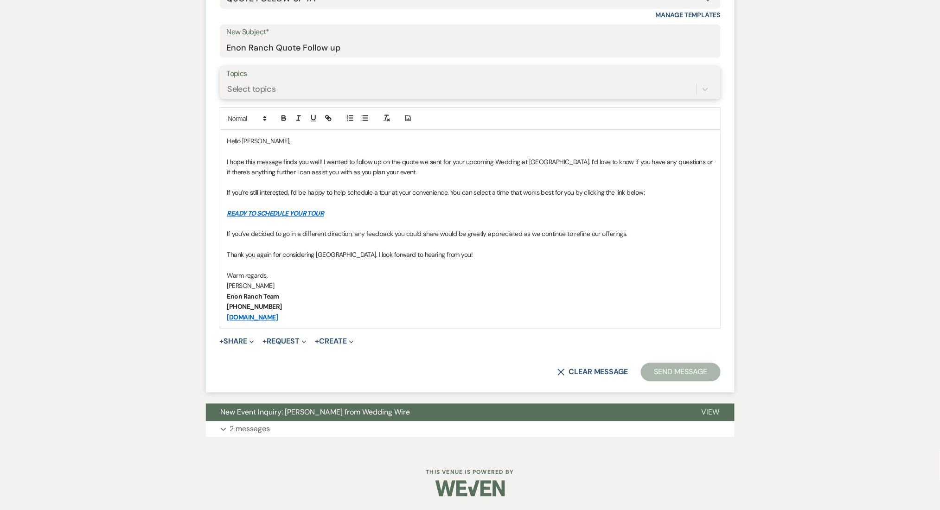
click at [253, 89] on div "Select topics" at bounding box center [252, 89] width 48 height 13
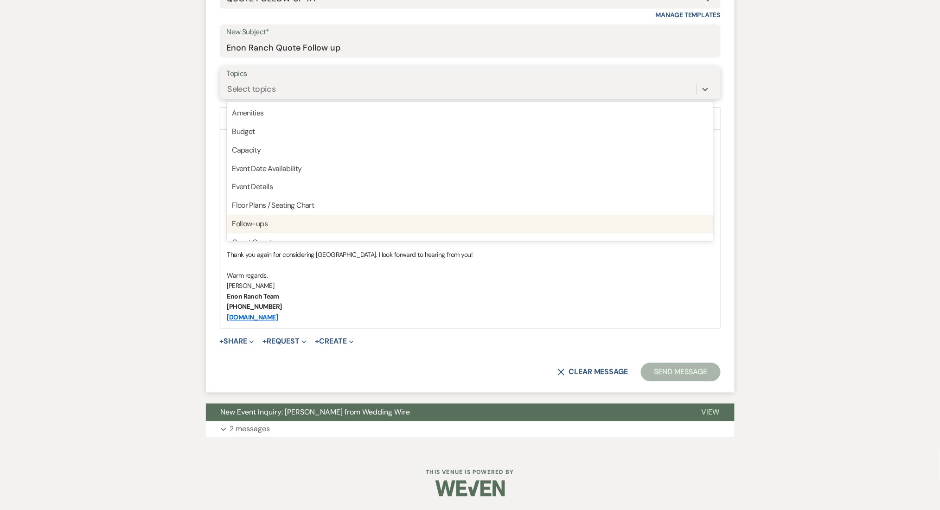
click at [256, 215] on div "Follow-ups" at bounding box center [470, 224] width 487 height 19
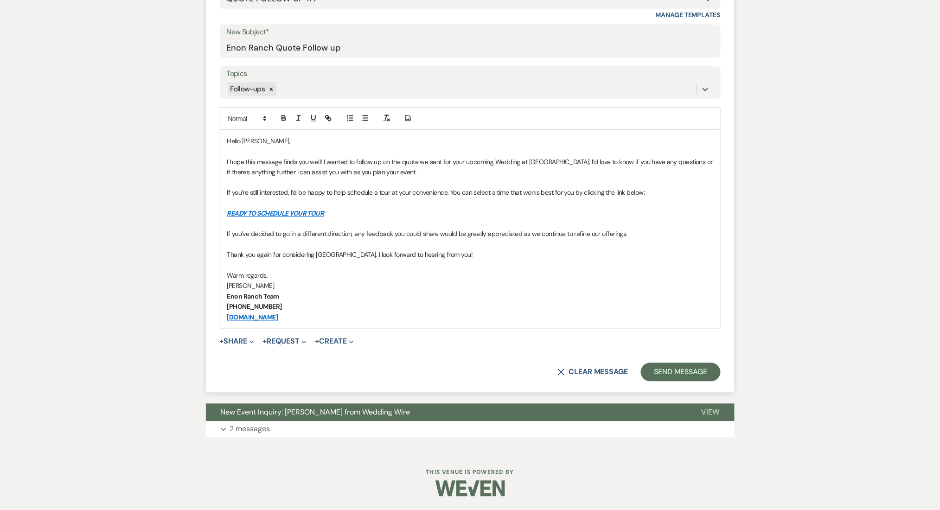
click at [667, 356] on form "New Message X Saving draft... Recipients* Event Contacts ( [PERSON_NAME] ) Inse…" at bounding box center [470, 146] width 529 height 493
click at [662, 372] on button "Send Message" at bounding box center [680, 372] width 79 height 19
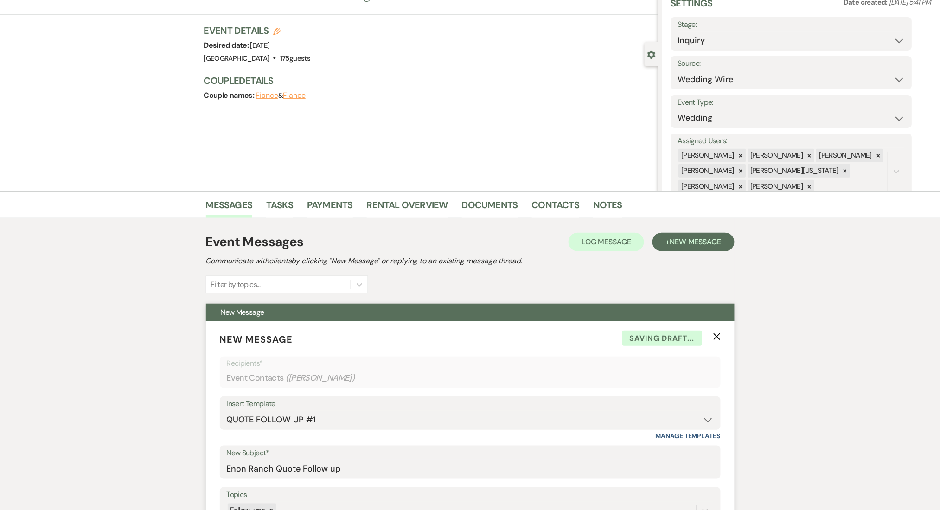
scroll to position [0, 0]
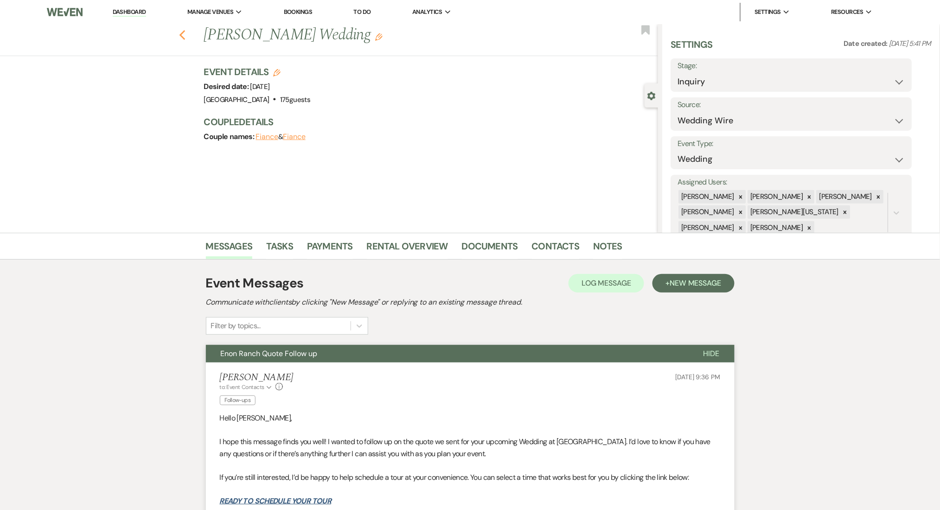
click at [185, 32] on use "button" at bounding box center [182, 35] width 6 height 10
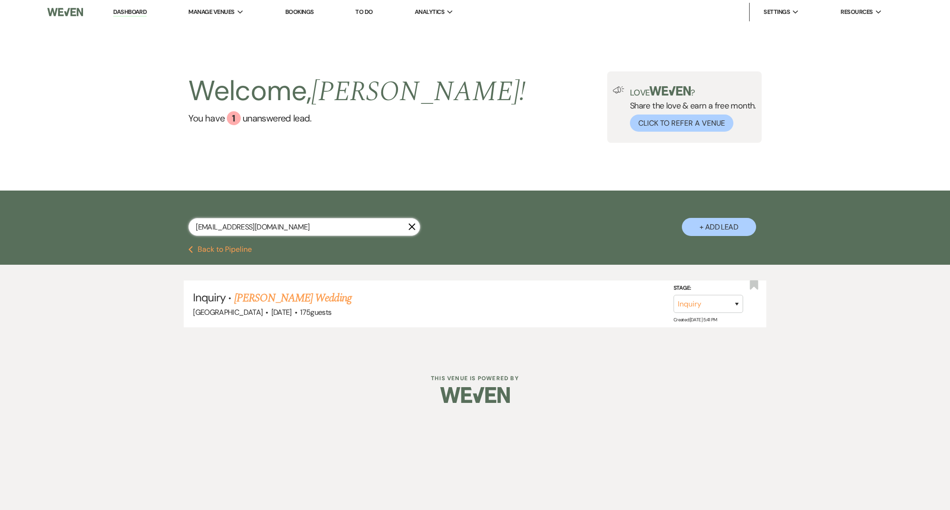
drag, startPoint x: 270, startPoint y: 224, endPoint x: 90, endPoint y: 208, distance: 180.7
click at [90, 208] on div "[EMAIL_ADDRESS][DOMAIN_NAME] X + Add Lead" at bounding box center [475, 218] width 950 height 55
paste input "[EMAIL_ADDRESS]"
type input "[EMAIL_ADDRESS][DOMAIN_NAME]"
click at [299, 298] on link "[PERSON_NAME] Wedding" at bounding box center [292, 298] width 117 height 17
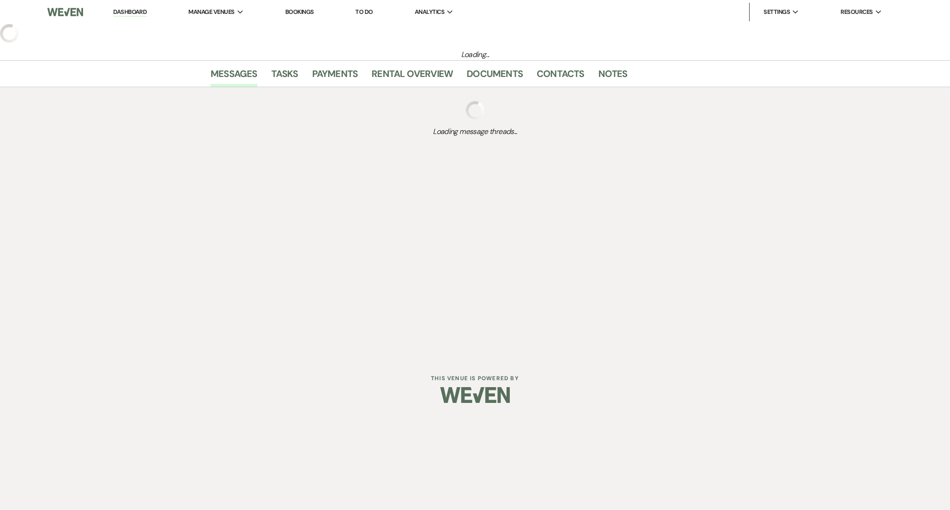
select select "2"
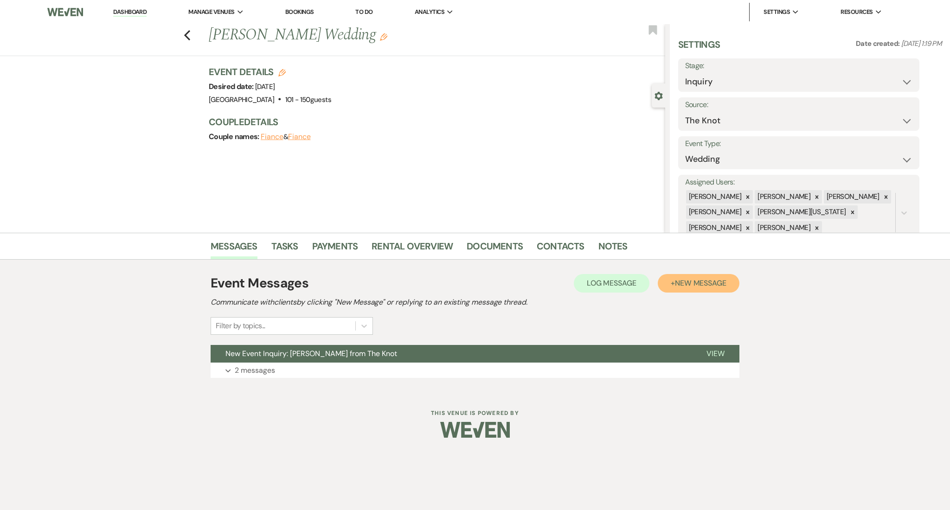
click at [699, 278] on span "New Message" at bounding box center [700, 283] width 51 height 10
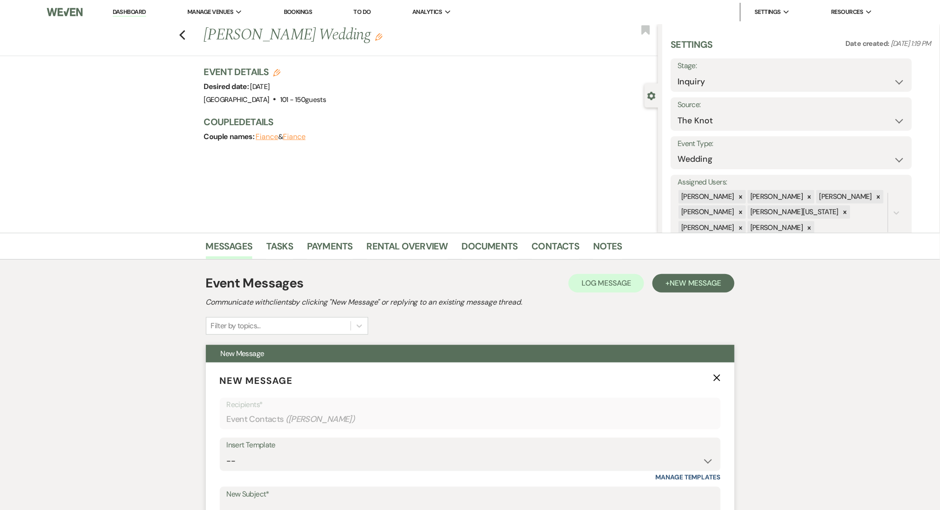
click at [359, 475] on div "Insert Template -- Inquiry Follow Up Email #2 Contract Sending Template Payment…" at bounding box center [470, 460] width 501 height 44
click at [356, 465] on select "-- Inquiry Follow Up Email #2 Contract Sending Template Payment Template Rental…" at bounding box center [470, 461] width 487 height 18
select select "4434"
click at [227, 452] on select "-- Inquiry Follow Up Email #2 Contract Sending Template Payment Template Rental…" at bounding box center [470, 461] width 487 height 18
type input "Enon Ranch Quote Follow up"
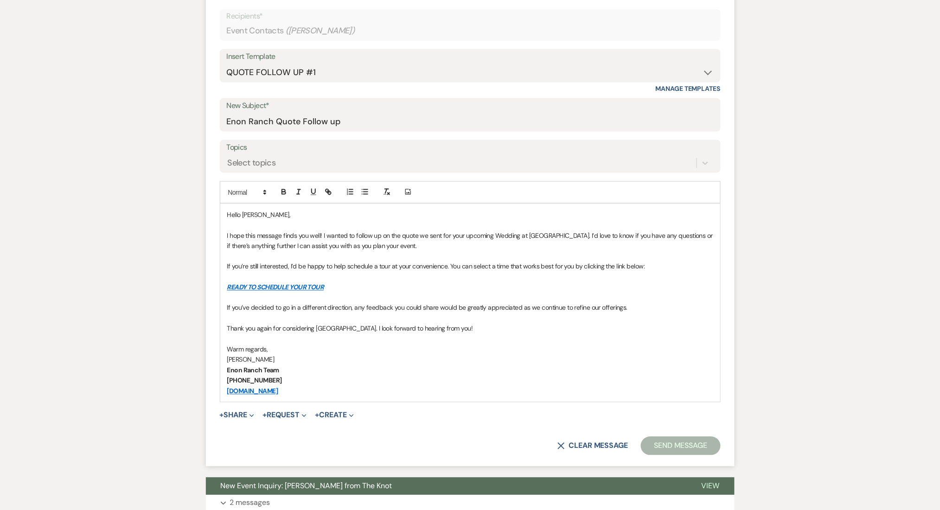
scroll to position [462, 0]
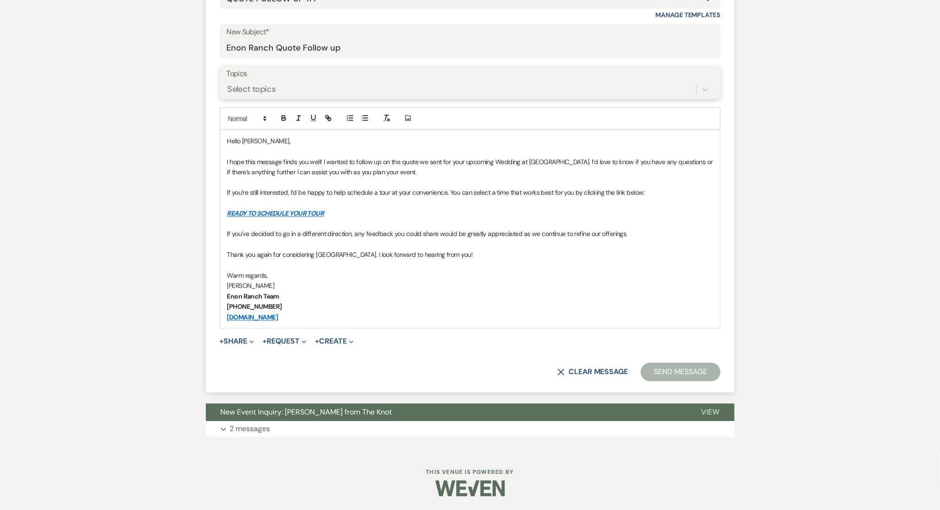
click at [246, 96] on div "Select topics" at bounding box center [462, 89] width 470 height 16
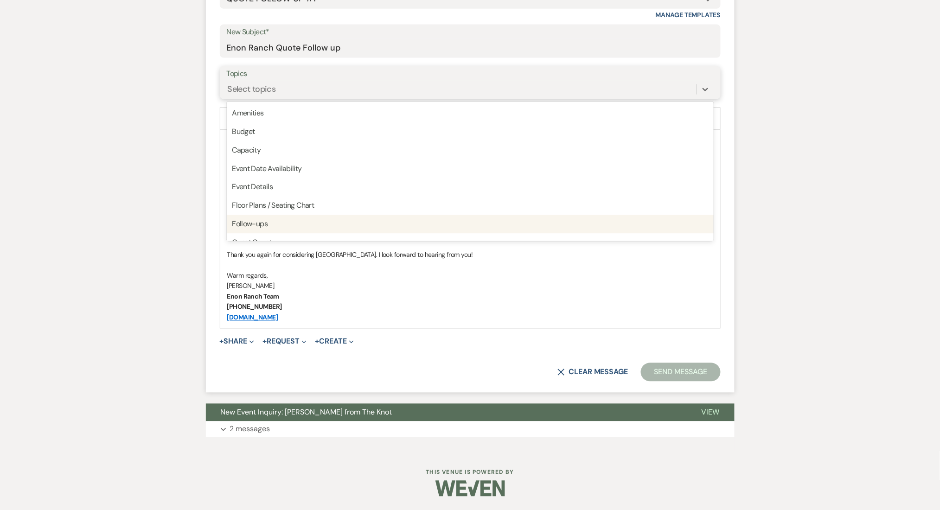
drag, startPoint x: 262, startPoint y: 218, endPoint x: 381, endPoint y: 249, distance: 123.6
click at [262, 218] on div "Follow-ups" at bounding box center [470, 224] width 487 height 19
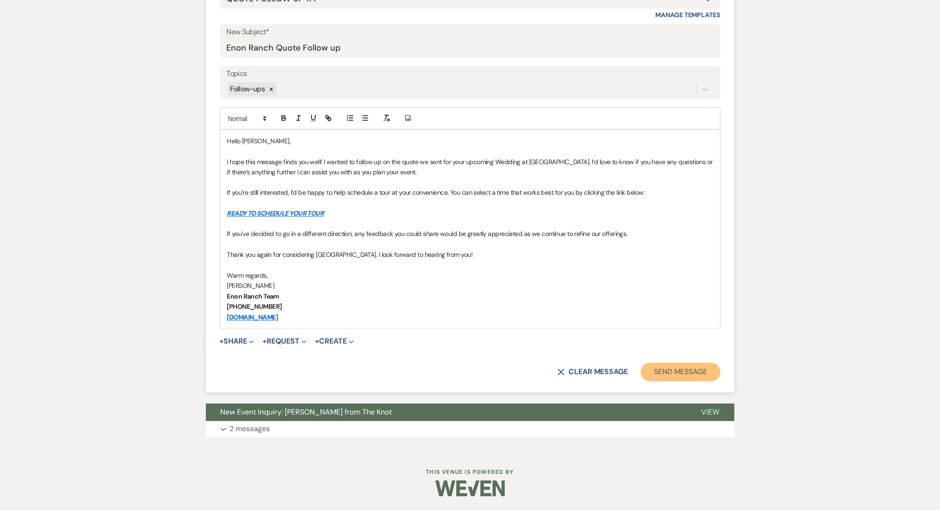
click at [655, 366] on button "Send Message" at bounding box center [680, 372] width 79 height 19
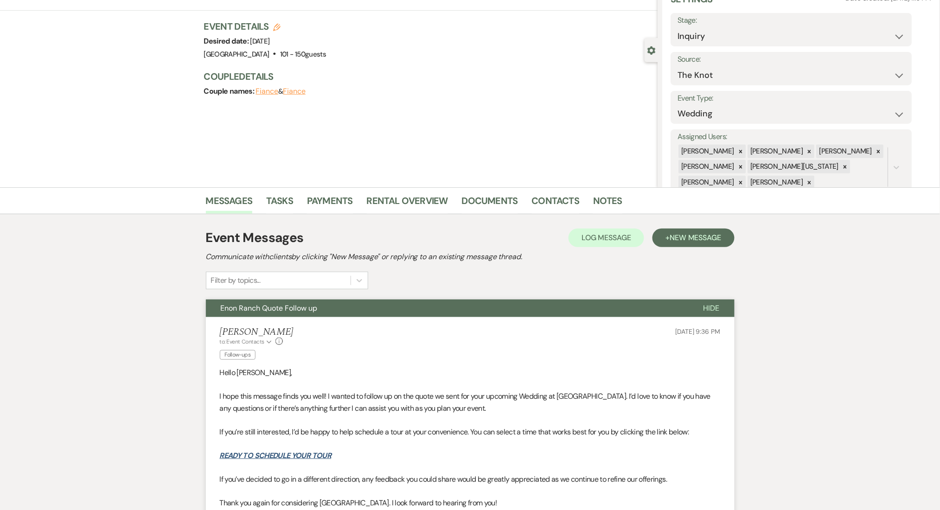
scroll to position [0, 0]
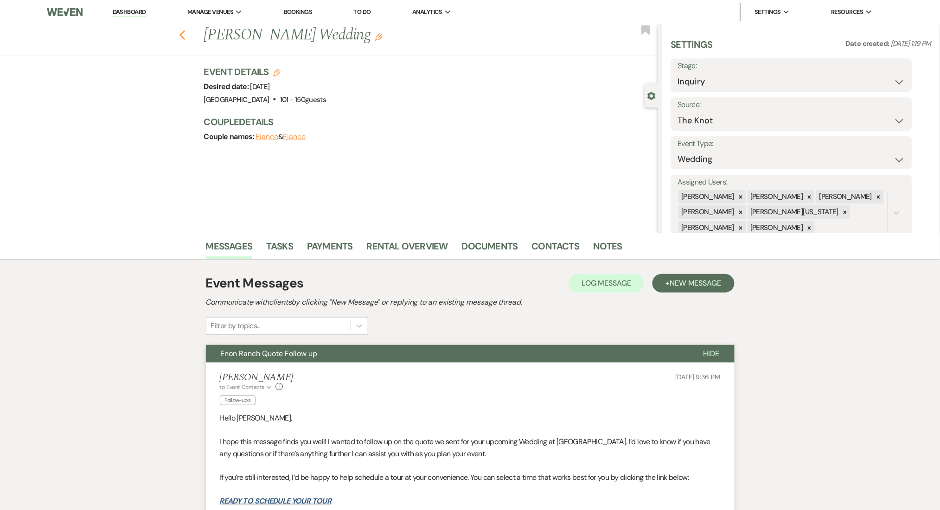
click at [183, 30] on icon "Previous" at bounding box center [182, 35] width 7 height 11
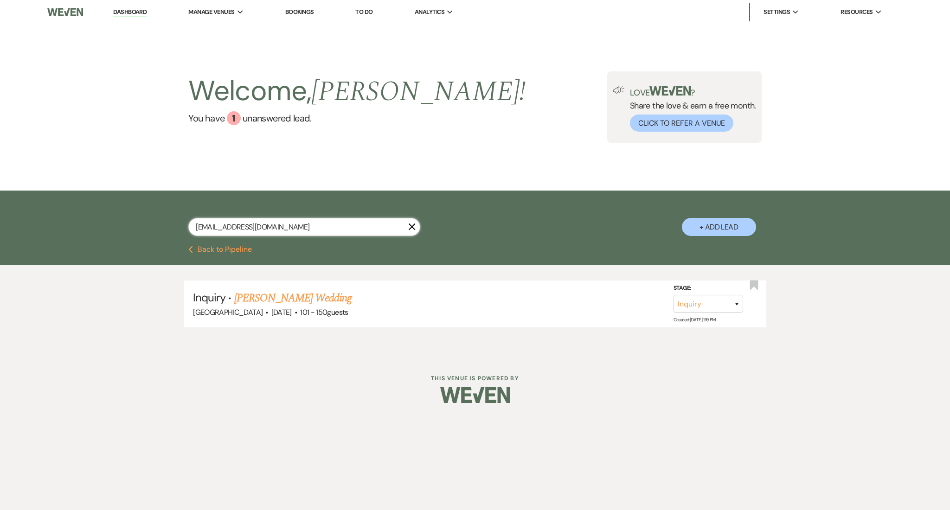
drag, startPoint x: 292, startPoint y: 227, endPoint x: 89, endPoint y: 219, distance: 203.3
click at [89, 219] on div "[EMAIL_ADDRESS][DOMAIN_NAME] X + Add Lead" at bounding box center [475, 218] width 950 height 55
paste input "abbyschmidt93"
type input "[EMAIL_ADDRESS][DOMAIN_NAME]"
click at [289, 294] on link "[PERSON_NAME]'s Wedding" at bounding box center [295, 298] width 123 height 17
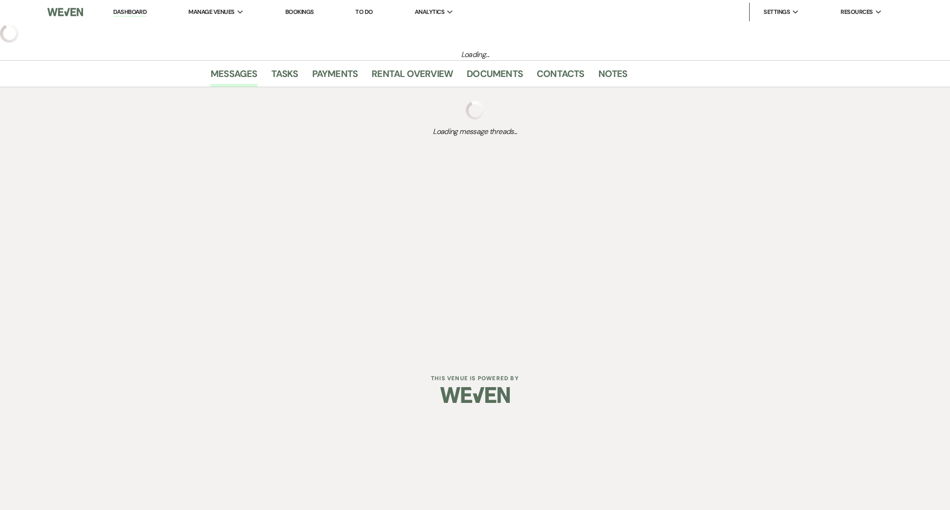
select select "3"
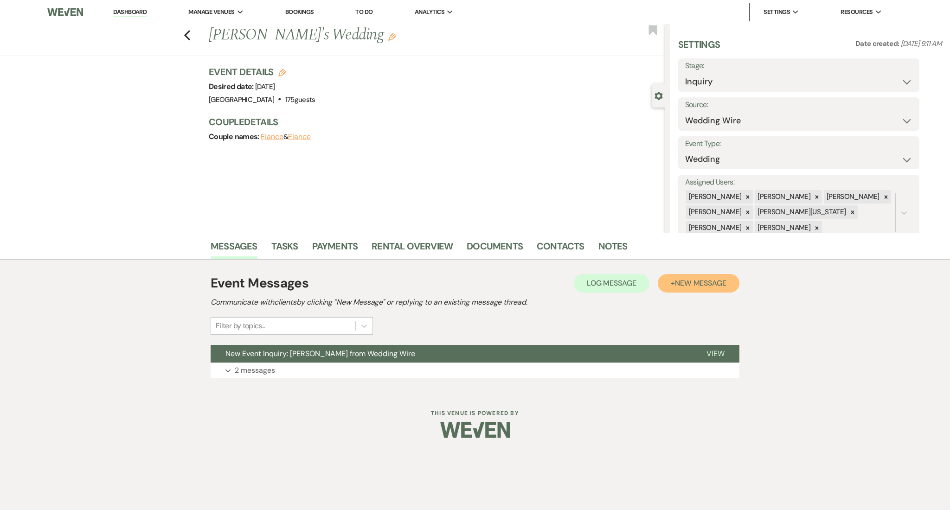
click at [695, 276] on button "+ New Message" at bounding box center [699, 283] width 82 height 19
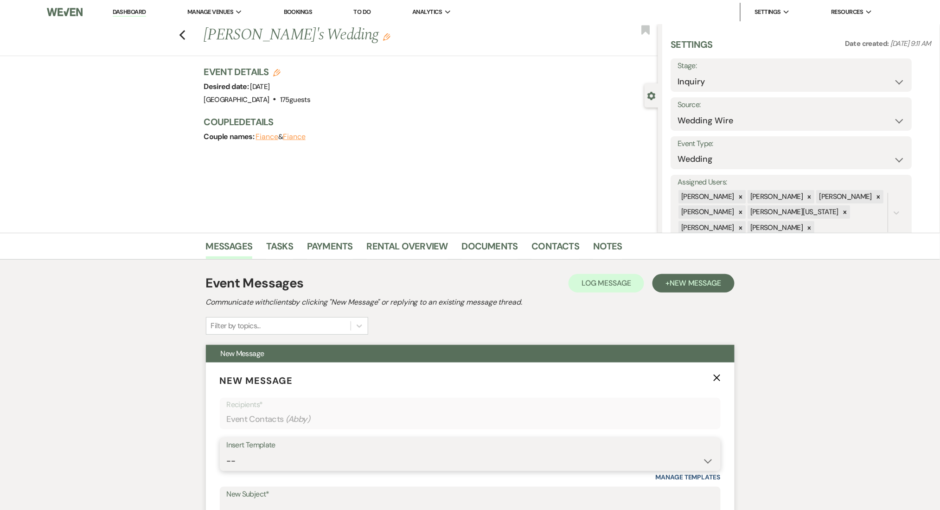
click at [429, 469] on select "-- Inquiry Follow Up Email #2 Contract Sending Template Payment Template Rental…" at bounding box center [470, 461] width 487 height 18
select select "4434"
click at [227, 452] on select "-- Inquiry Follow Up Email #2 Contract Sending Template Payment Template Rental…" at bounding box center [470, 461] width 487 height 18
type input "Enon Ranch Quote Follow up"
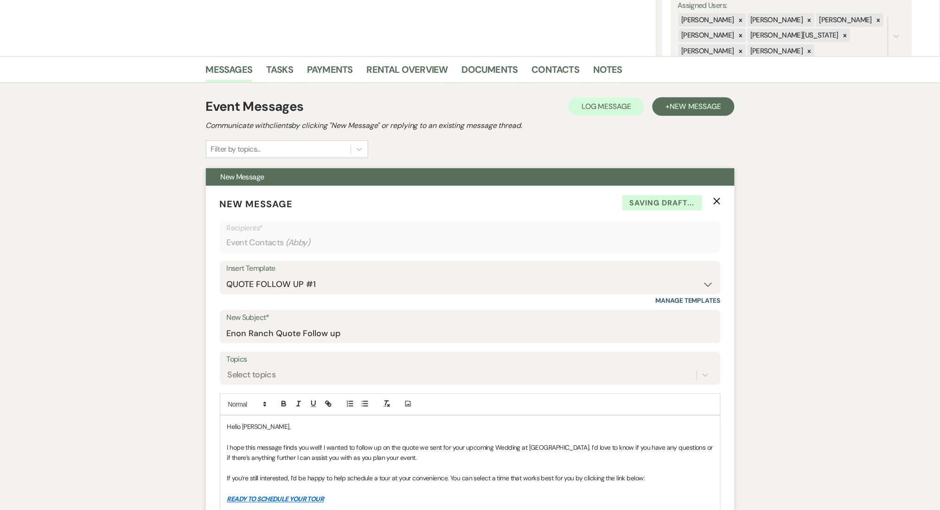
scroll to position [309, 0]
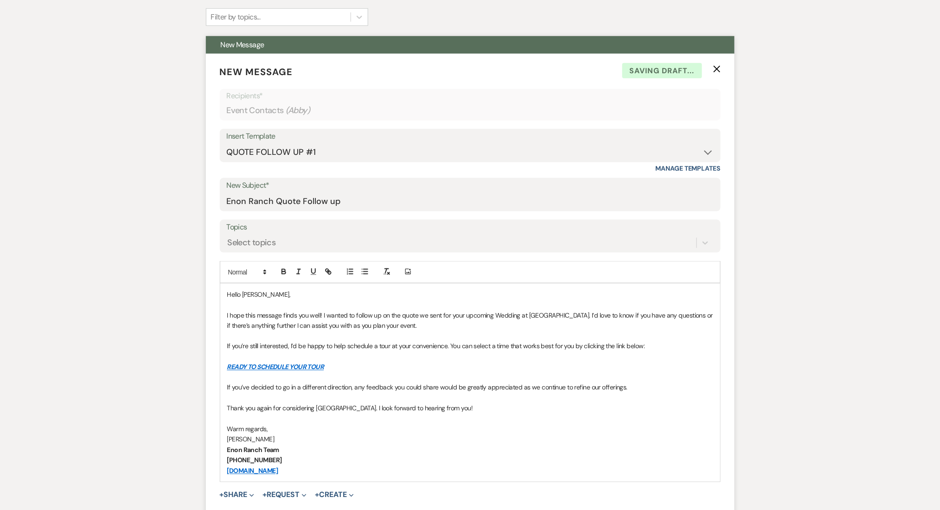
click at [275, 227] on label "Topics" at bounding box center [470, 227] width 487 height 13
click at [229, 237] on input "Topics" at bounding box center [228, 243] width 1 height 13
click at [275, 240] on div "Select topics" at bounding box center [252, 243] width 48 height 13
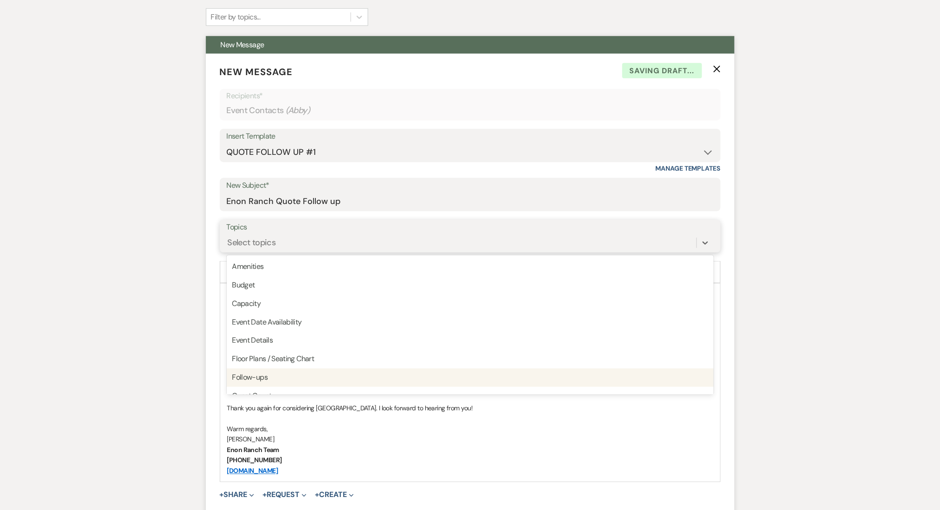
click at [273, 379] on div "Follow-ups" at bounding box center [470, 378] width 487 height 19
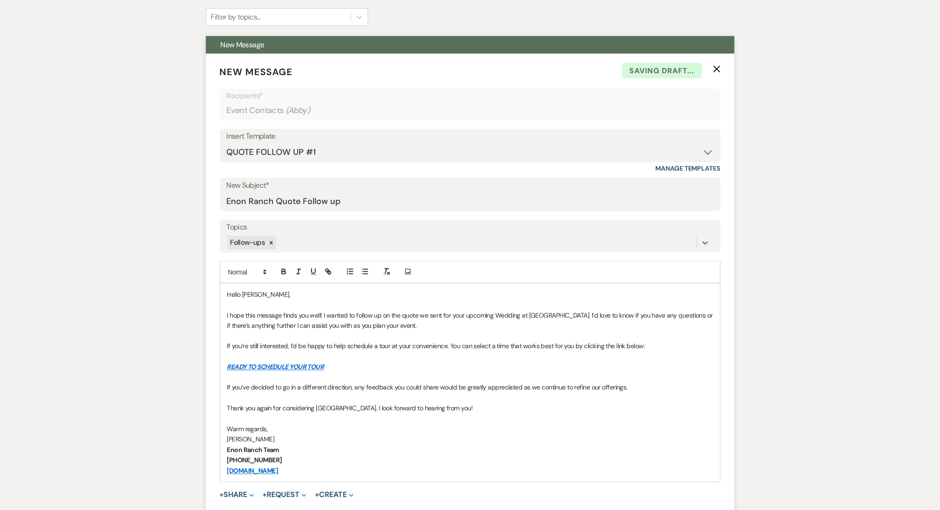
click at [137, 349] on div "Messages Tasks Payments Rental Overview Documents Contacts Notes Event Messages…" at bounding box center [470, 264] width 940 height 681
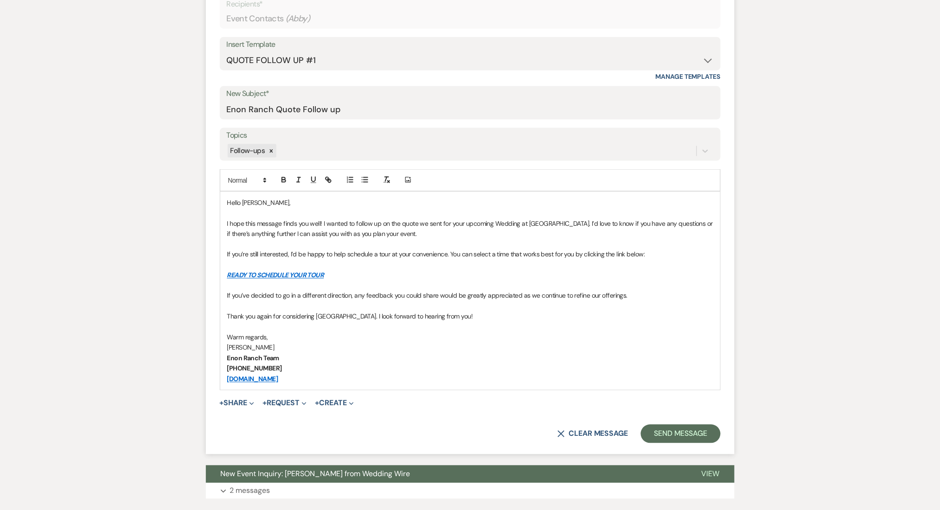
scroll to position [462, 0]
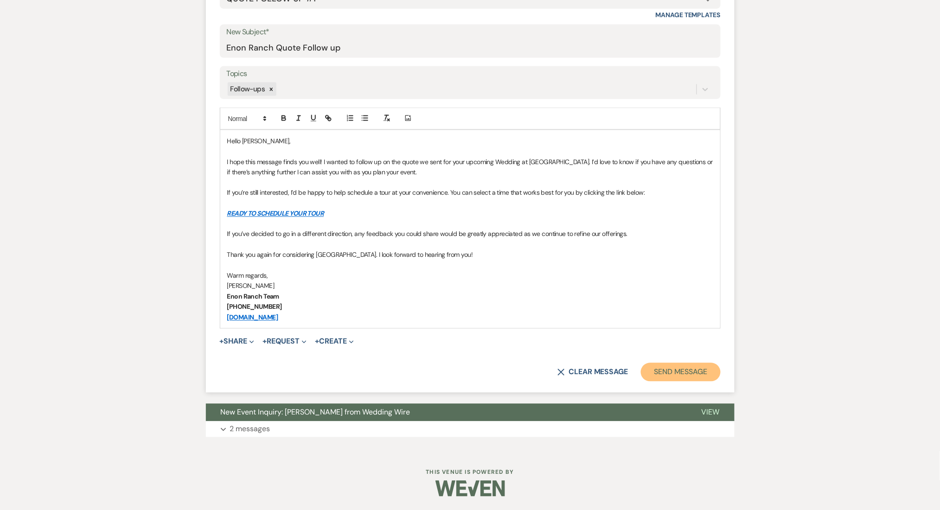
click at [679, 376] on button "Send Message" at bounding box center [680, 372] width 79 height 19
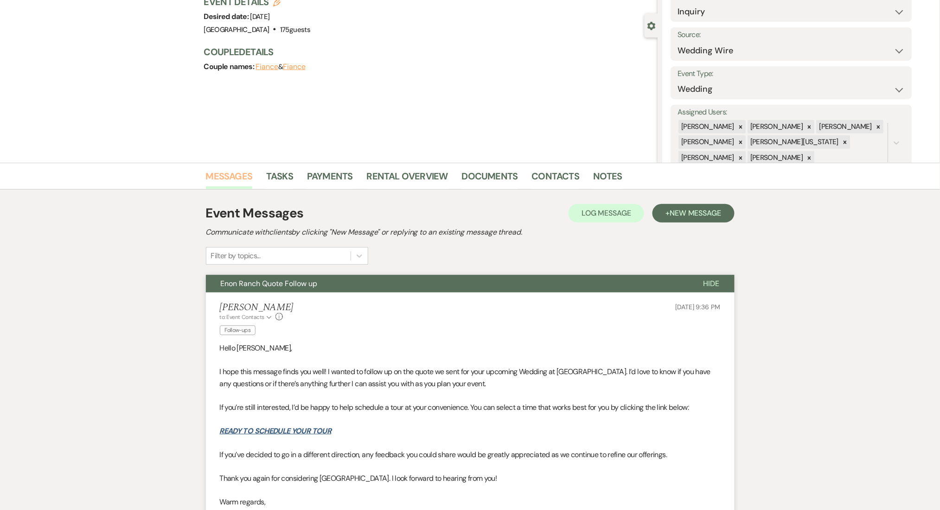
scroll to position [0, 0]
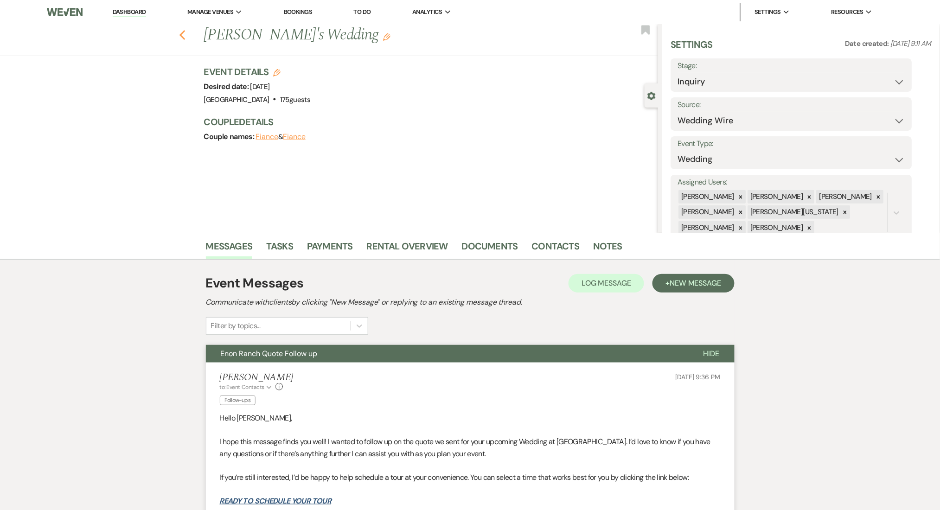
click at [185, 36] on use "button" at bounding box center [182, 35] width 6 height 10
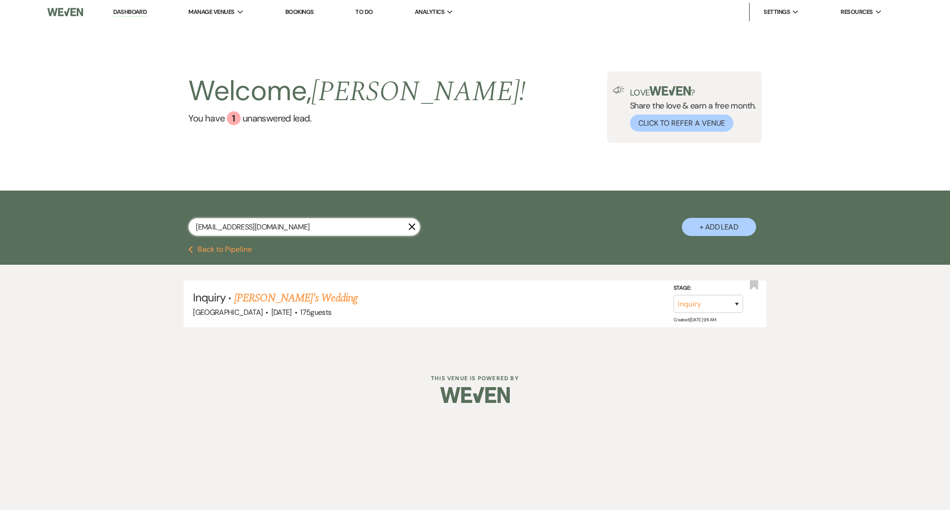
drag, startPoint x: 289, startPoint y: 225, endPoint x: 101, endPoint y: 212, distance: 189.3
click at [101, 212] on div "[EMAIL_ADDRESS][DOMAIN_NAME] X + Add Lead" at bounding box center [475, 218] width 950 height 55
paste input "[EMAIL_ADDRESS]"
type input "[EMAIL_ADDRESS][DOMAIN_NAME]"
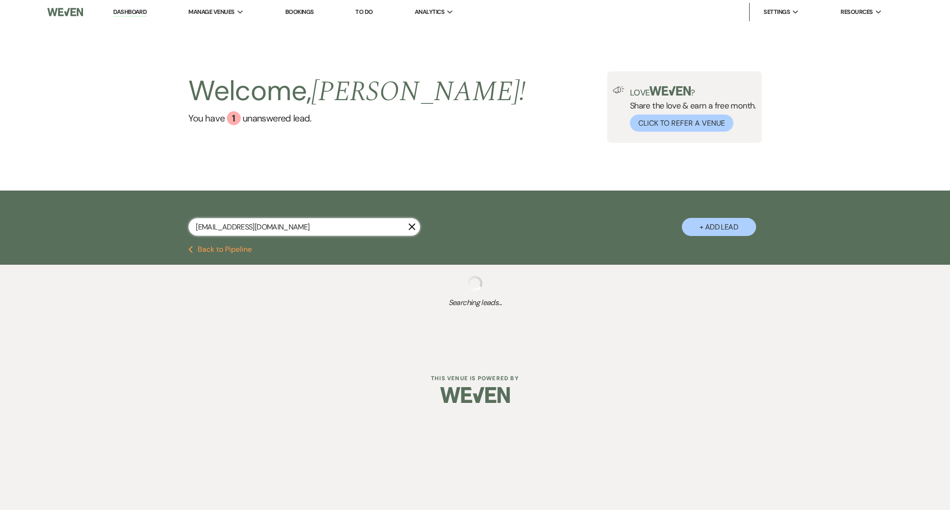
select select "9"
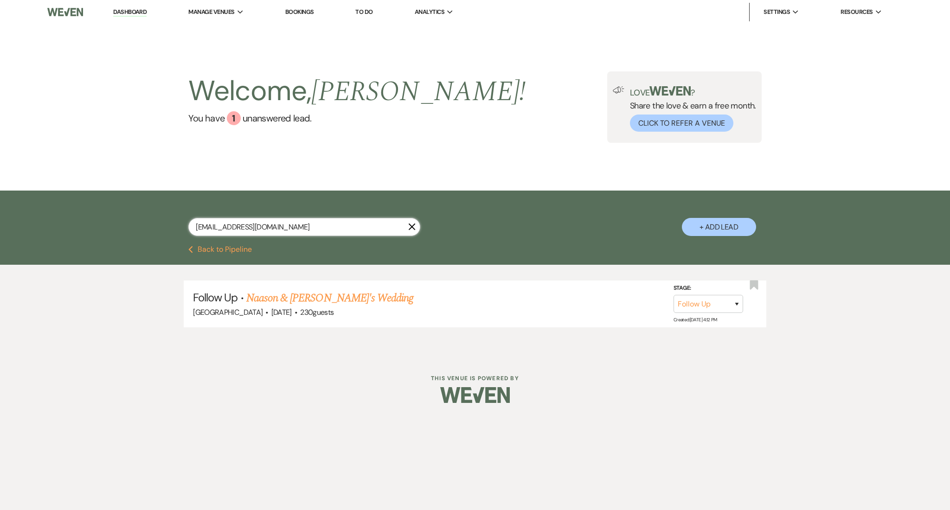
type input "[EMAIL_ADDRESS][DOMAIN_NAME]"
click at [276, 295] on link "Naason & [PERSON_NAME]'s Wedding" at bounding box center [329, 298] width 167 height 17
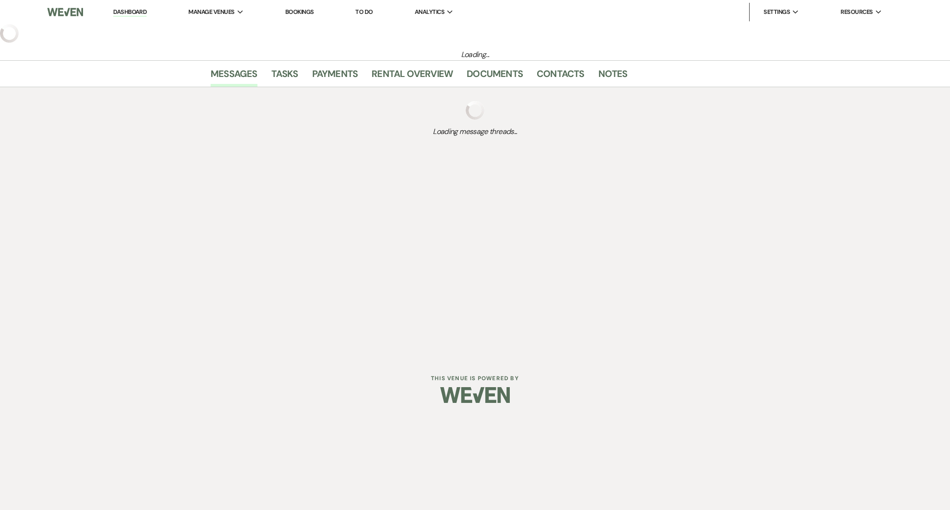
select select "9"
select select "5"
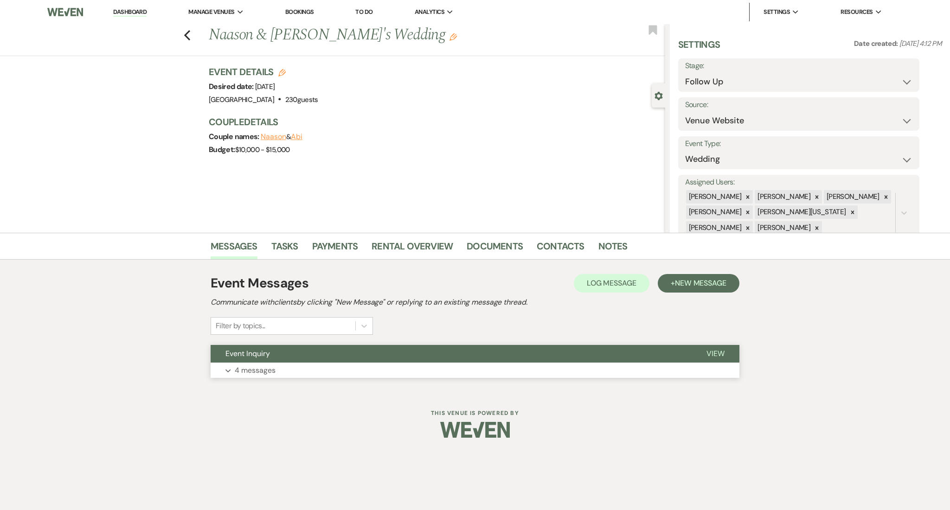
click at [575, 378] on button "Expand 4 messages" at bounding box center [475, 371] width 529 height 16
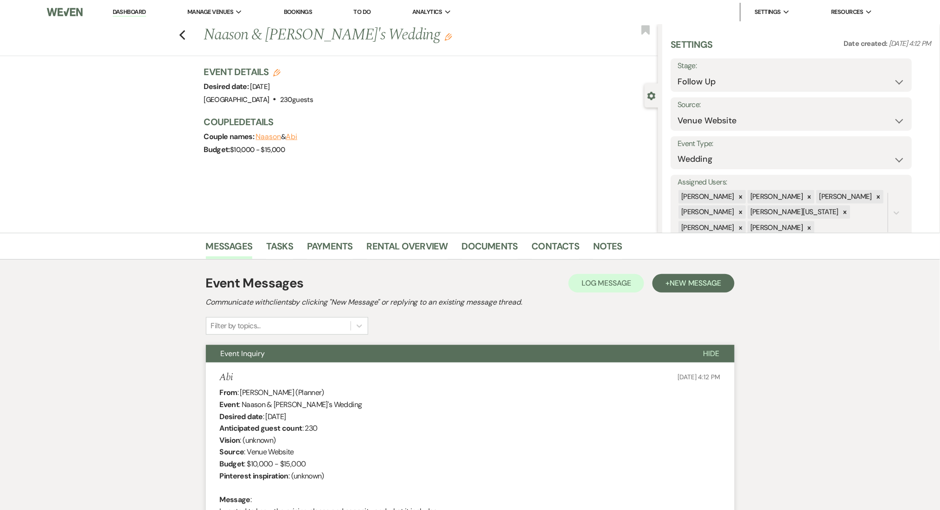
click at [137, 9] on link "Dashboard" at bounding box center [129, 12] width 33 height 9
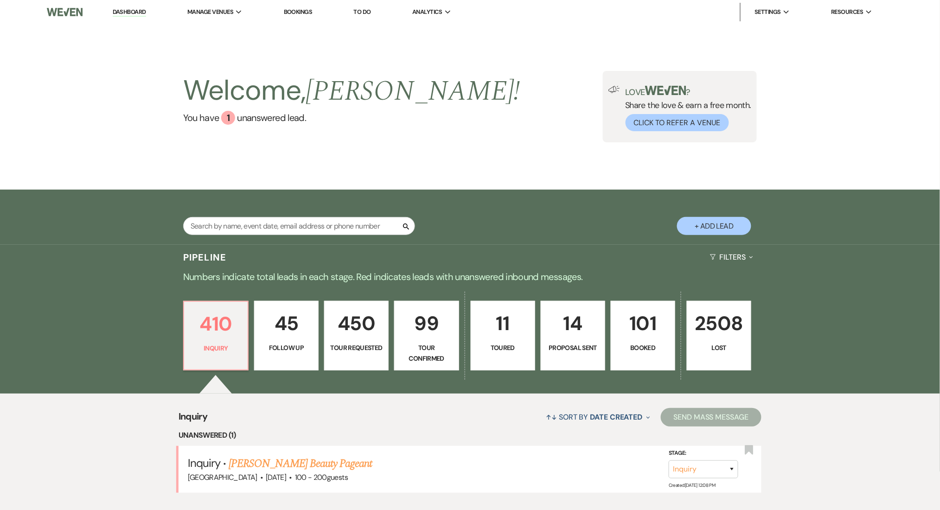
scroll to position [123, 0]
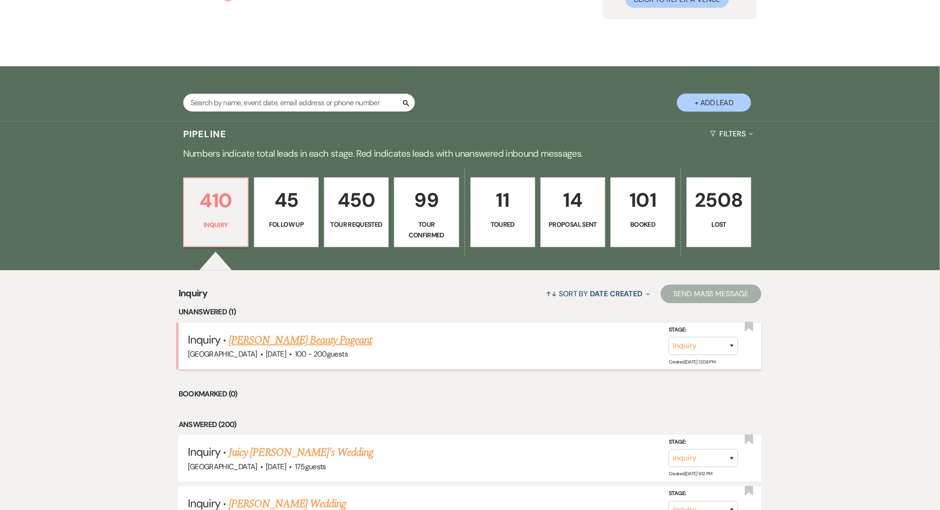
click at [289, 336] on link "[PERSON_NAME] Beauty Pageant" at bounding box center [300, 340] width 143 height 17
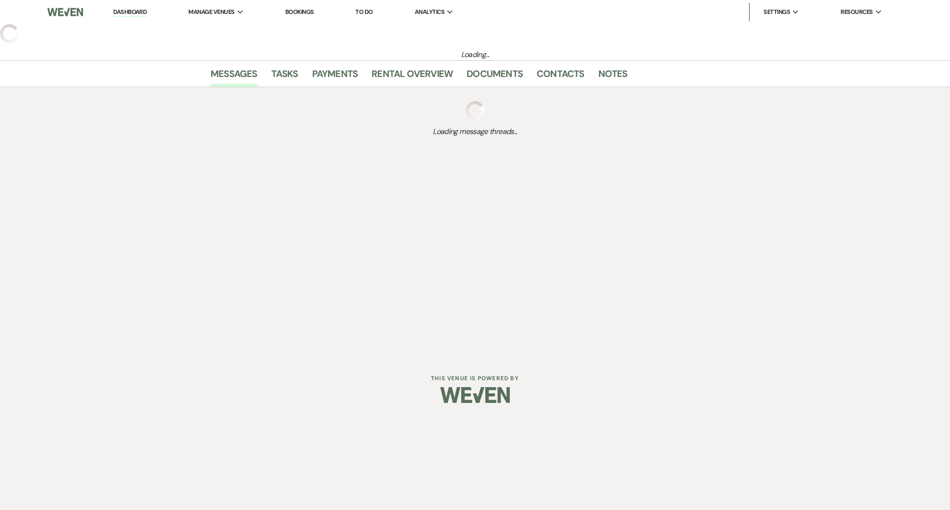
select select "5"
select select "13"
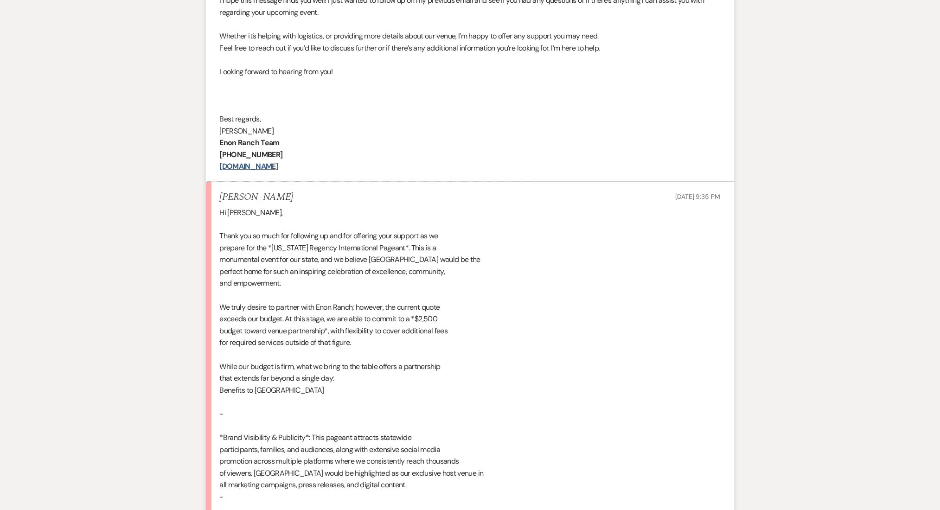
scroll to position [433, 0]
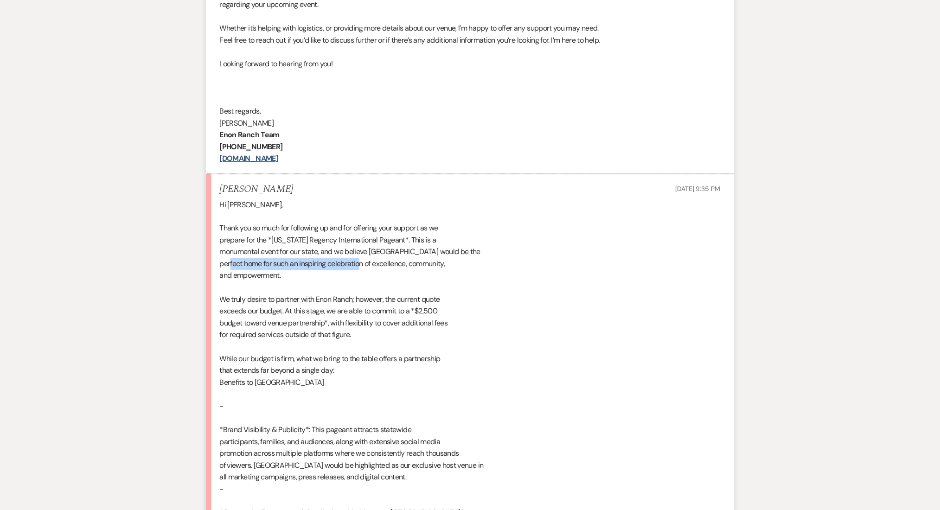
drag, startPoint x: 231, startPoint y: 263, endPoint x: 362, endPoint y: 262, distance: 130.4
drag, startPoint x: 236, startPoint y: 301, endPoint x: 371, endPoint y: 301, distance: 135.4
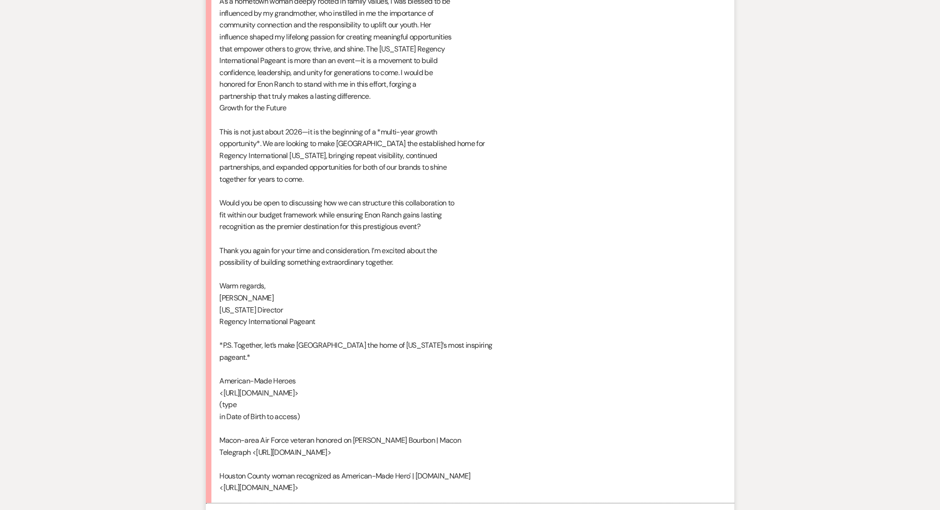
scroll to position [1299, 0]
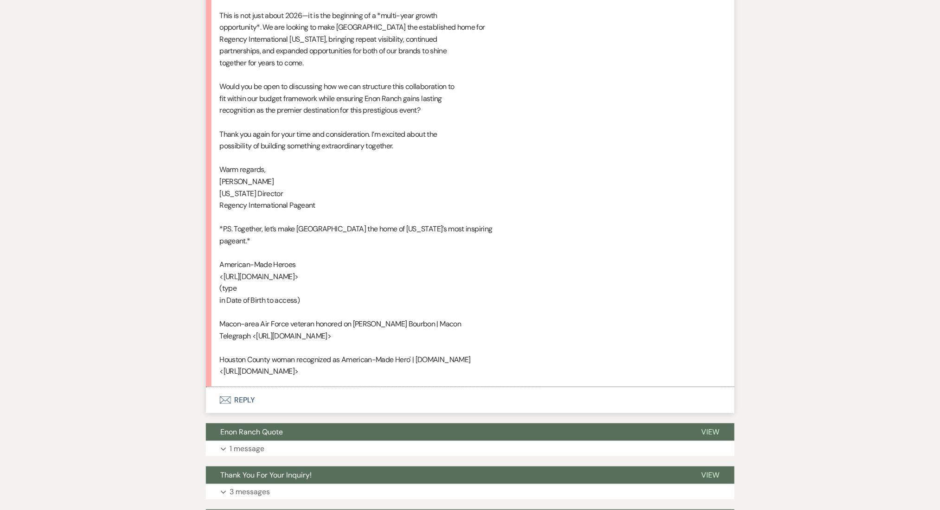
click at [262, 409] on button "Envelope Reply" at bounding box center [470, 400] width 529 height 26
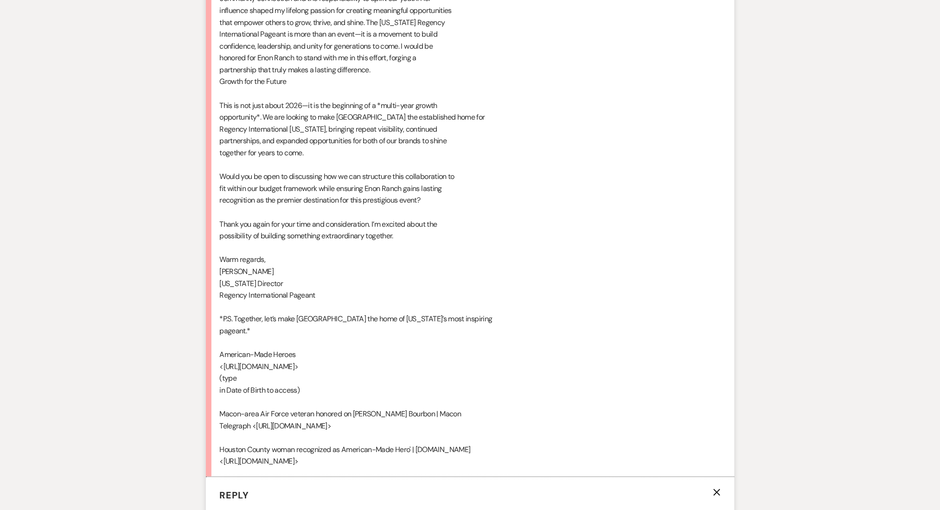
scroll to position [1457, 0]
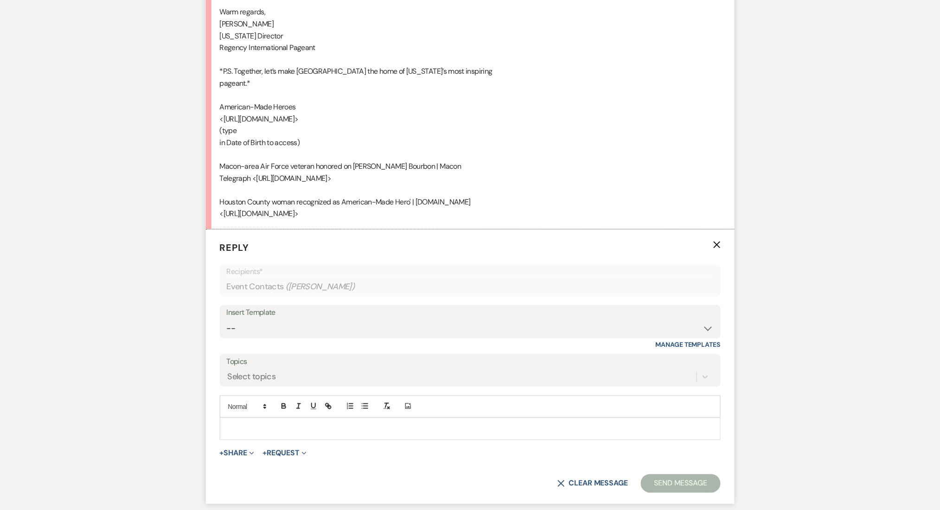
click at [269, 434] on p at bounding box center [470, 429] width 486 height 10
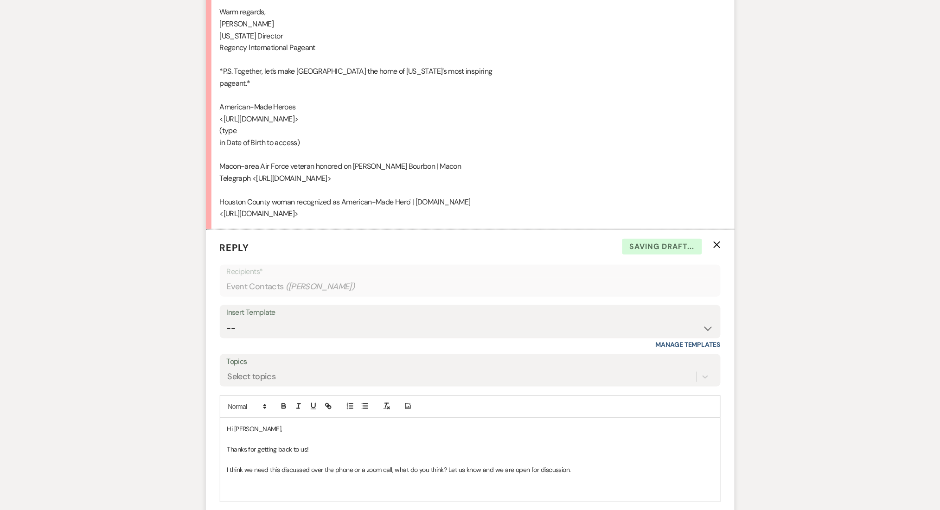
click at [313, 475] on p "I think we need this discussed over the phone or a zoom call, what do you think…" at bounding box center [470, 470] width 486 height 10
copy p "I think we need this discussed over the phone or a zoom call, what do you think…"
drag, startPoint x: 646, startPoint y: 480, endPoint x: 602, endPoint y: 483, distance: 44.2
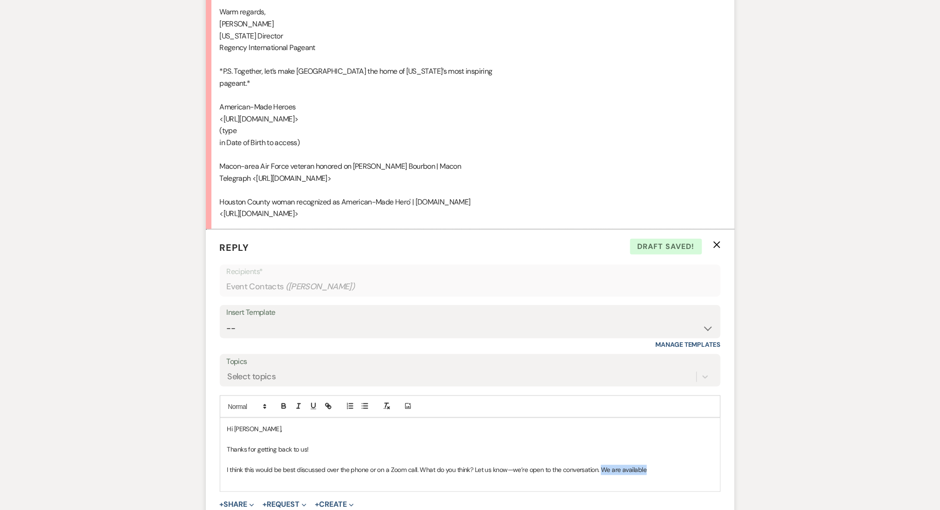
click at [602, 475] on p "I think this would be best discussed over the phone or on a Zoom call. What do …" at bounding box center [470, 470] width 486 height 10
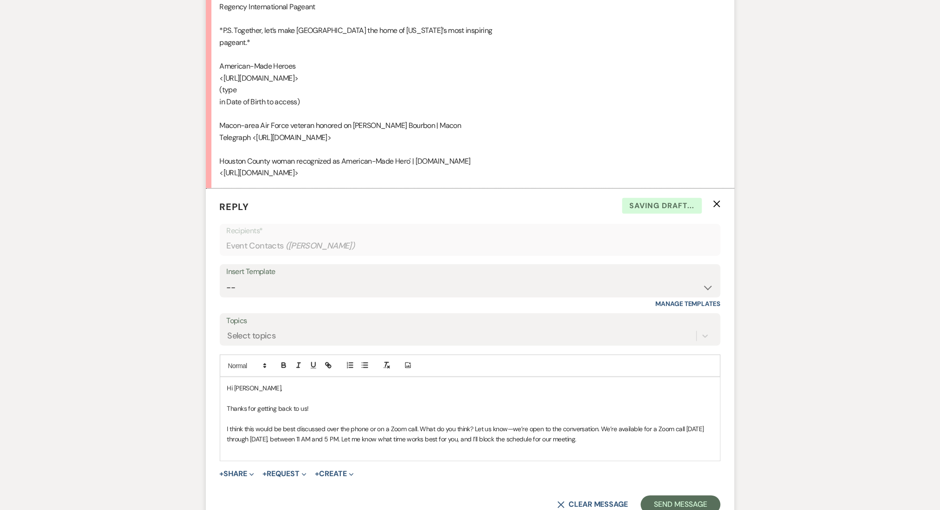
scroll to position [1518, 0]
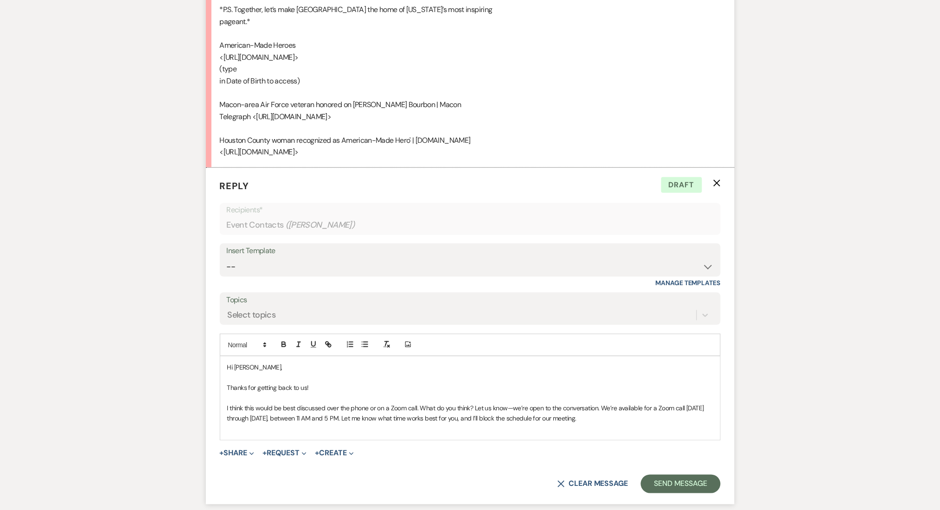
click at [602, 421] on p "I think this would be best discussed over the phone or on a Zoom call. What do …" at bounding box center [470, 414] width 486 height 21
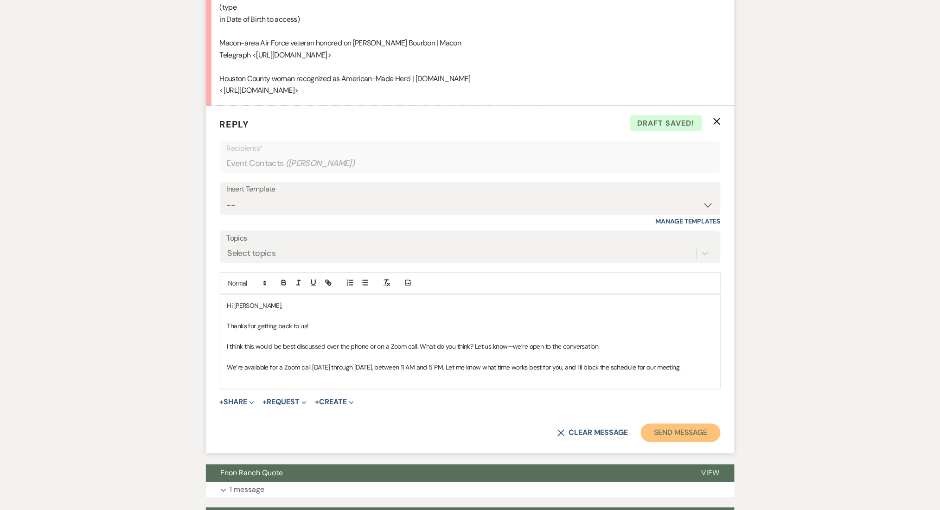
click at [706, 443] on button "Send Message" at bounding box center [680, 433] width 79 height 19
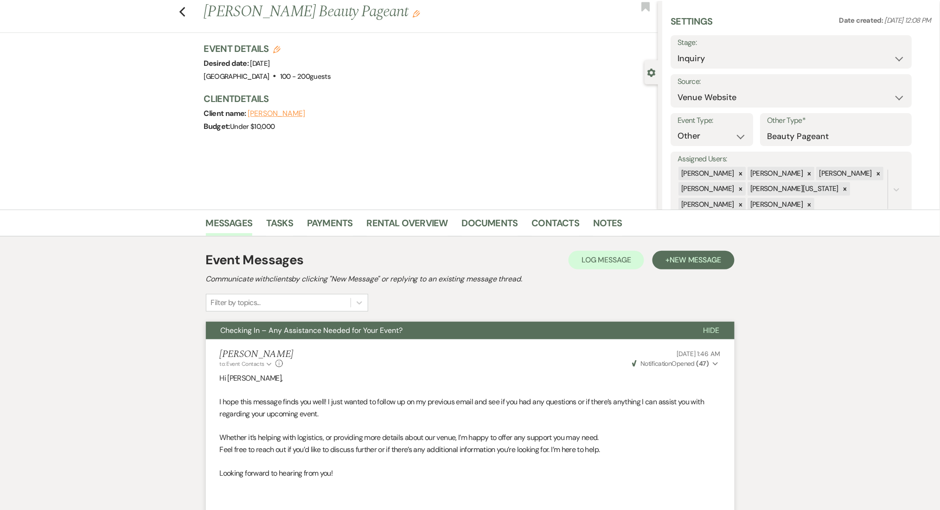
scroll to position [0, 0]
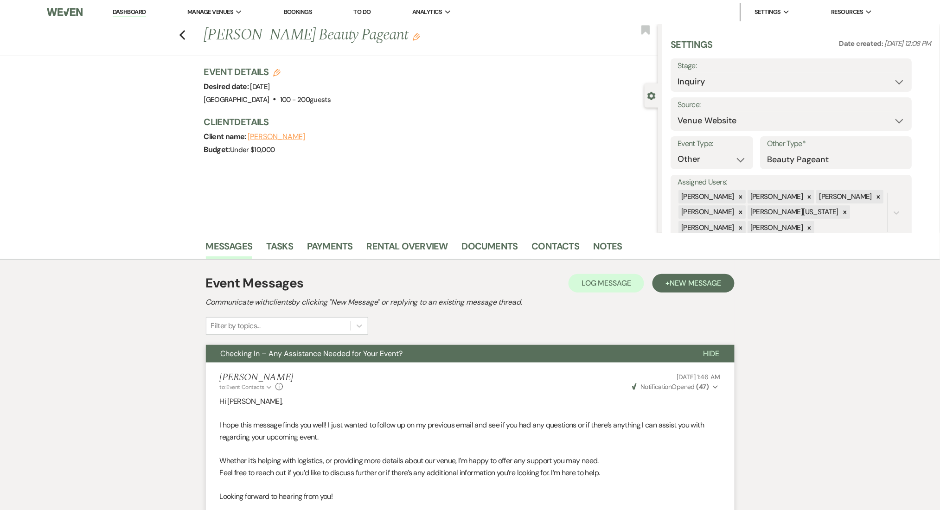
click at [144, 8] on link "Dashboard" at bounding box center [129, 12] width 33 height 9
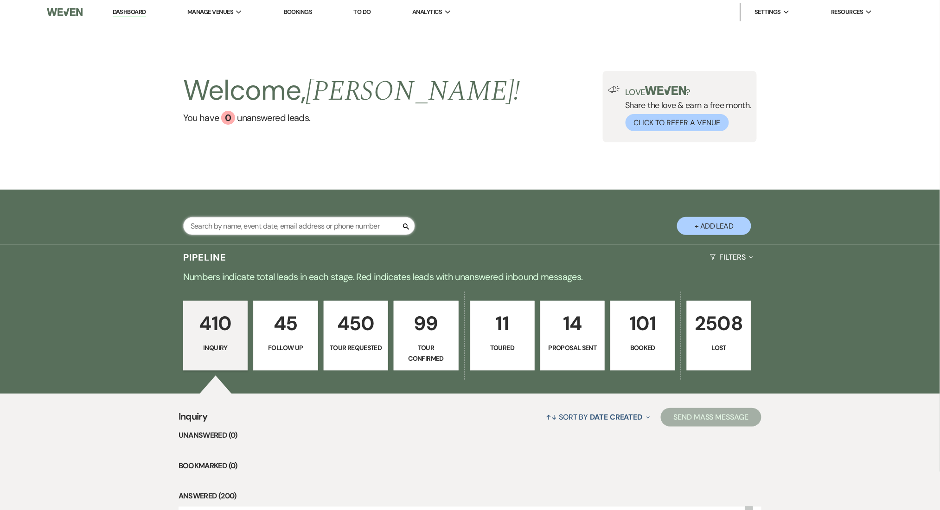
click at [251, 225] on input "text" at bounding box center [299, 226] width 232 height 18
paste input "[EMAIL_ADDRESS][DOMAIN_NAME]"
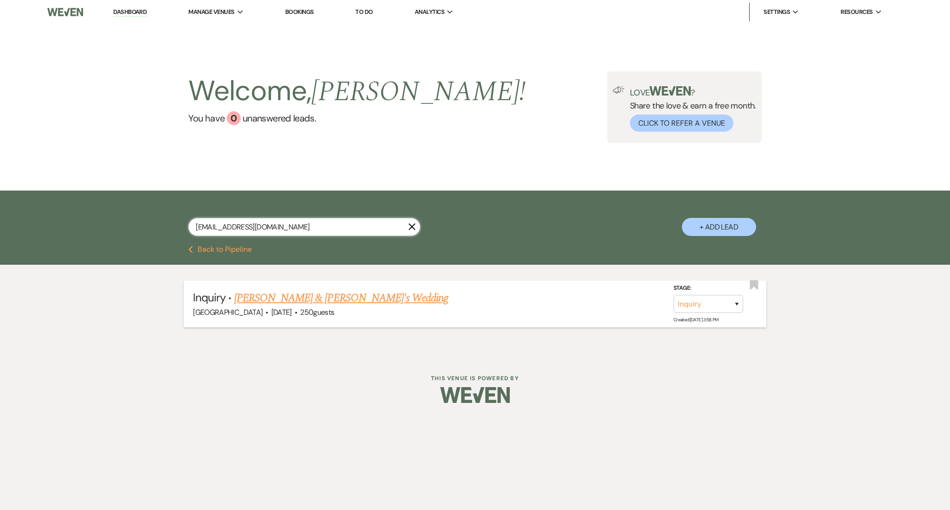
type input "[EMAIL_ADDRESS][DOMAIN_NAME]"
click at [323, 295] on link "[PERSON_NAME] & [PERSON_NAME]'s Wedding" at bounding box center [341, 298] width 214 height 17
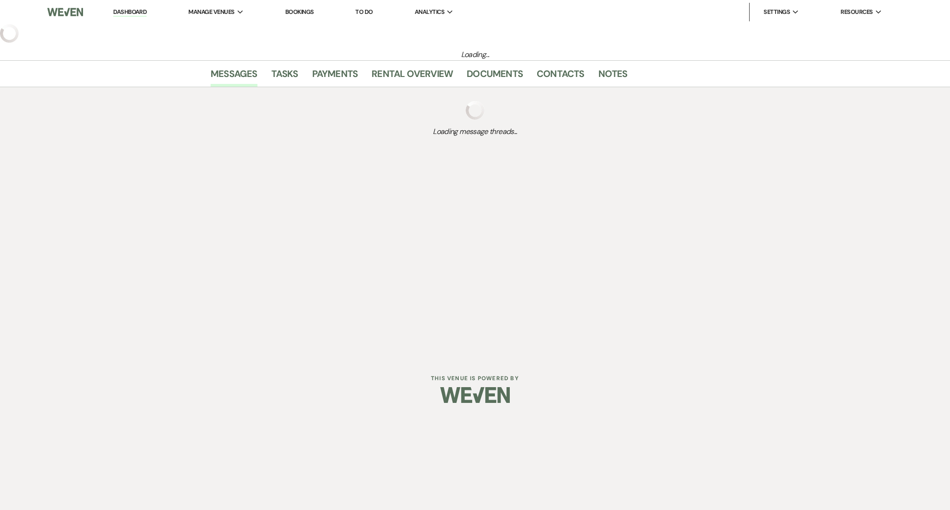
select select "5"
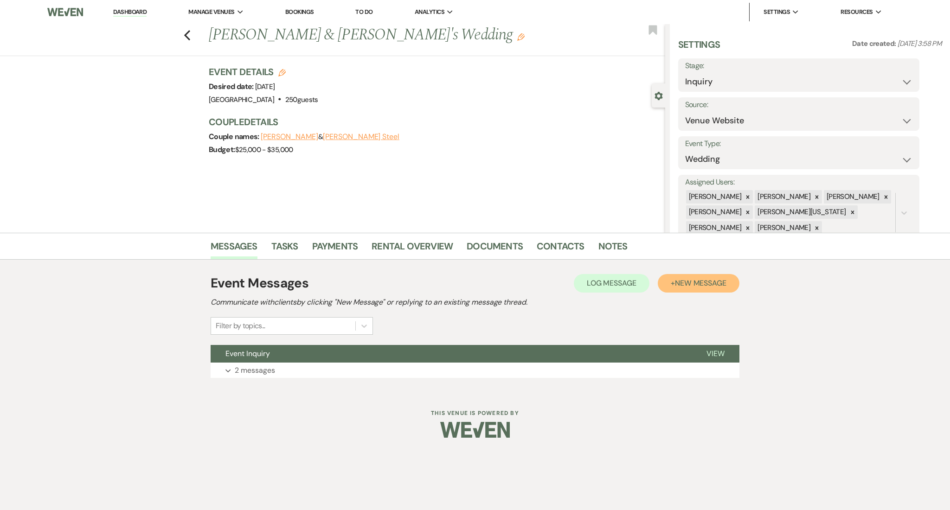
click at [724, 274] on button "+ New Message" at bounding box center [699, 283] width 82 height 19
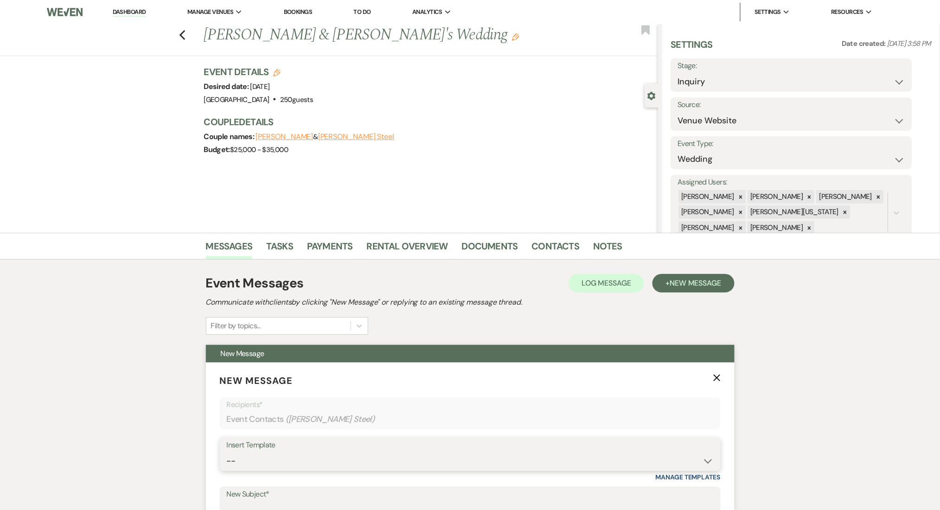
click at [356, 464] on select "-- Inquiry Follow Up Email #2 Contract Sending Template Payment Template Rental…" at bounding box center [470, 461] width 487 height 18
select select "4434"
click at [227, 452] on select "-- Inquiry Follow Up Email #2 Contract Sending Template Payment Template Rental…" at bounding box center [470, 461] width 487 height 18
type input "Enon Ranch Quote Follow up"
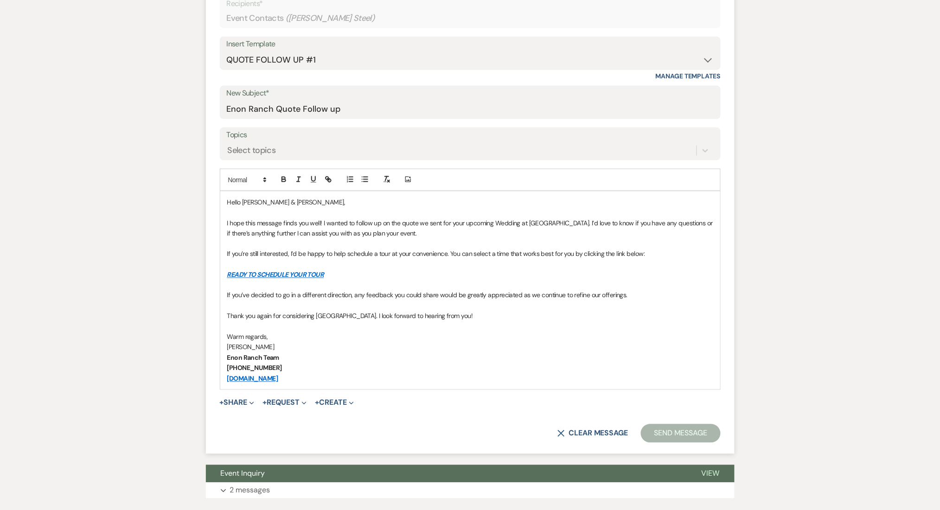
scroll to position [462, 0]
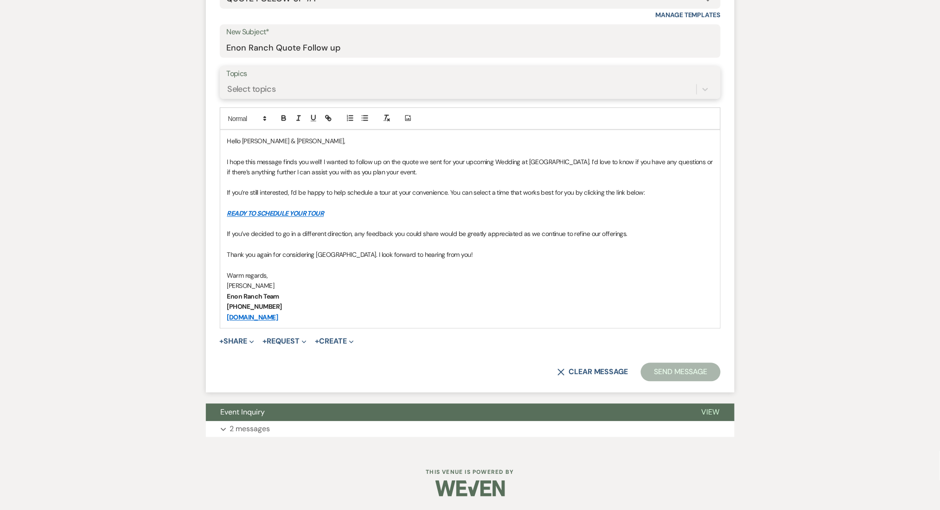
click at [302, 89] on div "Select topics" at bounding box center [462, 89] width 470 height 16
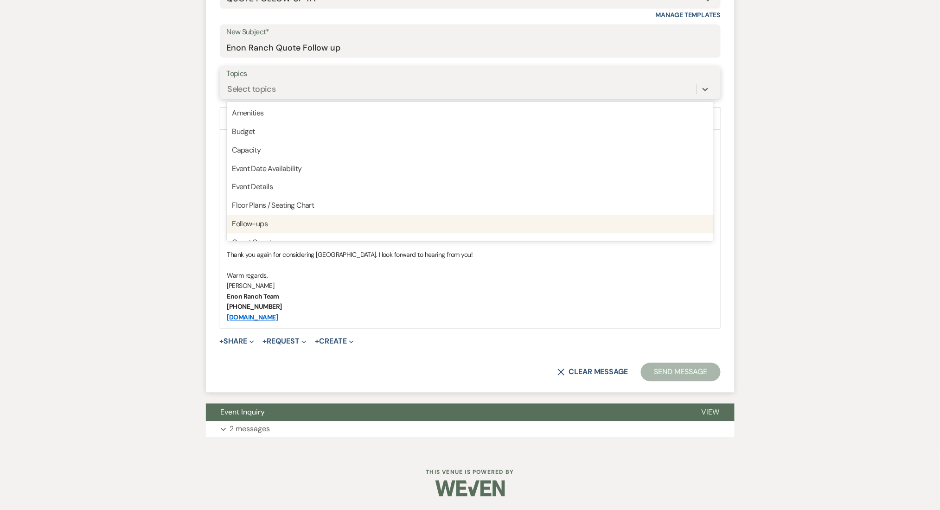
click at [273, 217] on div "Follow-ups" at bounding box center [470, 224] width 487 height 19
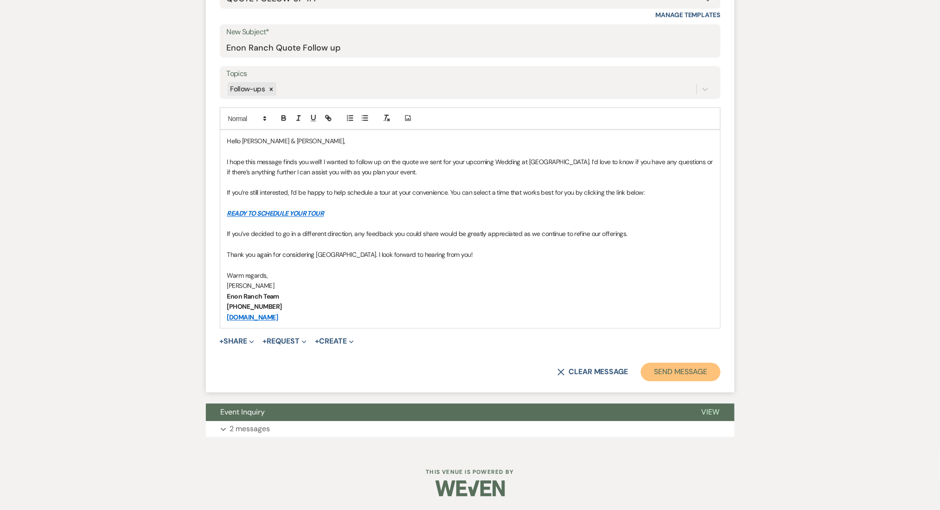
click at [695, 375] on button "Send Message" at bounding box center [680, 372] width 79 height 19
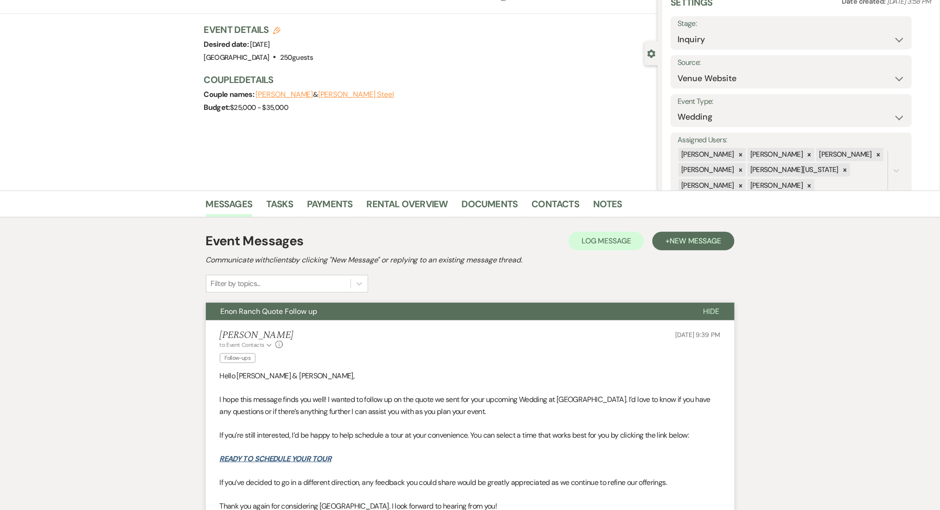
scroll to position [0, 0]
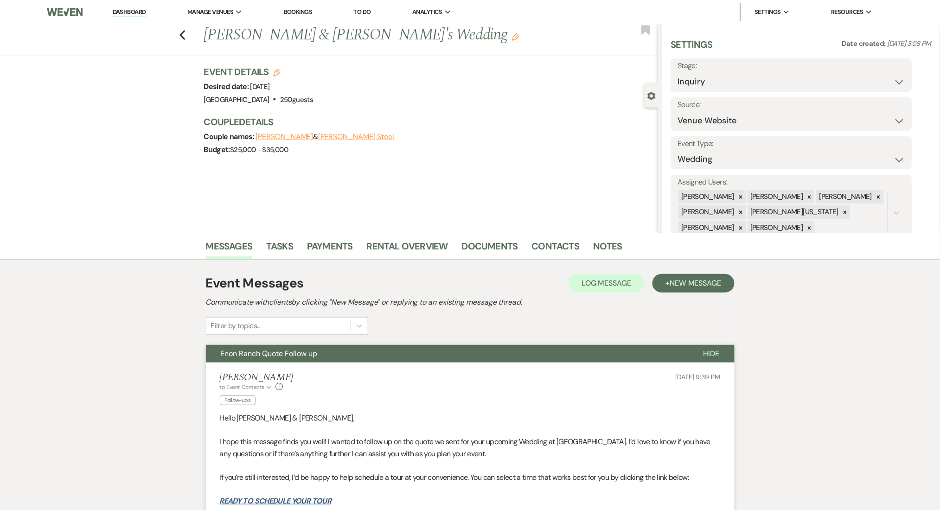
click at [190, 37] on div "Previous [PERSON_NAME] & [PERSON_NAME]'s Wedding Edit Bookmark" at bounding box center [326, 40] width 663 height 32
click at [186, 36] on icon "Previous" at bounding box center [182, 35] width 7 height 11
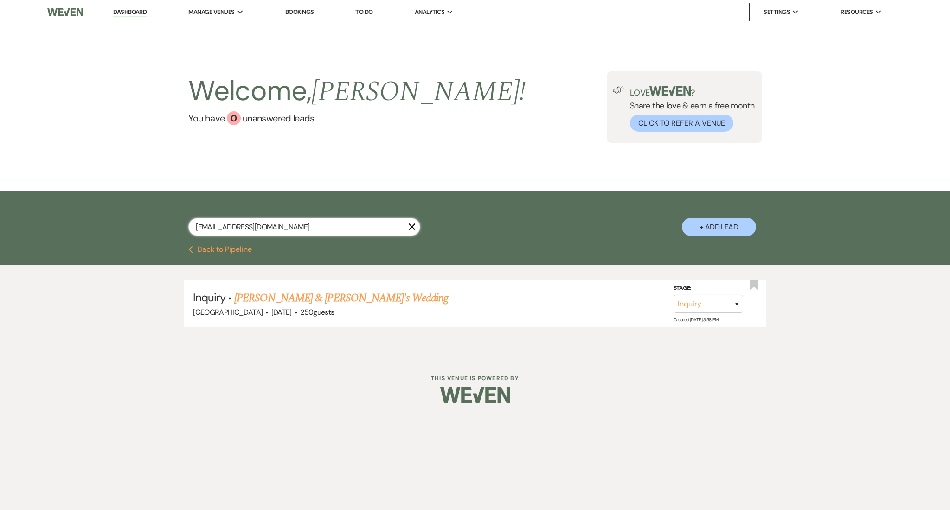
click at [291, 222] on input "[EMAIL_ADDRESS][DOMAIN_NAME]" at bounding box center [304, 227] width 232 height 18
drag, startPoint x: 287, startPoint y: 225, endPoint x: 107, endPoint y: 218, distance: 180.1
click at [107, 218] on div "[EMAIL_ADDRESS][DOMAIN_NAME] X + Add Lead" at bounding box center [475, 218] width 950 height 55
paste input "abibascencio"
type input "[EMAIL_ADDRESS][DOMAIN_NAME]"
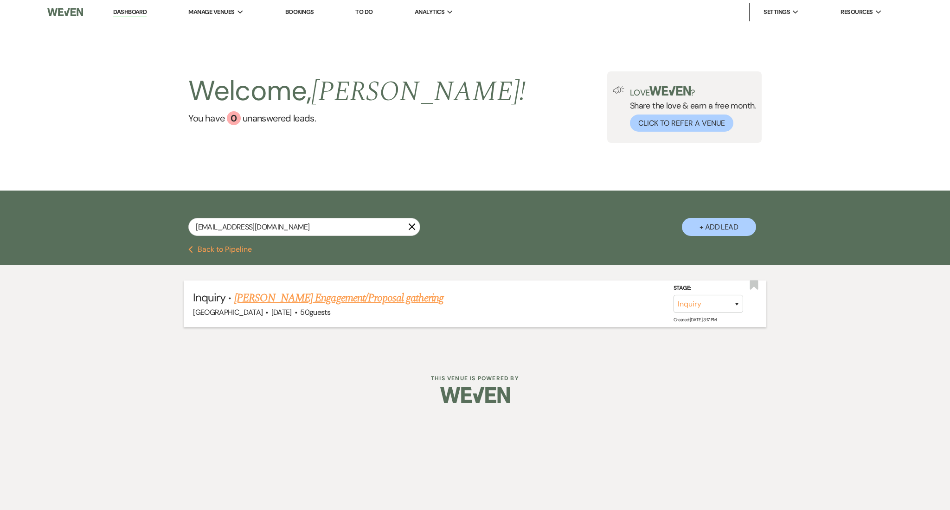
click at [320, 297] on link "[PERSON_NAME] Engagement/Proposal gathering" at bounding box center [339, 298] width 210 height 17
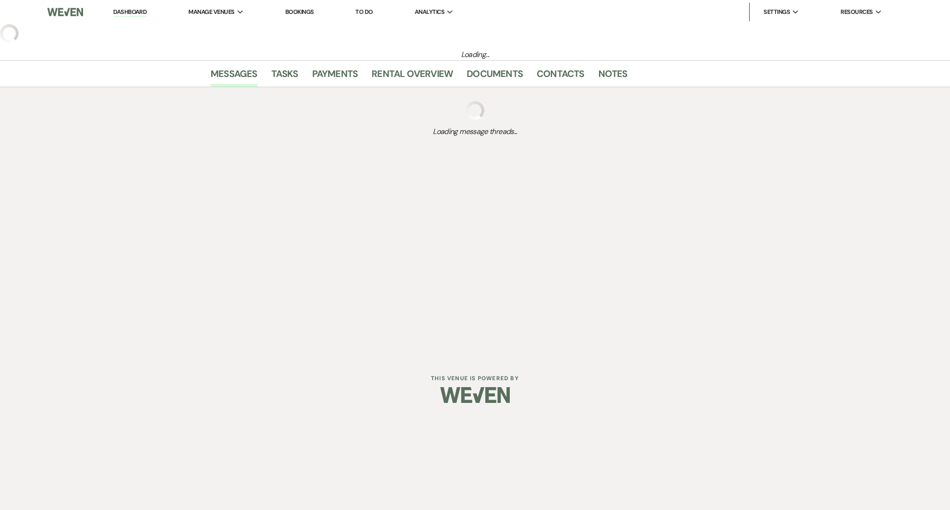
select select "5"
select select "13"
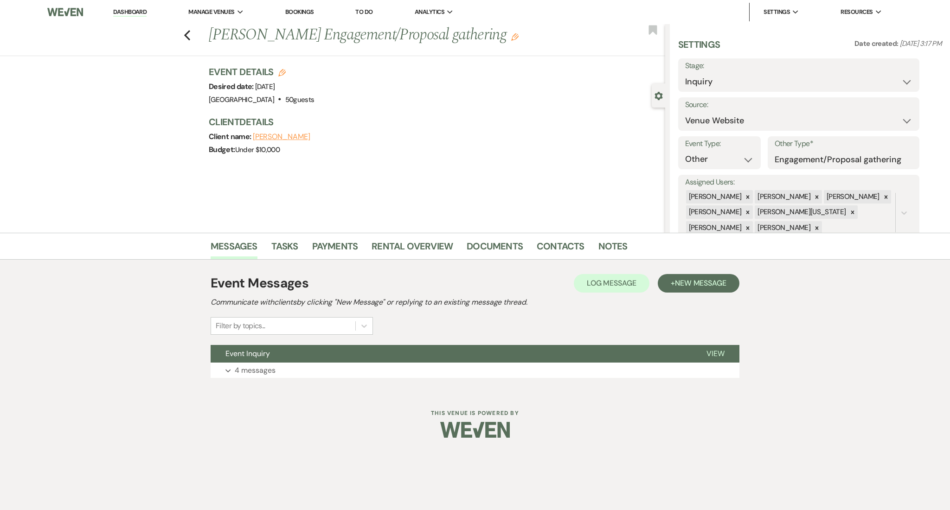
click at [542, 381] on div "Event Messages Log Log Message + New Message Communicate with clients by clicki…" at bounding box center [475, 326] width 529 height 114
click at [541, 368] on button "Expand 4 messages" at bounding box center [475, 371] width 529 height 16
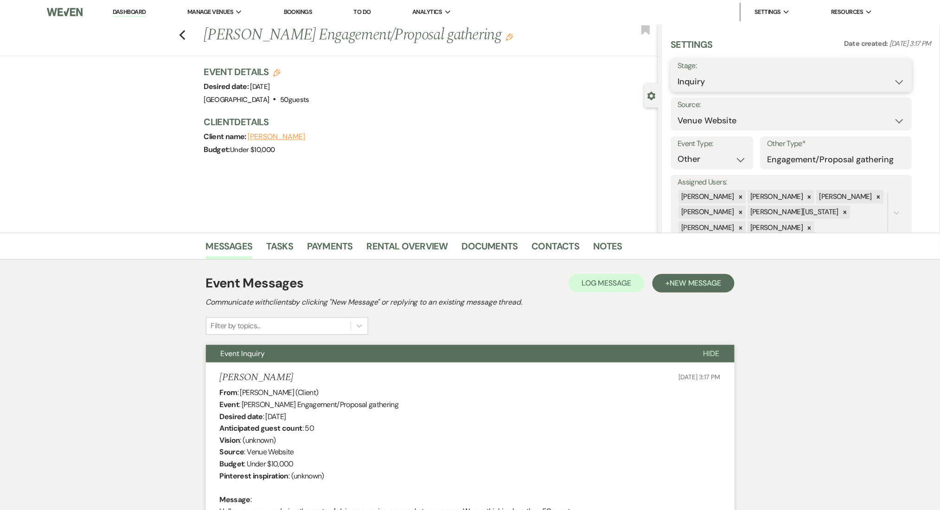
click at [745, 77] on select "Inquiry Follow Up Tour Requested Tour Confirmed Toured Proposal Sent Booked Lost" at bounding box center [791, 82] width 227 height 18
select select "9"
click at [678, 73] on select "Inquiry Follow Up Tour Requested Tour Confirmed Toured Proposal Sent Booked Lost" at bounding box center [791, 82] width 227 height 18
click at [870, 70] on button "Save" at bounding box center [886, 75] width 52 height 19
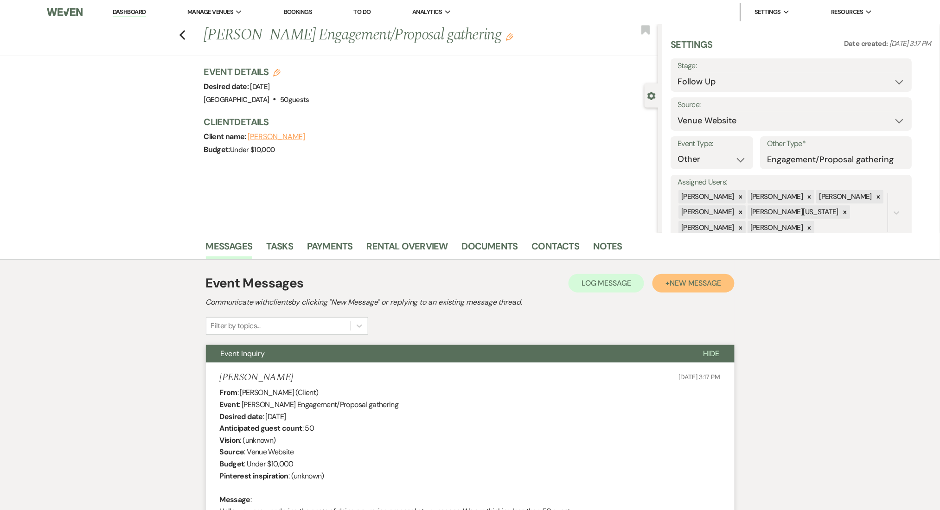
click at [677, 278] on span "New Message" at bounding box center [695, 283] width 51 height 10
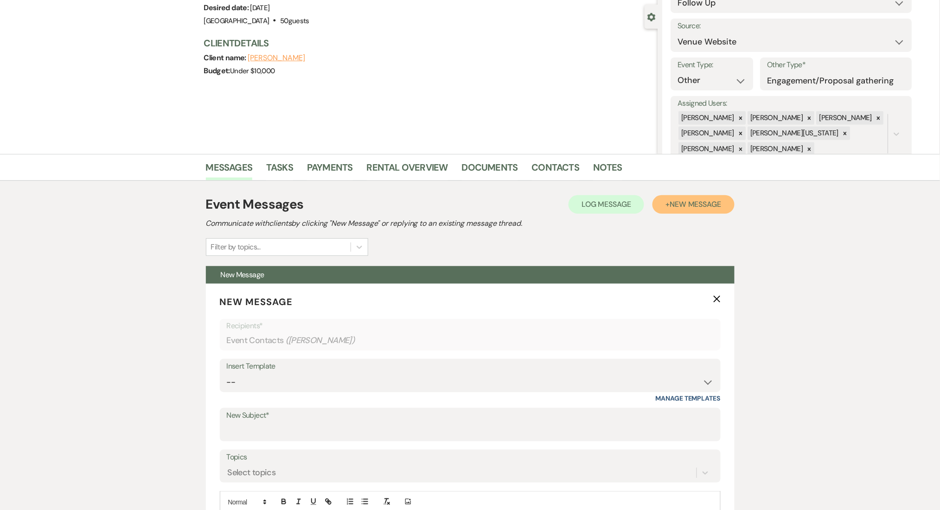
scroll to position [247, 0]
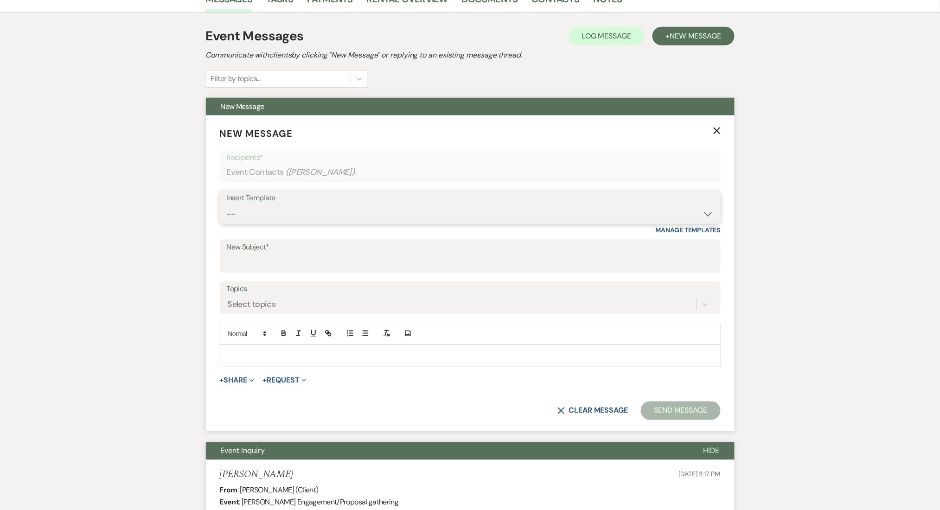
click at [263, 218] on select "-- Inquiry Follow Up Email #2 Contract Sending Template Payment Template Rental…" at bounding box center [470, 214] width 487 height 18
select select "4434"
click at [227, 205] on select "-- Inquiry Follow Up Email #2 Contract Sending Template Payment Template Rental…" at bounding box center [470, 214] width 487 height 18
type input "Enon Ranch Quote Follow up"
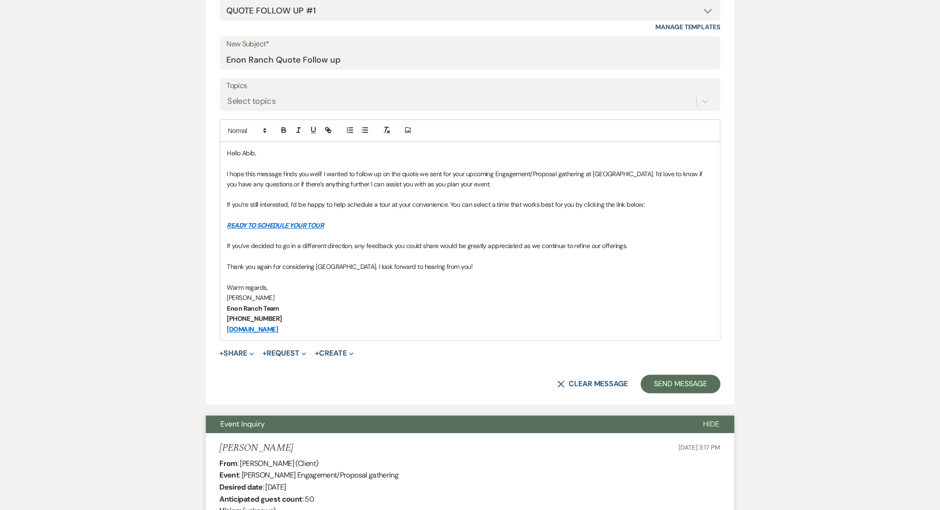
scroll to position [557, 0]
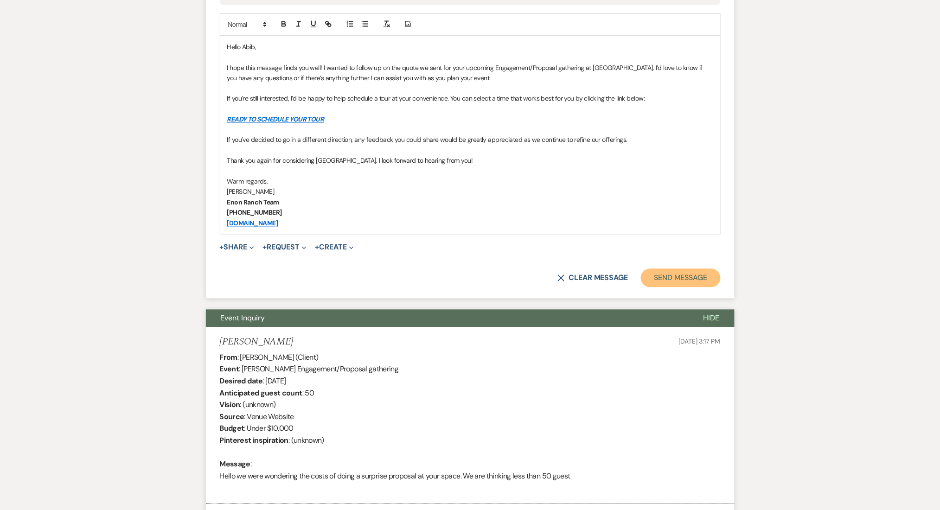
click at [678, 283] on button "Send Message" at bounding box center [680, 278] width 79 height 19
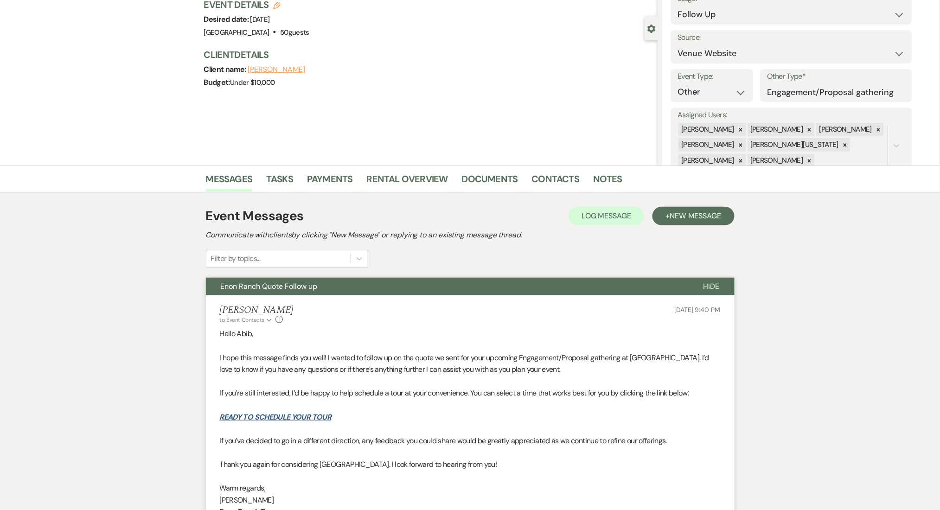
scroll to position [0, 0]
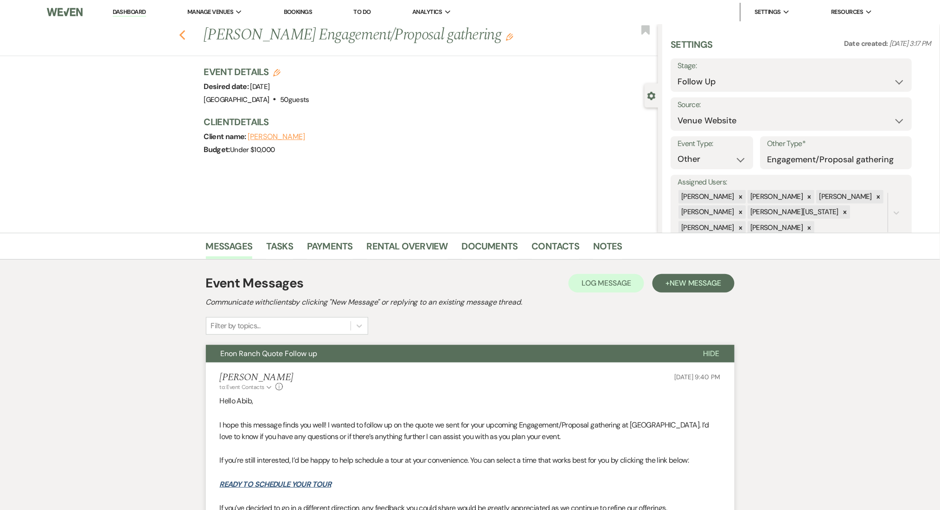
click at [185, 30] on use "button" at bounding box center [182, 35] width 6 height 10
select select "9"
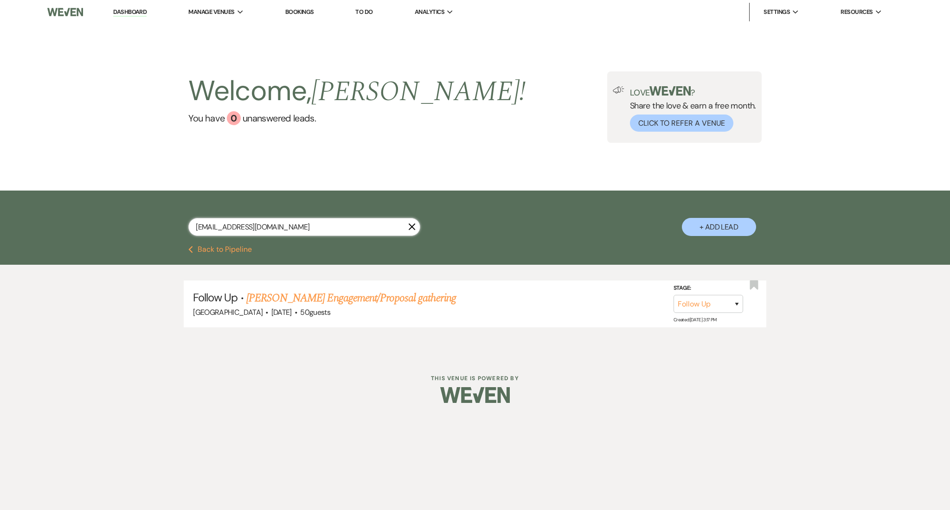
drag, startPoint x: 298, startPoint y: 225, endPoint x: 113, endPoint y: 227, distance: 185.6
click at [113, 227] on div "[EMAIL_ADDRESS][DOMAIN_NAME] X + Add Lead" at bounding box center [475, 218] width 950 height 55
paste input "johnnywicxk"
type input "[EMAIL_ADDRESS][DOMAIN_NAME]"
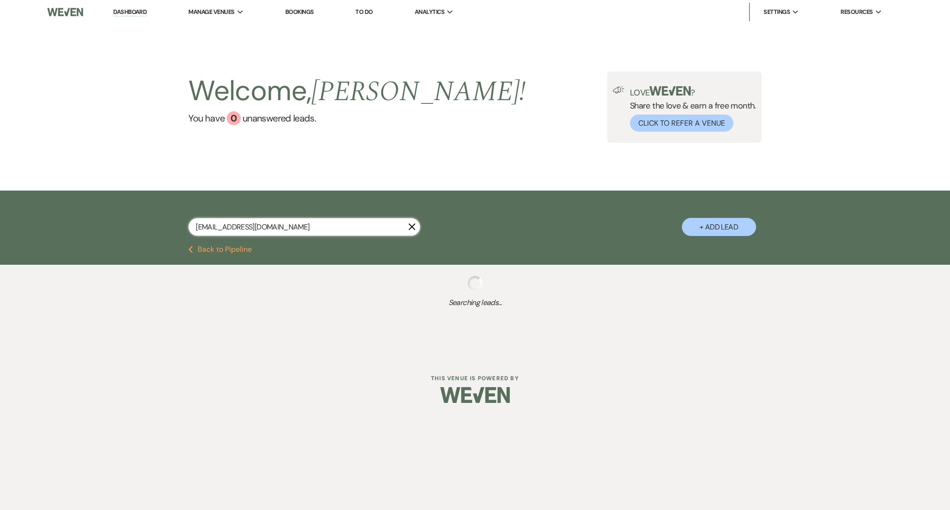
select select "9"
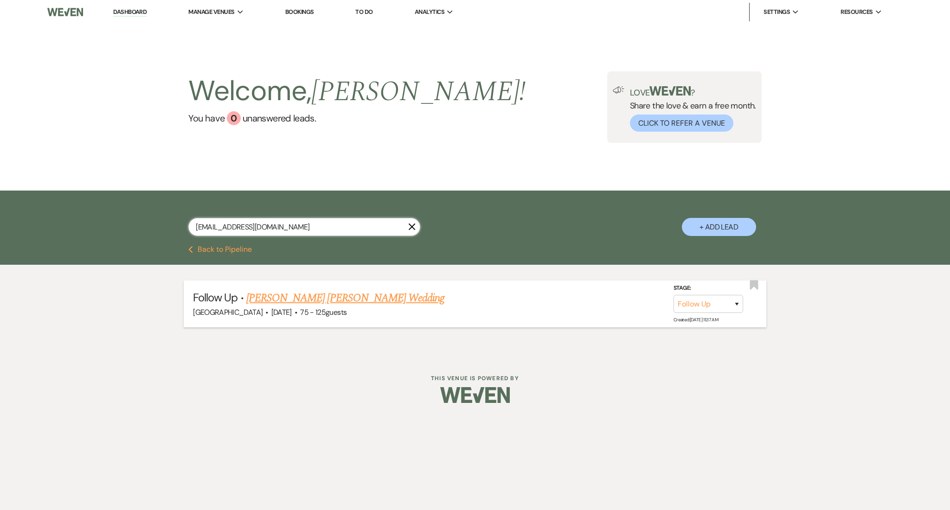
type input "[EMAIL_ADDRESS][DOMAIN_NAME]"
click at [329, 296] on link "[PERSON_NAME] [PERSON_NAME] Wedding" at bounding box center [345, 298] width 198 height 17
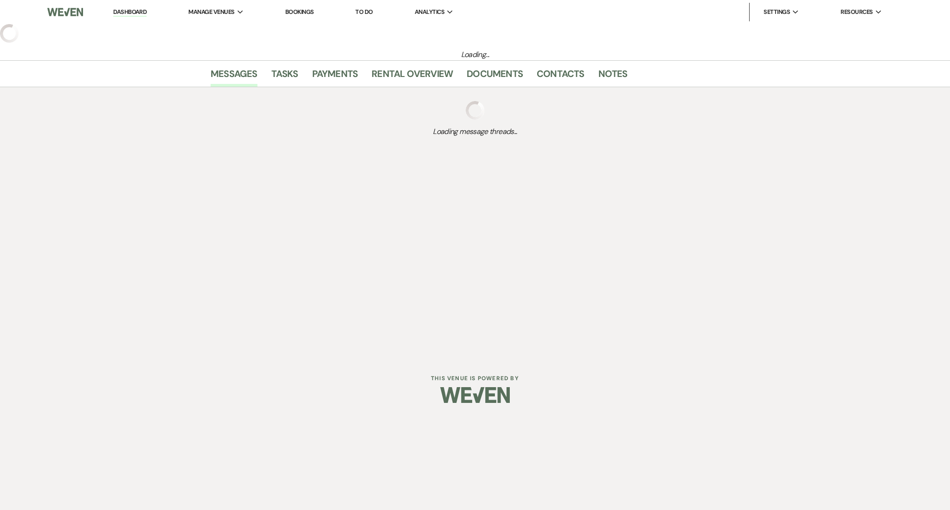
select select "9"
select select "3"
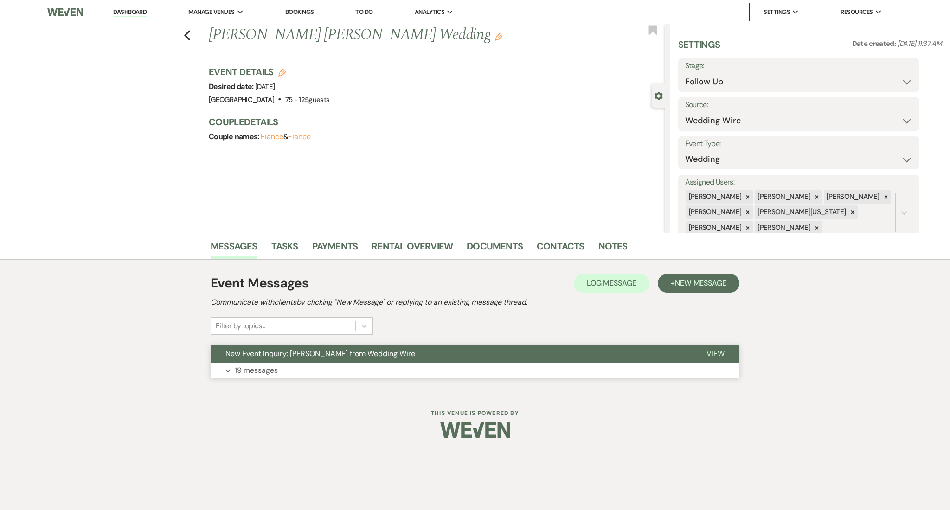
click at [400, 366] on button "Expand 19 messages" at bounding box center [475, 371] width 529 height 16
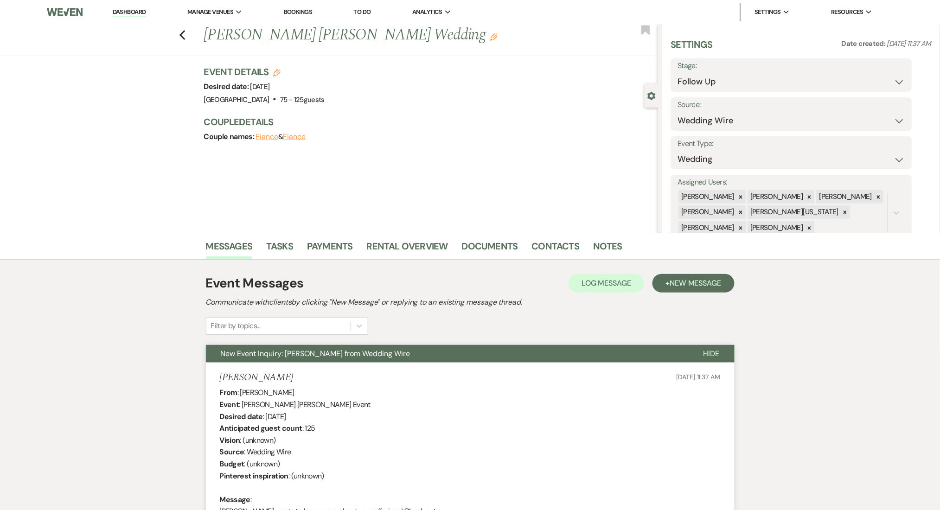
click at [193, 36] on div "Previous [PERSON_NAME] [PERSON_NAME] Wedding Edit Bookmark" at bounding box center [326, 40] width 663 height 32
click at [191, 35] on div "Previous [PERSON_NAME] [PERSON_NAME] Wedding Edit Bookmark" at bounding box center [326, 40] width 663 height 32
click at [185, 35] on use "button" at bounding box center [182, 35] width 6 height 10
select select "9"
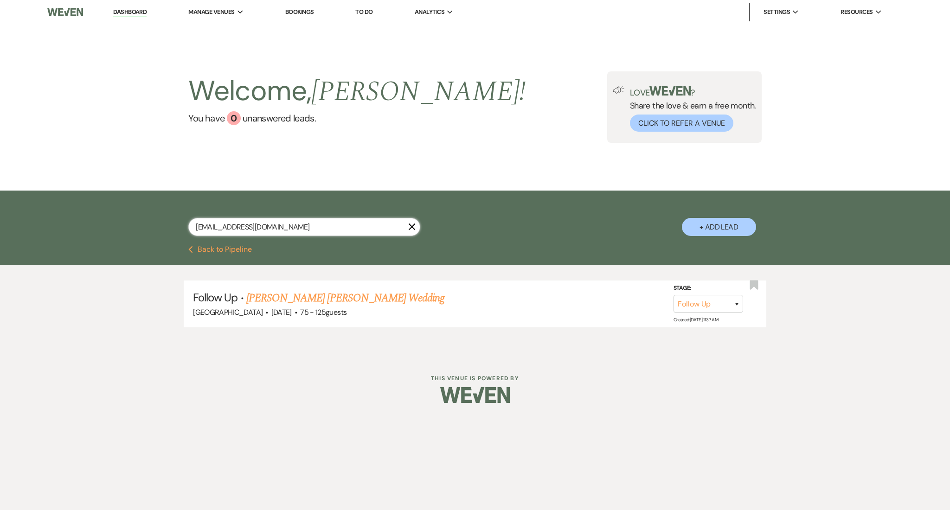
drag, startPoint x: 282, startPoint y: 225, endPoint x: 68, endPoint y: 207, distance: 215.1
click at [68, 207] on div "[EMAIL_ADDRESS][DOMAIN_NAME] X + Add Lead" at bounding box center [475, 218] width 950 height 55
paste input "bdkantor"
type input "[EMAIL_ADDRESS][DOMAIN_NAME]"
click at [309, 295] on link "[PERSON_NAME] Wedding" at bounding box center [292, 298] width 117 height 17
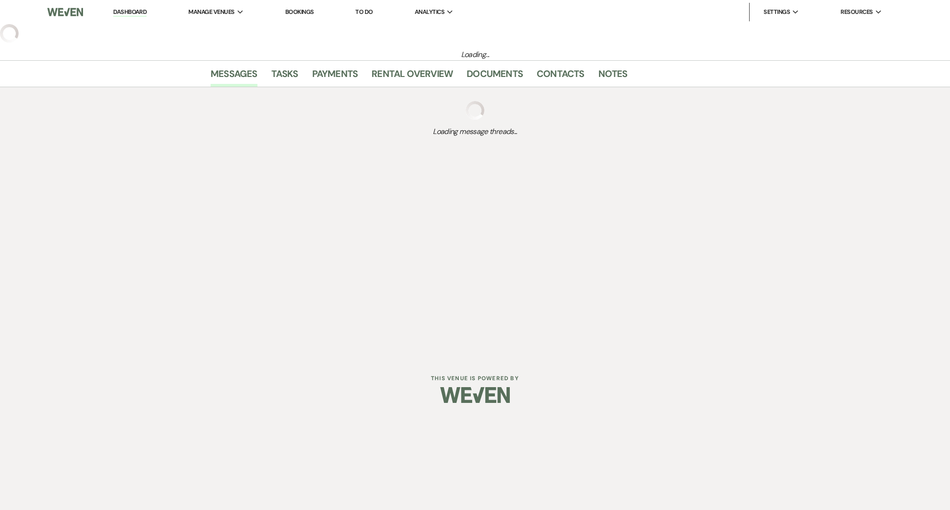
select select "2"
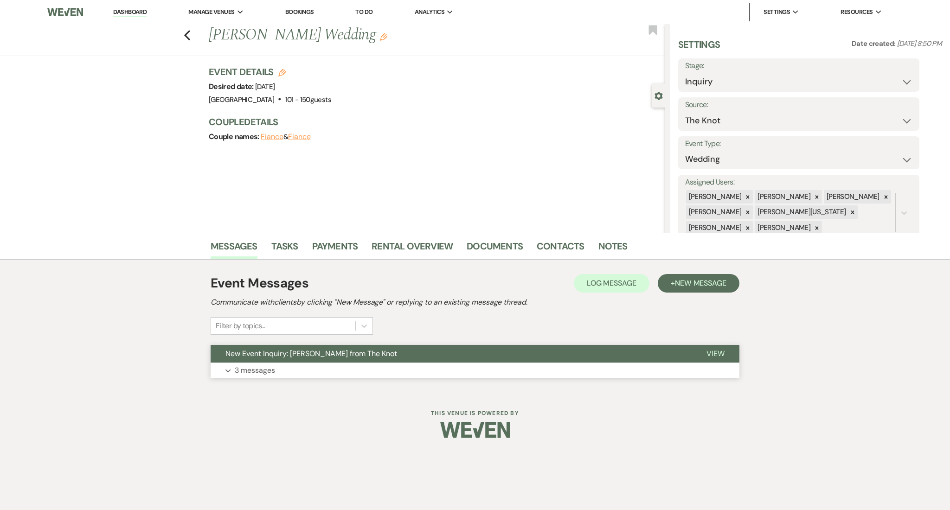
click at [527, 359] on button "New Event Inquiry: [PERSON_NAME] from The Knot" at bounding box center [451, 354] width 481 height 18
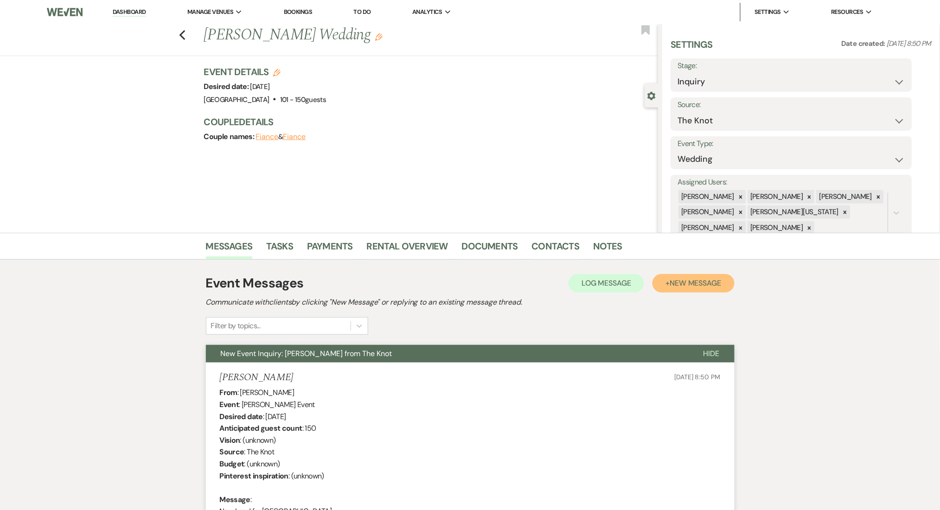
click at [703, 286] on span "New Message" at bounding box center [695, 283] width 51 height 10
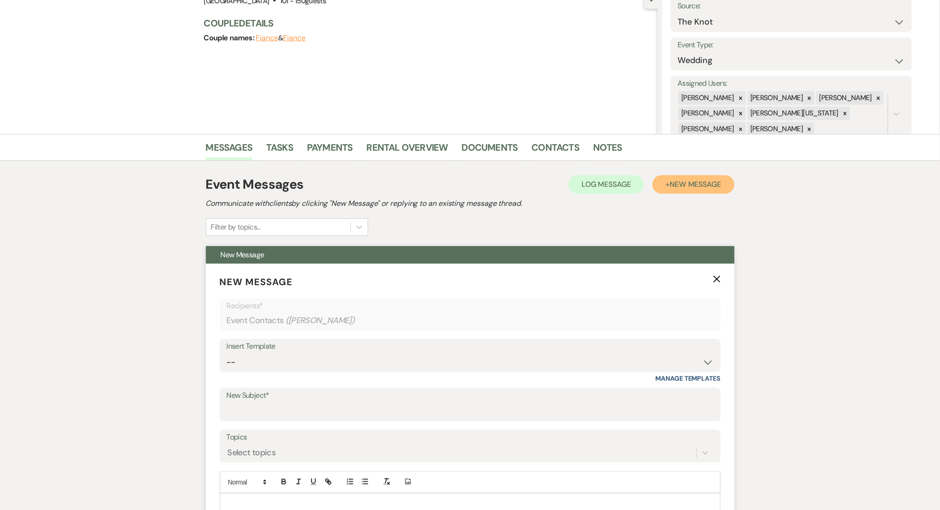
scroll to position [309, 0]
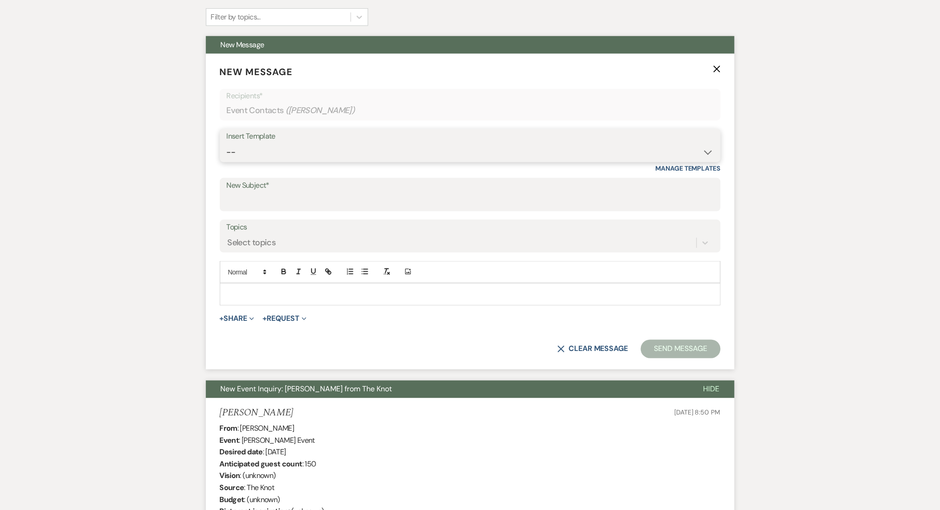
click at [257, 158] on select "-- Inquiry Follow Up Email #2 Contract Sending Template Payment Template Rental…" at bounding box center [470, 152] width 487 height 18
select select "4603"
click at [227, 143] on select "-- Inquiry Follow Up Email #2 Contract Sending Template Payment Template Rental…" at bounding box center [470, 152] width 487 height 18
type input "Checking In – Any Assistance Needed for Your Event?"
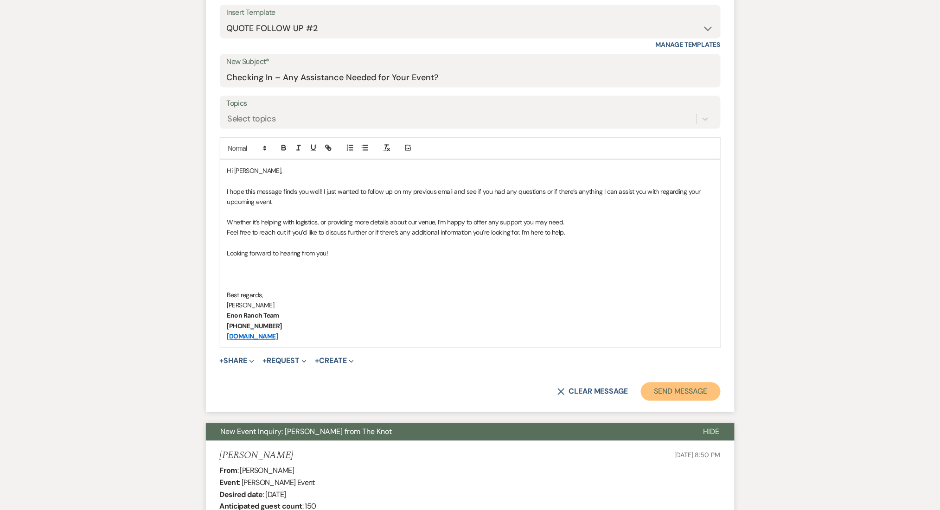
click at [689, 390] on button "Send Message" at bounding box center [680, 392] width 79 height 19
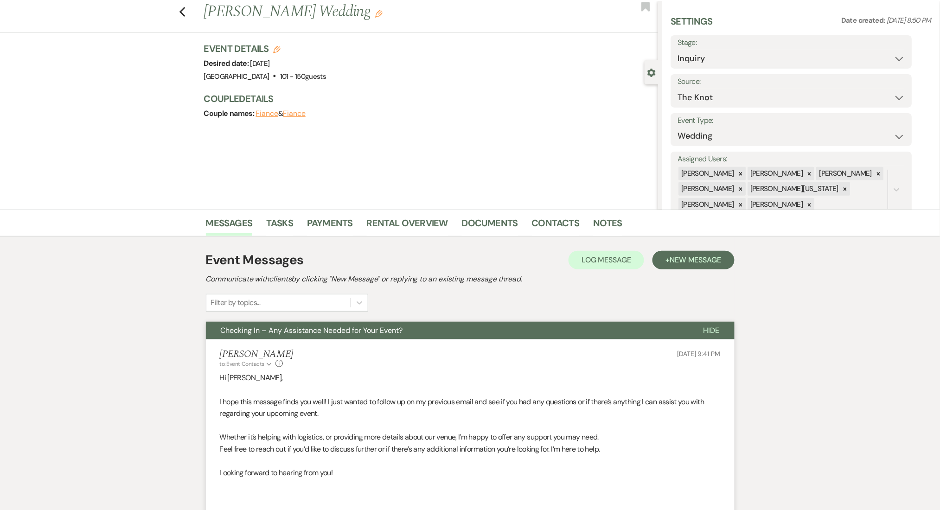
scroll to position [0, 0]
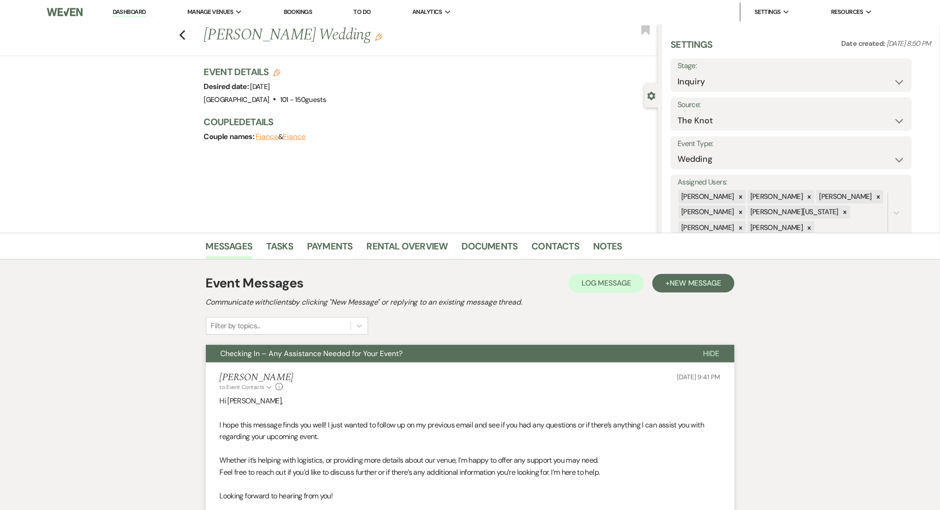
click at [192, 36] on div "Previous [PERSON_NAME] Wedding Edit Bookmark" at bounding box center [326, 40] width 663 height 32
click at [185, 33] on icon "Previous" at bounding box center [182, 35] width 7 height 11
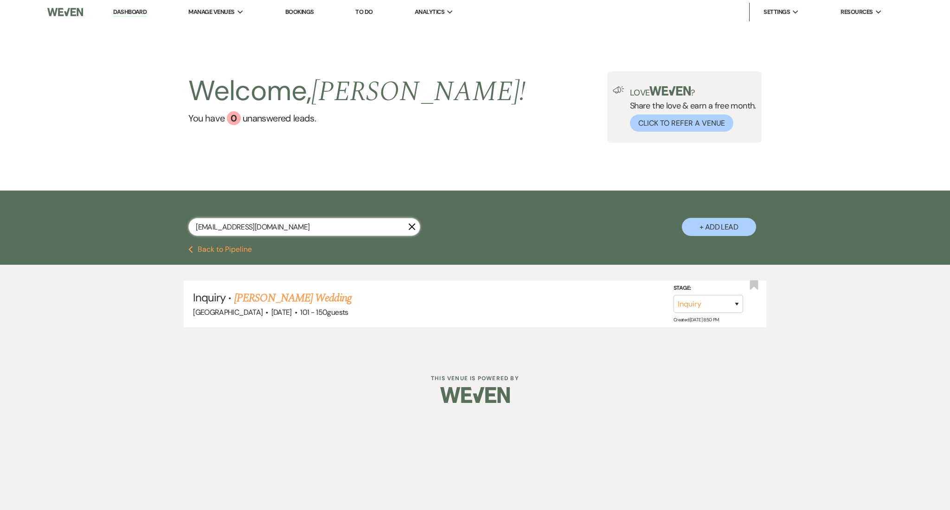
drag, startPoint x: 293, startPoint y: 227, endPoint x: 93, endPoint y: 230, distance: 199.9
click at [93, 230] on div "[EMAIL_ADDRESS][DOMAIN_NAME] X + Add Lead" at bounding box center [475, 218] width 950 height 55
paste input "lornam059"
type input "[EMAIL_ADDRESS][DOMAIN_NAME]"
click at [294, 295] on link "[PERSON_NAME] Wedding" at bounding box center [292, 298] width 117 height 17
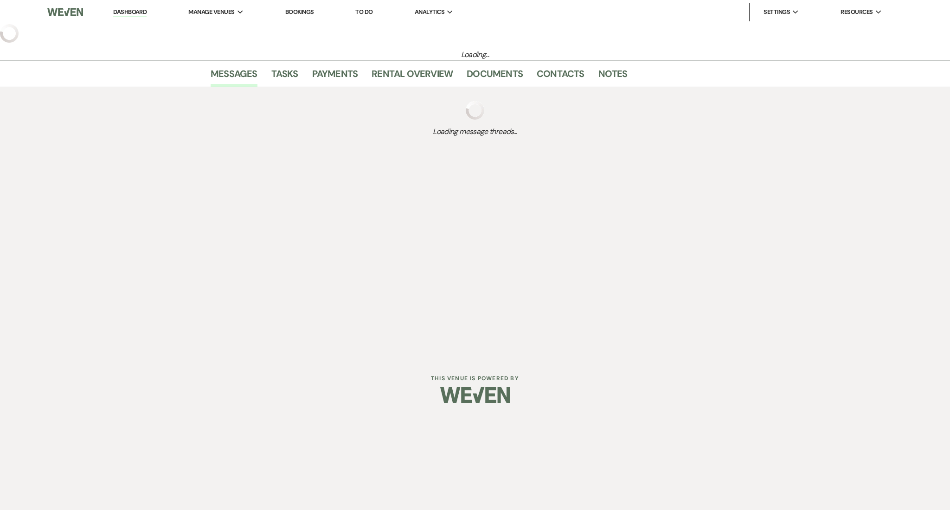
select select "3"
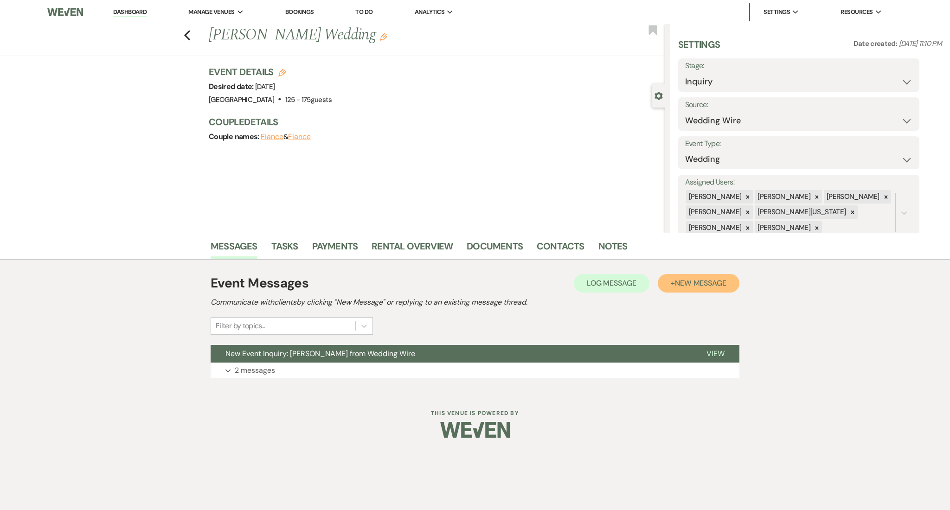
click at [711, 278] on span "New Message" at bounding box center [700, 283] width 51 height 10
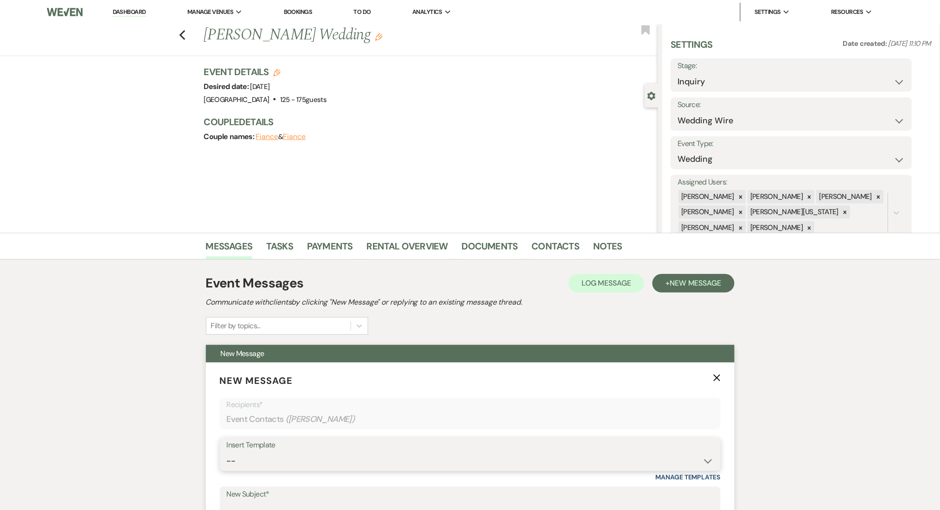
click at [431, 458] on select "-- Inquiry Follow Up Email #2 Contract Sending Template Payment Template Rental…" at bounding box center [470, 461] width 487 height 18
select select "4434"
click at [227, 452] on select "-- Inquiry Follow Up Email #2 Contract Sending Template Payment Template Rental…" at bounding box center [470, 461] width 487 height 18
type input "Enon Ranch Quote Follow up"
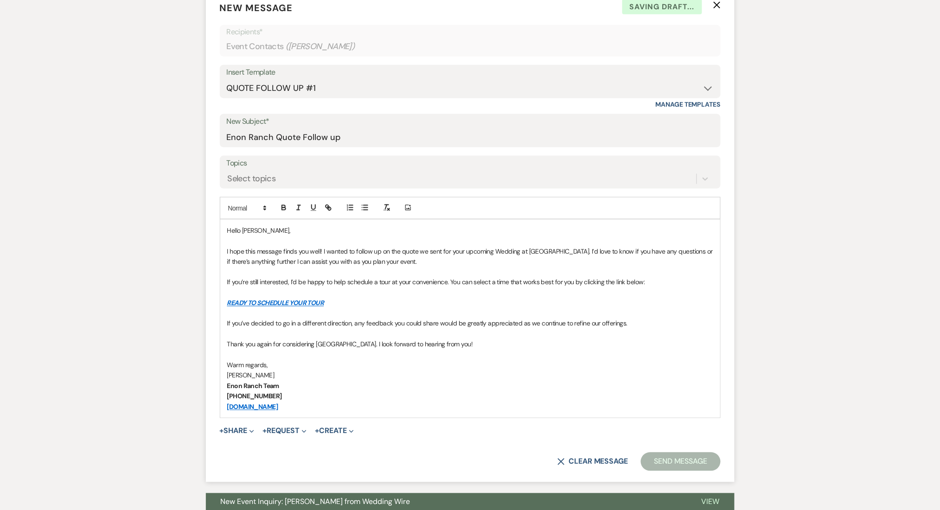
scroll to position [433, 0]
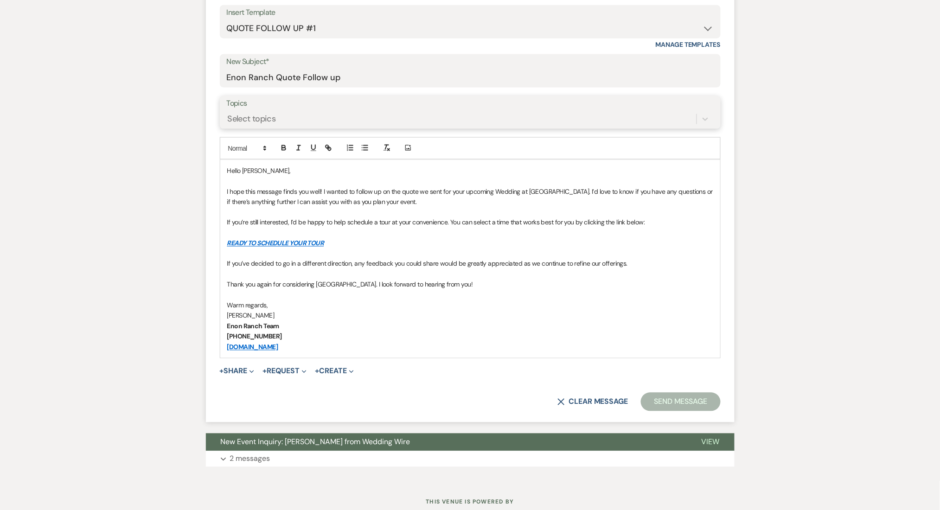
click at [263, 116] on div "Select topics" at bounding box center [252, 119] width 48 height 13
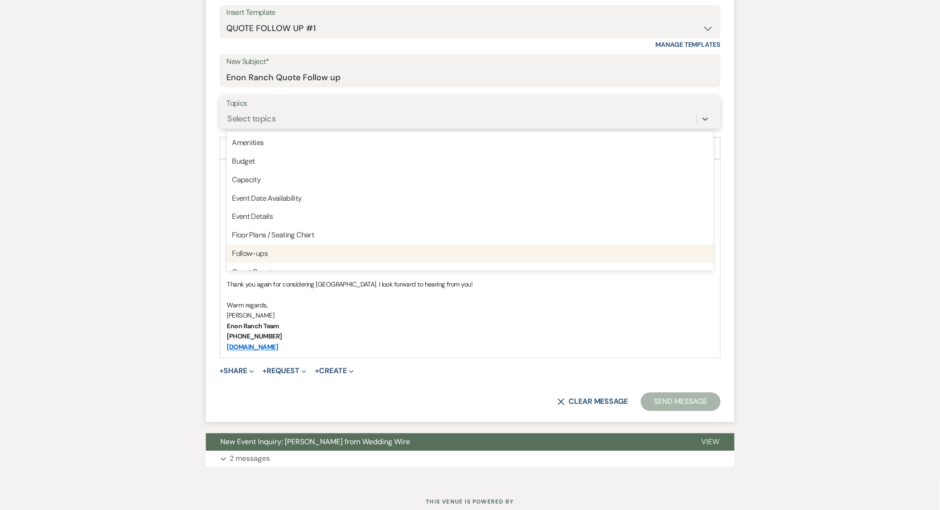
click at [247, 249] on div "Follow-ups" at bounding box center [470, 254] width 487 height 19
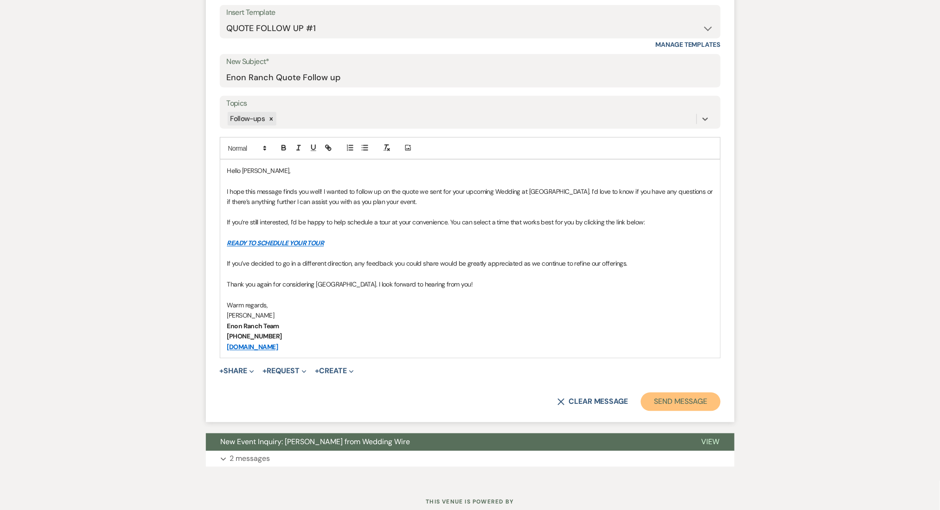
click at [688, 401] on button "Send Message" at bounding box center [680, 402] width 79 height 19
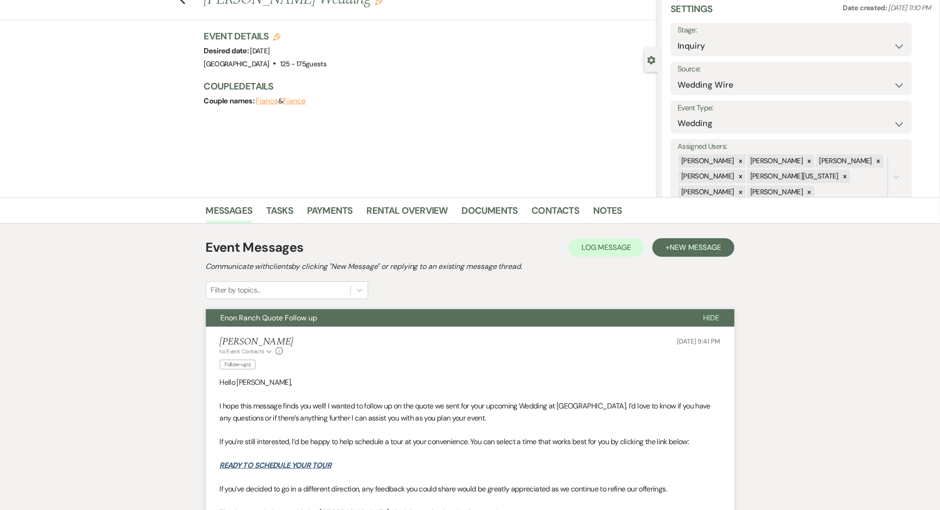
scroll to position [0, 0]
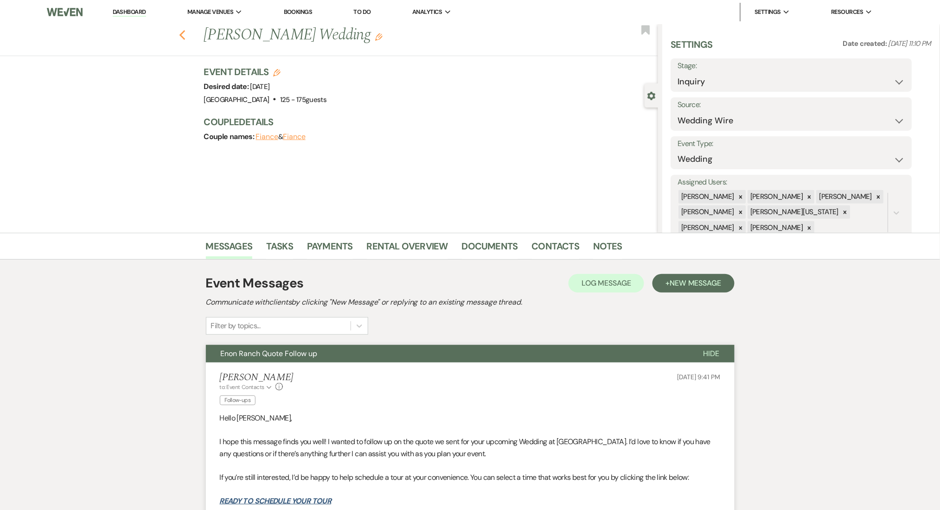
click at [184, 34] on icon "Previous" at bounding box center [182, 35] width 7 height 11
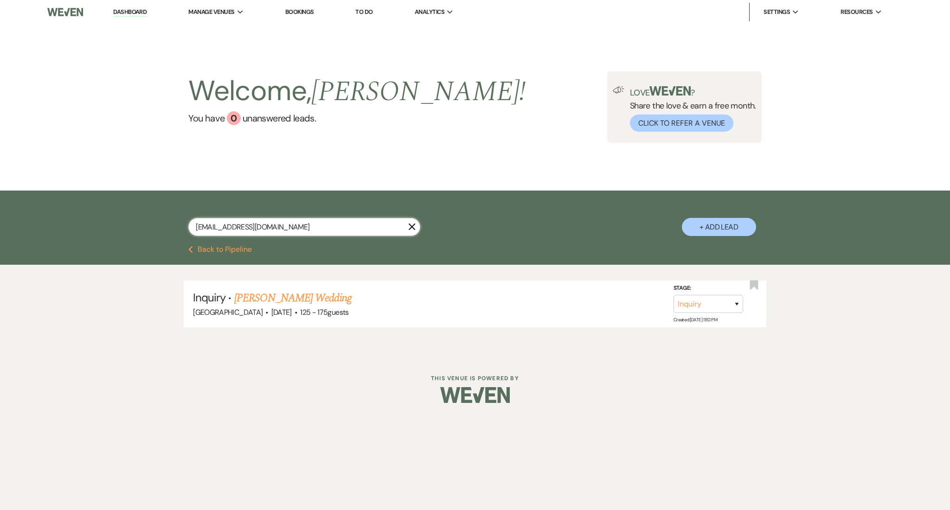
click at [287, 226] on input "[EMAIL_ADDRESS][DOMAIN_NAME]" at bounding box center [304, 227] width 232 height 18
drag, startPoint x: 299, startPoint y: 225, endPoint x: 18, endPoint y: 204, distance: 281.9
click at [18, 204] on div "[EMAIL_ADDRESS][DOMAIN_NAME] X + Add Lead" at bounding box center [475, 218] width 950 height 55
paste input "theaffuls2026"
type input "[EMAIL_ADDRESS][DOMAIN_NAME]"
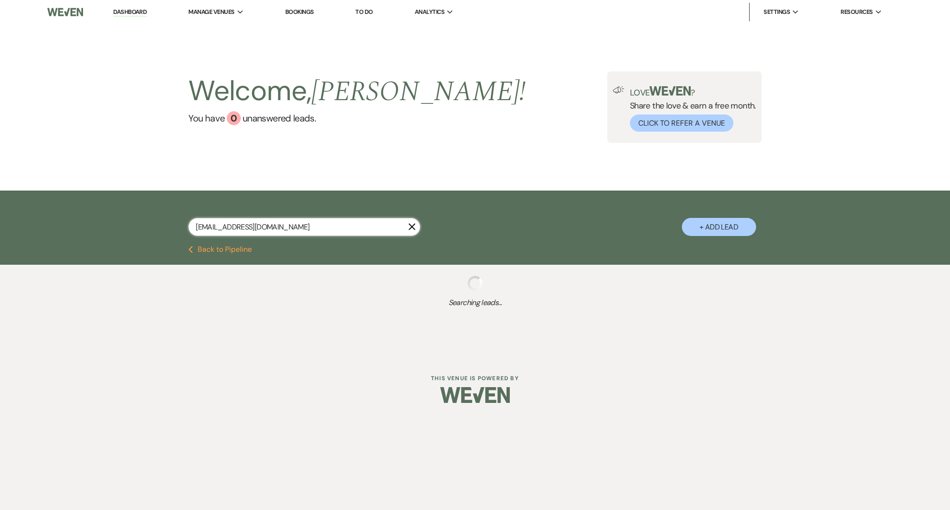
select select "9"
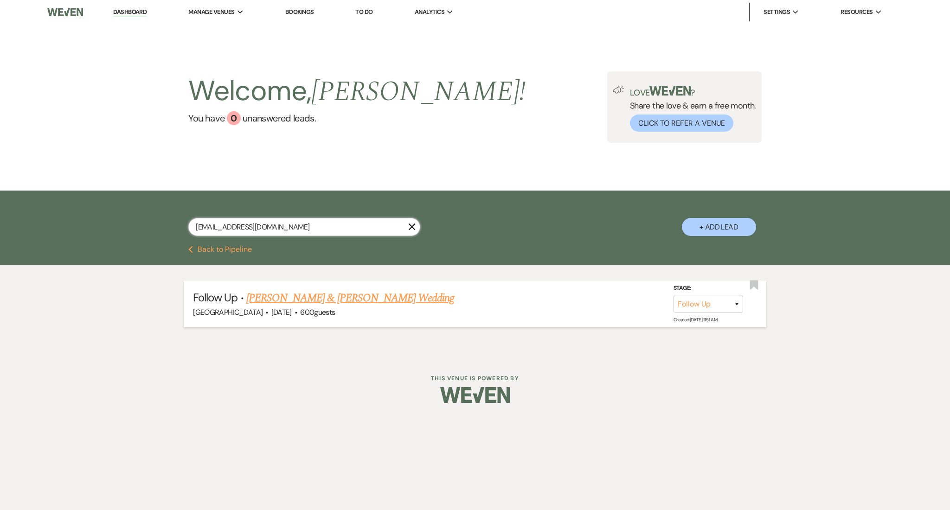
type input "[EMAIL_ADDRESS][DOMAIN_NAME]"
click at [305, 302] on link "[PERSON_NAME] & [PERSON_NAME] Wedding" at bounding box center [350, 298] width 208 height 17
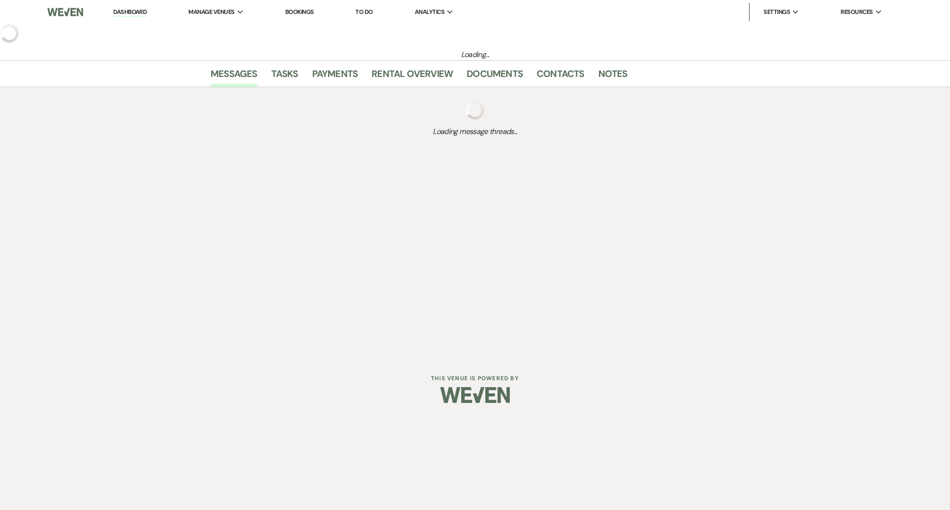
select select "9"
select select "5"
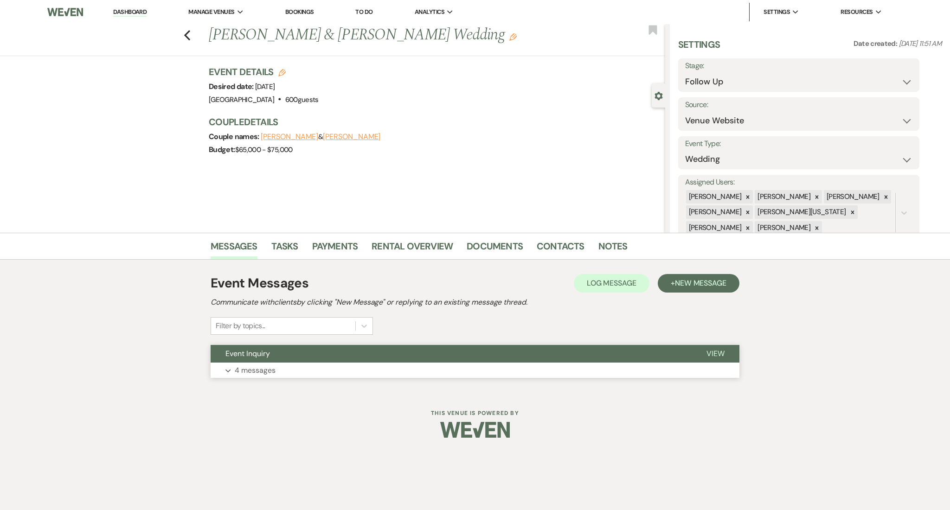
click at [354, 367] on button "Expand 4 messages" at bounding box center [475, 371] width 529 height 16
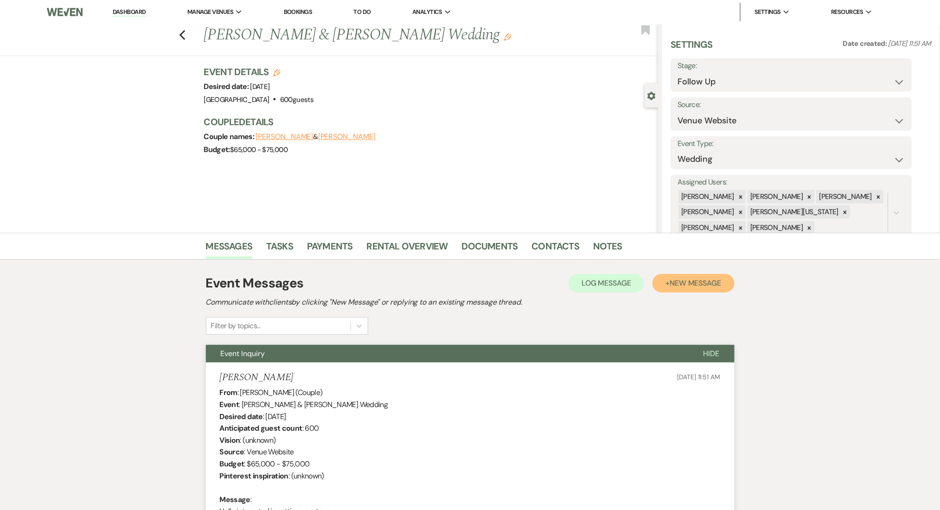
click at [667, 289] on button "+ New Message" at bounding box center [694, 283] width 82 height 19
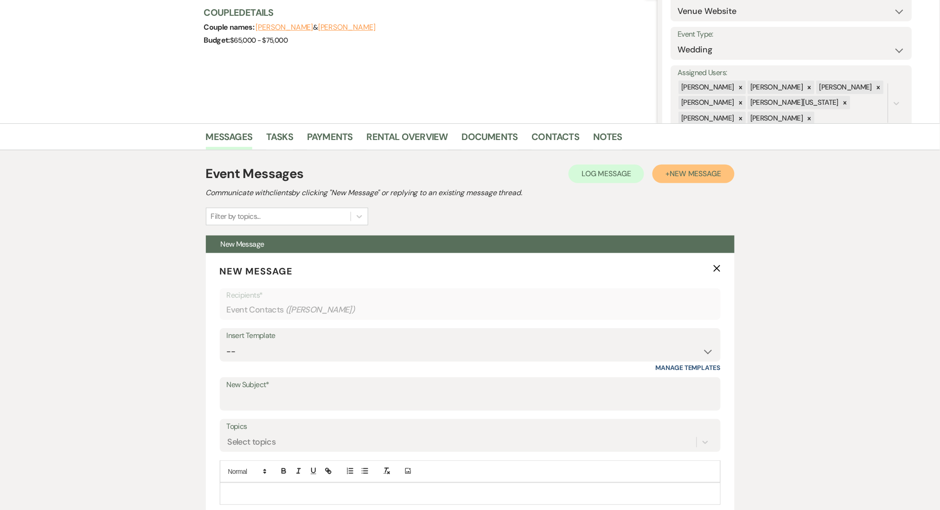
scroll to position [247, 0]
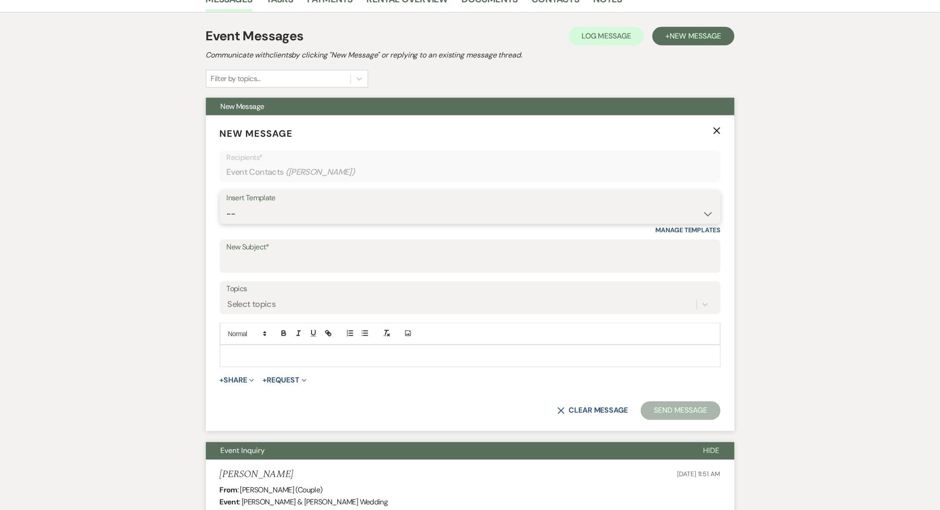
click at [252, 219] on select "-- Inquiry Follow Up Email #2 Contract Sending Template Payment Template Rental…" at bounding box center [470, 214] width 487 height 18
select select "4434"
click at [227, 205] on select "-- Inquiry Follow Up Email #2 Contract Sending Template Payment Template Rental…" at bounding box center [470, 214] width 487 height 18
type input "Enon Ranch Quote Follow up"
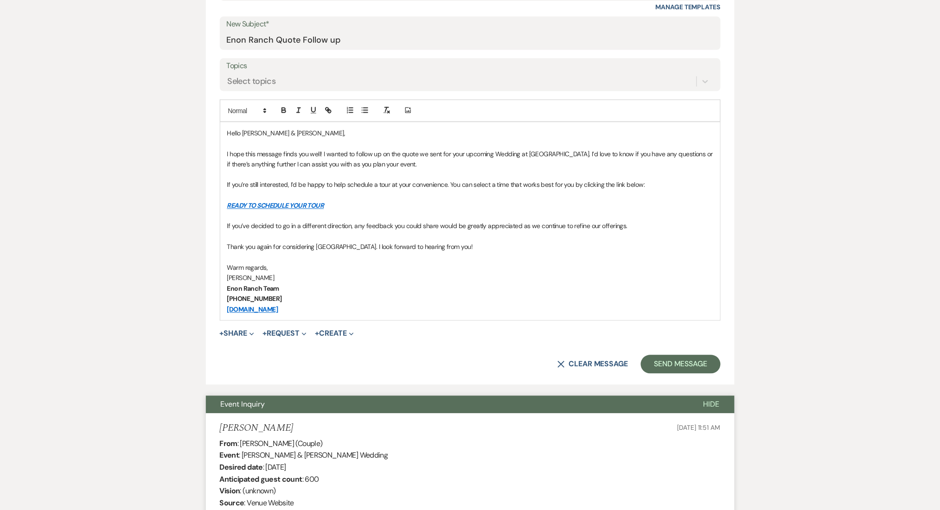
scroll to position [285, 0]
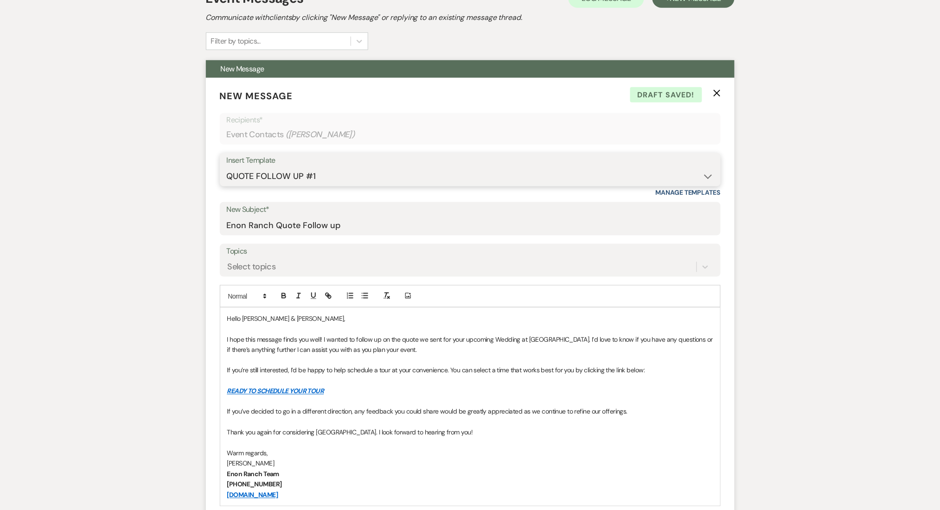
click at [280, 175] on select "-- Inquiry Follow Up Email #2 Contract Sending Template Payment Template Rental…" at bounding box center [470, 176] width 487 height 18
select select "1402"
click at [227, 167] on select "-- Inquiry Follow Up Email #2 Contract Sending Template Payment Template Rental…" at bounding box center [470, 176] width 487 height 18
type input "Ready to Schedule a Tour?"
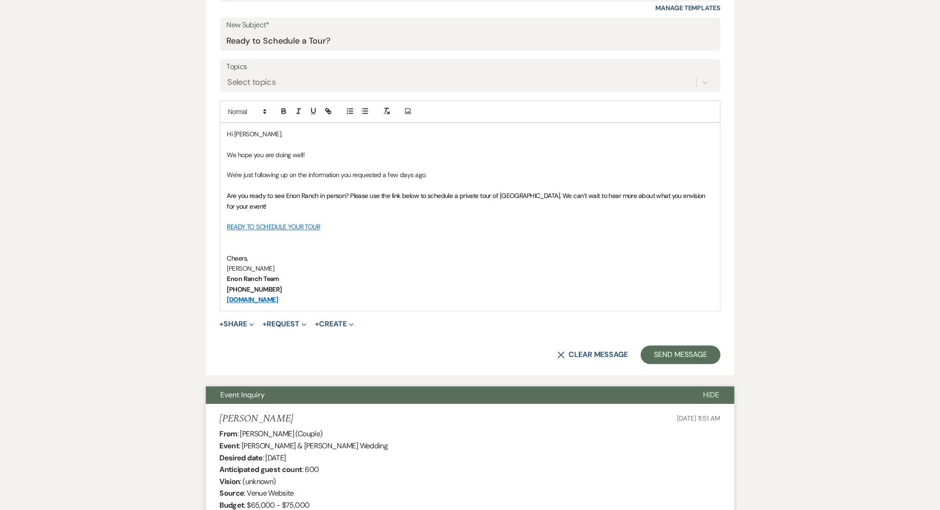
scroll to position [470, 0]
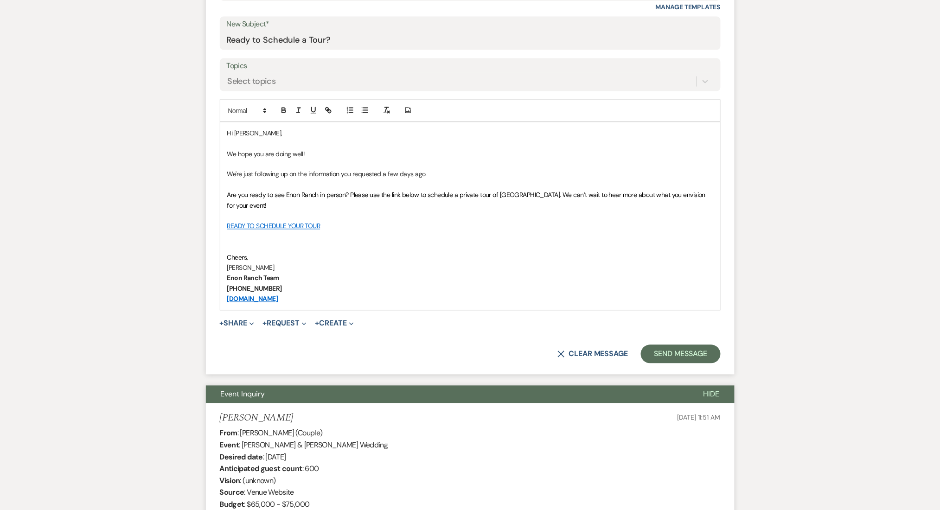
click at [537, 195] on span "Are you ready to see Enon Ranch in person? Please use the link below to schedul…" at bounding box center [467, 200] width 480 height 19
click at [534, 195] on span "Are you ready to see Enon Ranch in person? Please use the link below to schedul…" at bounding box center [467, 200] width 480 height 19
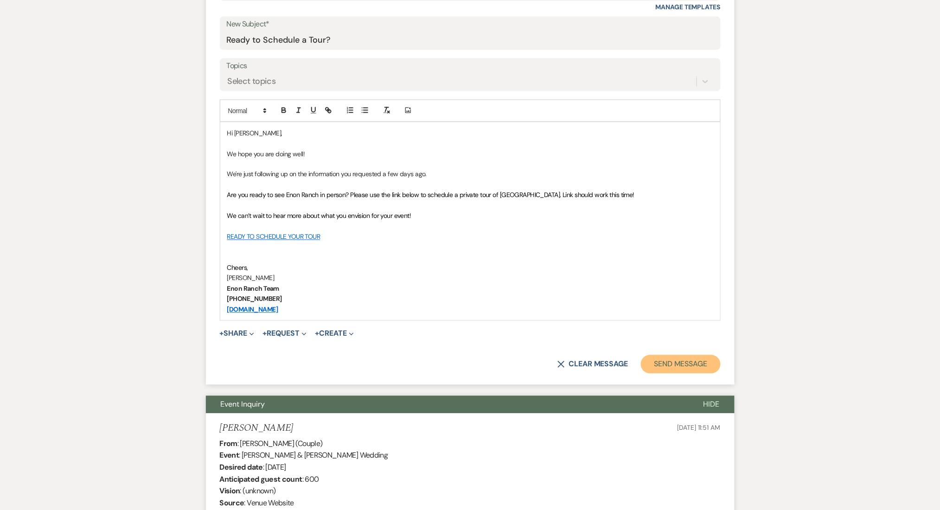
click at [679, 363] on button "Send Message" at bounding box center [680, 364] width 79 height 19
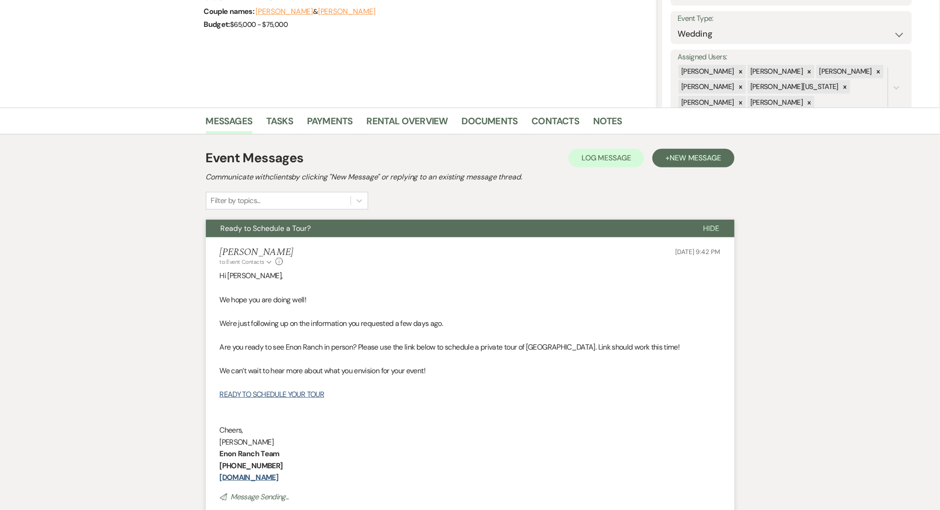
scroll to position [0, 0]
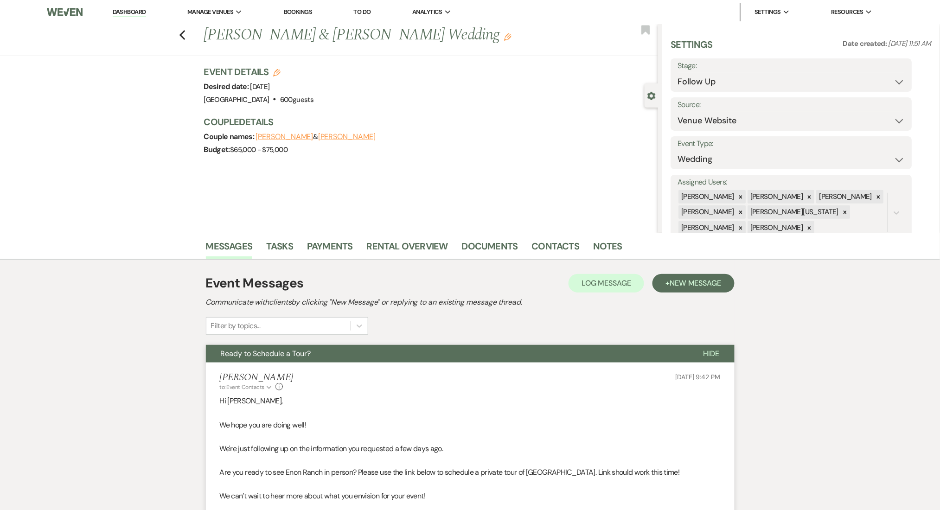
click at [191, 38] on div "Previous [PERSON_NAME] & [PERSON_NAME] Wedding Edit Bookmark" at bounding box center [326, 40] width 663 height 32
click at [184, 33] on icon "Previous" at bounding box center [182, 35] width 7 height 11
select select "9"
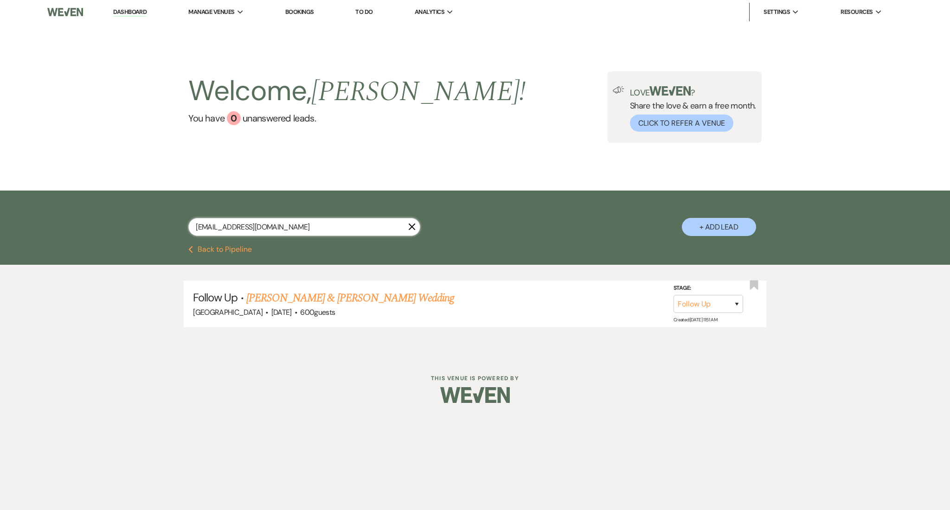
drag, startPoint x: 289, startPoint y: 227, endPoint x: 130, endPoint y: 221, distance: 159.2
click at [130, 221] on div "[EMAIL_ADDRESS][DOMAIN_NAME] X + Add Lead" at bounding box center [475, 218] width 950 height 55
paste input "[EMAIL_ADDRESS]"
type input "[EMAIL_ADDRESS][DOMAIN_NAME]"
click at [276, 294] on link "[PERSON_NAME] & [PERSON_NAME]'s Wedding" at bounding box center [341, 298] width 214 height 17
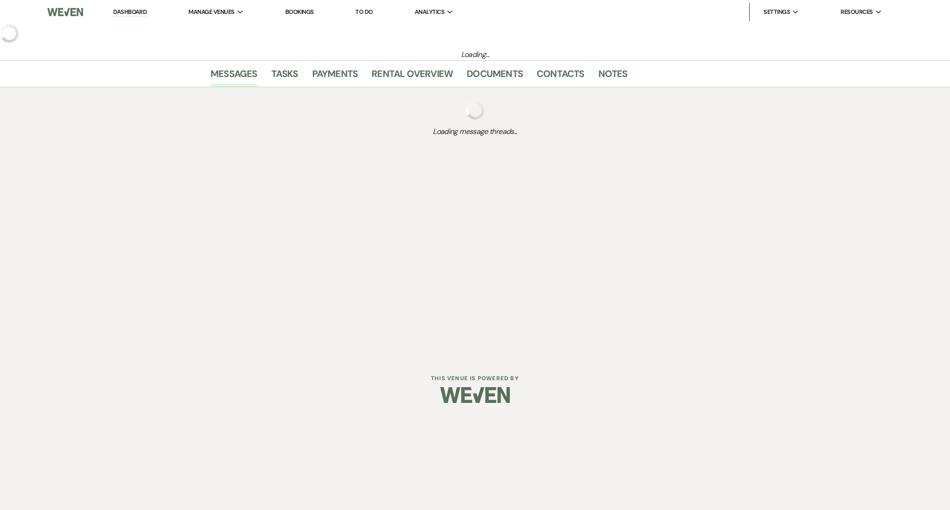
select select "5"
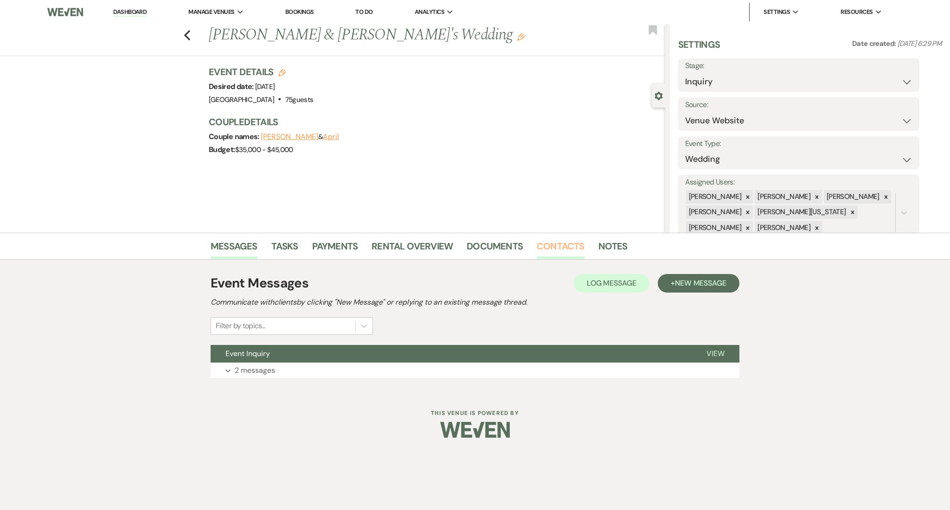
click at [561, 244] on link "Contacts" at bounding box center [561, 249] width 48 height 20
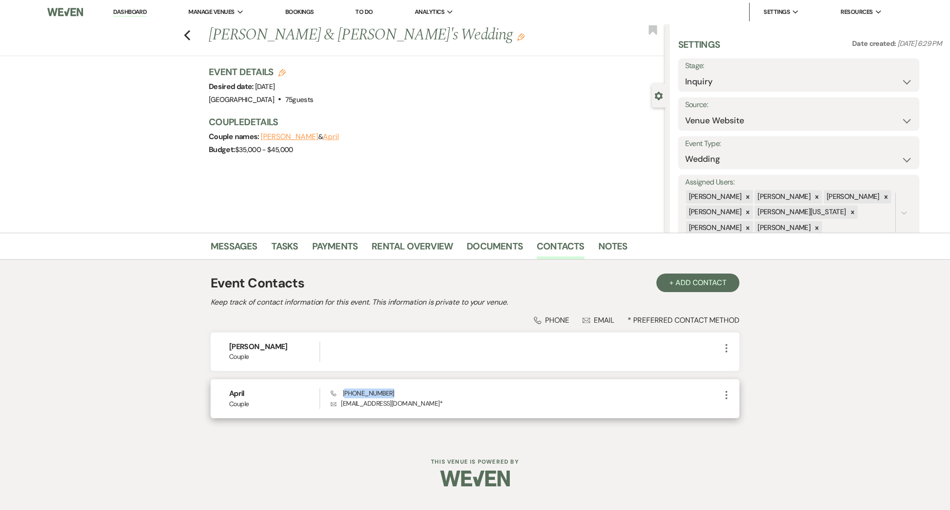
drag, startPoint x: 392, startPoint y: 389, endPoint x: 344, endPoint y: 392, distance: 48.4
click at [344, 392] on div "Phone [PHONE_NUMBER] Envelope [EMAIL_ADDRESS][DOMAIN_NAME] *" at bounding box center [526, 399] width 390 height 20
copy span "404) 414-1270"
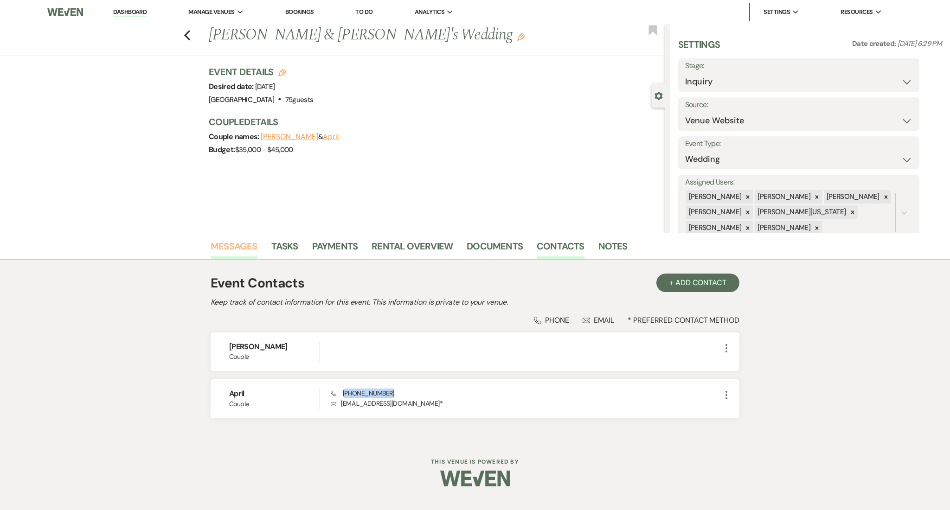
click at [245, 244] on link "Messages" at bounding box center [234, 249] width 47 height 20
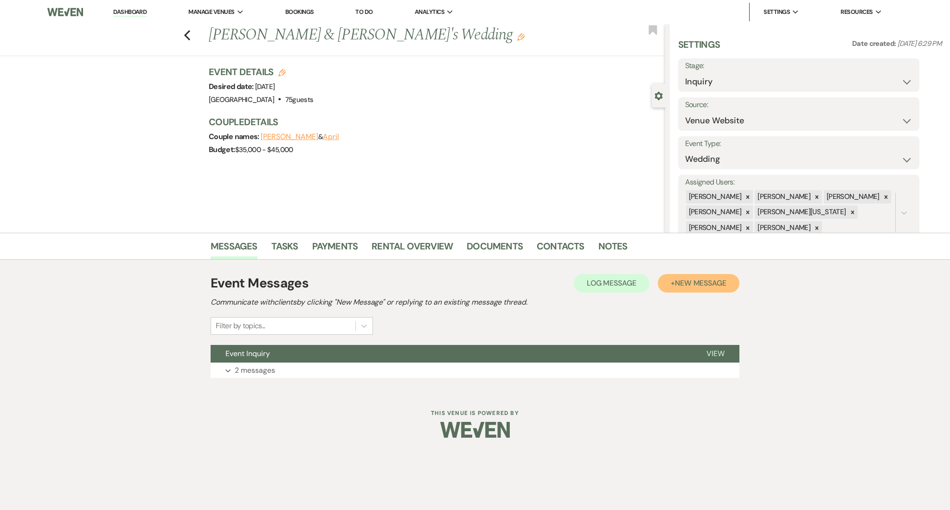
click at [679, 276] on button "+ New Message" at bounding box center [699, 283] width 82 height 19
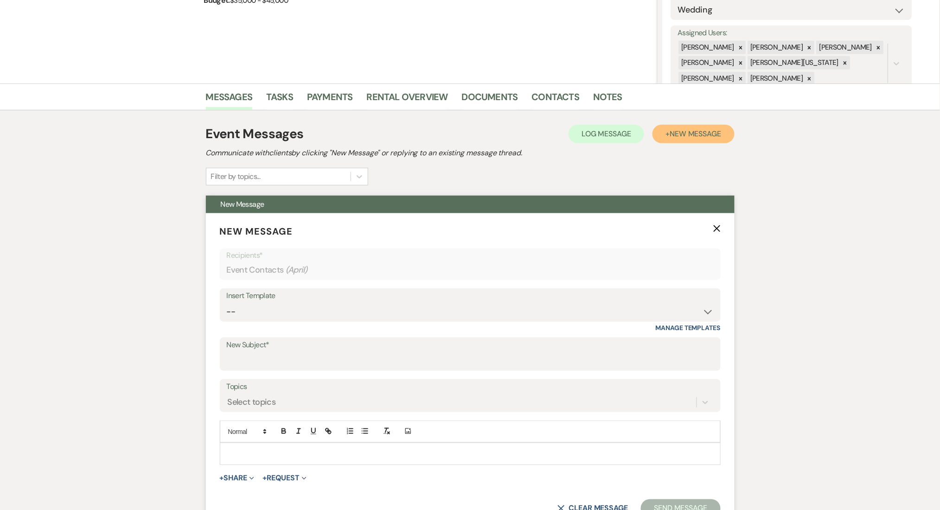
scroll to position [247, 0]
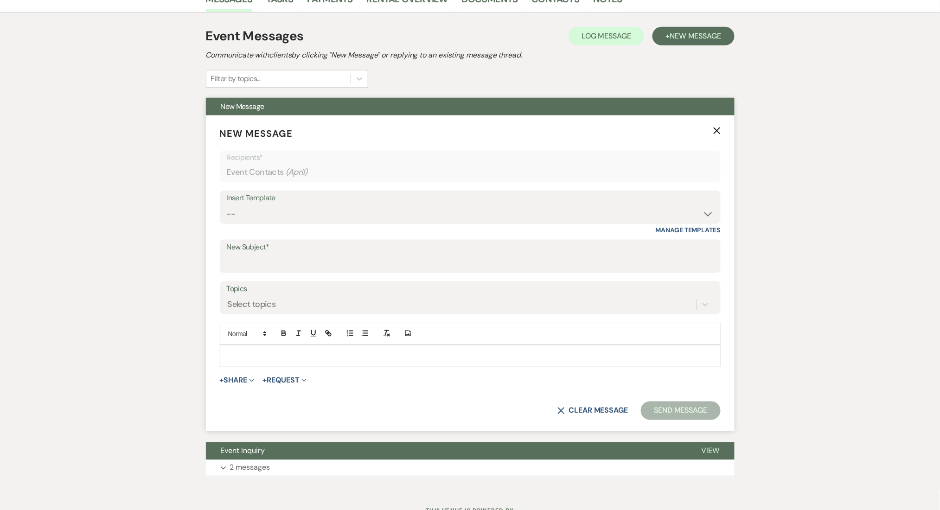
click at [256, 203] on div "Insert Template" at bounding box center [470, 198] width 487 height 13
click at [242, 223] on div "Insert Template -- Inquiry Follow Up Email #2 Contract Sending Template Payment…" at bounding box center [470, 207] width 501 height 33
click at [261, 212] on select "-- Inquiry Follow Up Email #2 Contract Sending Template Payment Template Rental…" at bounding box center [470, 214] width 487 height 18
select select "4434"
click at [227, 205] on select "-- Inquiry Follow Up Email #2 Contract Sending Template Payment Template Rental…" at bounding box center [470, 214] width 487 height 18
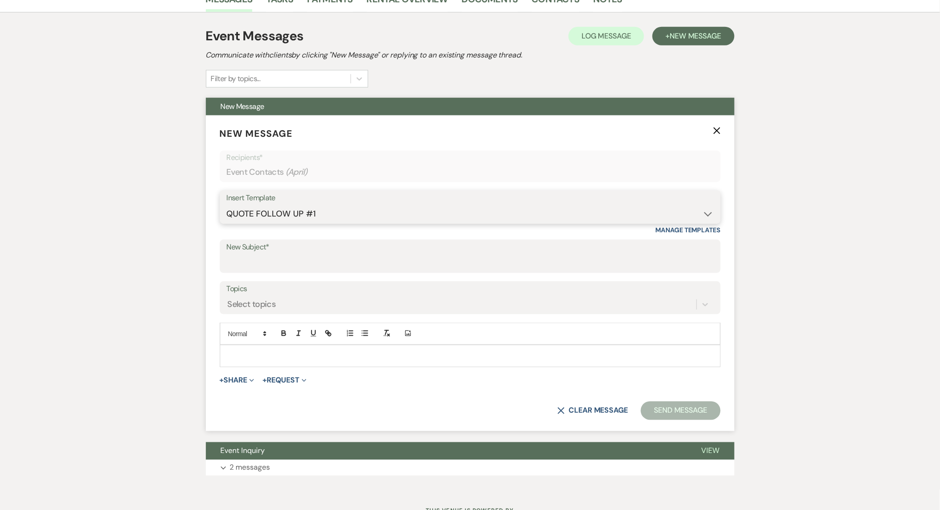
type input "Enon Ranch Quote Follow up"
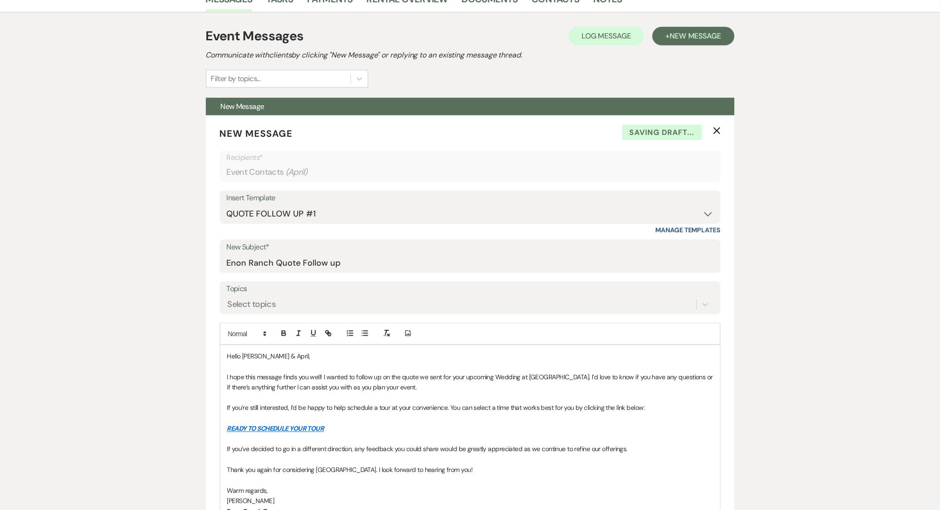
click at [159, 392] on div "Messages Tasks Payments Rental Overview Documents Contacts Notes Event Messages…" at bounding box center [470, 326] width 940 height 681
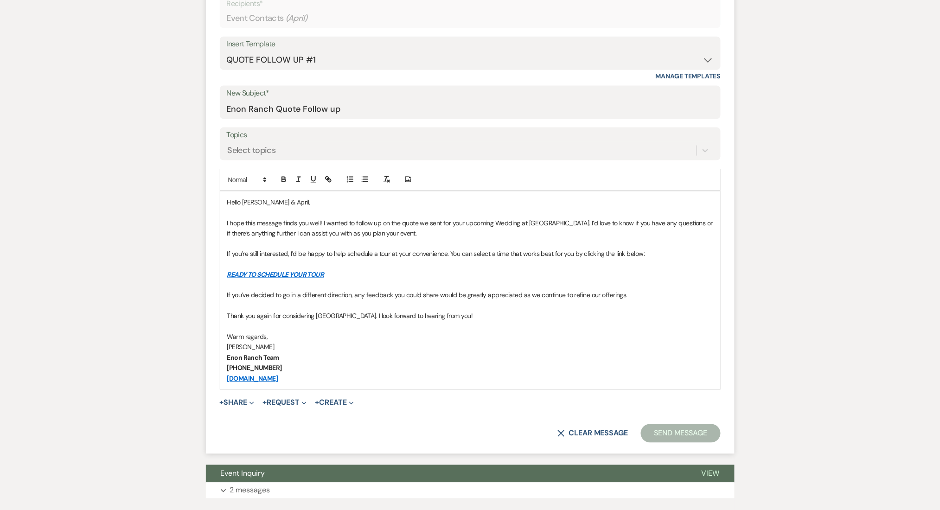
scroll to position [462, 0]
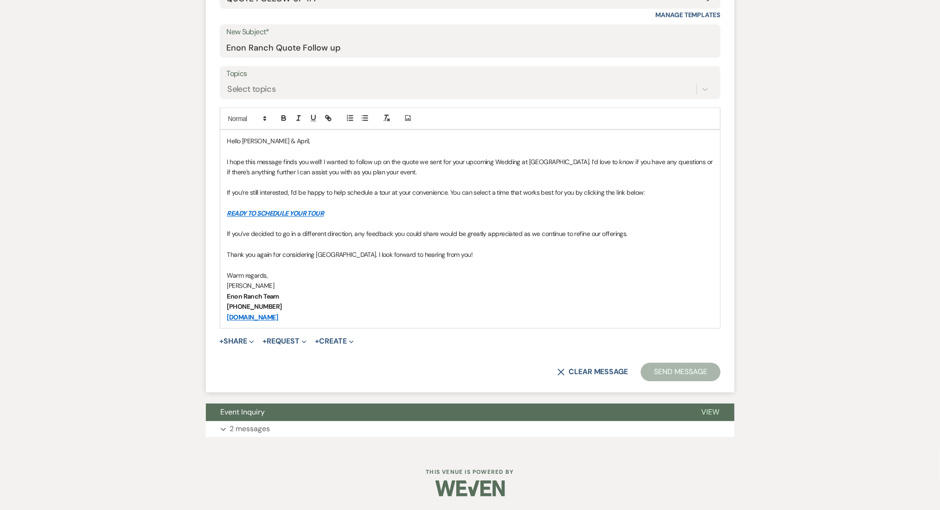
click at [287, 78] on label "Topics" at bounding box center [470, 73] width 487 height 13
click at [229, 83] on input "Topics" at bounding box center [228, 89] width 1 height 13
click at [280, 91] on div "Select topics" at bounding box center [462, 89] width 470 height 16
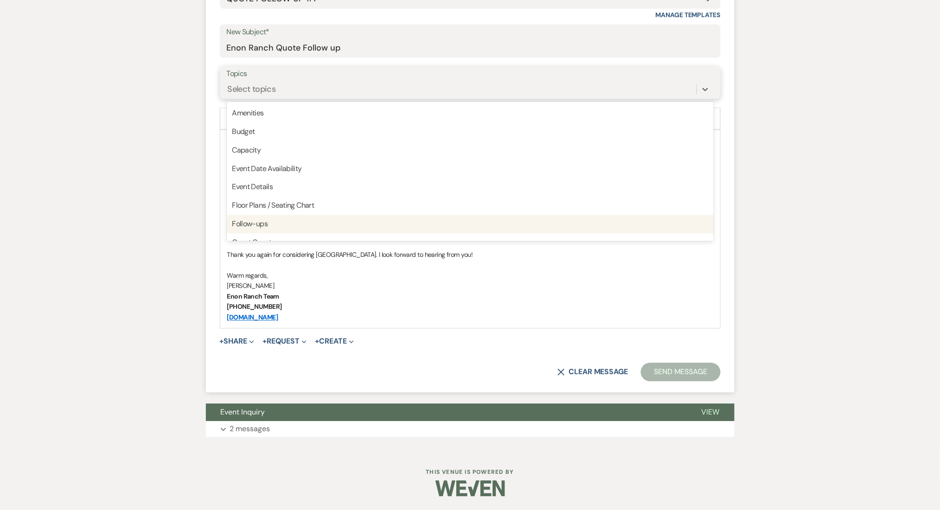
click at [268, 223] on div "Follow-ups" at bounding box center [470, 224] width 487 height 19
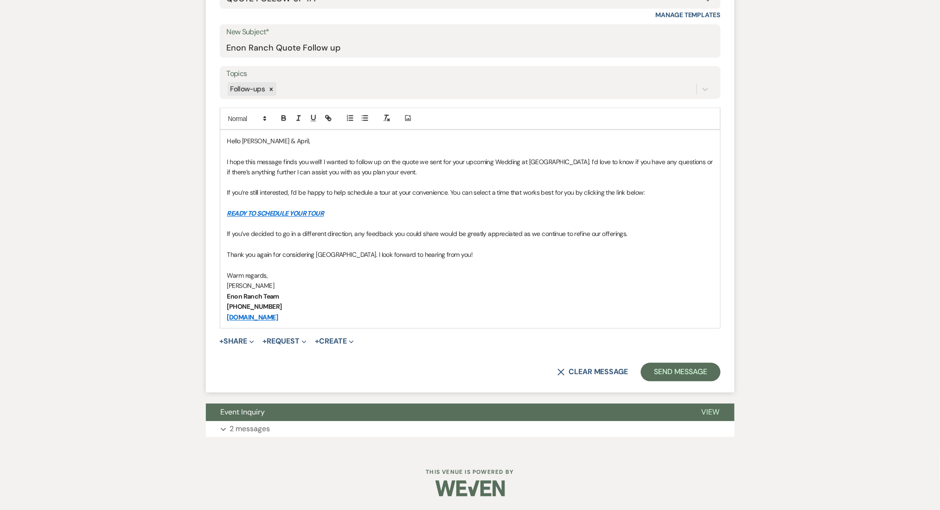
click at [662, 359] on form "New Message X Saving draft... Recipients* Event Contacts ( April ) Insert Templ…" at bounding box center [470, 146] width 529 height 493
click at [663, 363] on button "Send Message" at bounding box center [680, 372] width 79 height 19
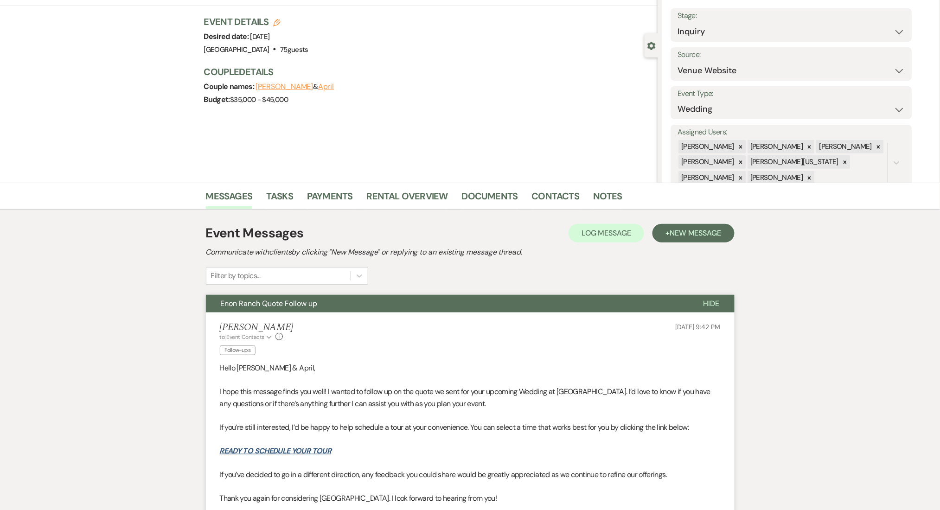
scroll to position [0, 0]
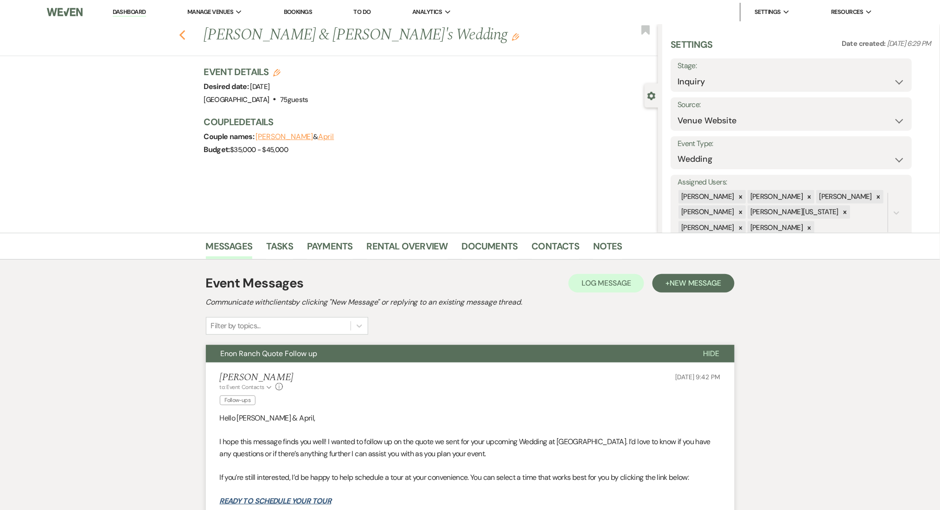
click at [185, 31] on icon "Previous" at bounding box center [182, 35] width 7 height 11
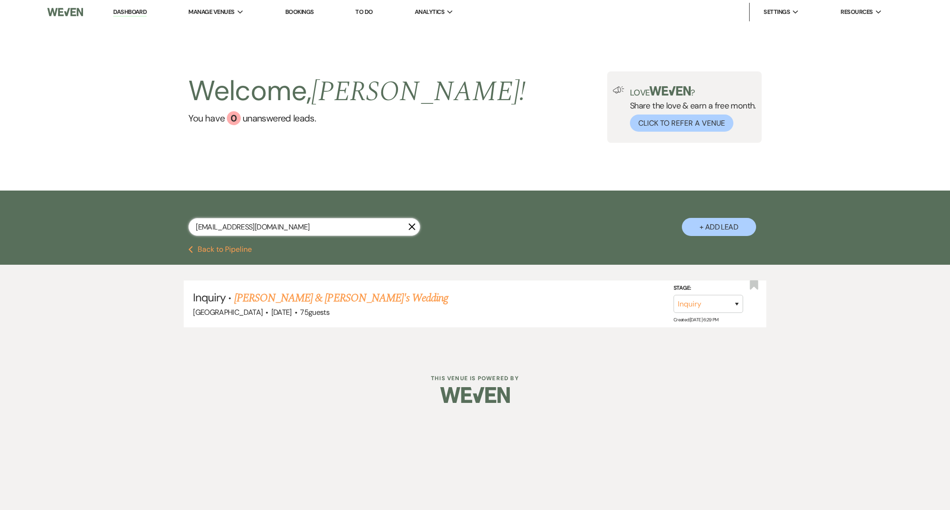
drag, startPoint x: 276, startPoint y: 225, endPoint x: 84, endPoint y: 221, distance: 191.6
click at [84, 221] on div "[EMAIL_ADDRESS][DOMAIN_NAME] X + Add Lead" at bounding box center [475, 218] width 950 height 55
paste input "[EMAIL_ADDRESS]"
type input "[EMAIL_ADDRESS][DOMAIN_NAME]"
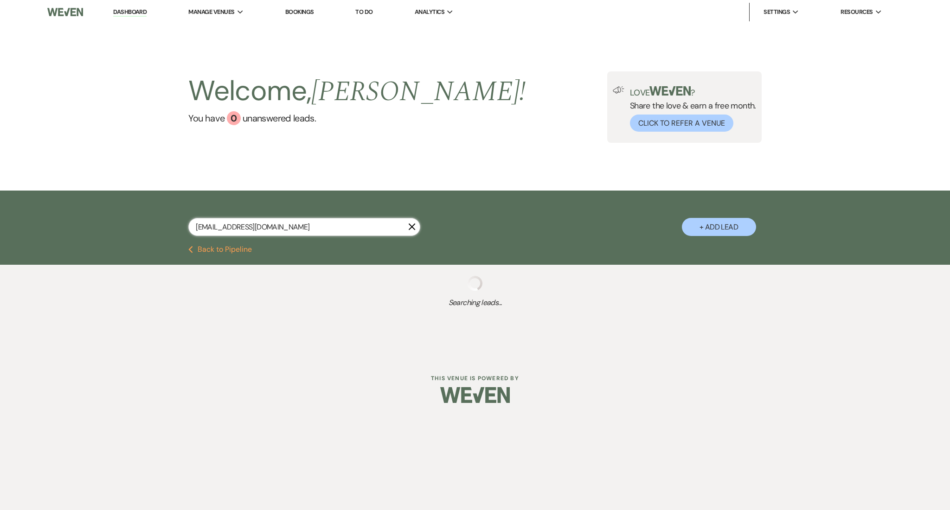
select select "9"
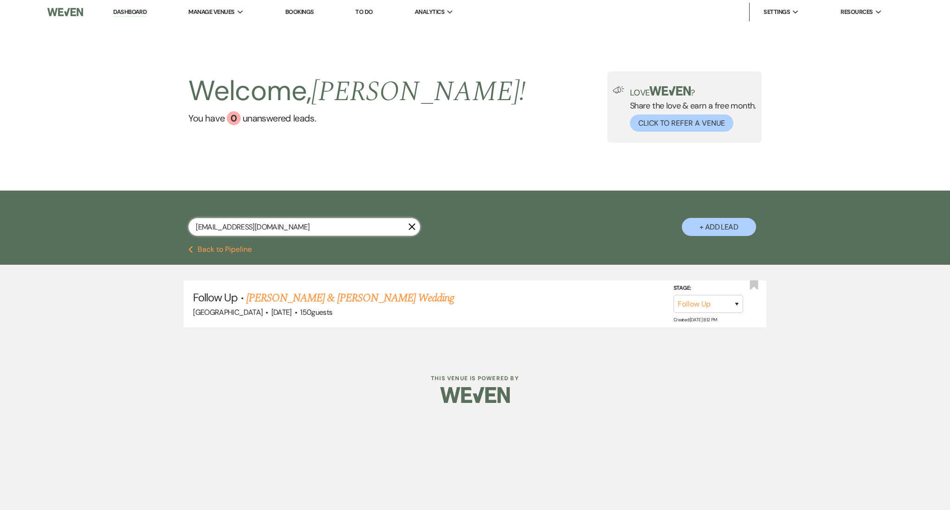
type input "[EMAIL_ADDRESS][DOMAIN_NAME]"
click at [255, 290] on link "[PERSON_NAME] & [PERSON_NAME] Wedding" at bounding box center [350, 298] width 208 height 17
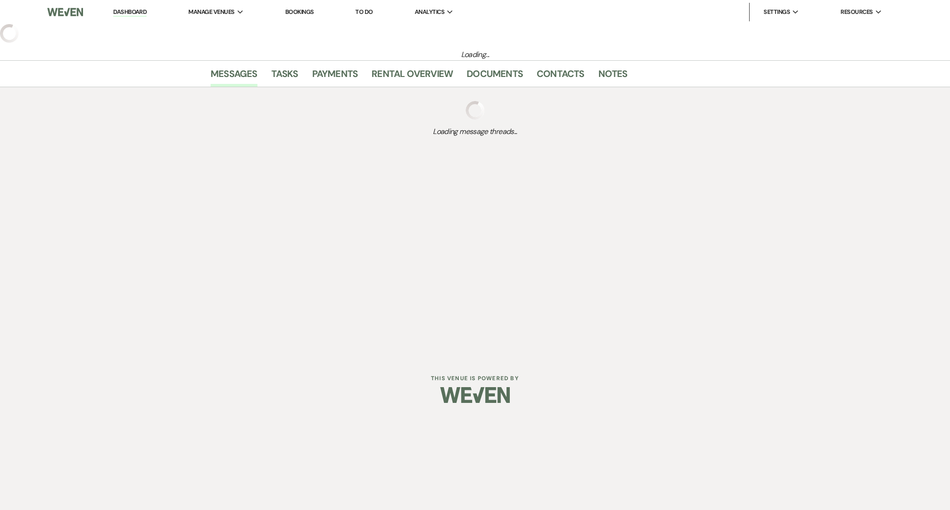
select select "9"
select select "5"
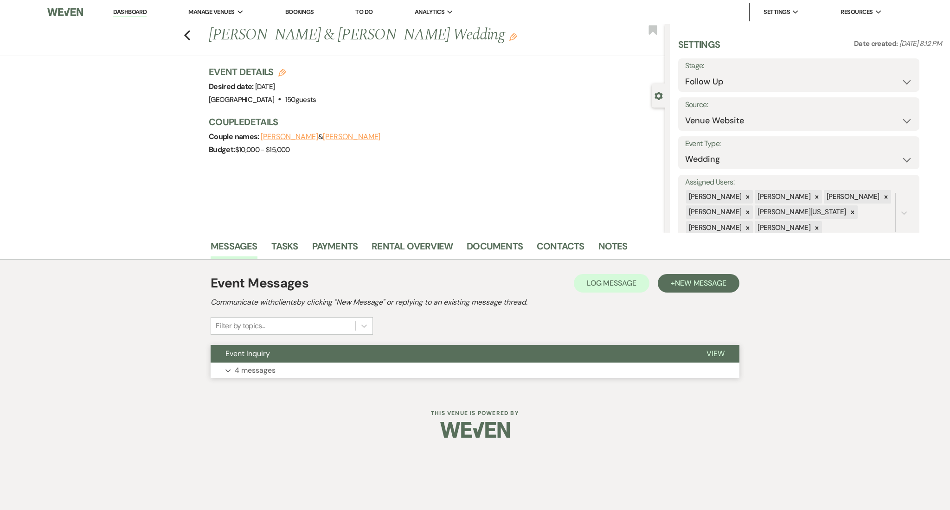
click at [310, 370] on button "Expand 4 messages" at bounding box center [475, 371] width 529 height 16
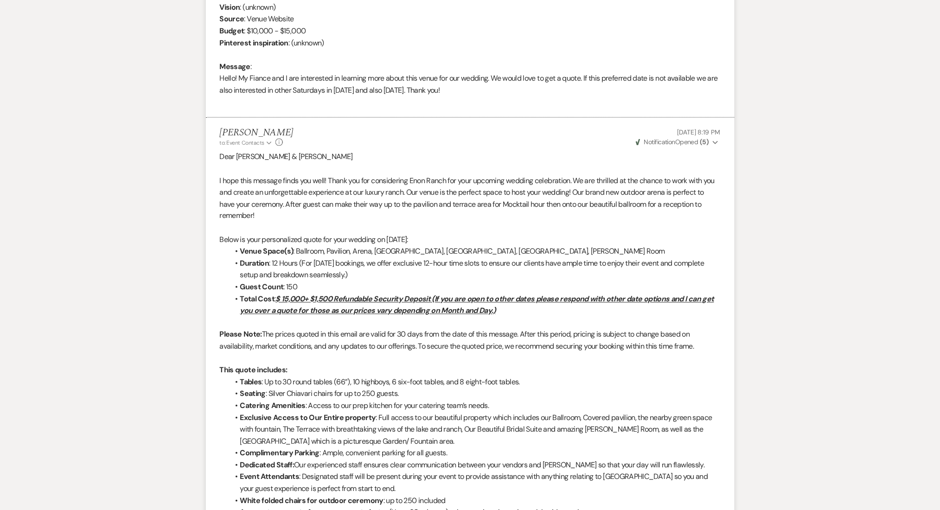
scroll to position [124, 0]
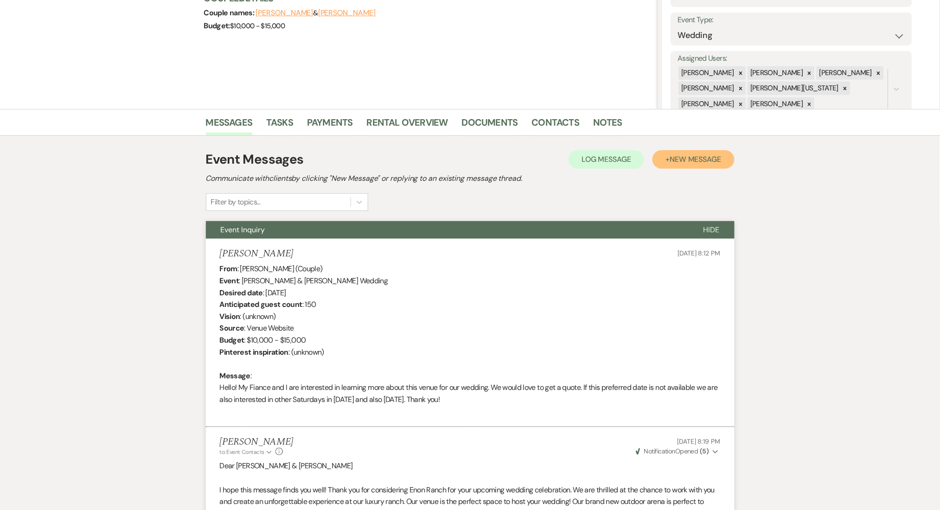
click at [684, 158] on span "New Message" at bounding box center [695, 159] width 51 height 10
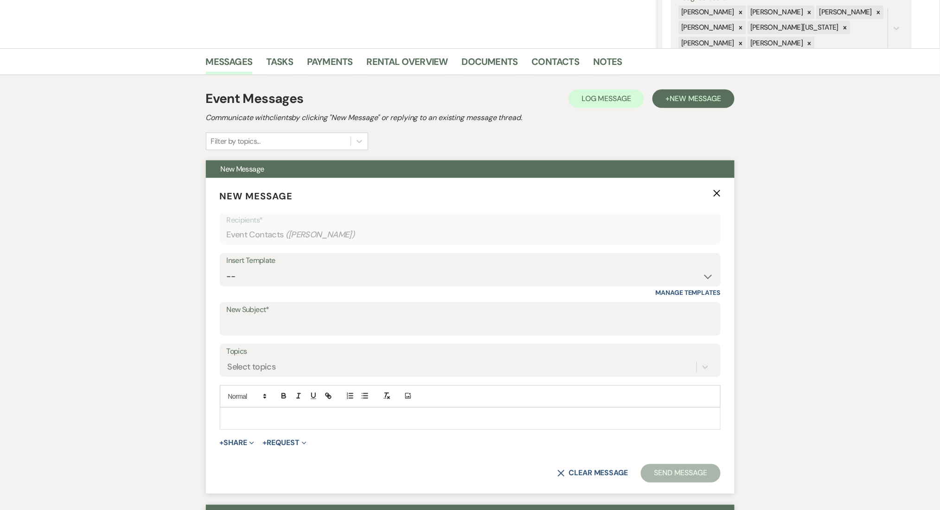
scroll to position [186, 0]
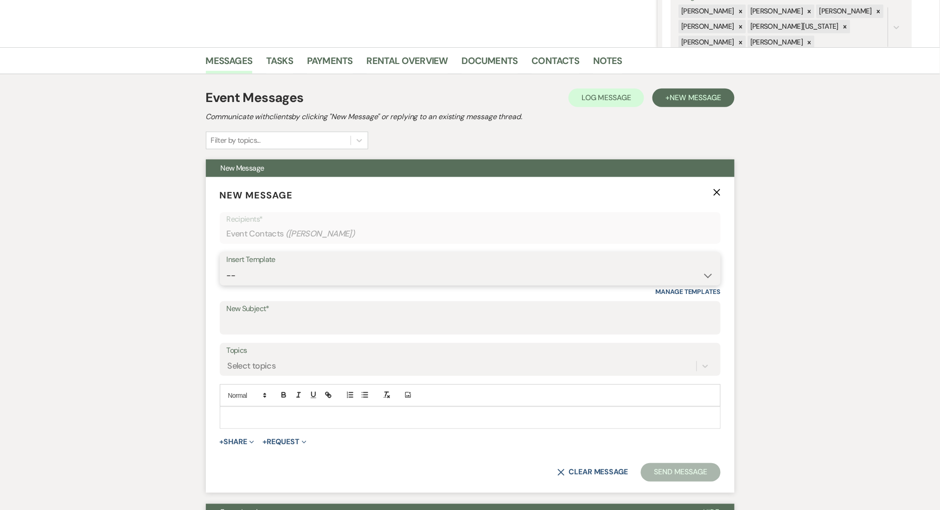
click at [276, 279] on select "-- Inquiry Follow Up Email #2 Contract Sending Template Payment Template Rental…" at bounding box center [470, 276] width 487 height 18
select select "2137"
click at [227, 267] on select "-- Inquiry Follow Up Email #2 Contract Sending Template Payment Template Rental…" at bounding box center [470, 276] width 487 height 18
type input "Thank You For Your Inquiry!"
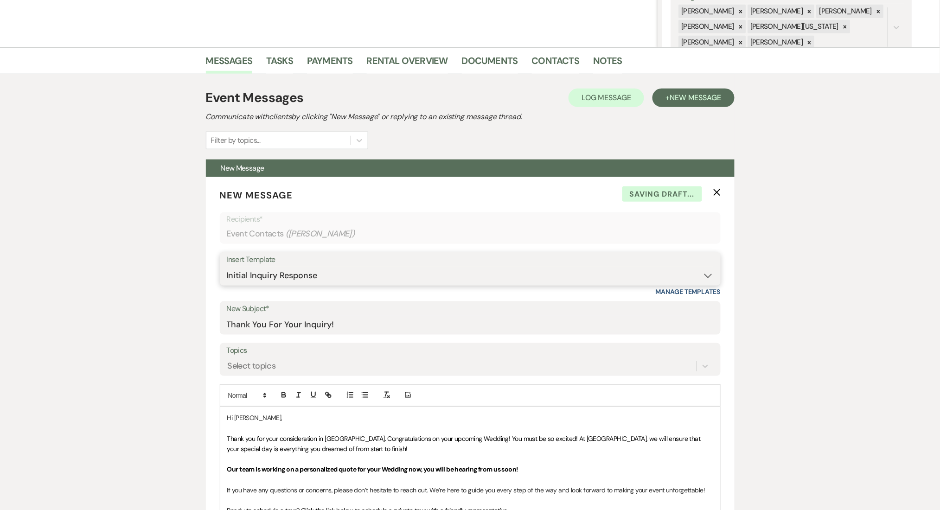
scroll to position [371, 0]
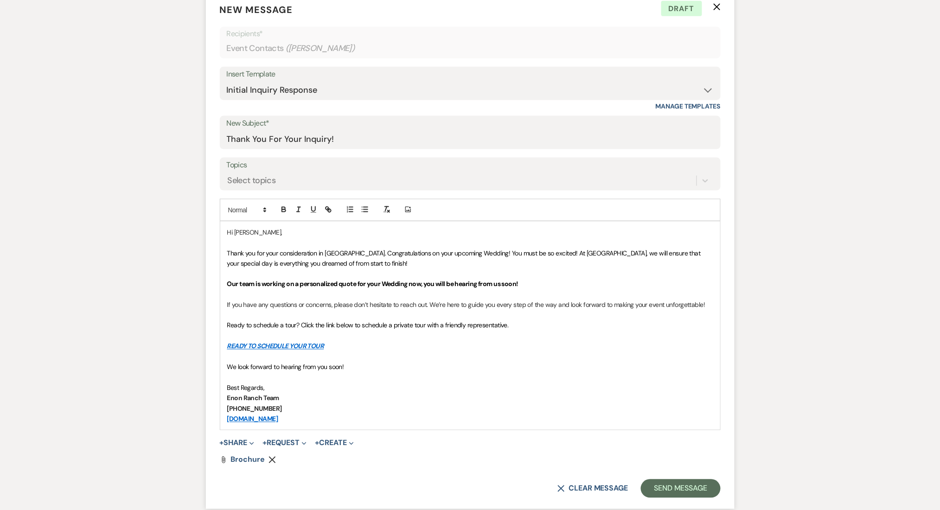
click at [260, 285] on strong "Our team is working on a personalized quote for your Wedding now, you will be h…" at bounding box center [372, 284] width 291 height 8
click at [598, 483] on div "X Clear message Send Message" at bounding box center [470, 489] width 501 height 19
click at [592, 489] on button "X Clear message" at bounding box center [593, 488] width 71 height 7
select select "0"
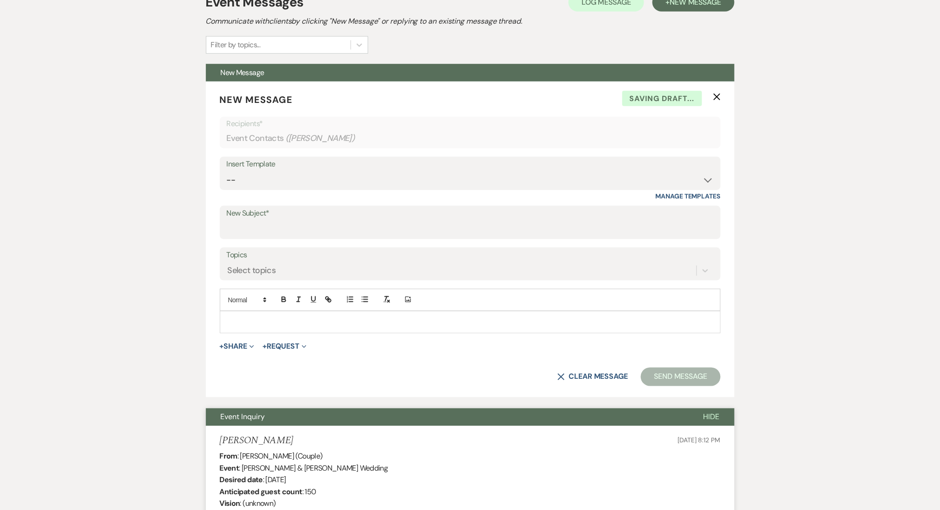
scroll to position [186, 0]
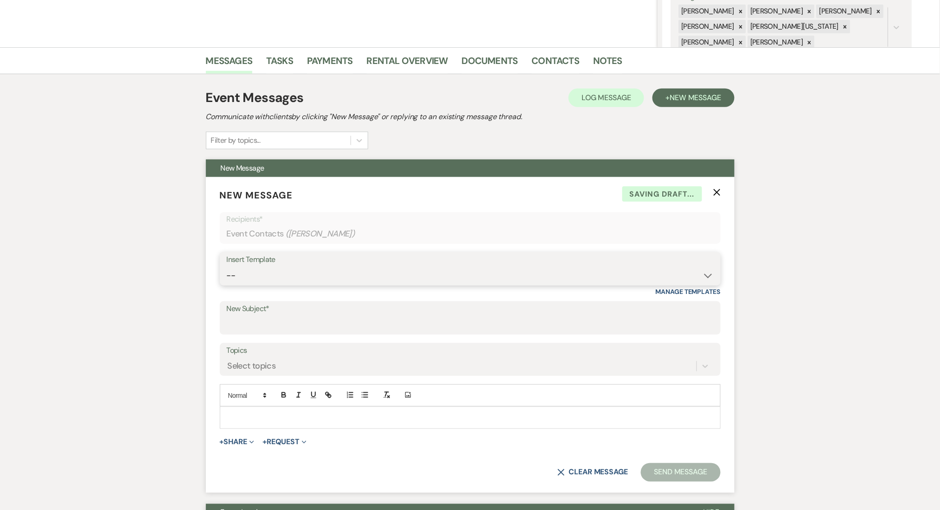
click at [431, 282] on select "-- Inquiry Follow Up Email #2 Contract Sending Template Payment Template Rental…" at bounding box center [470, 276] width 487 height 18
select select "4434"
click at [227, 267] on select "-- Inquiry Follow Up Email #2 Contract Sending Template Payment Template Rental…" at bounding box center [470, 276] width 487 height 18
type input "Enon Ranch Quote Follow up"
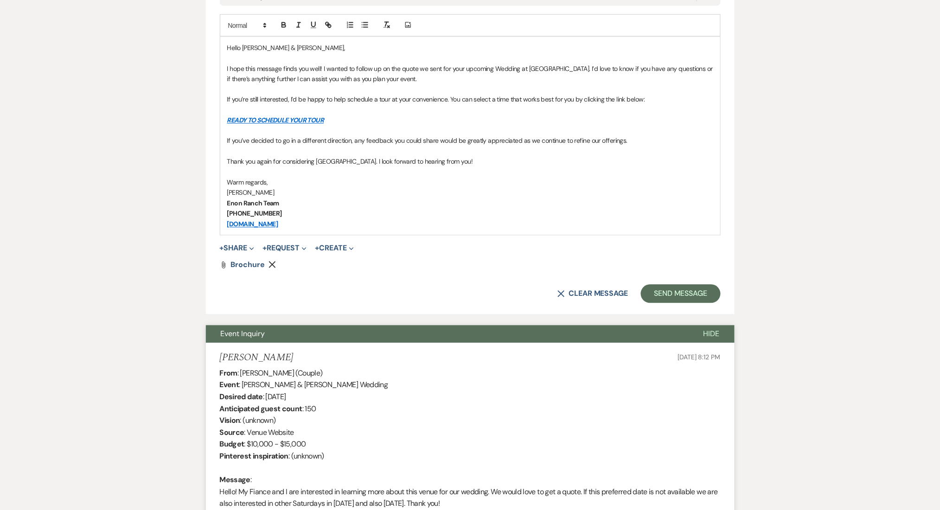
scroll to position [431, 0]
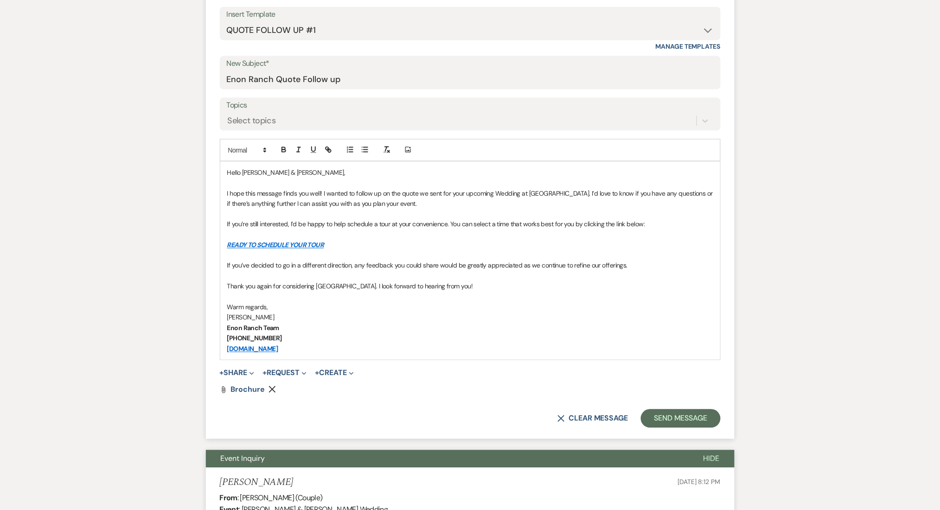
click at [401, 208] on p "I hope this message finds you well! I wanted to follow up on the quote we sent …" at bounding box center [470, 198] width 486 height 21
click at [382, 268] on p "If you’ve decided to go in a different direction, any feedback you could share …" at bounding box center [470, 266] width 486 height 10
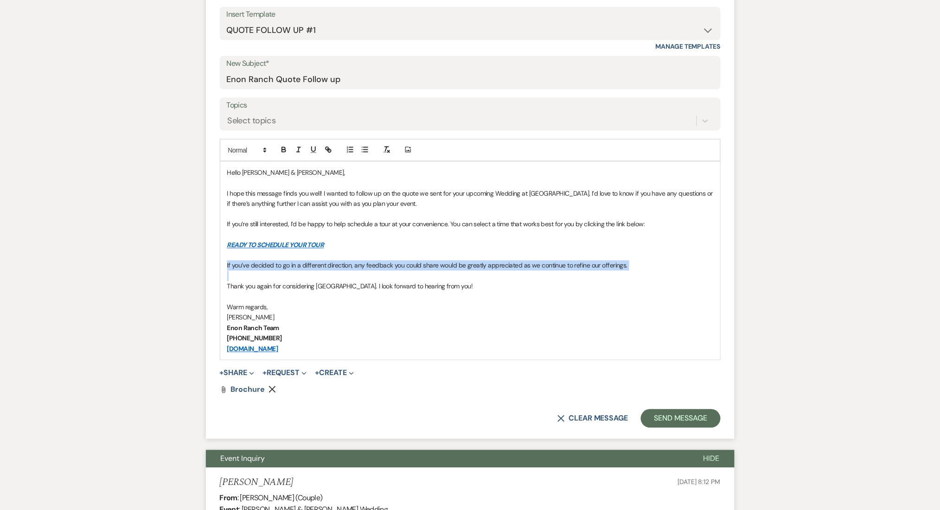
click at [382, 268] on p "If you’ve decided to go in a different direction, any feedback you could share …" at bounding box center [470, 266] width 486 height 10
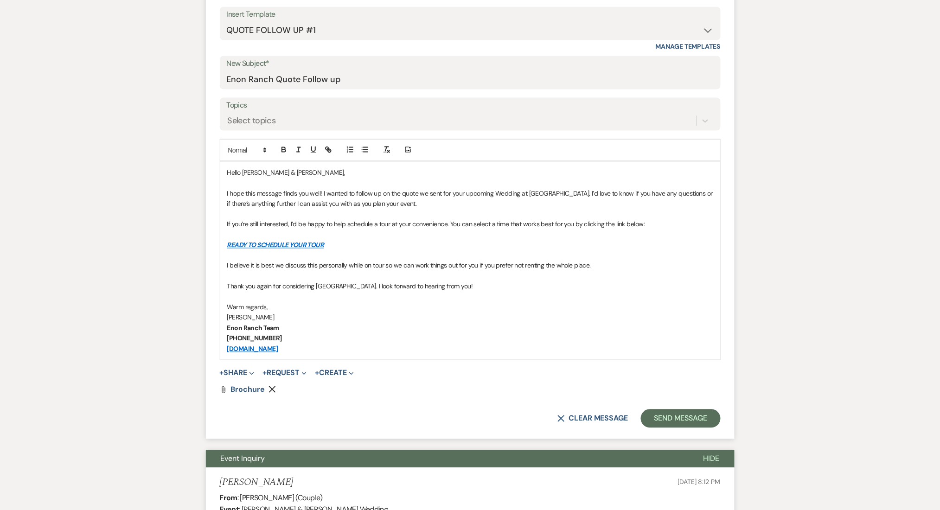
click at [382, 268] on p "I believe it is best we discuss this personally while on tour so we can work th…" at bounding box center [470, 266] width 486 height 10
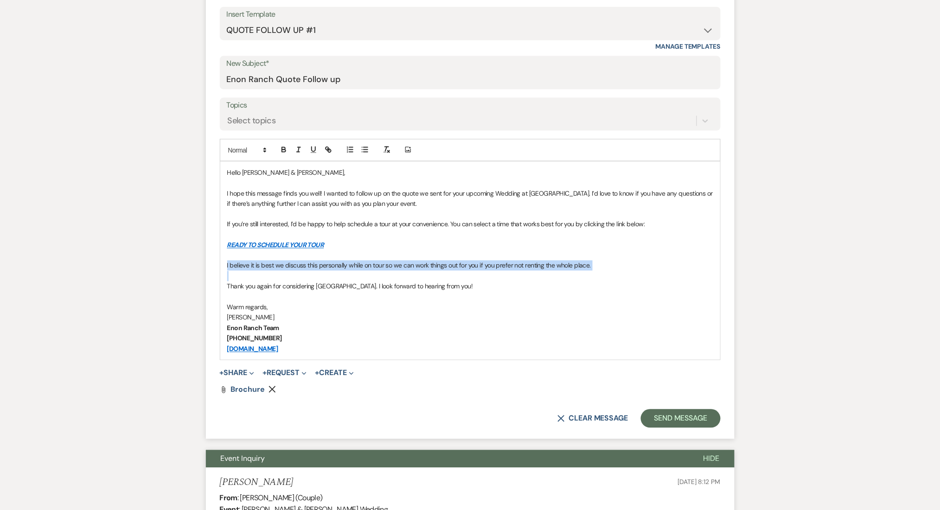
click at [382, 268] on p "I believe it is best we discuss this personally while on tour so we can work th…" at bounding box center [470, 266] width 486 height 10
copy p "I believe it is best we discuss this personally while on tour so we can work th…"
click at [354, 270] on p "I believe it is best we discuss this personally while on tour so we can work th…" at bounding box center [470, 266] width 486 height 10
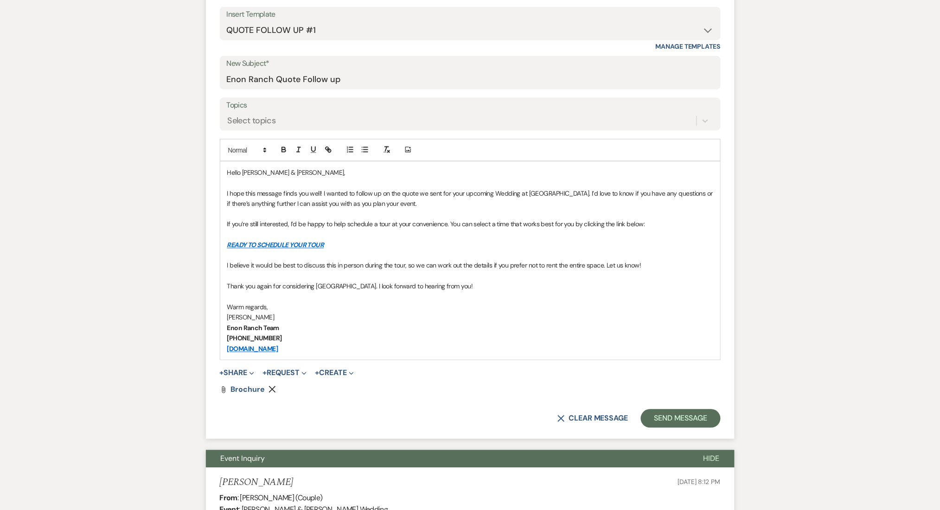
click at [700, 263] on p "I believe it would be best to discuss this in person during the tour, so we can…" at bounding box center [470, 266] width 486 height 10
click at [674, 412] on button "Send Message" at bounding box center [680, 419] width 79 height 19
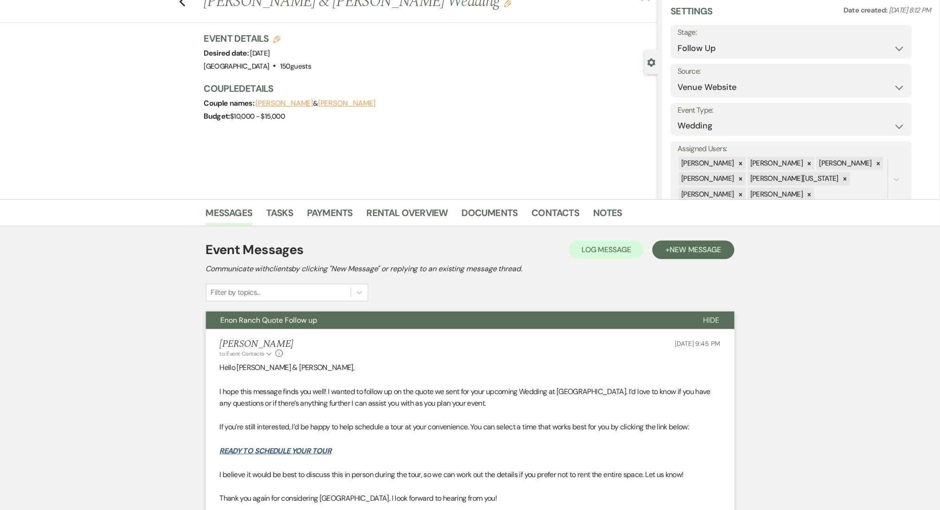
scroll to position [0, 0]
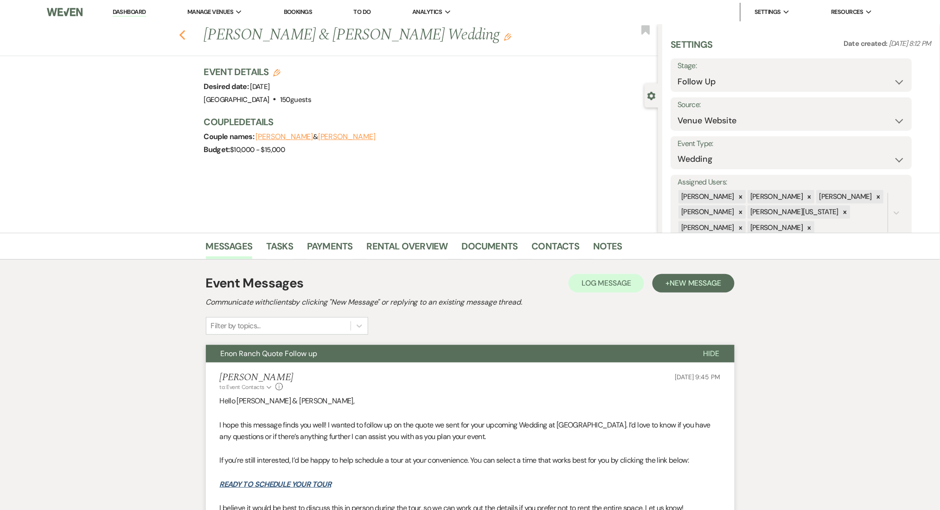
click at [185, 33] on icon "Previous" at bounding box center [182, 35] width 7 height 11
select select "9"
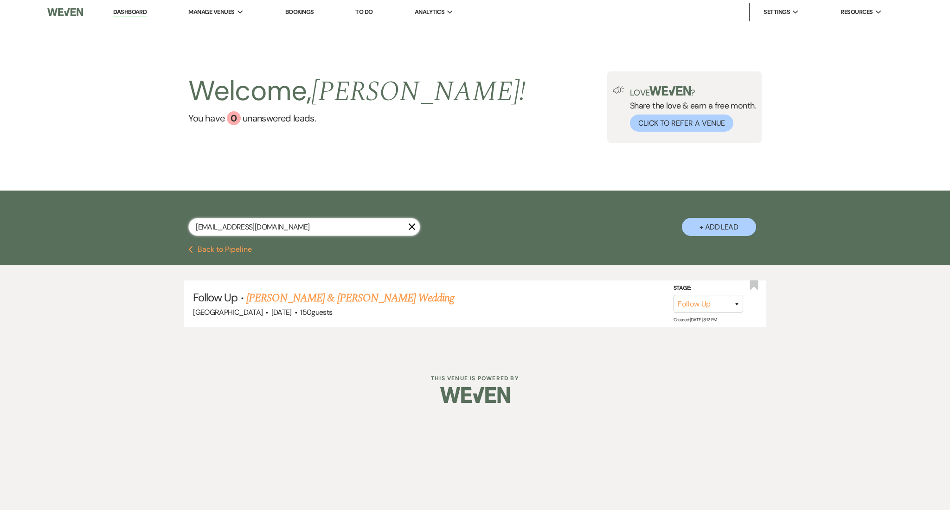
drag, startPoint x: 297, startPoint y: 231, endPoint x: 90, endPoint y: 206, distance: 208.0
click at [90, 206] on div "[EMAIL_ADDRESS][DOMAIN_NAME] X + Add Lead" at bounding box center [475, 218] width 950 height 55
paste input "jenesis.beckle"
type input "[EMAIL_ADDRESS][PERSON_NAME][DOMAIN_NAME]"
click at [295, 297] on link "[PERSON_NAME] Birthday Party" at bounding box center [303, 298] width 139 height 17
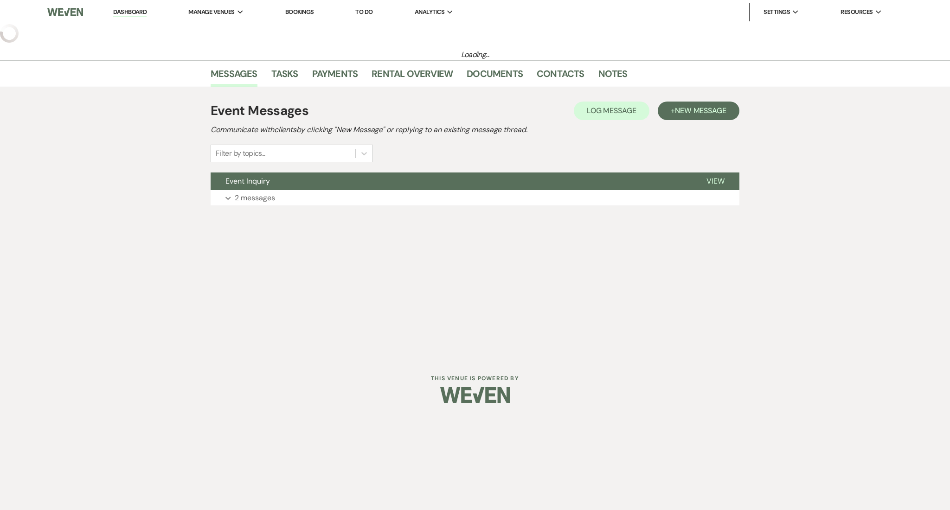
select select "5"
select select "4"
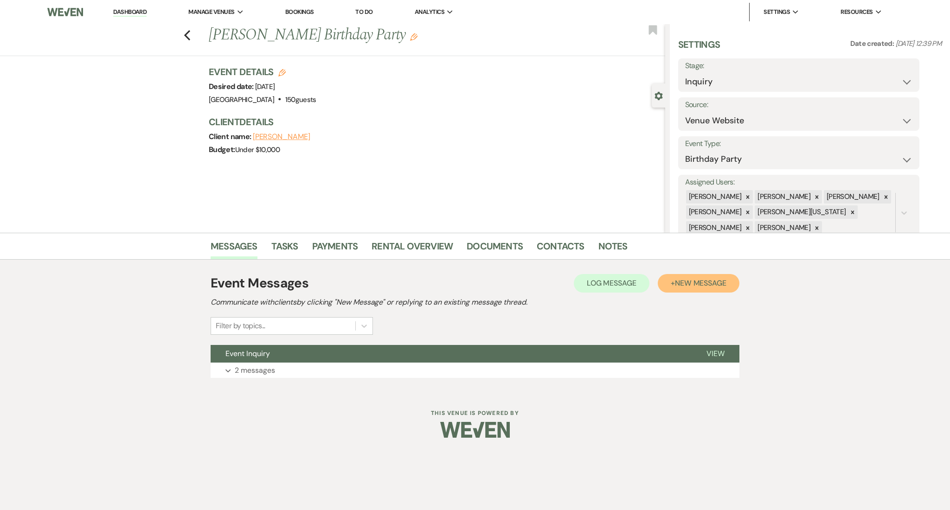
click at [687, 286] on span "New Message" at bounding box center [700, 283] width 51 height 10
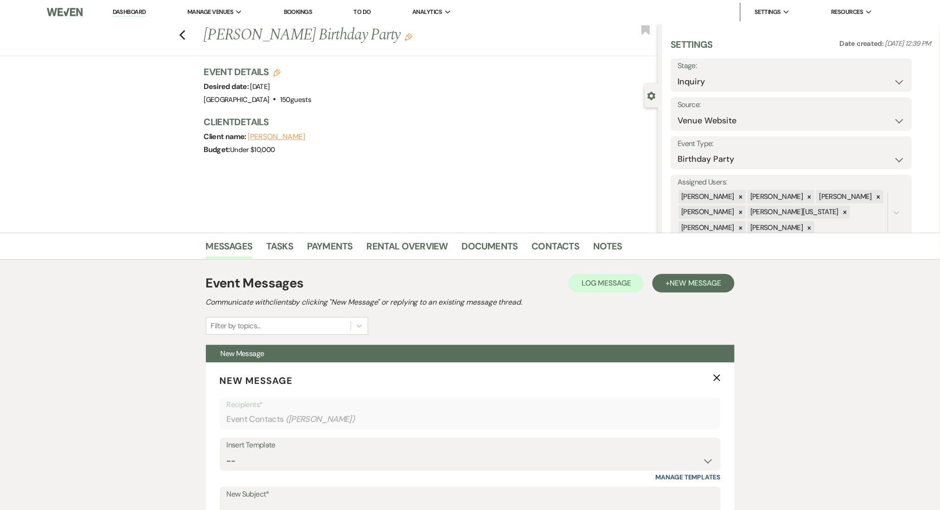
drag, startPoint x: 411, startPoint y: 443, endPoint x: 411, endPoint y: 453, distance: 9.3
click at [411, 453] on select "-- Inquiry Follow Up Email #2 Contract Sending Template Payment Template Rental…" at bounding box center [470, 461] width 487 height 18
select select "4434"
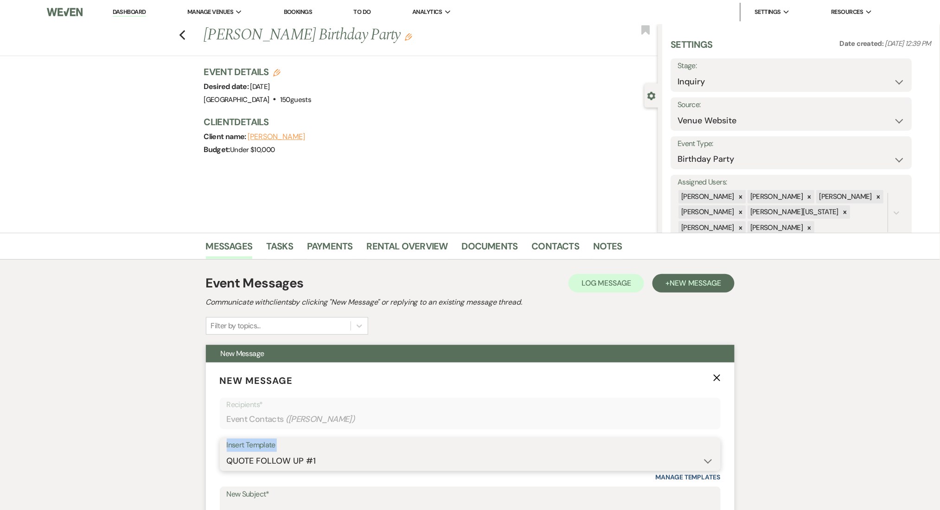
click at [227, 452] on select "-- Inquiry Follow Up Email #2 Contract Sending Template Payment Template Rental…" at bounding box center [470, 461] width 487 height 18
type input "Enon Ranch Quote Follow up"
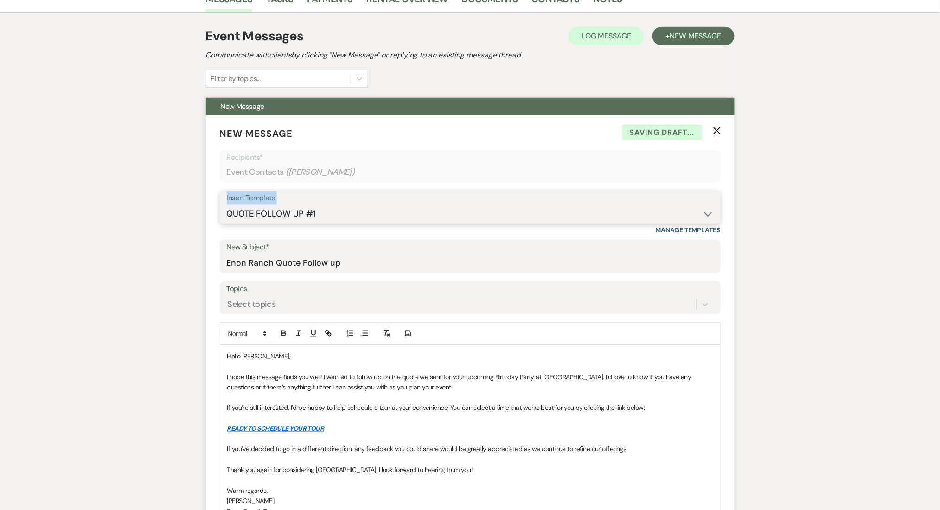
scroll to position [433, 0]
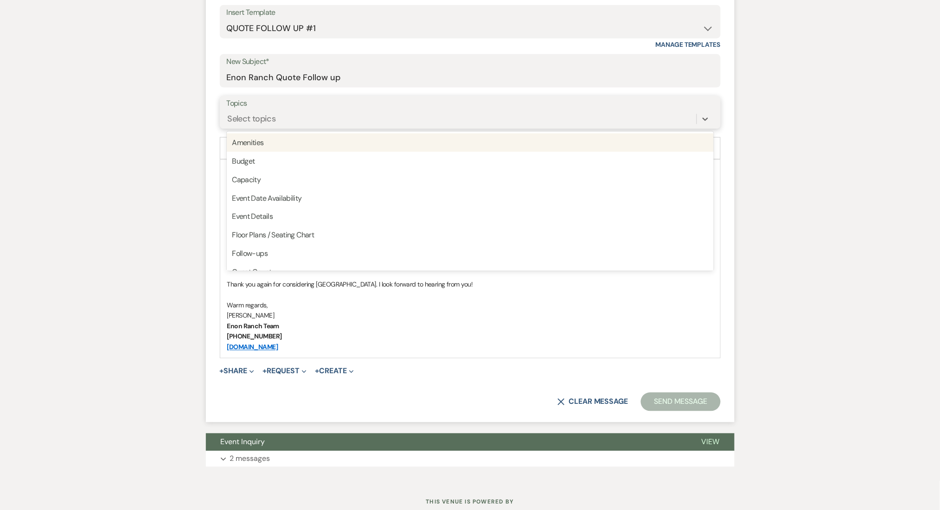
click at [302, 119] on div "Select topics" at bounding box center [462, 119] width 470 height 16
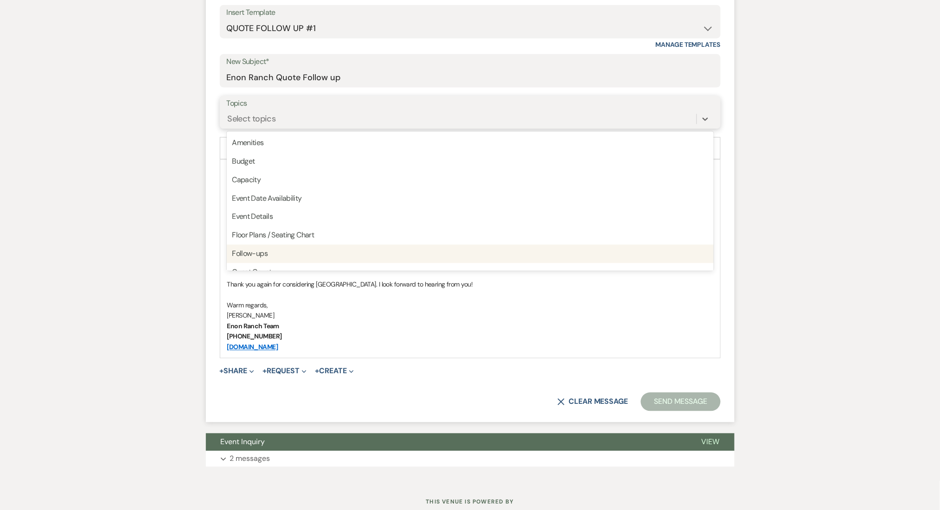
click at [325, 253] on div "Follow-ups" at bounding box center [470, 254] width 487 height 19
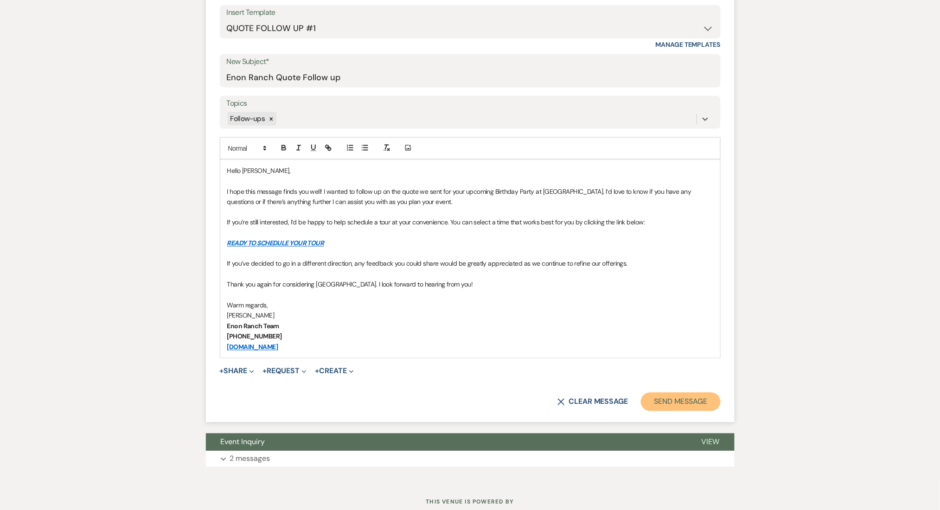
click at [685, 397] on button "Send Message" at bounding box center [680, 402] width 79 height 19
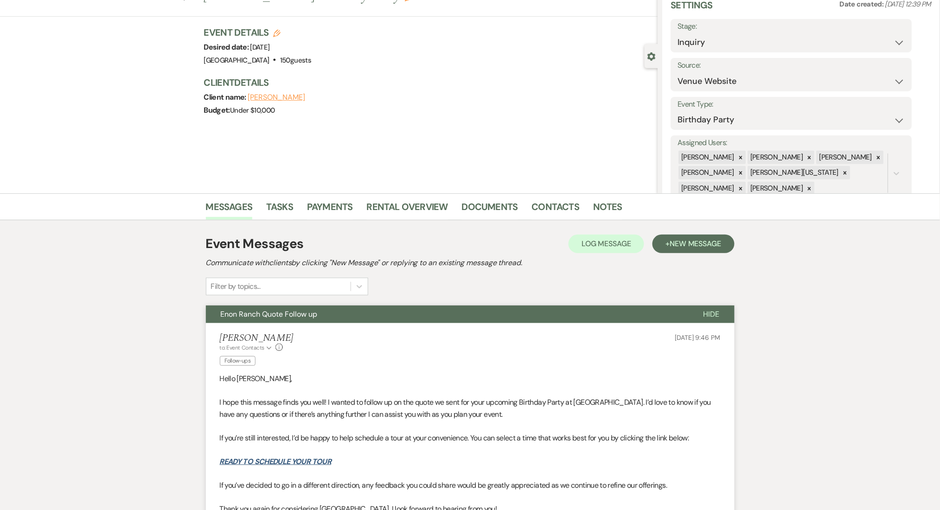
scroll to position [0, 0]
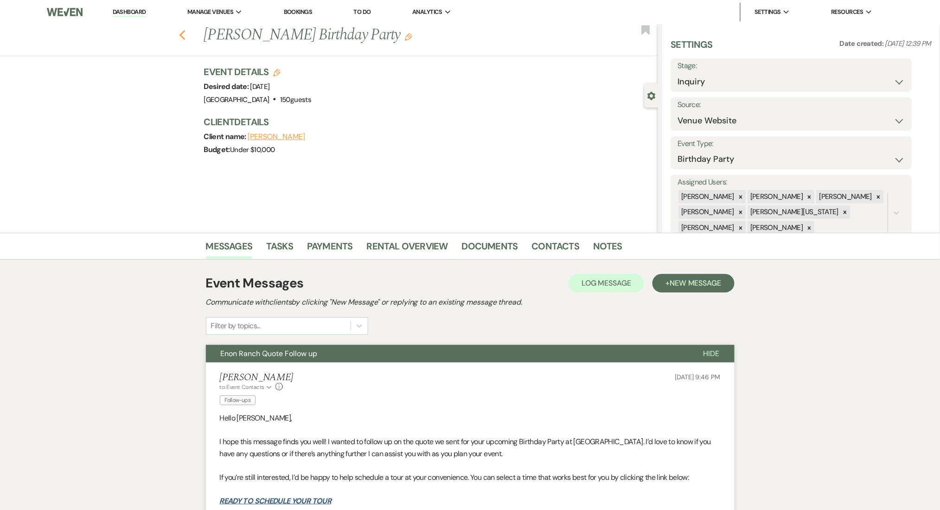
click at [185, 32] on icon "Previous" at bounding box center [182, 35] width 7 height 11
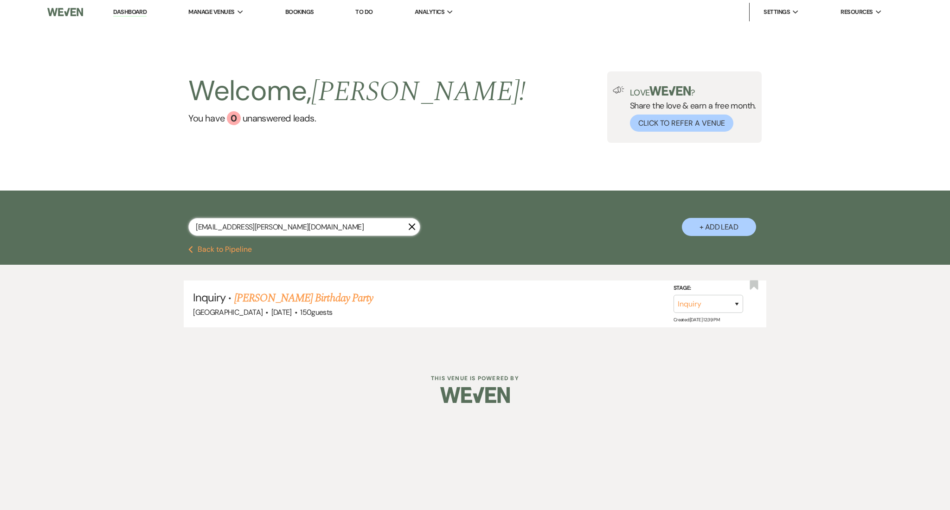
drag, startPoint x: 327, startPoint y: 230, endPoint x: 85, endPoint y: 208, distance: 242.7
click at [85, 208] on div "[EMAIL_ADDRESS][PERSON_NAME][DOMAIN_NAME] X + Add Lead" at bounding box center [475, 218] width 950 height 55
paste input "elisakaputo"
type input "[EMAIL_ADDRESS][DOMAIN_NAME]"
click at [314, 298] on link "[PERSON_NAME]'s Wedding" at bounding box center [295, 298] width 123 height 17
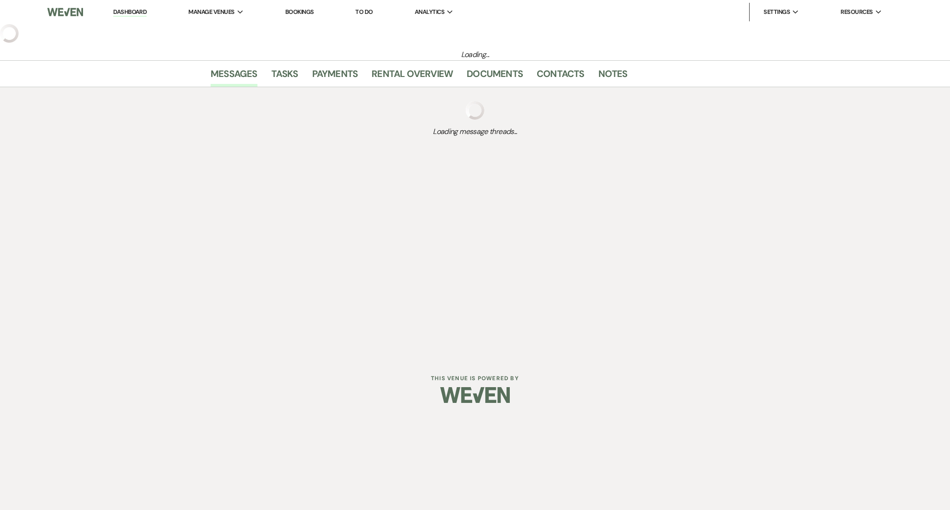
select select "2"
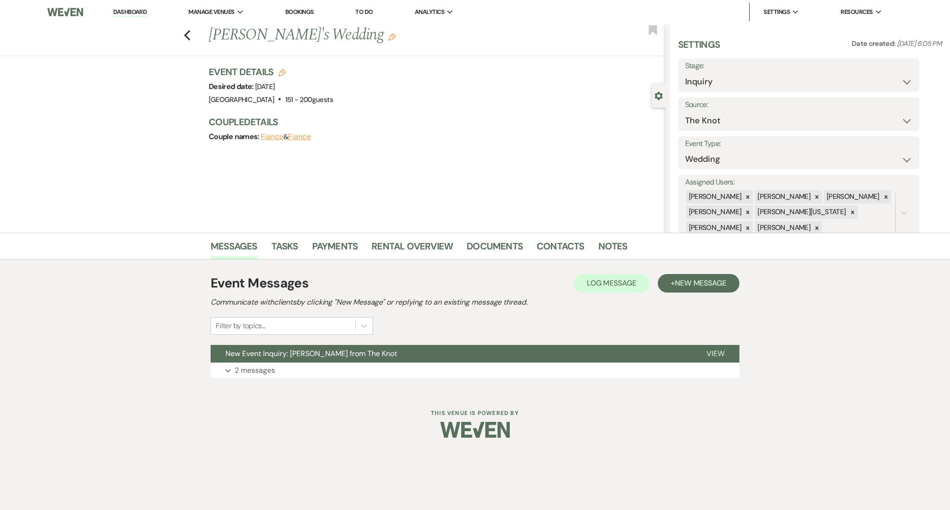
click at [471, 388] on div "Event Messages Log Log Message + New Message Communicate with clients by clicki…" at bounding box center [475, 326] width 529 height 132
click at [476, 372] on button "Expand 2 messages" at bounding box center [475, 371] width 529 height 16
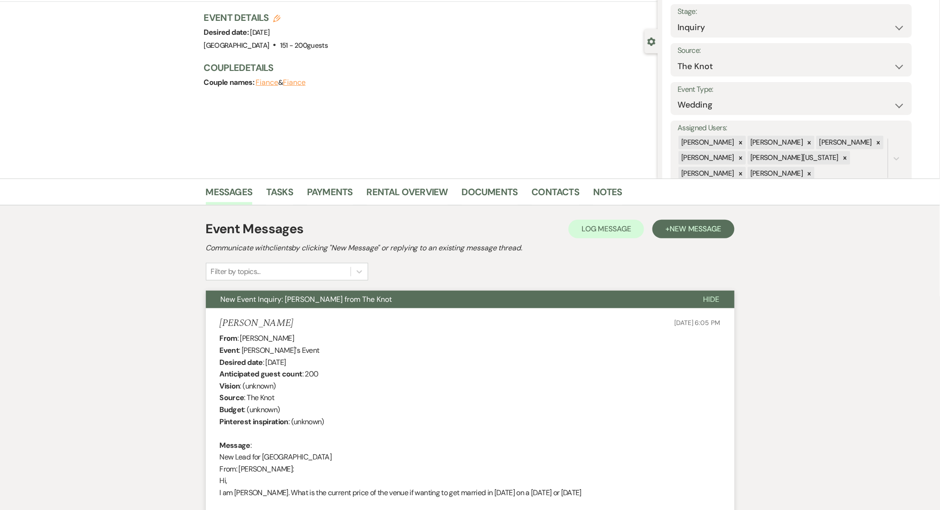
scroll to position [62, 0]
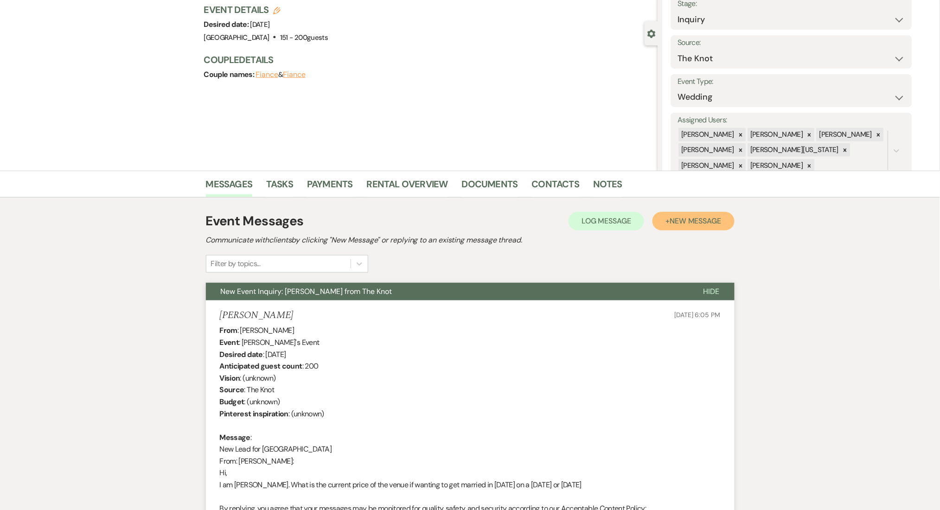
click at [680, 227] on button "+ New Message" at bounding box center [694, 221] width 82 height 19
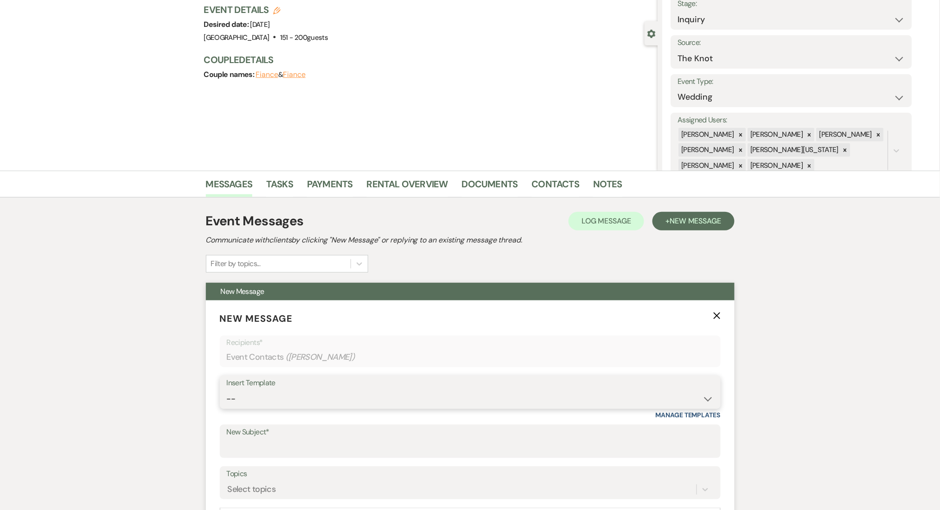
click at [350, 394] on select "-- Inquiry Follow Up Email #2 Contract Sending Template Payment Template Rental…" at bounding box center [470, 399] width 487 height 18
select select "4434"
click at [227, 390] on select "-- Inquiry Follow Up Email #2 Contract Sending Template Payment Template Rental…" at bounding box center [470, 399] width 487 height 18
type input "Enon Ranch Quote Follow up"
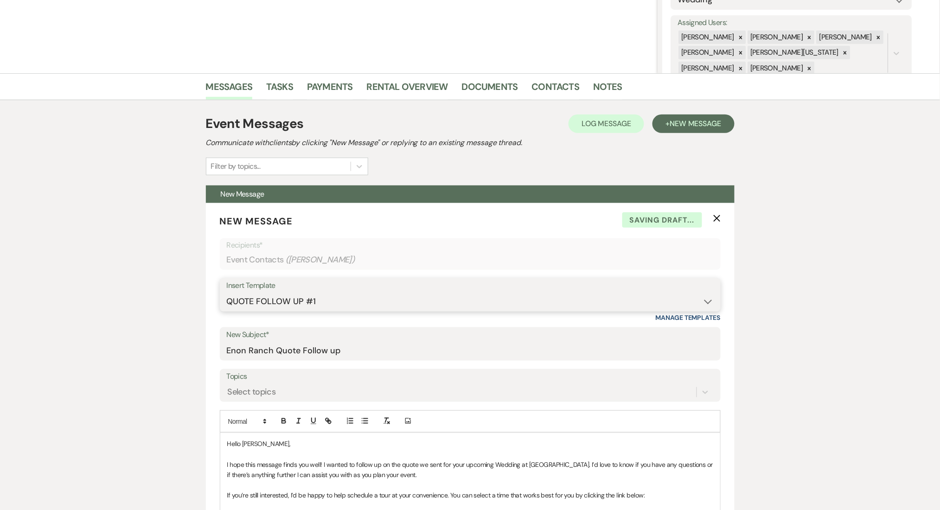
scroll to position [372, 0]
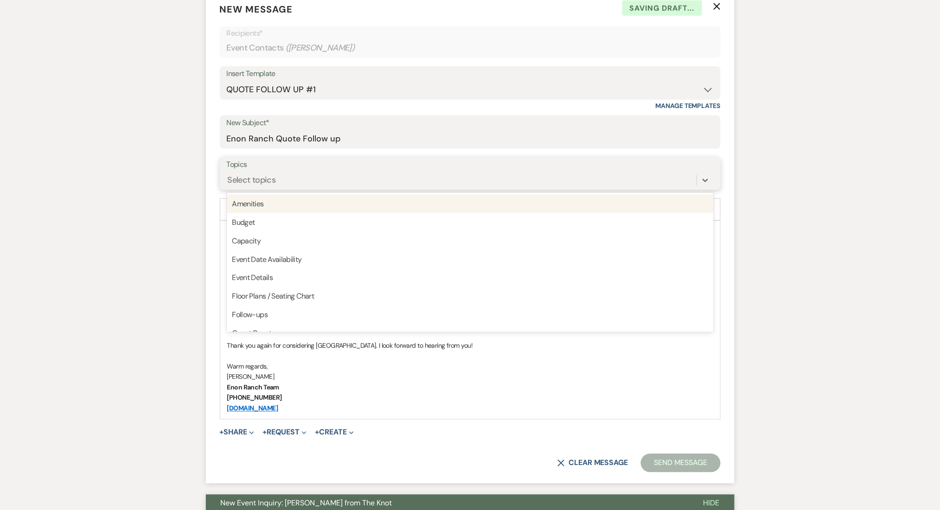
click at [348, 185] on div "Select topics" at bounding box center [462, 180] width 470 height 16
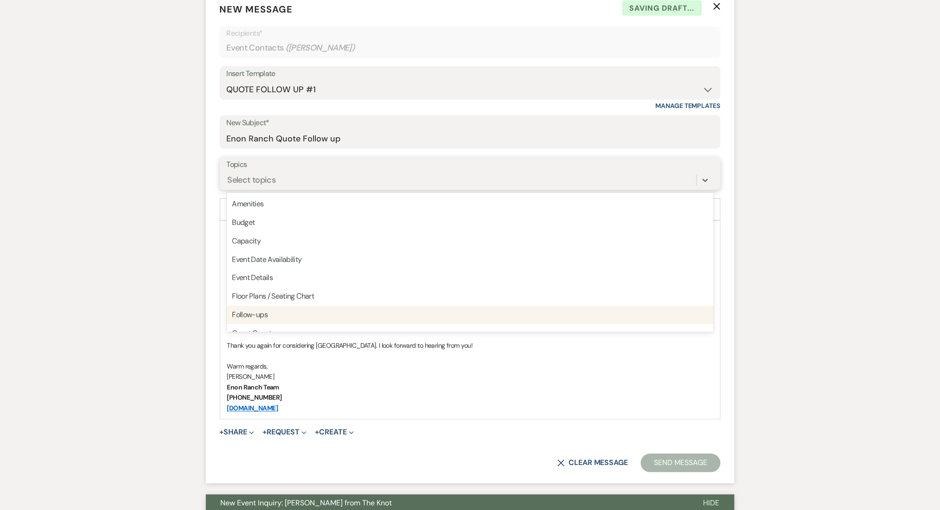
click at [360, 314] on div "Follow-ups" at bounding box center [470, 315] width 487 height 19
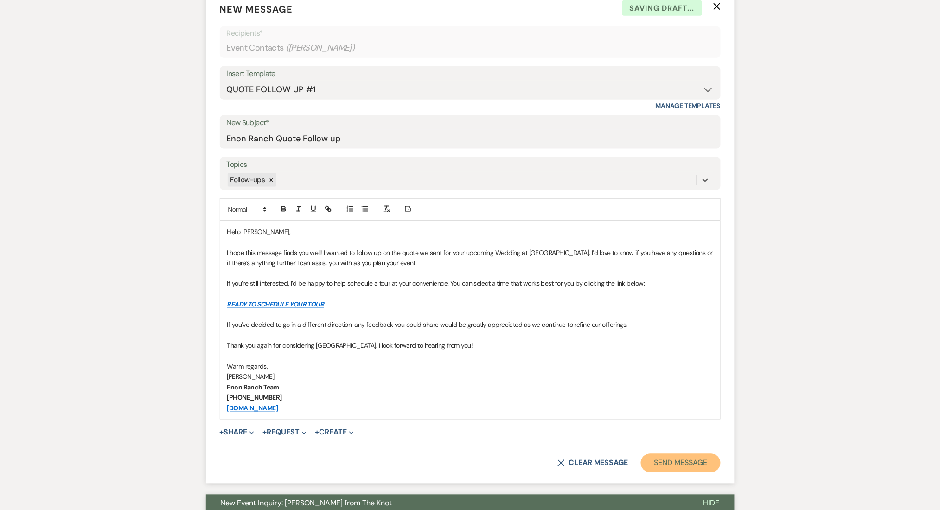
click at [655, 462] on button "Send Message" at bounding box center [680, 463] width 79 height 19
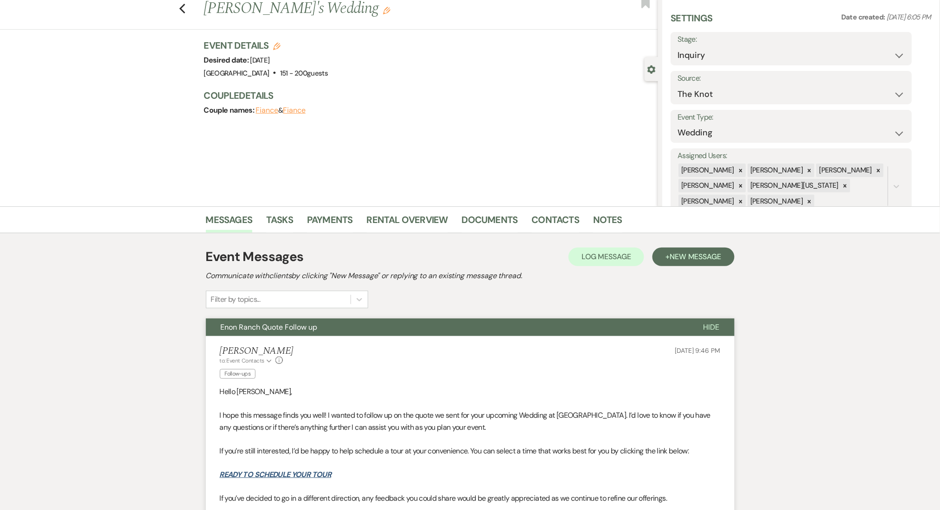
scroll to position [0, 0]
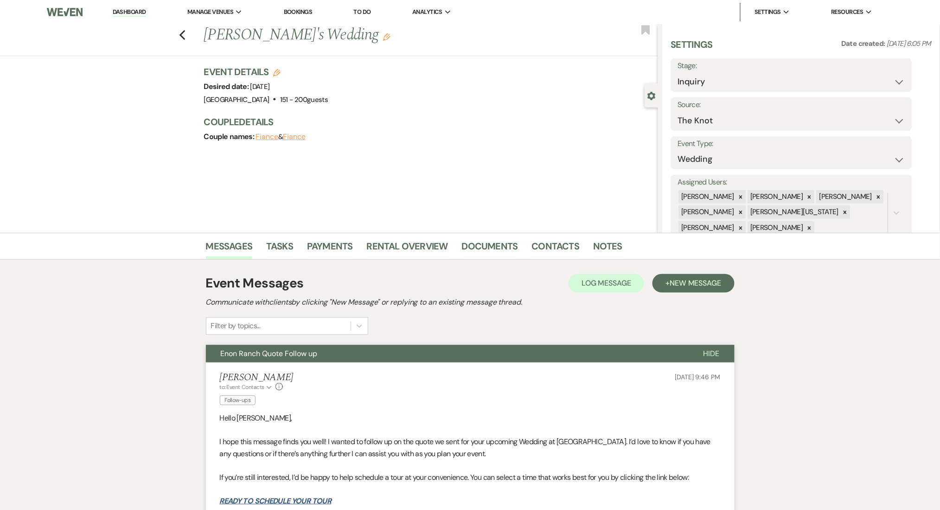
click at [128, 14] on link "Dashboard" at bounding box center [129, 12] width 33 height 9
select select "9"
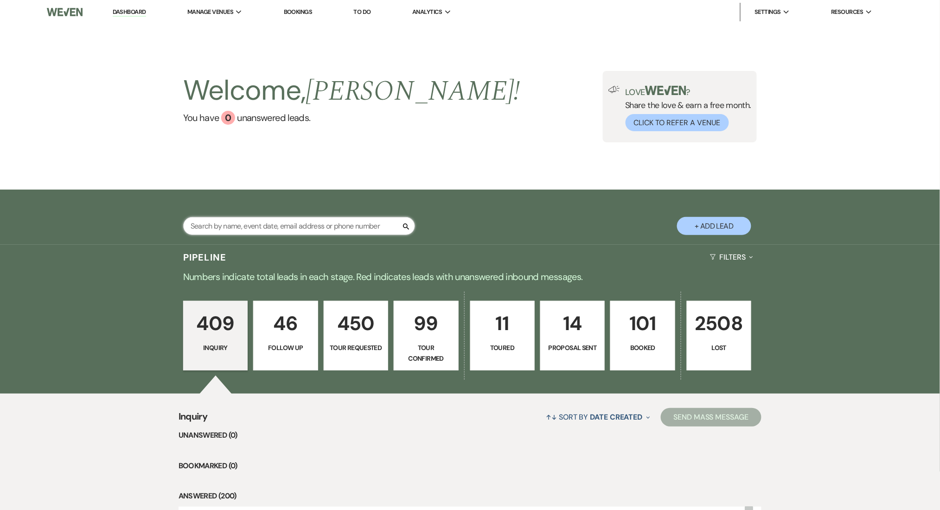
click at [327, 223] on input "text" at bounding box center [299, 226] width 232 height 18
paste input "[PERSON_NAME][EMAIL_ADDRESS][PERSON_NAME][DOMAIN_NAME]"
type input "[PERSON_NAME][EMAIL_ADDRESS][PERSON_NAME][DOMAIN_NAME]"
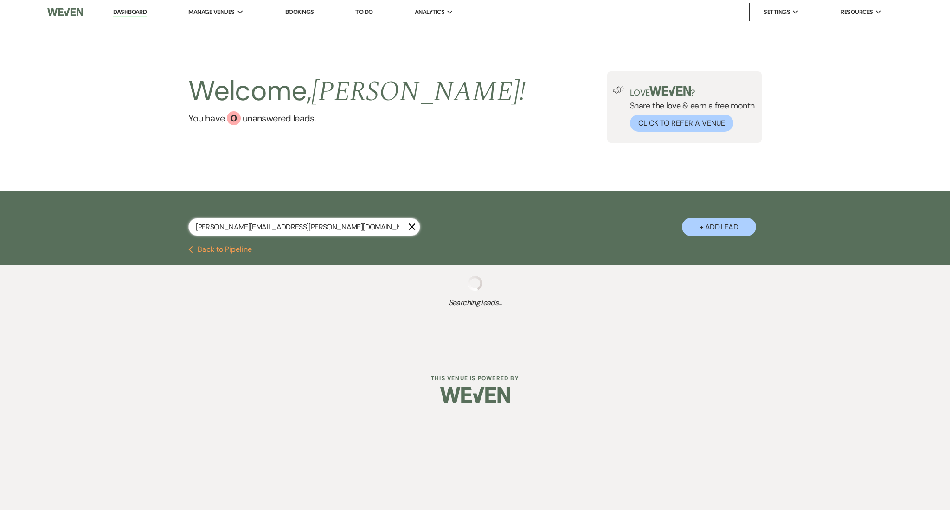
select select "8"
select select "5"
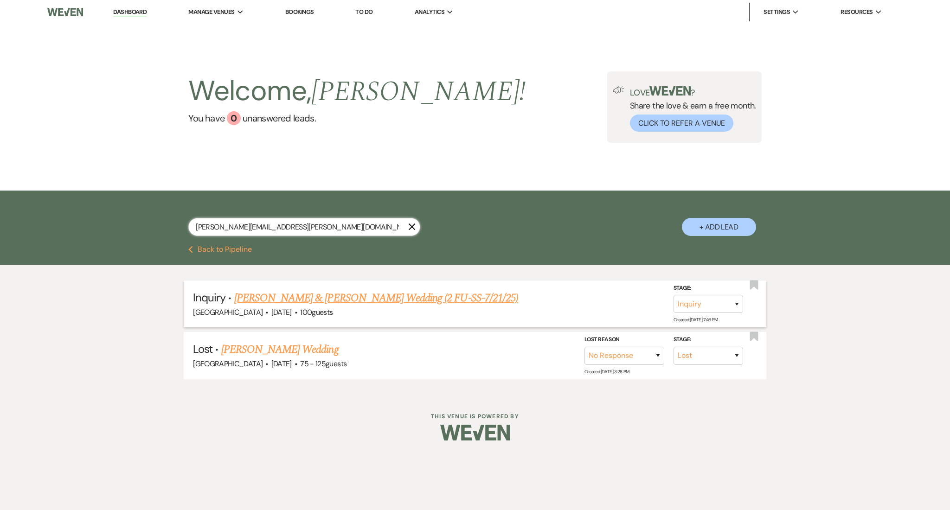
type input "[PERSON_NAME][EMAIL_ADDRESS][PERSON_NAME][DOMAIN_NAME]"
click at [301, 296] on link "[PERSON_NAME] & [PERSON_NAME] Wedding (2 FU-SS-7/21/25)" at bounding box center [376, 298] width 284 height 17
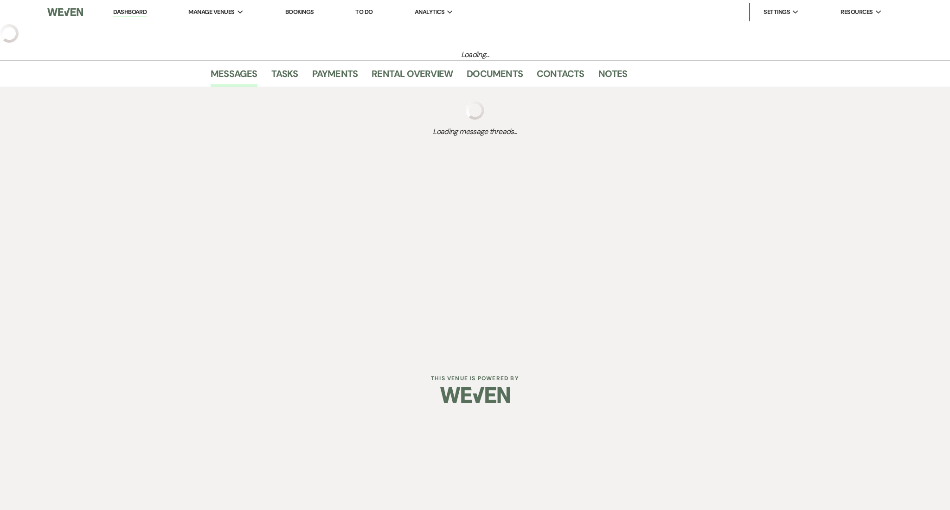
select select "5"
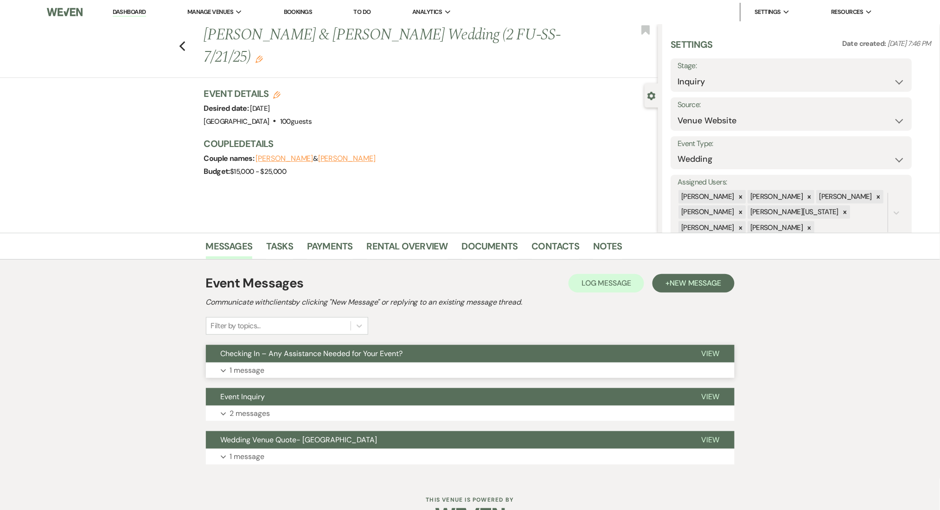
click at [508, 360] on button "Checking In – Any Assistance Needed for Your Event?" at bounding box center [446, 354] width 481 height 18
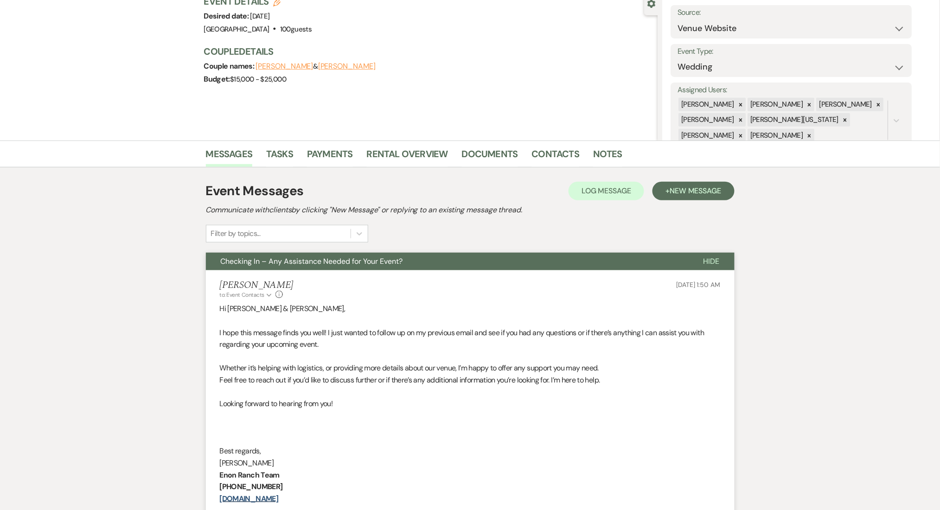
scroll to position [247, 0]
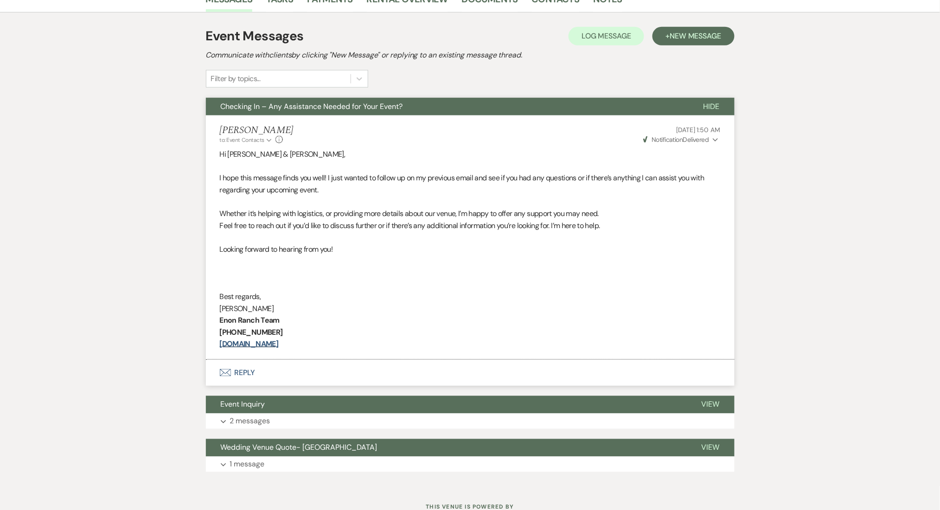
click at [696, 13] on div "Event Messages Log Log Message + New Message Communicate with clients by clicki…" at bounding box center [470, 250] width 529 height 474
click at [692, 37] on span "New Message" at bounding box center [695, 36] width 51 height 10
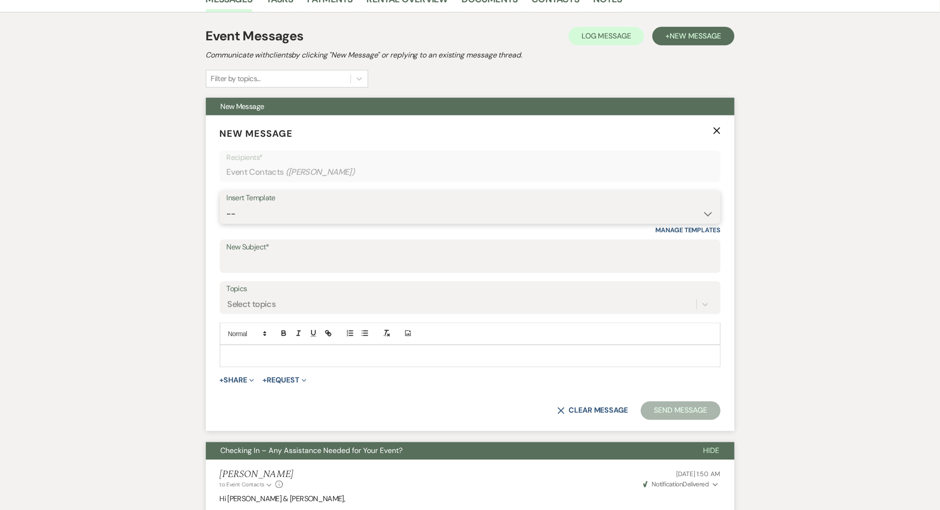
click at [331, 217] on select "-- Inquiry Follow Up Email #2 Contract Sending Template Payment Template Rental…" at bounding box center [470, 214] width 487 height 18
select select "1402"
click at [227, 205] on select "-- Inquiry Follow Up Email #2 Contract Sending Template Payment Template Rental…" at bounding box center [470, 214] width 487 height 18
type input "Ready to Schedule a Tour?"
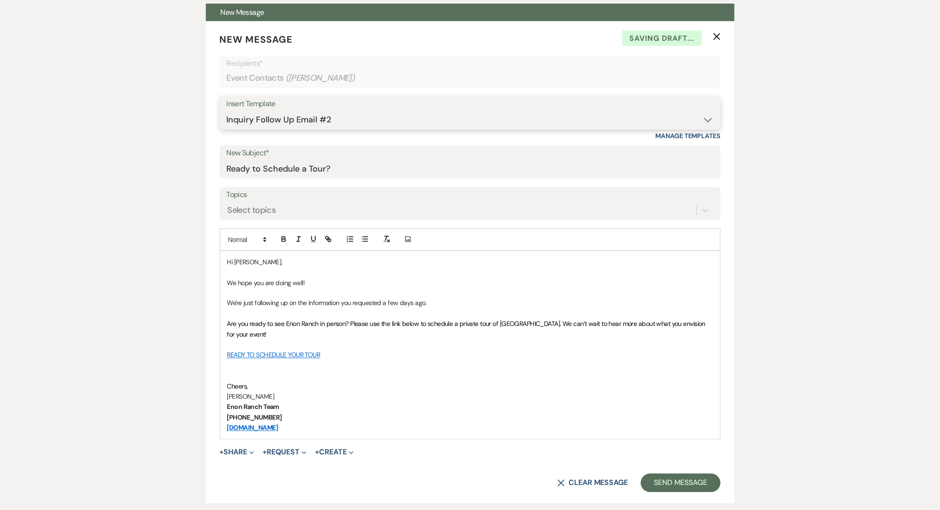
scroll to position [494, 0]
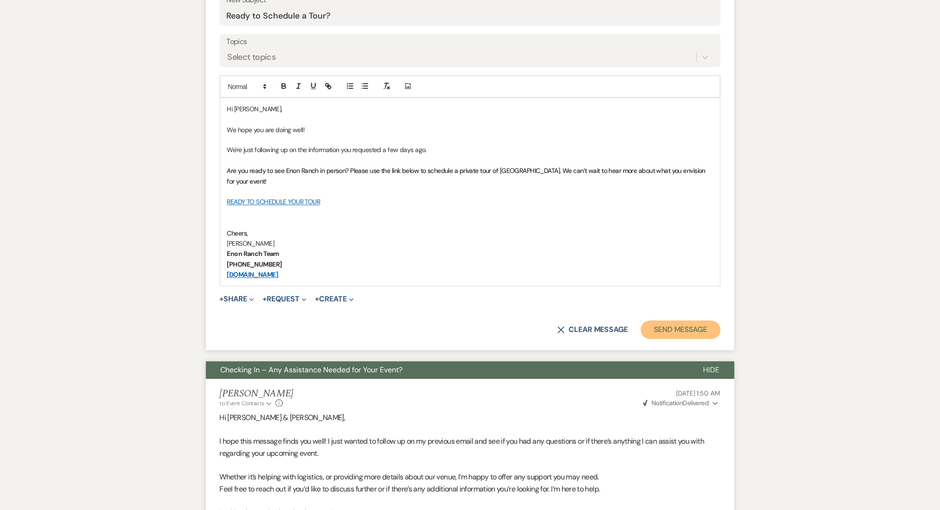
click at [666, 335] on button "Send Message" at bounding box center [680, 330] width 79 height 19
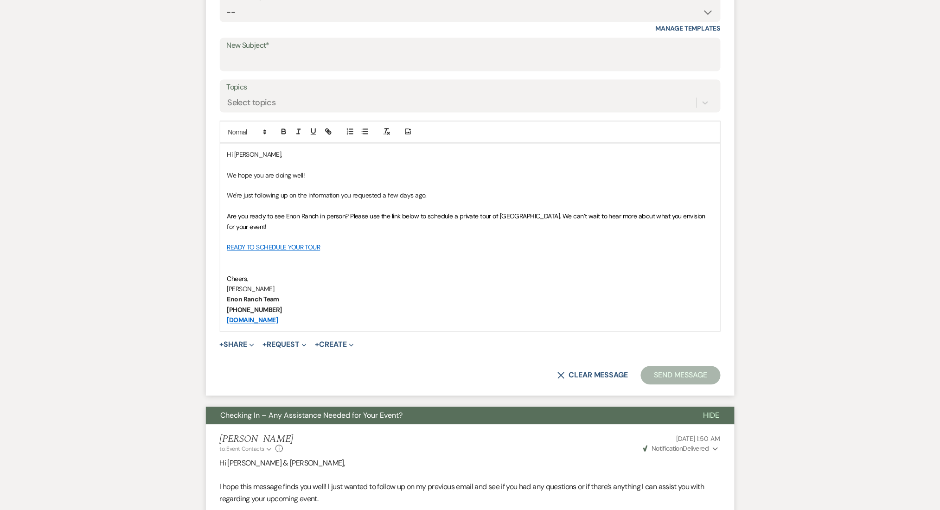
scroll to position [0, 0]
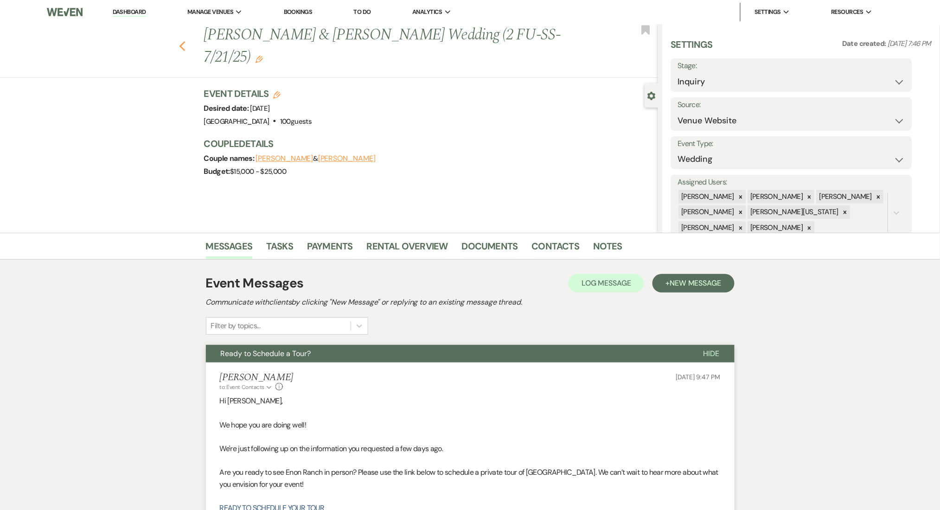
click at [185, 41] on use "button" at bounding box center [182, 46] width 6 height 10
select select "8"
select select "5"
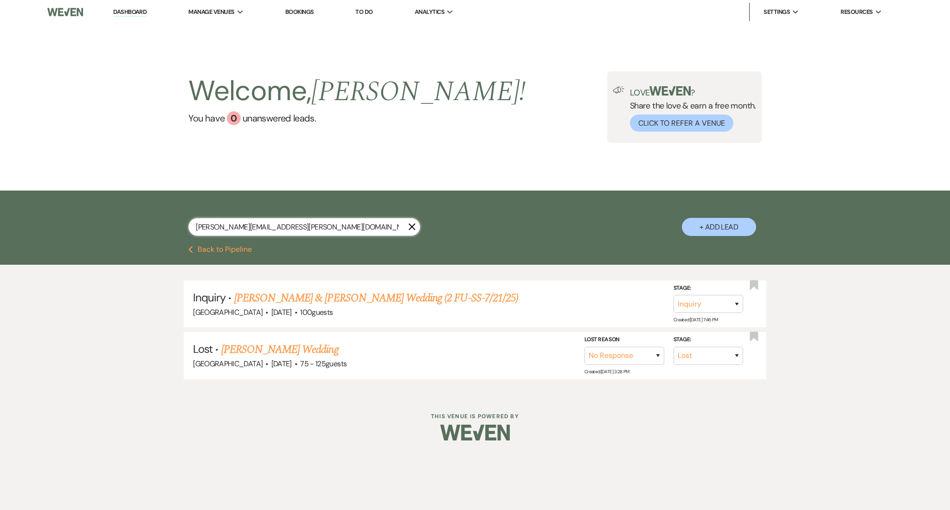
drag, startPoint x: 304, startPoint y: 229, endPoint x: 114, endPoint y: 227, distance: 190.7
click at [114, 227] on div "[PERSON_NAME][EMAIL_ADDRESS][PERSON_NAME][DOMAIN_NAME] X + Add Lead" at bounding box center [475, 218] width 950 height 55
paste input "kamillion777@g"
type input "[EMAIL_ADDRESS][DOMAIN_NAME]"
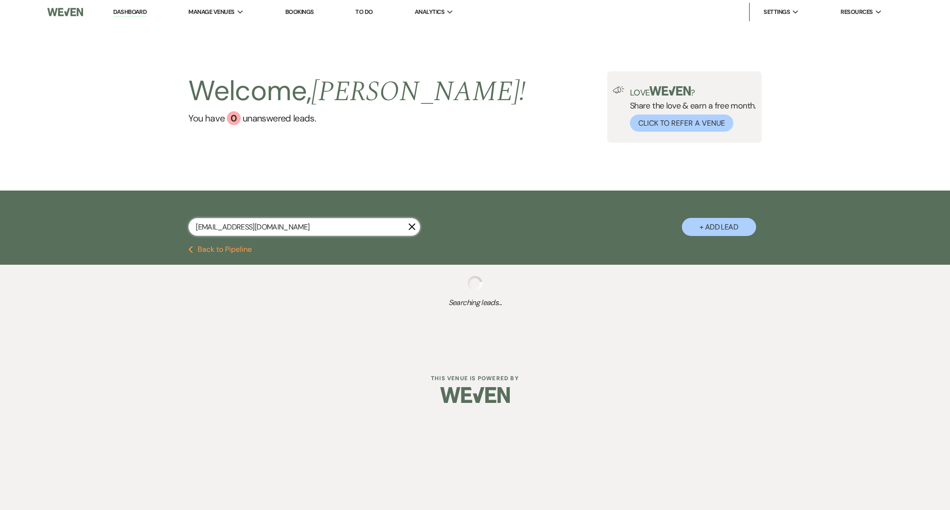
select select "8"
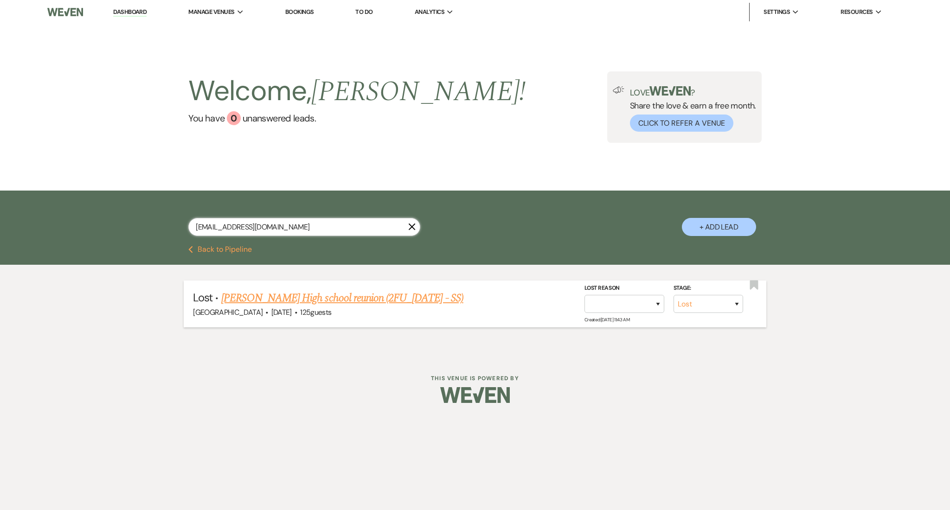
type input "[EMAIL_ADDRESS][DOMAIN_NAME]"
click at [403, 296] on link "[PERSON_NAME] High school reunion (2FU_[DATE] - SS)" at bounding box center [342, 298] width 242 height 17
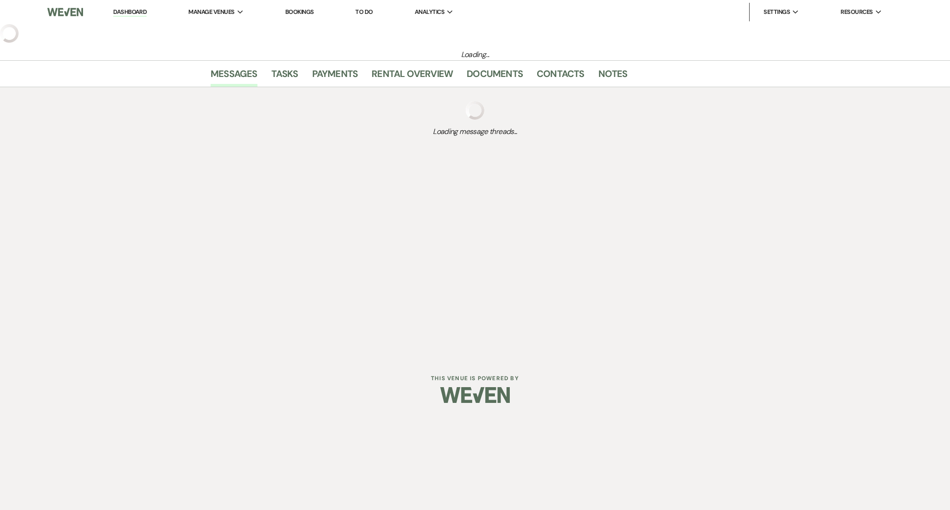
select select "8"
select select "5"
select select "13"
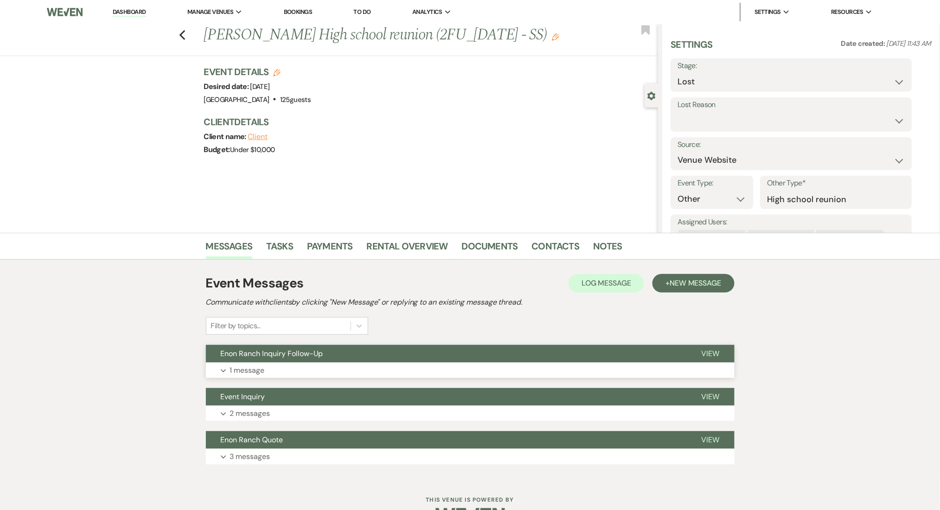
click at [407, 372] on button "Expand 1 message" at bounding box center [470, 371] width 529 height 16
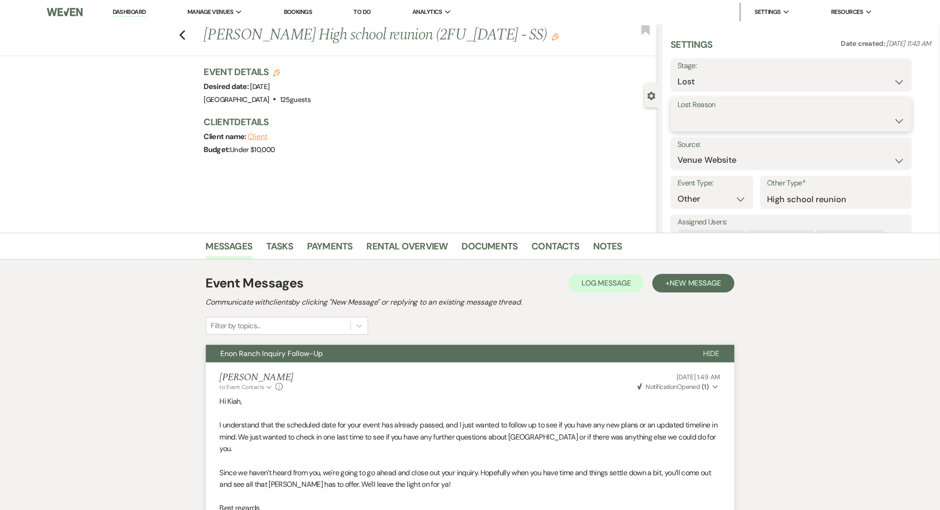
click at [701, 122] on select "Booked Elsewhere Budget Date Unavailable No Response Not a Good Match Capacity …" at bounding box center [791, 121] width 227 height 18
select select "5"
click at [678, 112] on select "Booked Elsewhere Budget Date Unavailable No Response Not a Good Match Capacity …" at bounding box center [791, 121] width 227 height 18
click at [892, 107] on button "Save" at bounding box center [885, 114] width 53 height 19
click at [193, 31] on div "Previous [PERSON_NAME] High school reunion (2FU_[DATE] - SS) Edit Bookmark" at bounding box center [326, 40] width 663 height 32
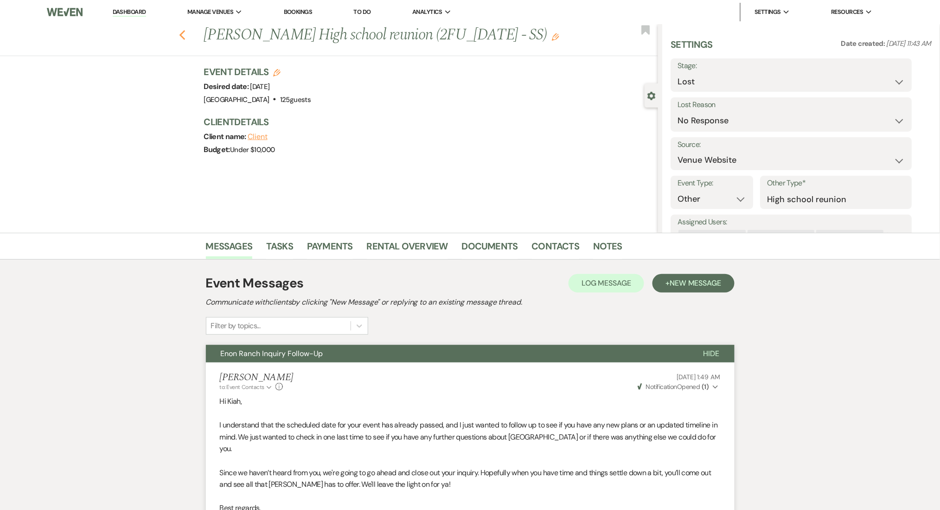
click at [186, 31] on icon "Previous" at bounding box center [182, 35] width 7 height 11
select select "8"
select select "5"
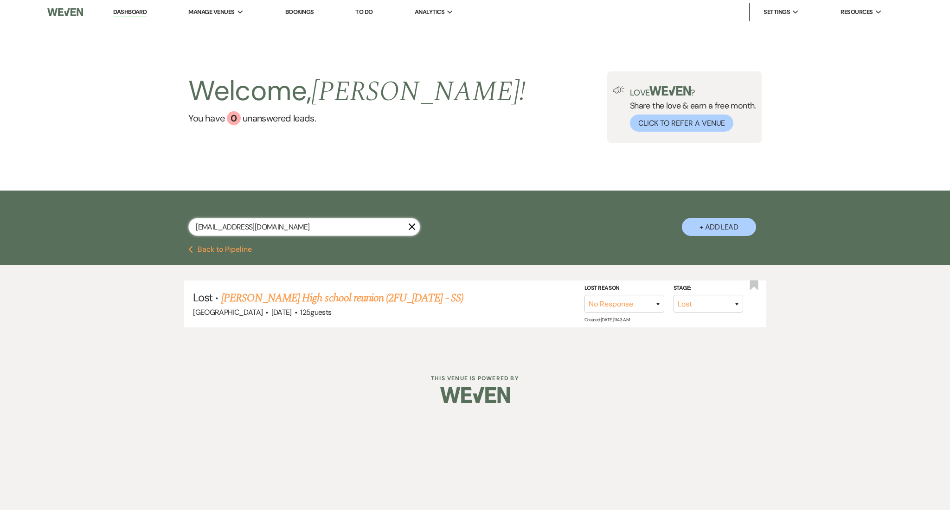
drag, startPoint x: 335, startPoint y: 222, endPoint x: 77, endPoint y: 226, distance: 257.9
click at [77, 226] on div "[EMAIL_ADDRESS][DOMAIN_NAME] X + Add Lead" at bounding box center [475, 218] width 950 height 55
paste input "sebennett44"
type input "[EMAIL_ADDRESS][DOMAIN_NAME]"
click at [353, 298] on link "[PERSON_NAME] & [PERSON_NAME] Wedding (1 NFU-SS-7/21/25)" at bounding box center [380, 298] width 292 height 17
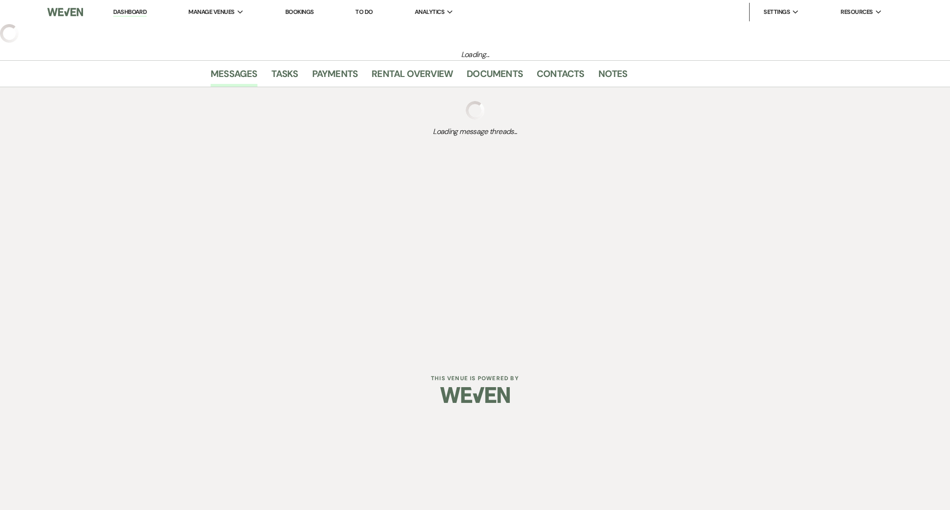
select select "5"
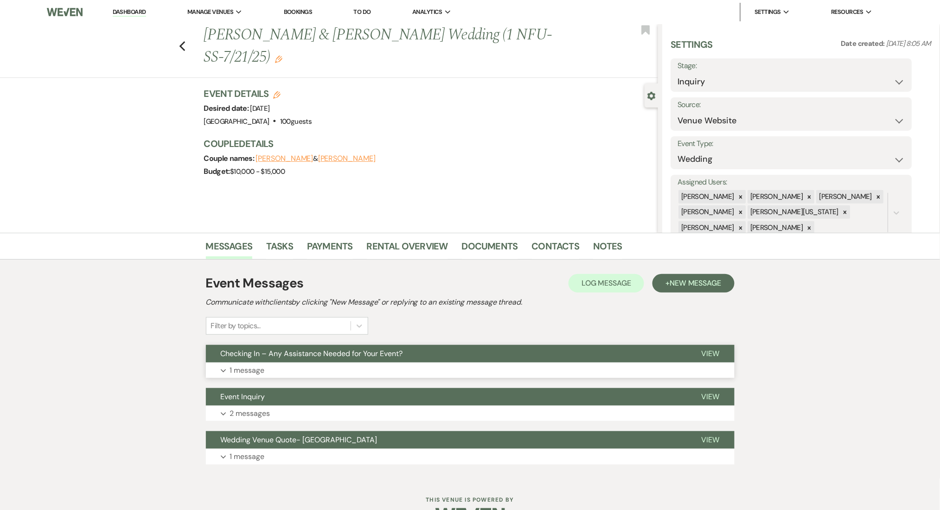
click at [426, 362] on button "Checking In – Any Assistance Needed for Your Event?" at bounding box center [446, 354] width 481 height 18
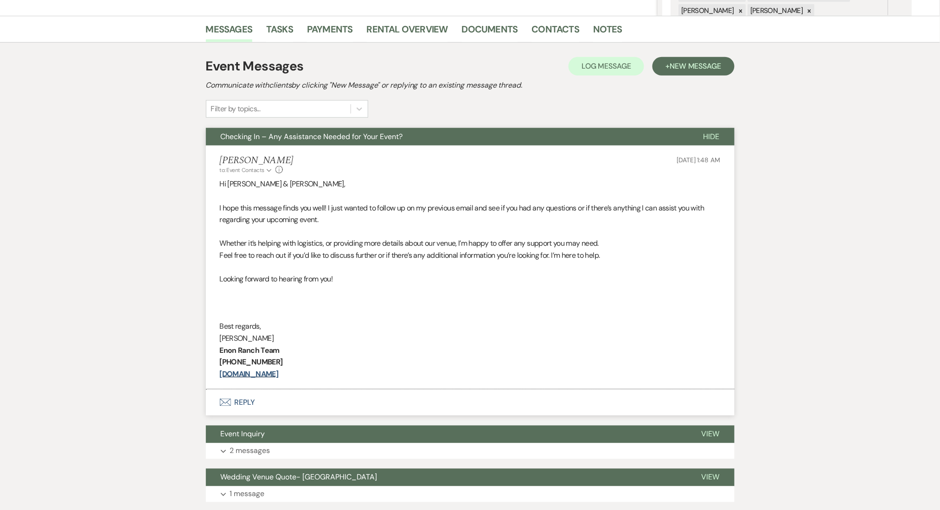
scroll to position [247, 0]
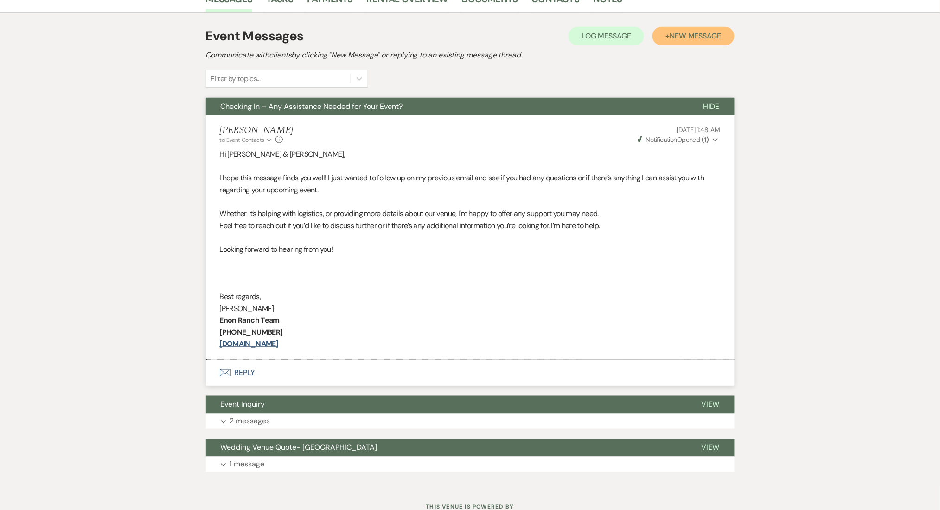
click at [684, 39] on span "New Message" at bounding box center [695, 36] width 51 height 10
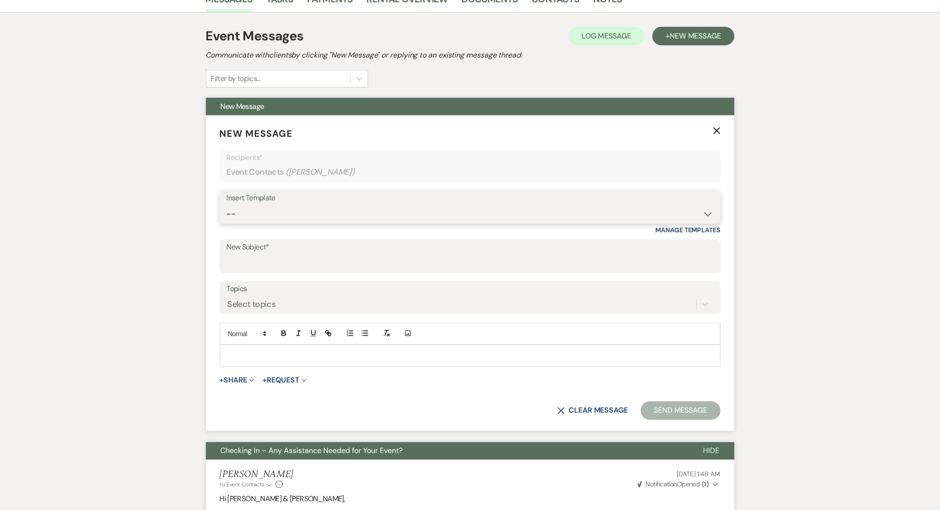
click at [314, 217] on select "-- Inquiry Follow Up Email #2 Contract Sending Template Payment Template Rental…" at bounding box center [470, 214] width 487 height 18
select select "1402"
click at [227, 205] on select "-- Inquiry Follow Up Email #2 Contract Sending Template Payment Template Rental…" at bounding box center [470, 214] width 487 height 18
type input "Ready to Schedule a Tour?"
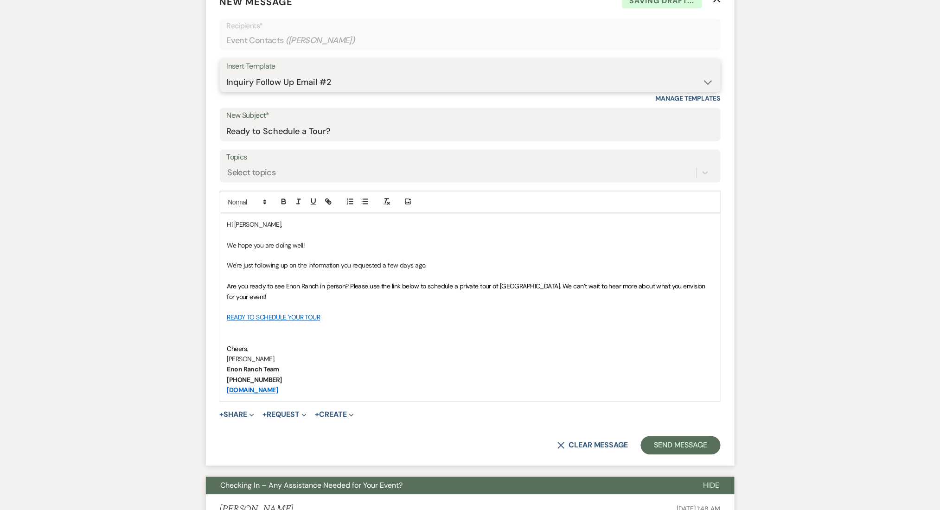
scroll to position [494, 0]
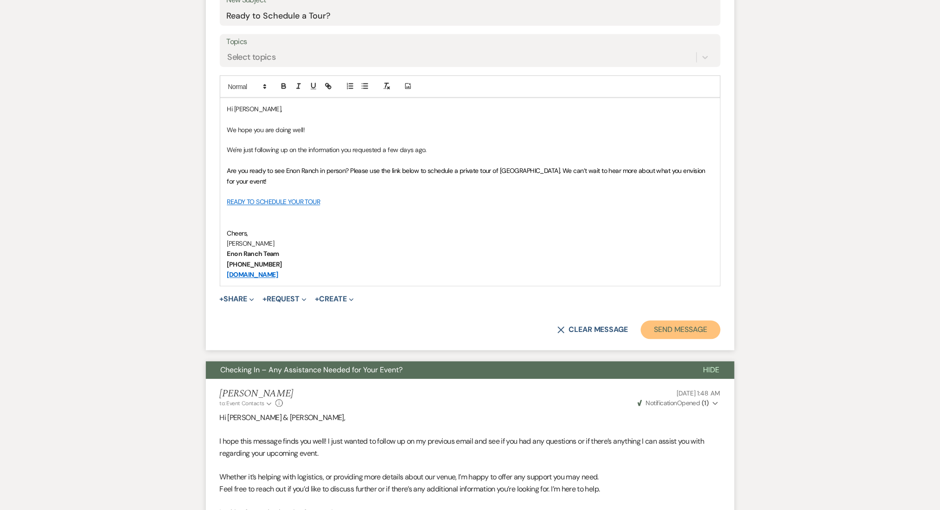
click at [659, 325] on button "Send Message" at bounding box center [680, 330] width 79 height 19
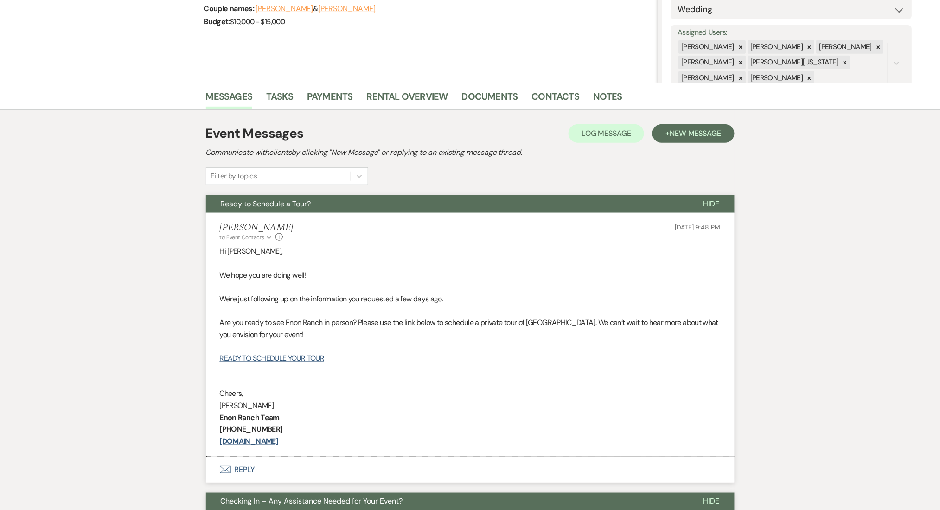
scroll to position [0, 0]
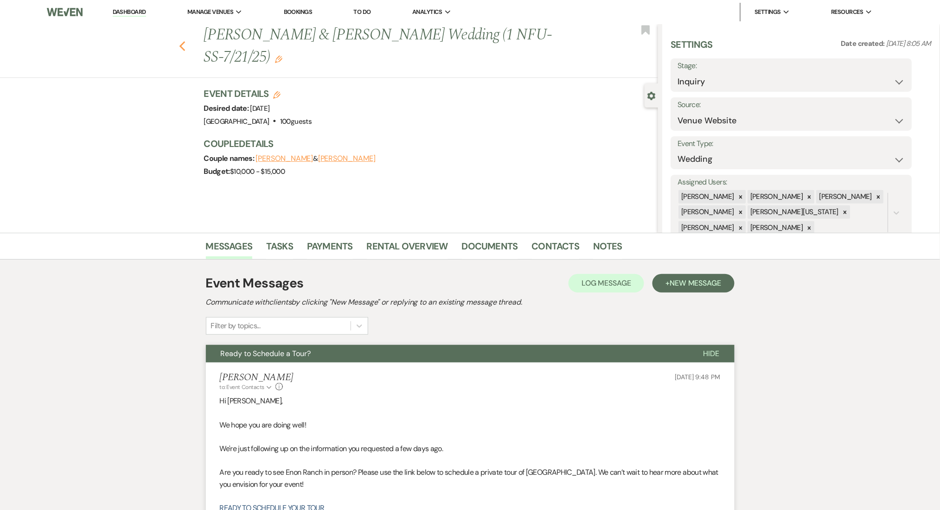
click at [186, 41] on icon "Previous" at bounding box center [182, 46] width 7 height 11
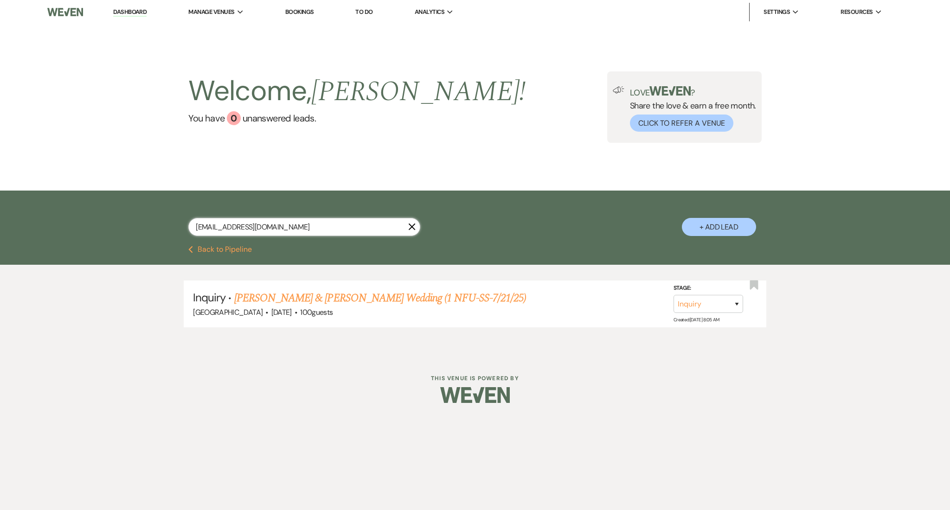
drag, startPoint x: 283, startPoint y: 231, endPoint x: 45, endPoint y: 207, distance: 240.2
click at [45, 207] on div "[EMAIL_ADDRESS][DOMAIN_NAME] X + Add Lead" at bounding box center [475, 218] width 950 height 55
paste input "keerenee3177"
type input "[EMAIL_ADDRESS][DOMAIN_NAME]"
click at [312, 293] on link "[PERSON_NAME] Wedding (NFU -SS-7/21/25)" at bounding box center [332, 298] width 196 height 17
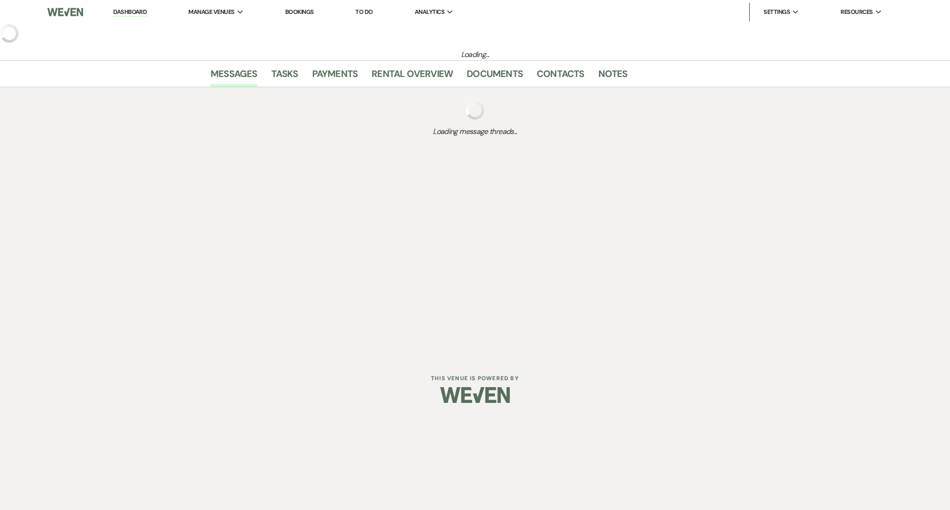
select select "3"
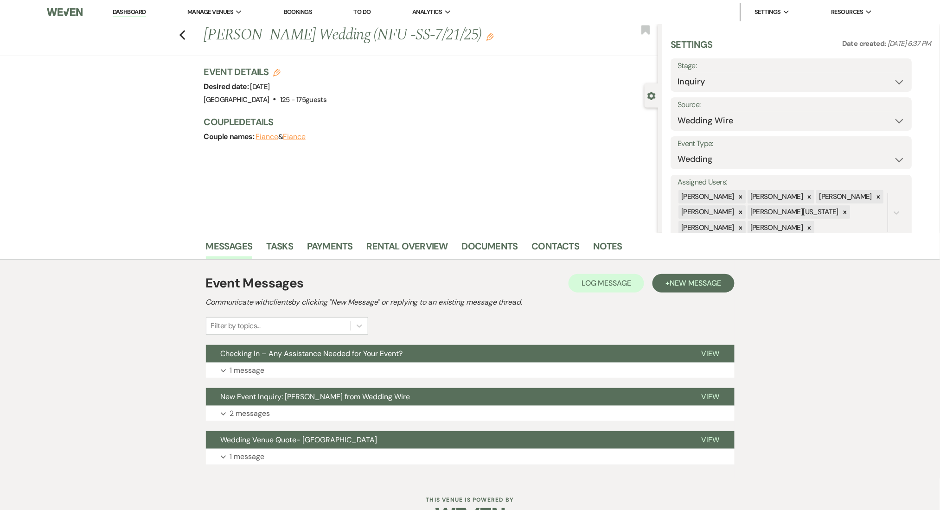
click at [487, 39] on use "button" at bounding box center [490, 36] width 7 height 7
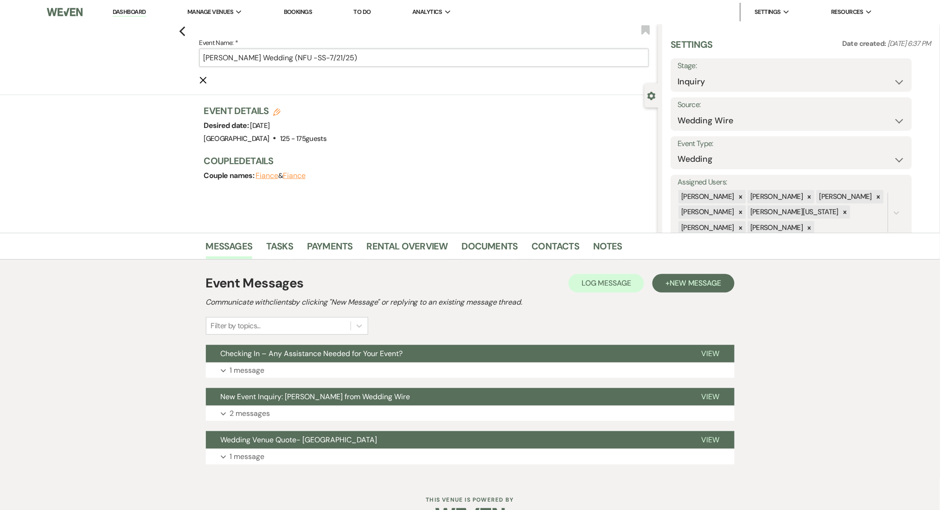
click at [310, 58] on input "[PERSON_NAME] Wedding (NFU -SS-7/21/25)" at bounding box center [423, 58] width 449 height 18
drag, startPoint x: 320, startPoint y: 59, endPoint x: 300, endPoint y: 60, distance: 20.0
click at [300, 60] on input "[PERSON_NAME] Wedding (NFU -SS-7/21/25)" at bounding box center [423, 58] width 449 height 18
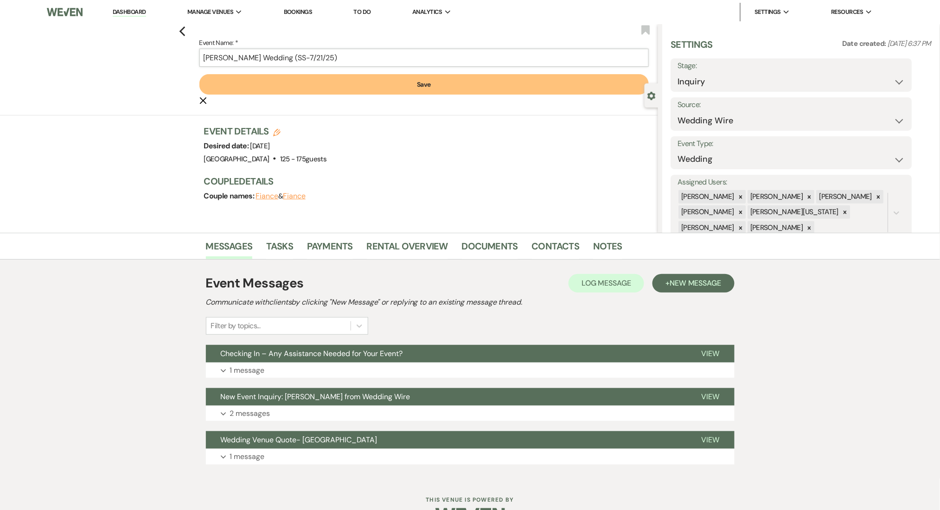
type input "[PERSON_NAME] Wedding (SS-7/21/25)"
click at [353, 84] on button "Save" at bounding box center [423, 84] width 449 height 20
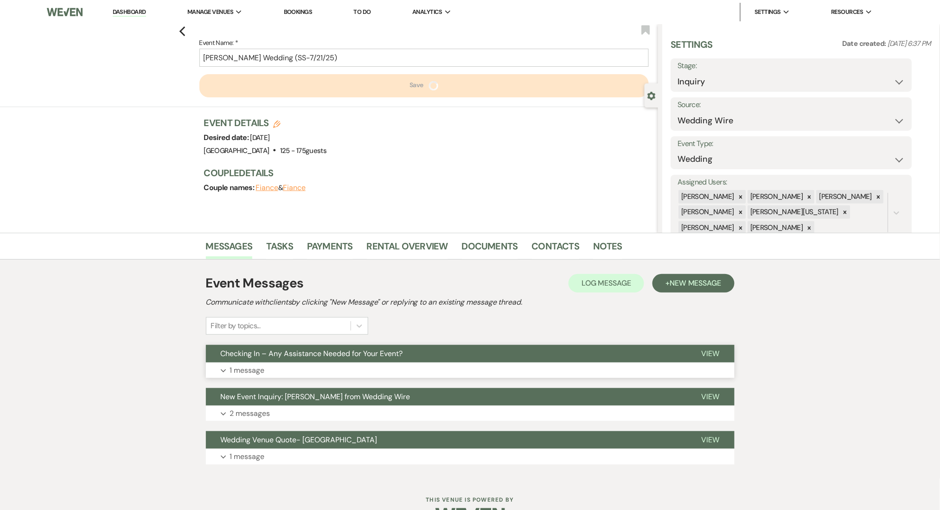
click at [456, 370] on button "Expand 1 message" at bounding box center [470, 371] width 529 height 16
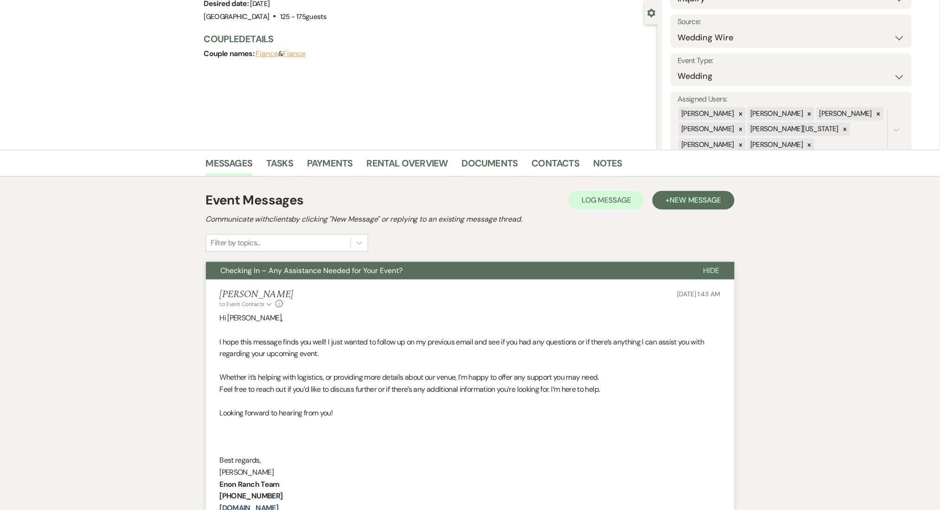
scroll to position [62, 0]
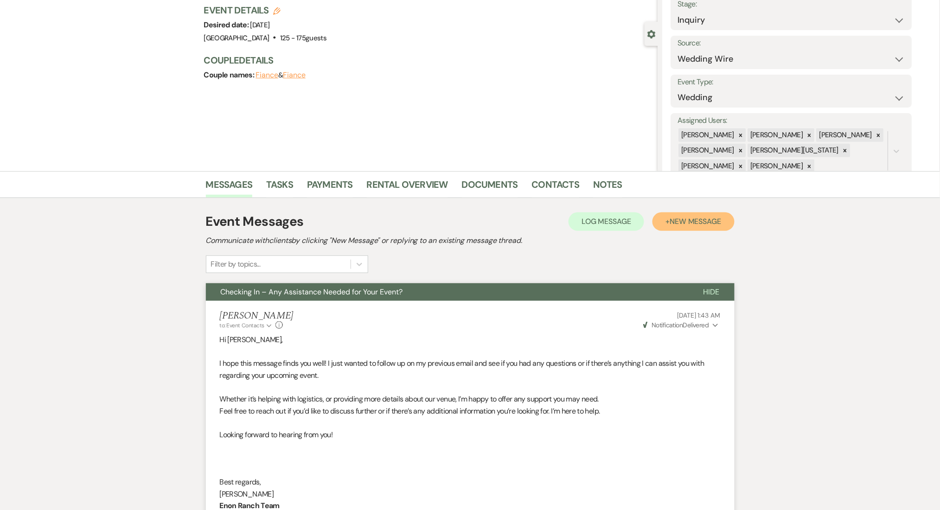
click at [701, 224] on span "New Message" at bounding box center [695, 222] width 51 height 10
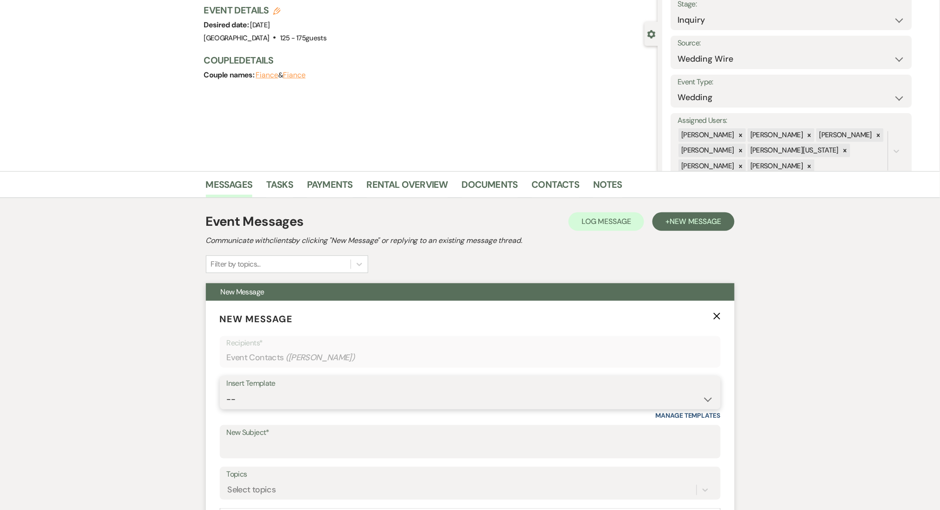
click at [350, 401] on select "-- Inquiry Follow Up Email #2 Contract Sending Template Payment Template Rental…" at bounding box center [470, 400] width 487 height 18
select select "1402"
click at [227, 391] on select "-- Inquiry Follow Up Email #2 Contract Sending Template Payment Template Rental…" at bounding box center [470, 400] width 487 height 18
type input "Ready to Schedule a Tour?"
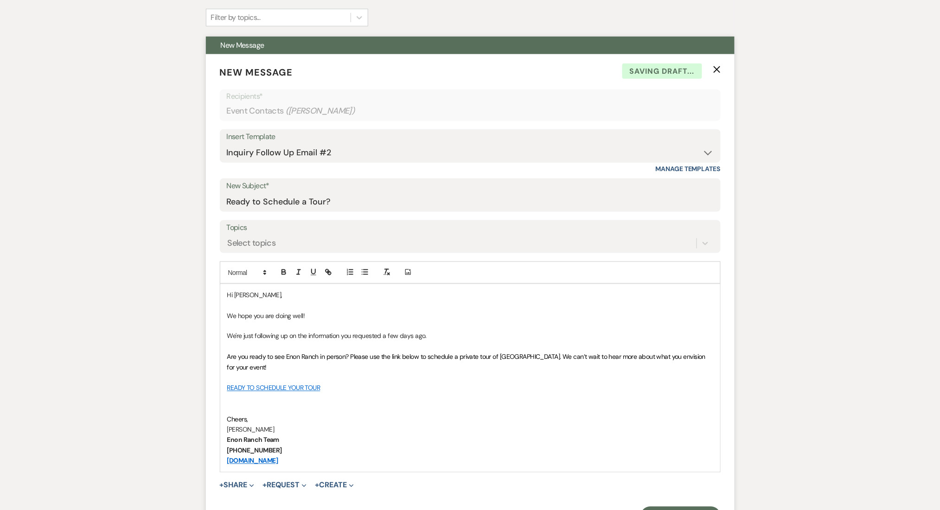
scroll to position [371, 0]
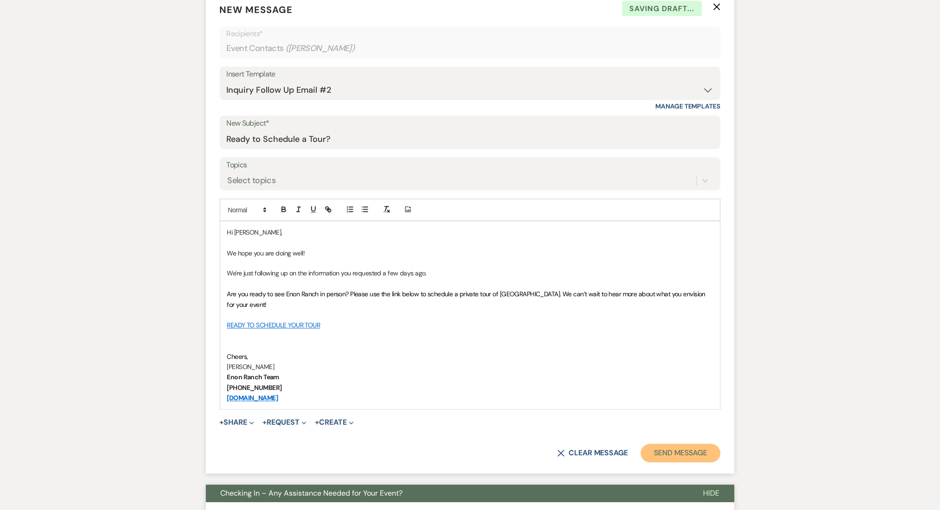
click at [666, 446] on button "Send Message" at bounding box center [680, 453] width 79 height 19
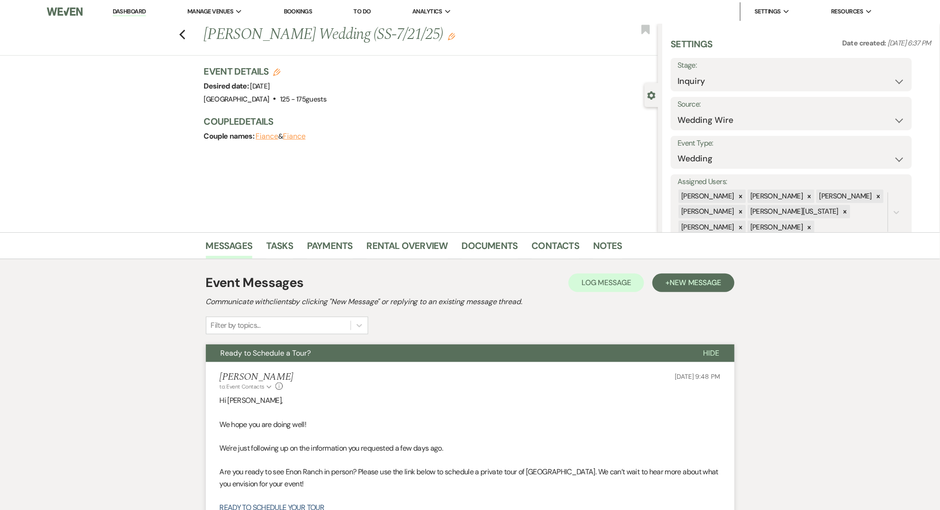
scroll to position [0, 0]
click at [183, 32] on icon "Previous" at bounding box center [182, 35] width 7 height 11
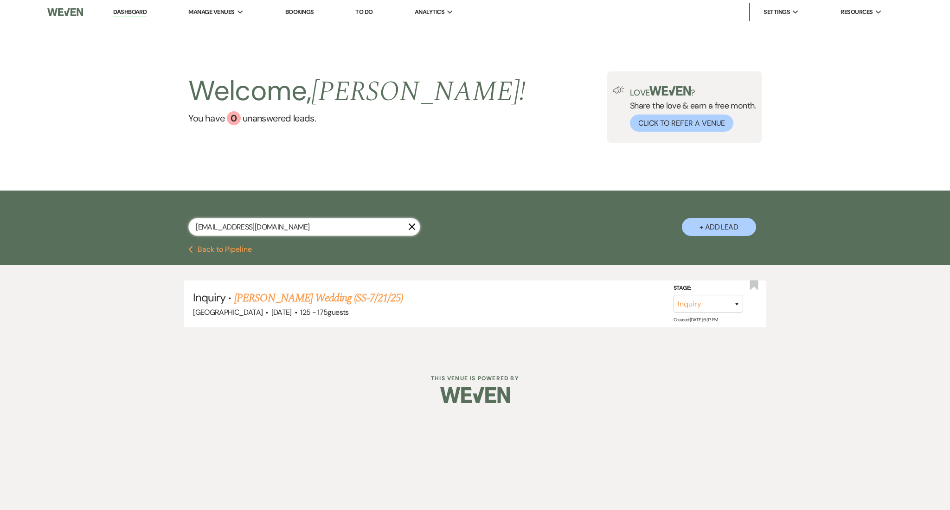
drag, startPoint x: 310, startPoint y: 218, endPoint x: 84, endPoint y: 221, distance: 225.9
click at [84, 221] on div "[EMAIL_ADDRESS][DOMAIN_NAME] X + Add Lead" at bounding box center [475, 218] width 950 height 55
paste input "adockett"
type input "[EMAIL_ADDRESS][DOMAIN_NAME]"
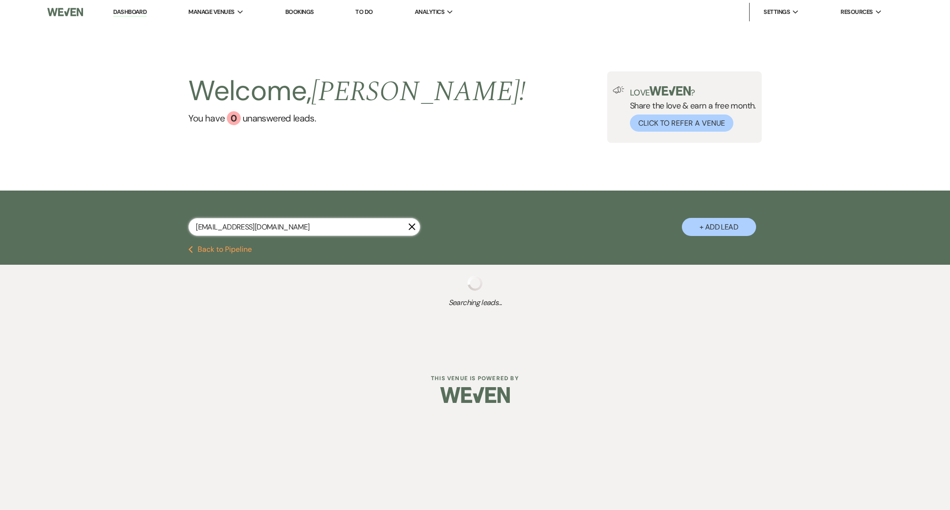
select select "9"
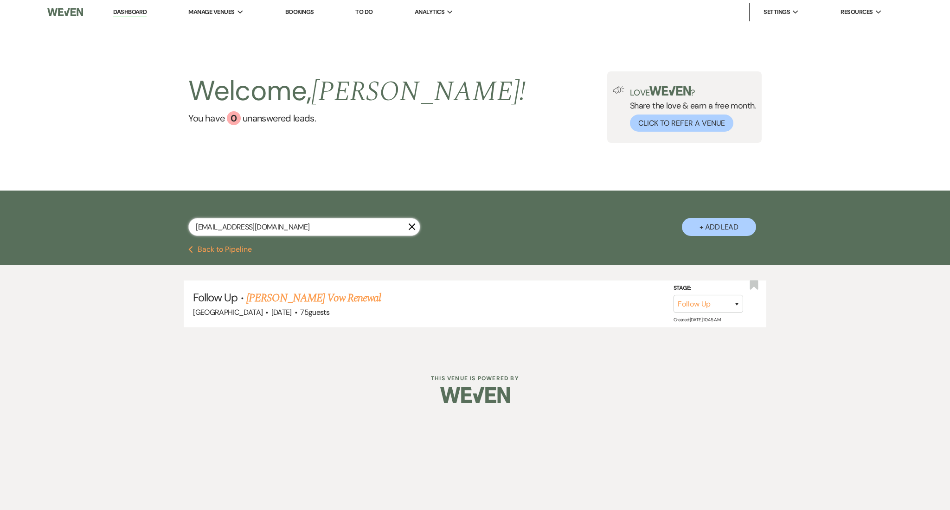
type input "[EMAIL_ADDRESS][DOMAIN_NAME]"
click at [302, 298] on link "[PERSON_NAME] Vow Renewal" at bounding box center [313, 298] width 135 height 17
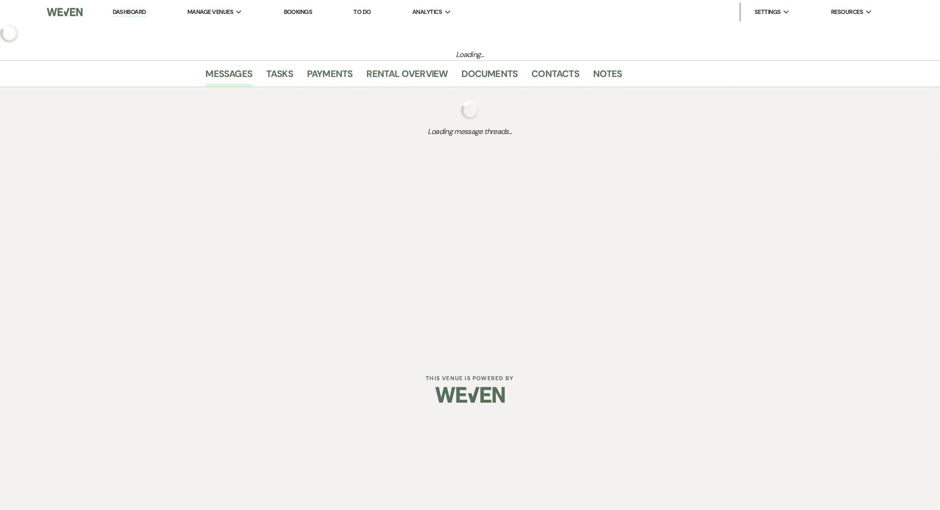
select select "9"
select select "5"
select select "13"
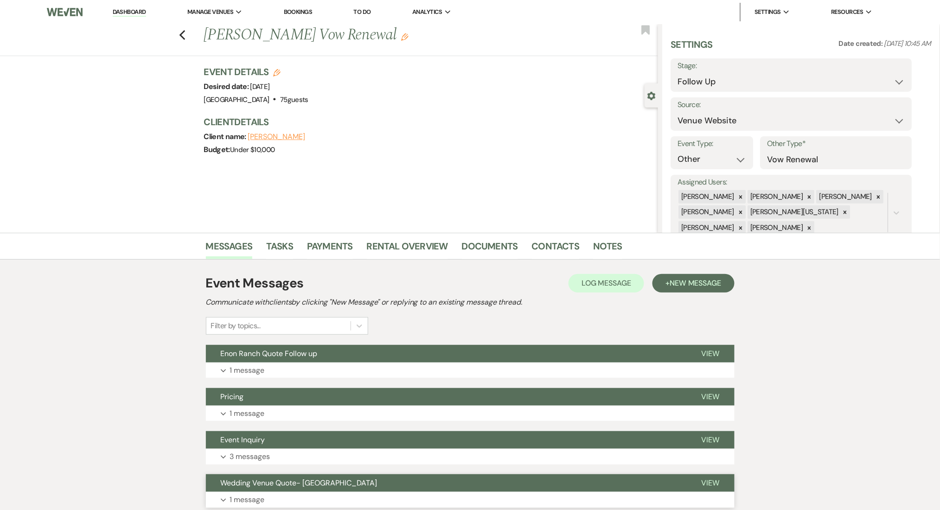
click at [382, 486] on button "Wedding Venue Quote- [GEOGRAPHIC_DATA]" at bounding box center [446, 484] width 481 height 18
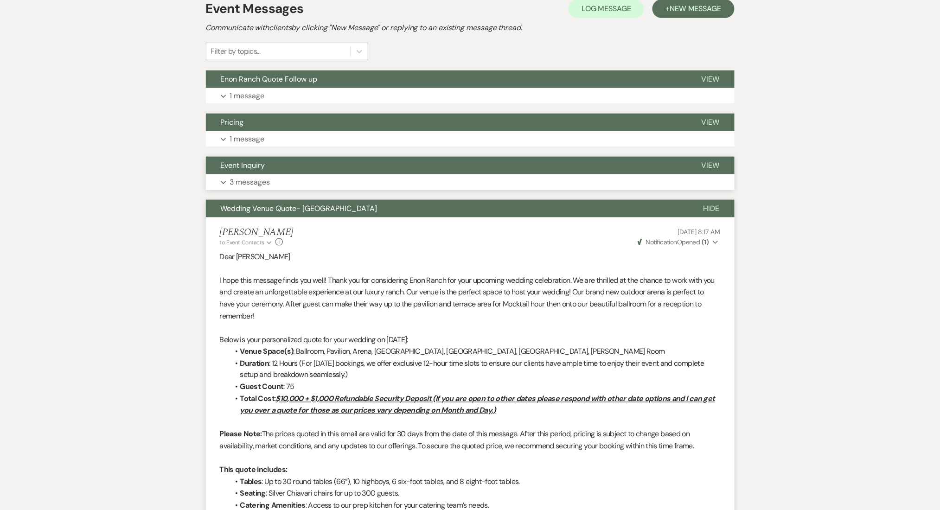
click at [306, 183] on button "Expand 3 messages" at bounding box center [470, 182] width 529 height 16
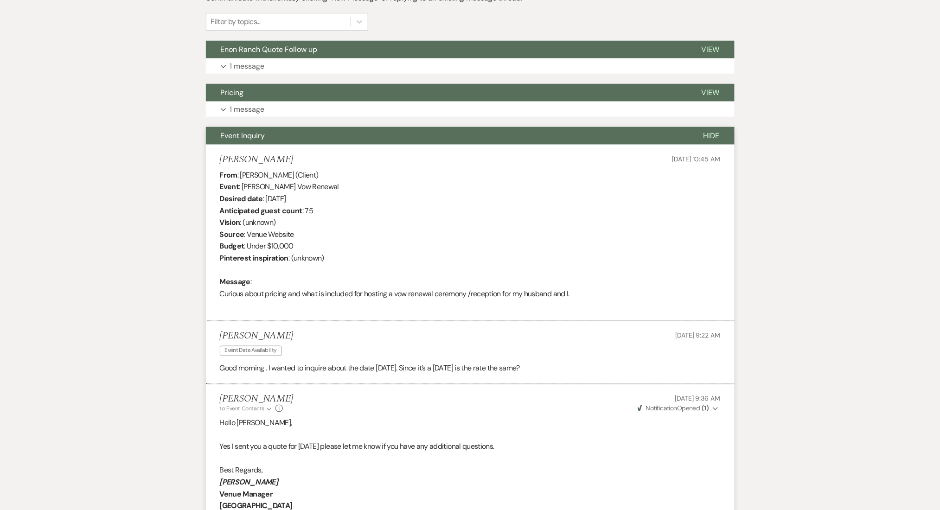
scroll to position [212, 0]
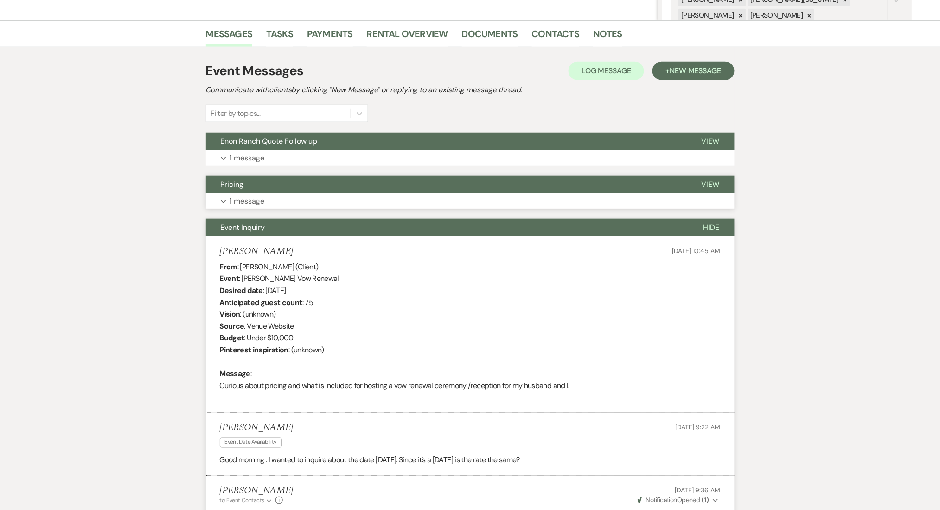
click at [277, 196] on button "Expand 1 message" at bounding box center [470, 201] width 529 height 16
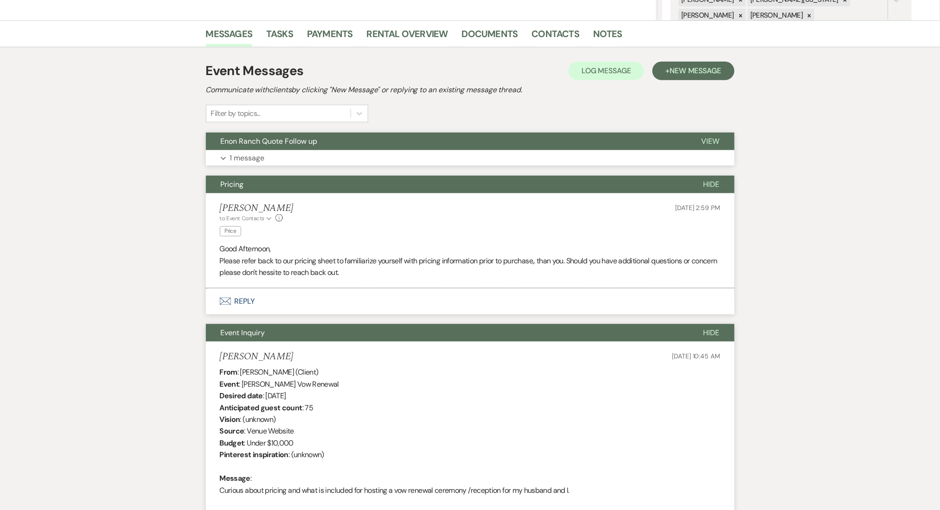
click at [310, 153] on button "Expand 1 message" at bounding box center [470, 158] width 529 height 16
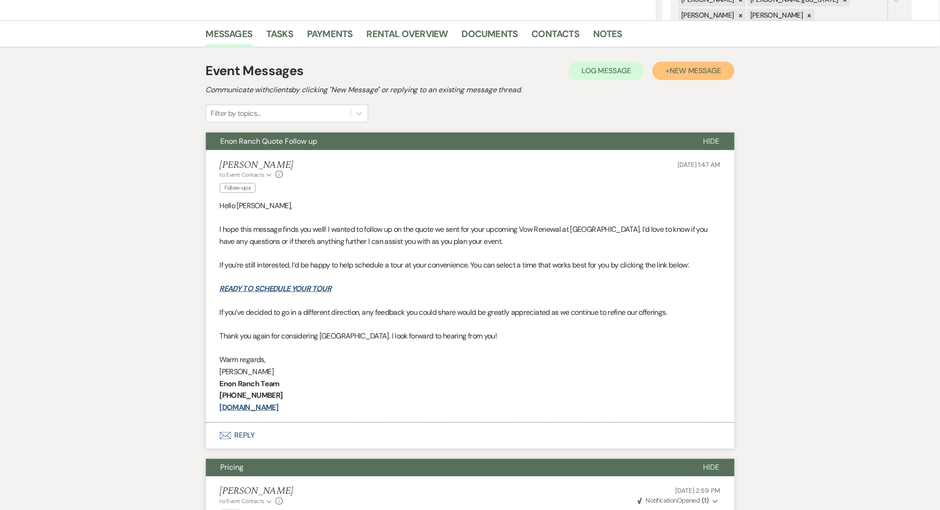
click at [702, 62] on button "+ New Message" at bounding box center [694, 71] width 82 height 19
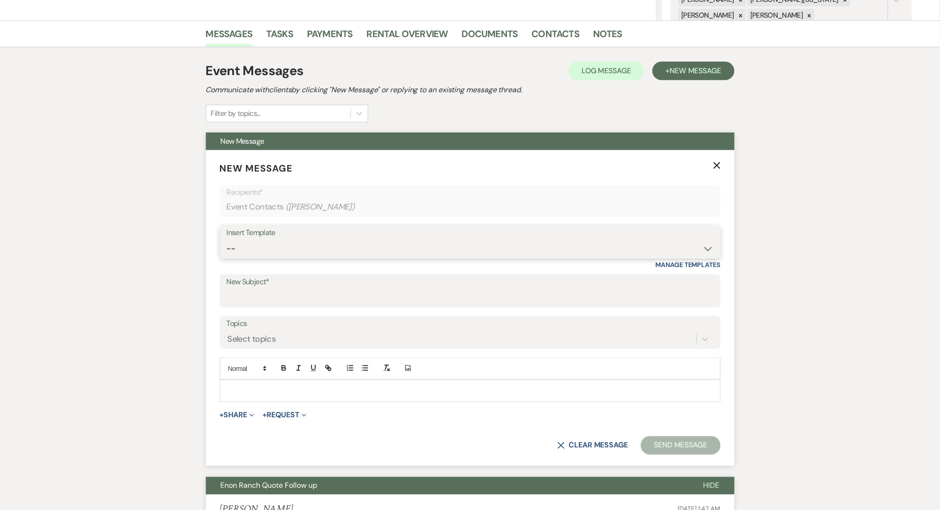
click at [331, 252] on select "-- Inquiry Follow Up Email #2 Contract Sending Template Payment Template Rental…" at bounding box center [470, 249] width 487 height 18
select select "4603"
click at [227, 240] on select "-- Inquiry Follow Up Email #2 Contract Sending Template Payment Template Rental…" at bounding box center [470, 249] width 487 height 18
type input "Checking In – Any Assistance Needed for Your Event?"
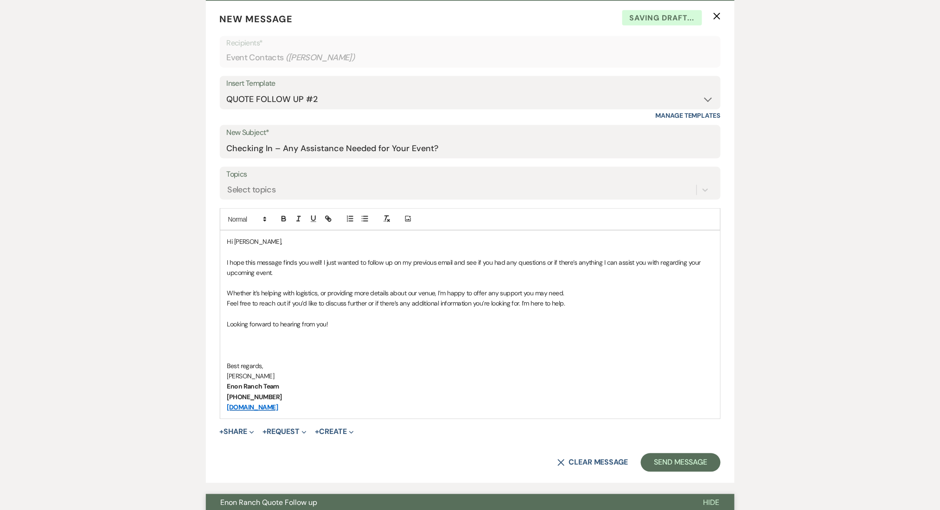
scroll to position [460, 0]
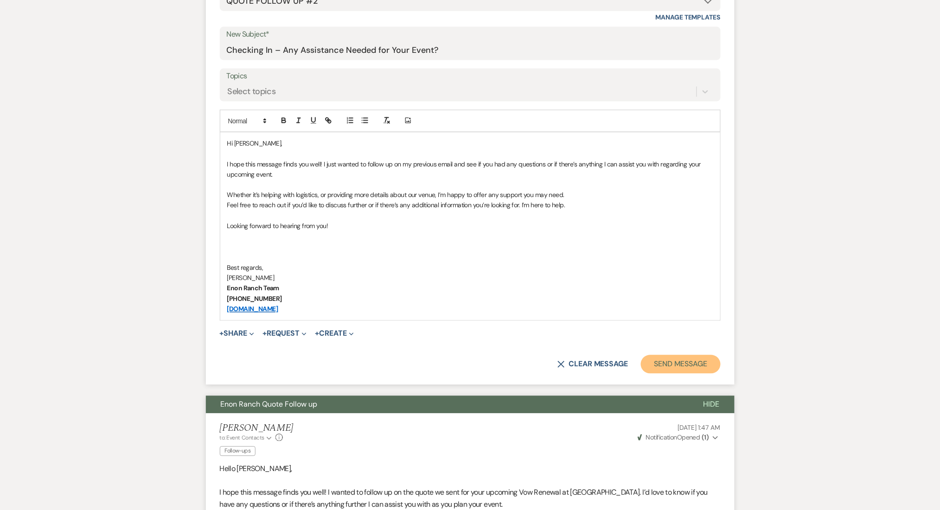
click at [665, 362] on button "Send Message" at bounding box center [680, 364] width 79 height 19
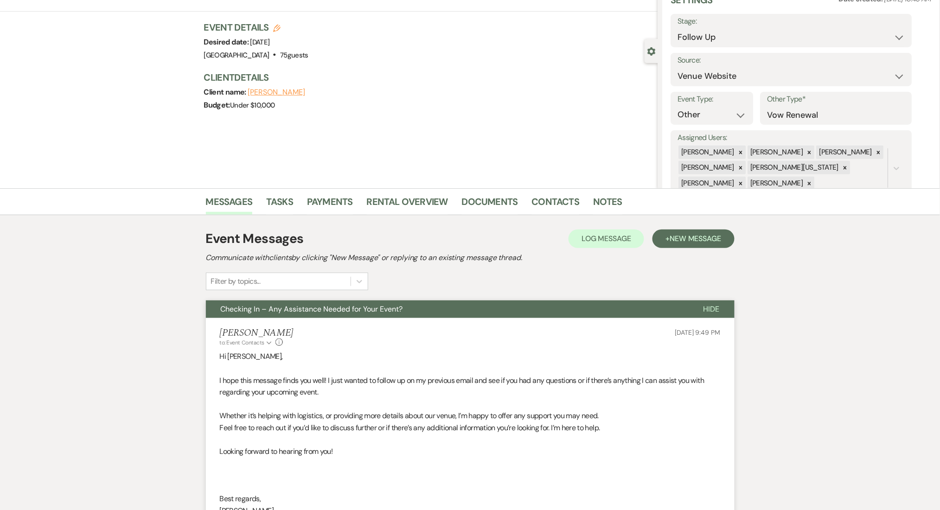
scroll to position [0, 0]
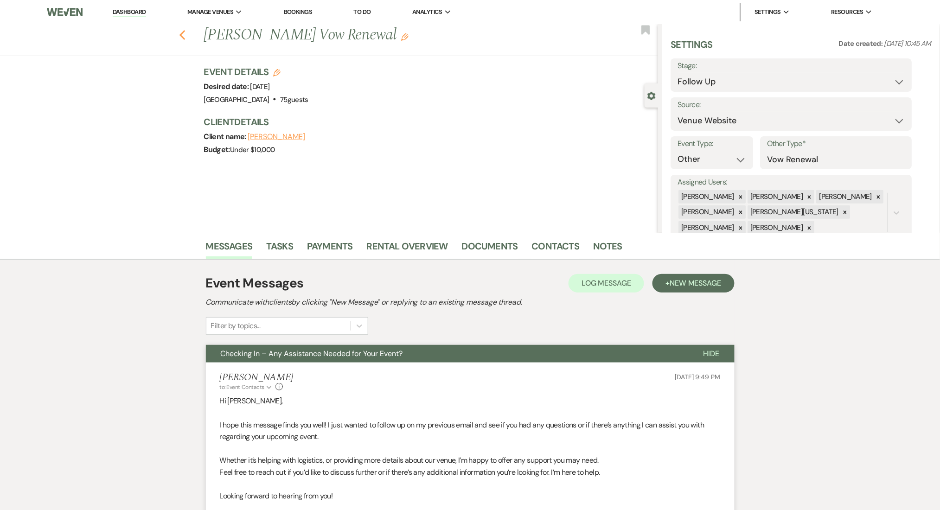
click at [186, 36] on icon "Previous" at bounding box center [182, 35] width 7 height 11
select select "9"
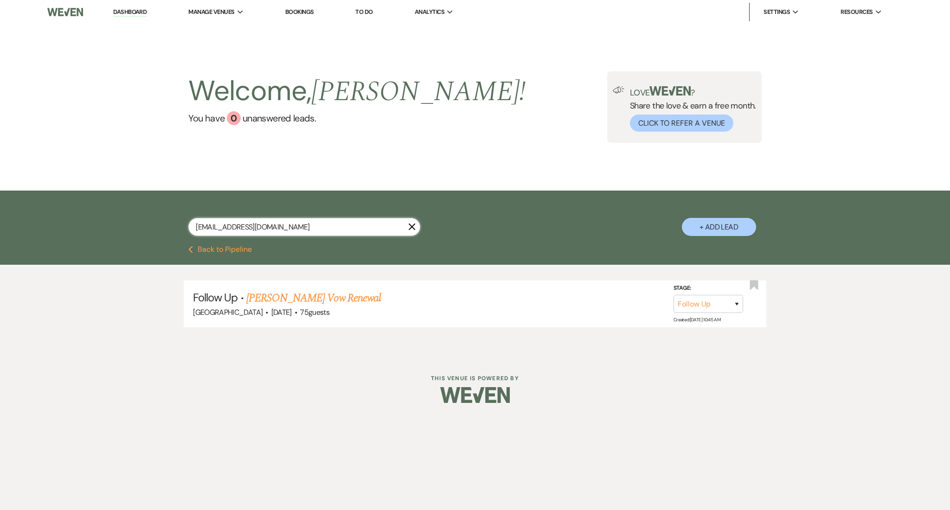
drag, startPoint x: 280, startPoint y: 223, endPoint x: 75, endPoint y: 223, distance: 204.6
click at [75, 223] on div "[EMAIL_ADDRESS][DOMAIN_NAME] X + Add Lead" at bounding box center [475, 218] width 950 height 55
paste input "[EMAIL_ADDRESS]"
type input "[EMAIL_ADDRESS][DOMAIN_NAME]"
click at [312, 291] on link "[PERSON_NAME] Wedding (NFU-SS-7/21/25)" at bounding box center [331, 298] width 194 height 17
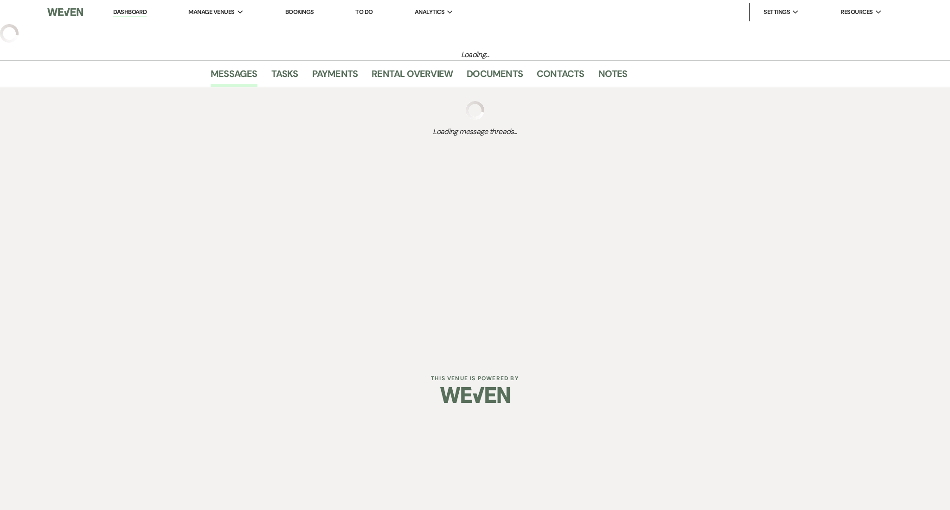
select select "2"
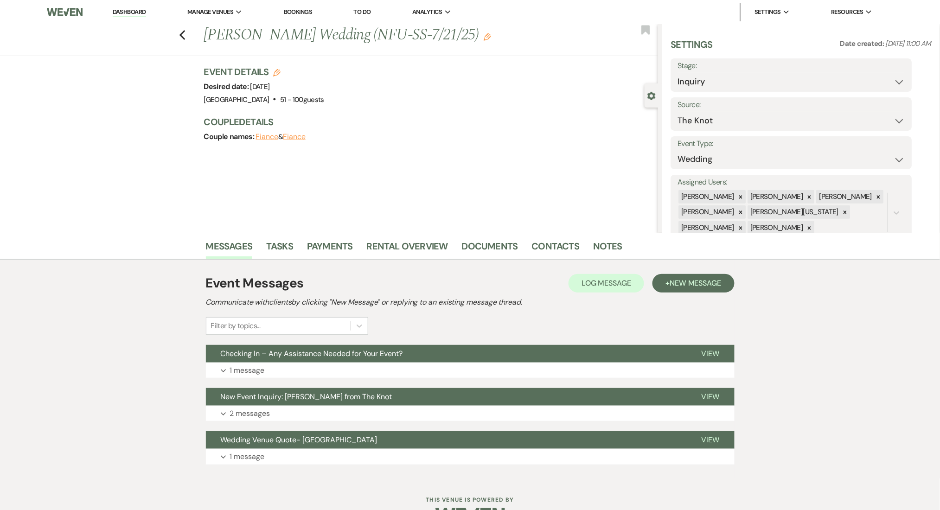
click at [484, 39] on use "button" at bounding box center [487, 36] width 7 height 7
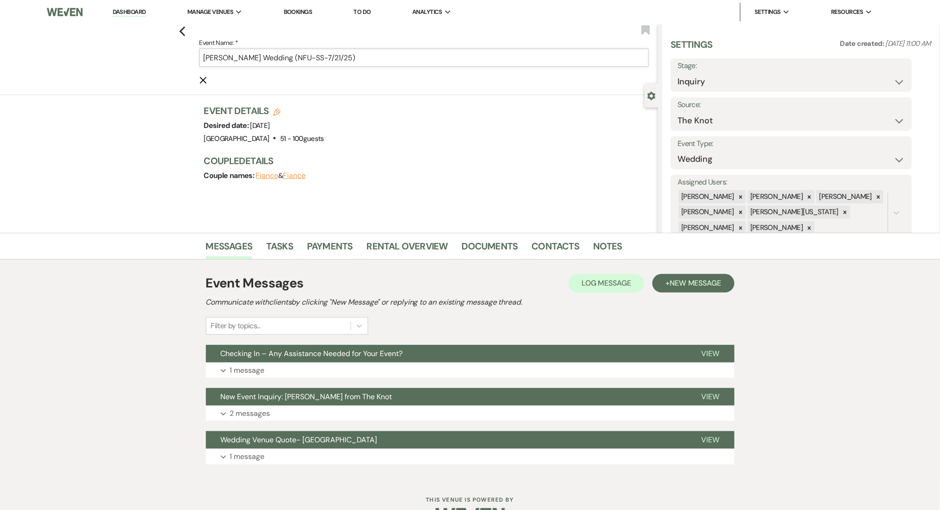
drag, startPoint x: 320, startPoint y: 58, endPoint x: 306, endPoint y: 55, distance: 14.3
click at [306, 55] on input "[PERSON_NAME] Wedding (NFU-SS-7/21/25)" at bounding box center [423, 58] width 449 height 18
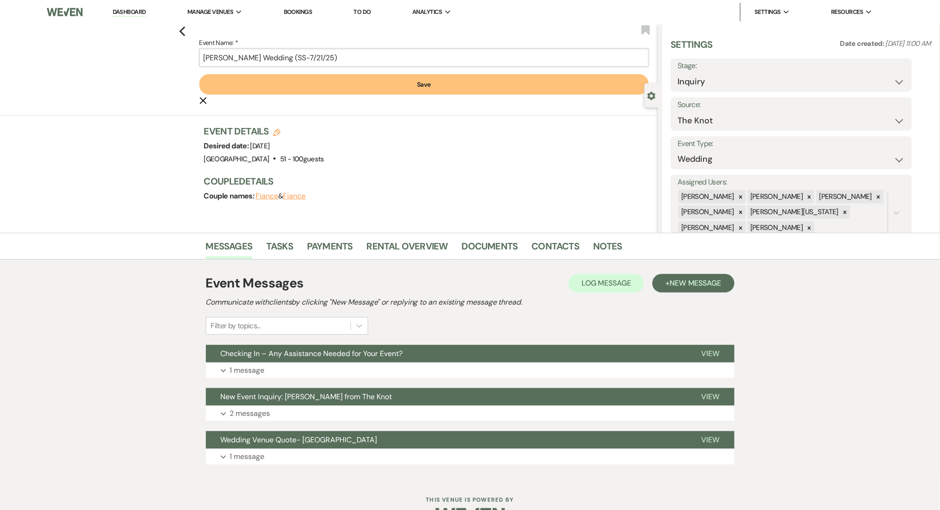
type input "[PERSON_NAME] Wedding (SS-7/21/25)"
click at [355, 73] on form "Event Name: * [PERSON_NAME] Wedding (SS-7/21/25) Save Cancel Edit" at bounding box center [423, 71] width 449 height 69
click at [359, 89] on button "Save" at bounding box center [423, 84] width 449 height 20
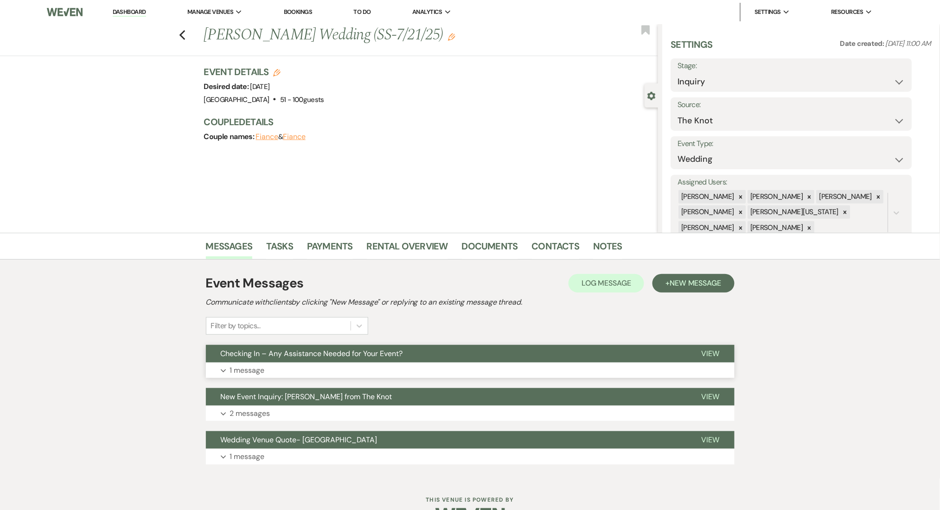
click at [362, 368] on button "Expand 1 message" at bounding box center [470, 371] width 529 height 16
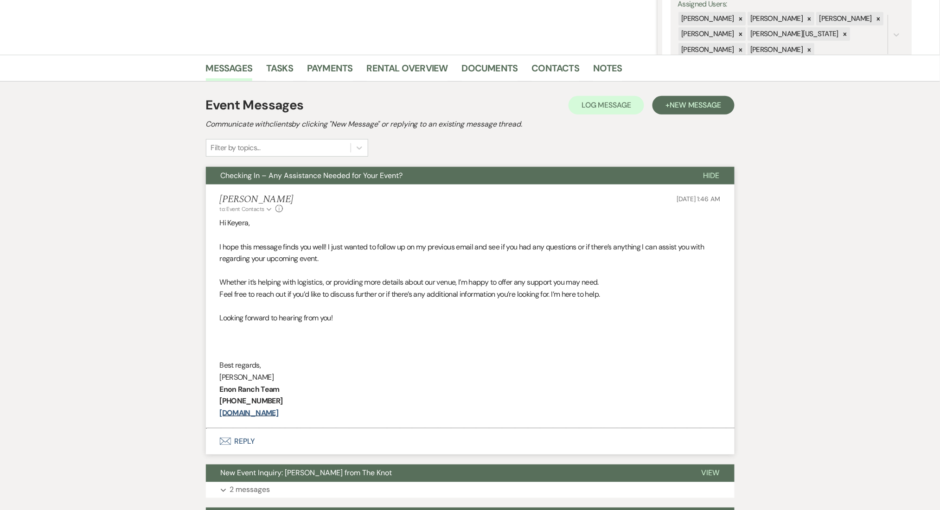
scroll to position [159, 0]
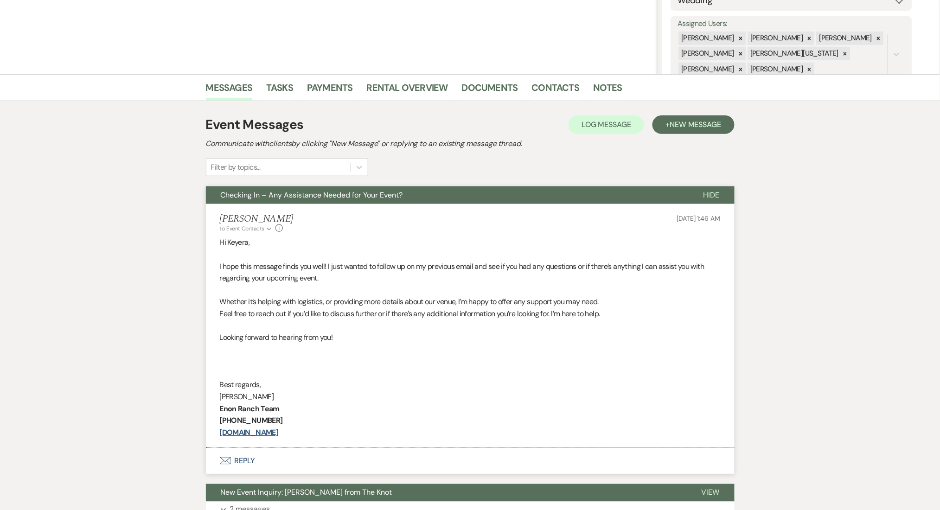
click at [687, 105] on div "Event Messages Log Log Message + New Message Communicate with clients by clicki…" at bounding box center [470, 338] width 529 height 474
click at [672, 125] on span "New Message" at bounding box center [695, 125] width 51 height 10
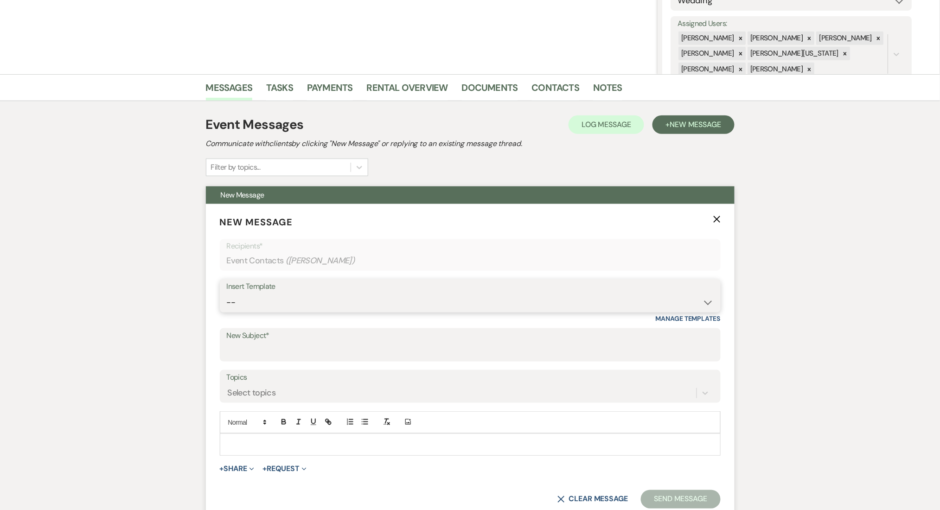
click at [354, 295] on select "-- Inquiry Follow Up Email #2 Contract Sending Template Payment Template Rental…" at bounding box center [470, 303] width 487 height 18
select select "4603"
click at [227, 294] on select "-- Inquiry Follow Up Email #2 Contract Sending Template Payment Template Rental…" at bounding box center [470, 303] width 487 height 18
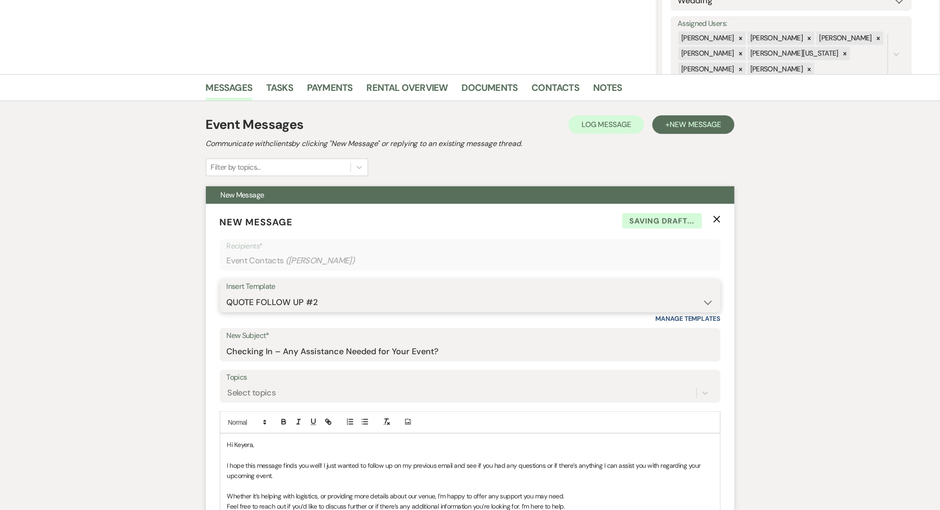
type input "Checking In – Any Assistance Needed for Your Event?"
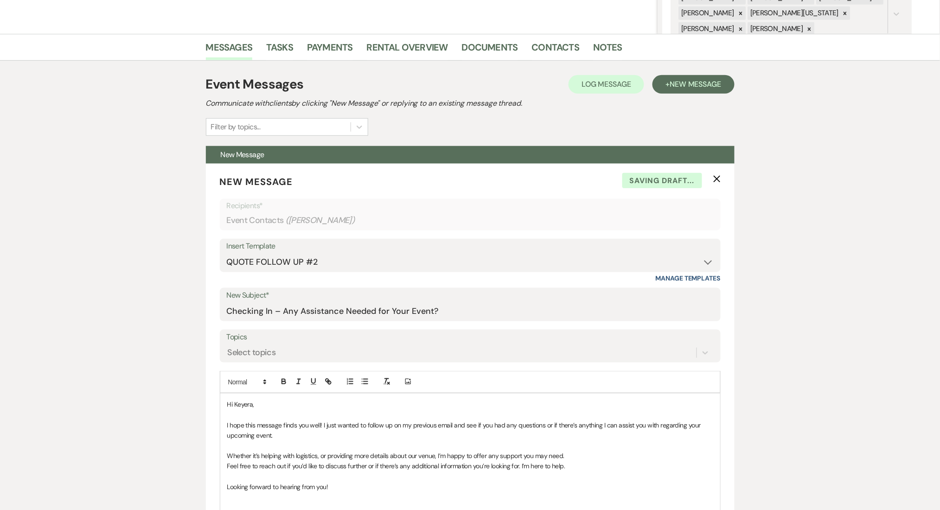
scroll to position [220, 0]
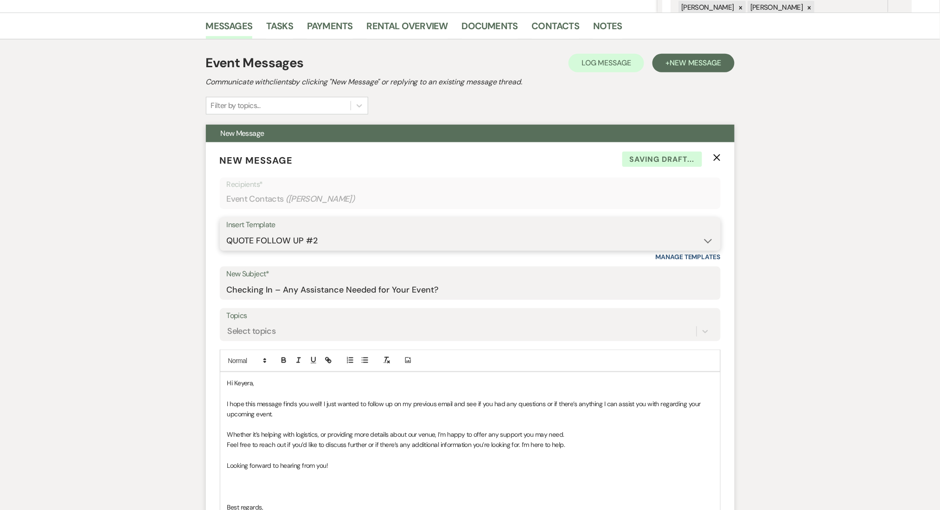
click at [312, 235] on select "-- Inquiry Follow Up Email #2 Contract Sending Template Payment Template Rental…" at bounding box center [470, 241] width 487 height 18
select select "1402"
click at [227, 232] on select "-- Inquiry Follow Up Email #2 Contract Sending Template Payment Template Rental…" at bounding box center [470, 241] width 487 height 18
type input "Ready to Schedule a Tour?"
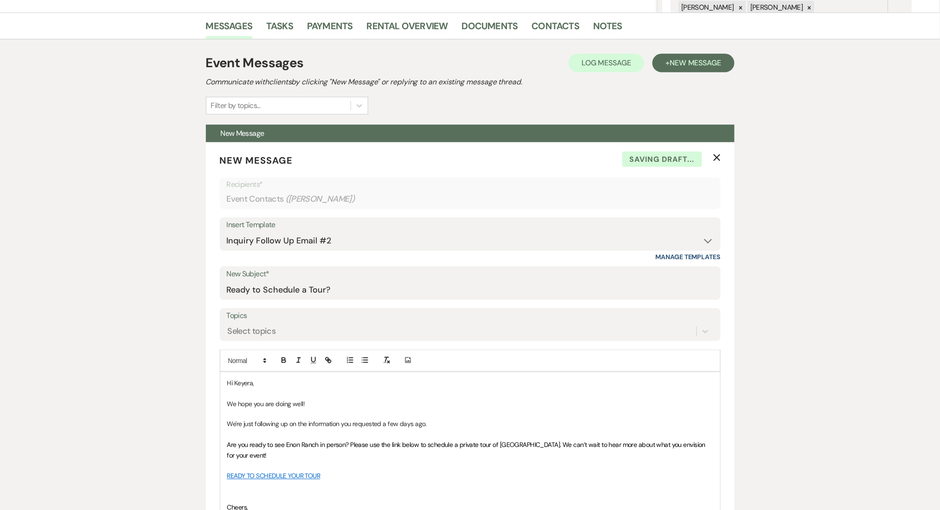
click at [106, 206] on div "Messages Tasks Payments Rental Overview Documents Contacts Notes Event Messages…" at bounding box center [470, 519] width 940 height 1012
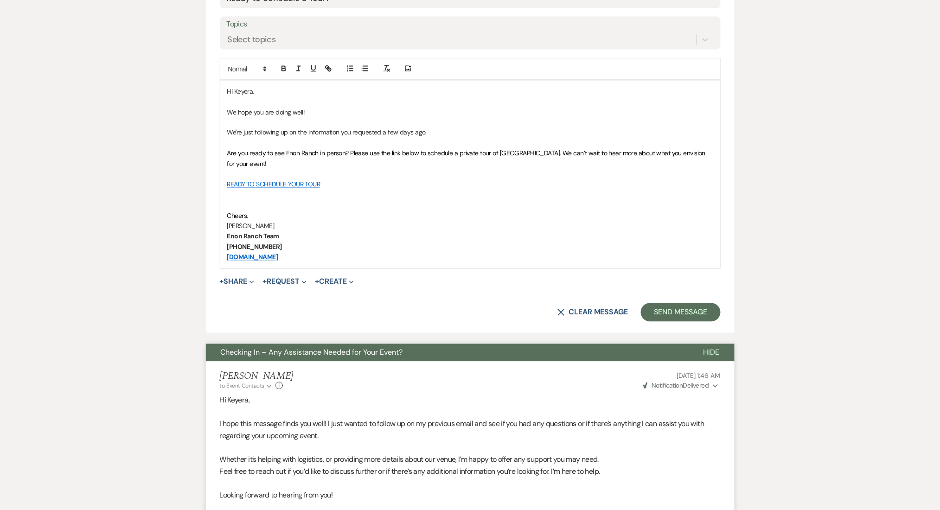
scroll to position [530, 0]
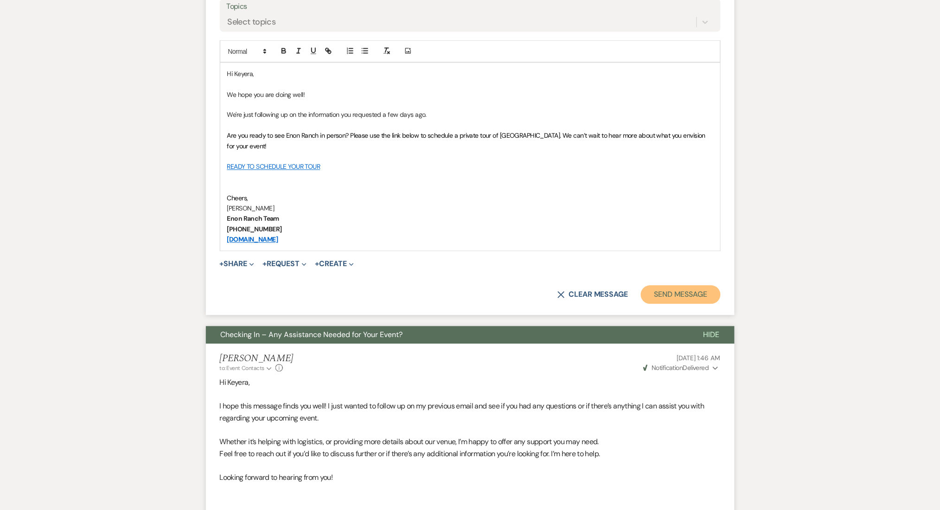
click at [669, 291] on button "Send Message" at bounding box center [680, 295] width 79 height 19
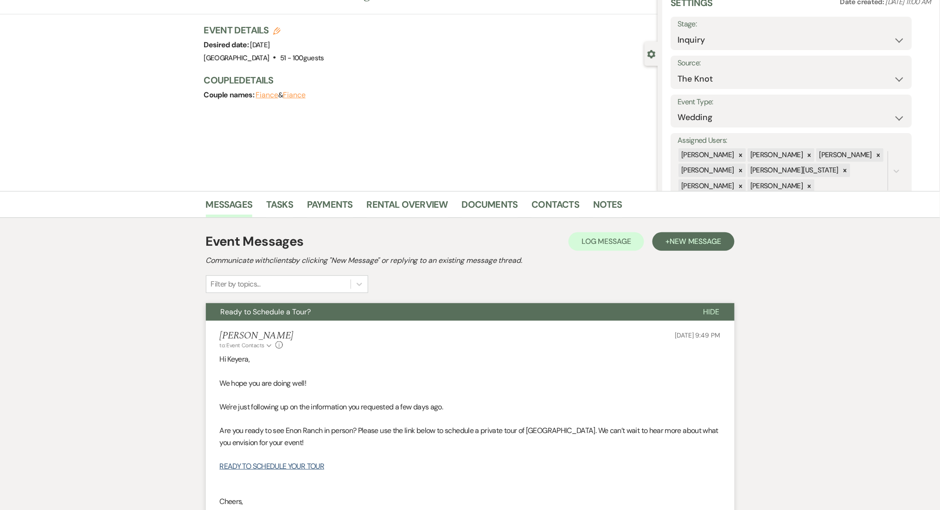
scroll to position [0, 0]
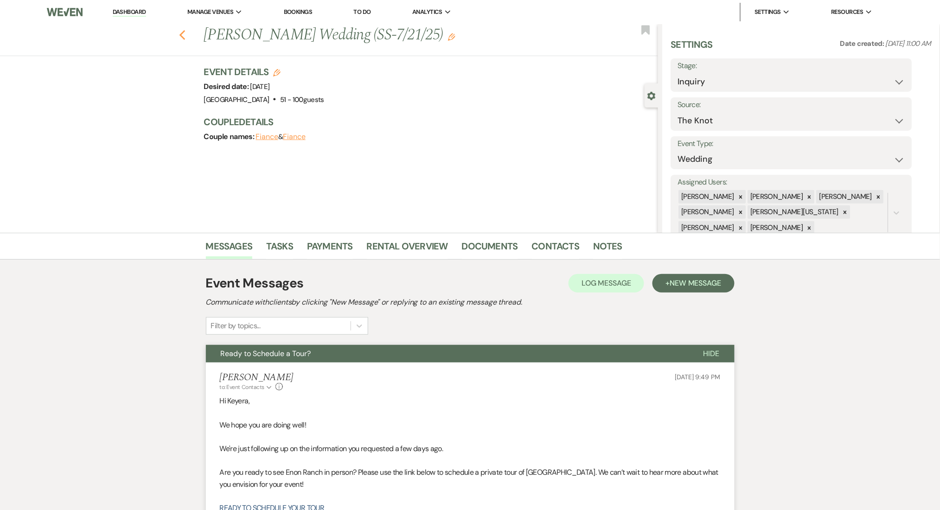
click at [186, 36] on icon "Previous" at bounding box center [182, 35] width 7 height 11
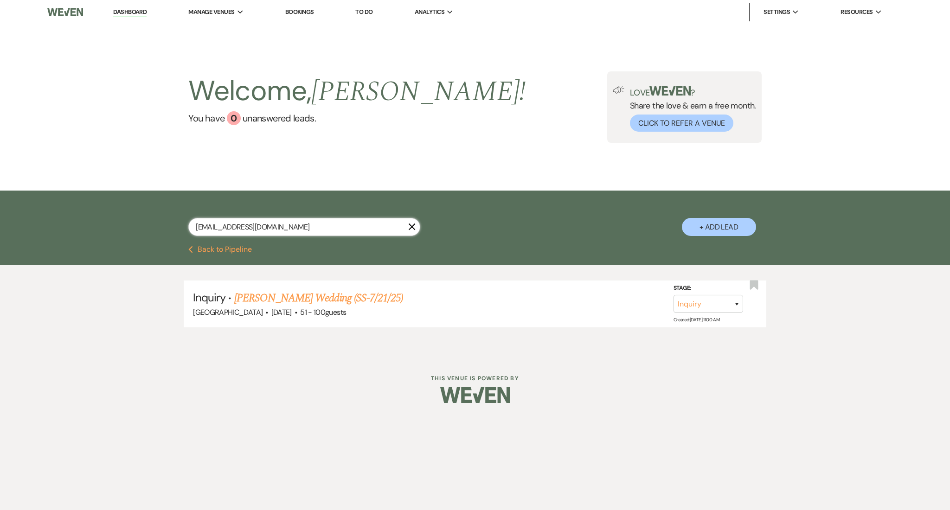
drag, startPoint x: 315, startPoint y: 231, endPoint x: 128, endPoint y: 218, distance: 187.9
click at [128, 218] on div "[EMAIL_ADDRESS][DOMAIN_NAME] X + Add Lead" at bounding box center [475, 218] width 950 height 55
paste input "christinazeppa"
type input "[EMAIL_ADDRESS][DOMAIN_NAME]"
click at [393, 295] on link "[PERSON_NAME] Wedding (NFU-SS-7/21/25)" at bounding box center [331, 298] width 194 height 17
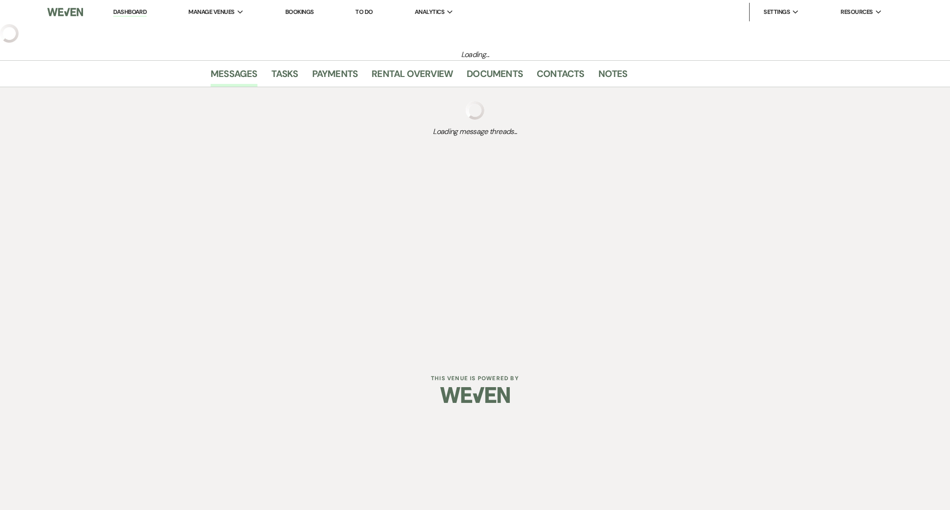
select select "2"
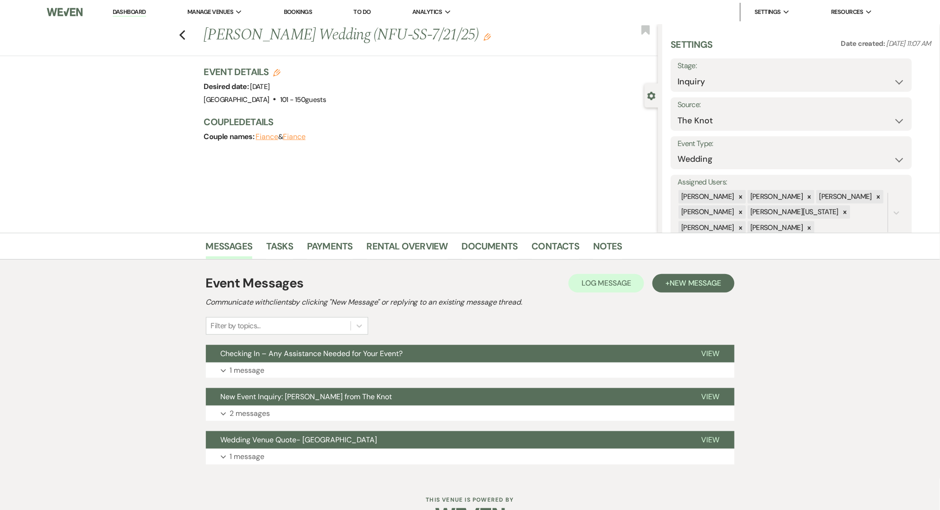
click at [457, 39] on h1 "[PERSON_NAME] Wedding (NFU-SS-7/21/25) Edit" at bounding box center [384, 35] width 360 height 22
click at [484, 36] on icon "Edit" at bounding box center [487, 36] width 7 height 7
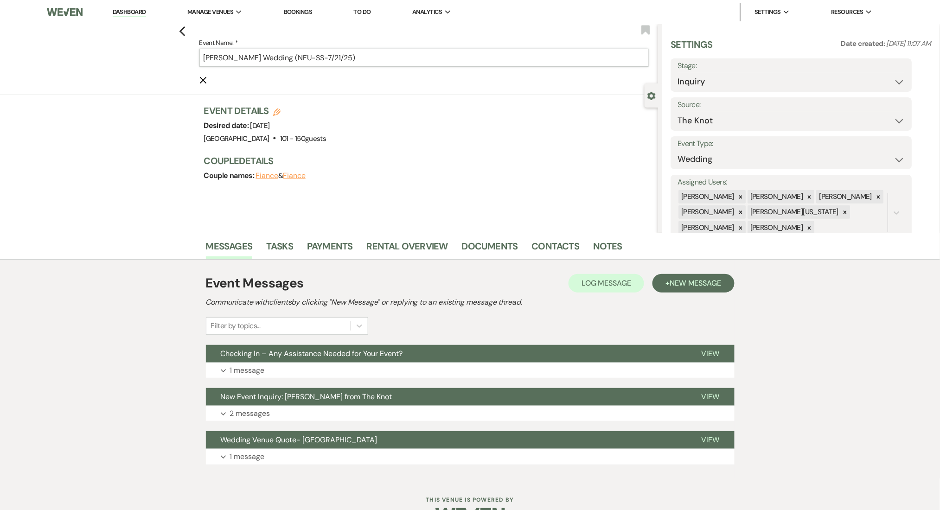
drag, startPoint x: 309, startPoint y: 57, endPoint x: 295, endPoint y: 58, distance: 14.0
click at [295, 58] on input "[PERSON_NAME] Wedding (NFU-SS-7/21/25)" at bounding box center [423, 58] width 449 height 18
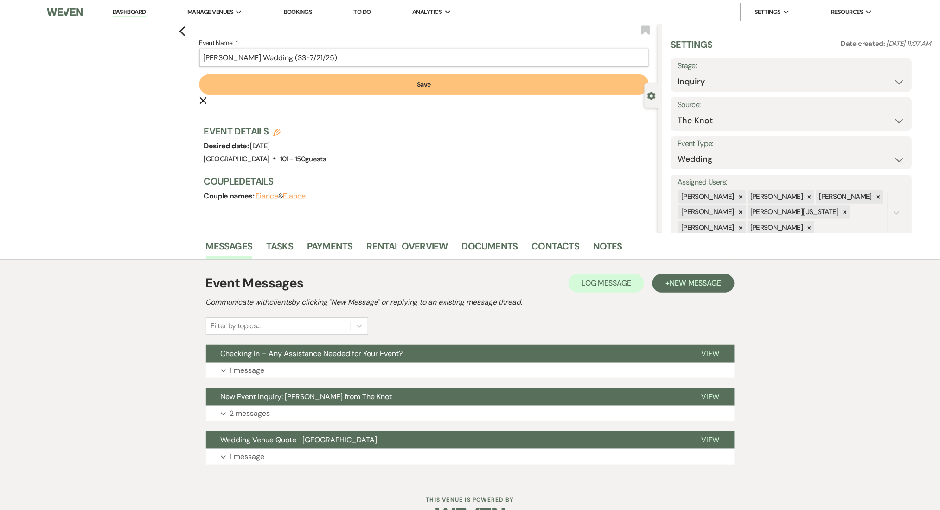
type input "[PERSON_NAME] Wedding (SS-7/21/25)"
click at [349, 76] on button "Save" at bounding box center [423, 84] width 449 height 20
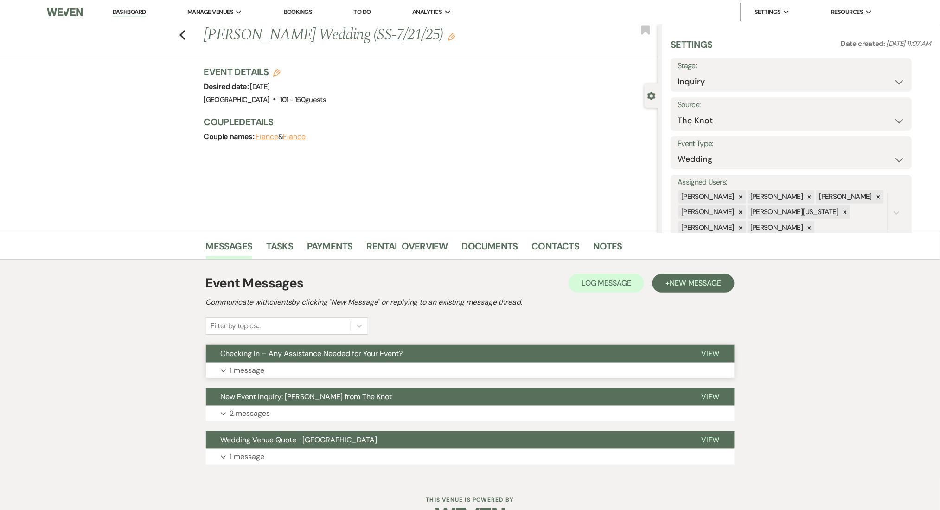
click at [360, 374] on button "Expand 1 message" at bounding box center [470, 371] width 529 height 16
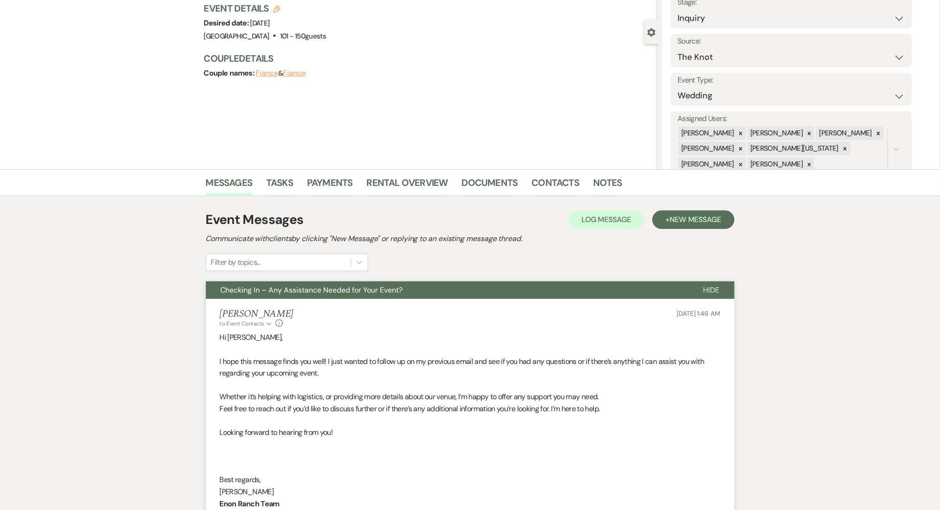
scroll to position [123, 0]
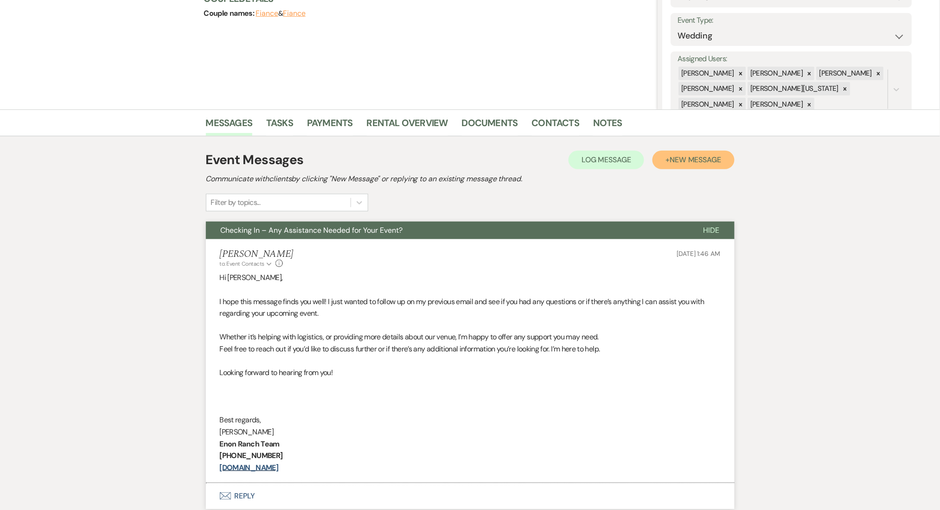
click at [684, 159] on span "New Message" at bounding box center [695, 160] width 51 height 10
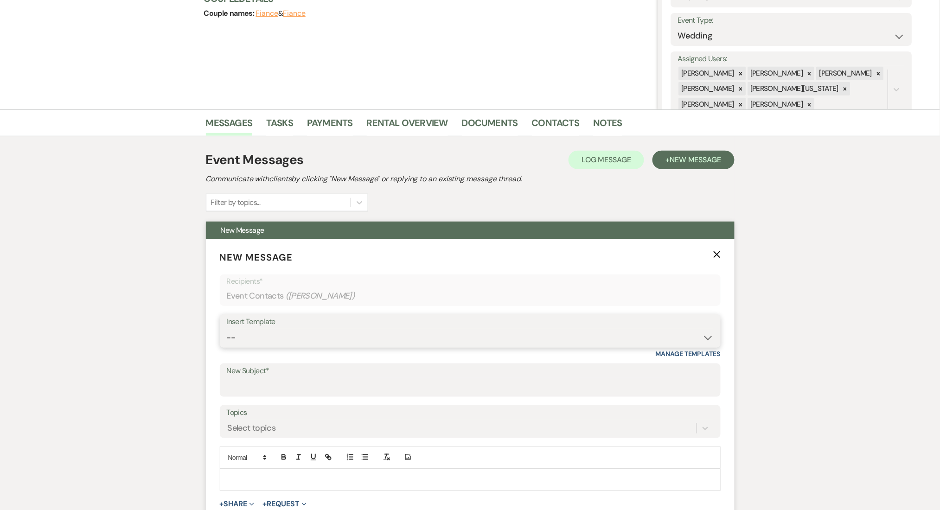
click at [284, 334] on select "-- Inquiry Follow Up Email #2 Contract Sending Template Payment Template Rental…" at bounding box center [470, 338] width 487 height 18
select select "1402"
click at [227, 329] on select "-- Inquiry Follow Up Email #2 Contract Sending Template Payment Template Rental…" at bounding box center [470, 338] width 487 height 18
type input "Ready to Schedule a Tour?"
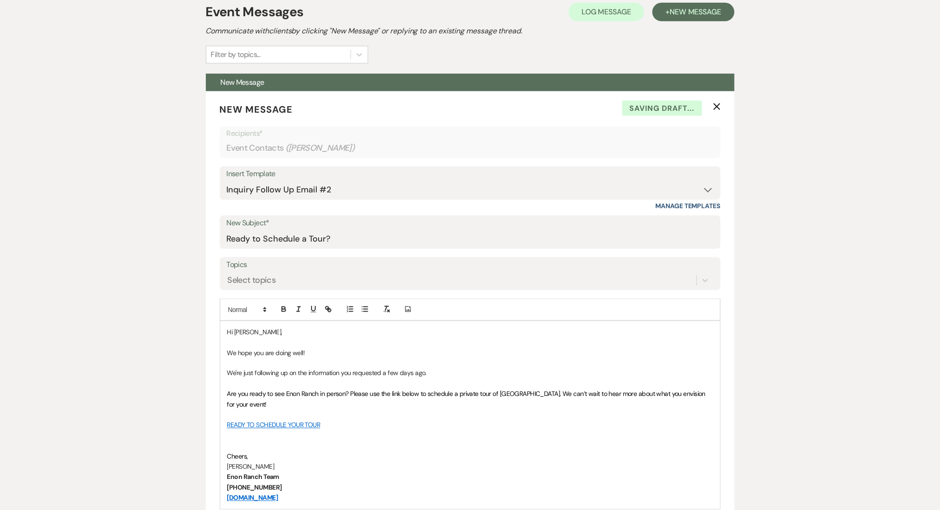
scroll to position [371, 0]
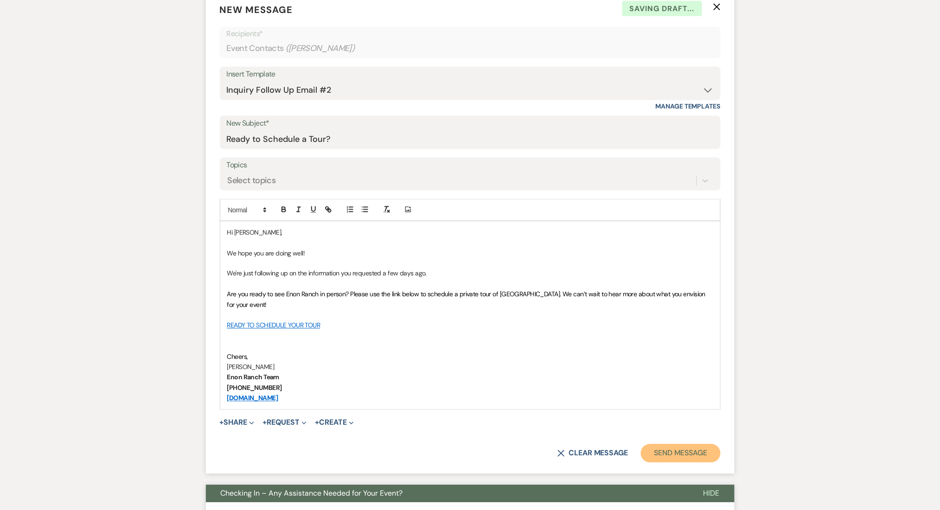
click at [702, 455] on button "Send Message" at bounding box center [680, 453] width 79 height 19
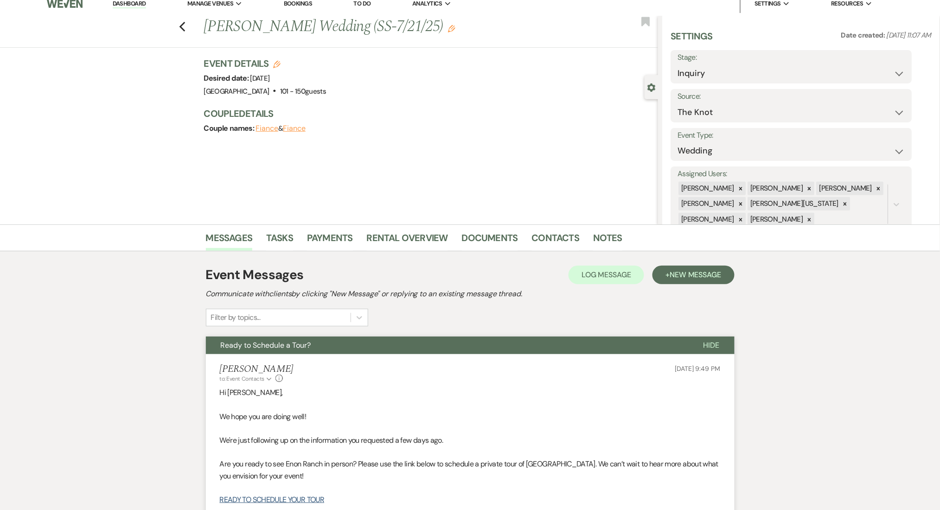
scroll to position [0, 0]
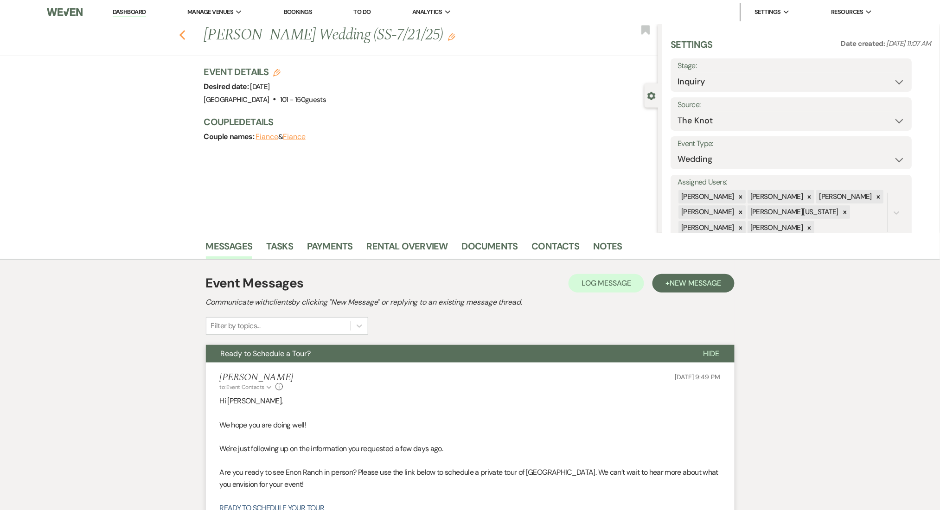
click at [186, 30] on icon "Previous" at bounding box center [182, 35] width 7 height 11
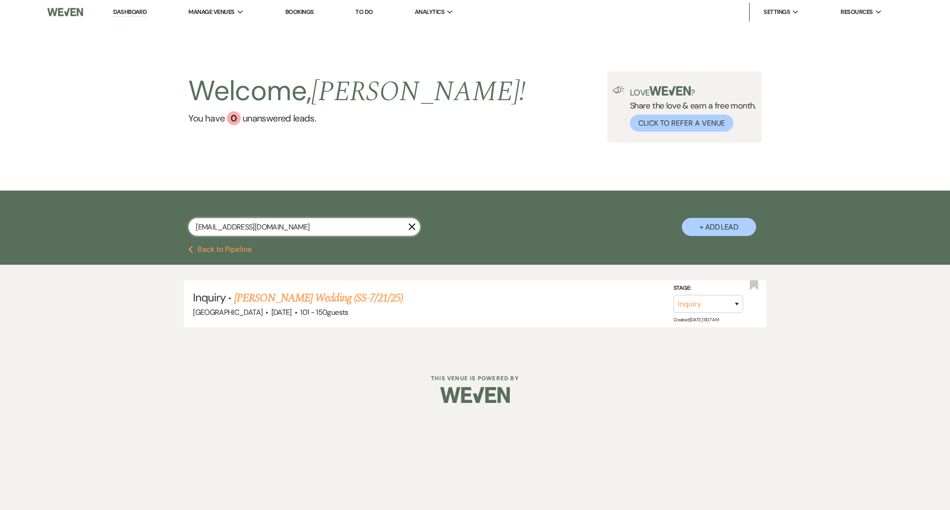
drag, startPoint x: 179, startPoint y: 216, endPoint x: 113, endPoint y: 216, distance: 65.9
click at [113, 216] on div "[EMAIL_ADDRESS][DOMAIN_NAME] X + Add Lead" at bounding box center [475, 218] width 950 height 55
paste input "[PERSON_NAME][EMAIL_ADDRESS]"
type input "[PERSON_NAME][EMAIL_ADDRESS][DOMAIN_NAME]"
click at [279, 291] on link "[PERSON_NAME]'s Wedding (NFU-SS-7/21/25)" at bounding box center [334, 298] width 200 height 17
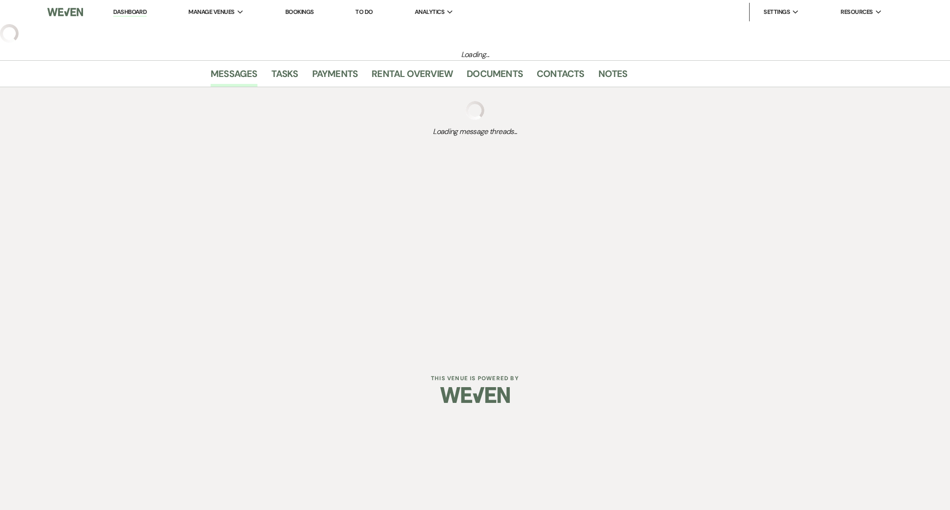
select select "3"
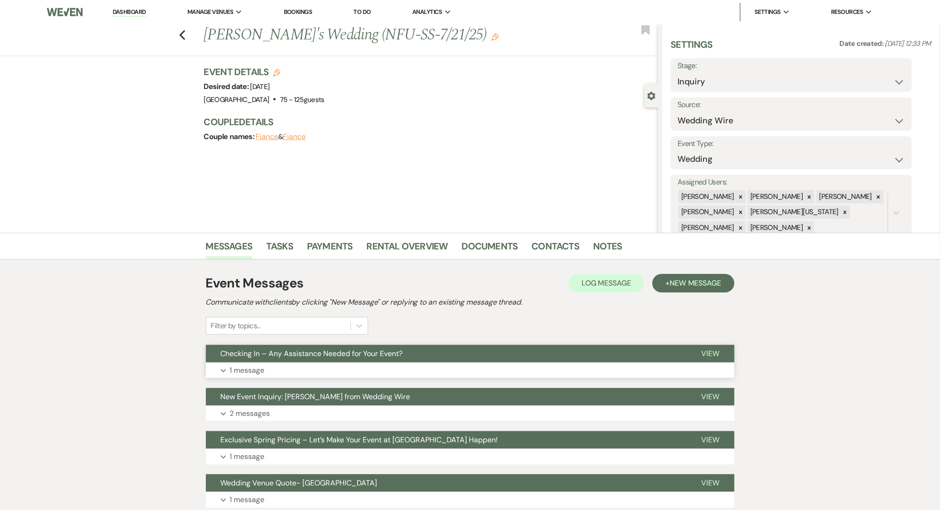
click at [398, 375] on button "Expand 1 message" at bounding box center [470, 371] width 529 height 16
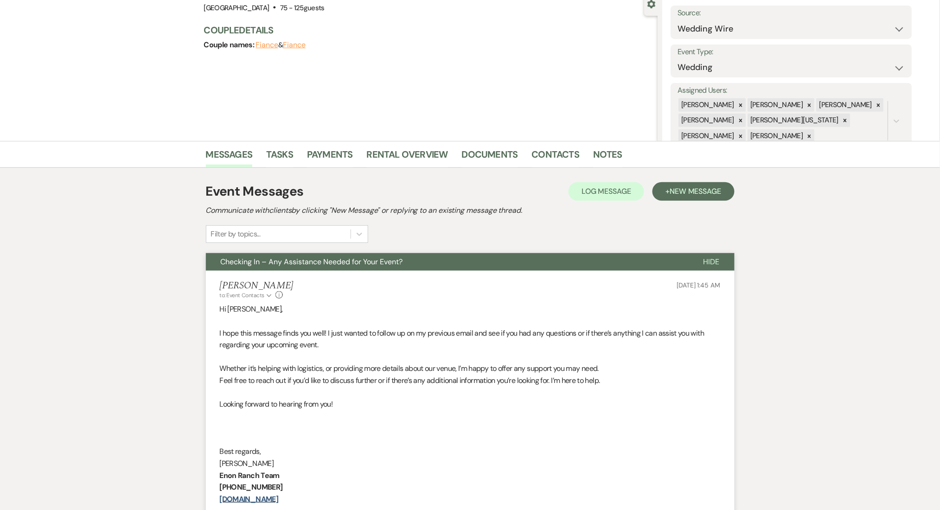
scroll to position [123, 0]
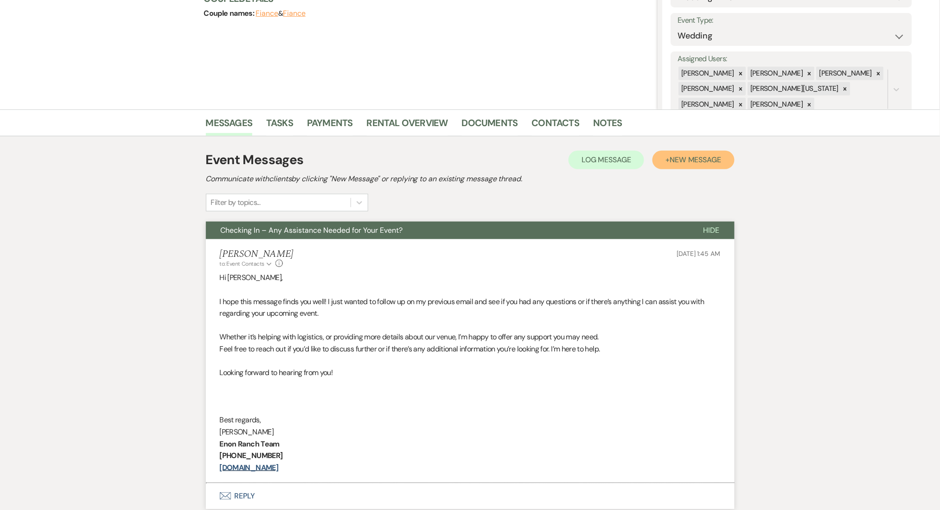
click at [713, 165] on button "+ New Message" at bounding box center [694, 160] width 82 height 19
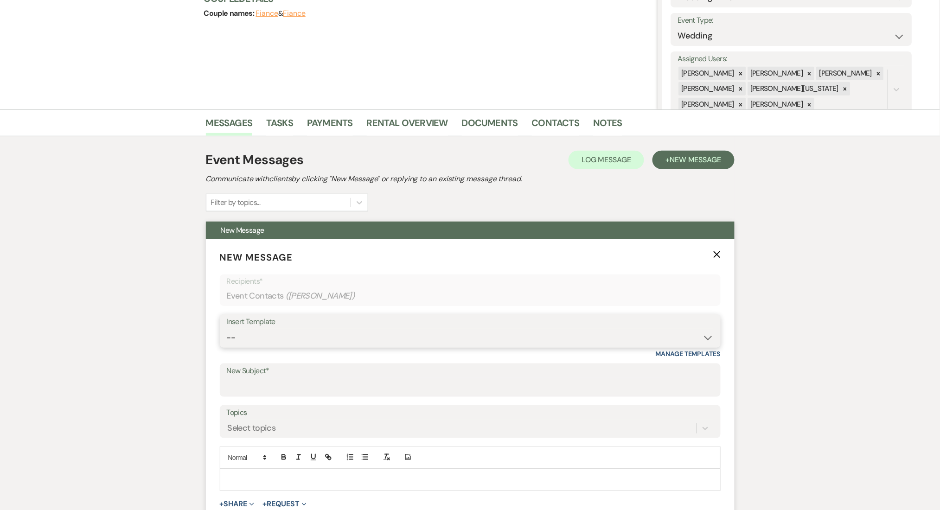
click at [349, 343] on select "-- Inquiry Follow Up Email #2 Contract Sending Template Payment Template Rental…" at bounding box center [470, 338] width 487 height 18
select select "1402"
click at [227, 329] on select "-- Inquiry Follow Up Email #2 Contract Sending Template Payment Template Rental…" at bounding box center [470, 338] width 487 height 18
type input "Ready to Schedule a Tour?"
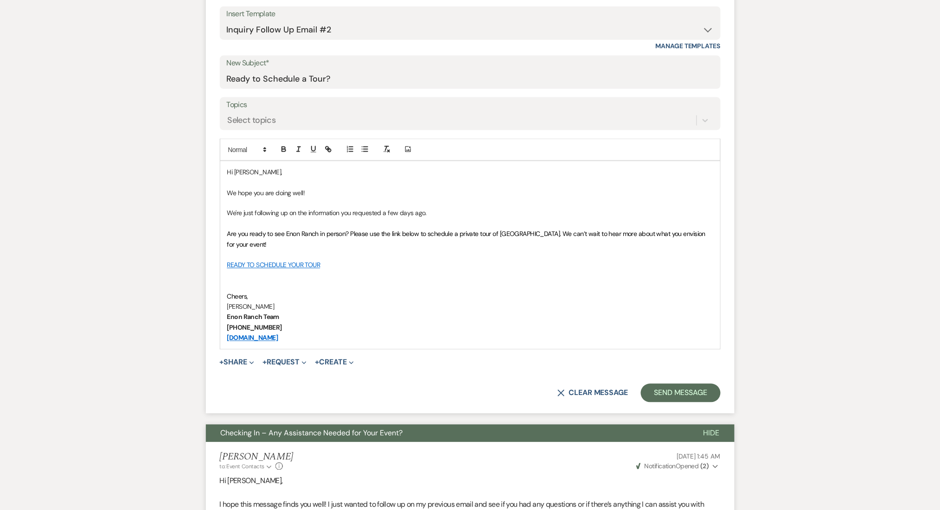
scroll to position [433, 0]
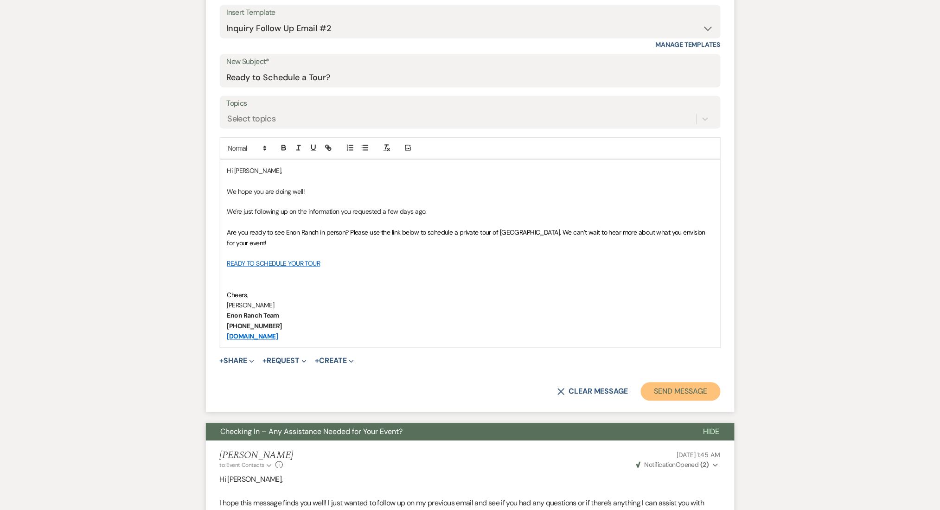
click at [675, 392] on button "Send Message" at bounding box center [680, 392] width 79 height 19
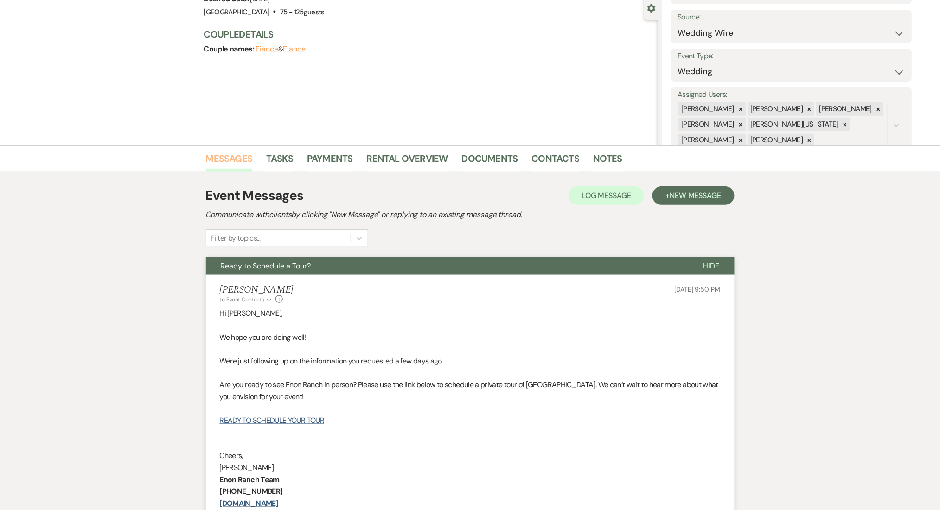
scroll to position [0, 0]
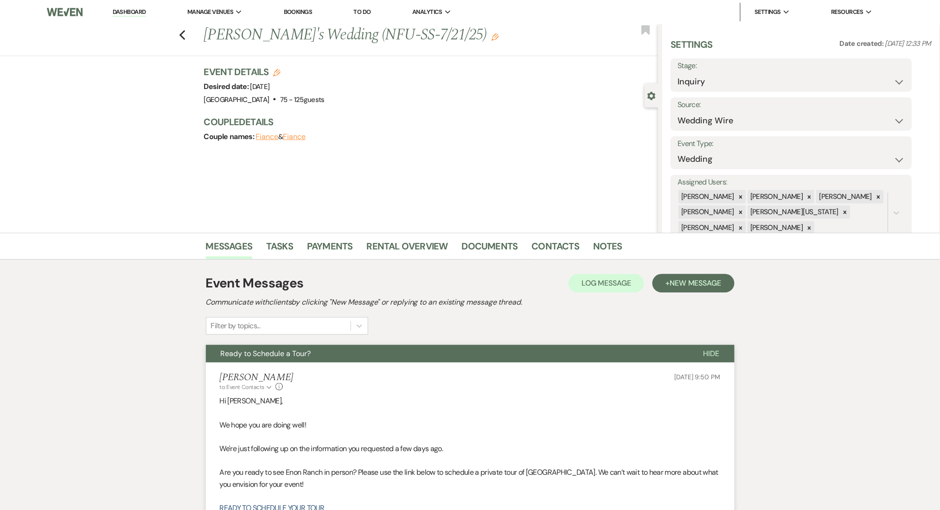
click at [190, 40] on div "Previous [PERSON_NAME]'s Wedding (NFU-SS-7/21/25) Edit Bookmark" at bounding box center [326, 40] width 663 height 32
click at [186, 35] on icon "Previous" at bounding box center [182, 35] width 7 height 11
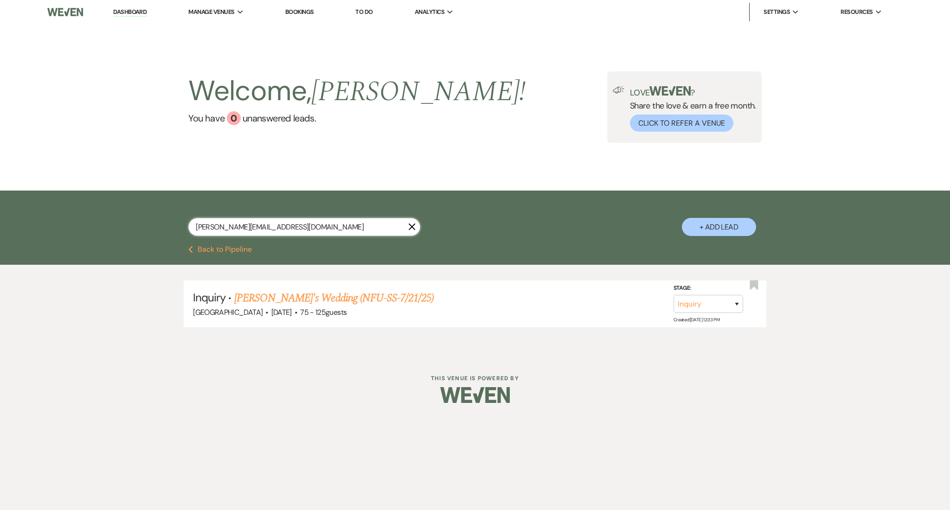
drag, startPoint x: 307, startPoint y: 225, endPoint x: 62, endPoint y: 226, distance: 244.9
click at [62, 226] on div "[PERSON_NAME][EMAIL_ADDRESS][DOMAIN_NAME] X + Add Lead" at bounding box center [475, 218] width 950 height 55
paste input "sarahbrooks1698"
type input "[EMAIL_ADDRESS][DOMAIN_NAME]"
click at [342, 298] on link "[PERSON_NAME] Wedding (NFU-SS-7/21/22)" at bounding box center [331, 298] width 194 height 17
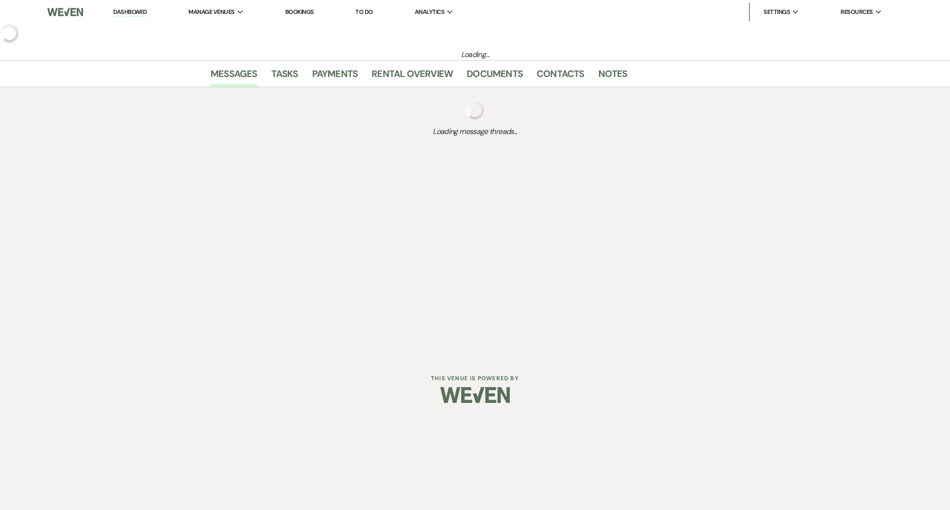
select select "2"
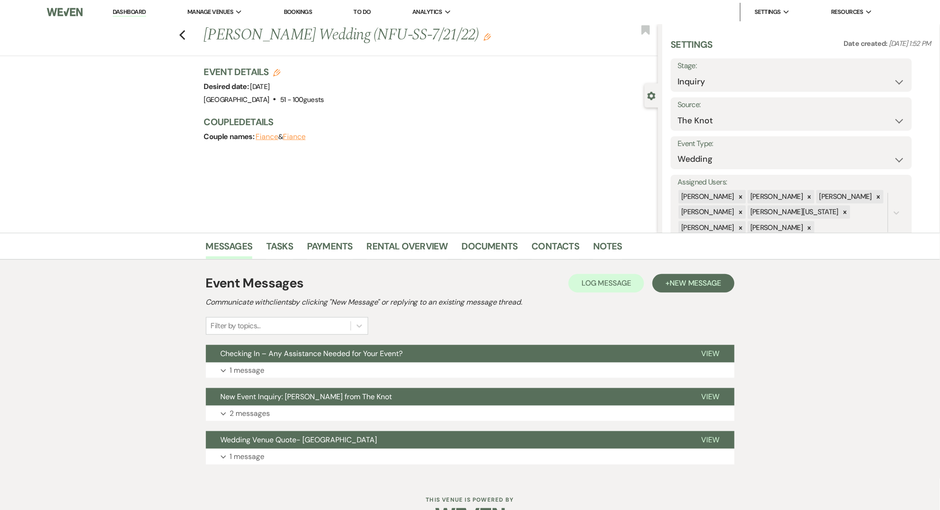
click at [460, 38] on h1 "[PERSON_NAME] Wedding (NFU-SS-7/21/22) Edit" at bounding box center [384, 35] width 360 height 22
click at [484, 38] on icon "Edit" at bounding box center [487, 36] width 7 height 7
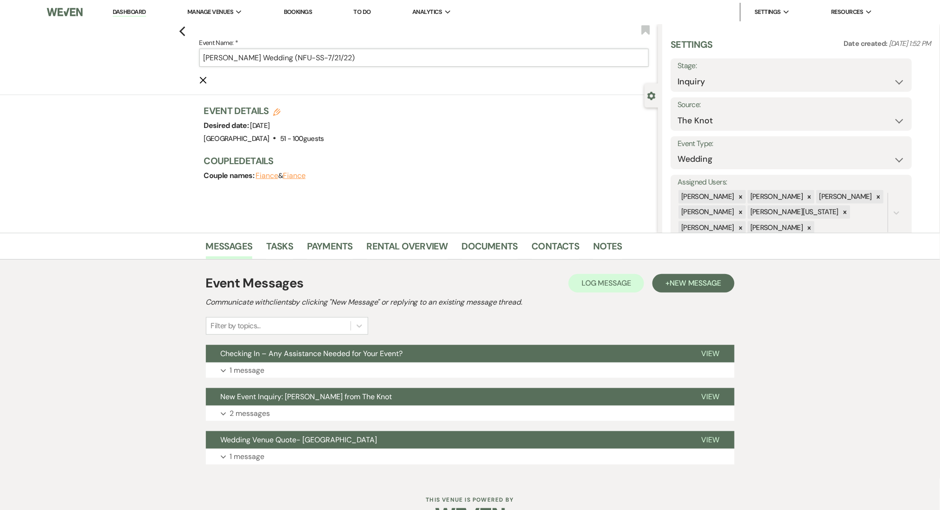
drag, startPoint x: 309, startPoint y: 59, endPoint x: 293, endPoint y: 59, distance: 16.7
click at [293, 59] on input "[PERSON_NAME] Wedding (NFU-SS-7/21/22)" at bounding box center [423, 58] width 449 height 18
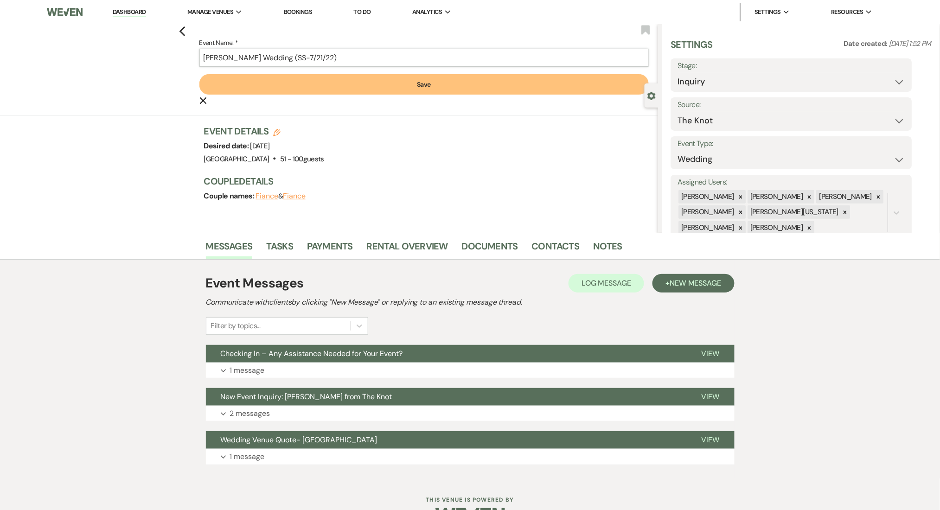
type input "[PERSON_NAME] Wedding (SS-7/21/22)"
click at [342, 76] on button "Save" at bounding box center [423, 84] width 449 height 20
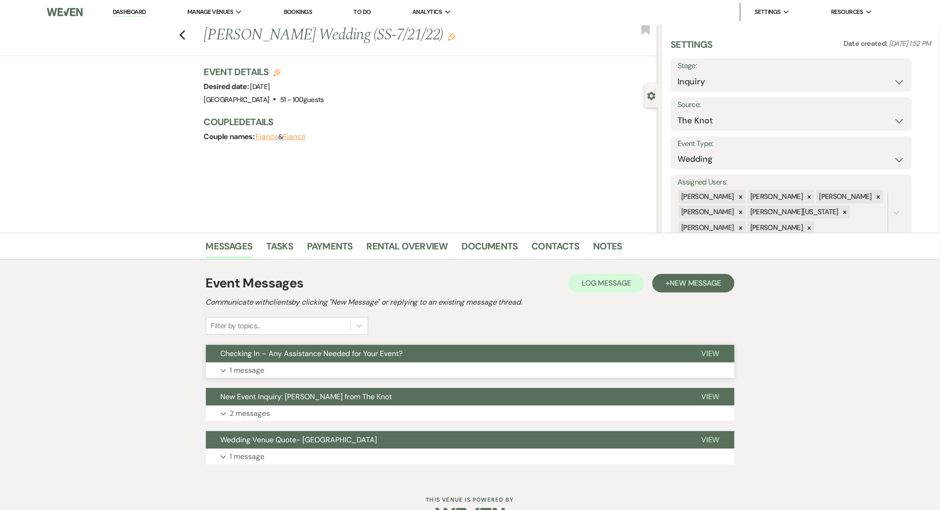
click at [311, 374] on button "Expand 1 message" at bounding box center [470, 371] width 529 height 16
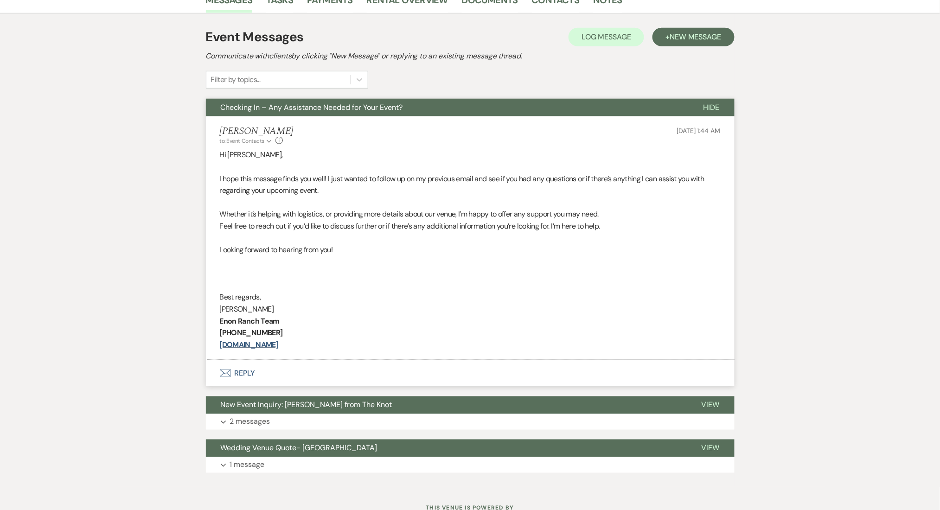
scroll to position [247, 0]
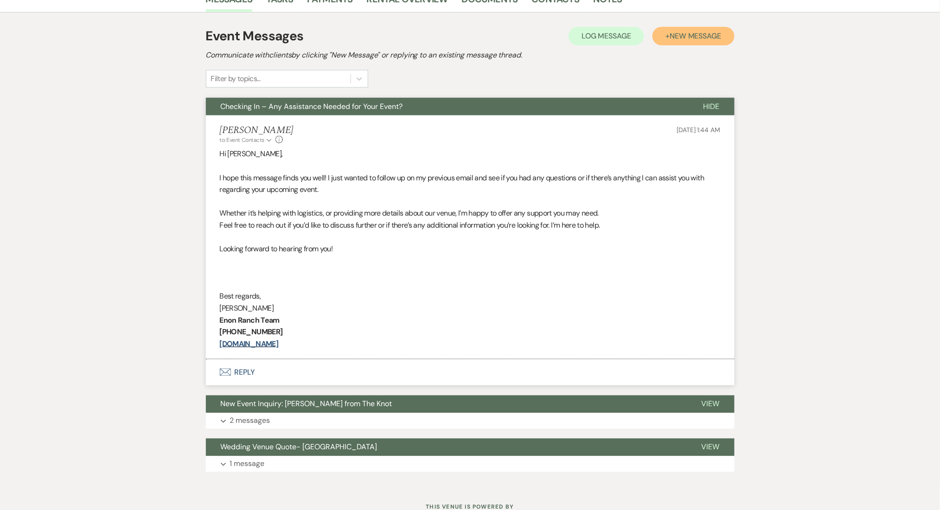
click at [715, 28] on button "+ New Message" at bounding box center [694, 36] width 82 height 19
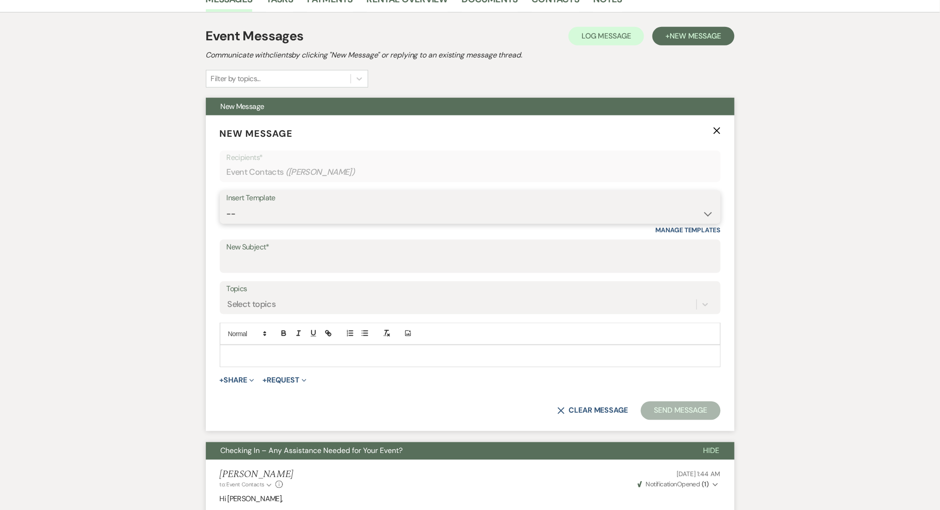
click at [402, 216] on select "-- Inquiry Follow Up Email #2 Contract Sending Template Payment Template Rental…" at bounding box center [470, 214] width 487 height 18
select select "1402"
click at [227, 205] on select "-- Inquiry Follow Up Email #2 Contract Sending Template Payment Template Rental…" at bounding box center [470, 214] width 487 height 18
type input "Ready to Schedule a Tour?"
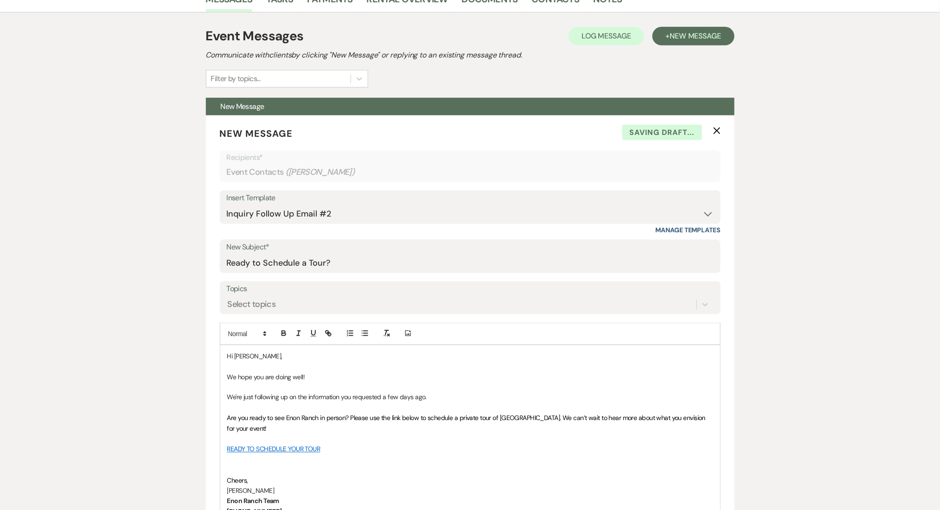
click at [159, 257] on div "Messages Tasks Payments Rental Overview Documents Contacts Notes Event Messages…" at bounding box center [470, 492] width 940 height 1012
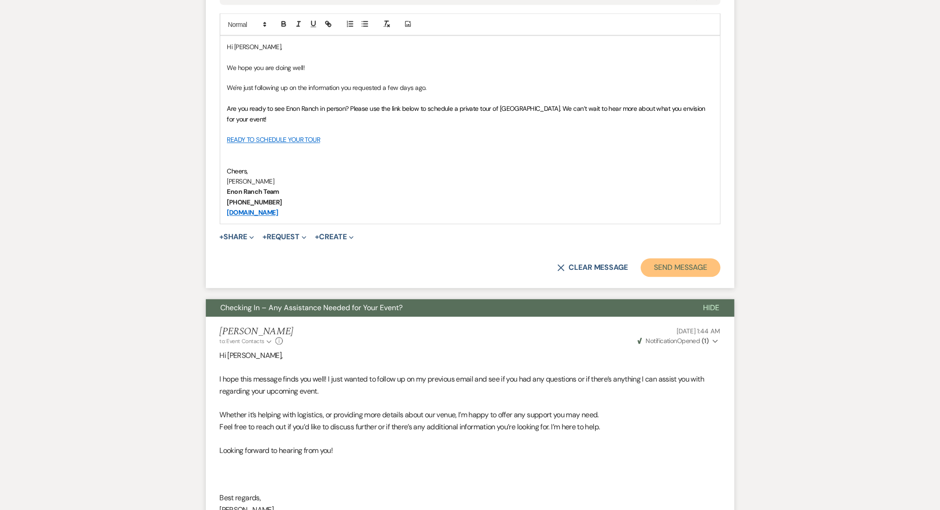
click at [664, 268] on button "Send Message" at bounding box center [680, 268] width 79 height 19
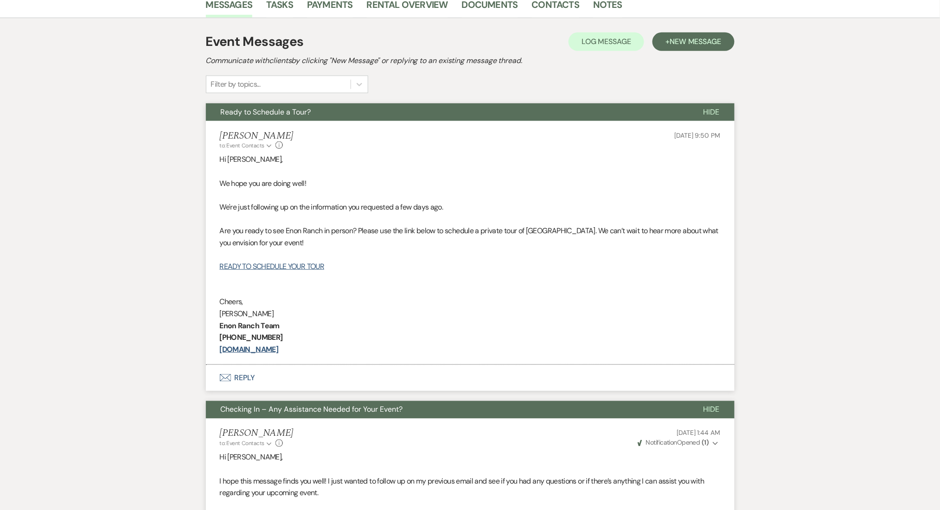
scroll to position [521, 0]
